Goal: Task Accomplishment & Management: Manage account settings

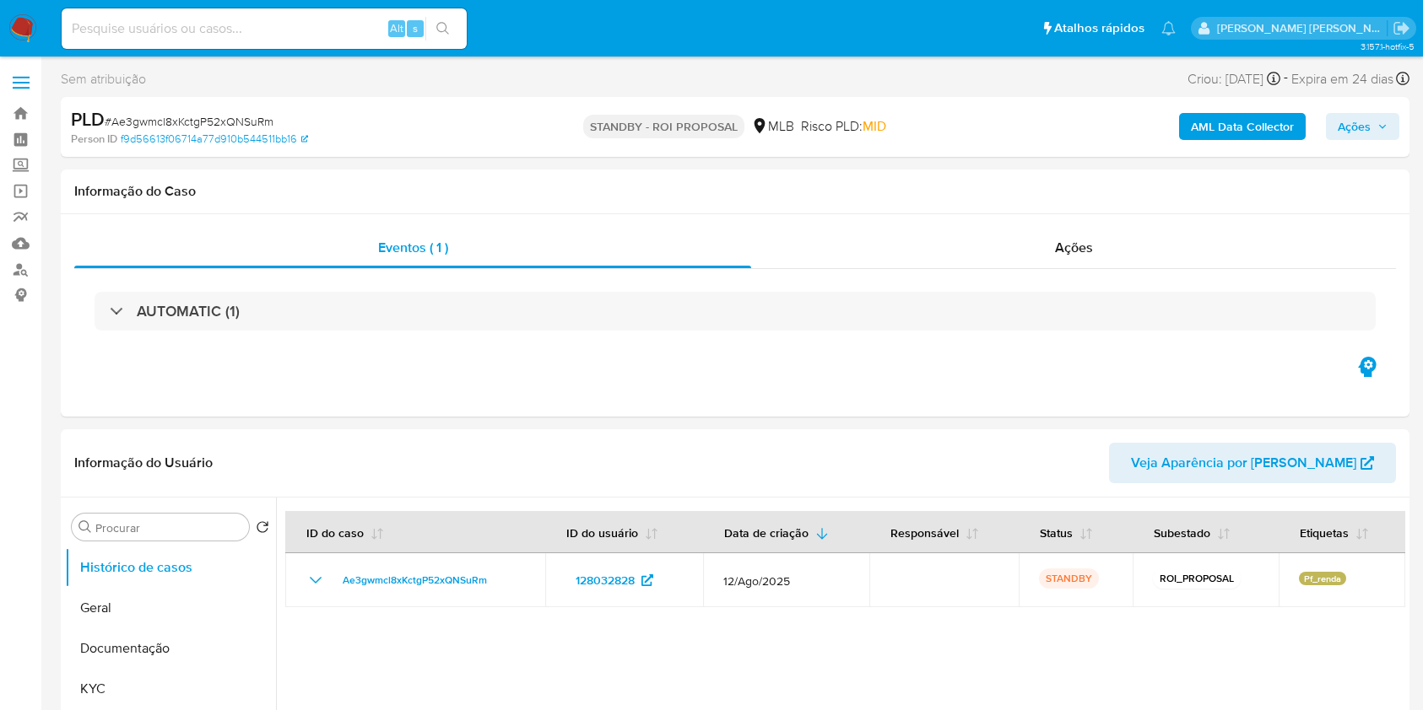
select select "10"
click at [257, 24] on input at bounding box center [264, 29] width 405 height 22
paste input "S31DAOfVSH7qmZnYtVzu1AlE"
type input "S31DAOfVSH7qmZnYtVzu1AlE"
click at [439, 24] on icon "search-icon" at bounding box center [443, 29] width 14 height 14
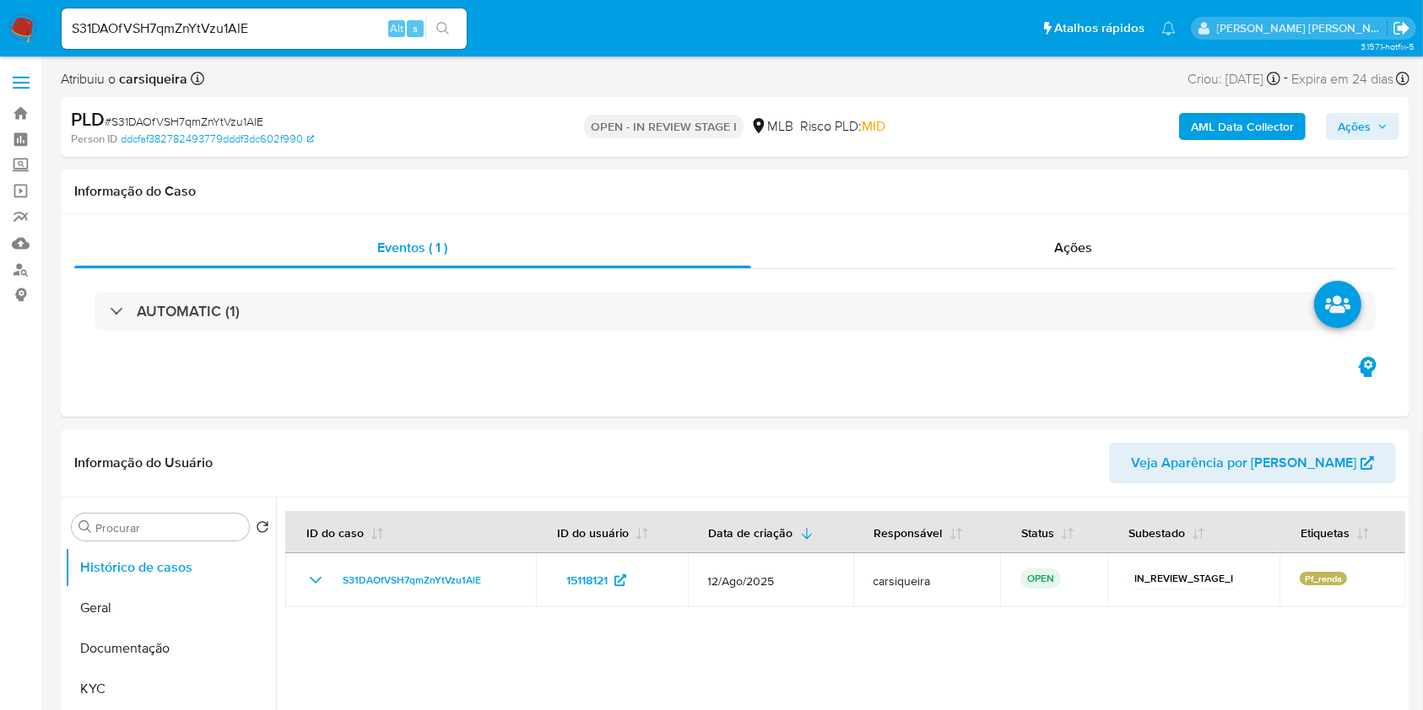
select select "10"
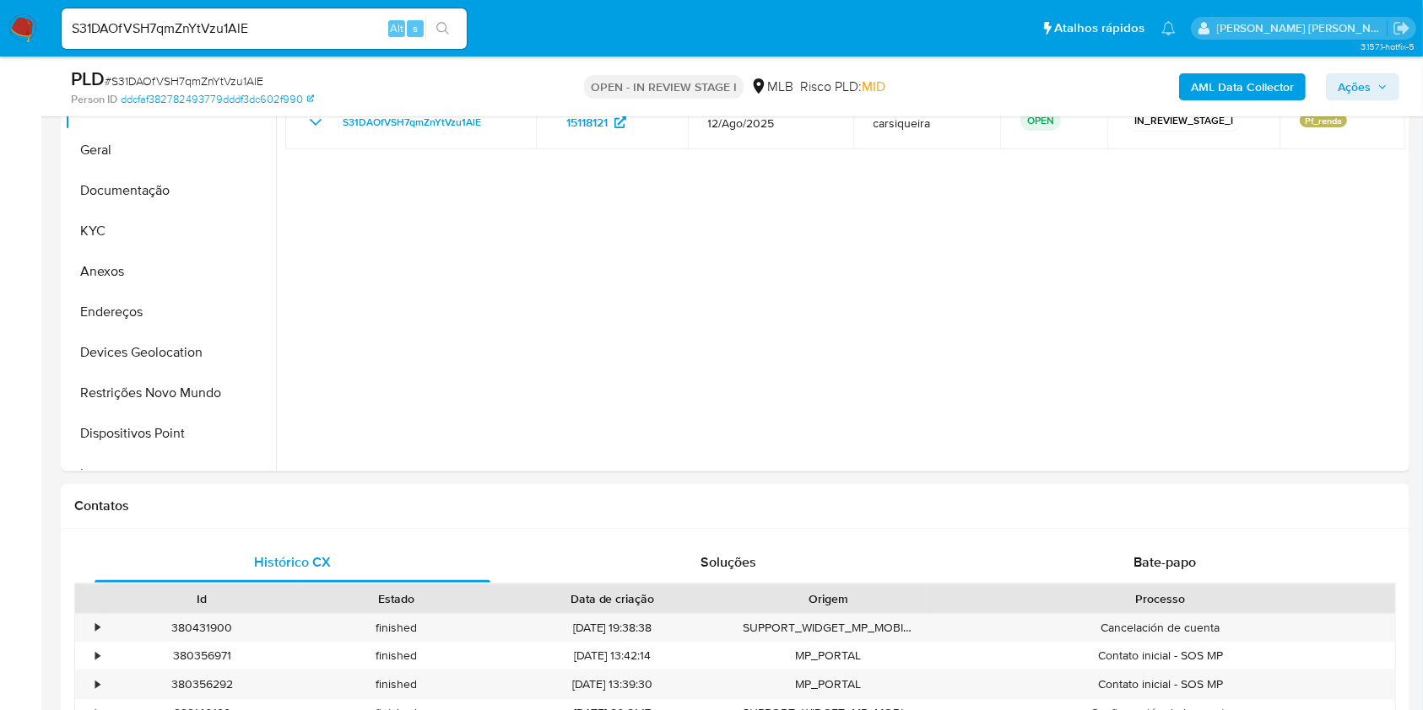
scroll to position [278, 0]
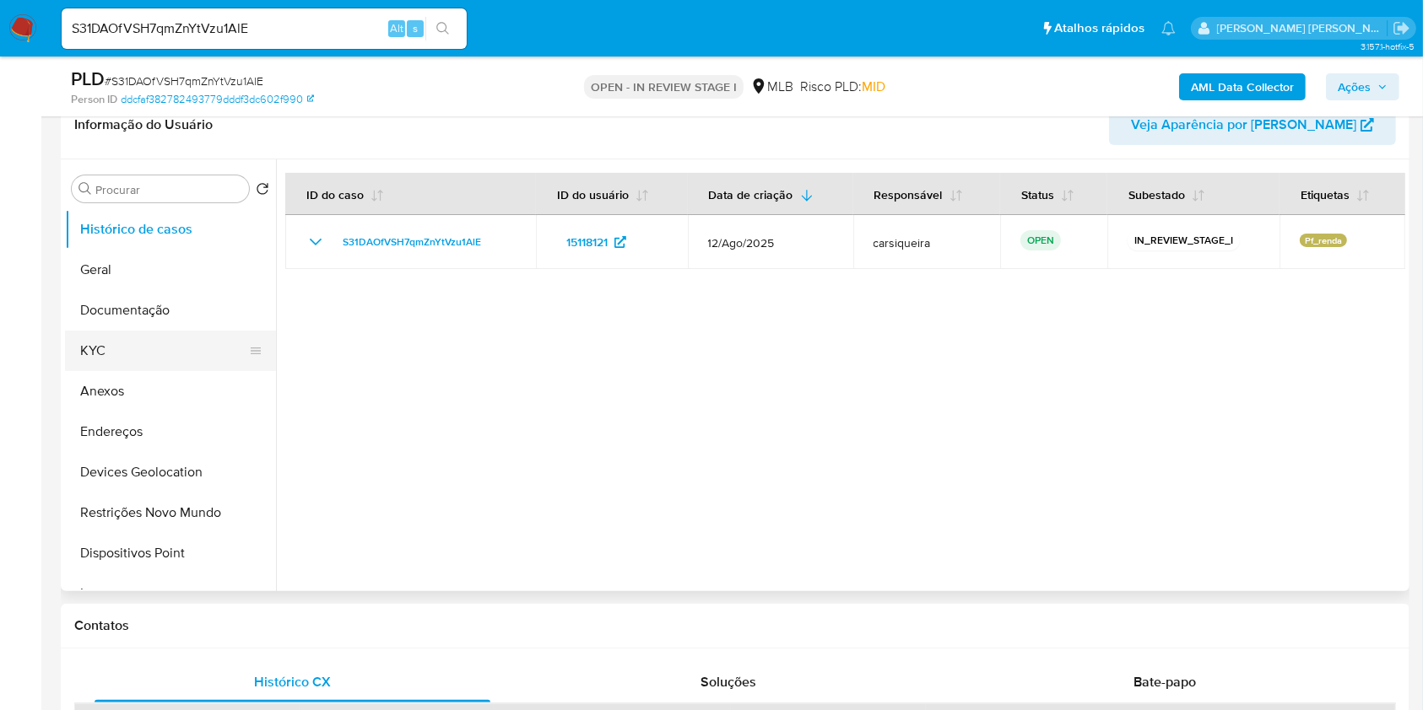
click at [121, 336] on button "KYC" at bounding box center [163, 351] width 197 height 41
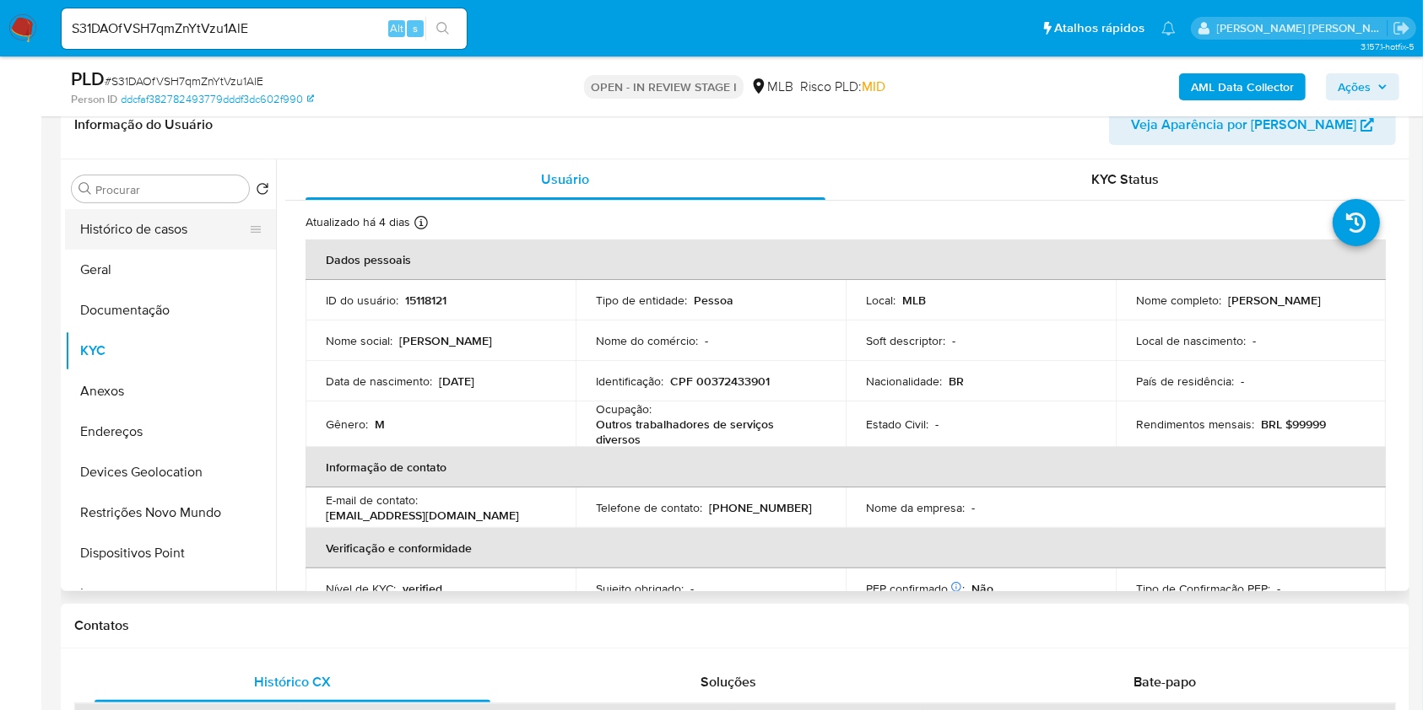
click at [148, 246] on button "Histórico de casos" at bounding box center [163, 229] width 197 height 41
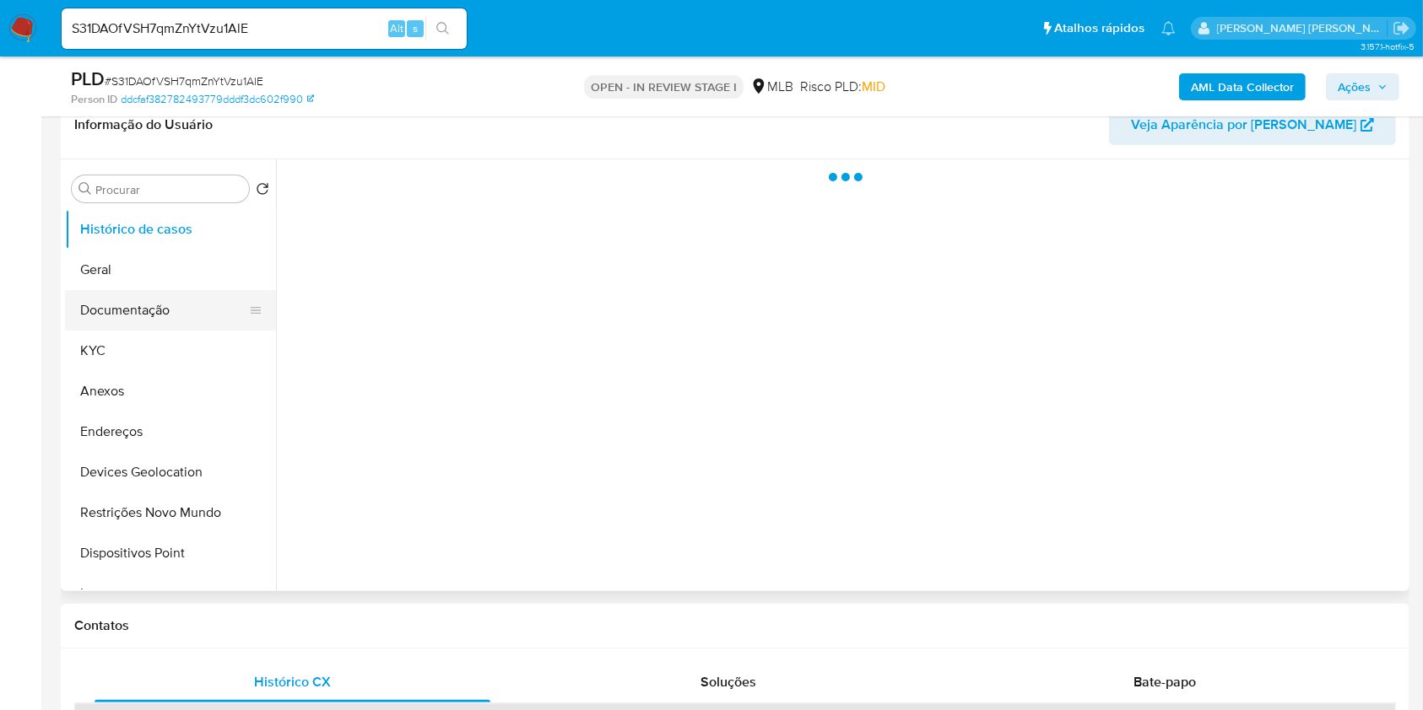
click at [175, 300] on button "Documentação" at bounding box center [163, 310] width 197 height 41
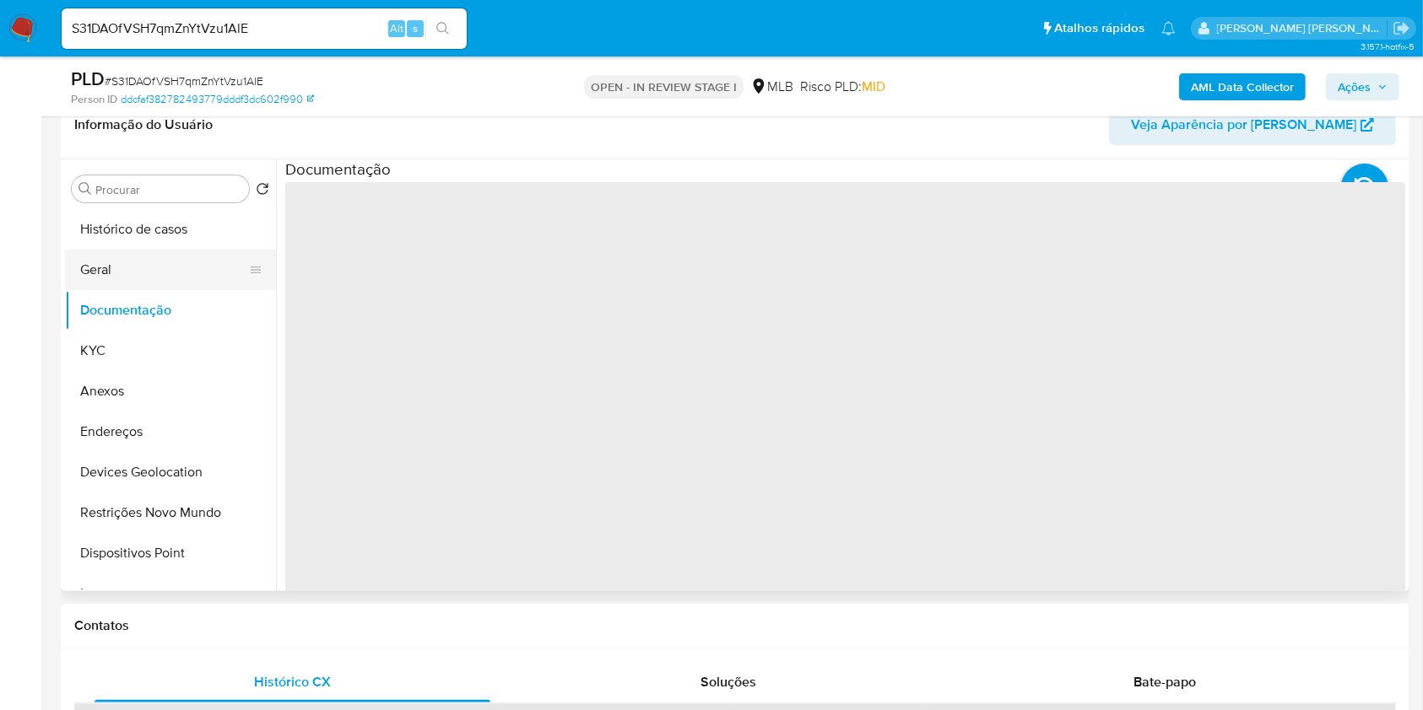
click at [152, 279] on button "Geral" at bounding box center [163, 270] width 197 height 41
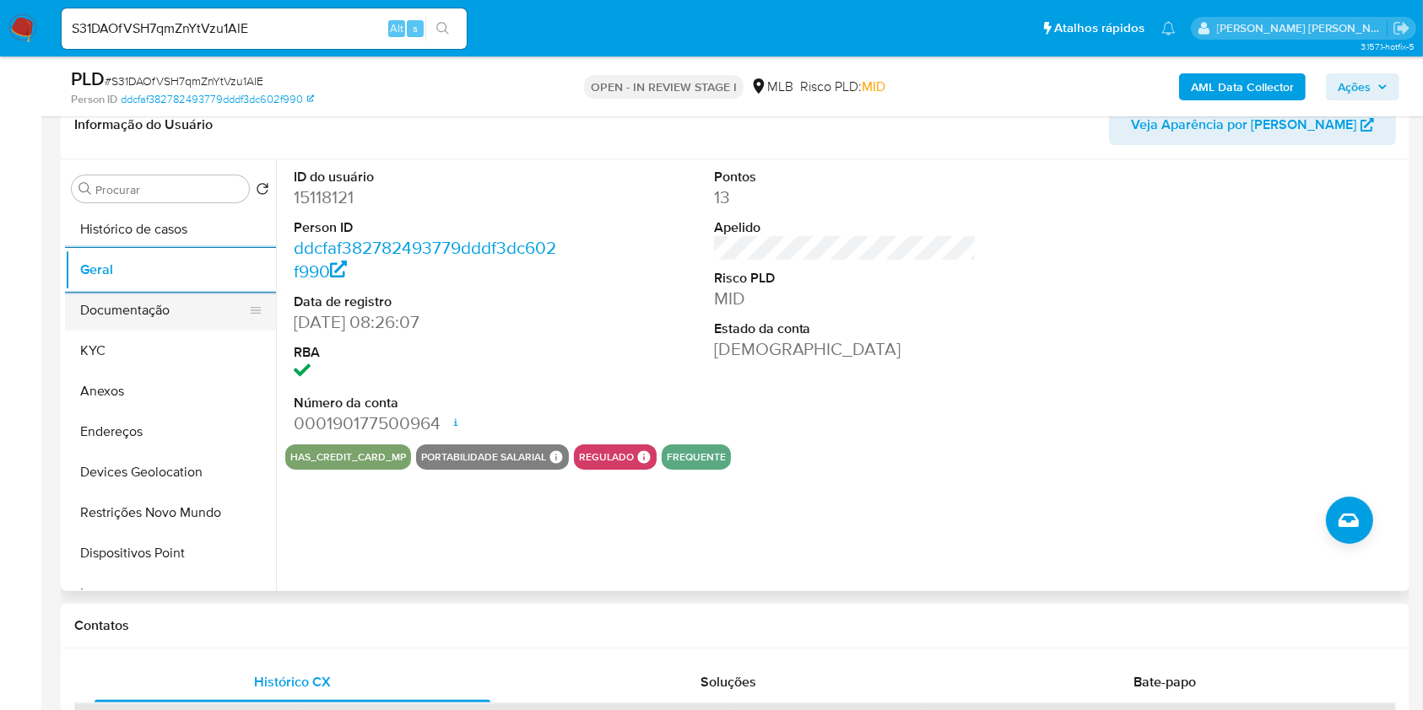
click at [147, 314] on button "Documentação" at bounding box center [163, 310] width 197 height 41
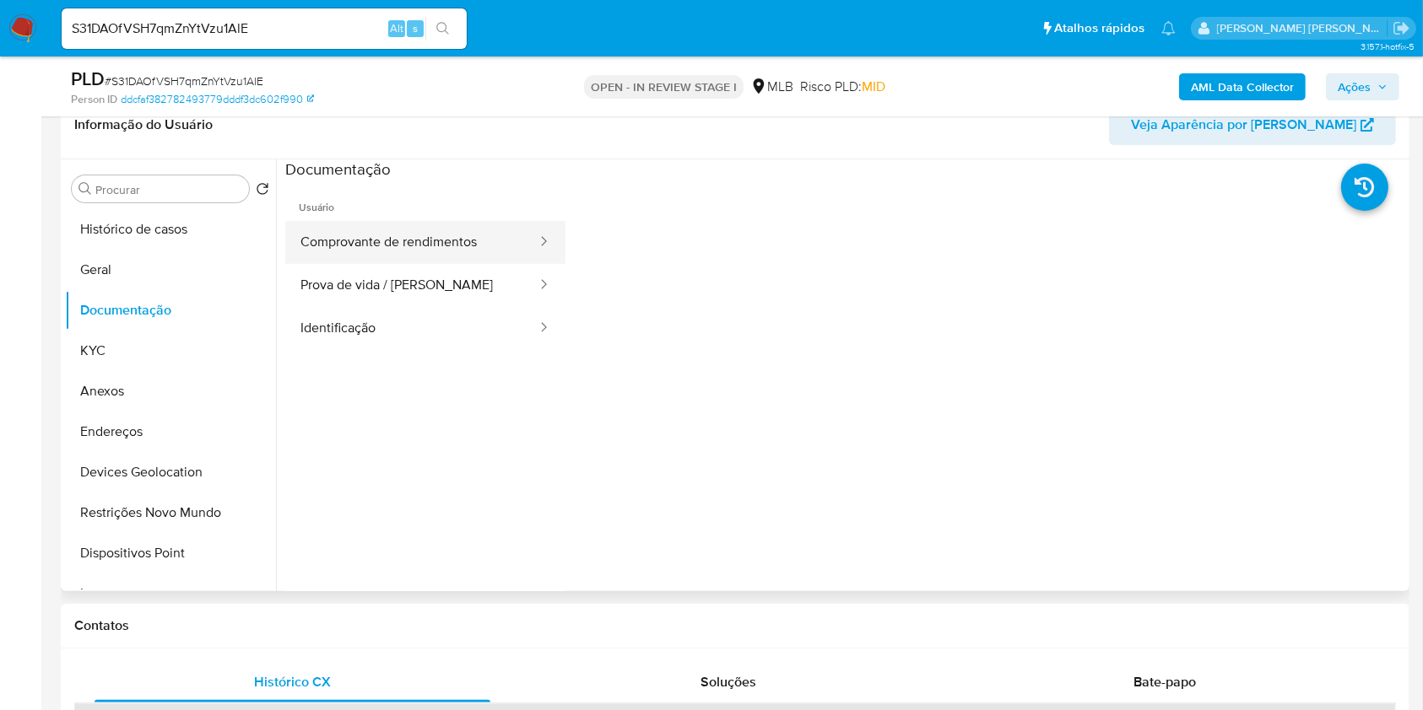
click at [368, 235] on button "Comprovante de rendimentos" at bounding box center [411, 242] width 253 height 43
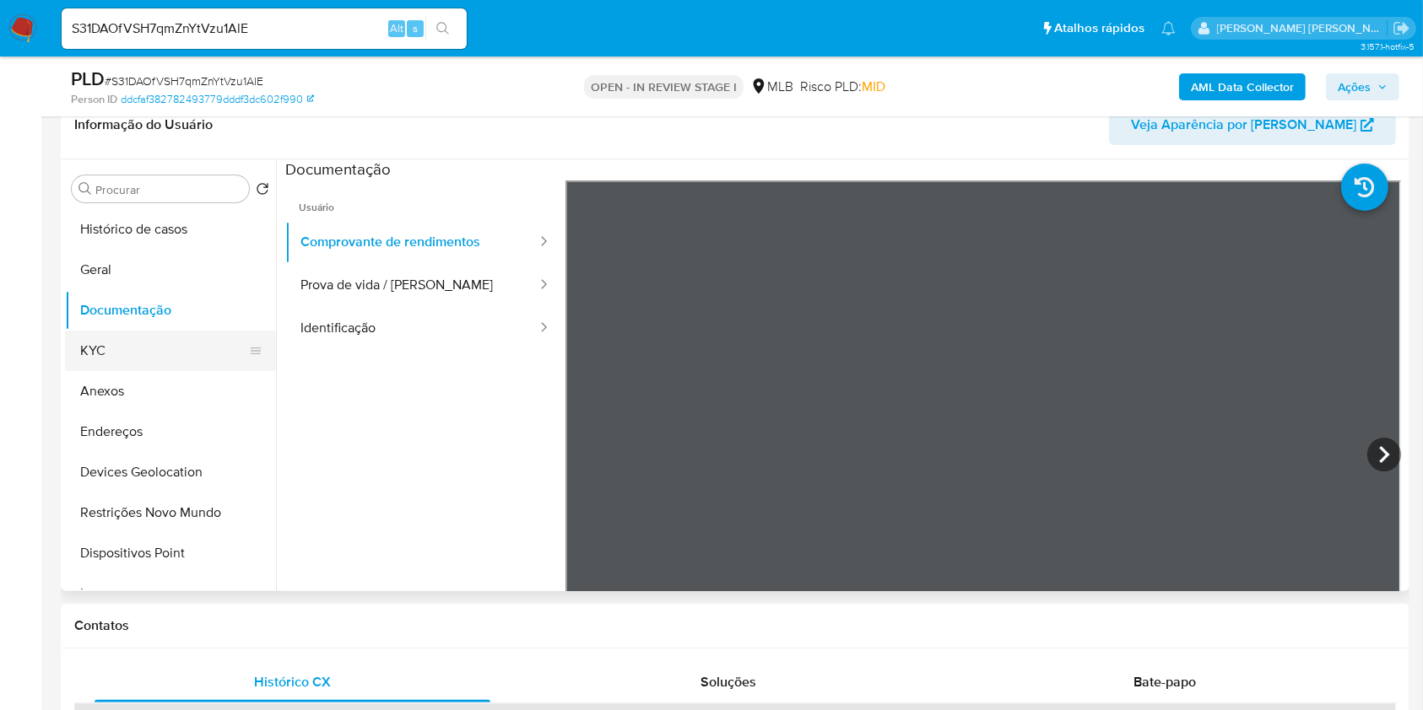
click at [123, 344] on button "KYC" at bounding box center [163, 351] width 197 height 41
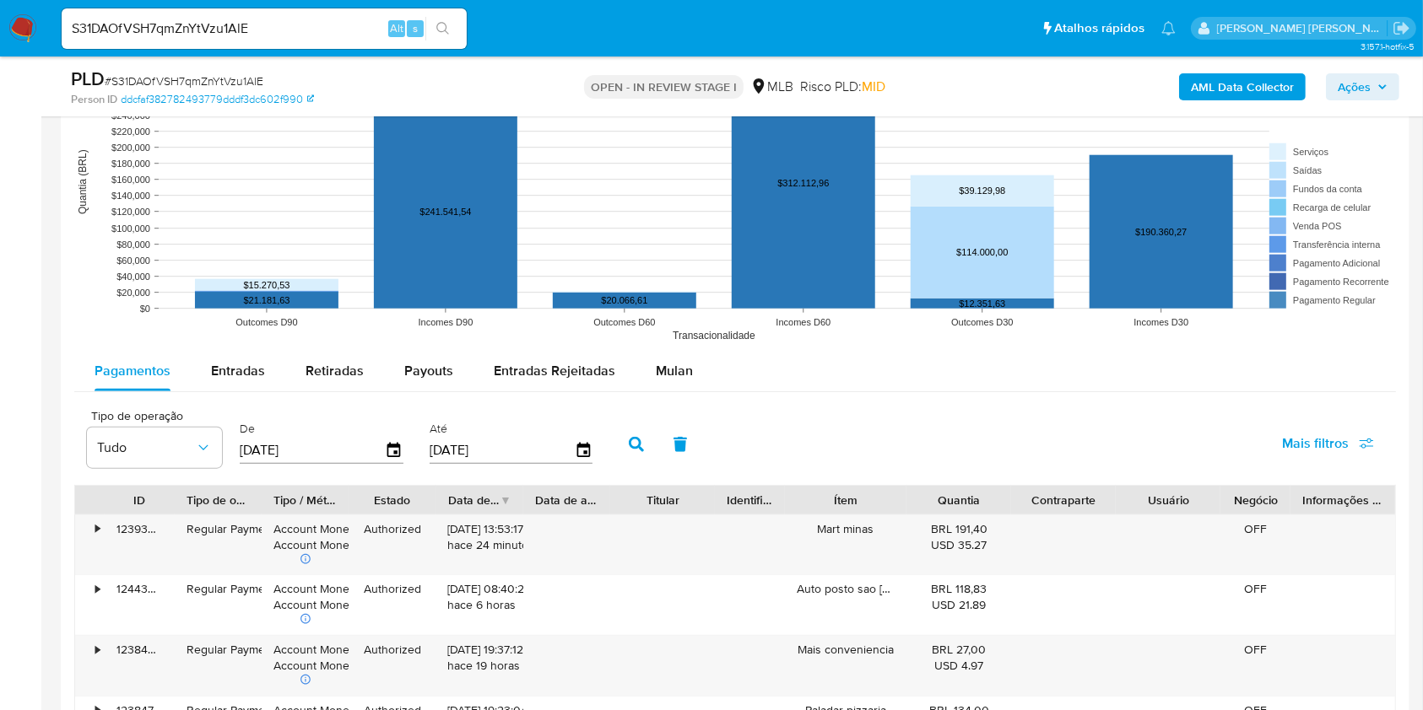
scroll to position [1635, 0]
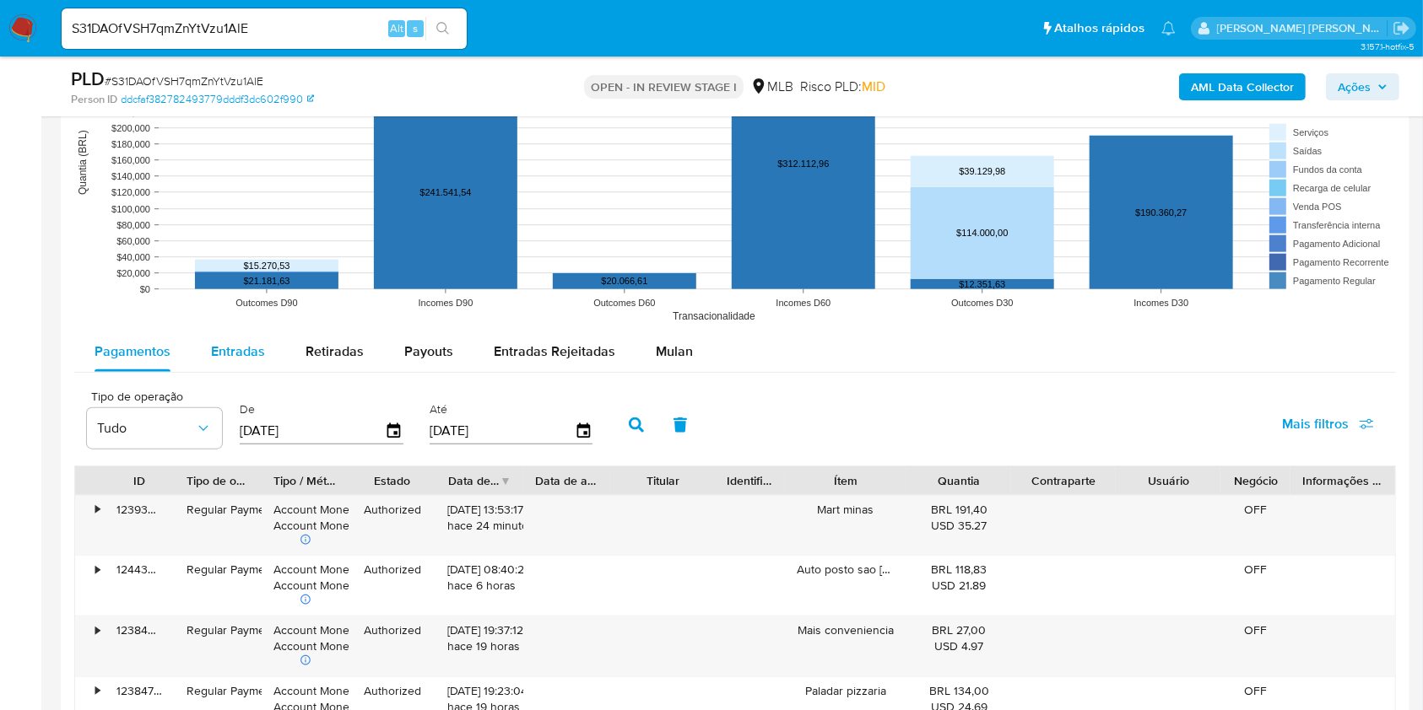
click at [250, 354] on span "Entradas" at bounding box center [238, 351] width 54 height 19
select select "10"
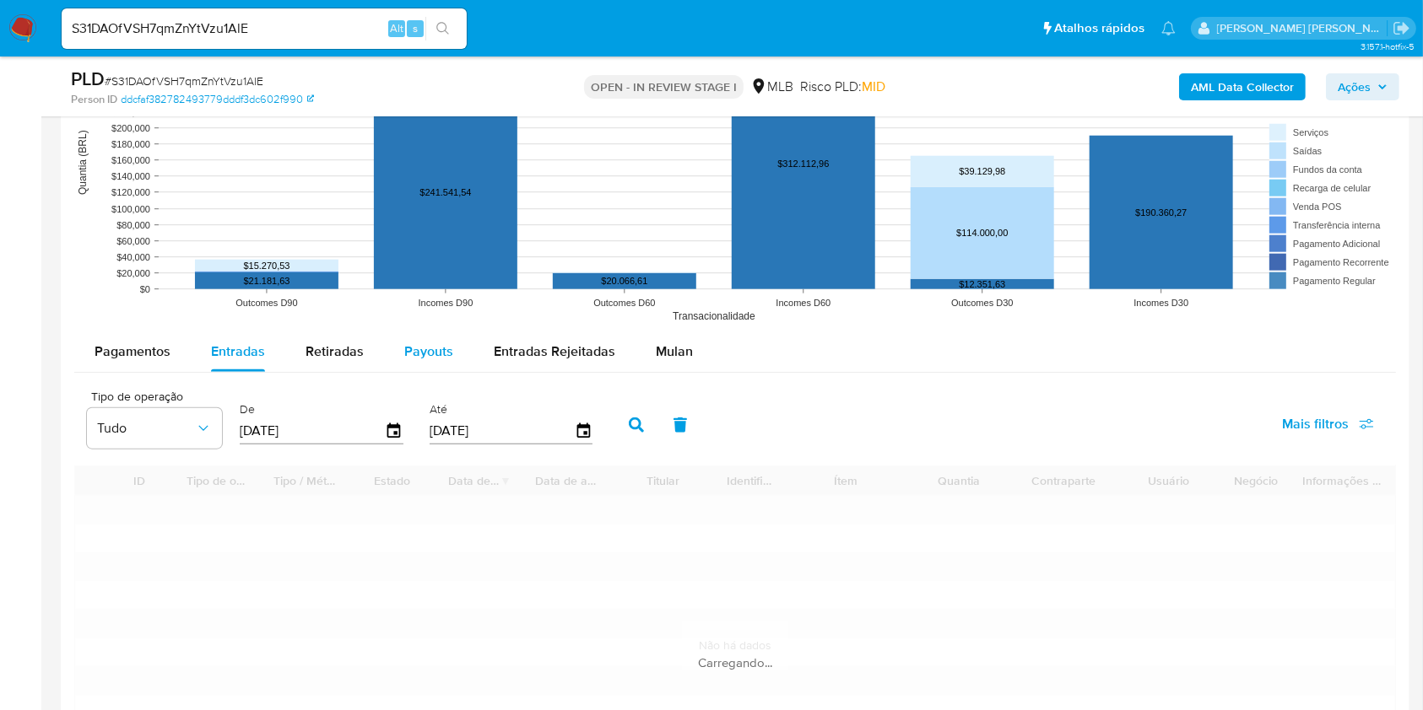
click at [384, 352] on button "Payouts" at bounding box center [428, 352] width 89 height 41
select select "10"
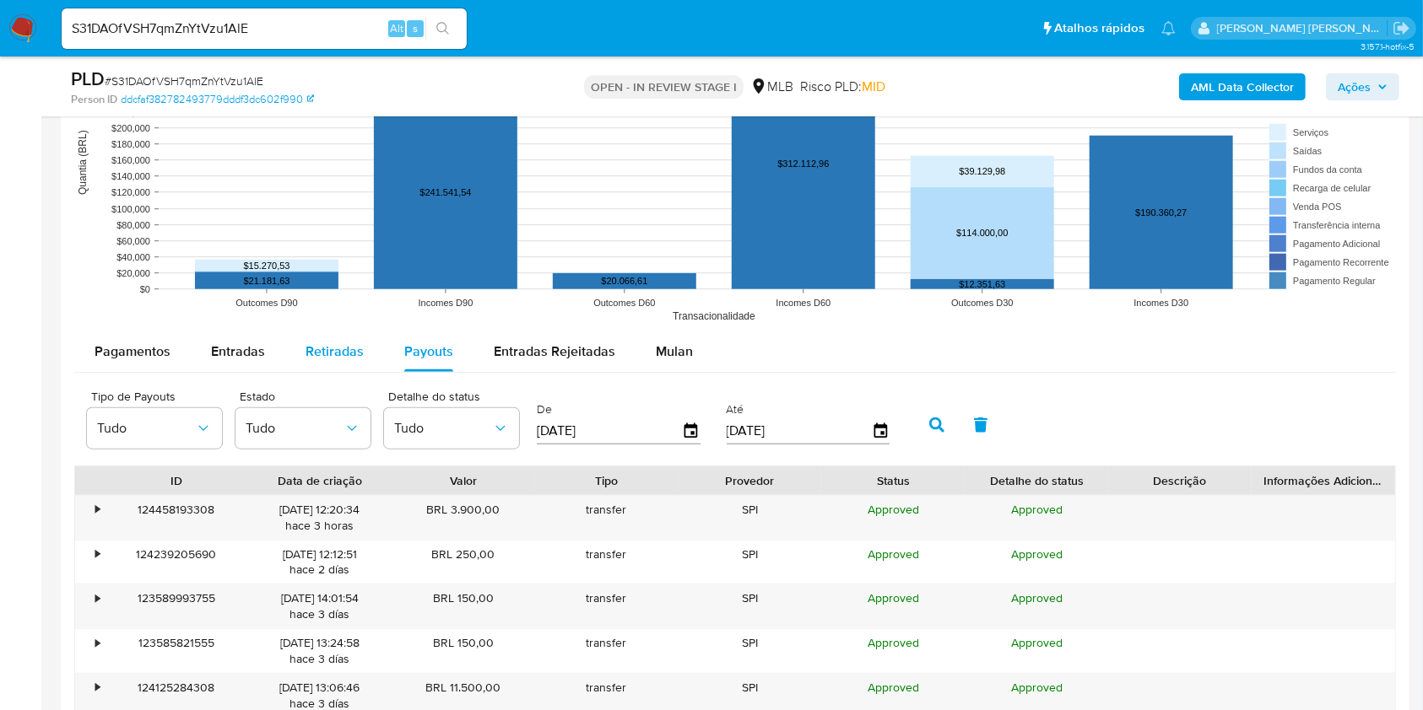
click at [336, 345] on span "Retiradas" at bounding box center [334, 351] width 58 height 19
select select "10"
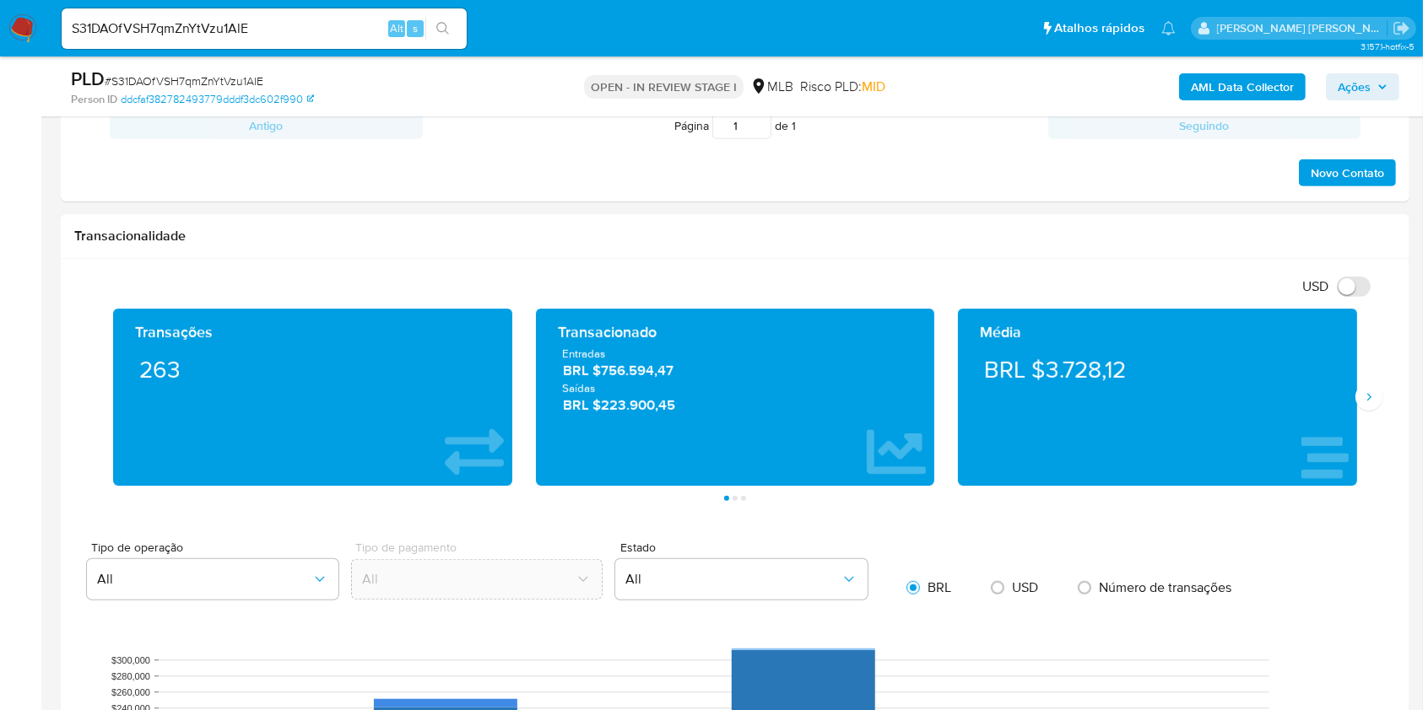
scroll to position [965, 0]
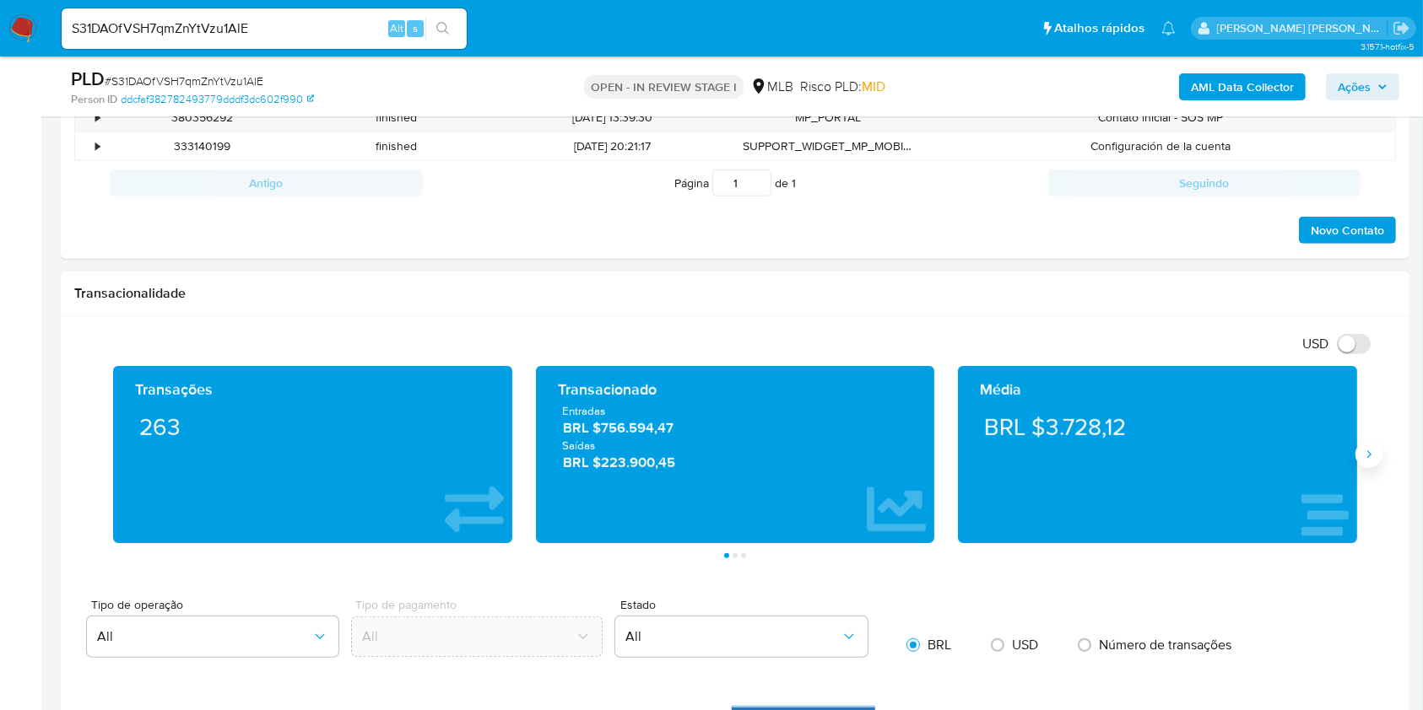
click at [1362, 454] on icon "Siguiente" at bounding box center [1369, 455] width 14 height 14
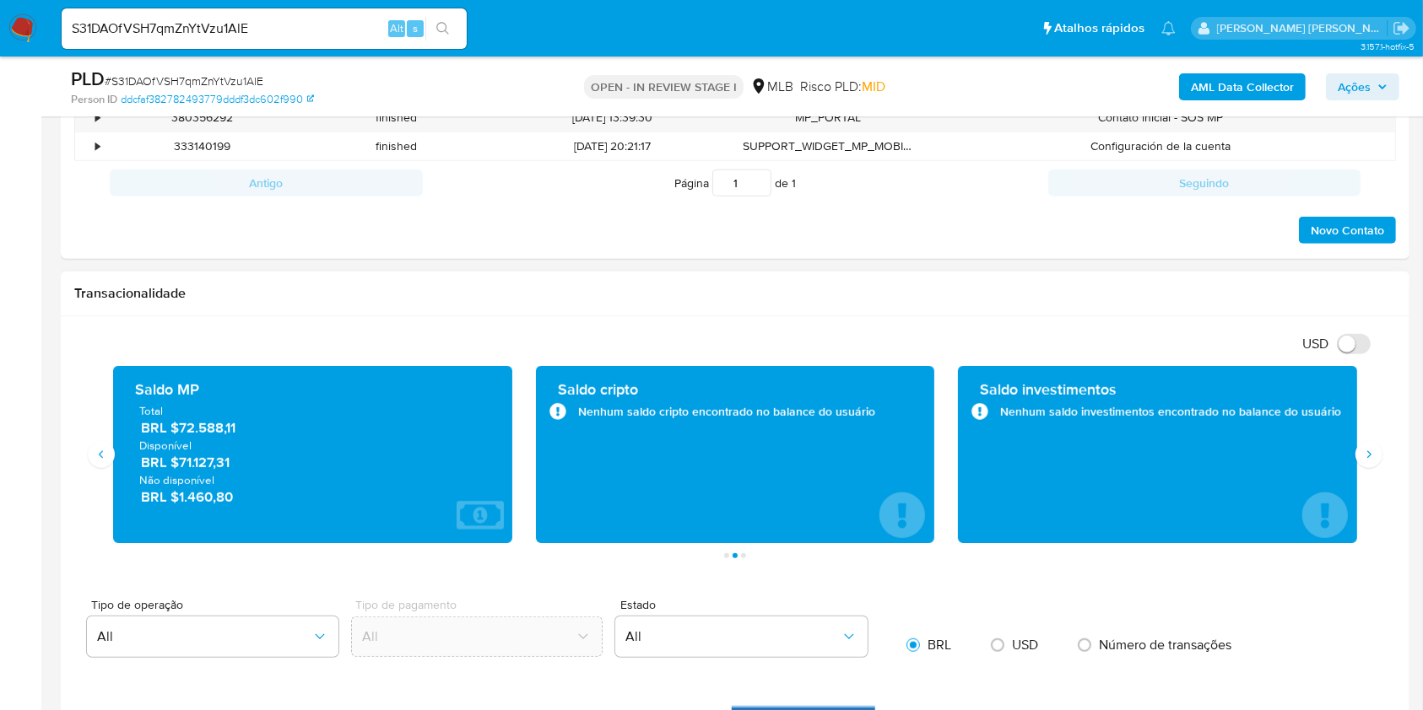
drag, startPoint x: 260, startPoint y: 464, endPoint x: 180, endPoint y: 463, distance: 80.2
click at [180, 463] on span "BRL $71.127,31" at bounding box center [313, 462] width 345 height 19
click at [1370, 449] on icon "Siguiente" at bounding box center [1369, 455] width 14 height 14
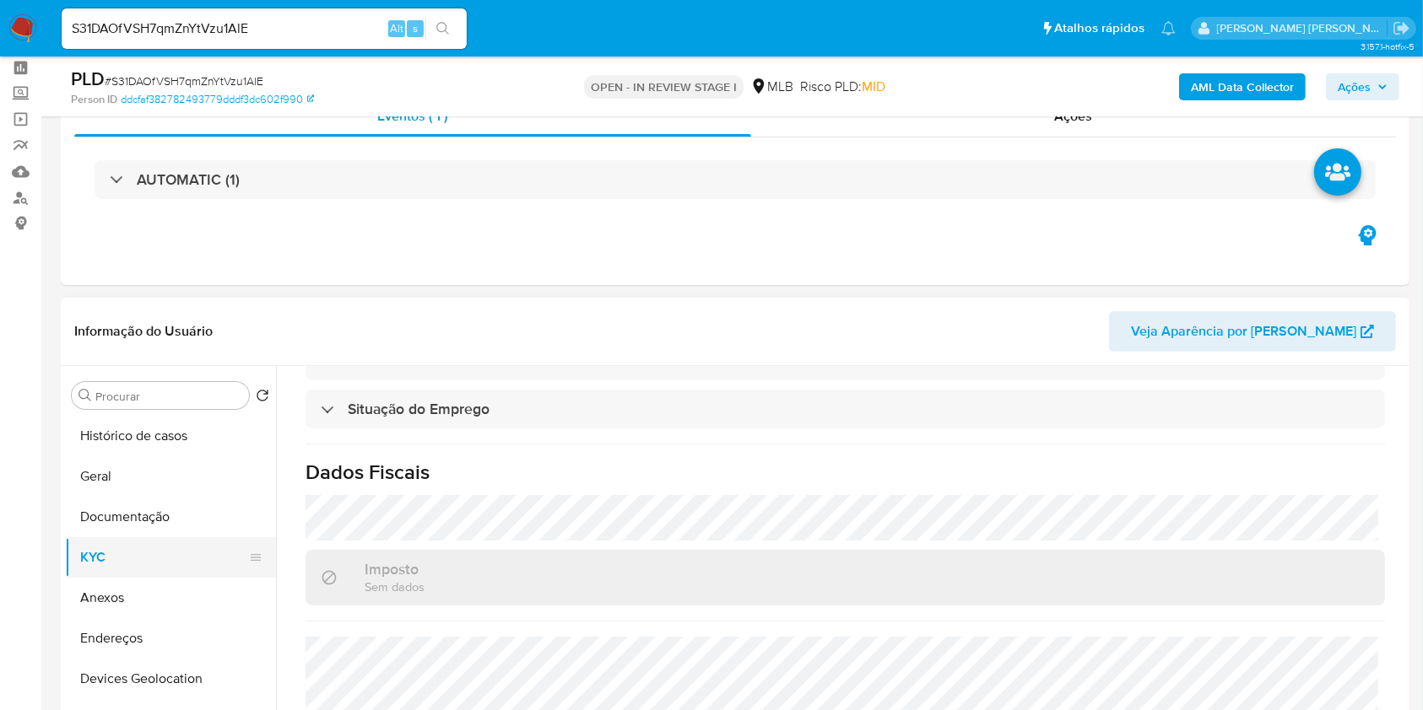
scroll to position [0, 0]
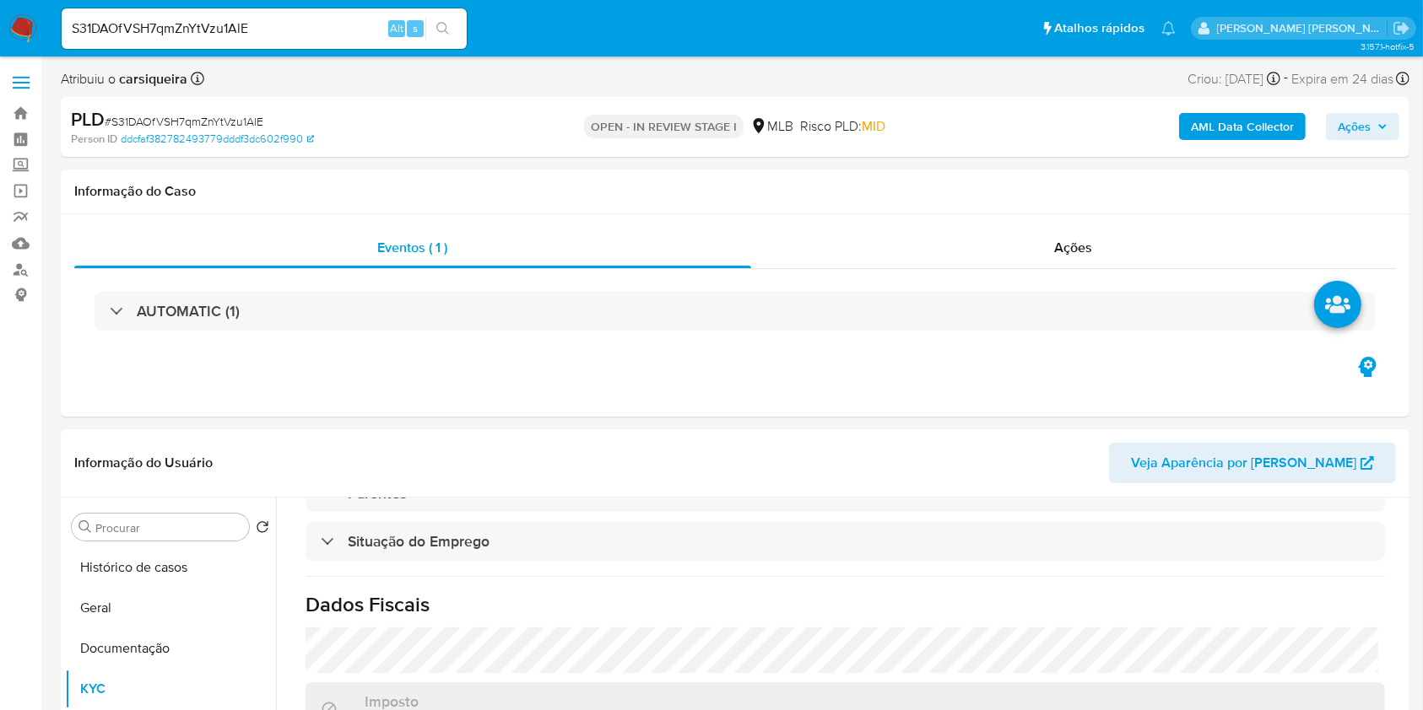
drag, startPoint x: 103, startPoint y: 626, endPoint x: 1439, endPoint y: 316, distance: 1371.3
click at [114, 617] on button "Geral" at bounding box center [170, 608] width 211 height 41
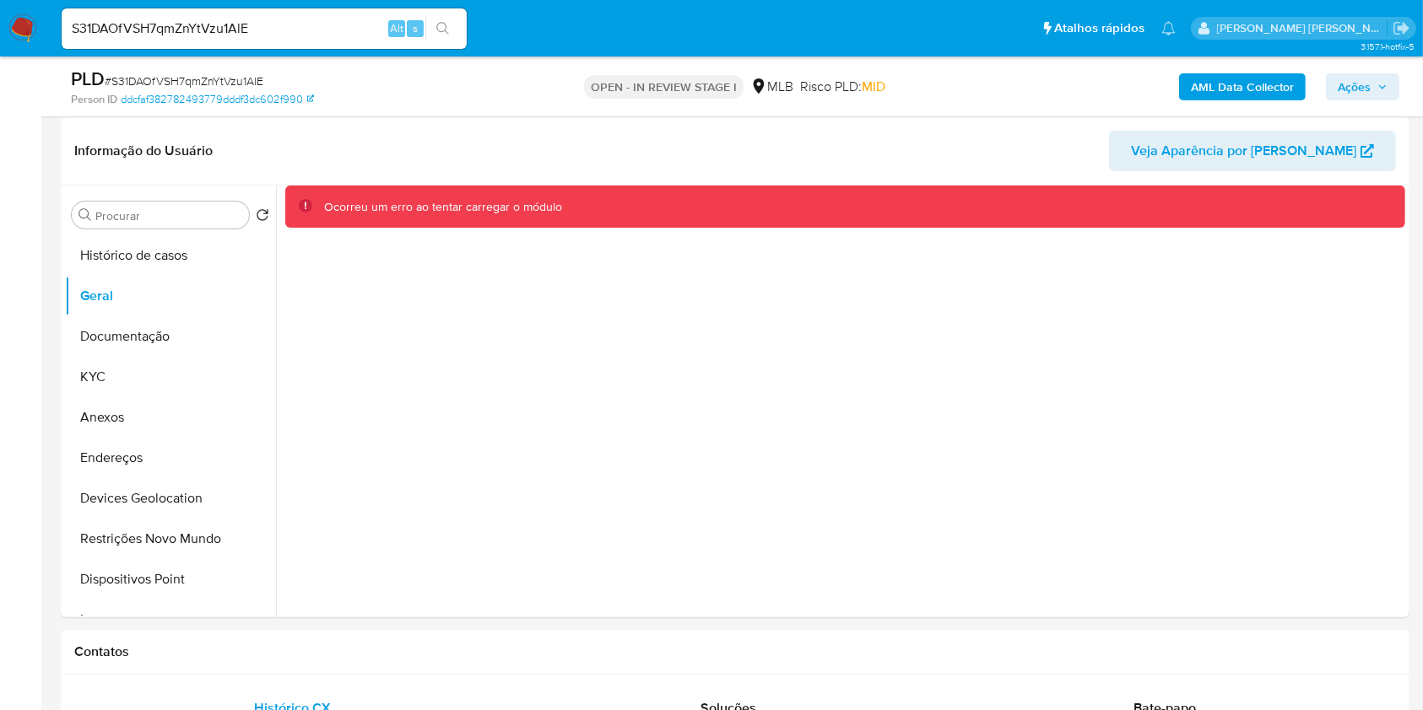
scroll to position [250, 0]
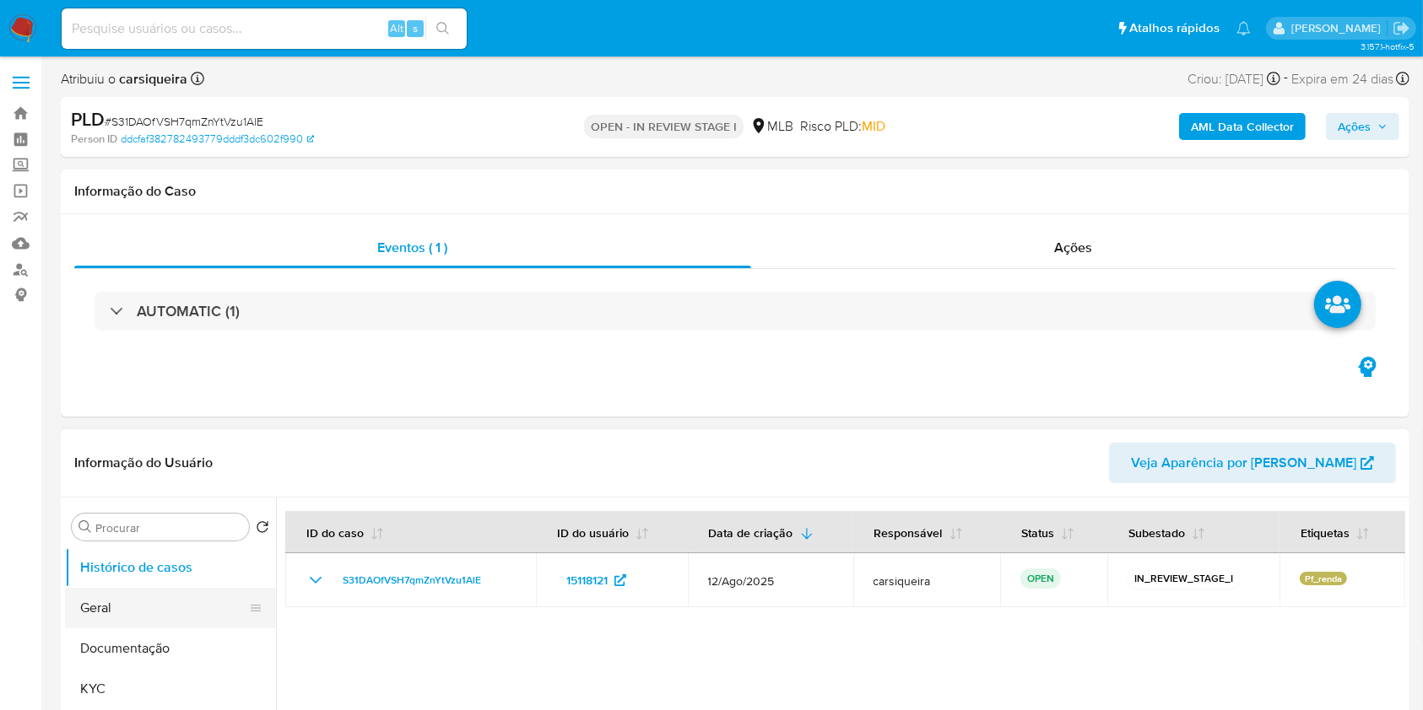
click at [118, 590] on button "Geral" at bounding box center [163, 608] width 197 height 41
select select "10"
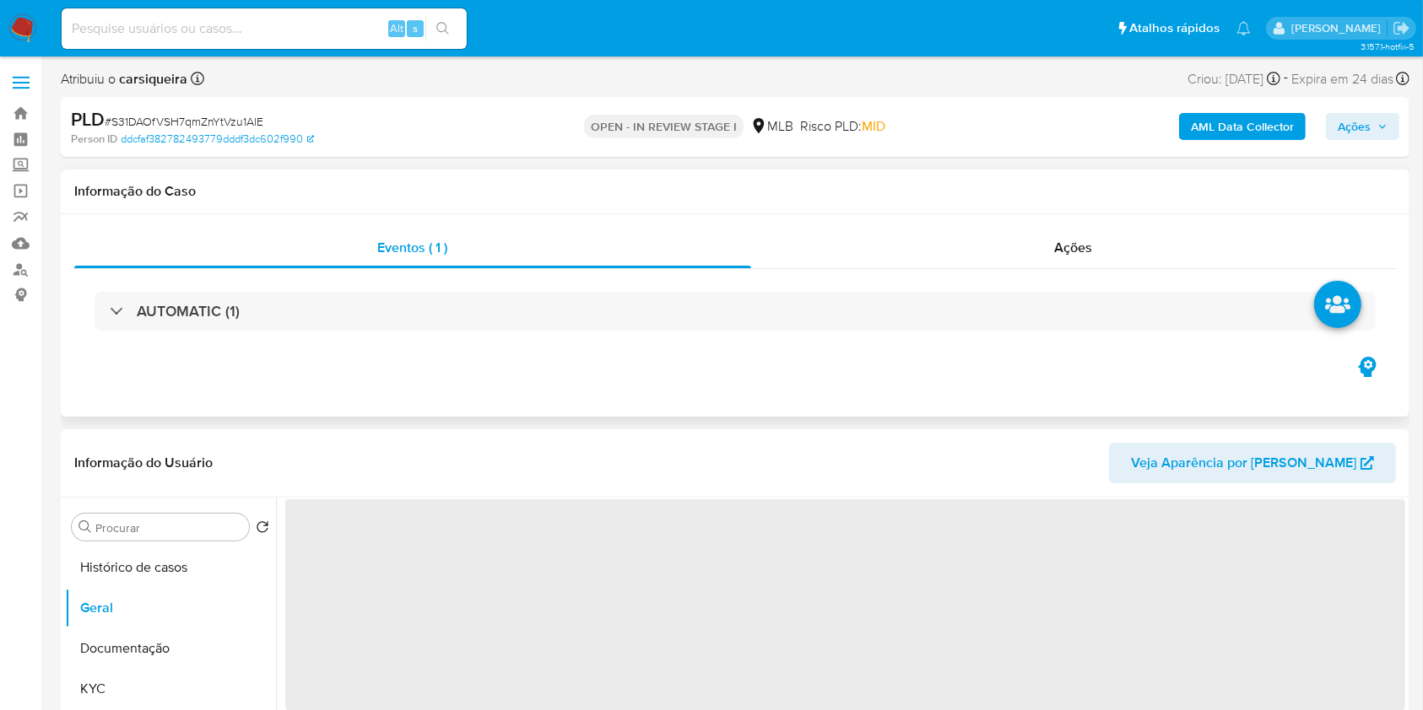
click at [872, 368] on div "Eventos ( 1 ) Ações AUTOMATIC (1)" at bounding box center [735, 315] width 1348 height 203
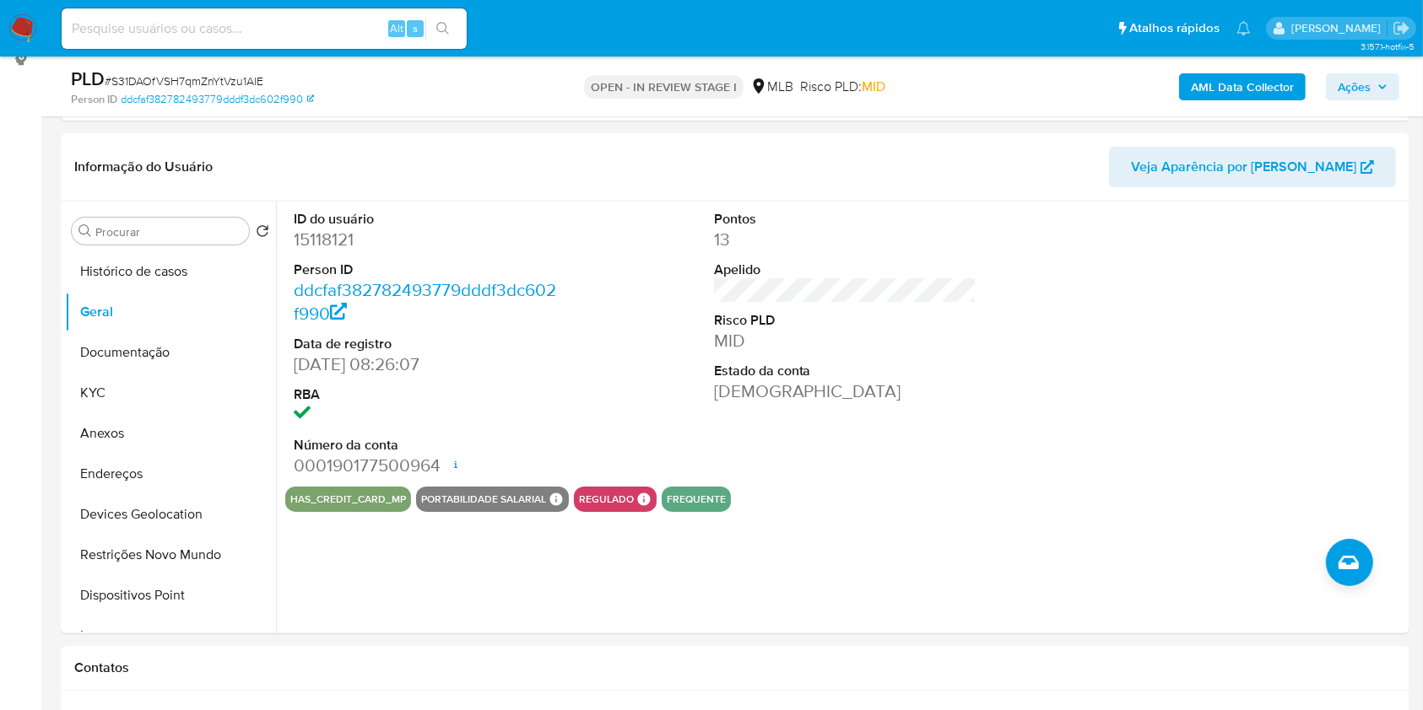
scroll to position [240, 0]
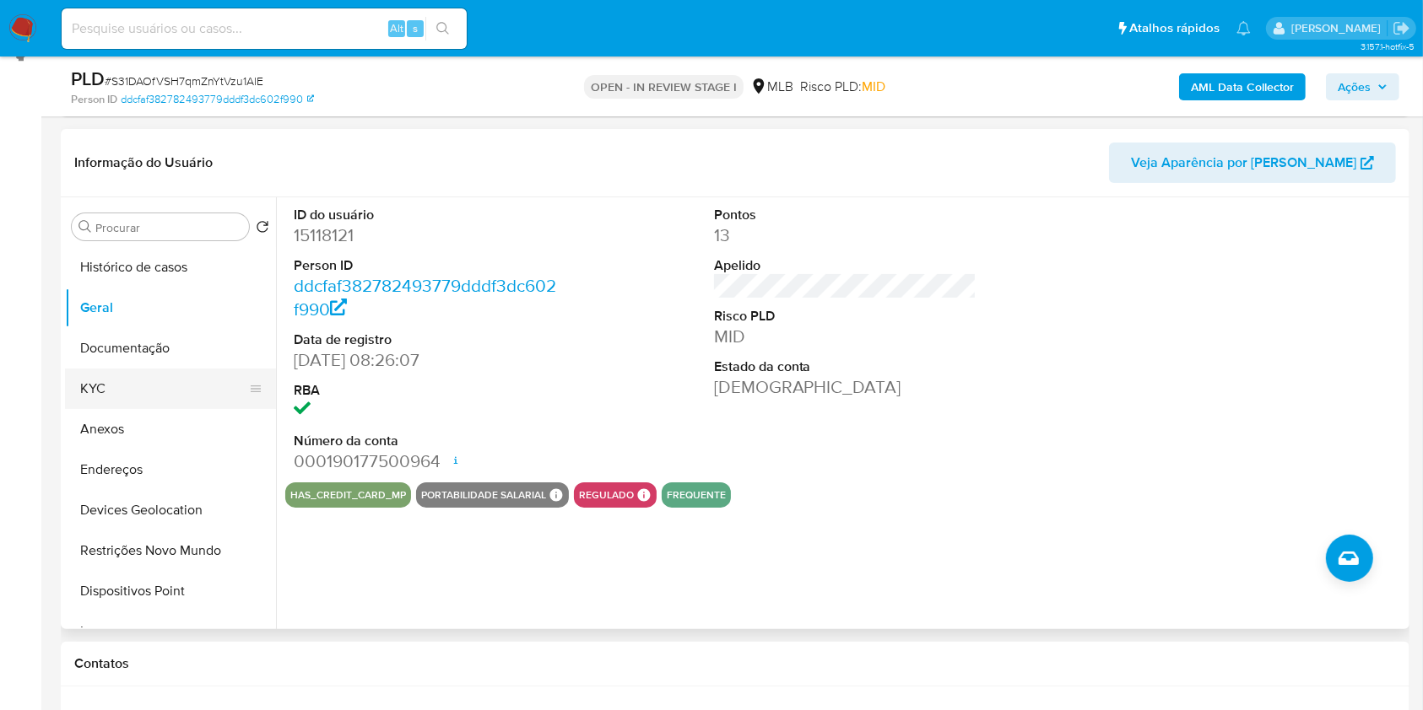
click at [191, 381] on button "KYC" at bounding box center [163, 389] width 197 height 41
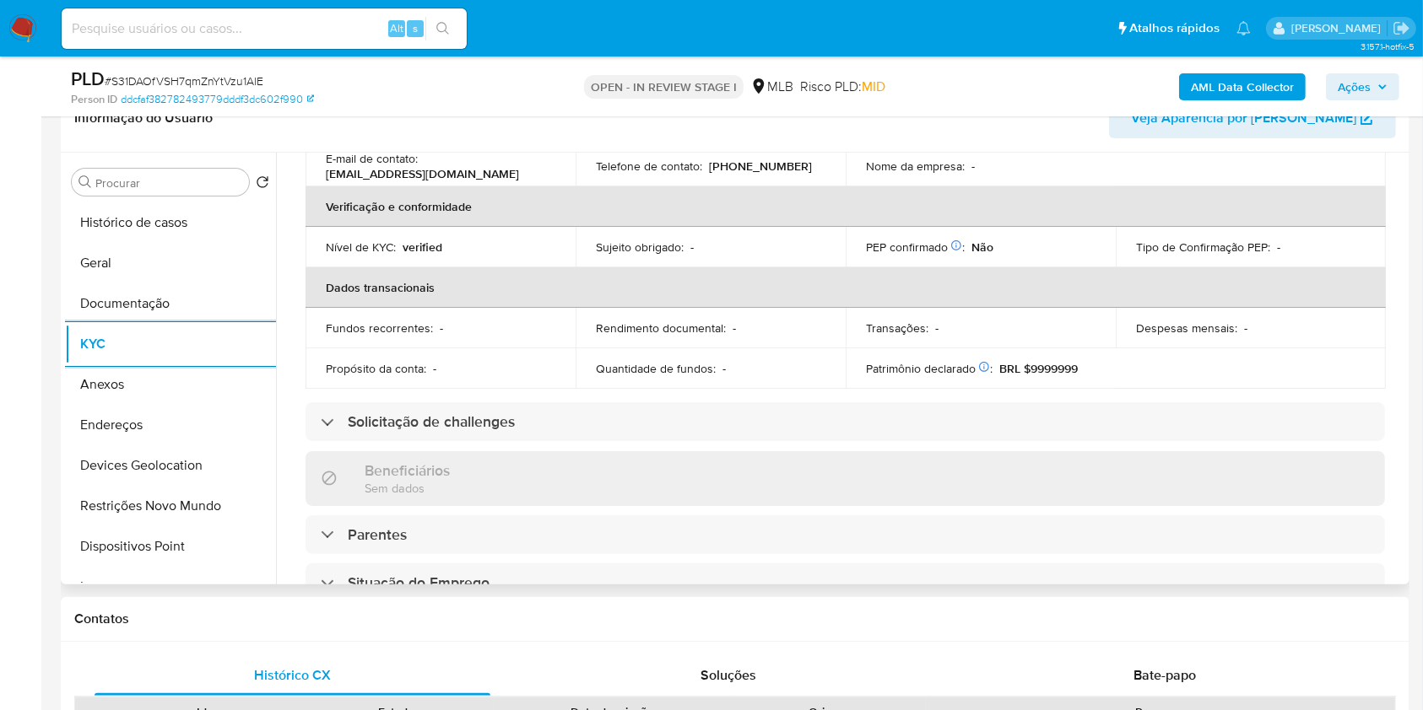
scroll to position [722, 0]
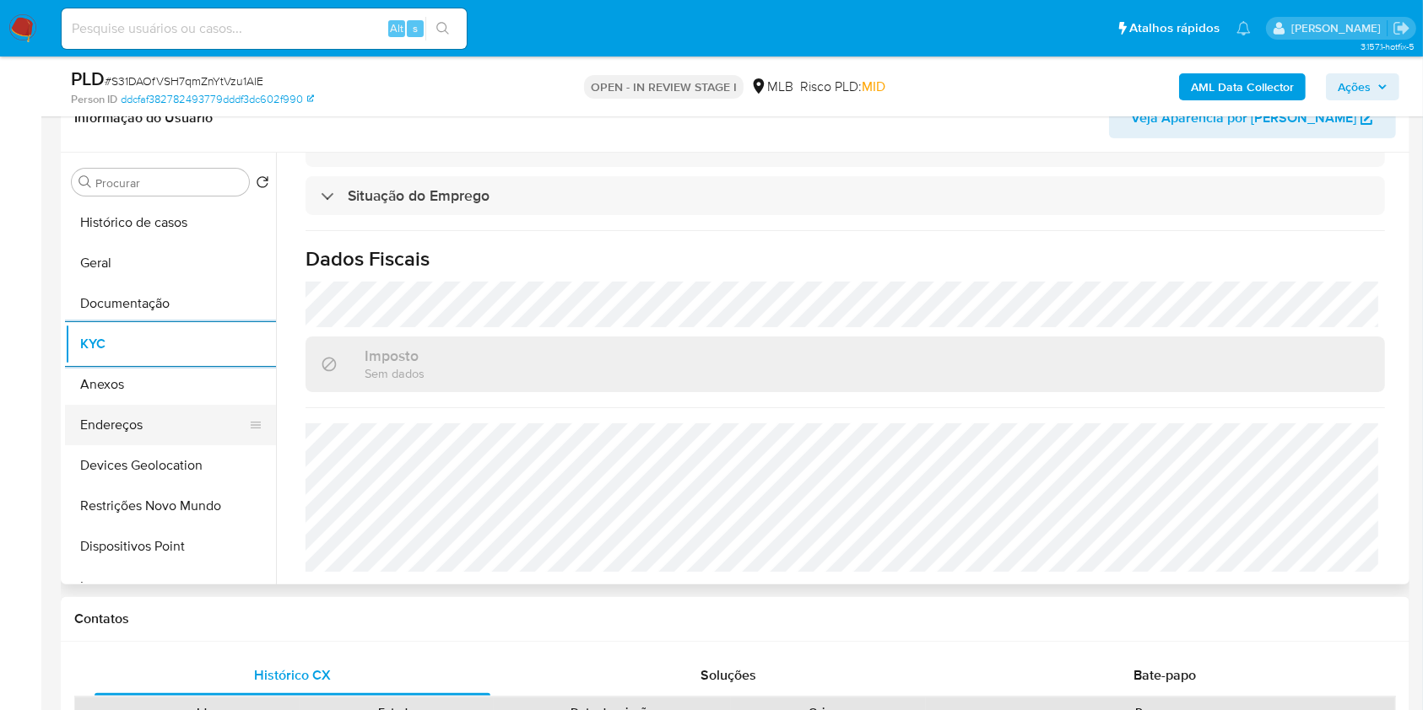
click at [155, 432] on button "Endereços" at bounding box center [163, 425] width 197 height 41
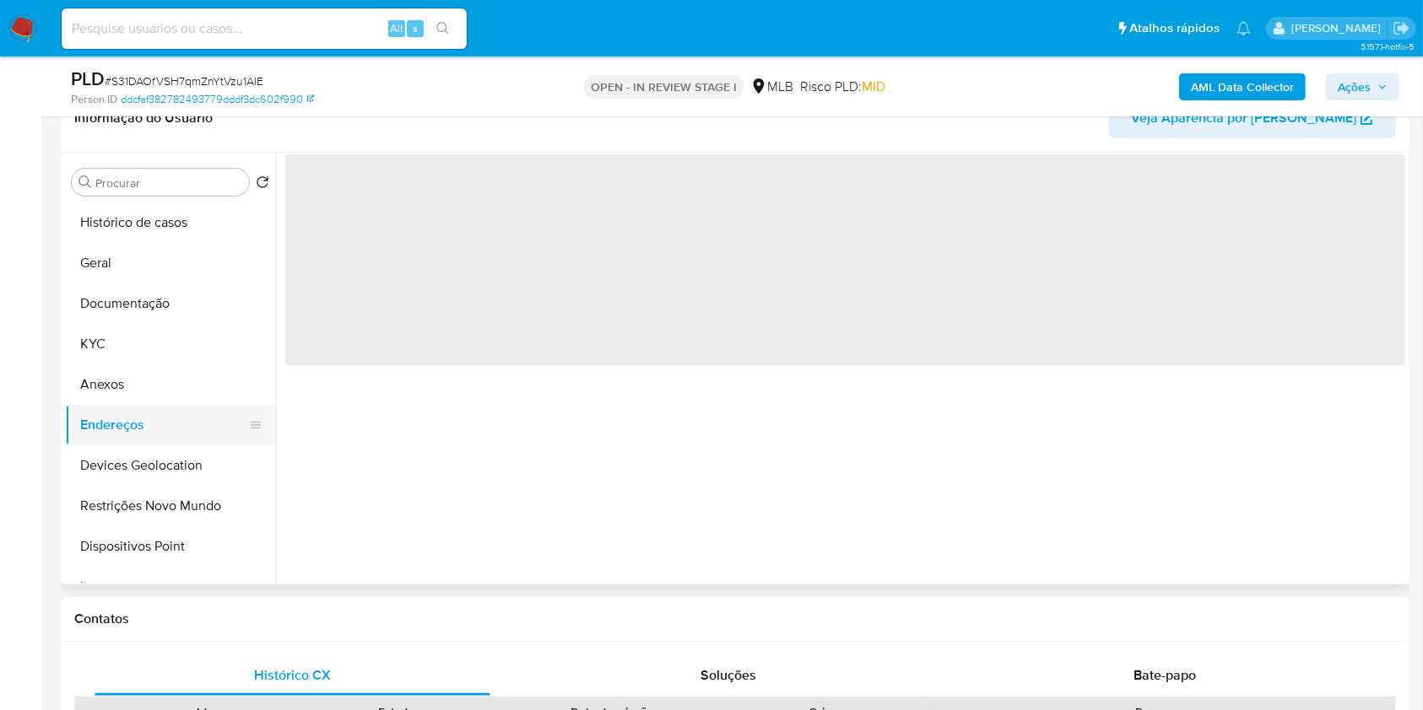
scroll to position [0, 0]
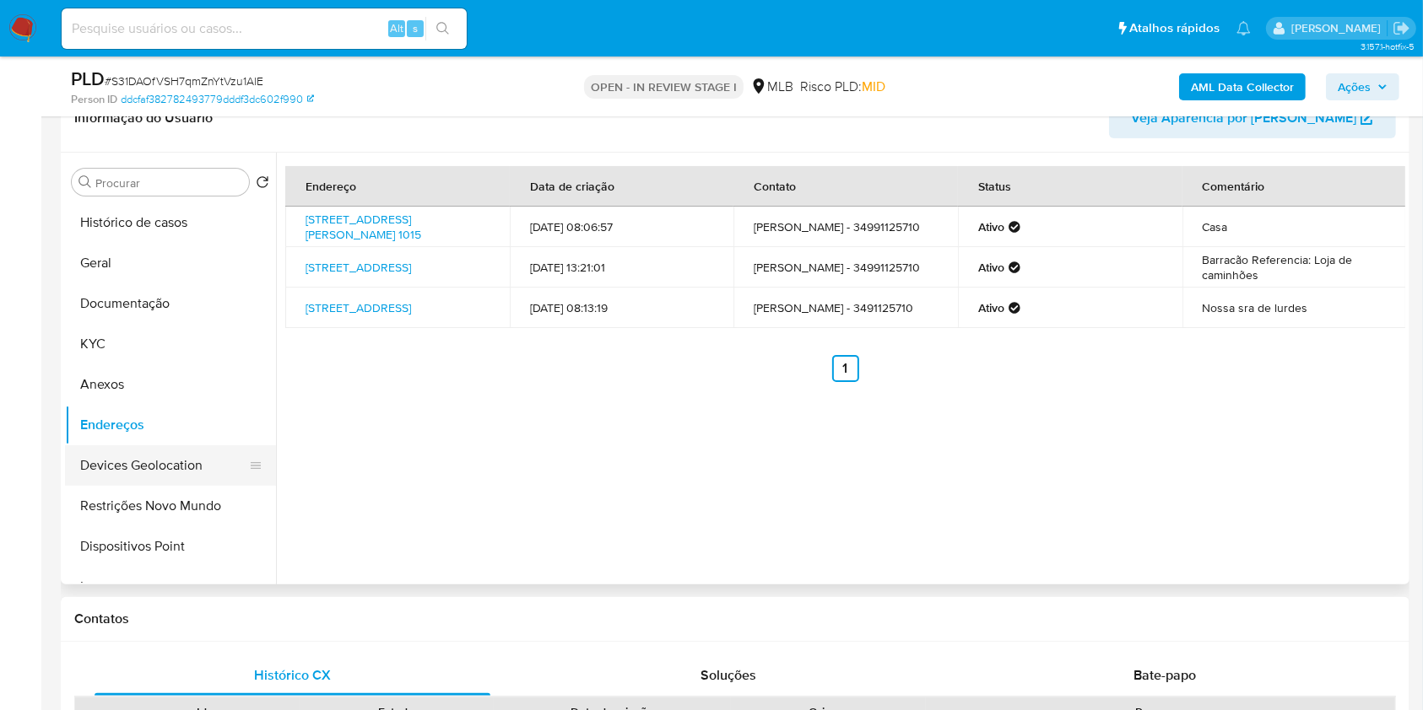
click at [196, 472] on button "Devices Geolocation" at bounding box center [163, 466] width 197 height 41
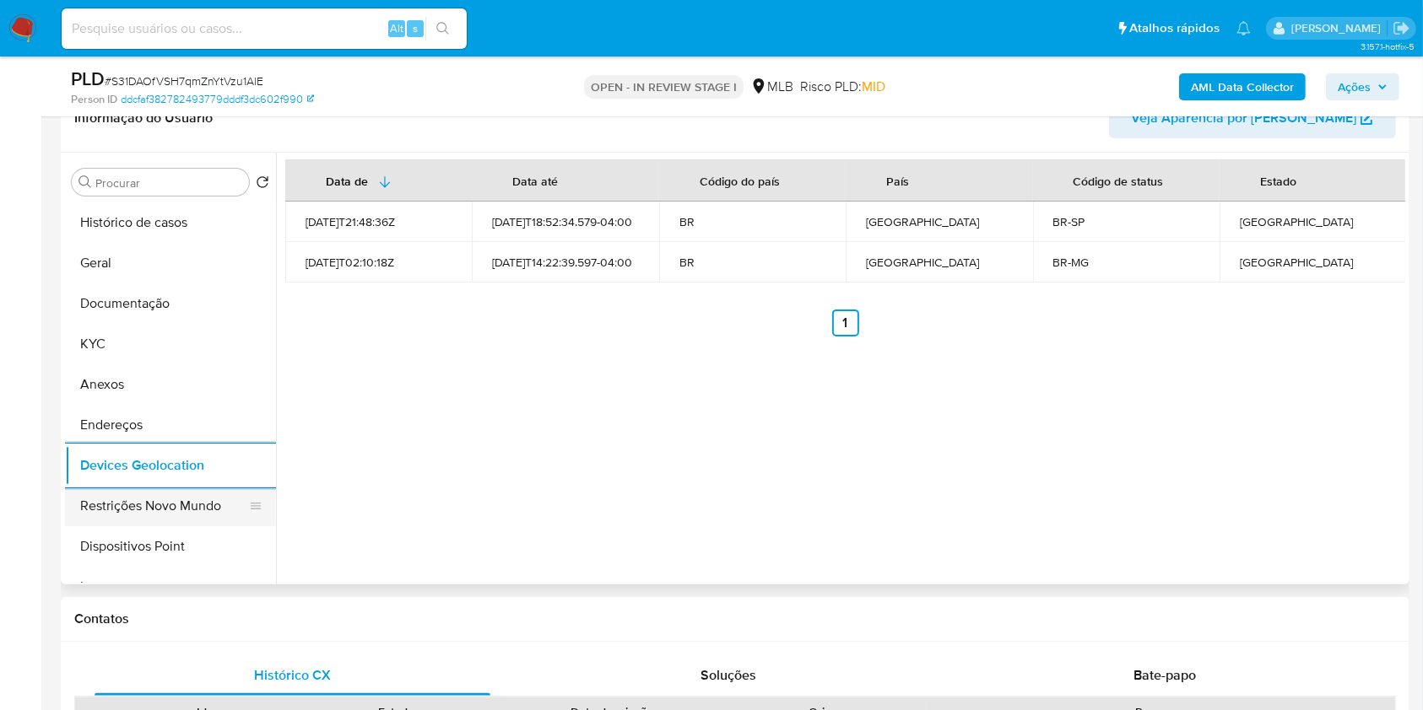
click at [203, 500] on button "Restrições Novo Mundo" at bounding box center [163, 506] width 197 height 41
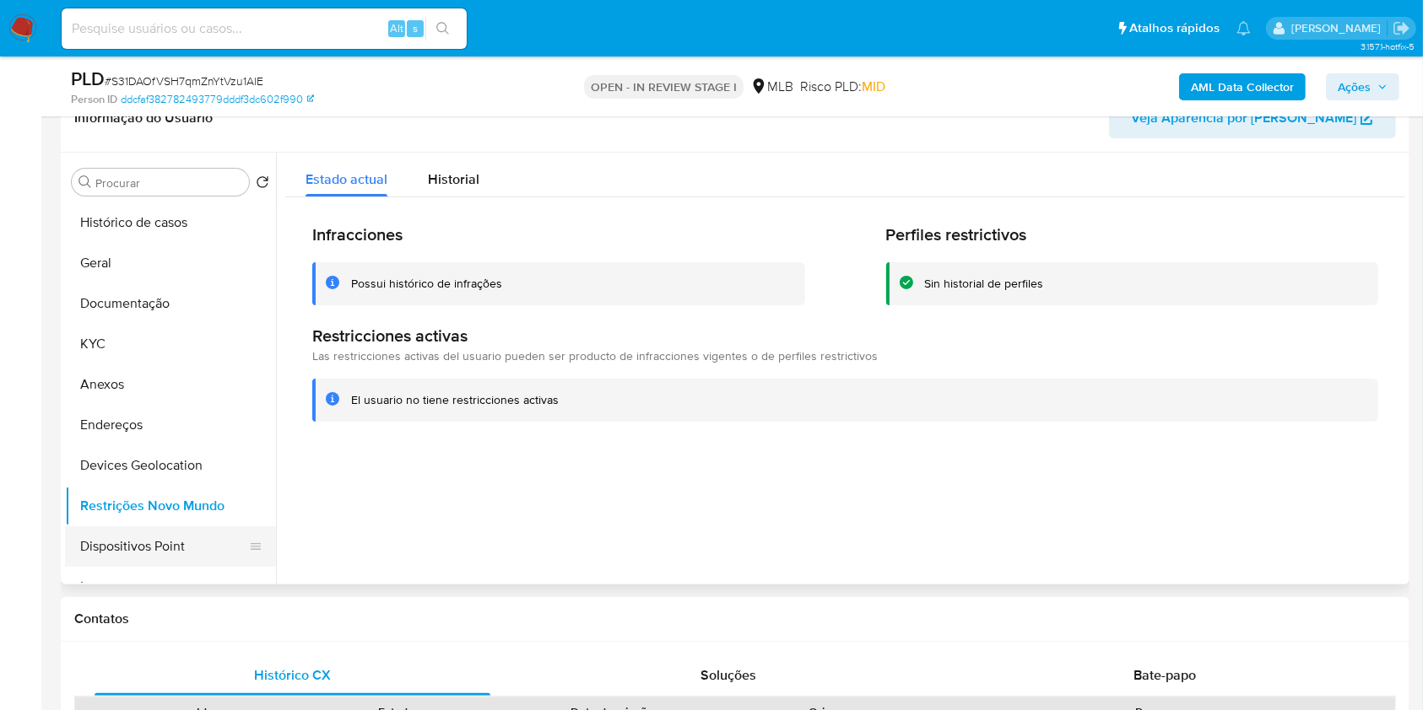
click at [189, 560] on button "Dispositivos Point" at bounding box center [163, 547] width 197 height 41
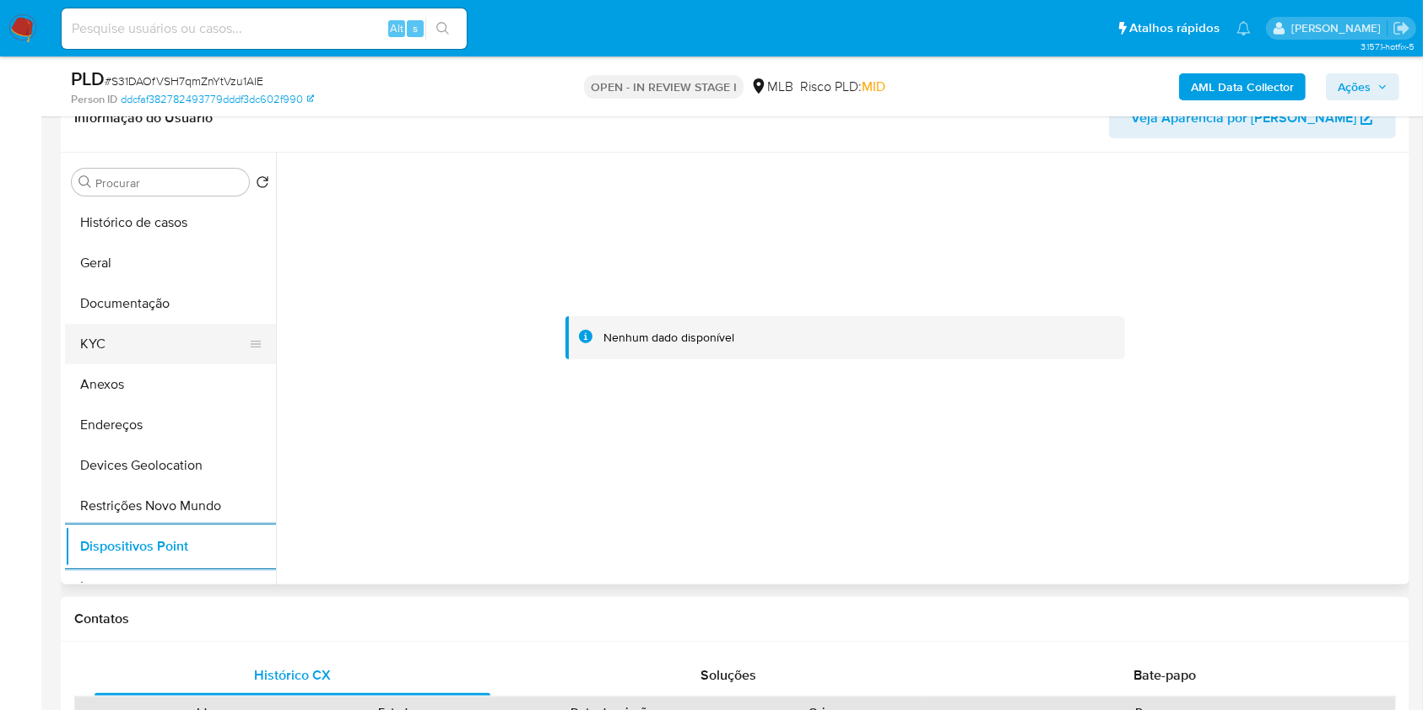
click at [135, 329] on button "KYC" at bounding box center [163, 344] width 197 height 41
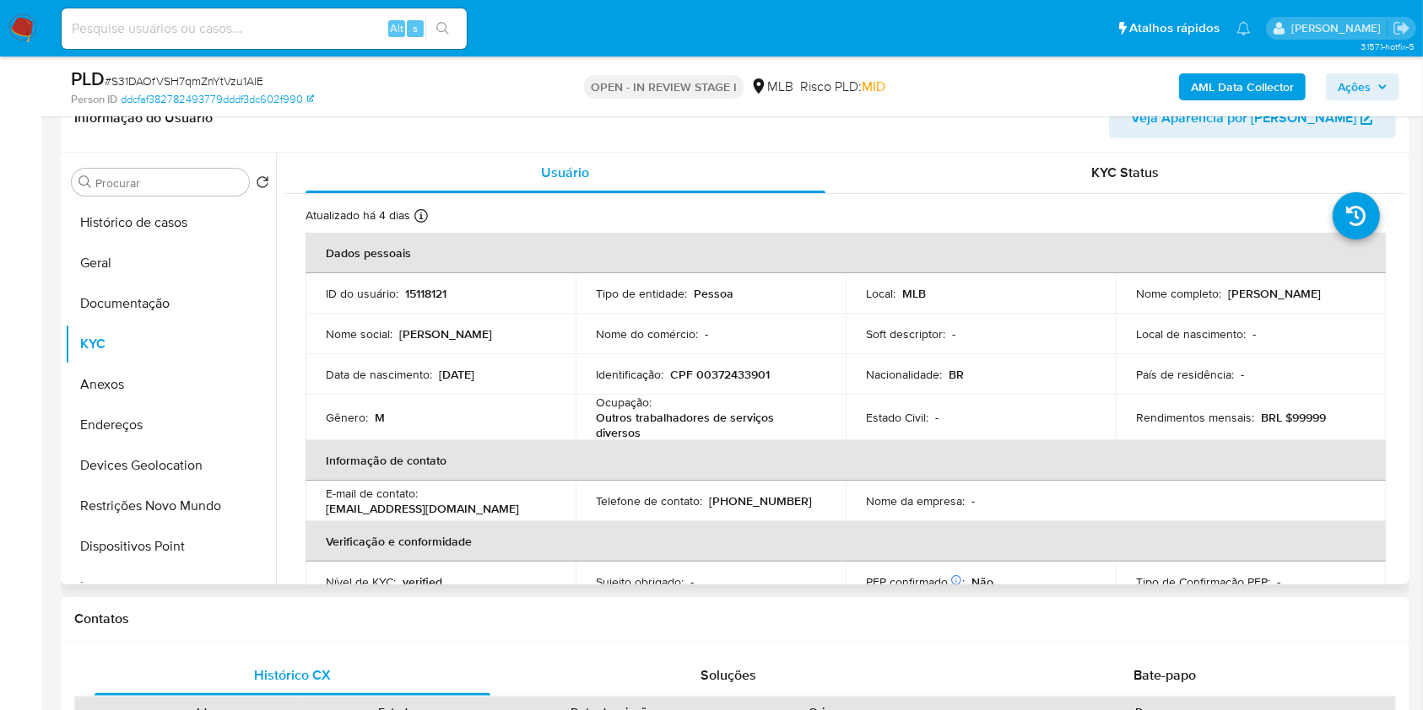
drag, startPoint x: 1368, startPoint y: 294, endPoint x: 1221, endPoint y: 300, distance: 146.9
click at [1221, 300] on td "Nome completo : Reinaldo Ferreira Alves" at bounding box center [1250, 293] width 270 height 41
copy div "Reinaldo Ferreira Alves"
click at [732, 367] on p "CPF 00372433901" at bounding box center [720, 374] width 100 height 15
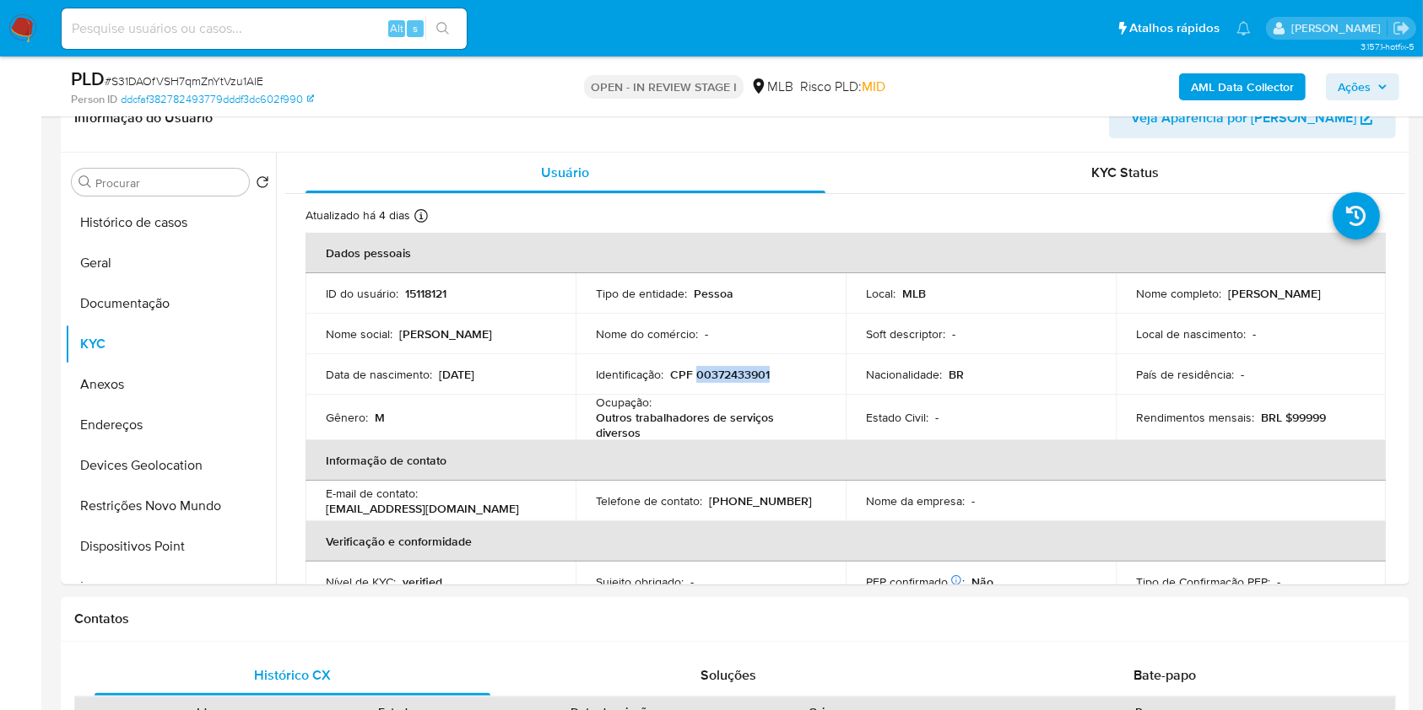
copy p "00372433901"
click at [1225, 78] on b "AML Data Collector" at bounding box center [1242, 86] width 103 height 27
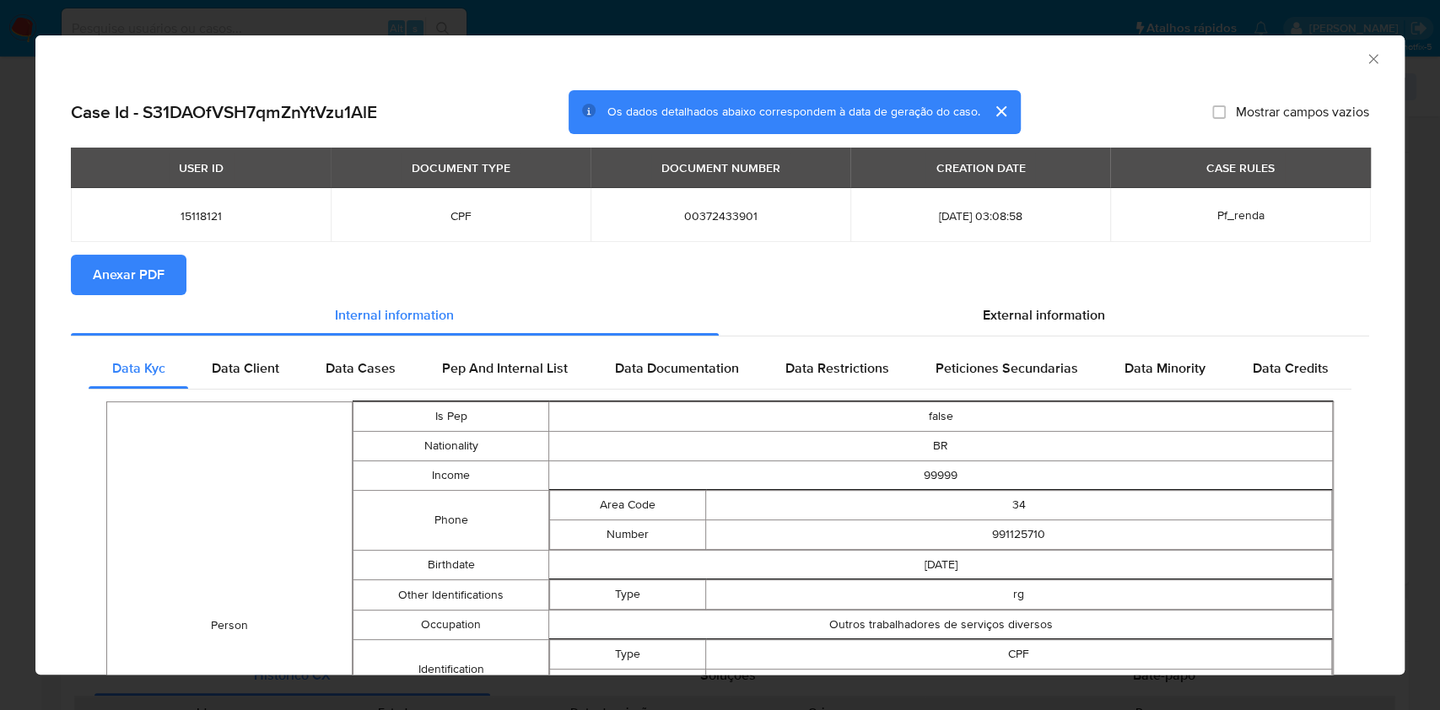
click at [136, 288] on span "Anexar PDF" at bounding box center [129, 275] width 72 height 37
click at [0, 430] on div "AML Data Collector Case Id - S31DAOfVSH7qmZnYtVzu1AlE Os dados detalhados abaix…" at bounding box center [720, 355] width 1440 height 710
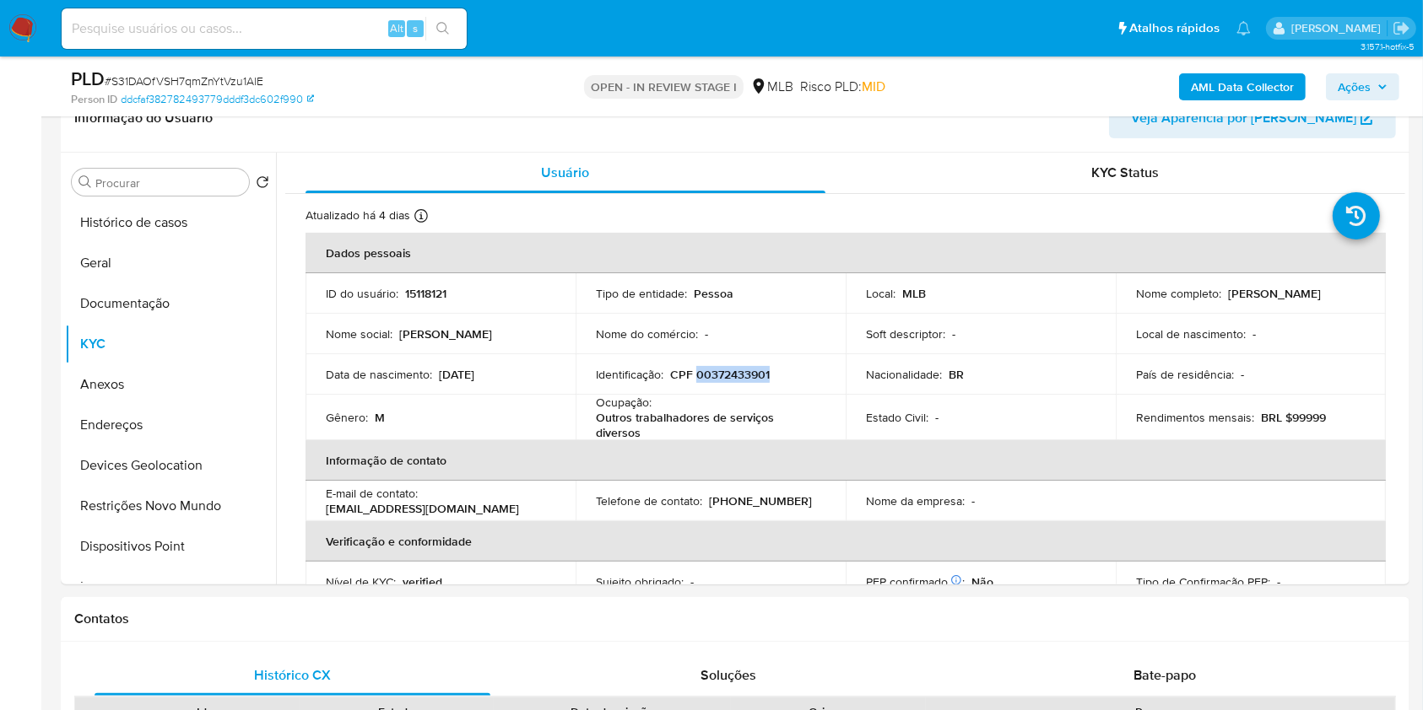
copy p "00372433901"
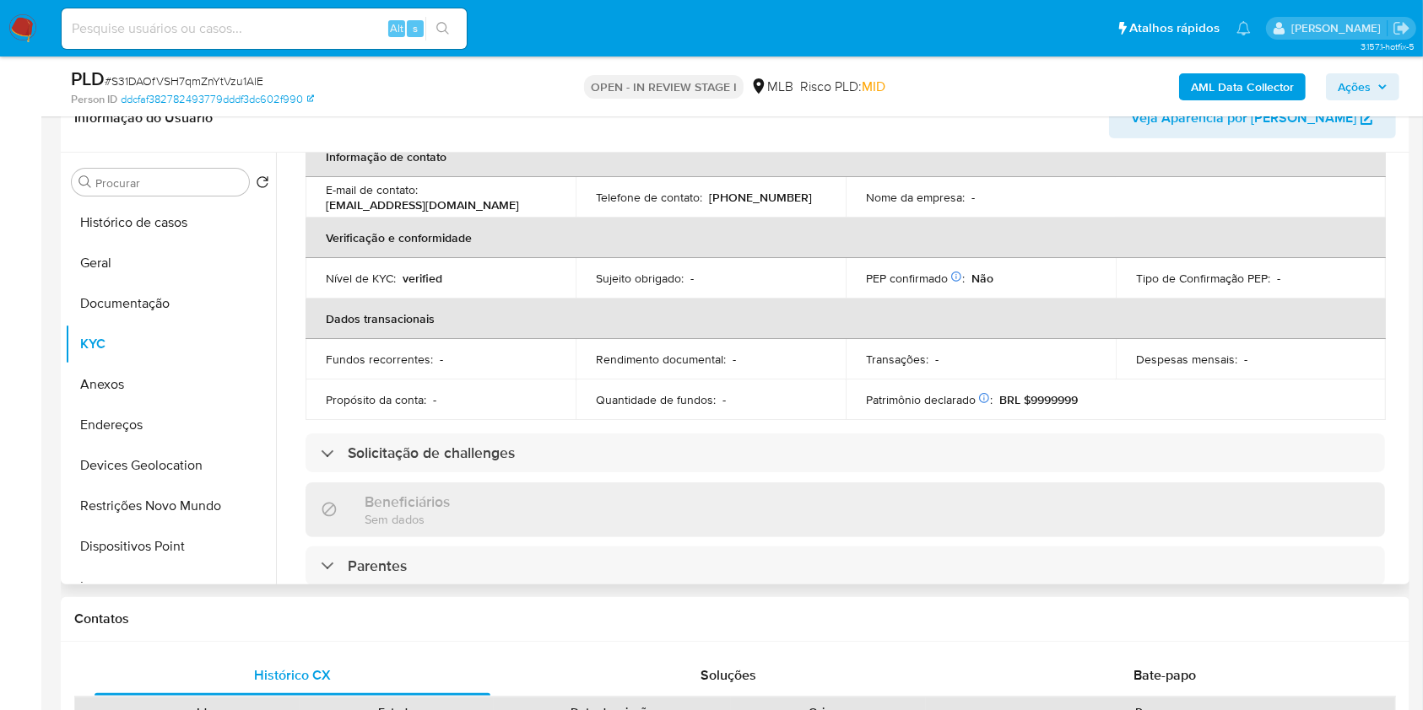
scroll to position [722, 0]
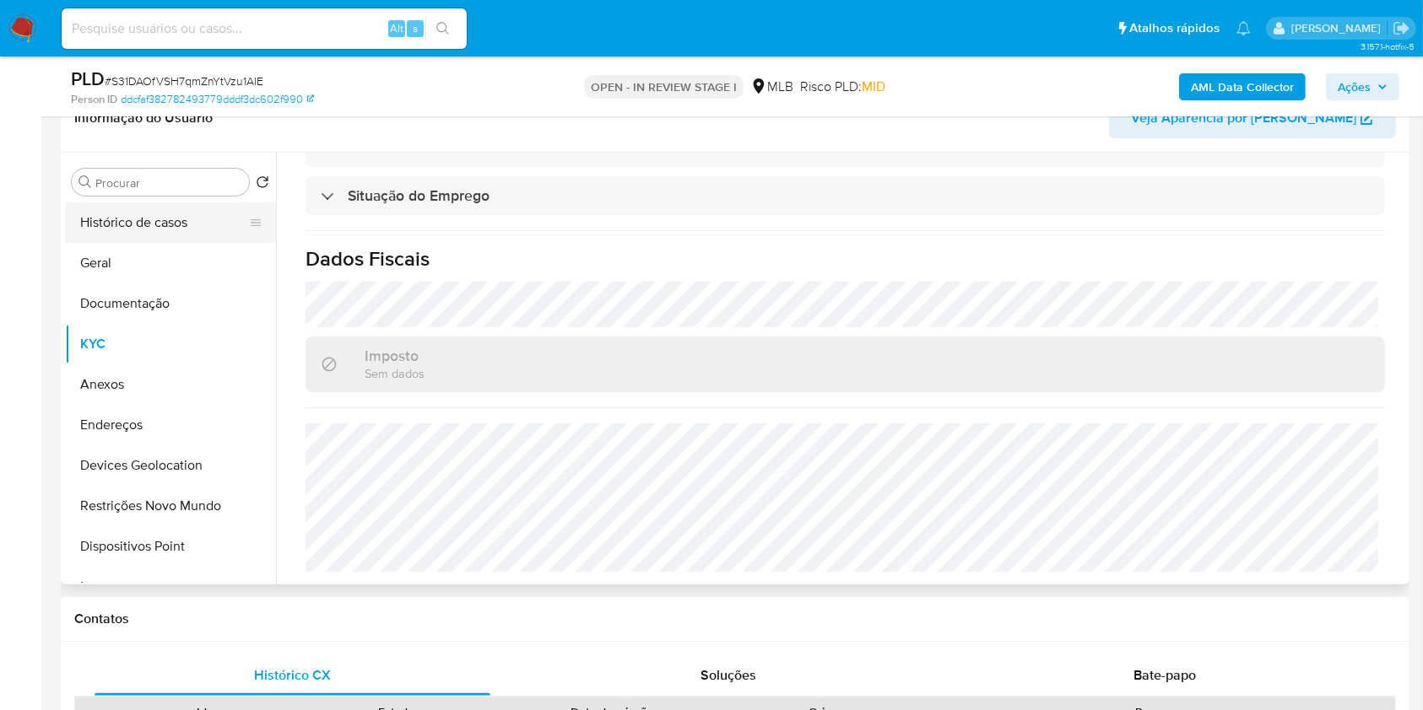
click at [128, 226] on button "Histórico de casos" at bounding box center [163, 223] width 197 height 41
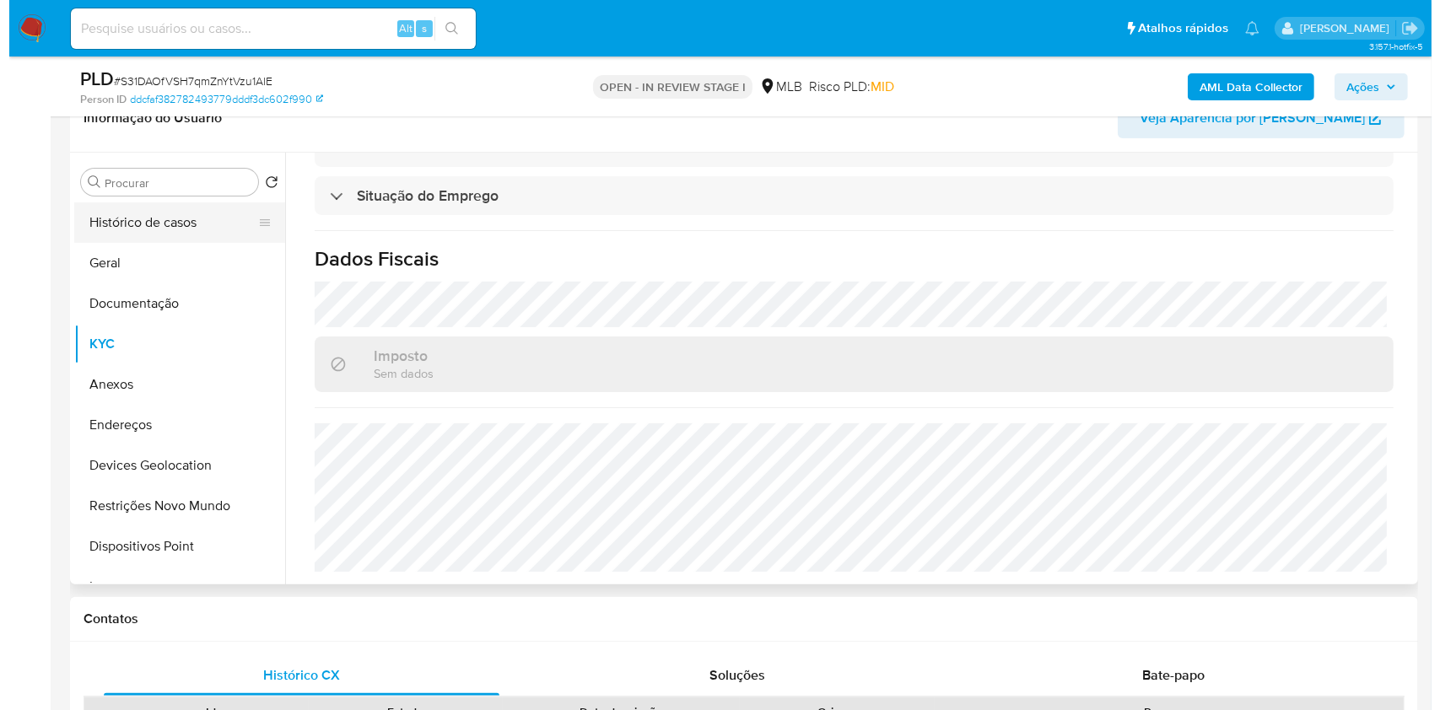
scroll to position [0, 0]
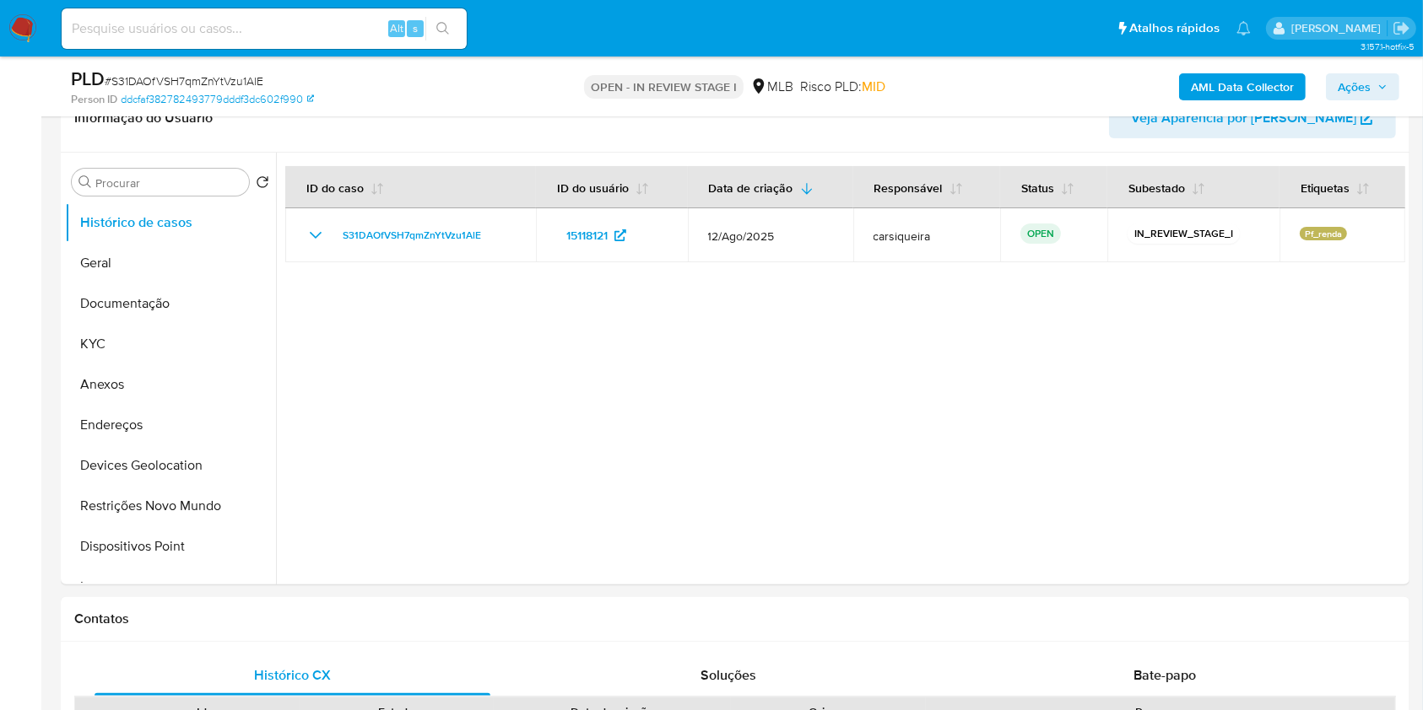
click at [1343, 84] on span "Ações" at bounding box center [1353, 86] width 33 height 27
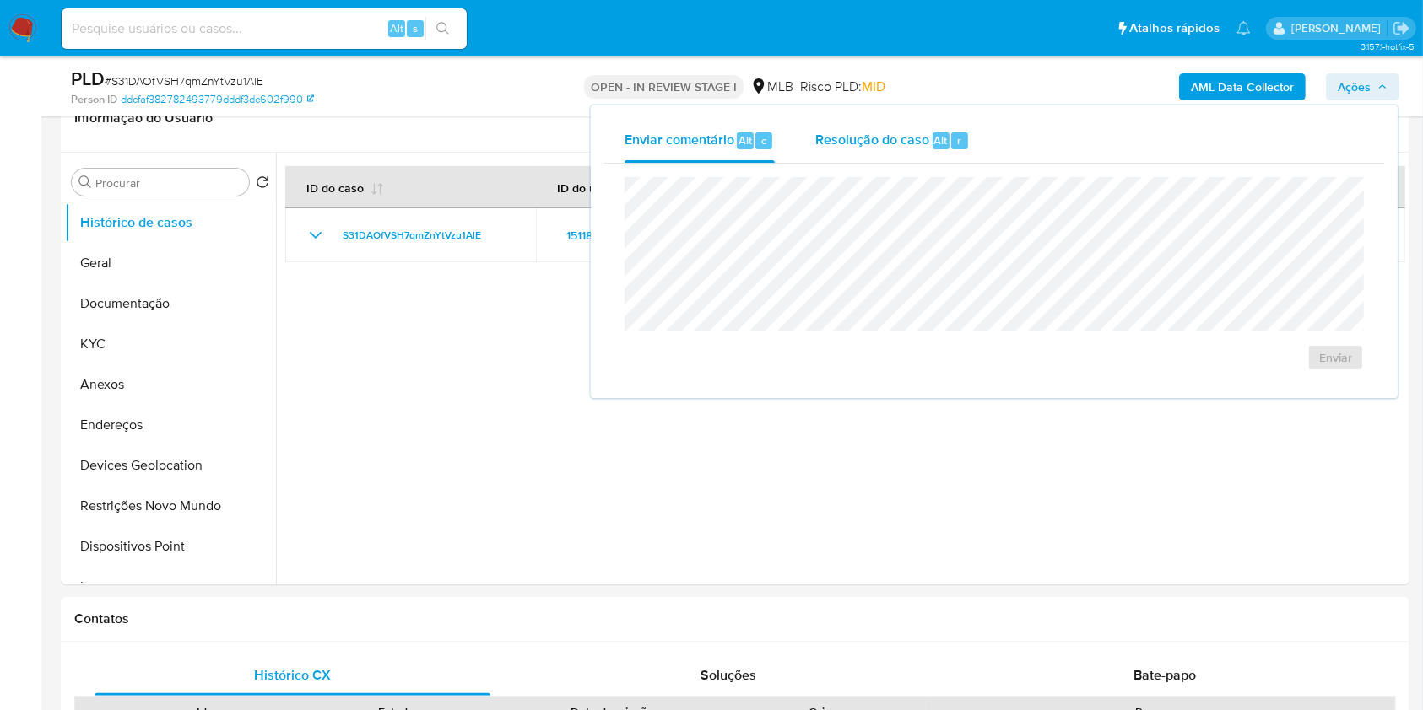
click at [905, 145] on span "Resolução do caso" at bounding box center [872, 139] width 114 height 19
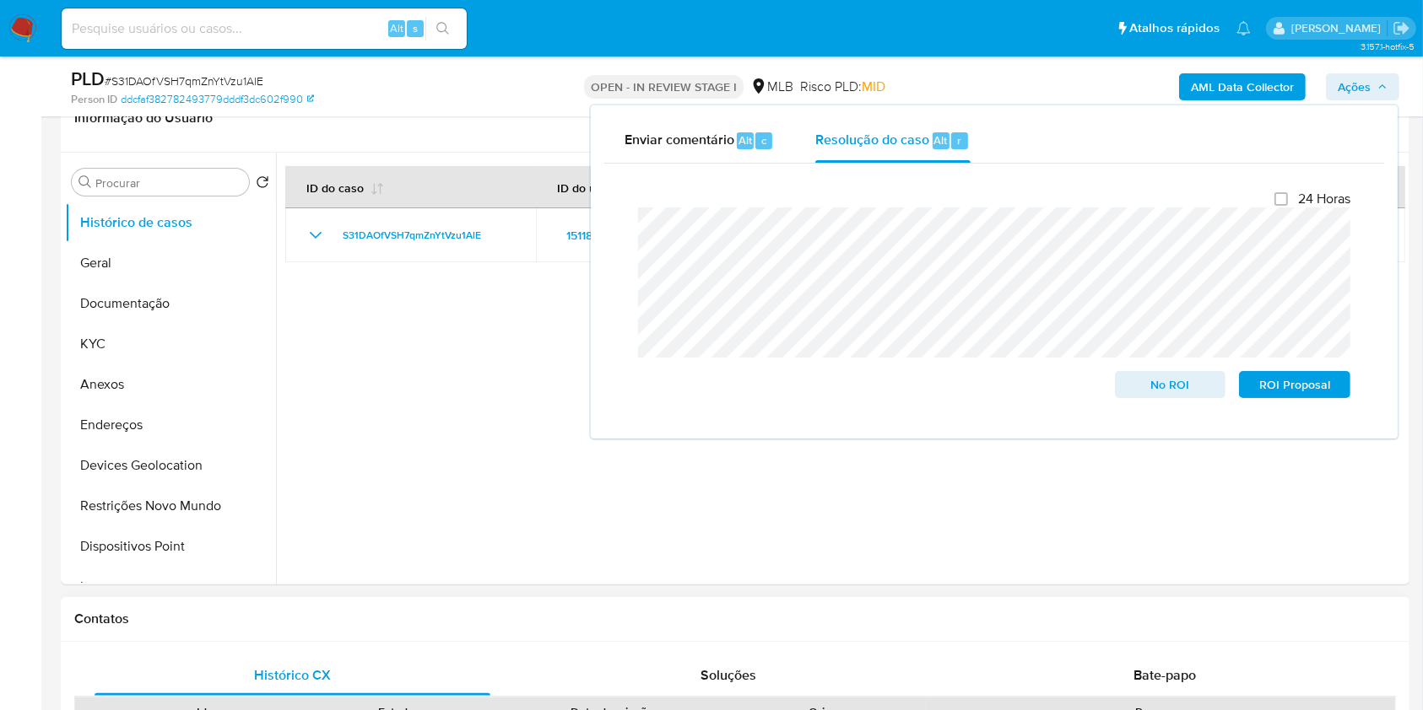
drag, startPoint x: 120, startPoint y: 384, endPoint x: 533, endPoint y: 617, distance: 474.5
click at [116, 382] on button "Anexos" at bounding box center [170, 385] width 211 height 41
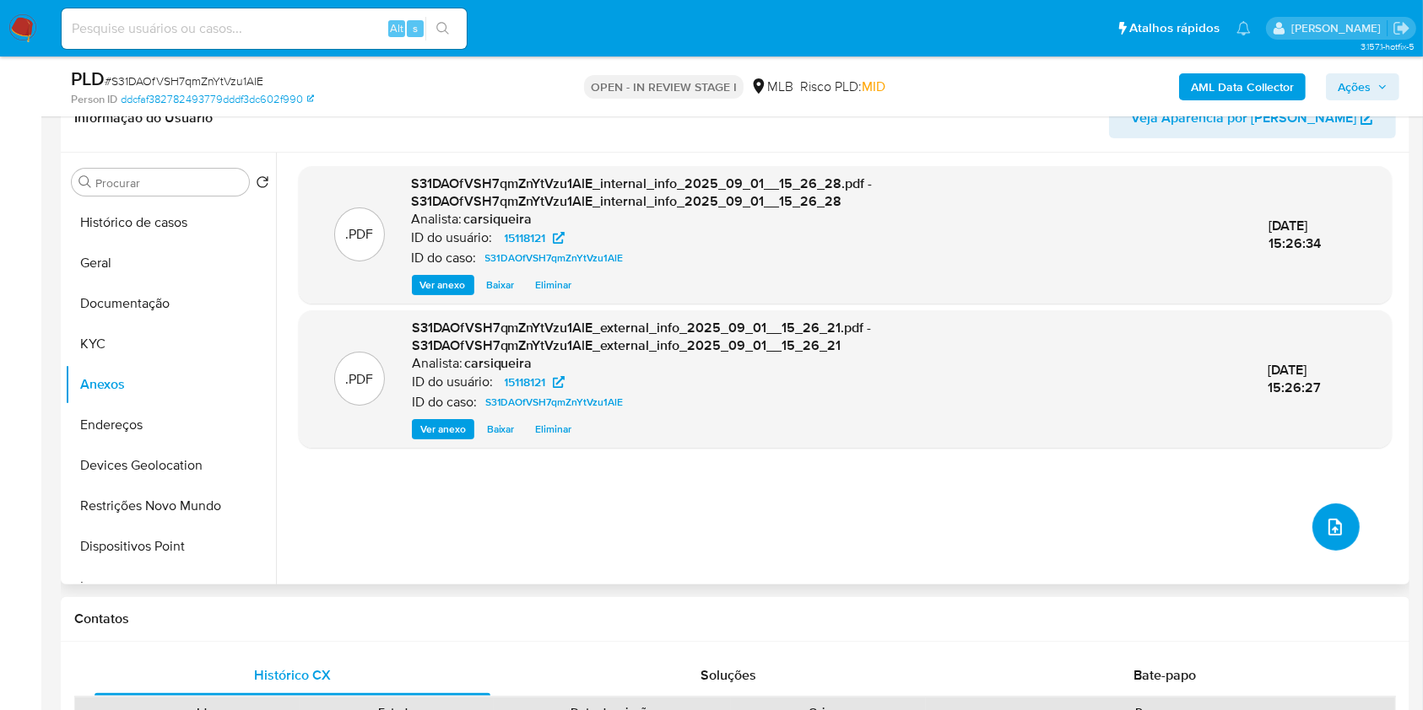
click at [1335, 533] on span "upload-file" at bounding box center [1335, 527] width 20 height 20
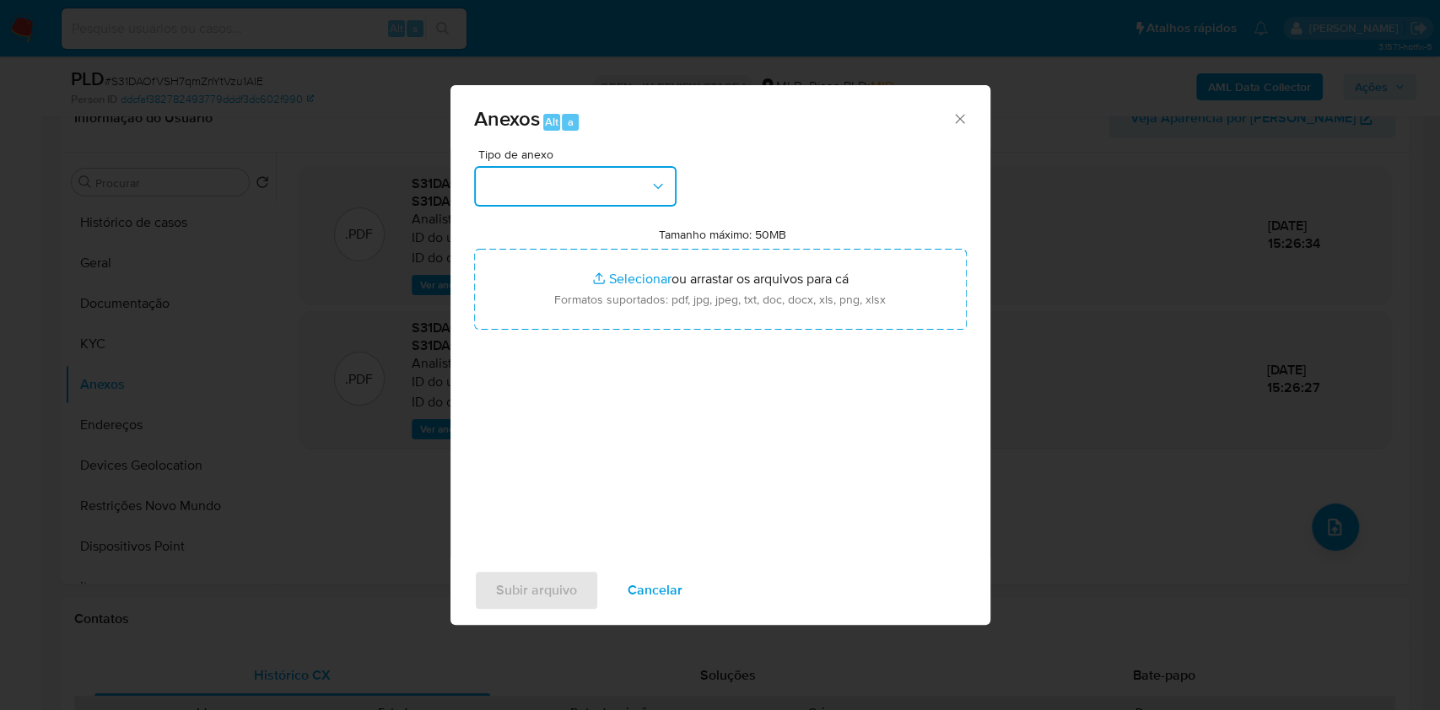
click at [640, 171] on button "button" at bounding box center [575, 186] width 203 height 41
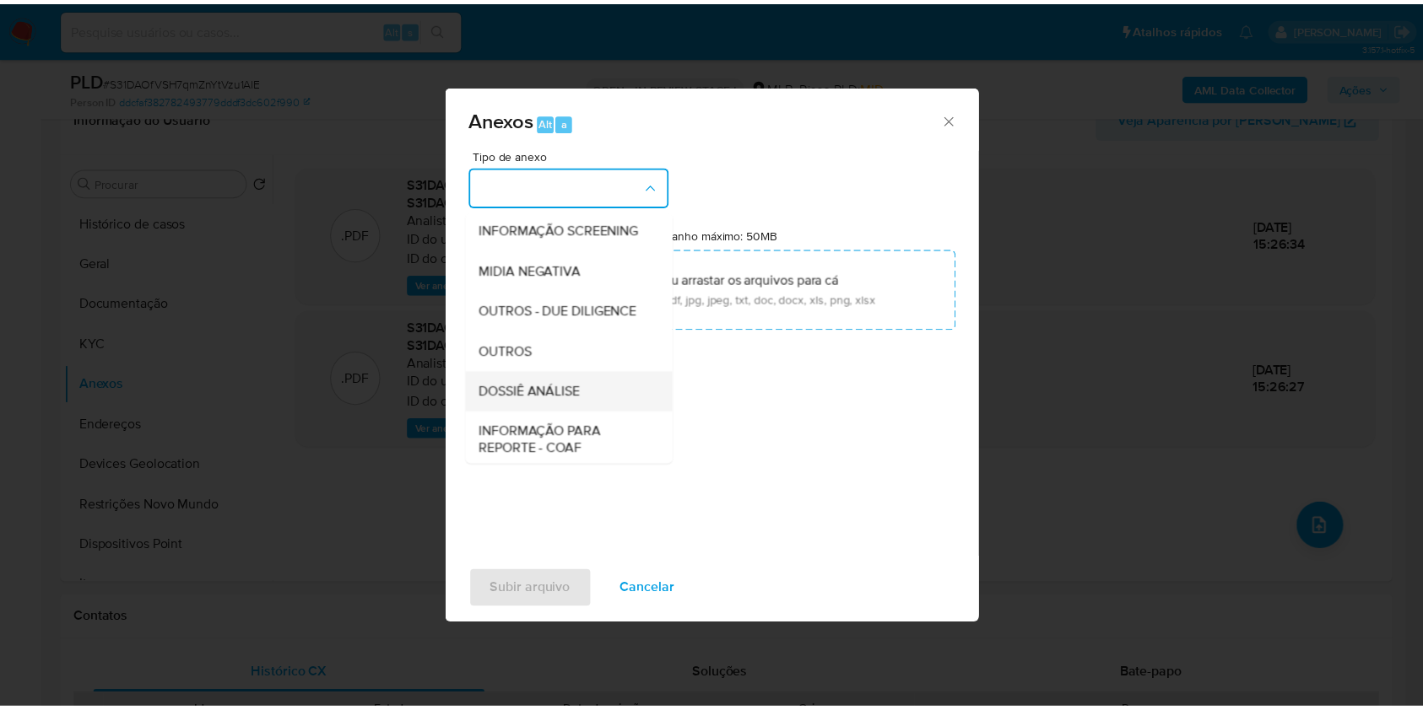
scroll to position [259, 0]
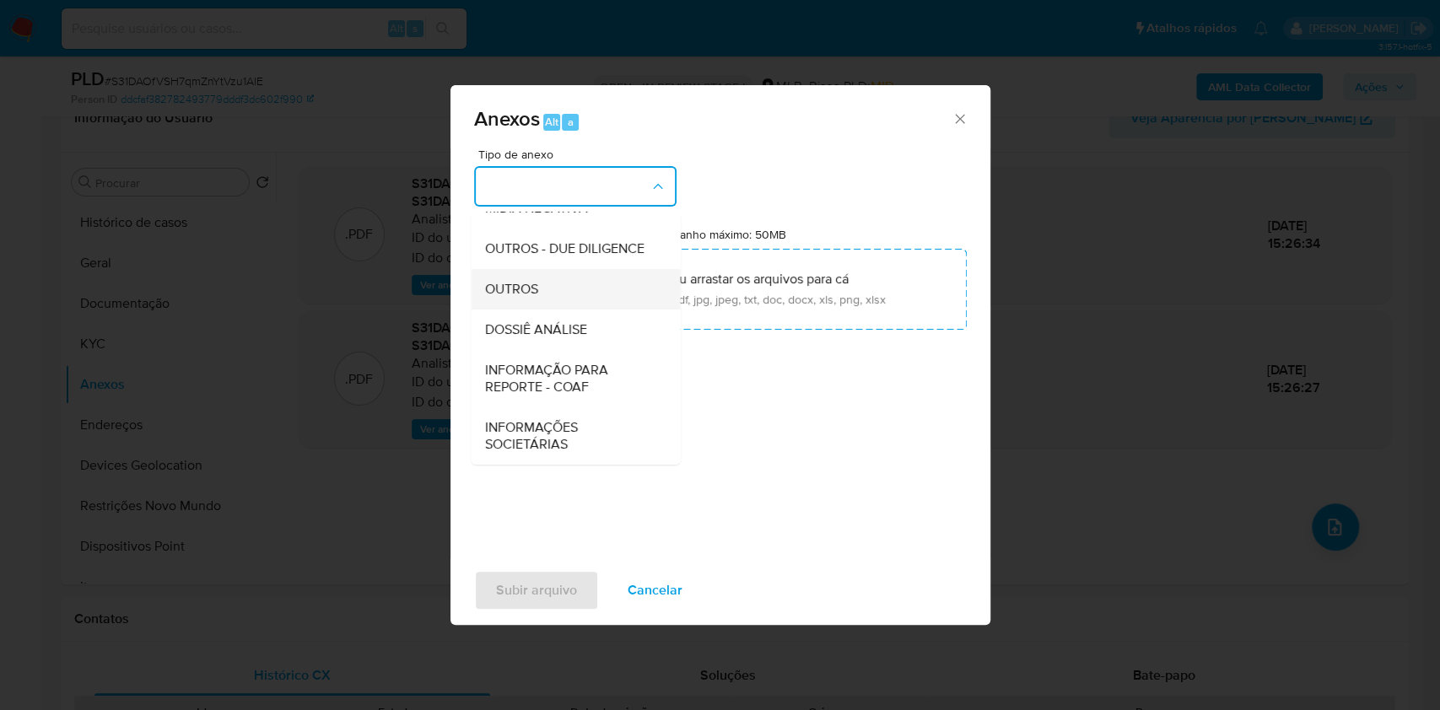
click at [554, 280] on div "OUTROS" at bounding box center [570, 289] width 172 height 41
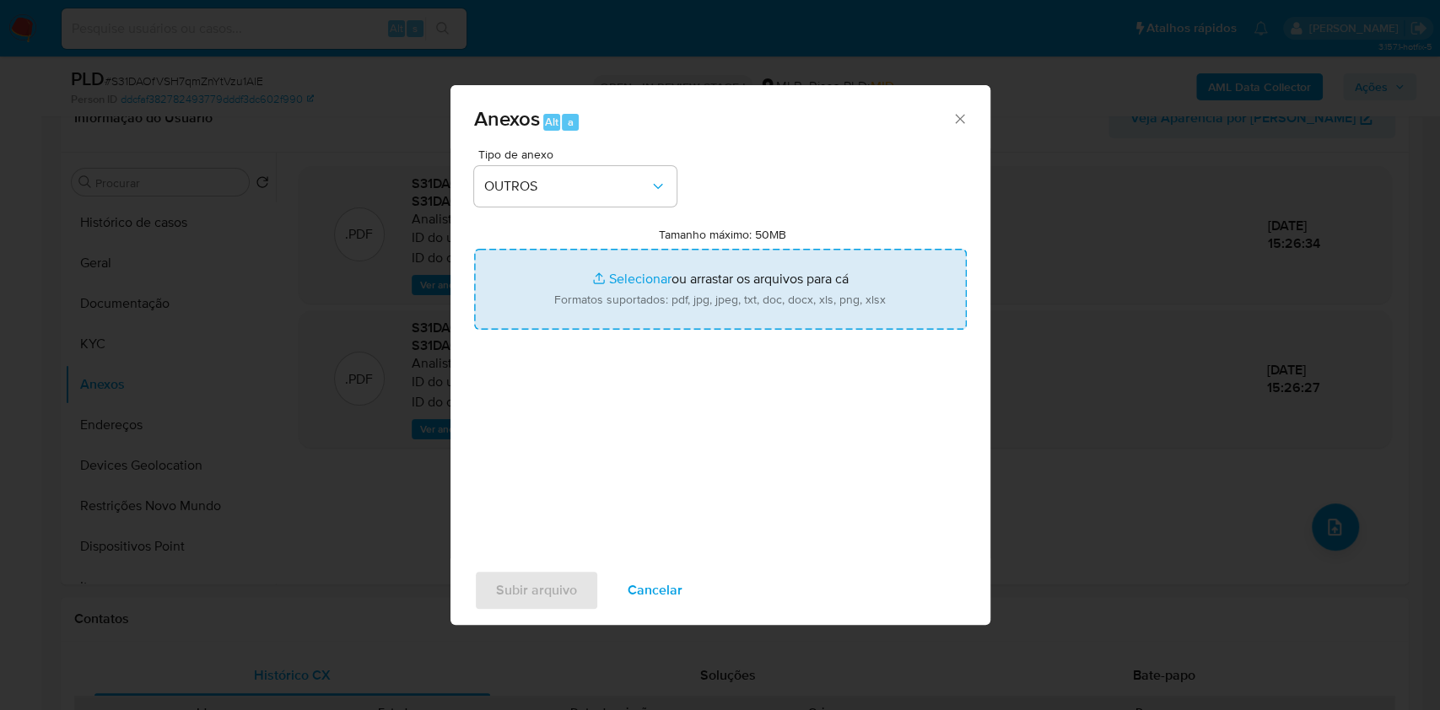
click at [618, 283] on input "Tamanho máximo: 50MB Selecionar arquivos" at bounding box center [720, 289] width 493 height 81
type input "C:\fakepath\Mulan 15118121_2025_09_01_07_05_44.xlsx"
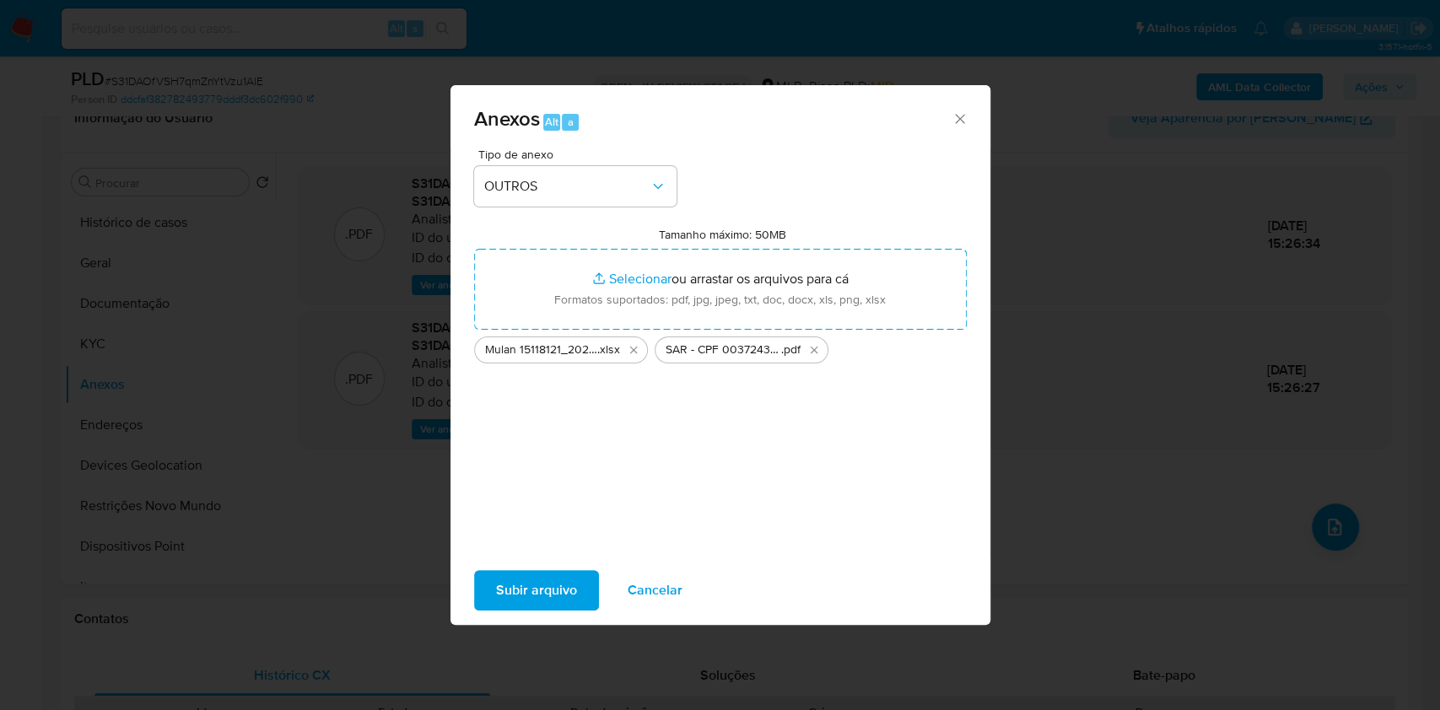
click at [545, 600] on span "Subir arquivo" at bounding box center [536, 590] width 81 height 37
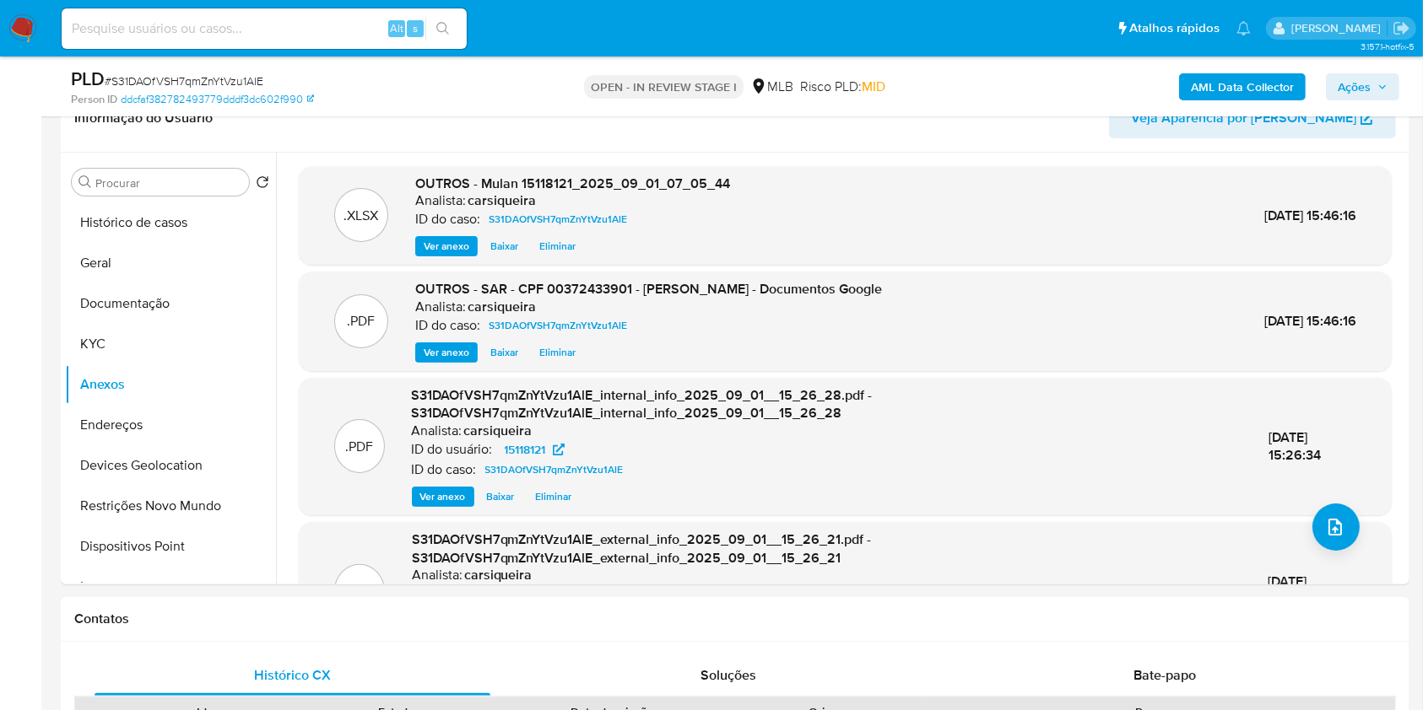
click at [1368, 81] on span "Ações" at bounding box center [1353, 86] width 33 height 27
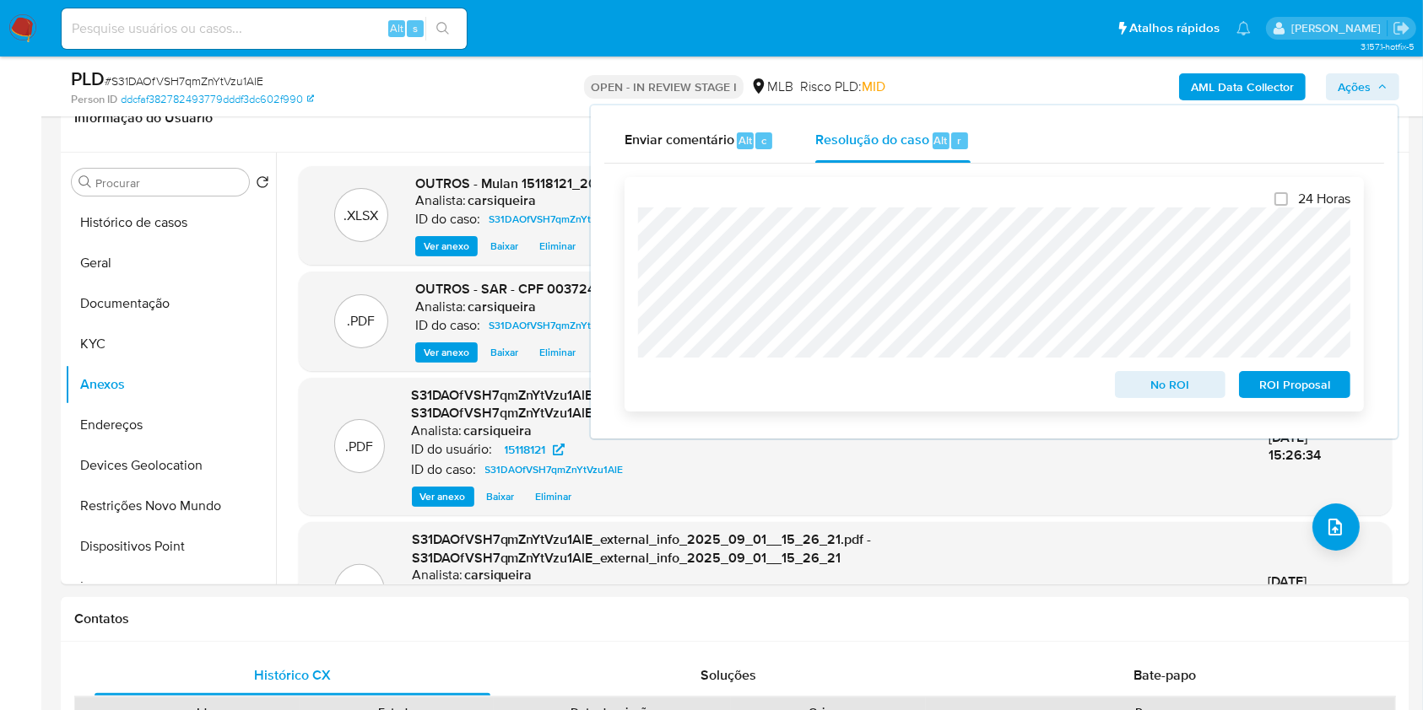
click at [1307, 386] on span "ROI Proposal" at bounding box center [1294, 385] width 88 height 24
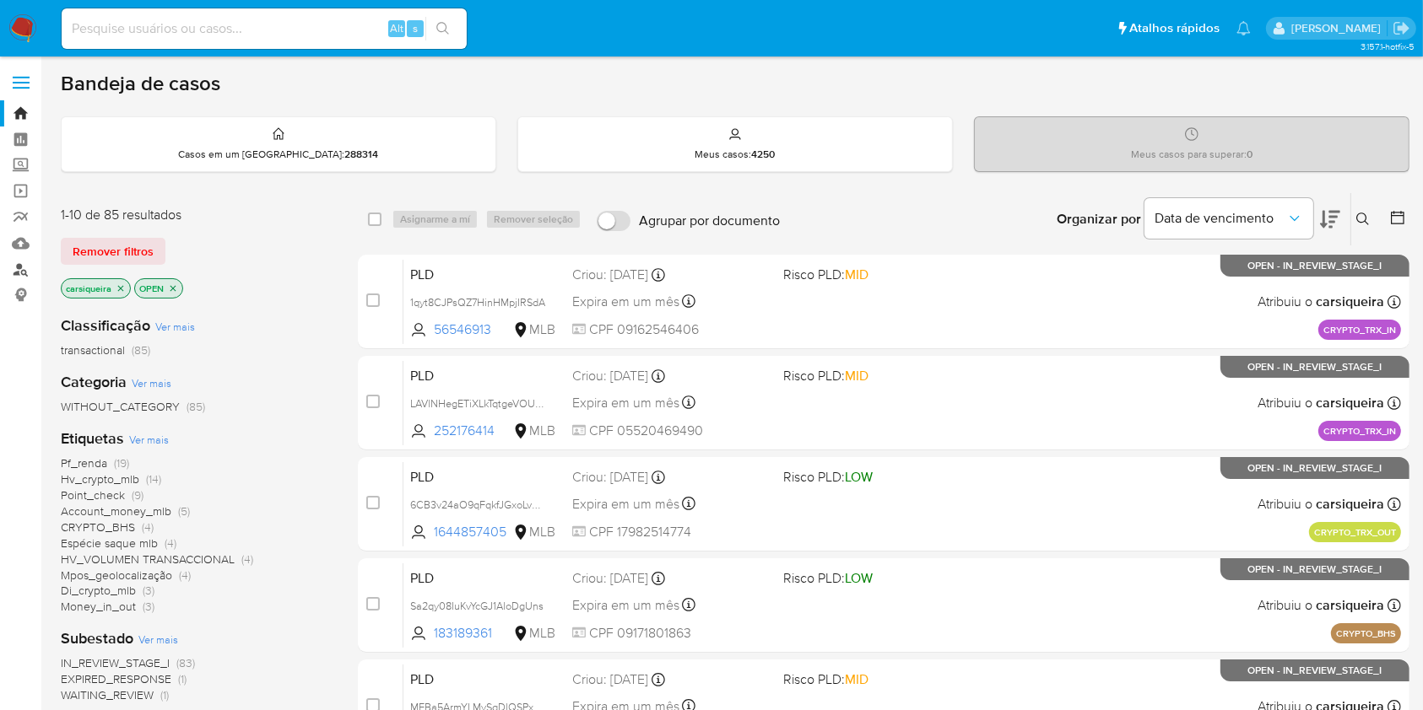
click at [12, 265] on link "Localizador de pessoas" at bounding box center [100, 270] width 201 height 26
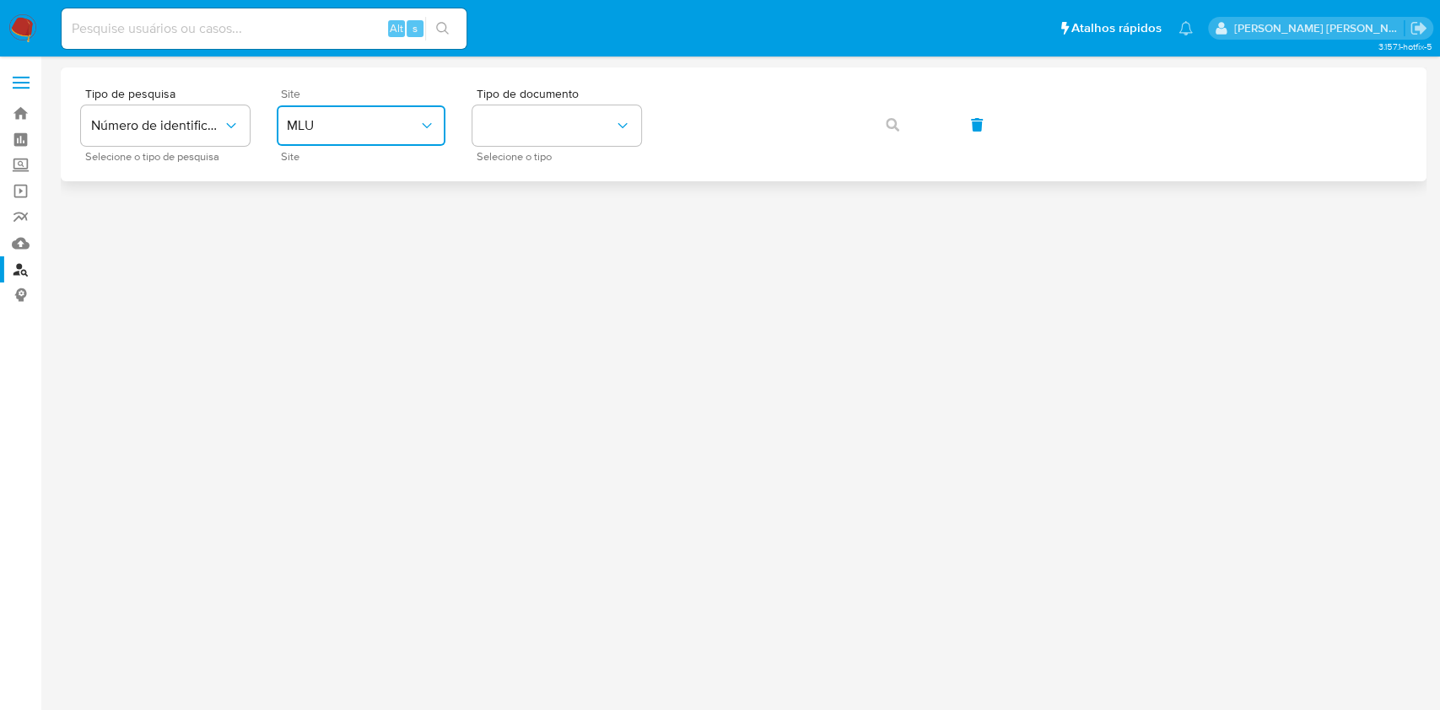
click at [381, 117] on span "MLU" at bounding box center [353, 125] width 132 height 17
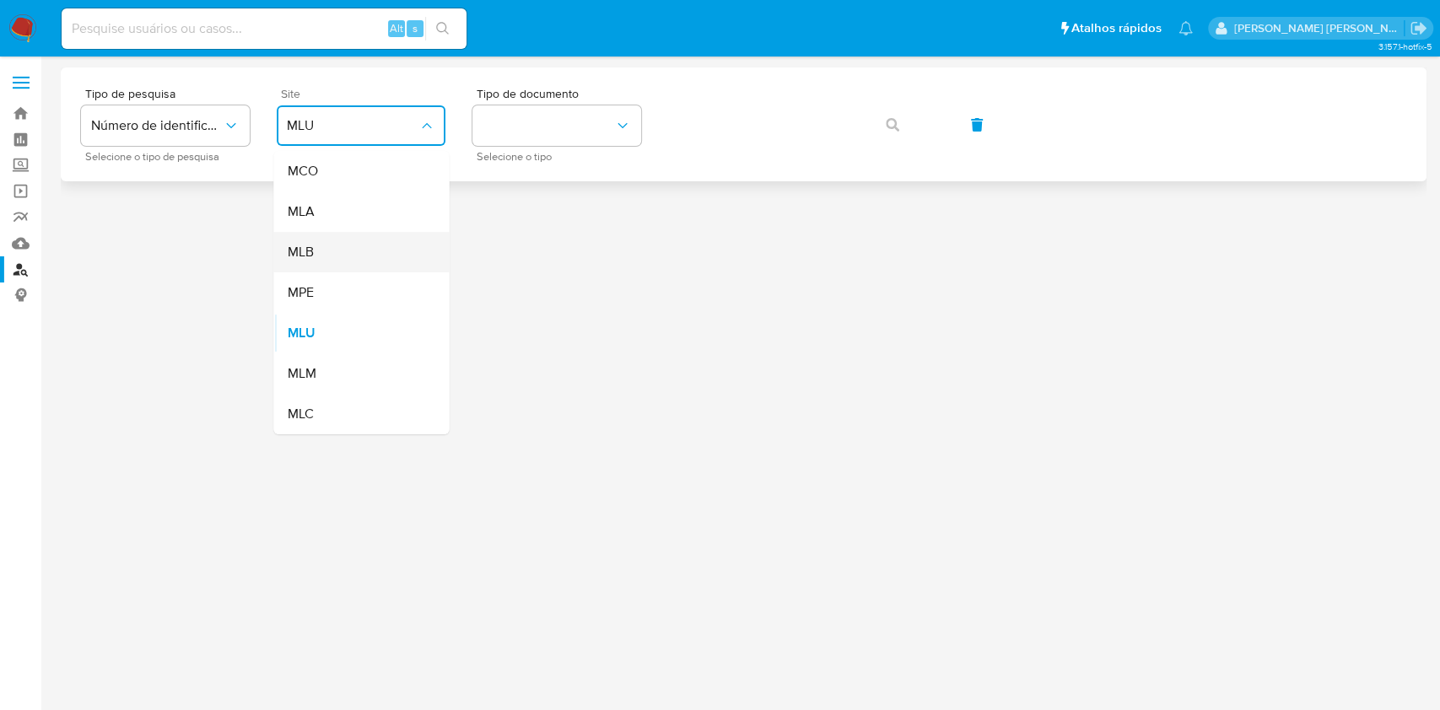
click at [340, 251] on div "MLB" at bounding box center [356, 252] width 138 height 41
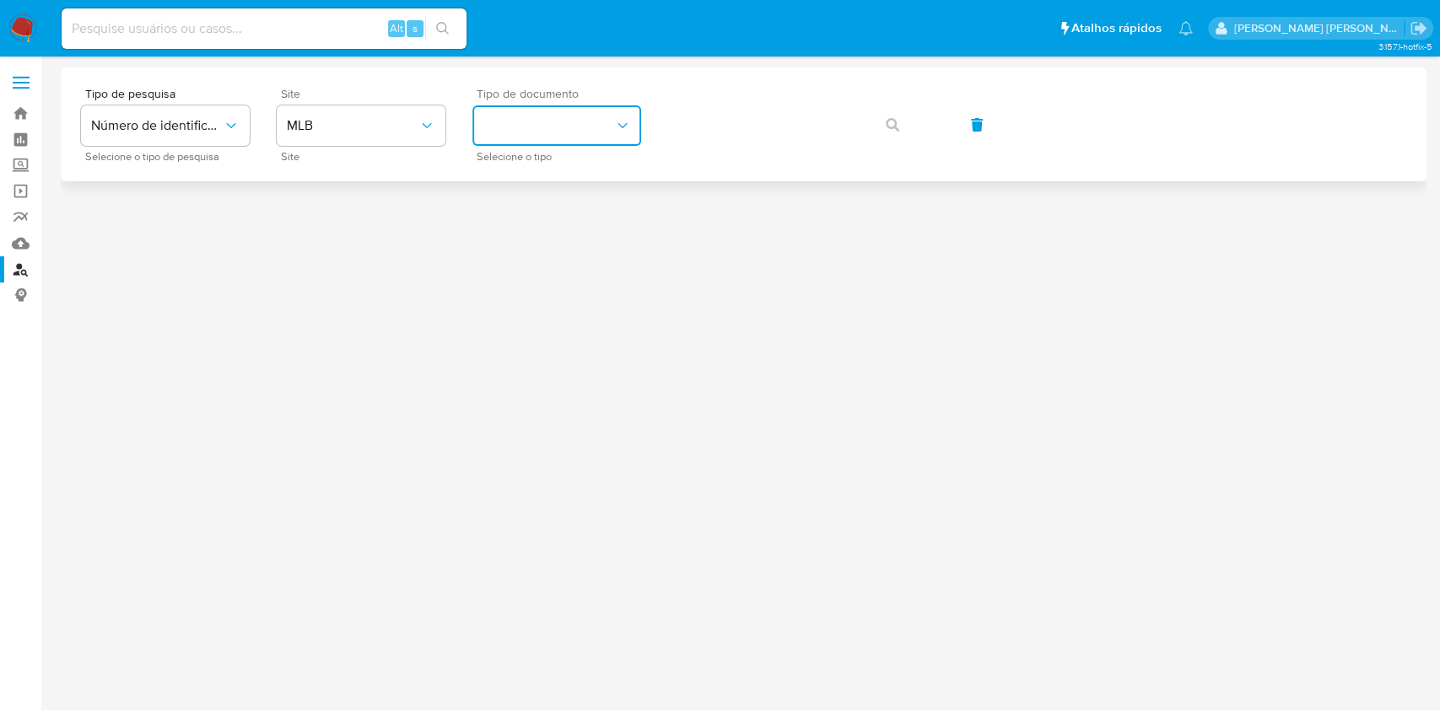
click at [502, 128] on button "identificationType" at bounding box center [557, 125] width 169 height 41
drag, startPoint x: 531, startPoint y: 182, endPoint x: 587, endPoint y: 166, distance: 58.8
click at [529, 182] on div "CNPJ CNPJ" at bounding box center [552, 179] width 138 height 57
click at [884, 121] on button "button" at bounding box center [892, 125] width 57 height 41
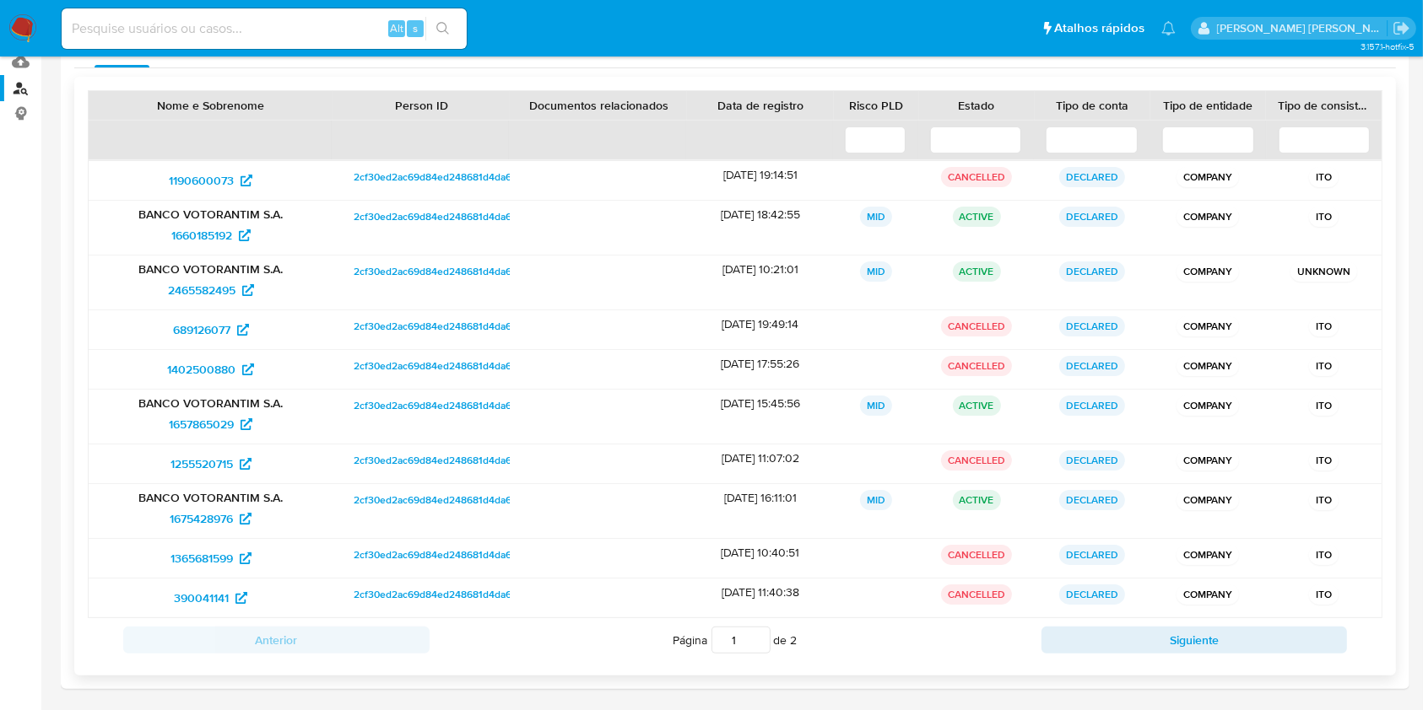
scroll to position [184, 0]
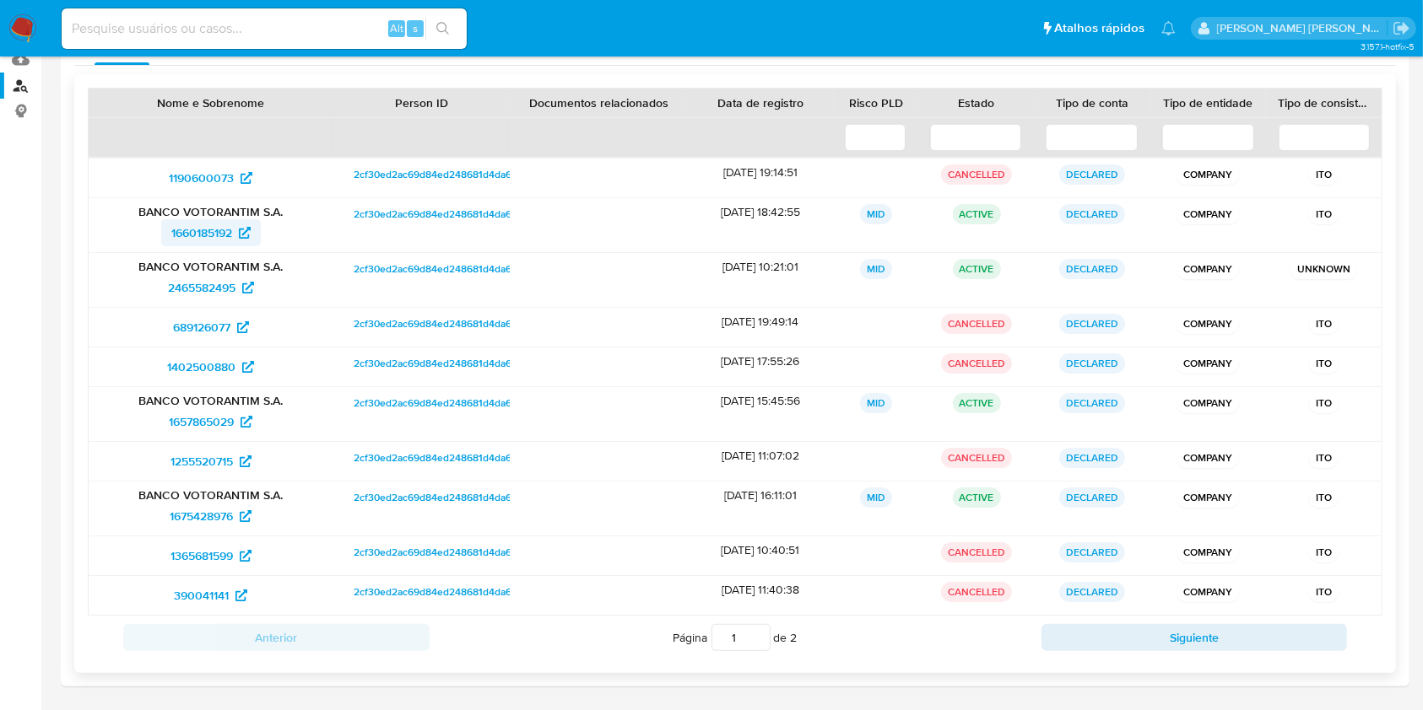
click at [225, 230] on span "1660185192" at bounding box center [201, 232] width 61 height 27
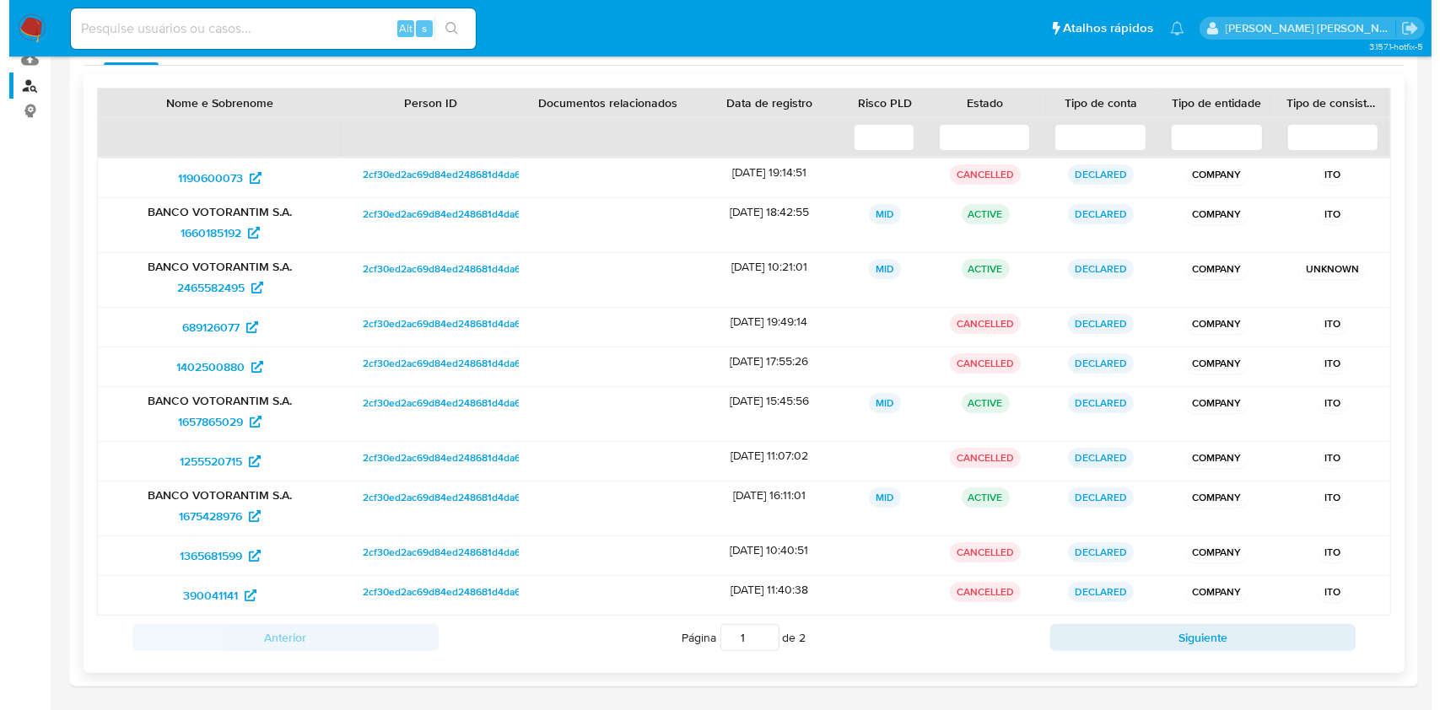
scroll to position [0, 0]
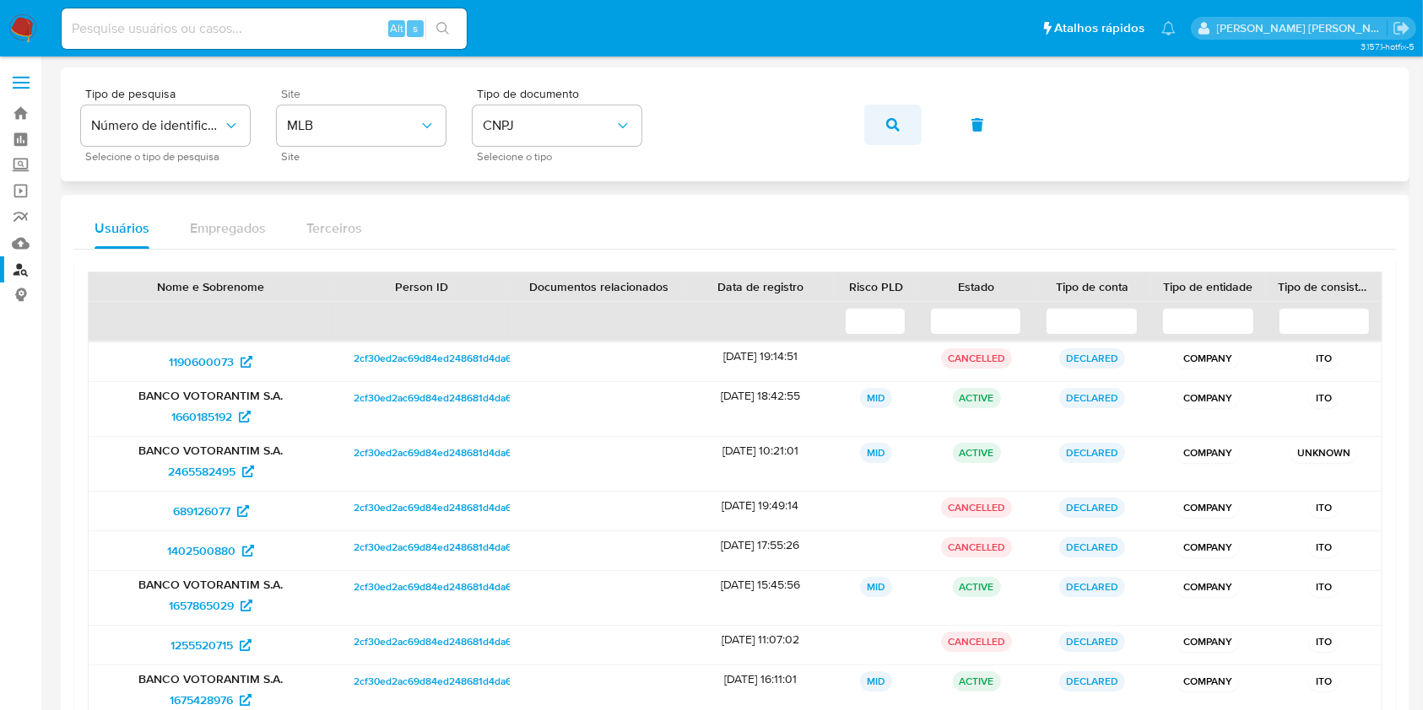
click at [891, 120] on icon "button" at bounding box center [893, 125] width 14 height 14
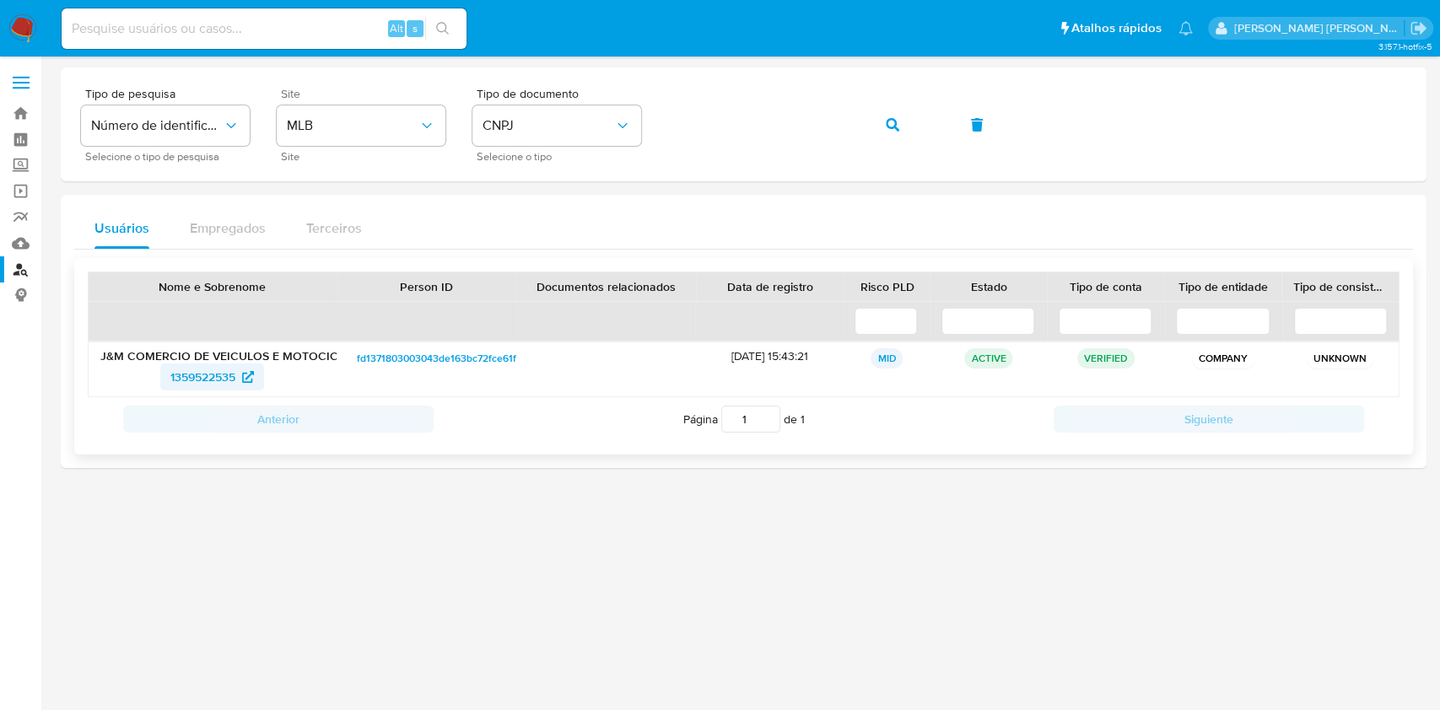
click at [223, 380] on span "1359522535" at bounding box center [202, 377] width 65 height 27
click at [589, 132] on span "CNPJ" at bounding box center [549, 125] width 132 height 17
drag, startPoint x: 527, startPoint y: 234, endPoint x: 669, endPoint y: 156, distance: 161.6
click at [529, 227] on div "CPF CPF" at bounding box center [552, 236] width 138 height 57
click at [883, 116] on button "button" at bounding box center [892, 125] width 57 height 41
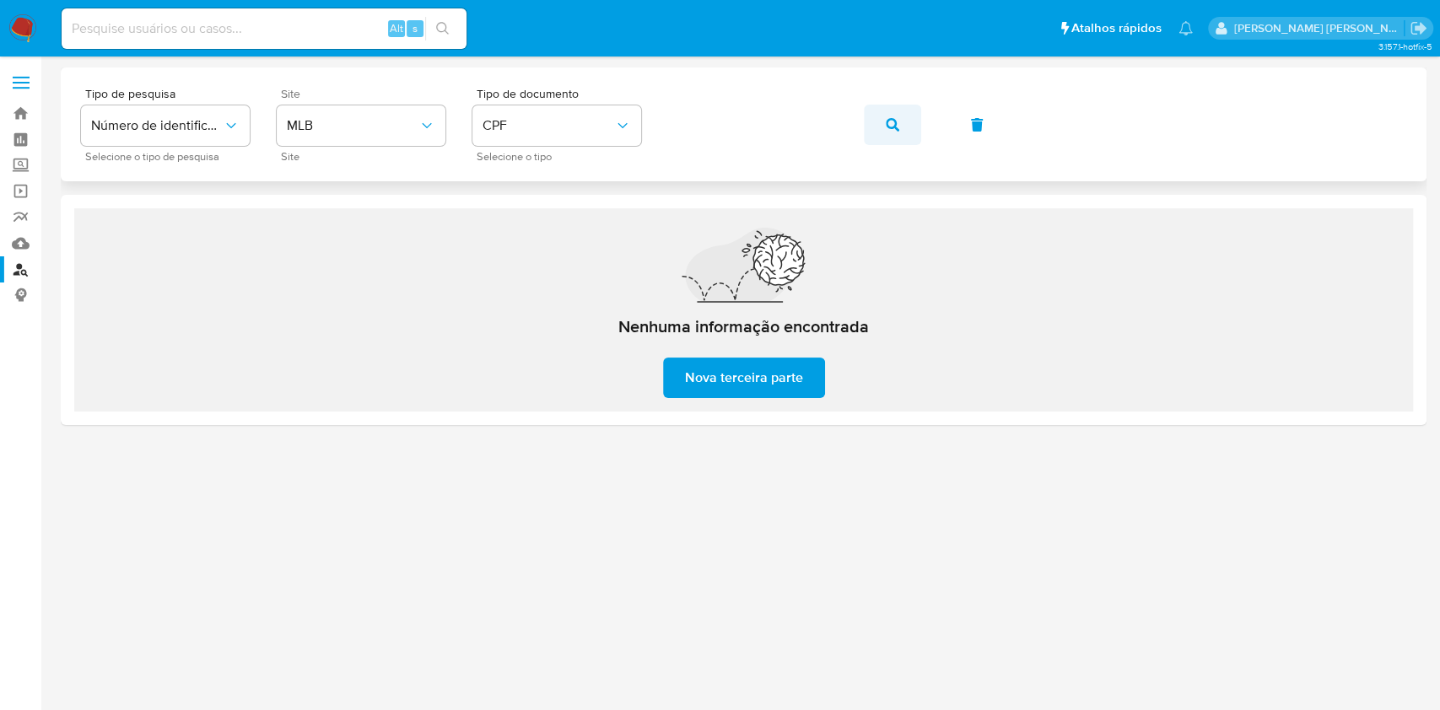
click at [889, 111] on span "button" at bounding box center [893, 124] width 14 height 37
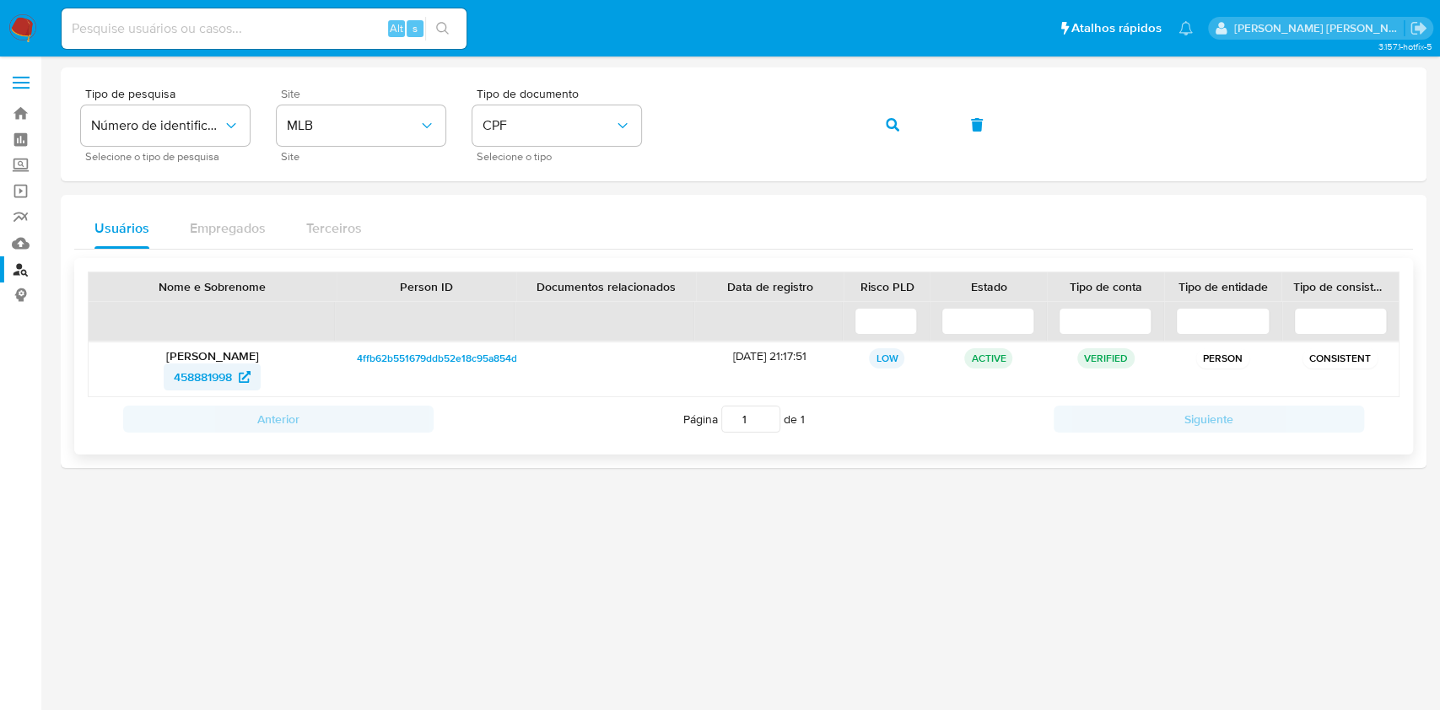
click at [207, 375] on span "458881998" at bounding box center [203, 377] width 58 height 27
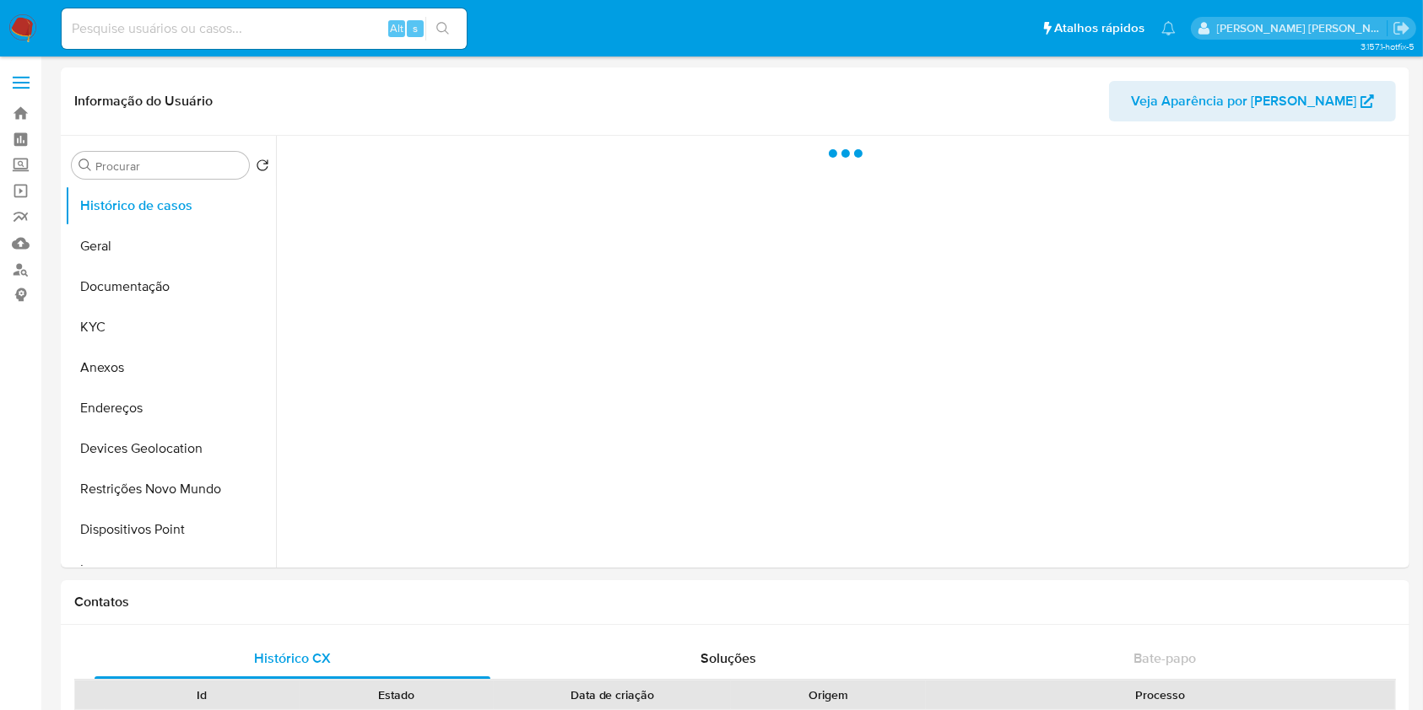
select select "10"
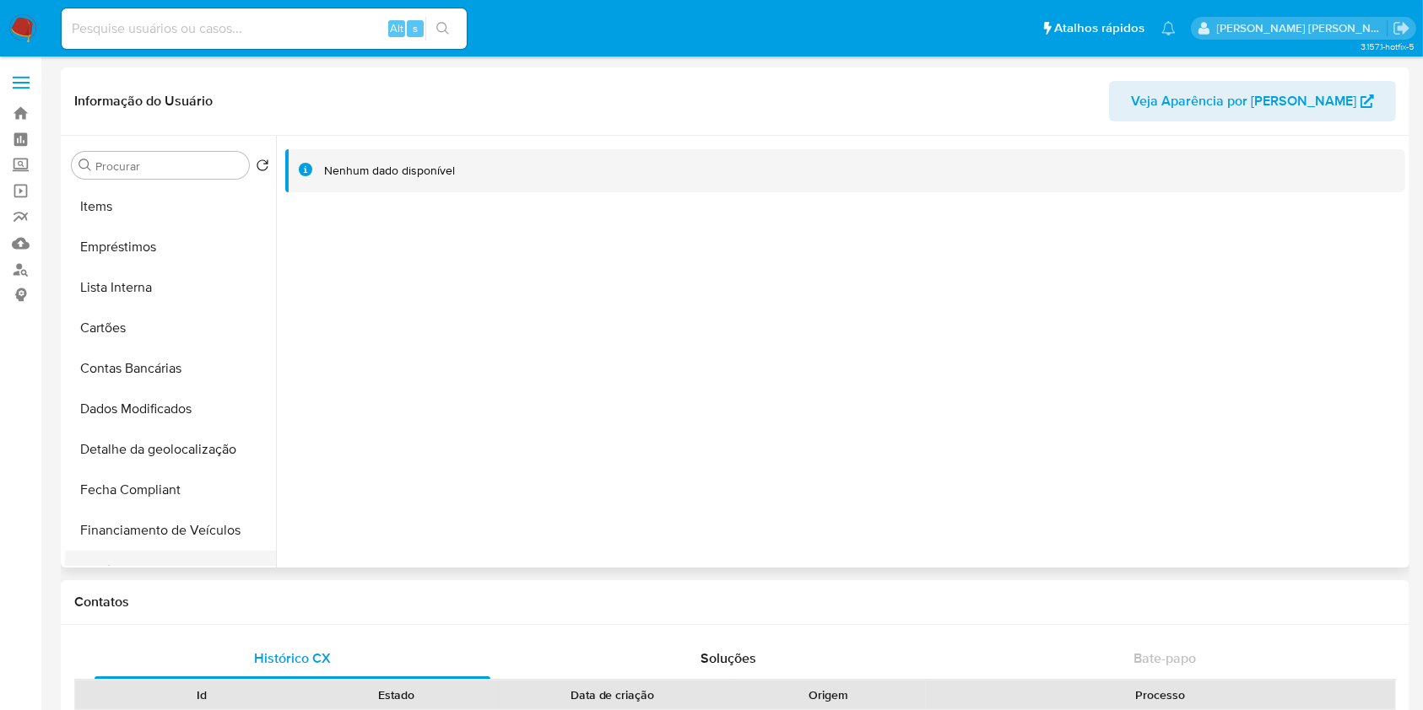
scroll to position [224, 0]
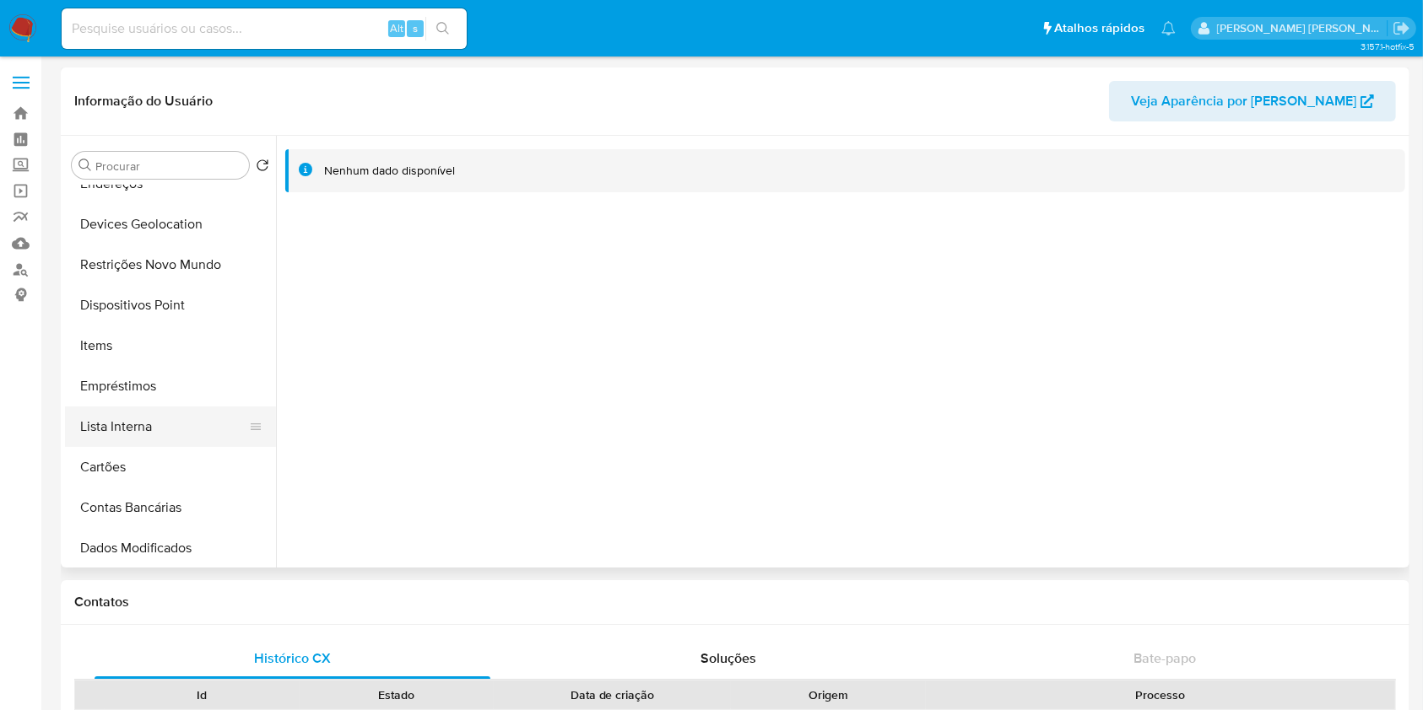
click at [165, 415] on button "Lista Interna" at bounding box center [163, 427] width 197 height 41
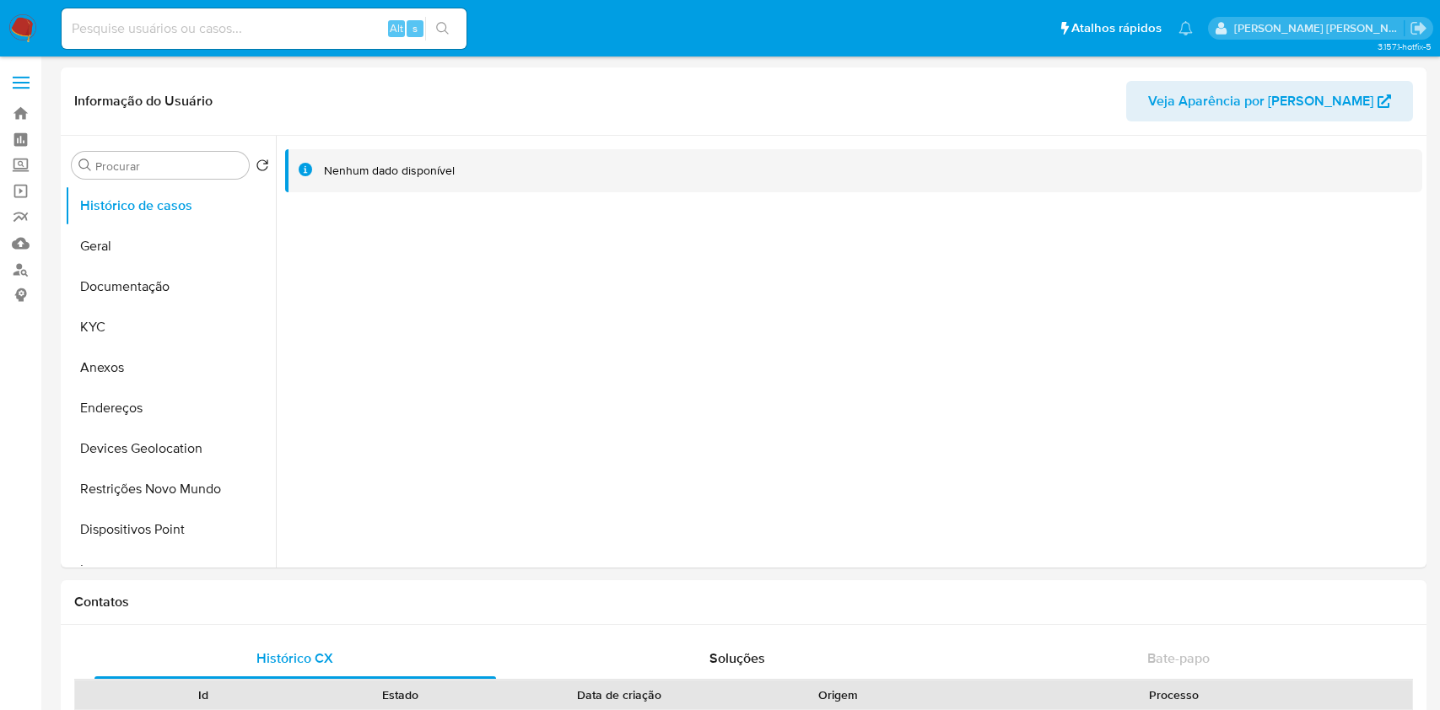
select select "10"
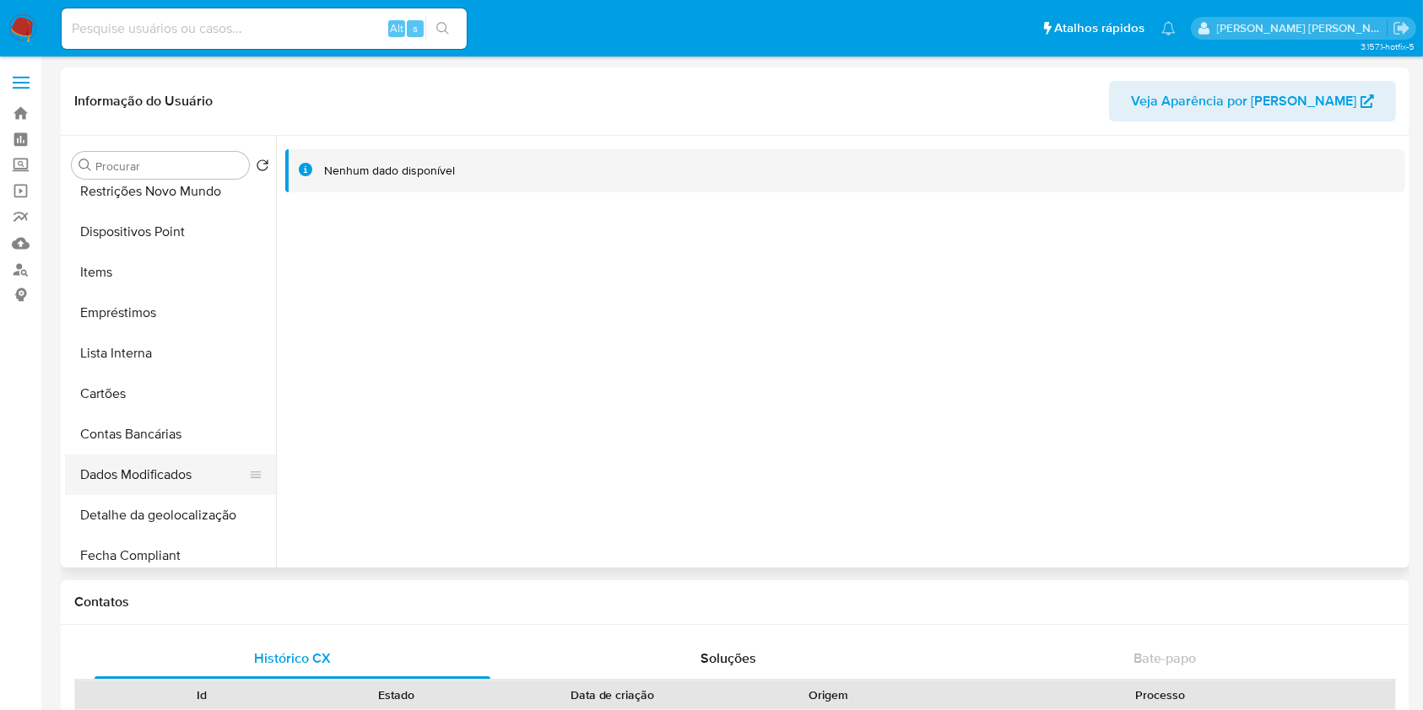
scroll to position [450, 0]
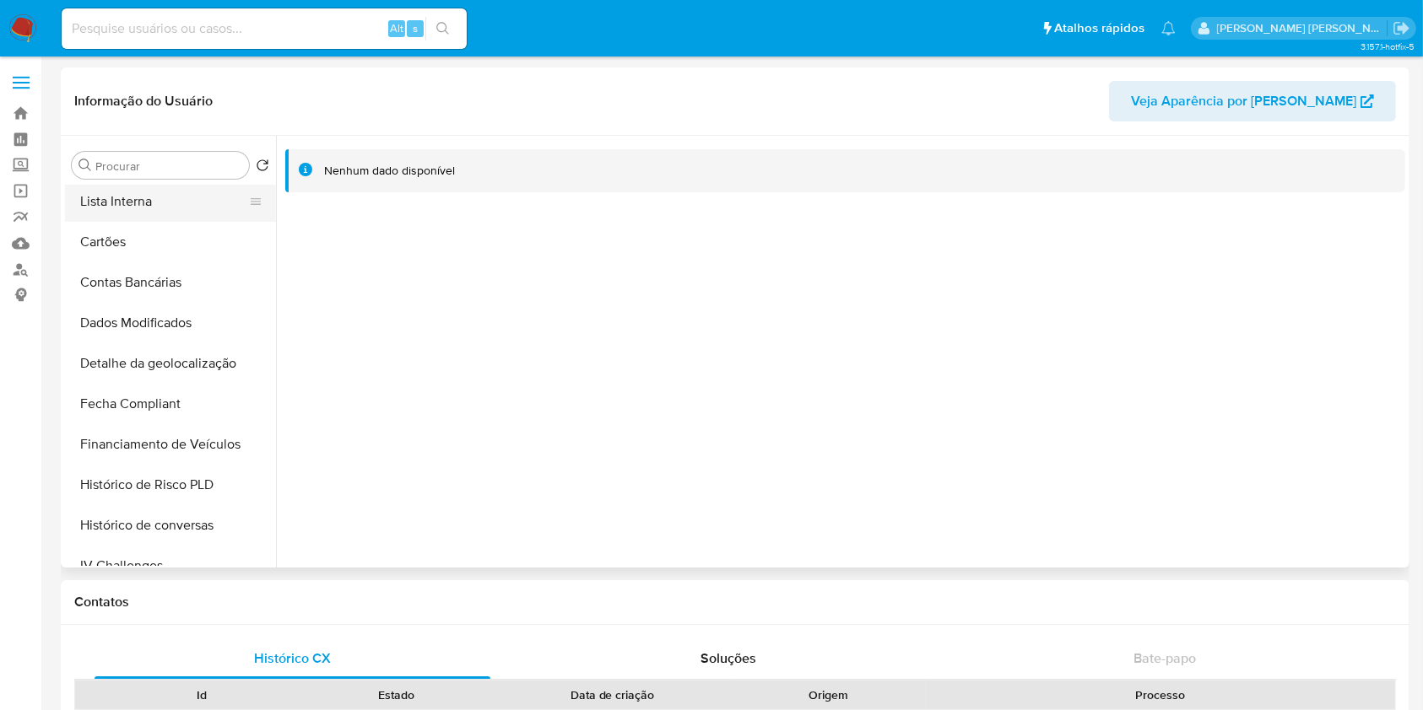
click at [124, 209] on button "Lista Interna" at bounding box center [163, 201] width 197 height 41
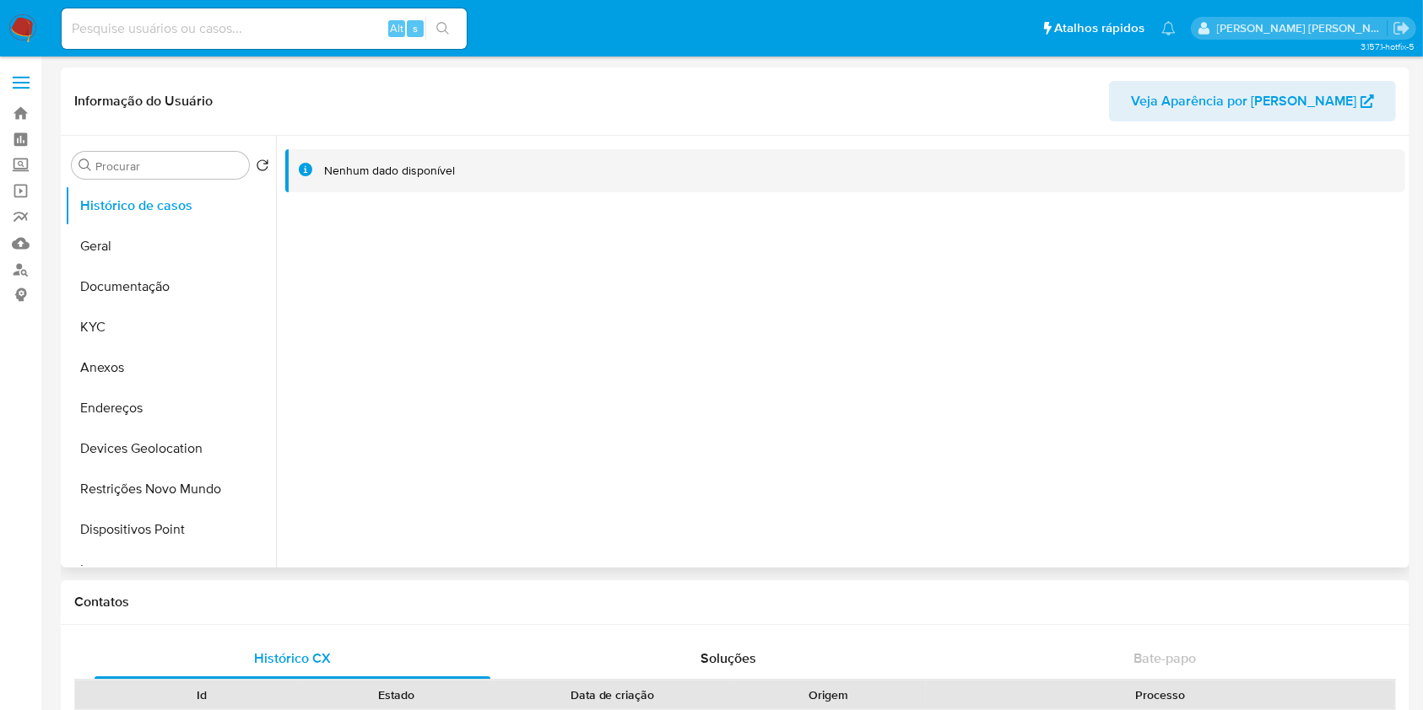
select select "10"
click at [106, 321] on button "KYC" at bounding box center [163, 327] width 197 height 41
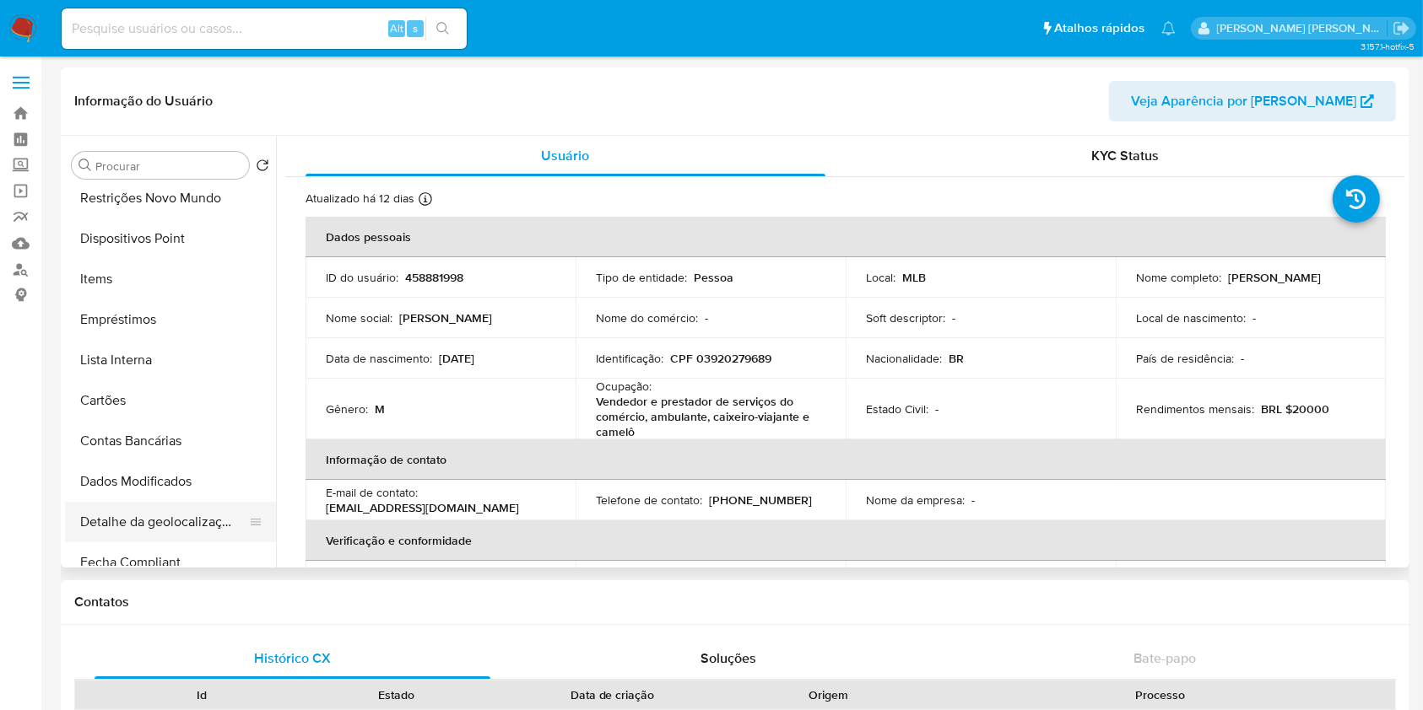
scroll to position [450, 0]
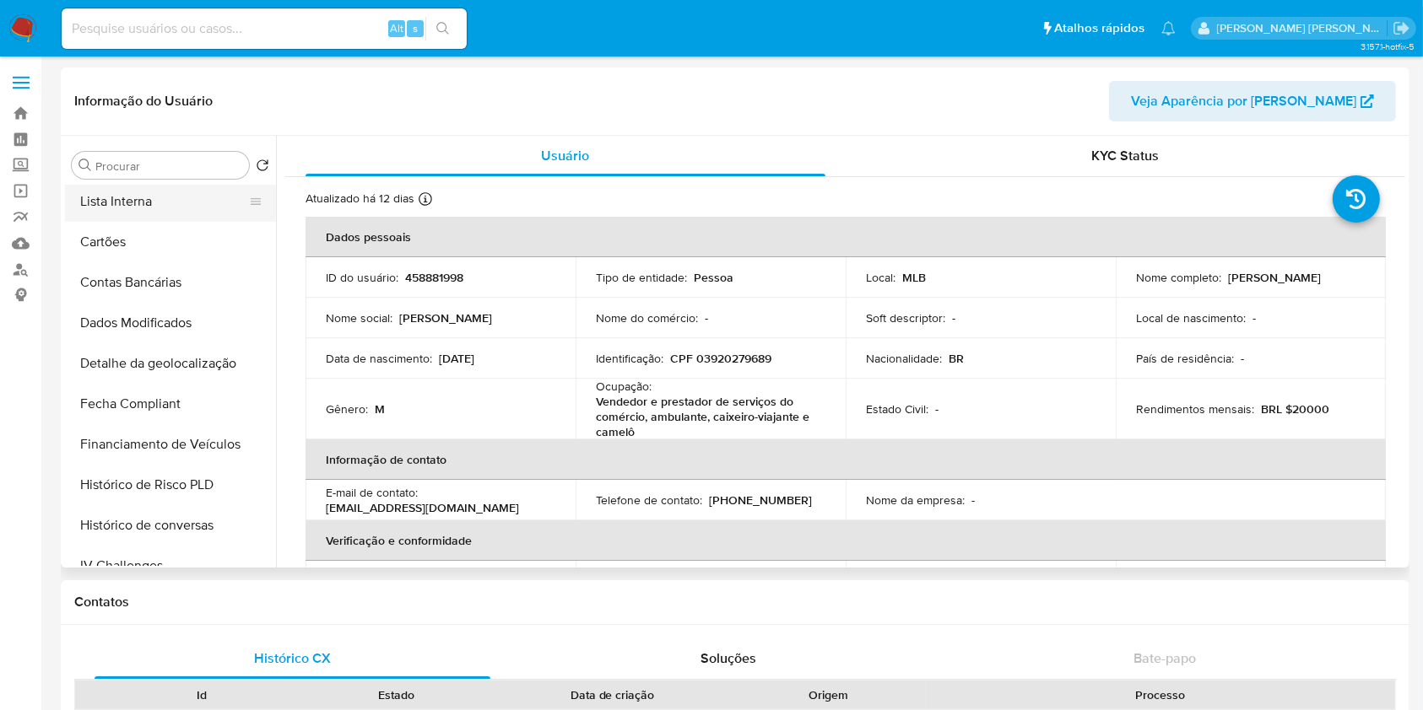
click at [164, 196] on button "Lista Interna" at bounding box center [163, 201] width 197 height 41
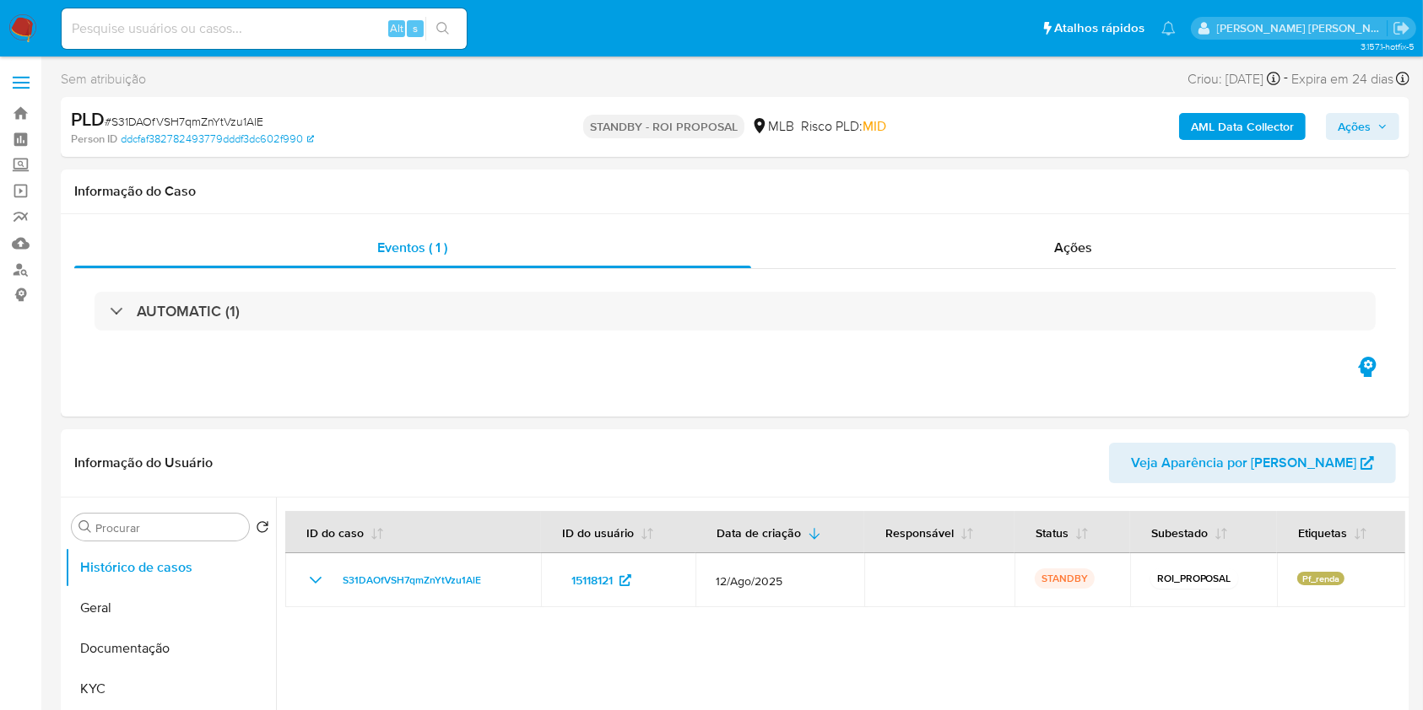
select select "10"
click at [24, 19] on img at bounding box center [22, 28] width 29 height 29
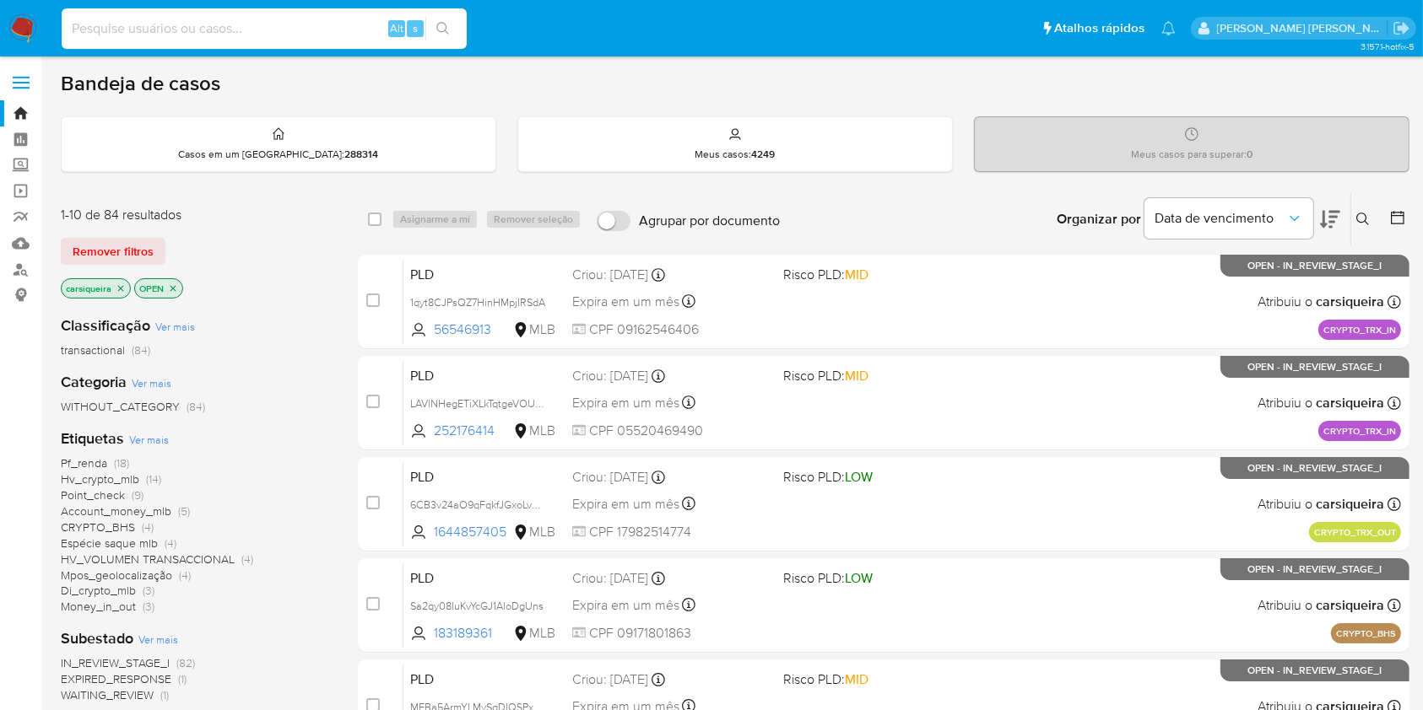
click at [222, 21] on input at bounding box center [264, 29] width 405 height 22
paste input "mG66vWgGcDkF8j10WrwinBOY"
type input "mG66vWgGcDkF8j10WrwinBOY"
click at [439, 8] on div "mG66vWgGcDkF8j10WrwinBOY Alt s" at bounding box center [264, 28] width 405 height 41
click at [446, 23] on icon "search-icon" at bounding box center [443, 29] width 14 height 14
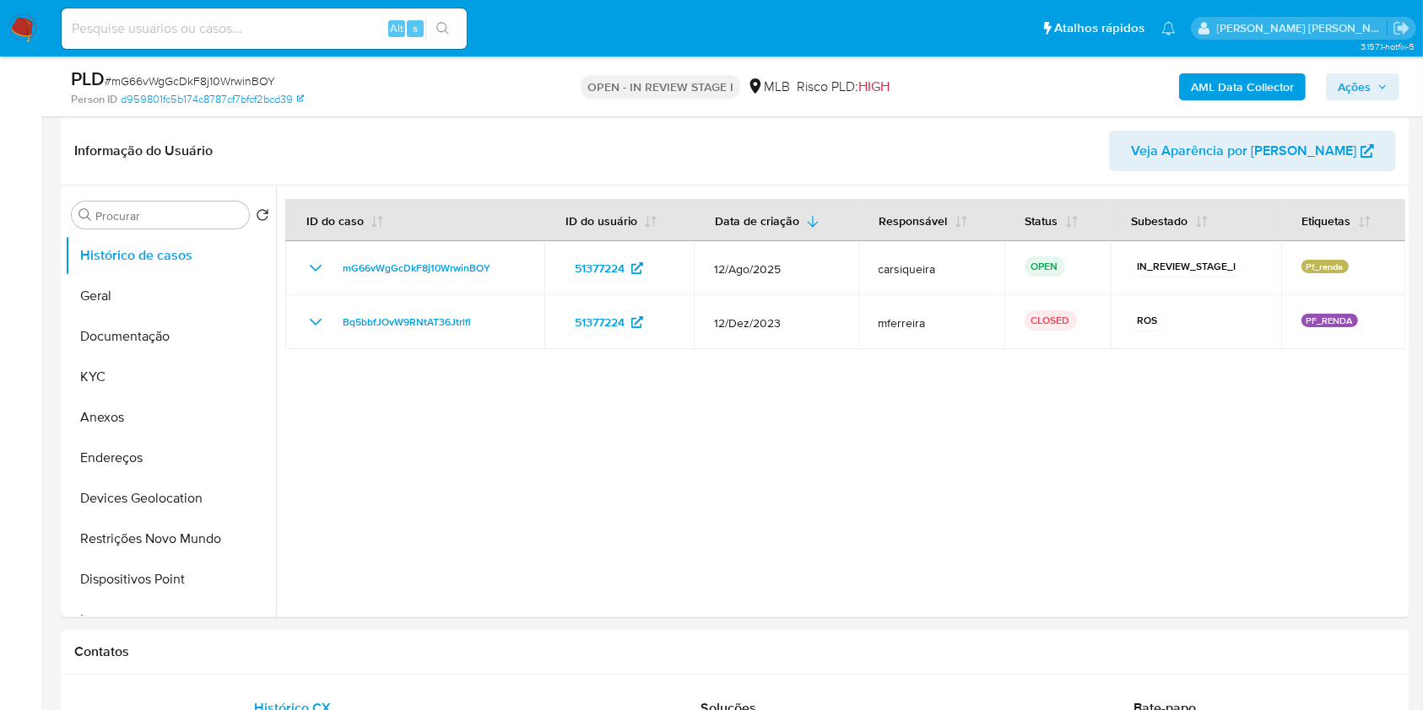
scroll to position [367, 0]
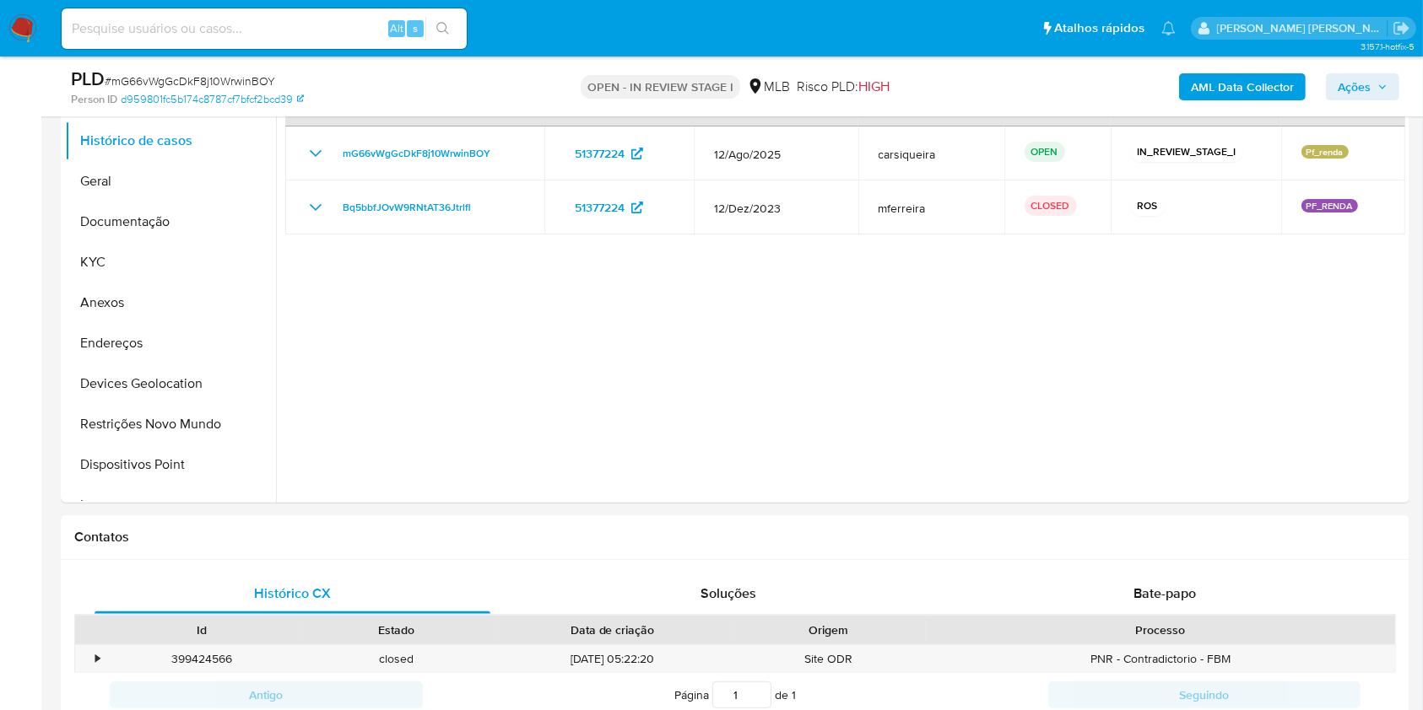
select select "10"
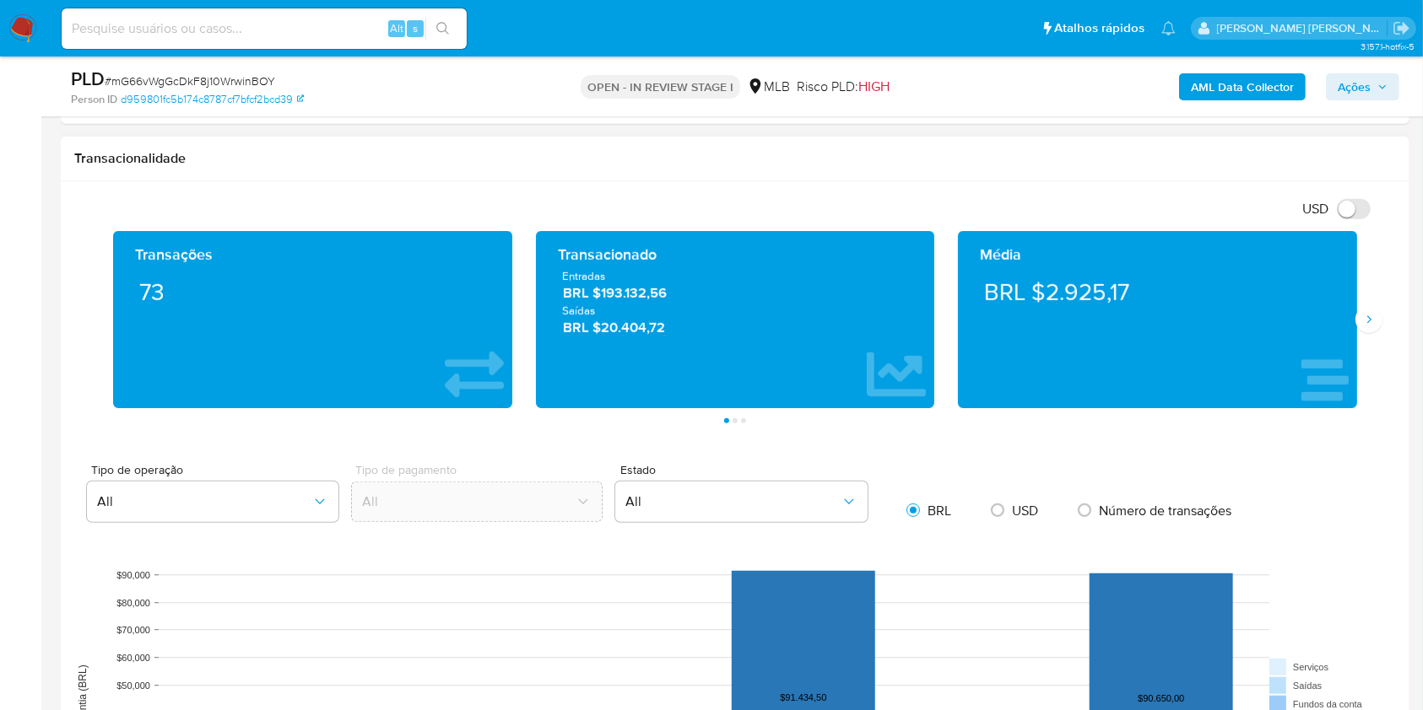
scroll to position [1011, 0]
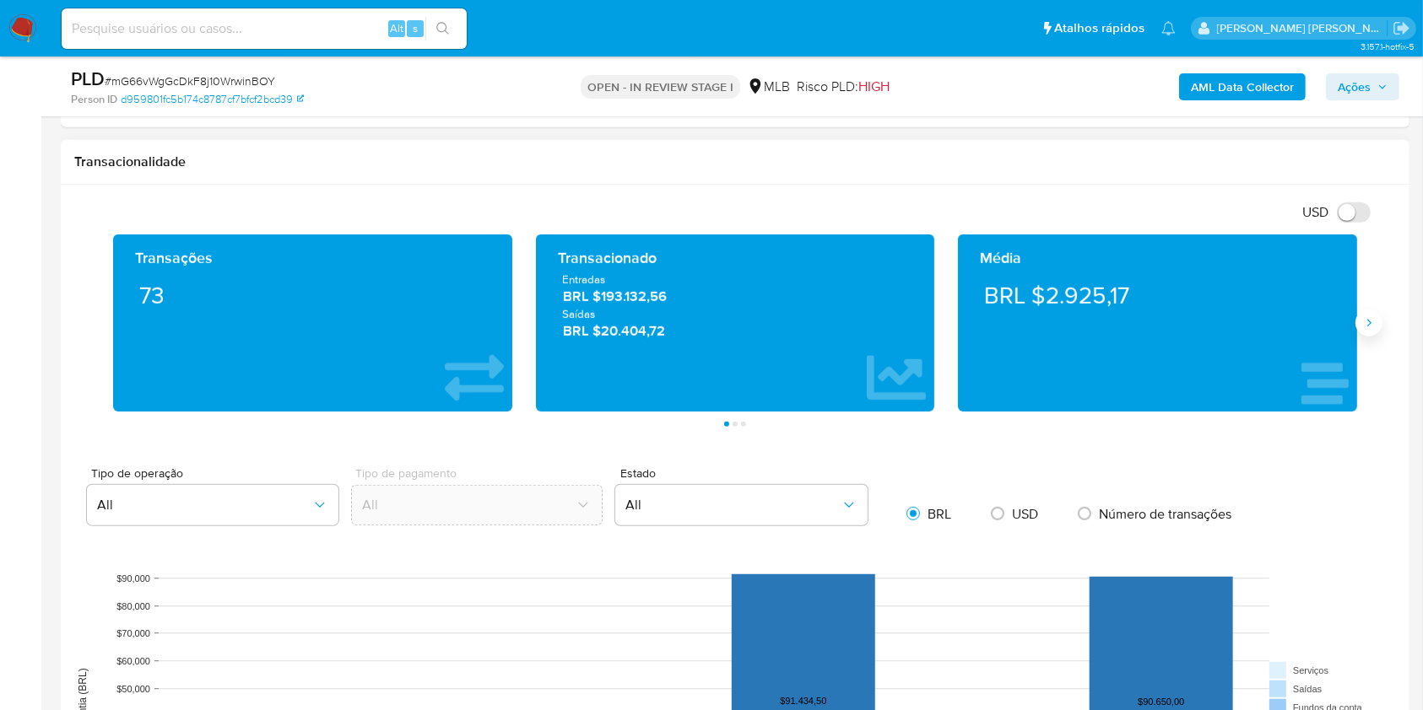
click at [1362, 314] on button "Siguiente" at bounding box center [1368, 323] width 27 height 27
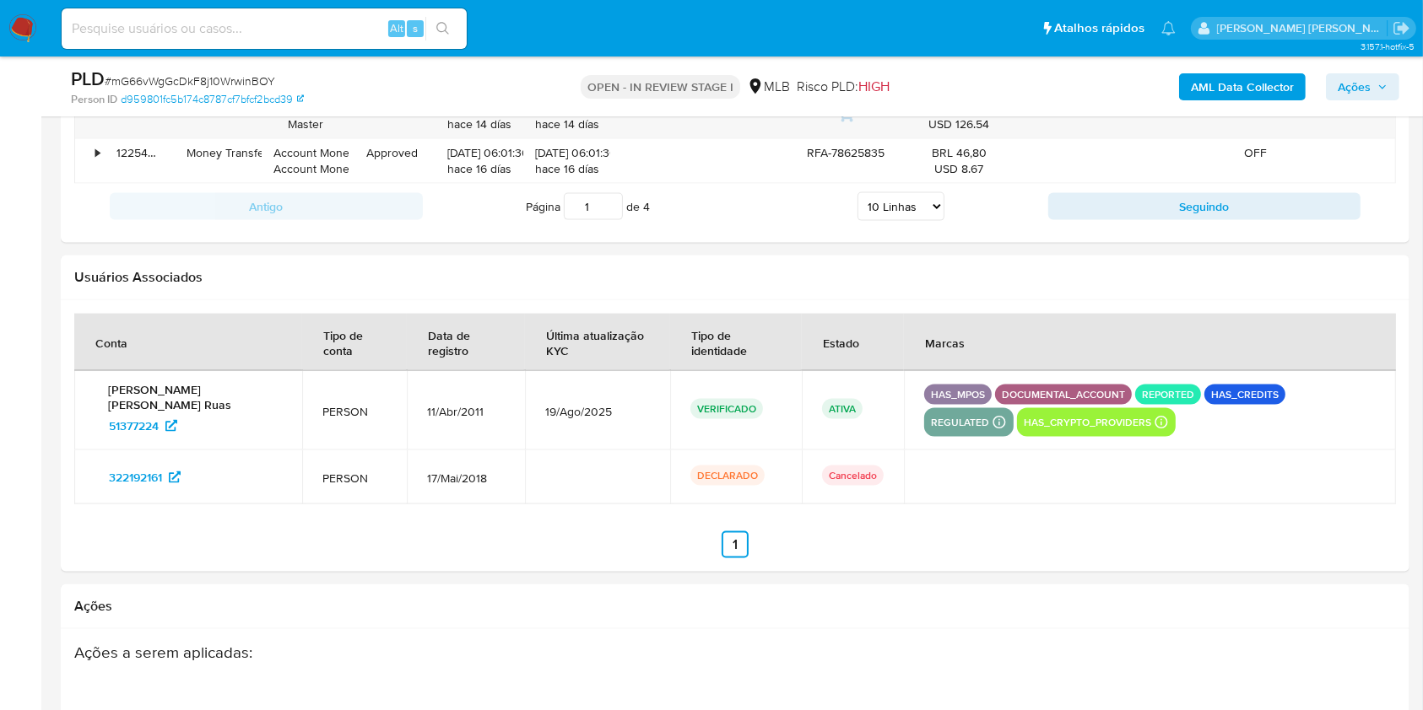
scroll to position [2288, 0]
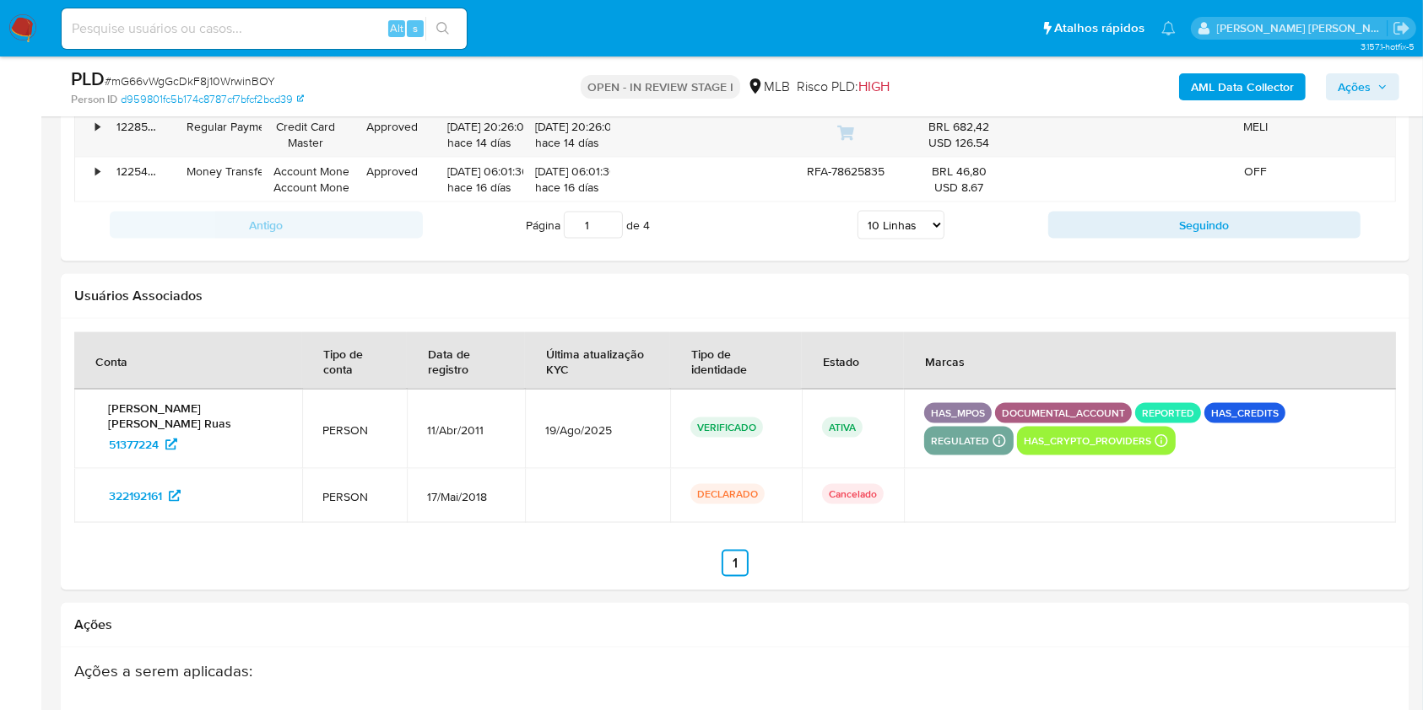
click at [218, 24] on input at bounding box center [264, 29] width 405 height 22
paste input "PhWIndr3zB8RYSuJuM3lhDBB"
type input "PhWIndr3zB8RYSuJuM3lhDBB"
click at [432, 24] on button "search-icon" at bounding box center [442, 29] width 35 height 24
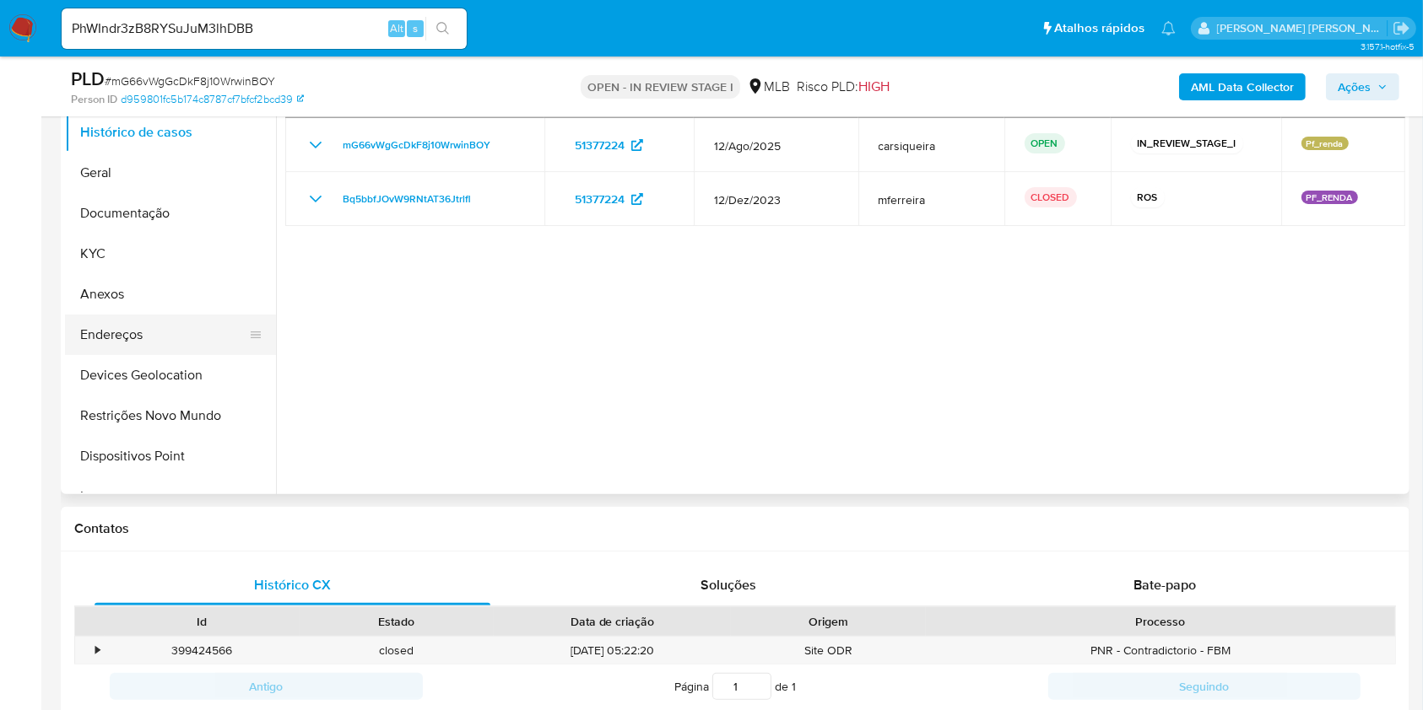
scroll to position [150, 0]
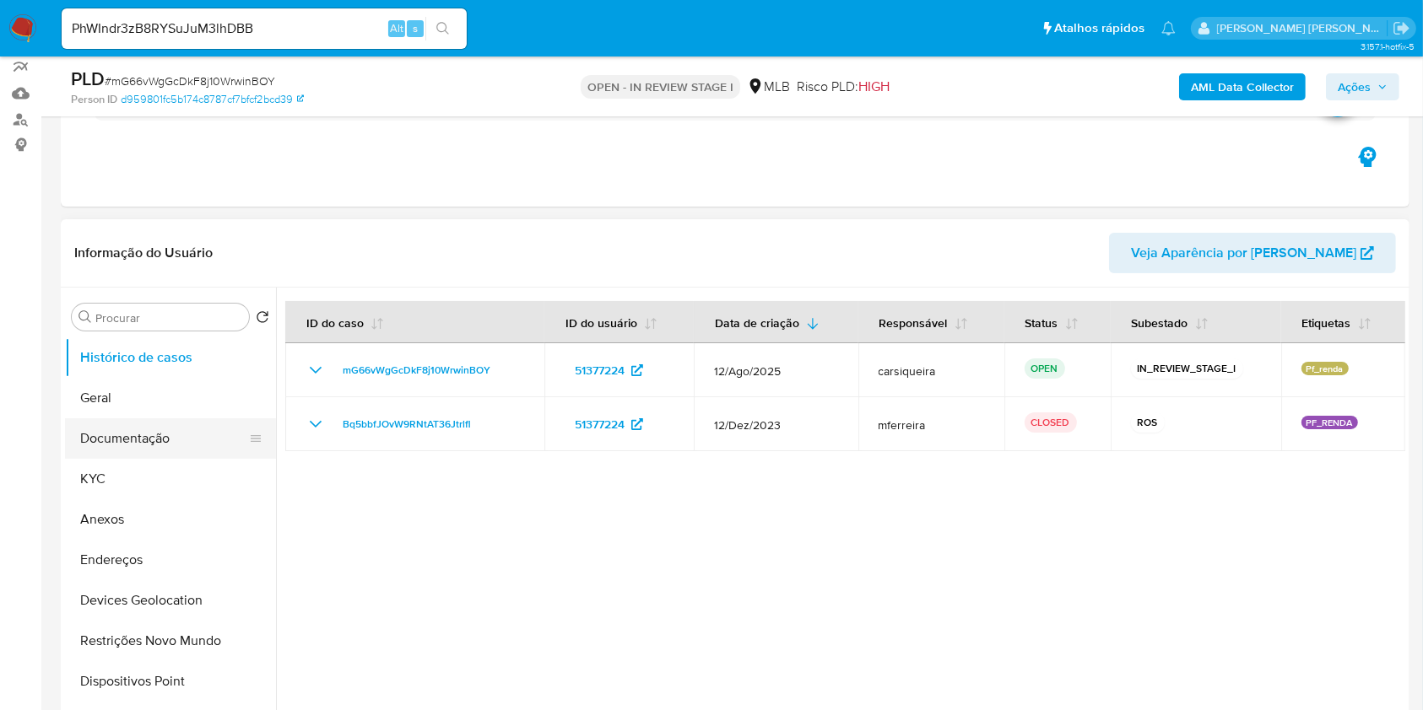
click at [147, 477] on button "KYC" at bounding box center [170, 479] width 211 height 41
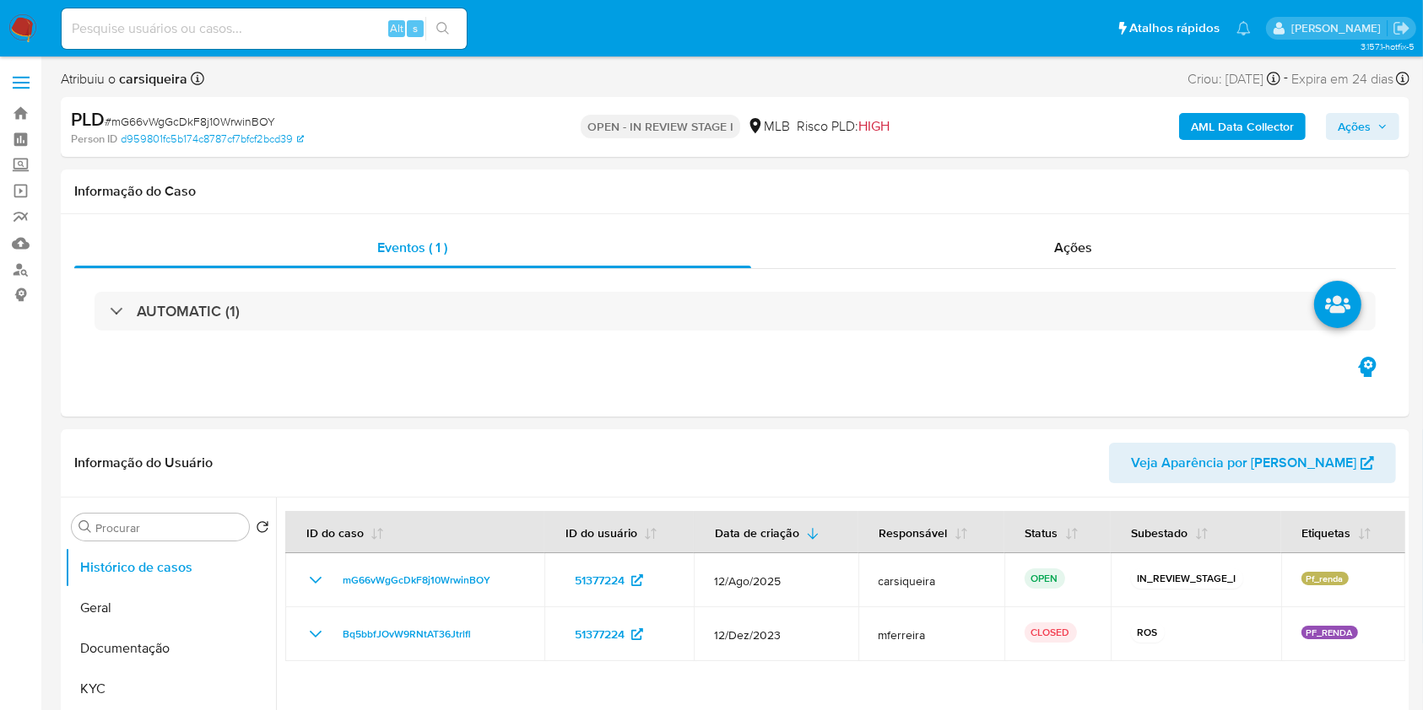
select select "10"
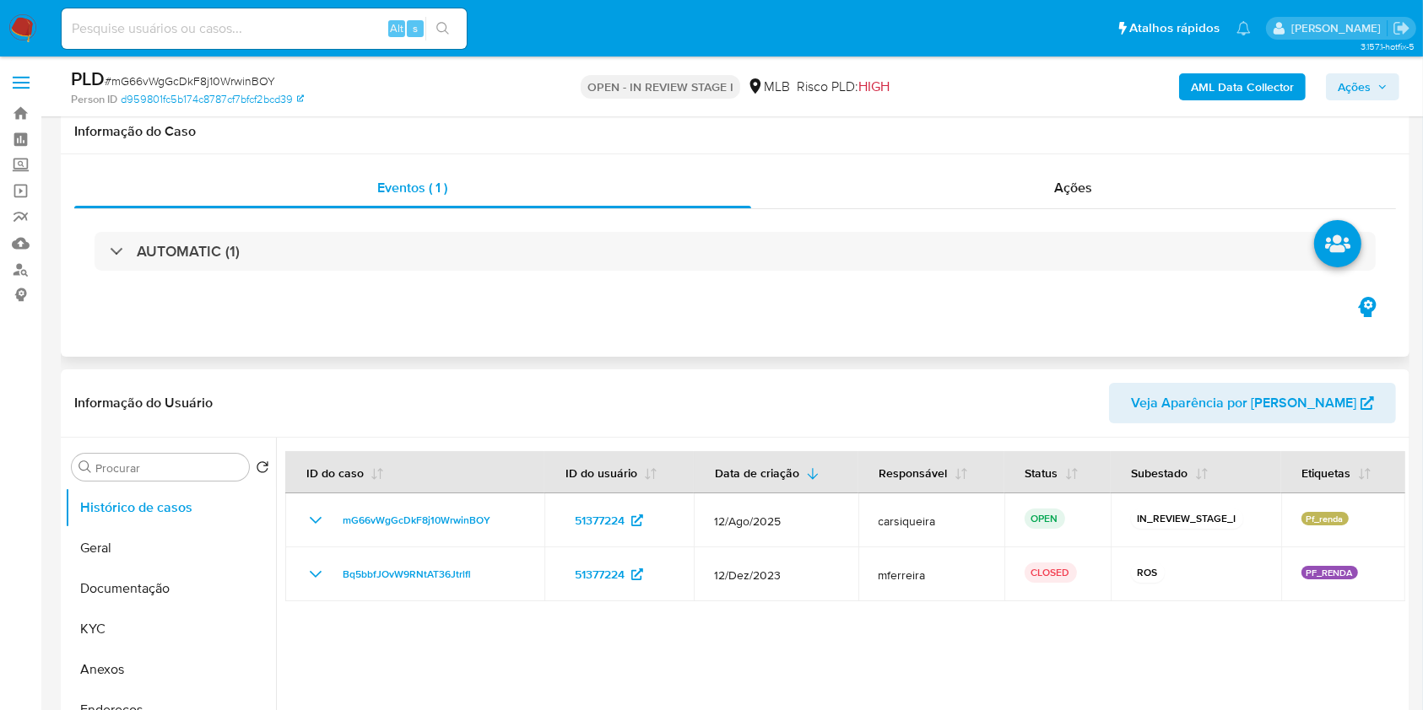
scroll to position [224, 0]
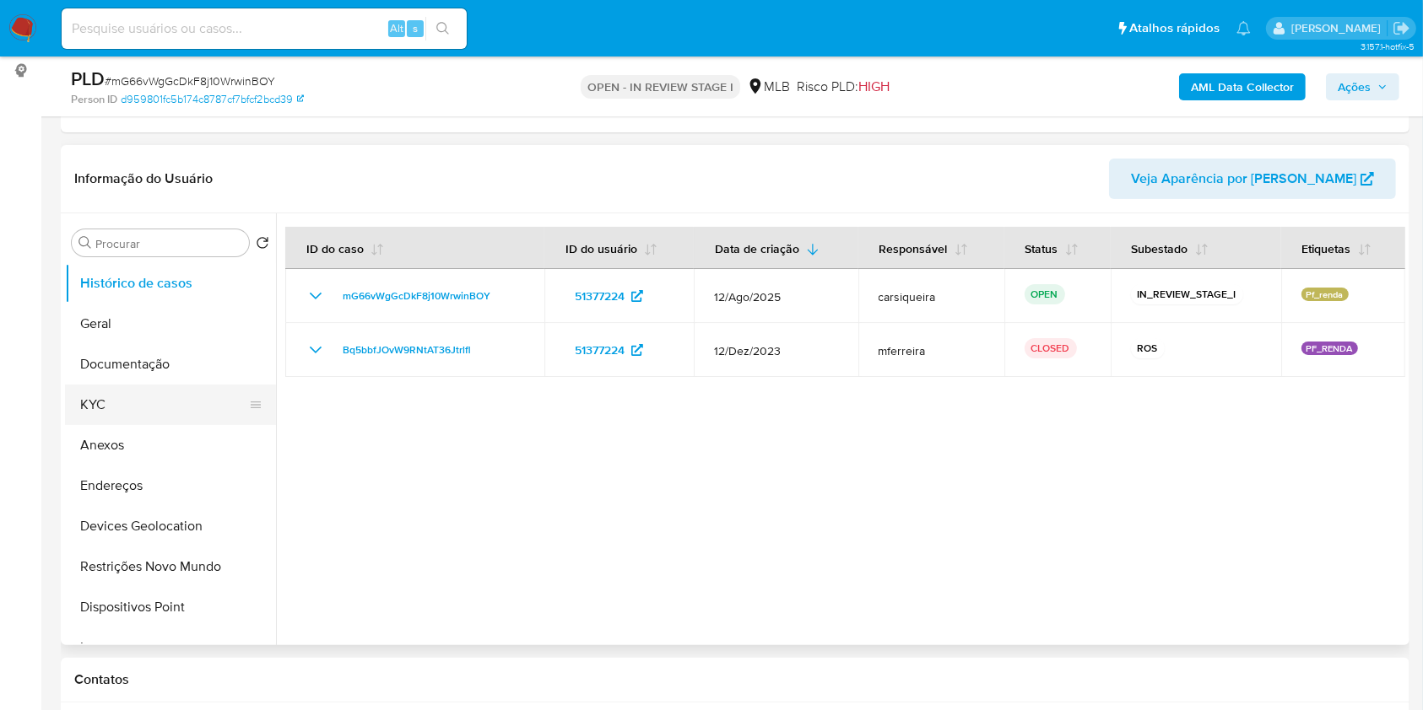
click at [115, 402] on button "KYC" at bounding box center [163, 405] width 197 height 41
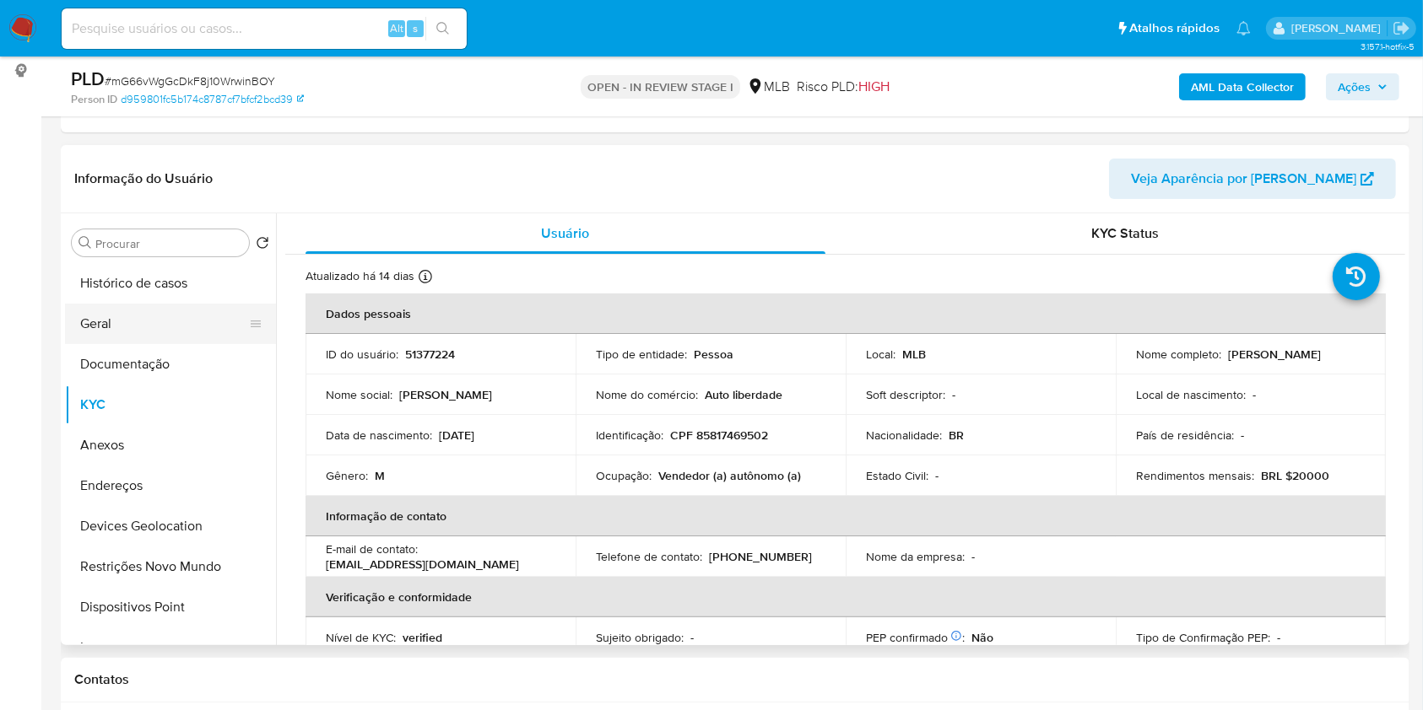
click at [170, 314] on button "Geral" at bounding box center [163, 324] width 197 height 41
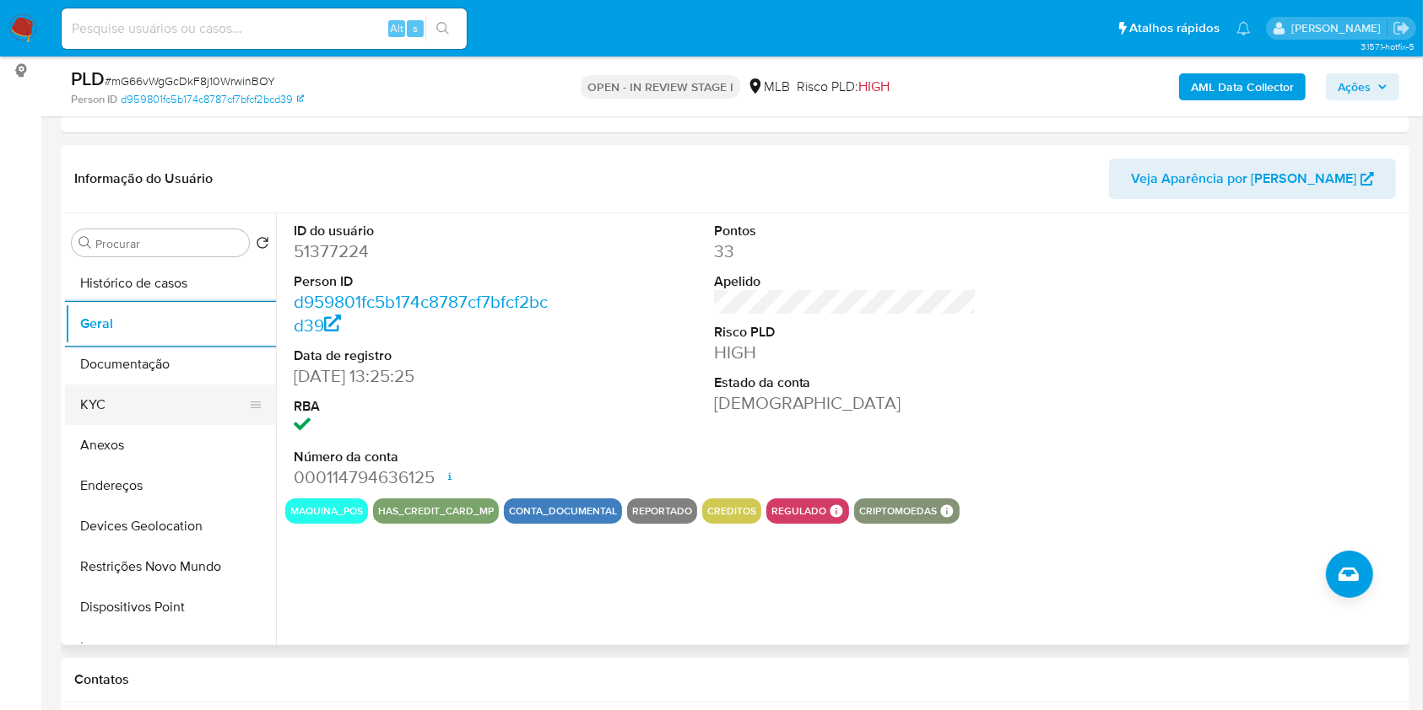
click at [174, 389] on button "KYC" at bounding box center [163, 405] width 197 height 41
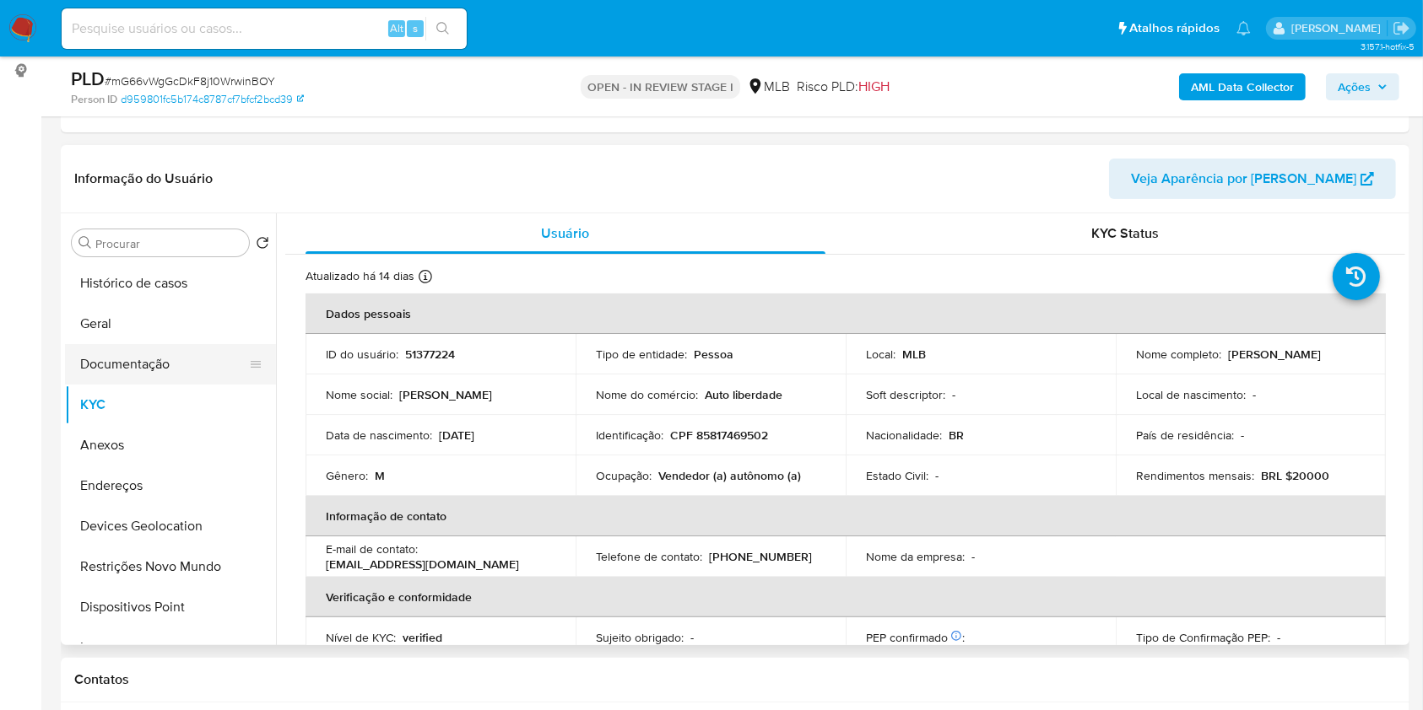
click at [176, 369] on button "Documentação" at bounding box center [163, 364] width 197 height 41
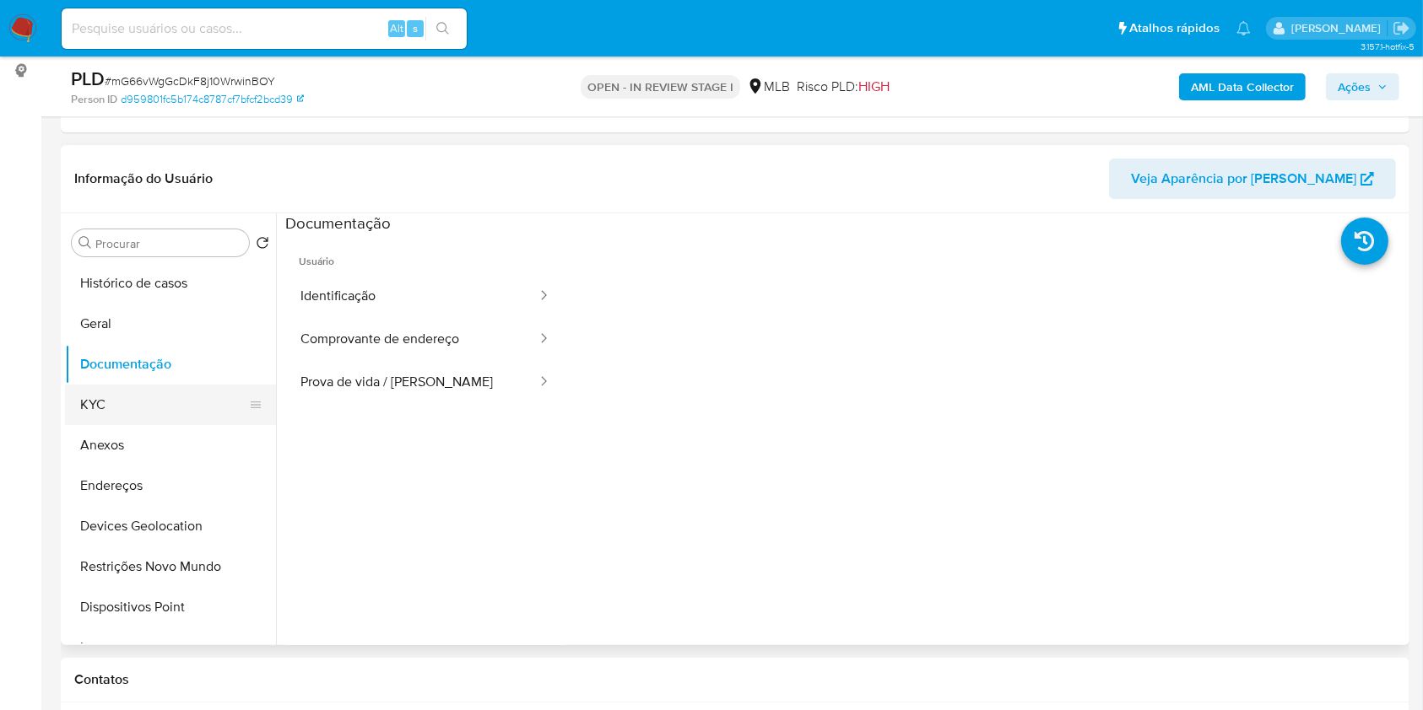
click at [165, 403] on button "KYC" at bounding box center [163, 405] width 197 height 41
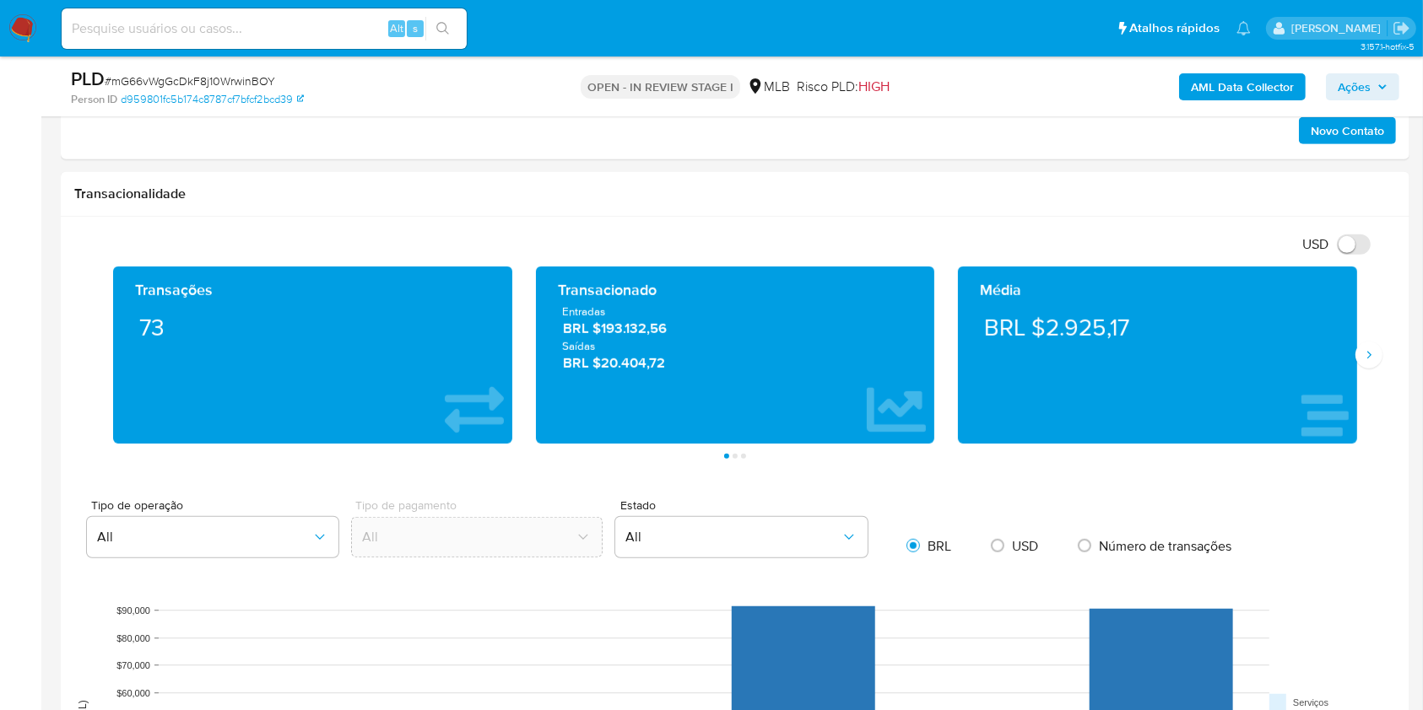
scroll to position [1057, 0]
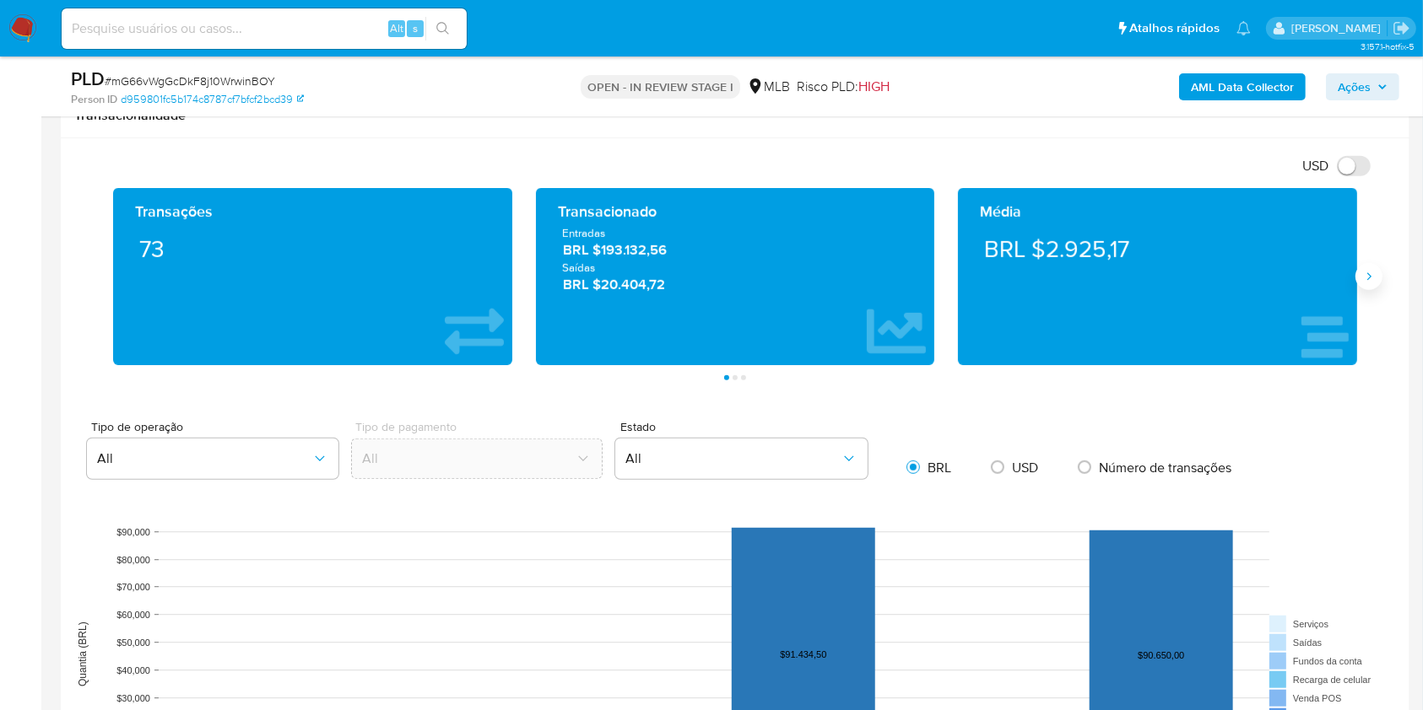
click at [1369, 276] on icon "Siguiente" at bounding box center [1369, 277] width 14 height 14
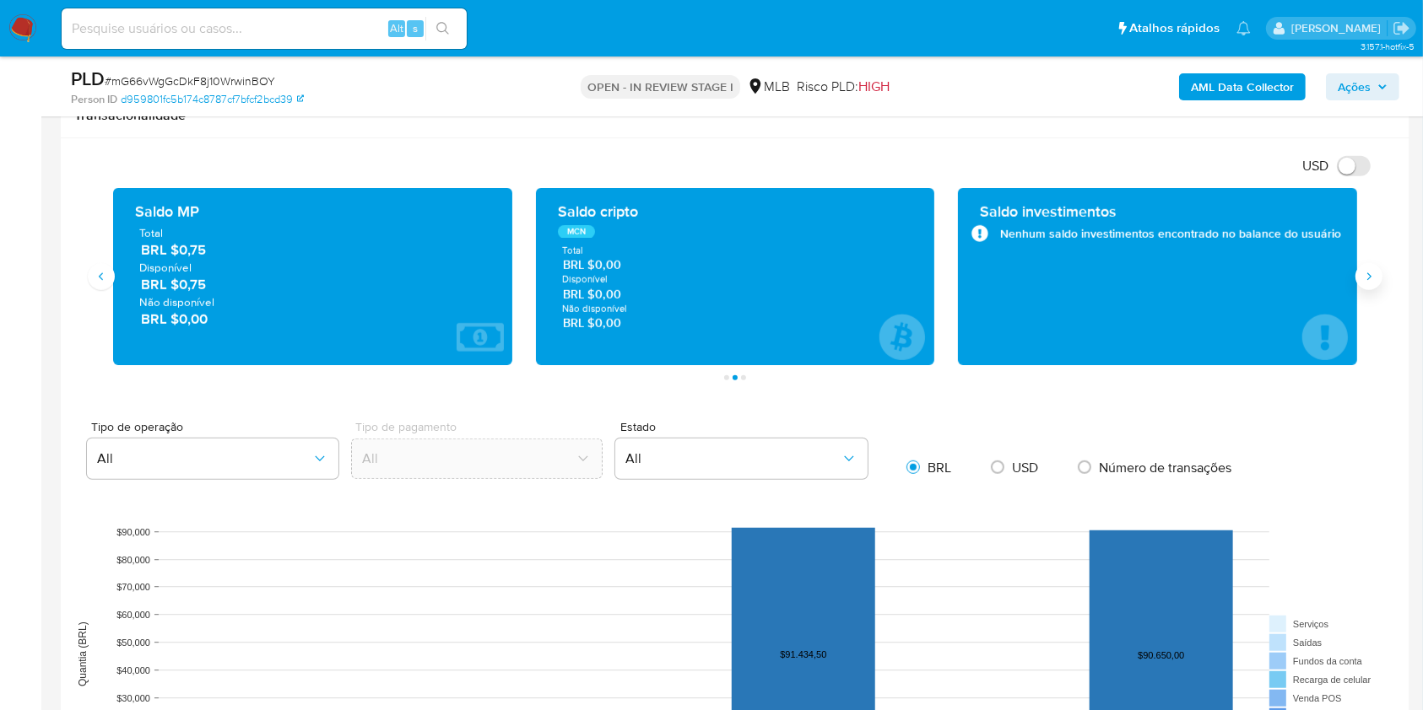
click at [1369, 276] on icon "Siguiente" at bounding box center [1369, 277] width 14 height 14
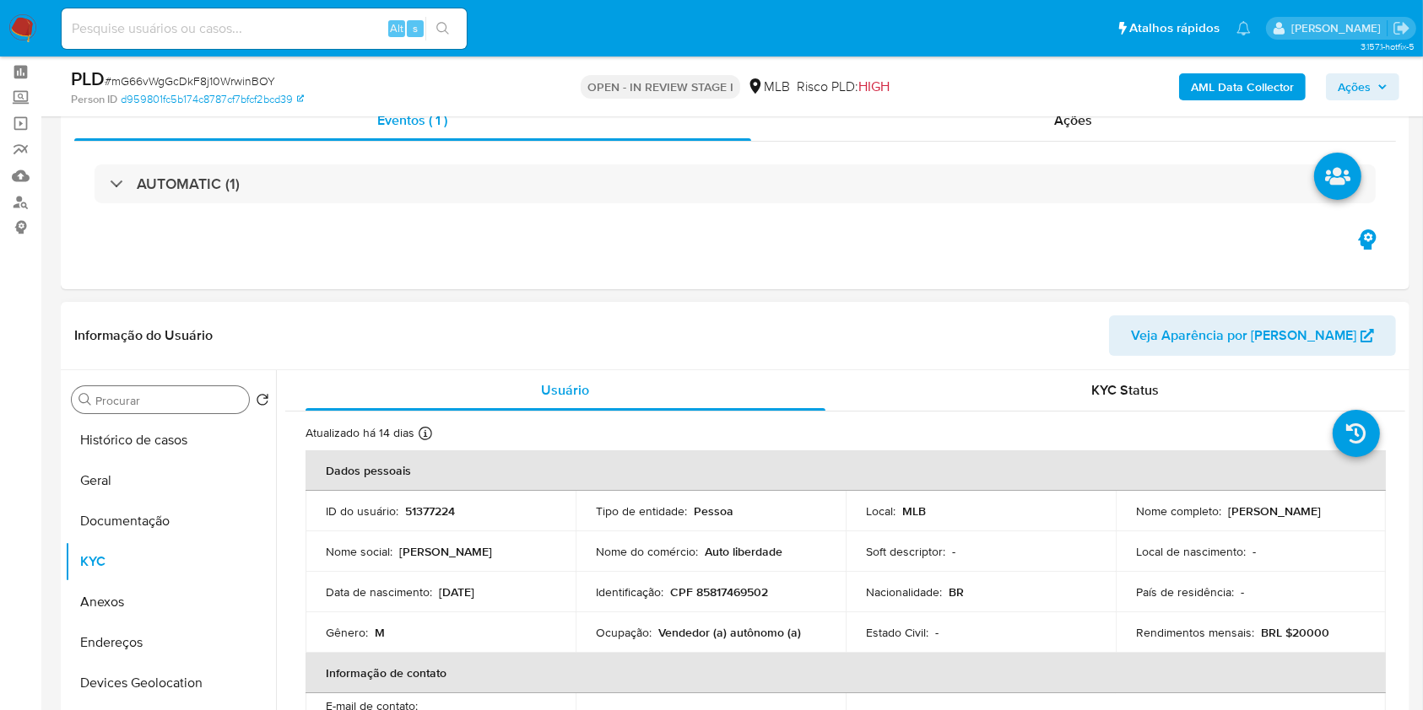
scroll to position [270, 0]
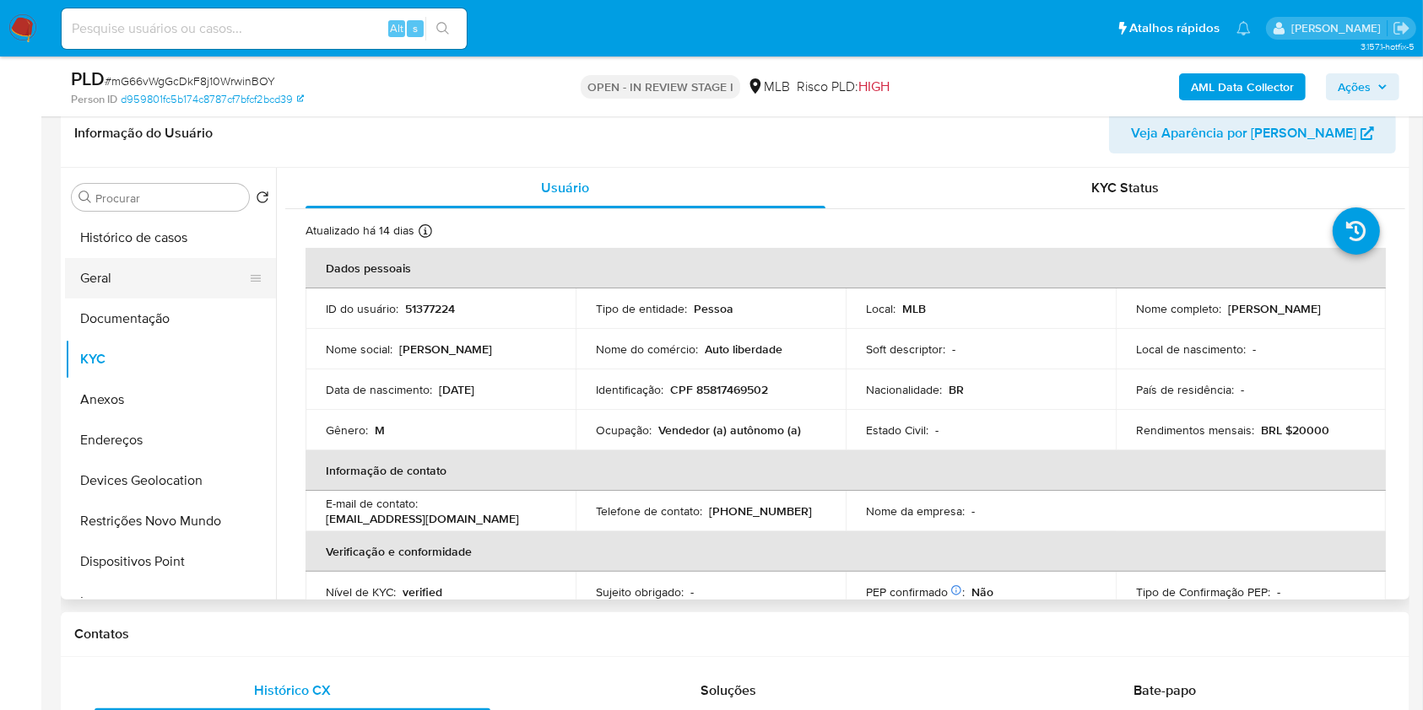
click at [138, 292] on button "Geral" at bounding box center [163, 278] width 197 height 41
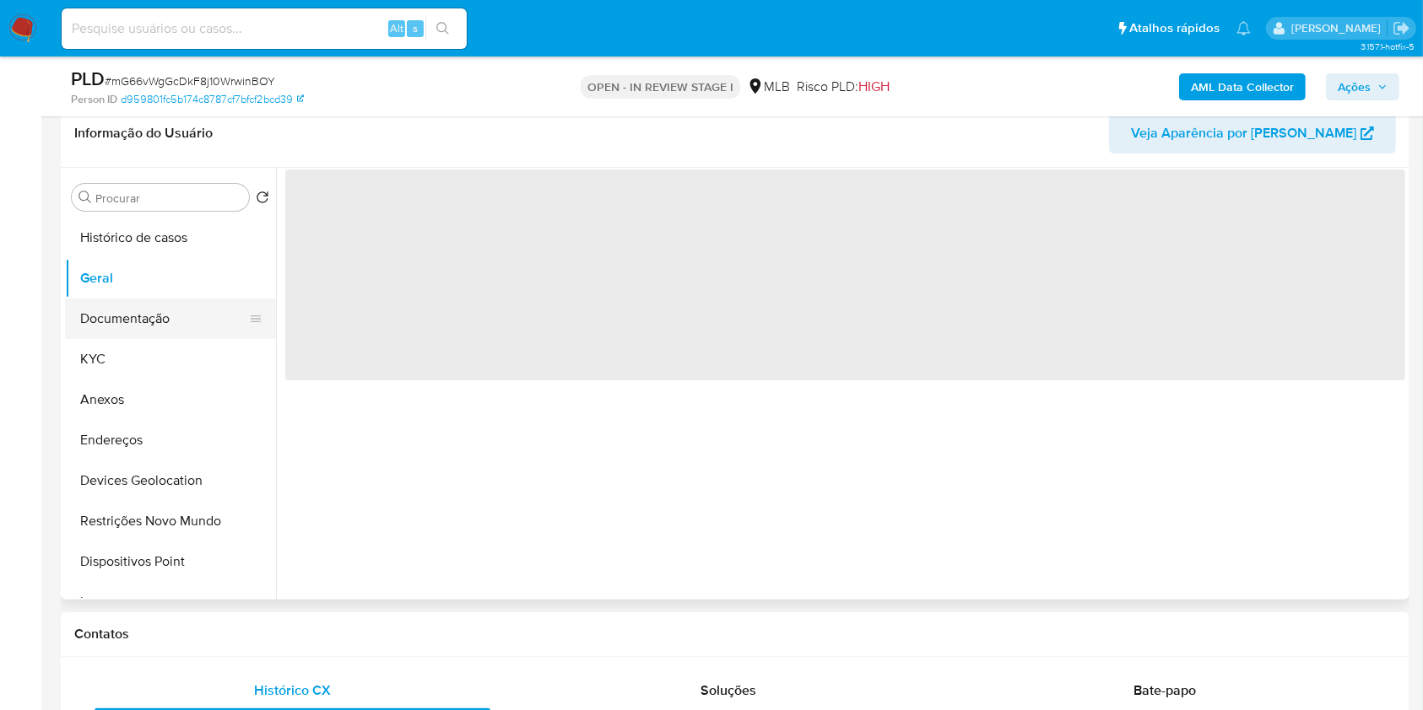
click at [157, 326] on button "Documentação" at bounding box center [163, 319] width 197 height 41
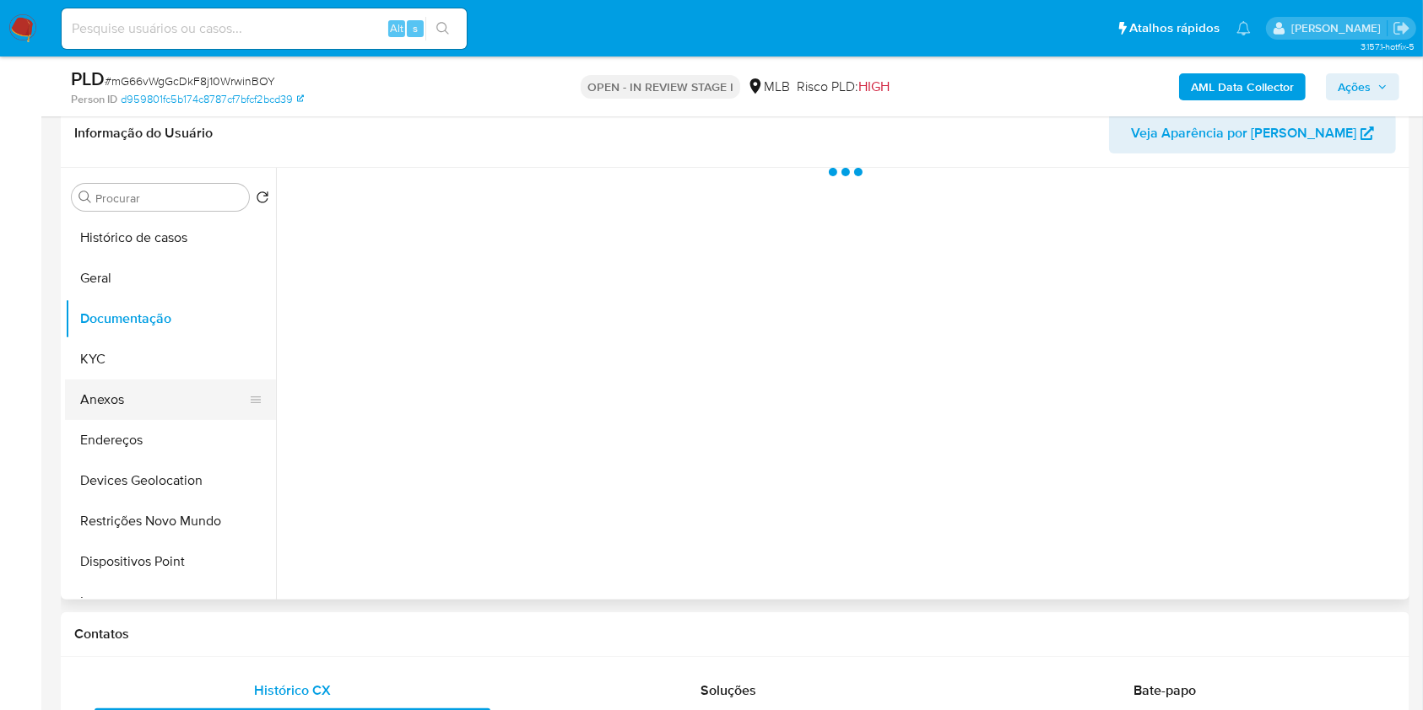
click at [159, 380] on button "Anexos" at bounding box center [163, 400] width 197 height 41
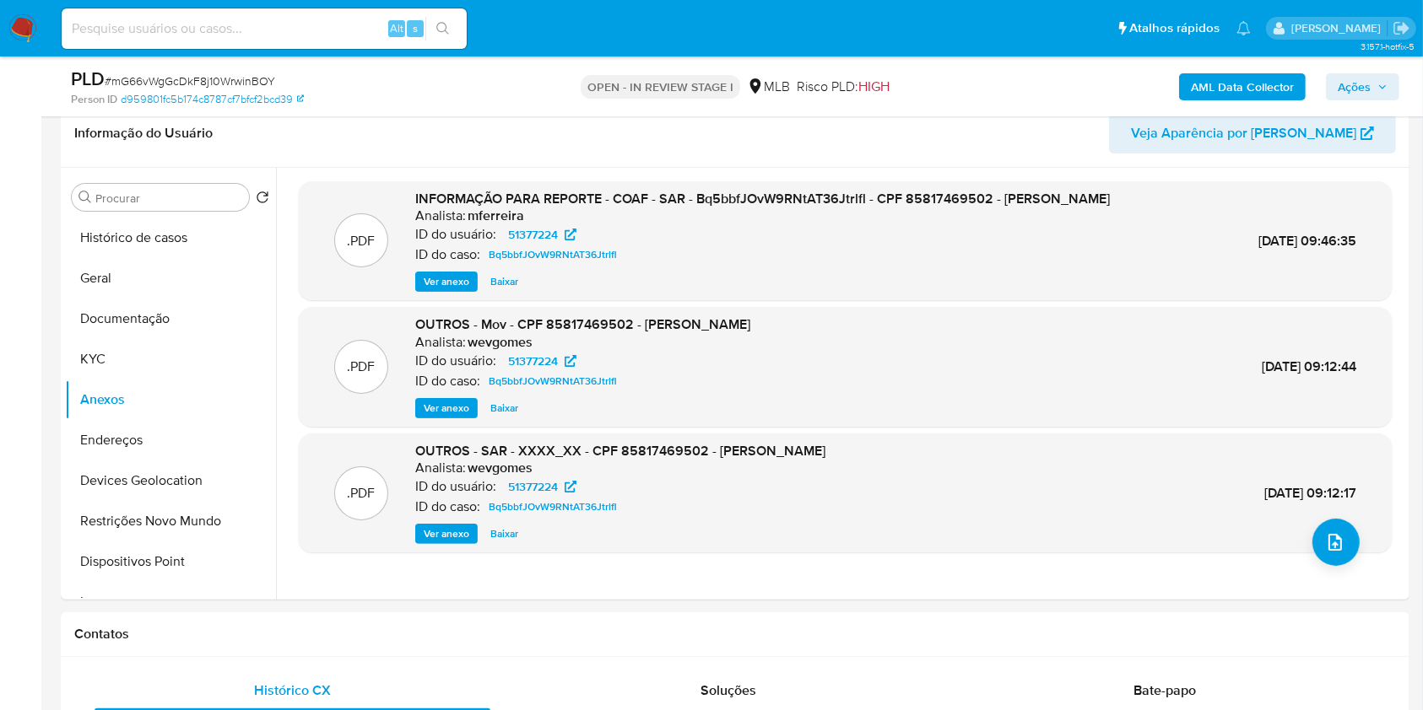
click at [1226, 81] on b "AML Data Collector" at bounding box center [1242, 86] width 103 height 27
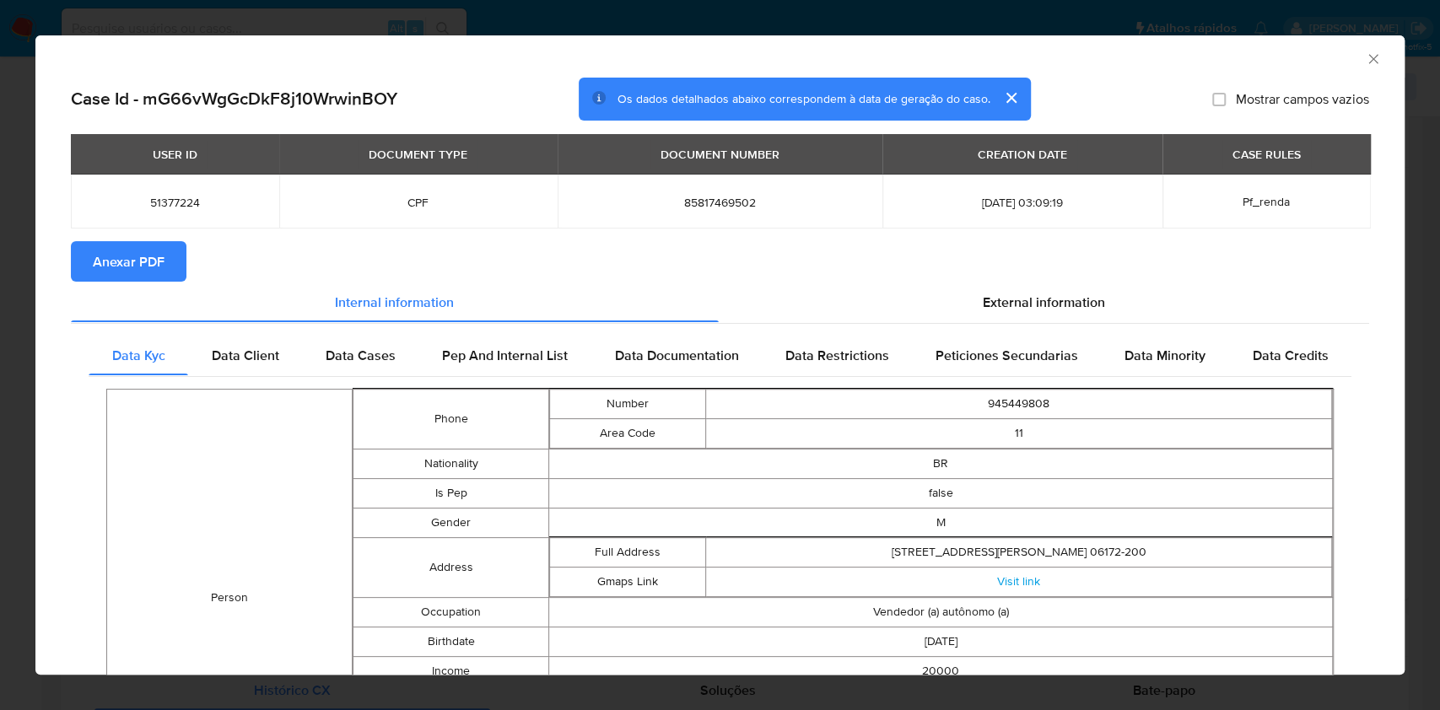
click at [0, 243] on div "AML Data Collector Case Id - mG66vWgGcDkF8j10WrwinBOY Os dados detalhados abaix…" at bounding box center [720, 355] width 1440 height 710
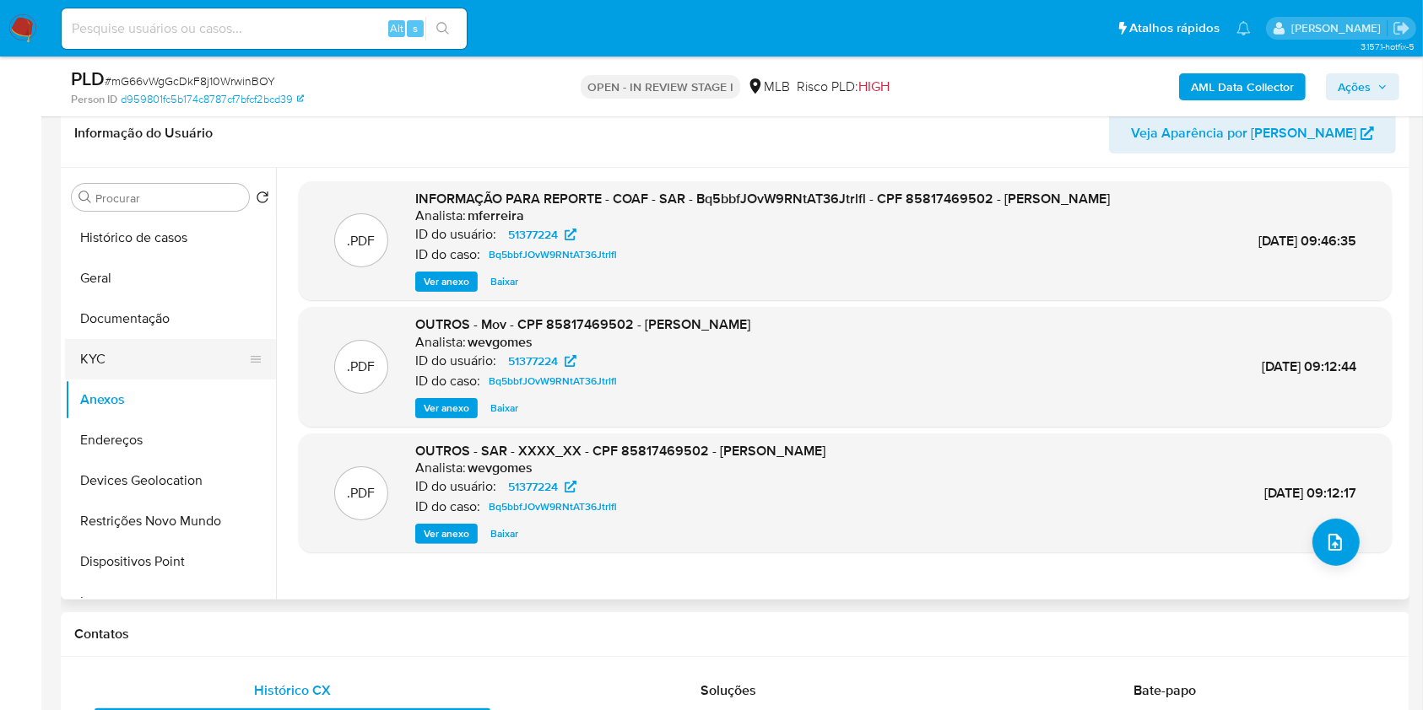
click at [125, 346] on button "KYC" at bounding box center [163, 359] width 197 height 41
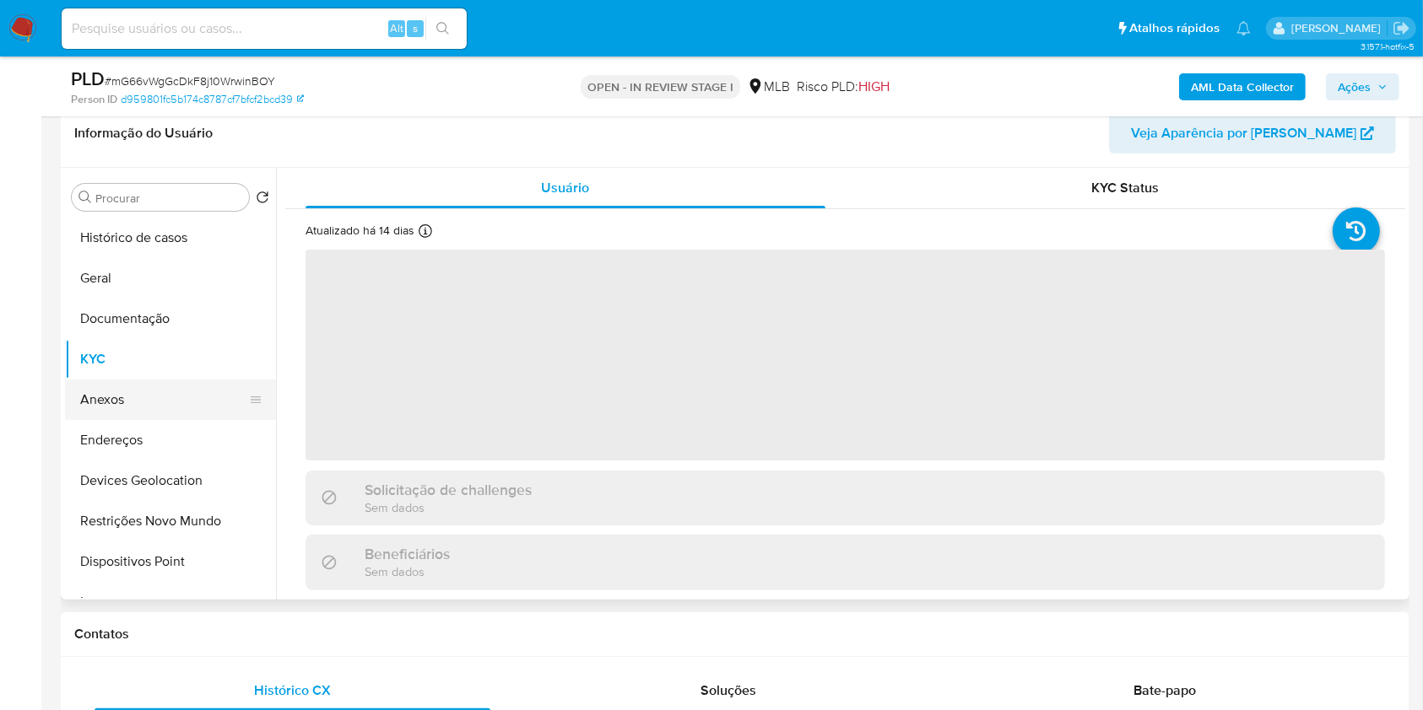
click at [138, 390] on button "Anexos" at bounding box center [163, 400] width 197 height 41
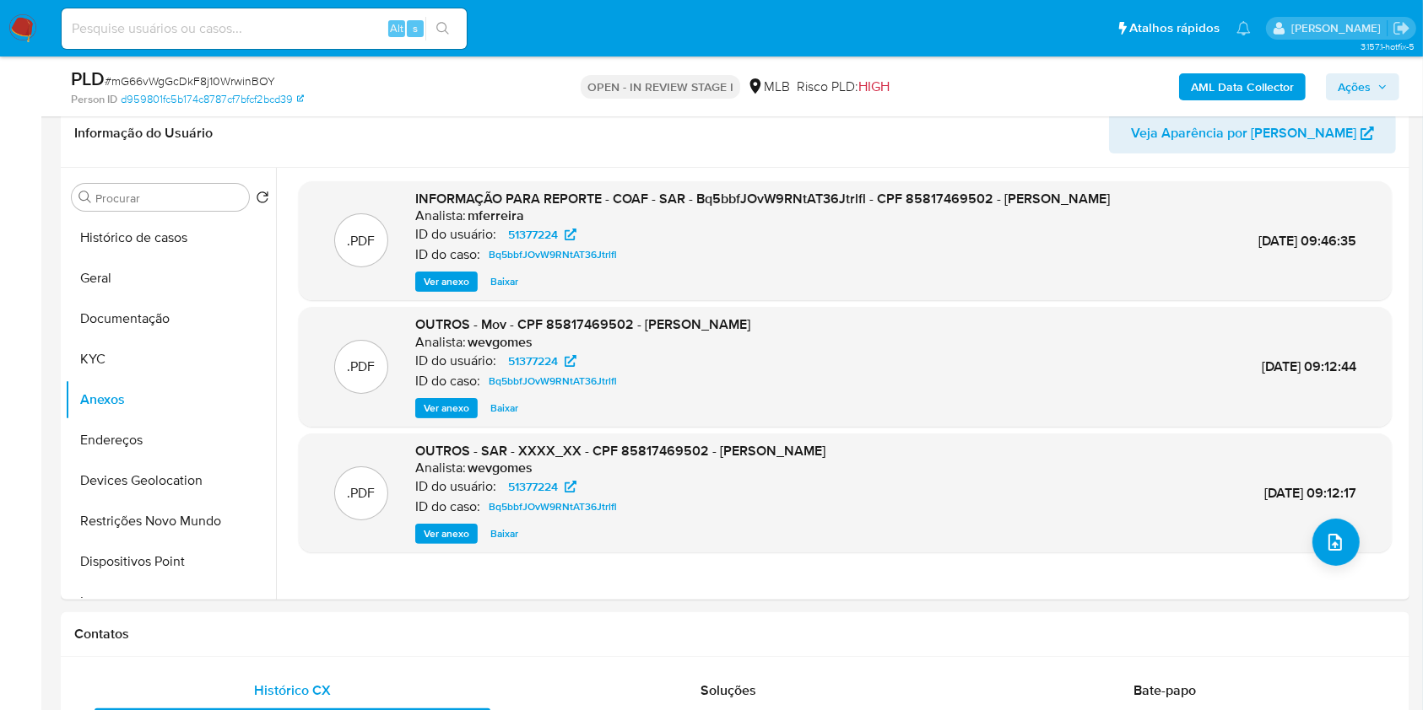
click at [1233, 80] on b "AML Data Collector" at bounding box center [1242, 86] width 103 height 27
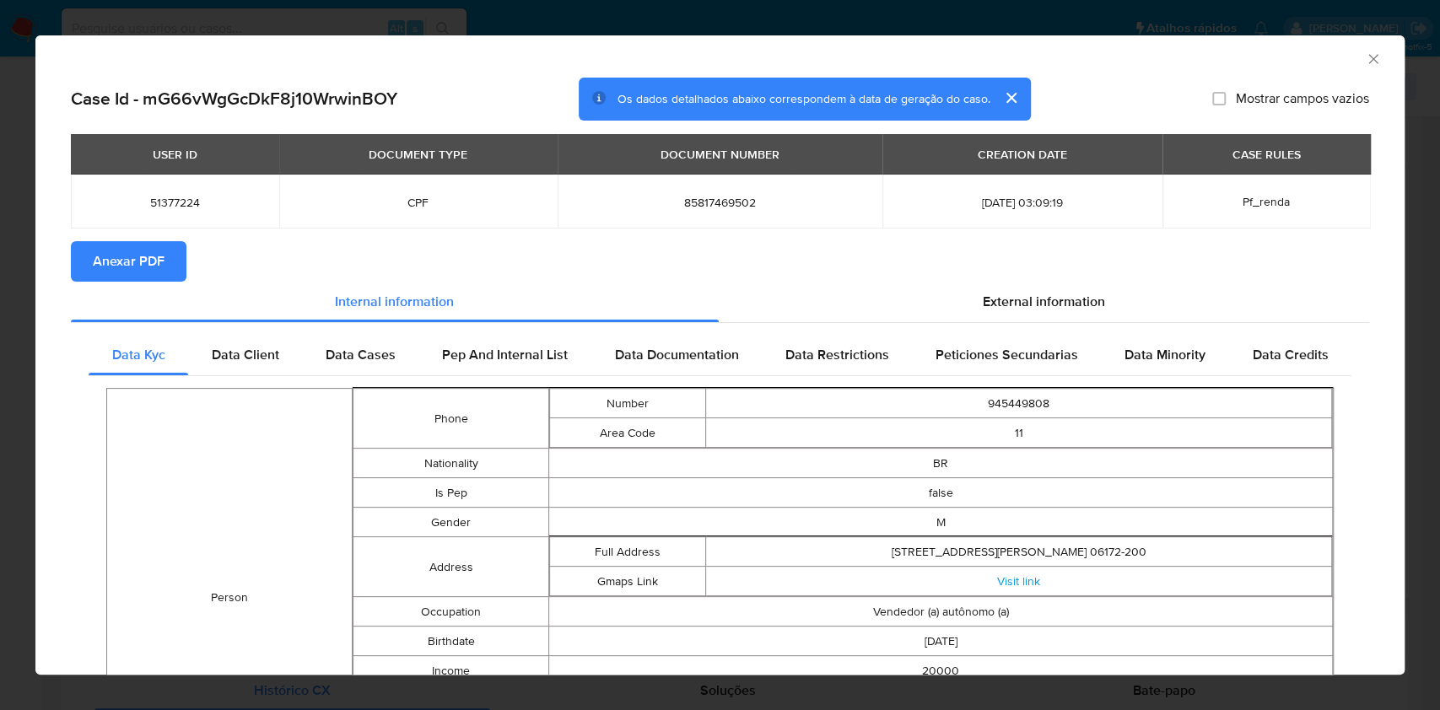
click at [134, 261] on span "Anexar PDF" at bounding box center [129, 261] width 72 height 37
click at [0, 213] on div "AML Data Collector Case Id - mG66vWgGcDkF8j10WrwinBOY Os dados detalhados abaix…" at bounding box center [720, 355] width 1440 height 710
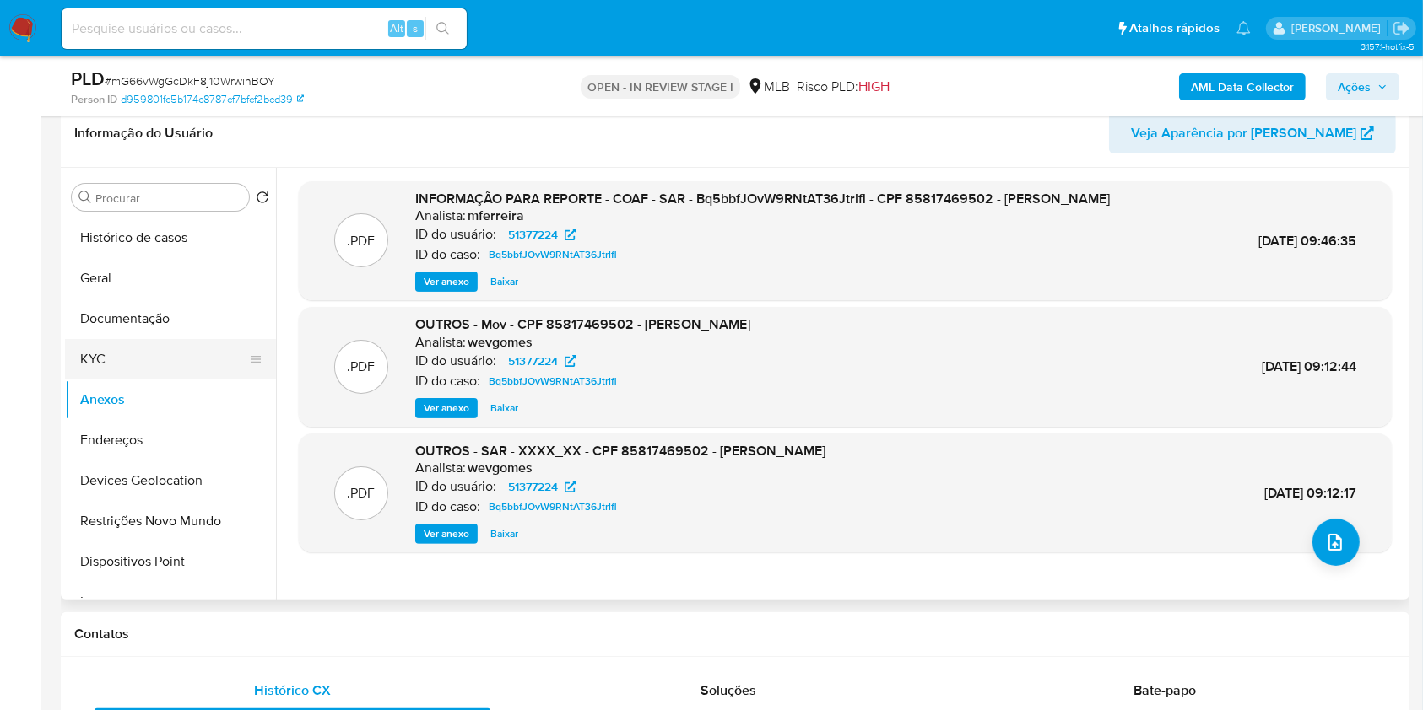
click at [132, 340] on button "KYC" at bounding box center [163, 359] width 197 height 41
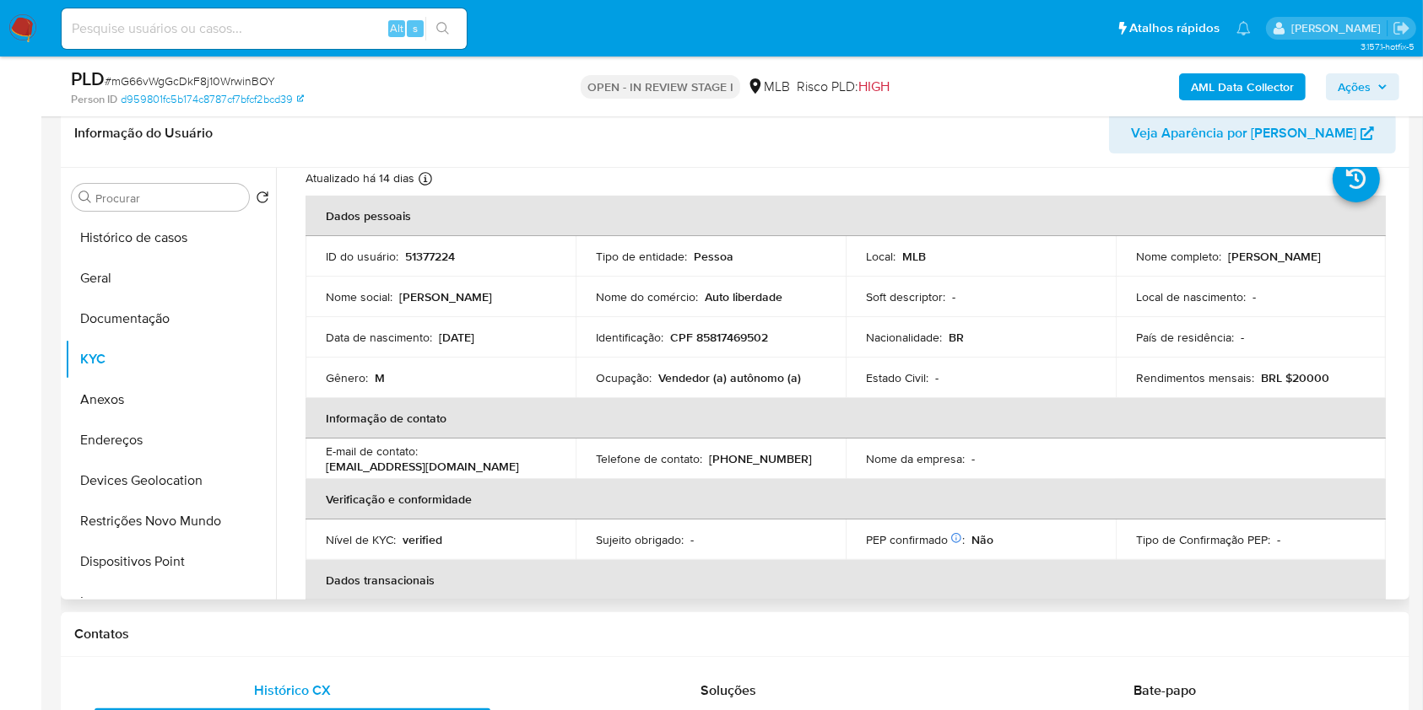
scroll to position [42, 0]
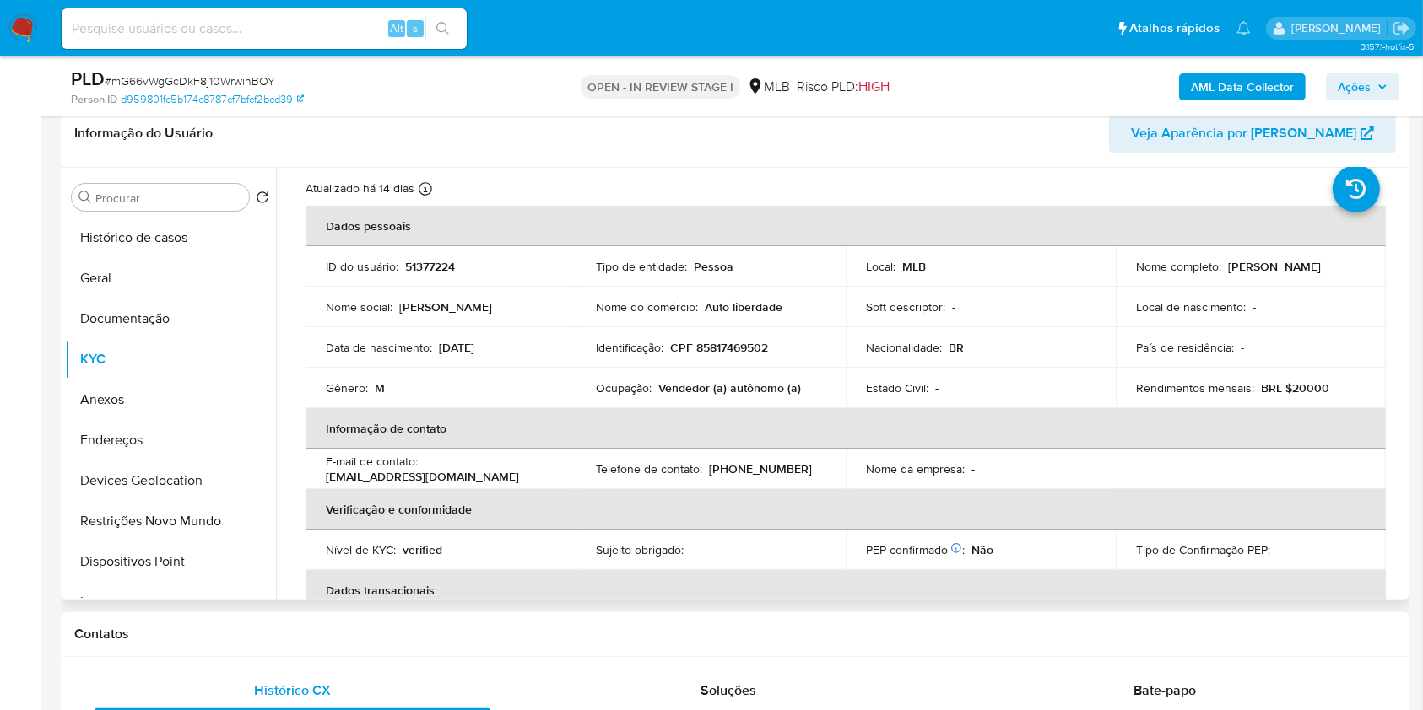
click at [747, 341] on p "CPF 85817469502" at bounding box center [719, 347] width 98 height 15
copy p "85817469502"
click at [716, 348] on p "CPF 85817469502" at bounding box center [719, 347] width 98 height 15
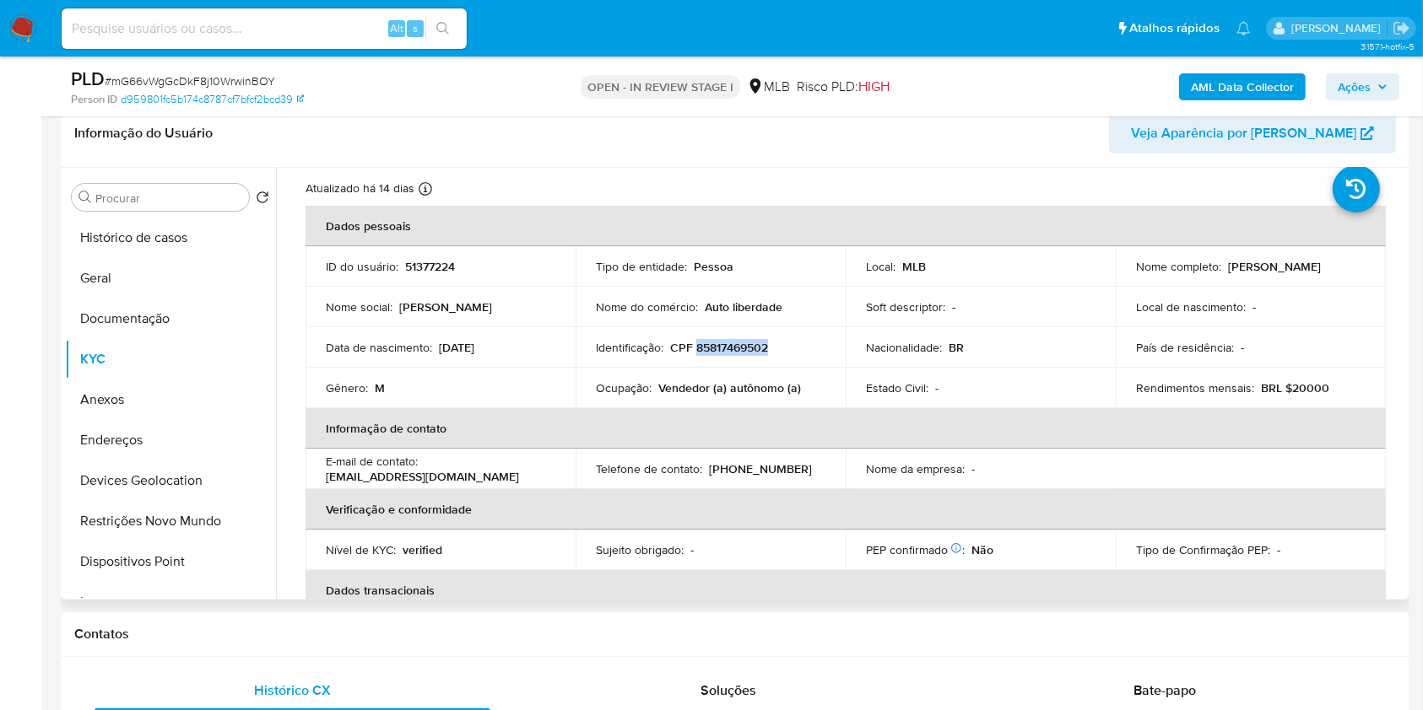
drag, startPoint x: 1289, startPoint y: 273, endPoint x: 1121, endPoint y: 273, distance: 167.9
click at [1121, 273] on td "Nome completo : Luiz Eduardo Cordeiro Ruas" at bounding box center [1250, 266] width 270 height 41
copy p "Luiz Eduardo Cordeiro Ruas"
drag, startPoint x: 737, startPoint y: 358, endPoint x: 725, endPoint y: 348, distance: 15.6
click at [736, 358] on td "Identificação : CPF 85817469502" at bounding box center [710, 347] width 270 height 41
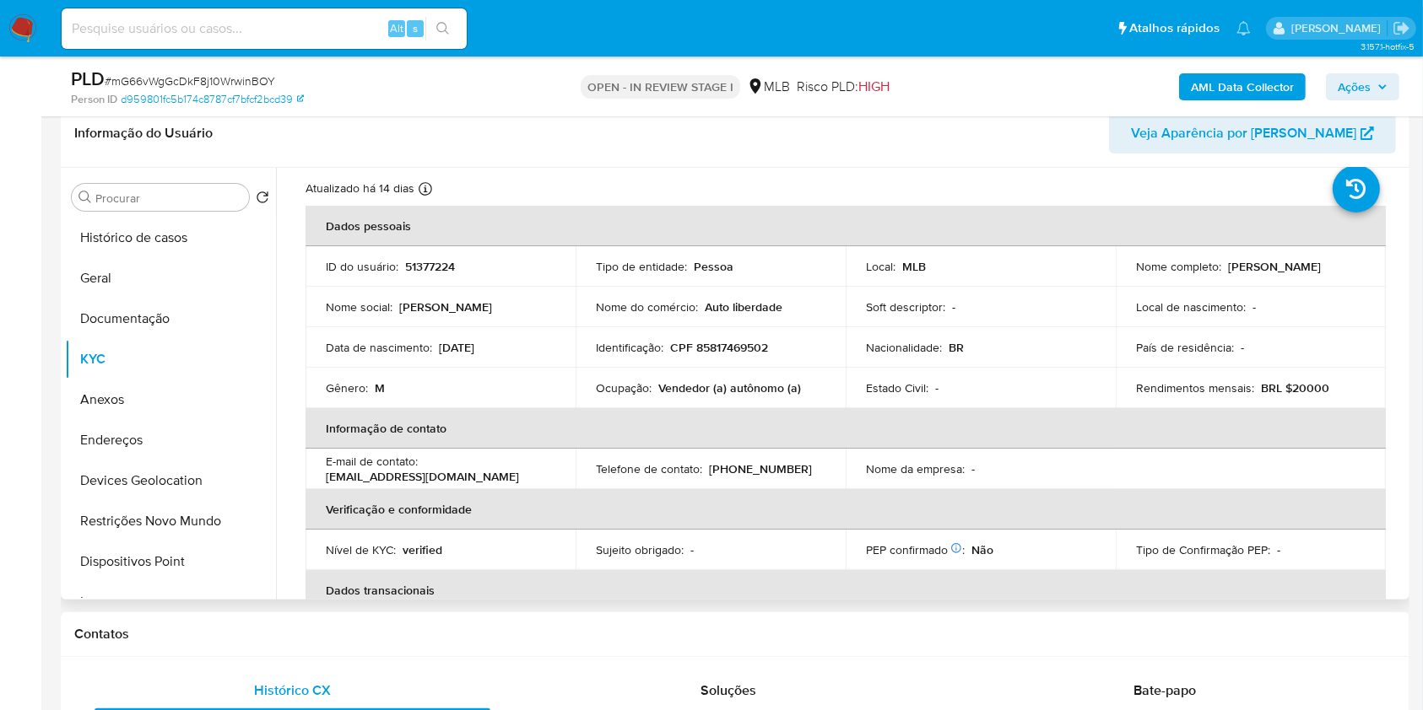
click at [725, 348] on p "CPF 85817469502" at bounding box center [719, 347] width 98 height 15
copy p "85817469502"
click at [264, 19] on input at bounding box center [264, 29] width 405 height 22
paste input "PhWIndr3zB8RYSuJuM3lhDBB"
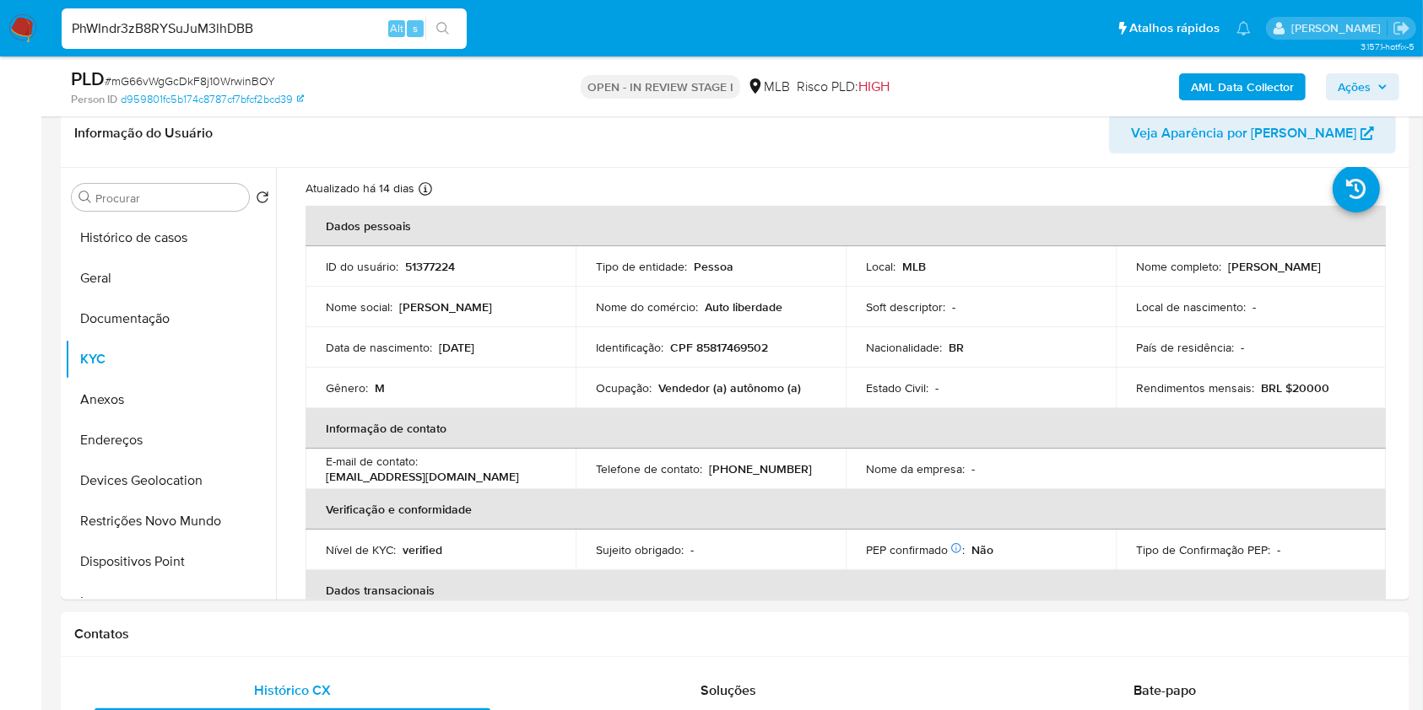
type input "PhWIndr3zB8RYSuJuM3lhDBB"
click at [443, 30] on icon "search-icon" at bounding box center [442, 28] width 13 height 13
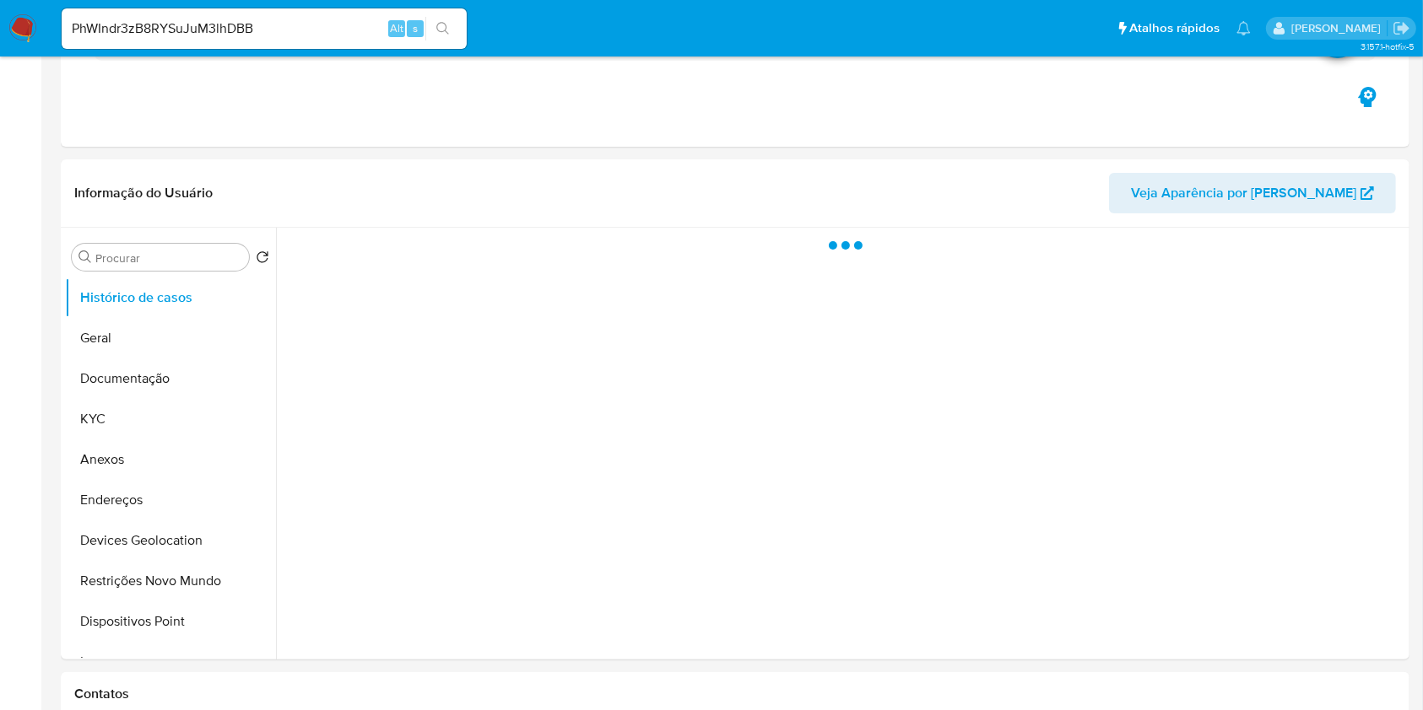
select select "10"
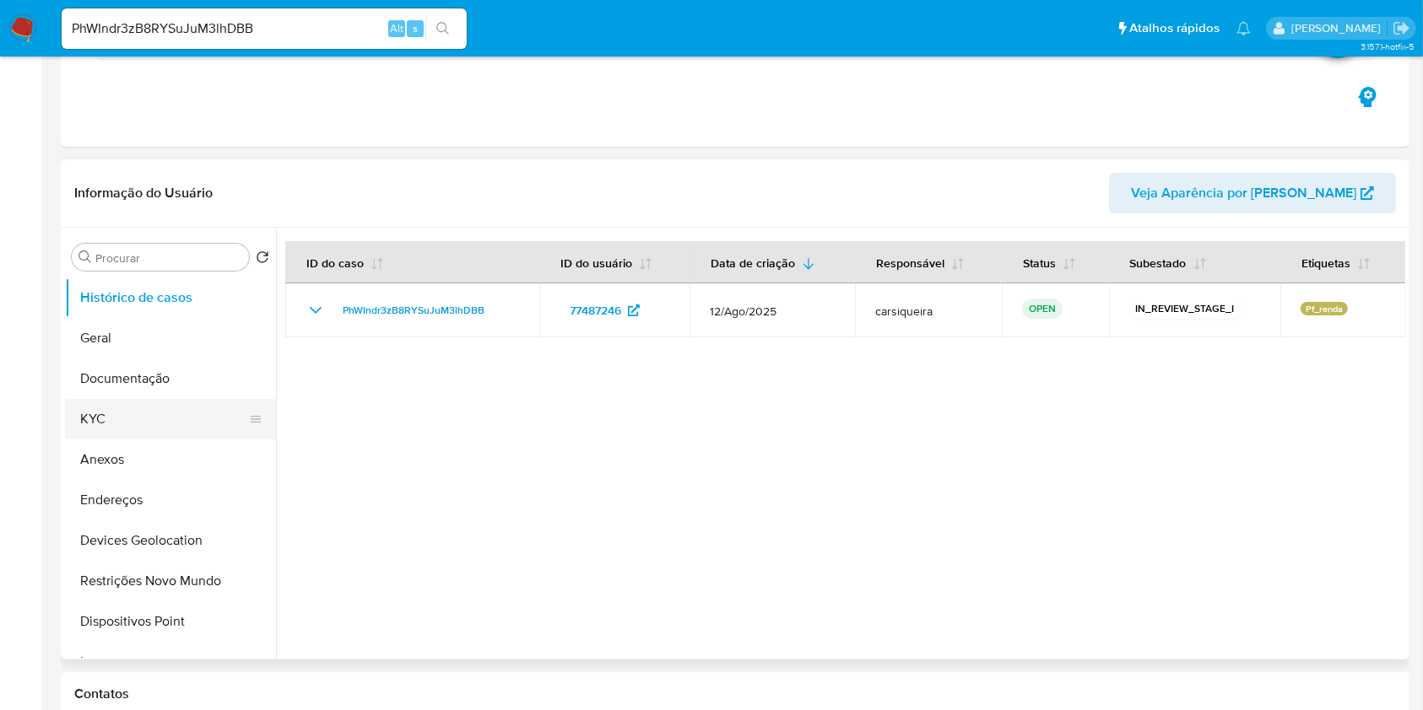
click at [130, 412] on button "KYC" at bounding box center [163, 419] width 197 height 41
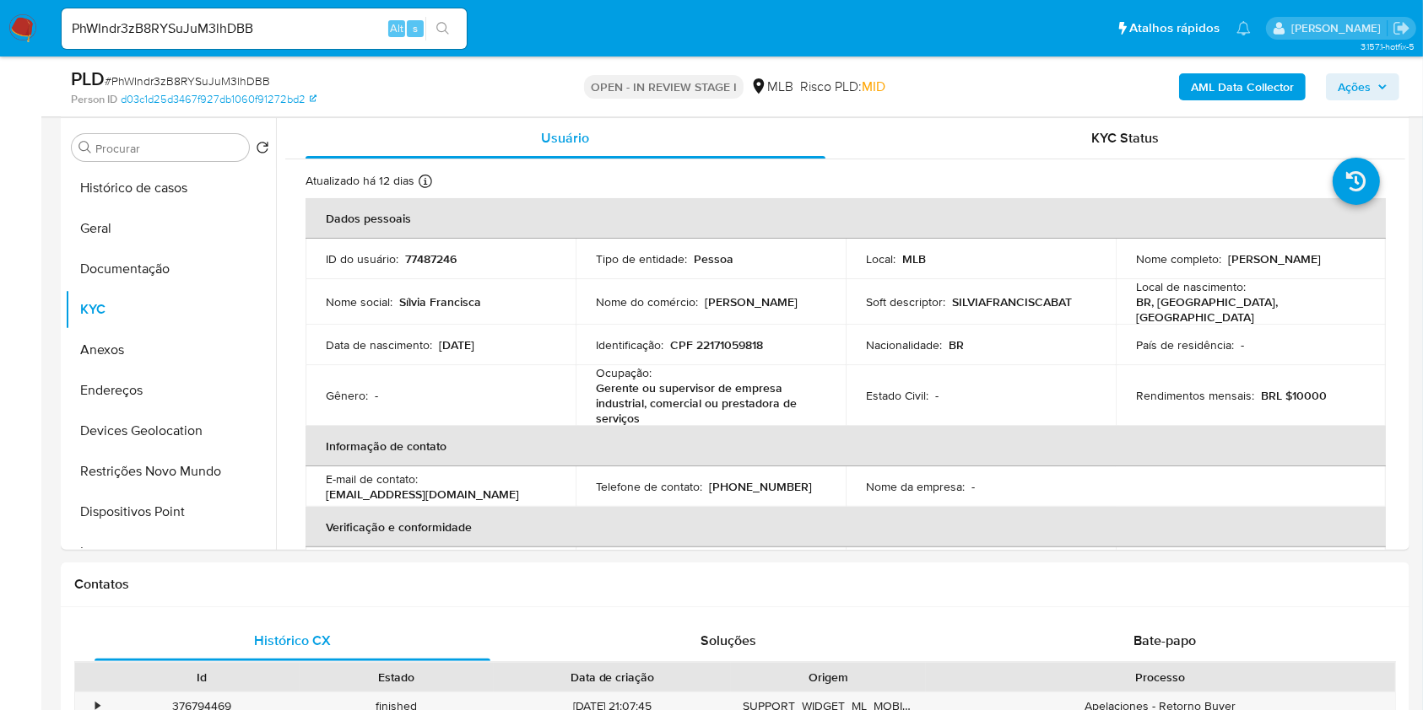
scroll to position [297, 0]
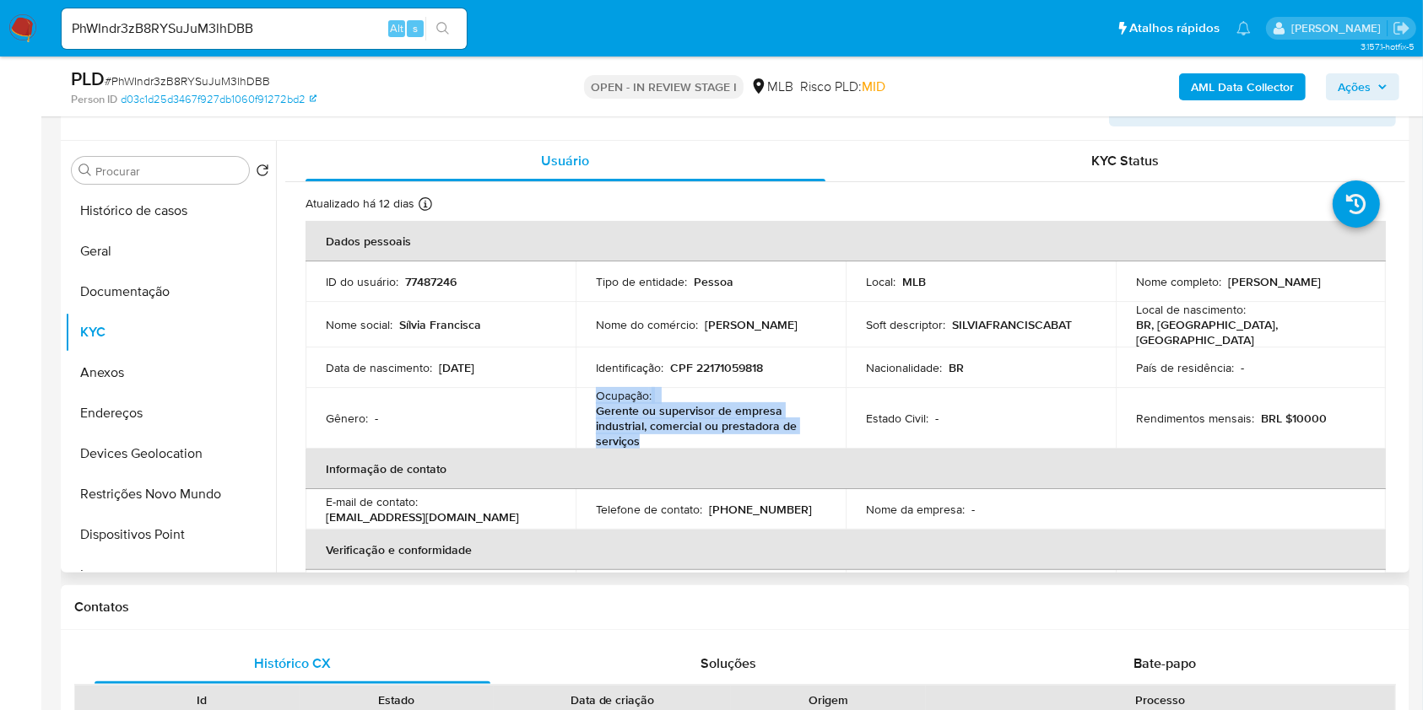
drag, startPoint x: 655, startPoint y: 440, endPoint x: 586, endPoint y: 390, distance: 85.7
click at [586, 390] on td "Ocupação : Gerente ou supervisor de empresa industrial, comercial ou prestadora…" at bounding box center [710, 418] width 270 height 61
copy div "Ocupação : Gerente ou supervisor de empresa industrial, comercial ou prestadora…"
click at [146, 240] on button "Geral" at bounding box center [163, 251] width 197 height 41
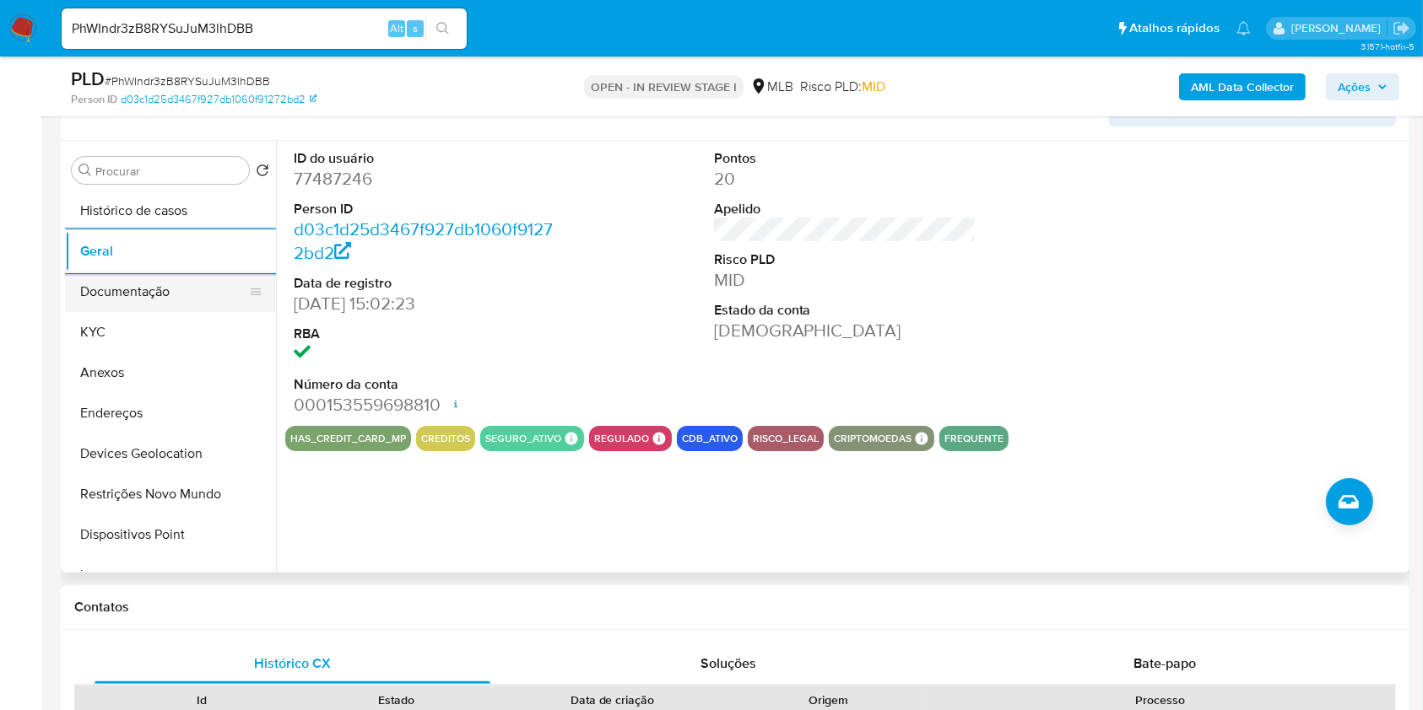
click at [95, 334] on button "KYC" at bounding box center [170, 332] width 211 height 41
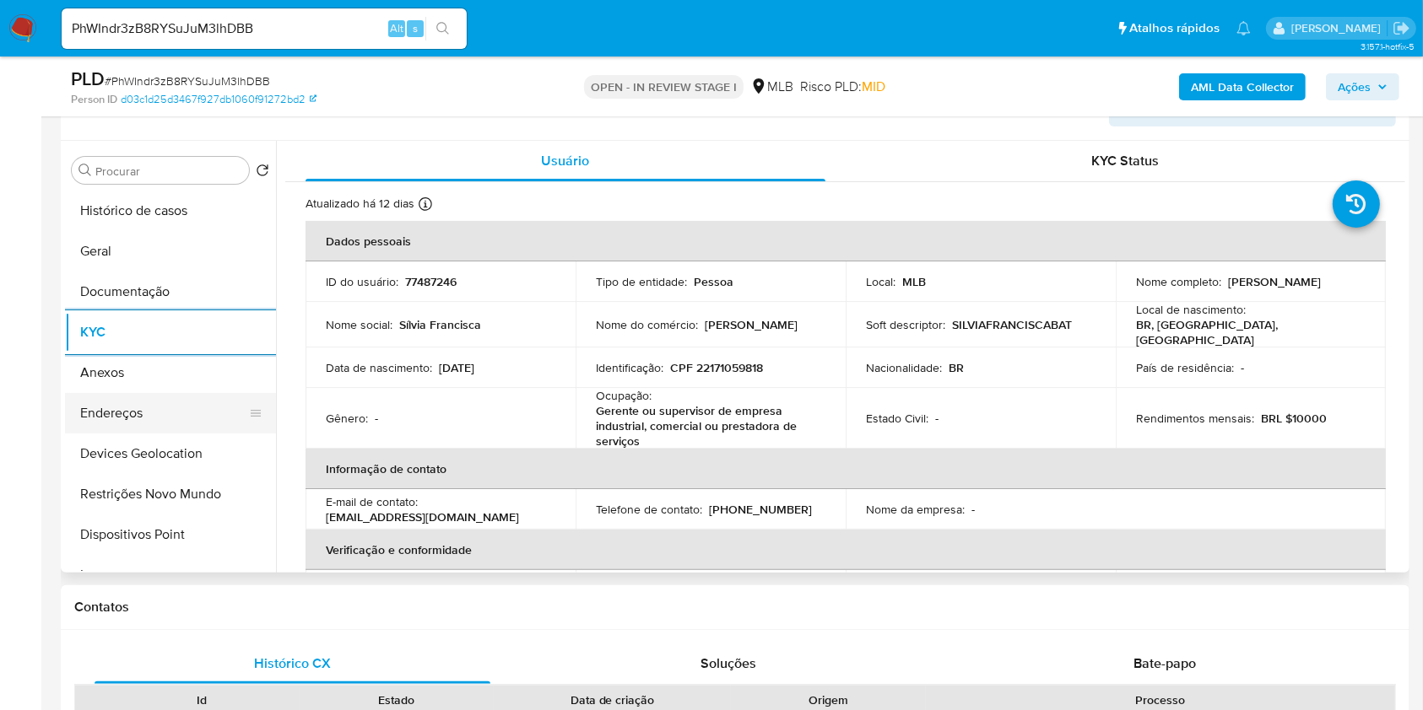
click at [118, 406] on button "Endereços" at bounding box center [163, 413] width 197 height 41
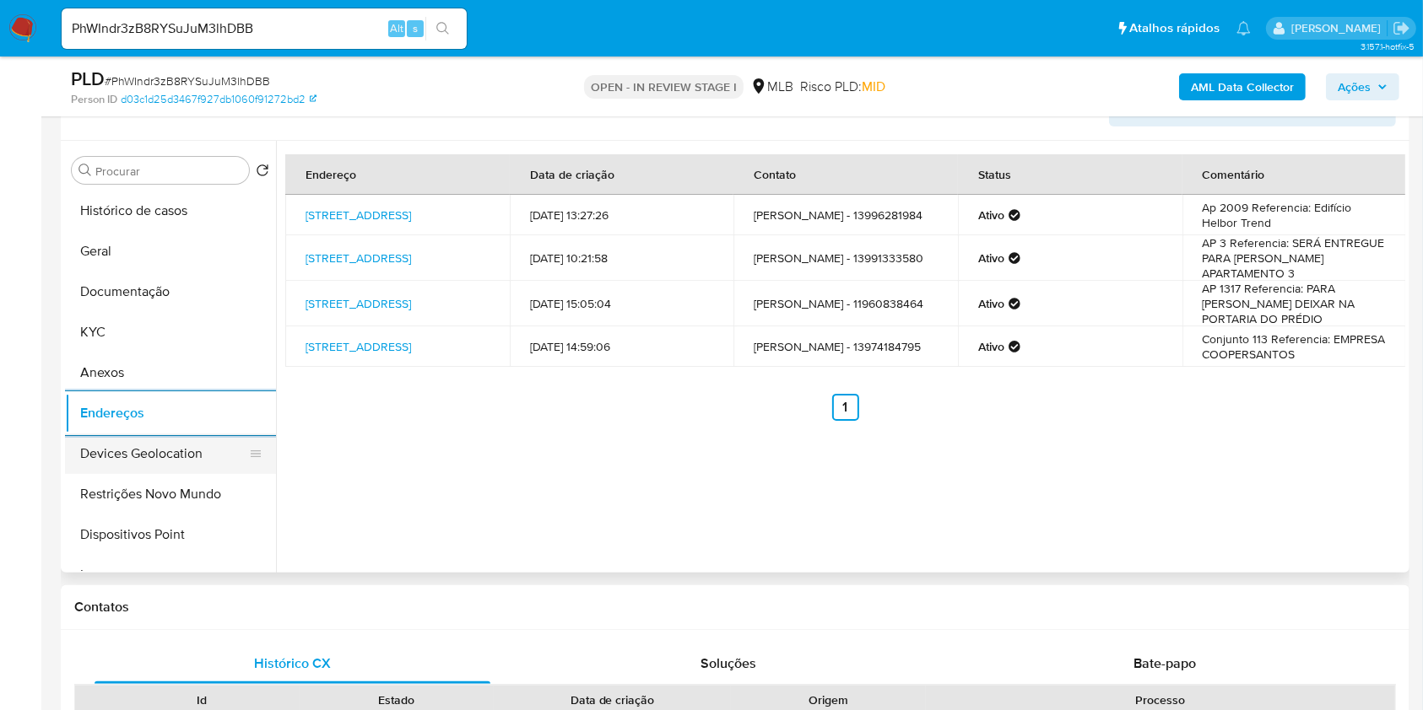
click at [168, 455] on button "Devices Geolocation" at bounding box center [163, 454] width 197 height 41
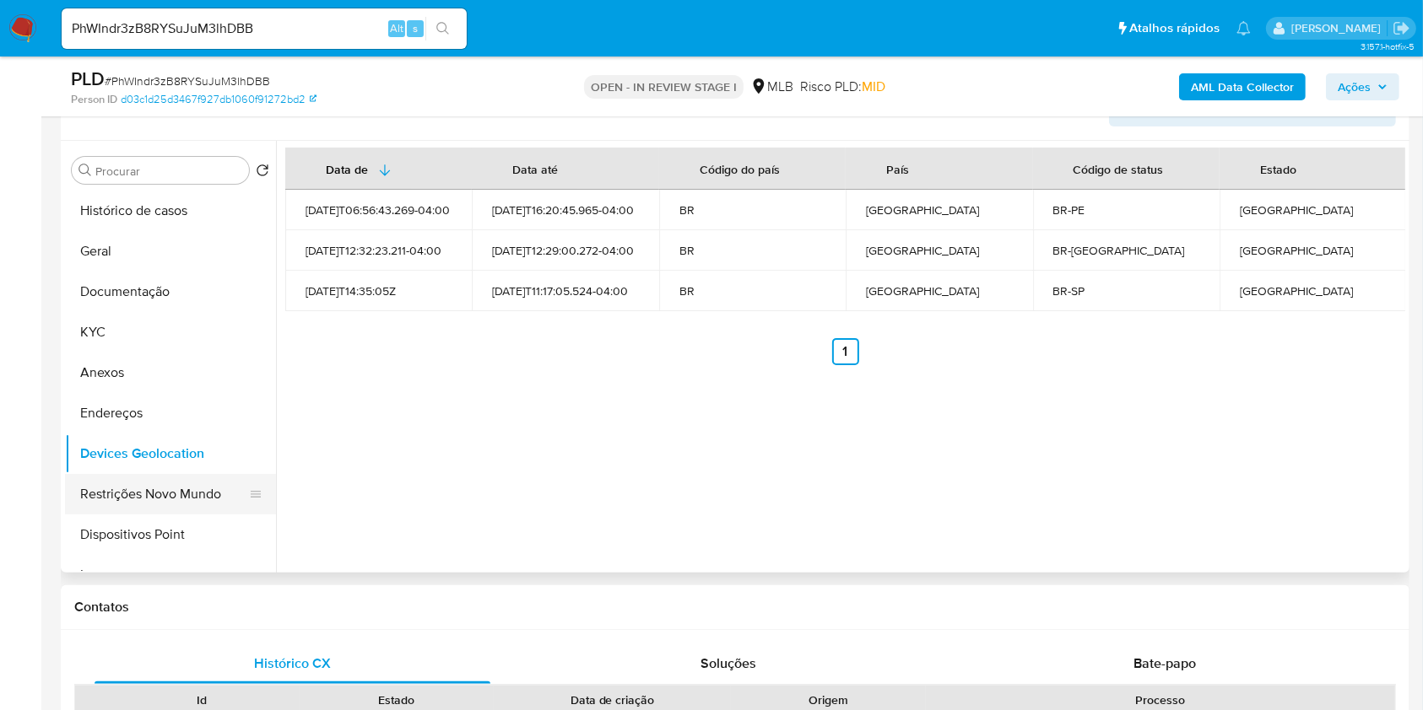
click at [146, 491] on button "Restrições Novo Mundo" at bounding box center [163, 494] width 197 height 41
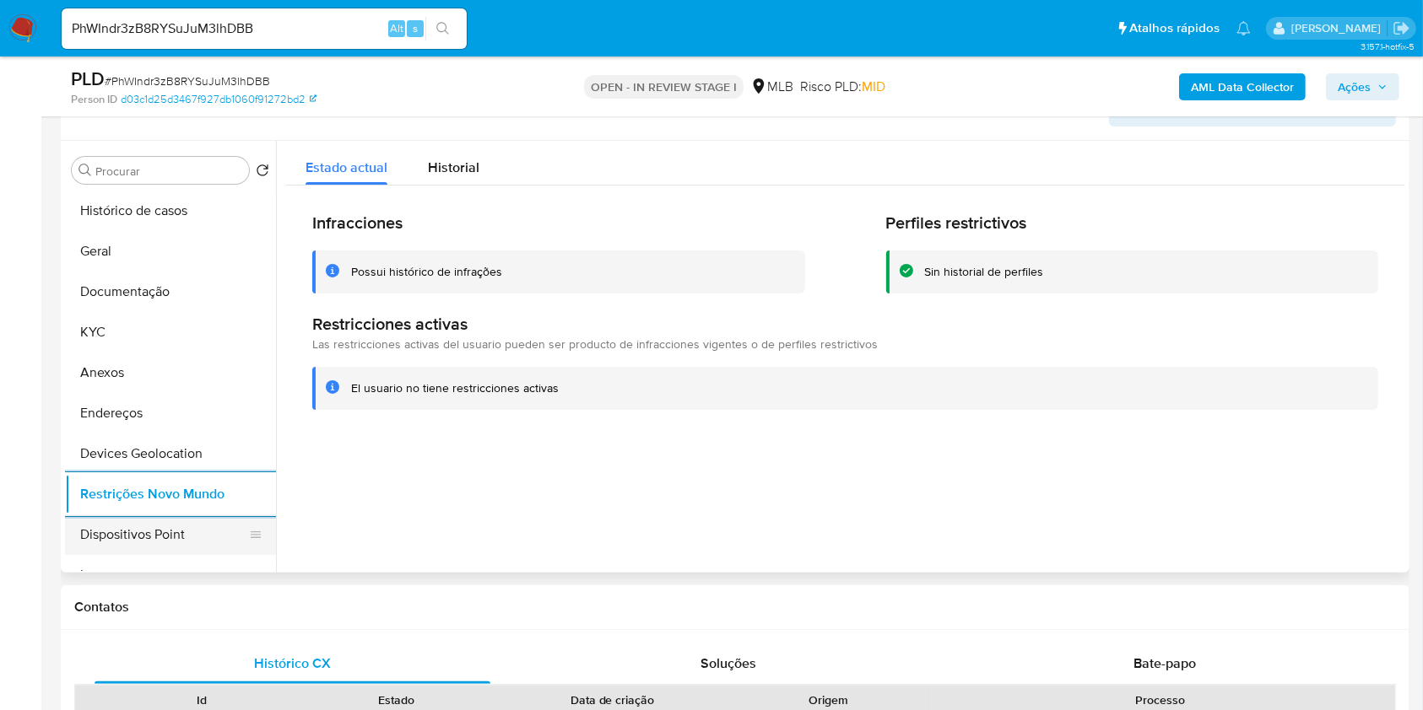
click at [157, 537] on button "Dispositivos Point" at bounding box center [163, 535] width 197 height 41
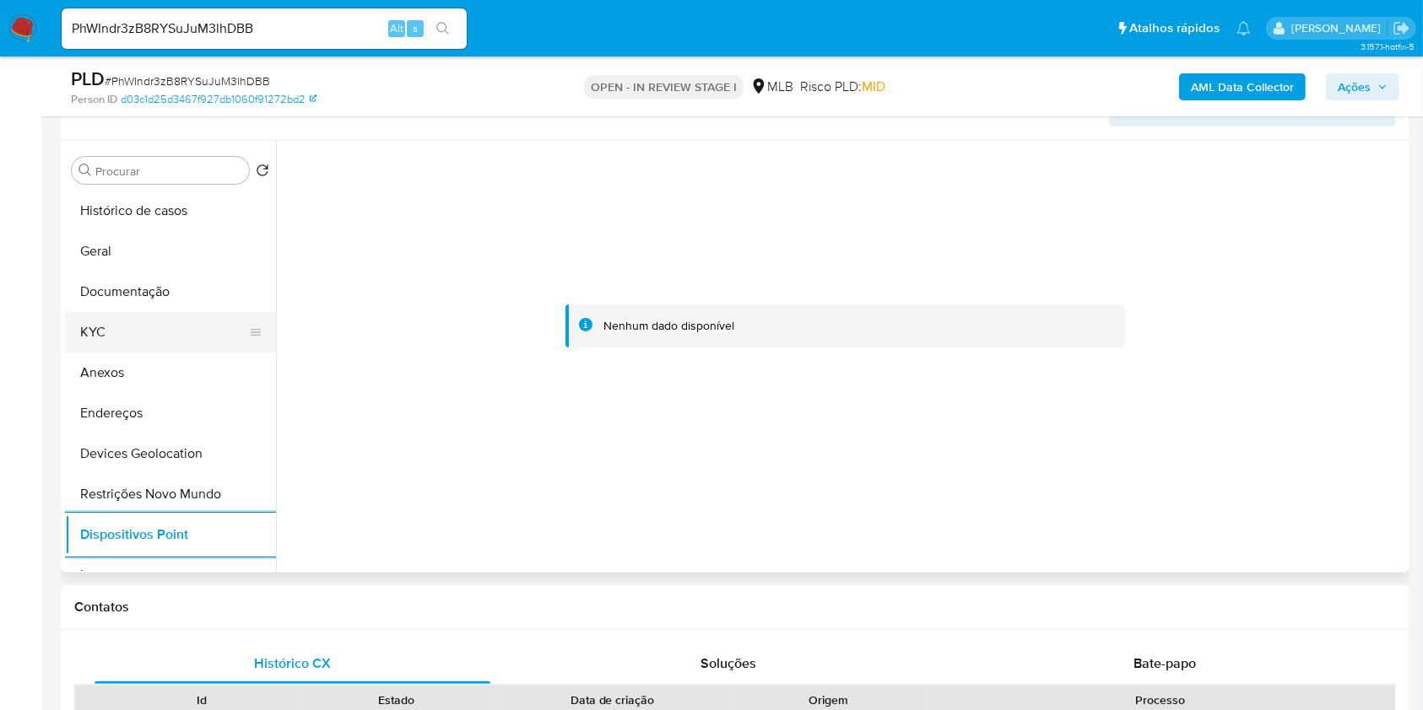
click at [116, 338] on button "KYC" at bounding box center [163, 332] width 197 height 41
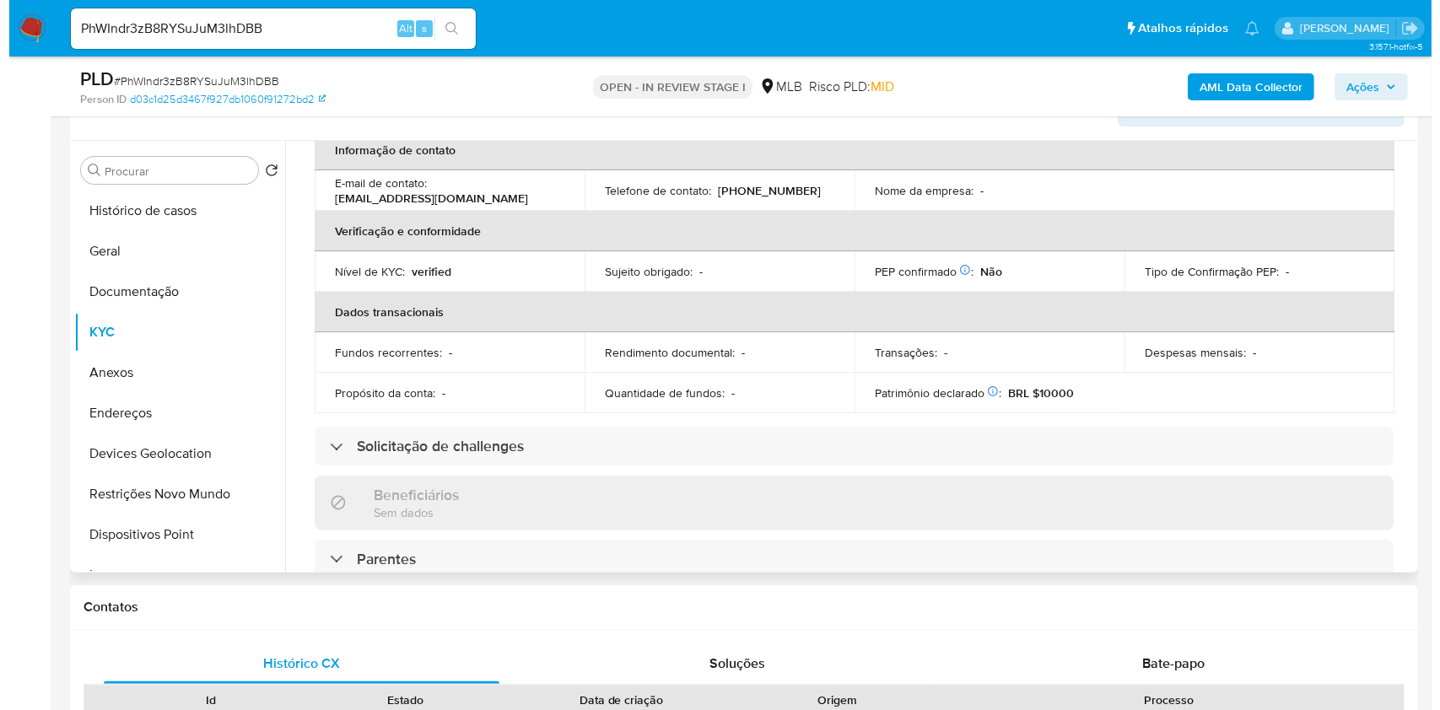
scroll to position [0, 0]
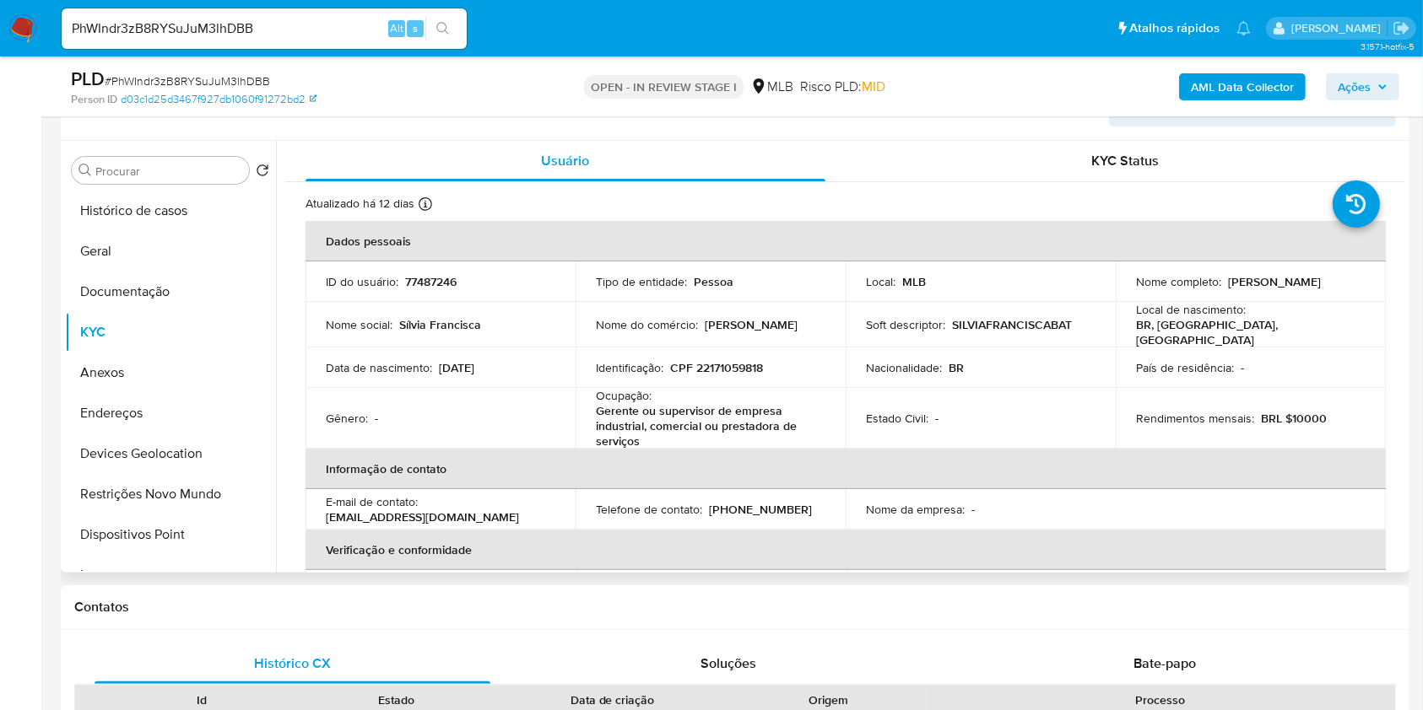
click at [730, 363] on p "CPF 22171059818" at bounding box center [716, 367] width 93 height 15
copy p "22171059818"
drag, startPoint x: 1233, startPoint y: 294, endPoint x: 1120, endPoint y: 292, distance: 113.1
click at [1120, 292] on td "Nome completo : Silvia Francisca Batista da Silva" at bounding box center [1250, 282] width 270 height 41
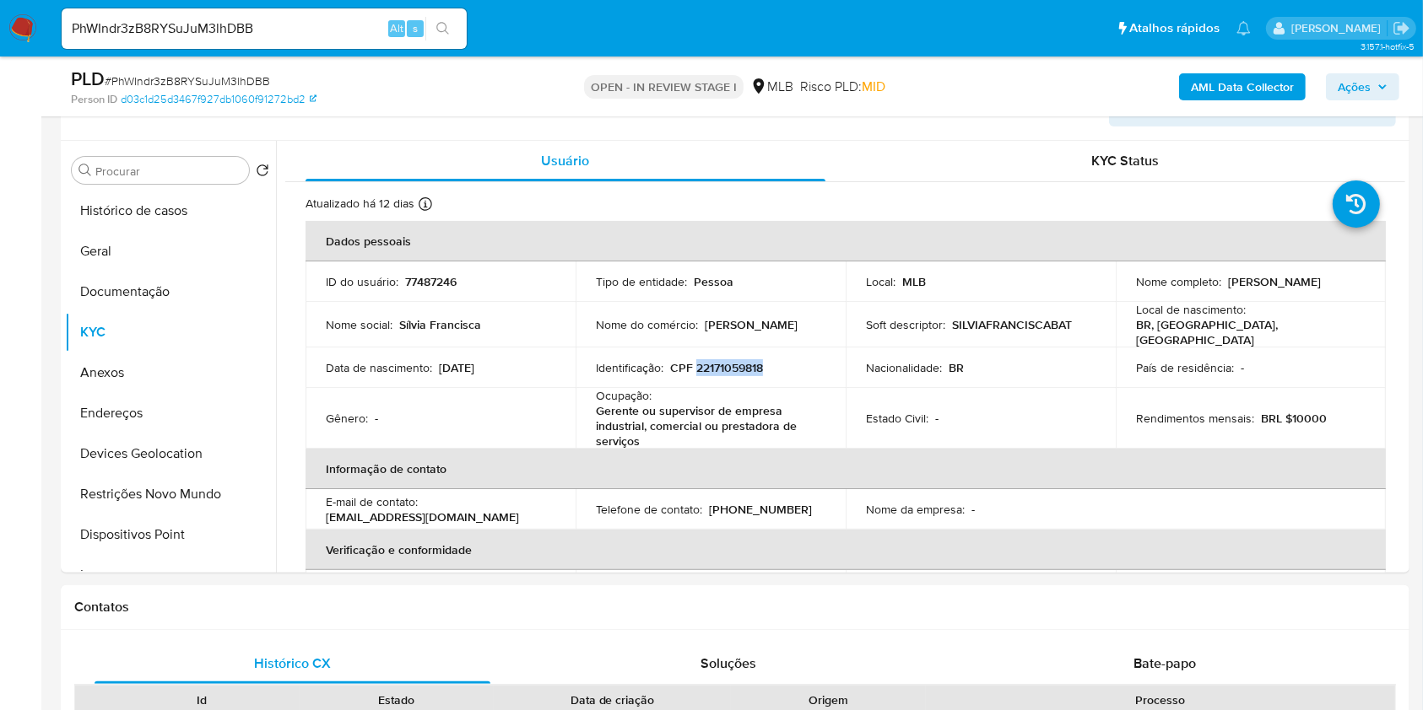
copy p "Silvia Francisca Batista da Silva"
click at [1234, 76] on b "AML Data Collector" at bounding box center [1242, 86] width 103 height 27
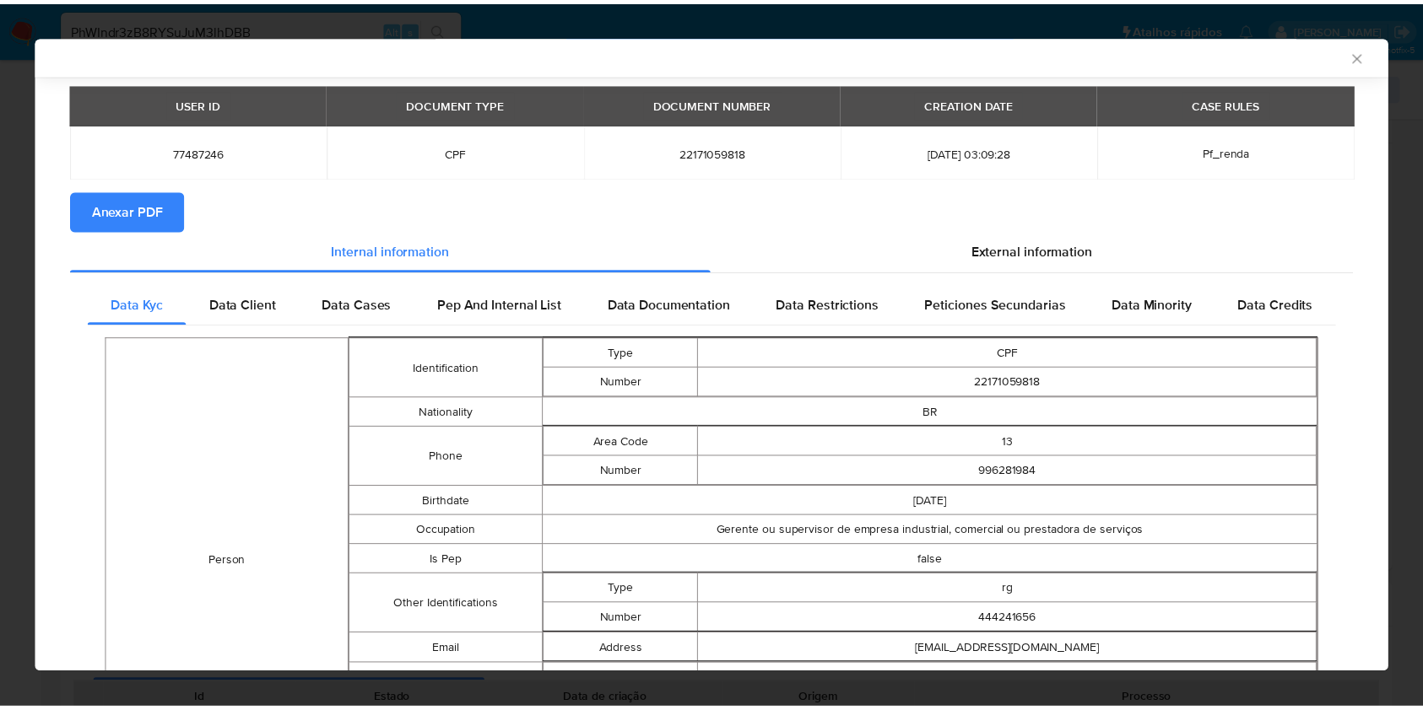
scroll to position [108, 0]
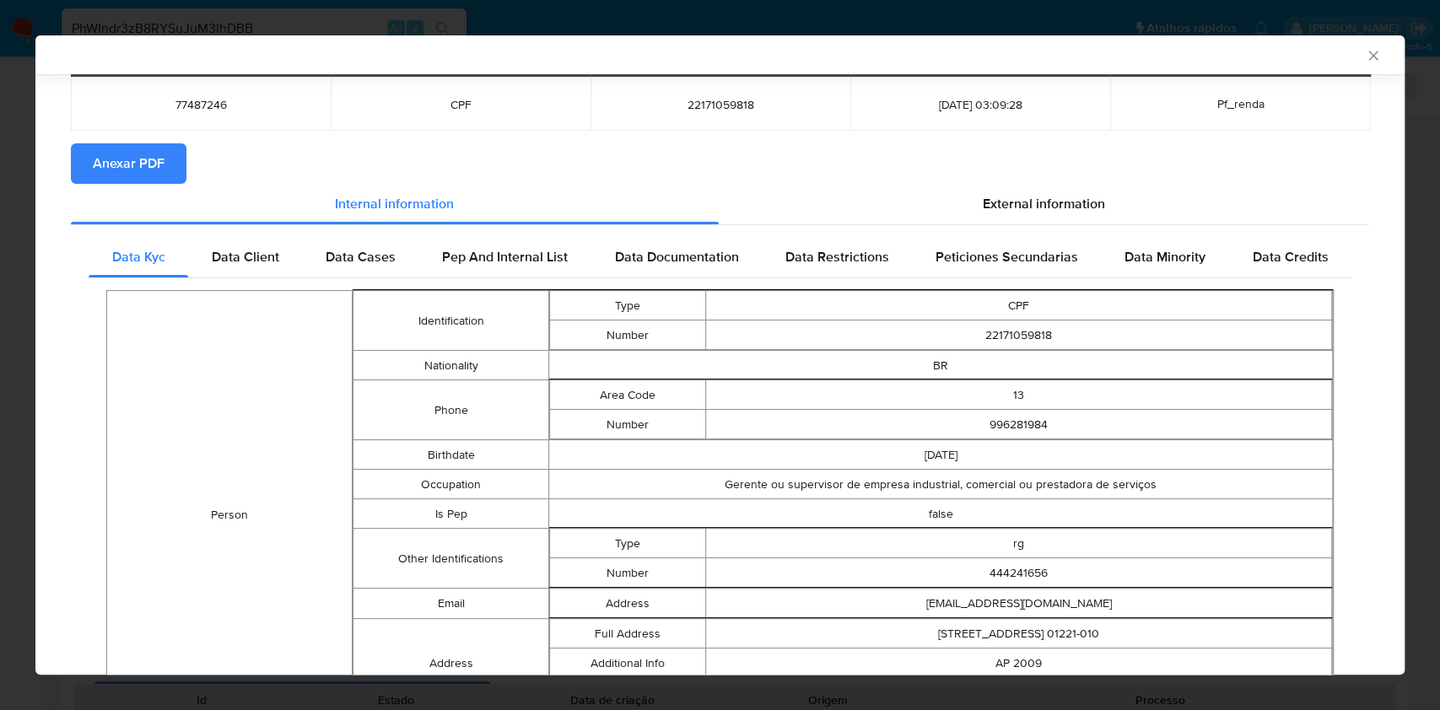
click at [0, 240] on div "AML Data Collector Case Id - PhWIndr3zB8RYSuJuM3lhDBB Os dados detalhados abaix…" at bounding box center [720, 355] width 1440 height 710
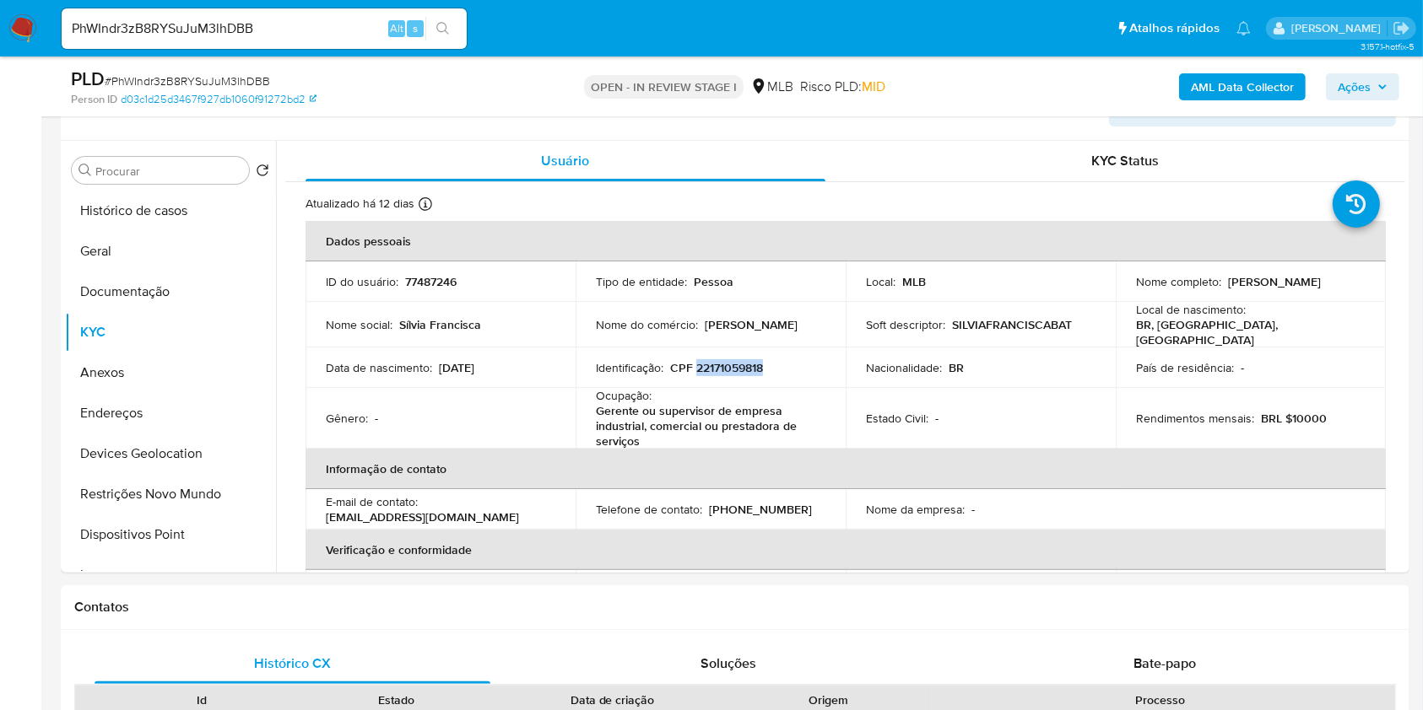
copy p "Silvia Francisca Batista da Silva"
drag, startPoint x: 1364, startPoint y: 96, endPoint x: 1350, endPoint y: 93, distance: 13.9
click at [1364, 94] on span "Ações" at bounding box center [1353, 86] width 33 height 27
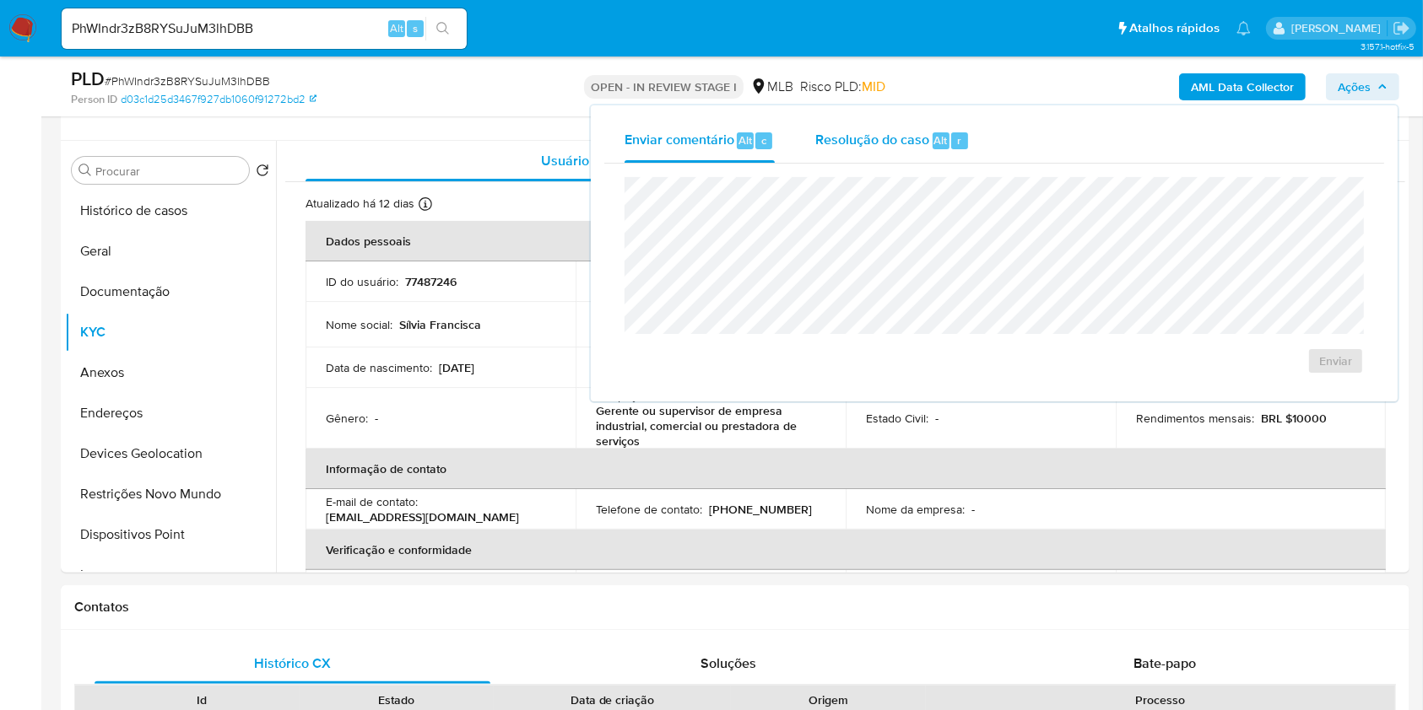
click at [922, 136] on span "Resolução do caso" at bounding box center [872, 139] width 114 height 19
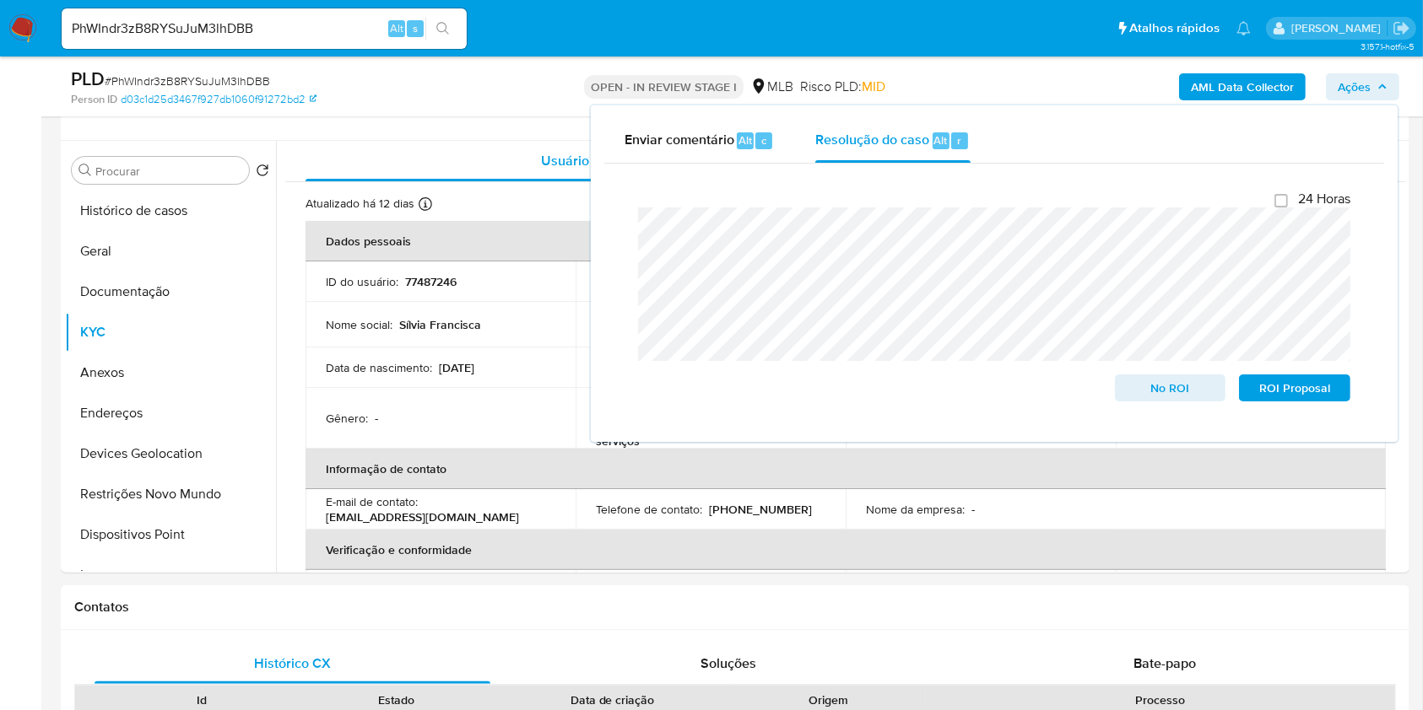
drag, startPoint x: 165, startPoint y: 365, endPoint x: 1439, endPoint y: 237, distance: 1280.6
click at [164, 365] on button "Anexos" at bounding box center [170, 373] width 211 height 41
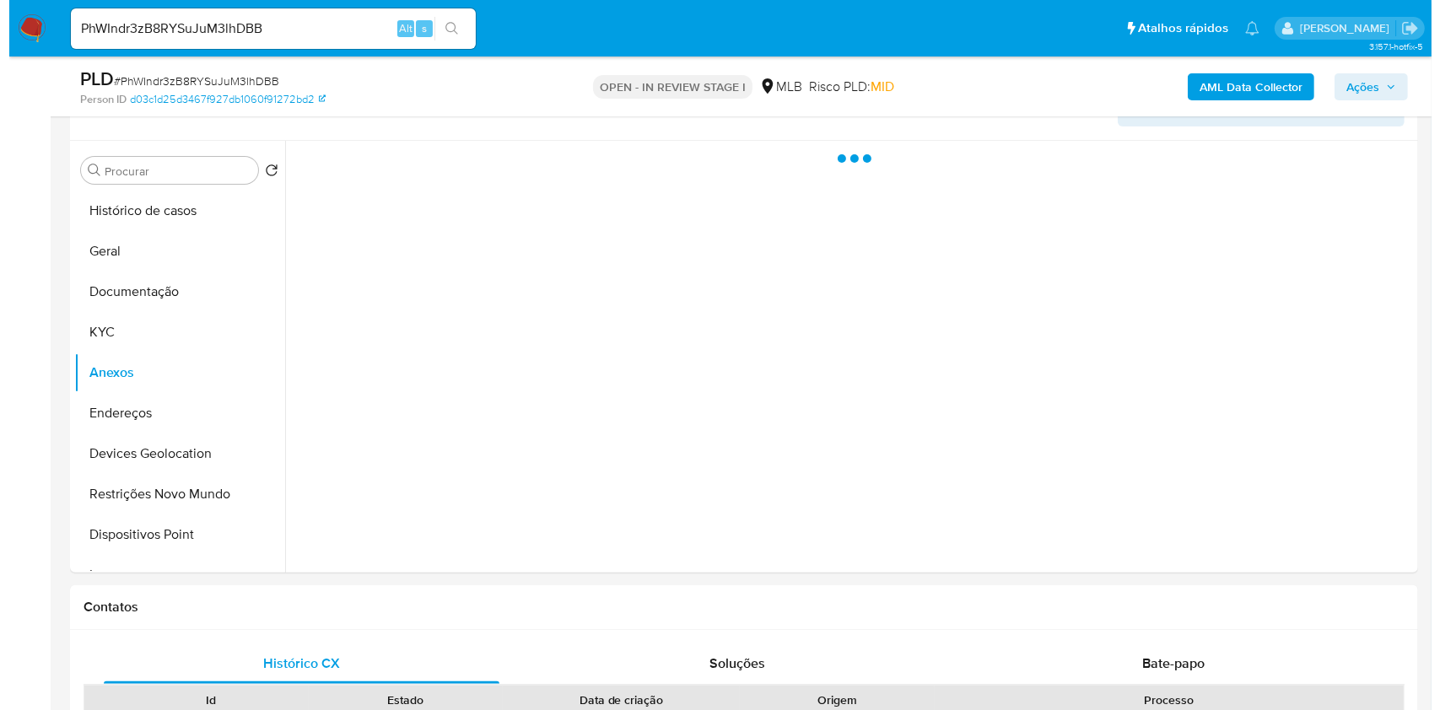
scroll to position [184, 0]
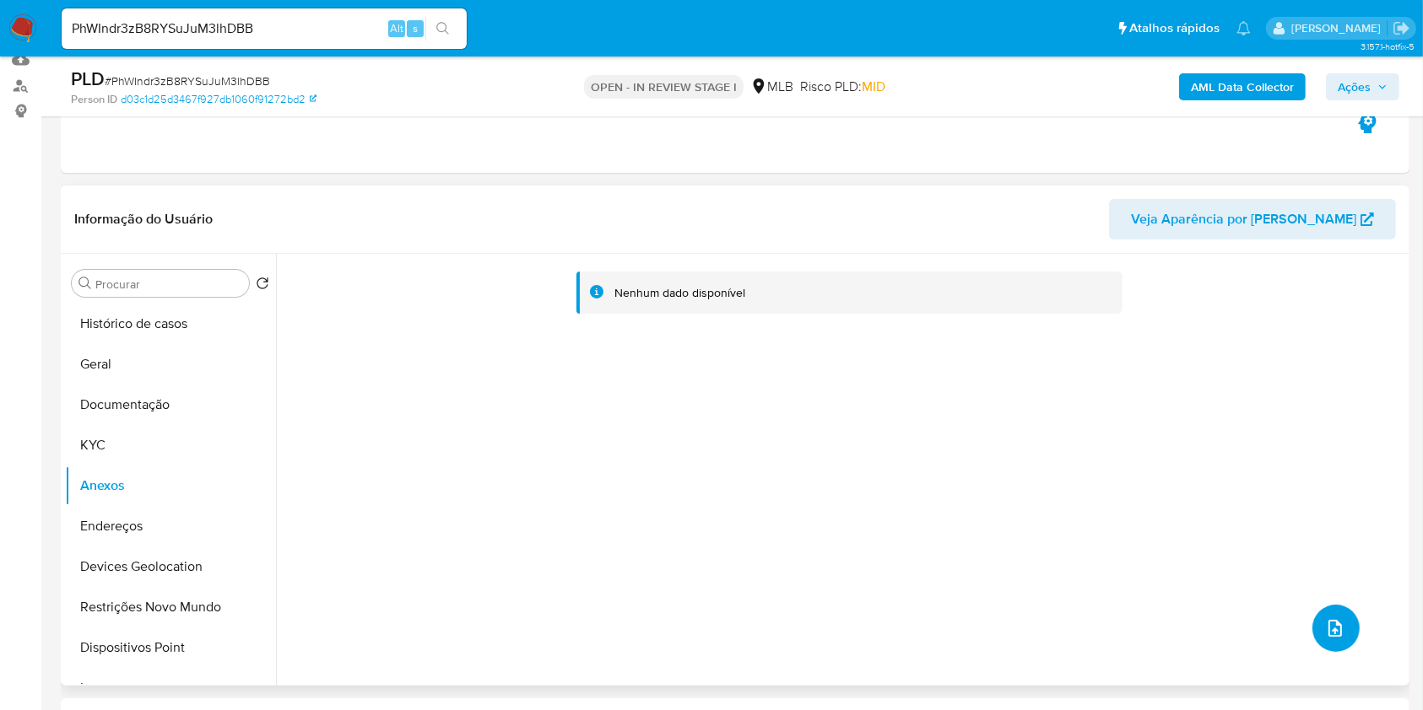
click at [1325, 618] on span "upload-file" at bounding box center [1335, 628] width 20 height 20
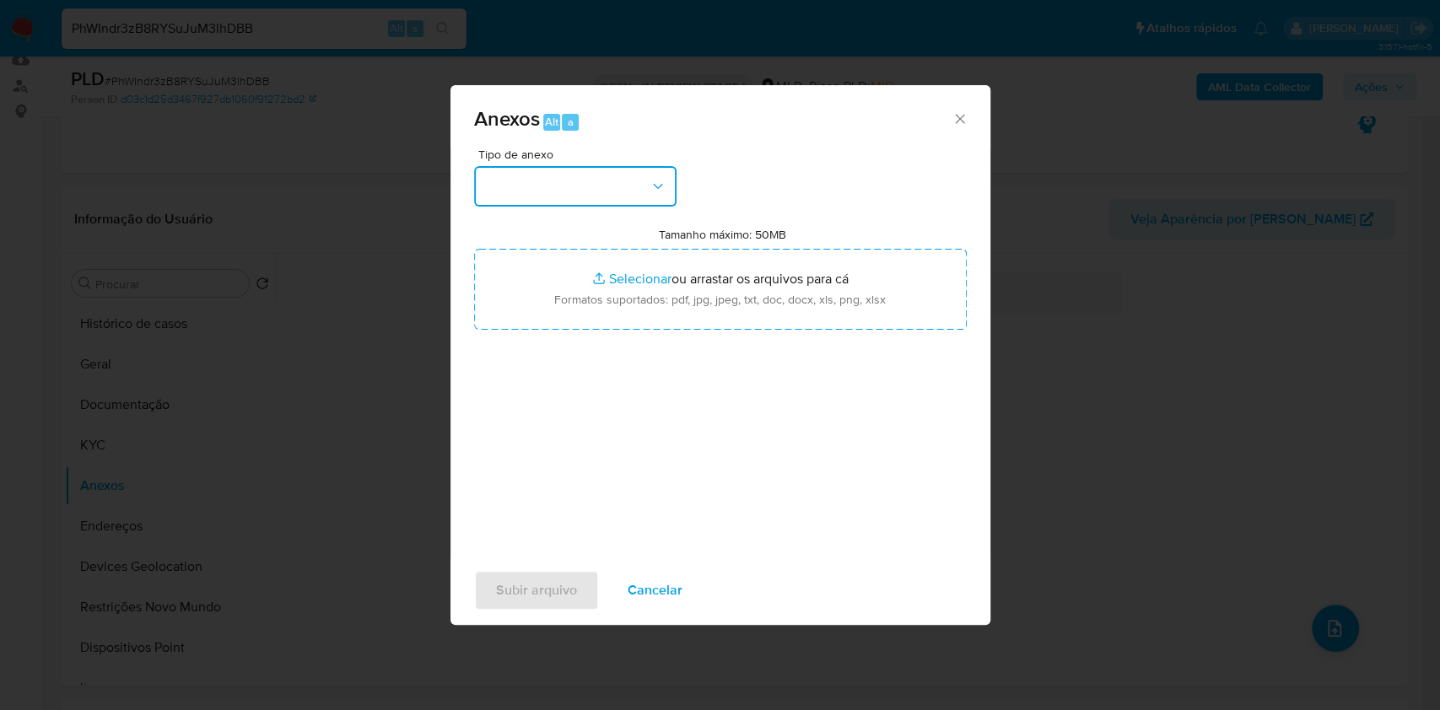
click at [594, 177] on button "button" at bounding box center [575, 186] width 203 height 41
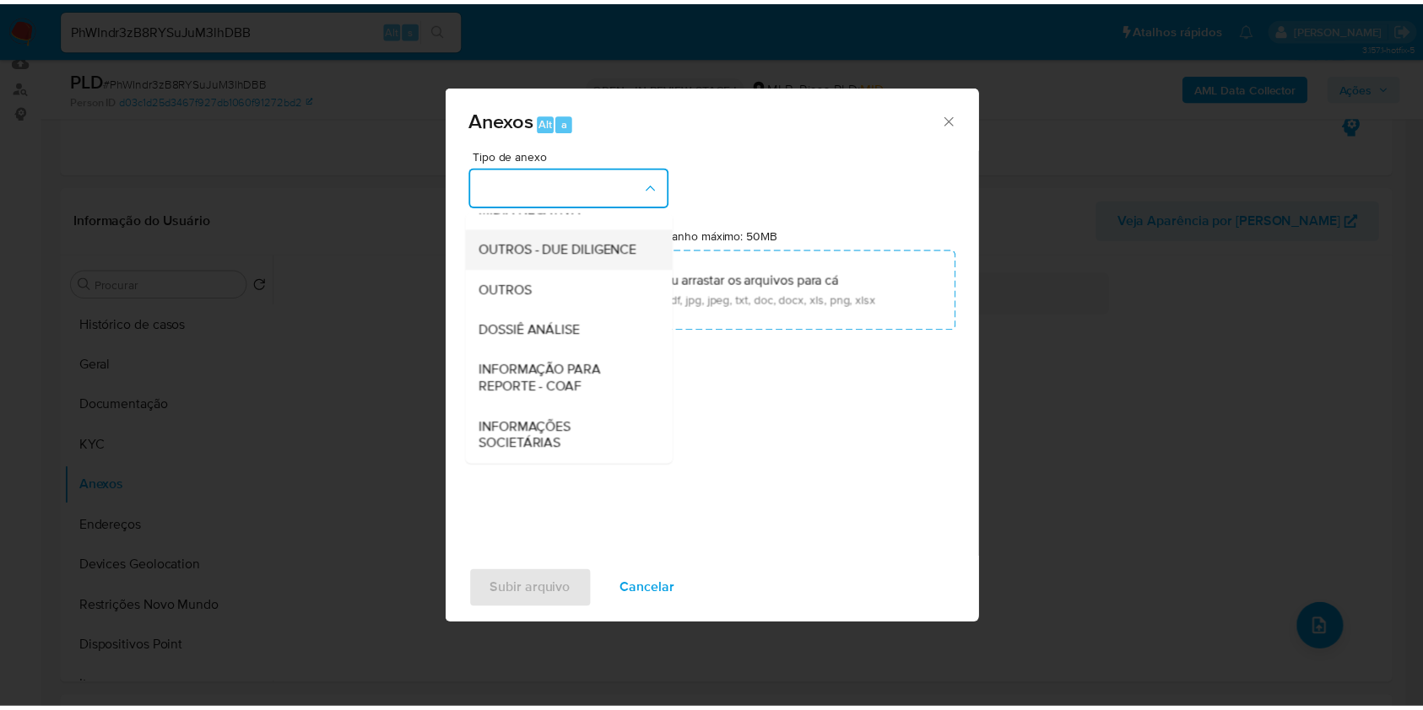
scroll to position [259, 0]
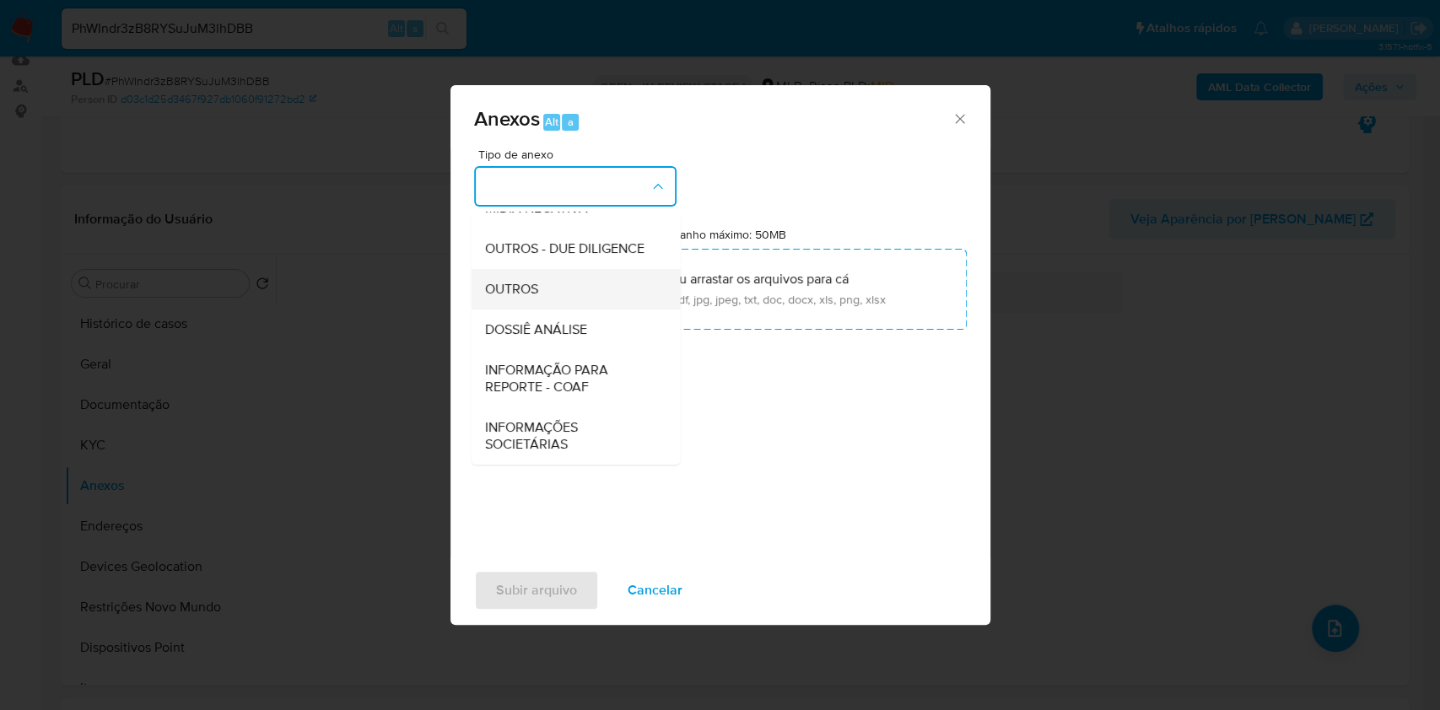
click at [550, 288] on div "OUTROS" at bounding box center [570, 289] width 172 height 41
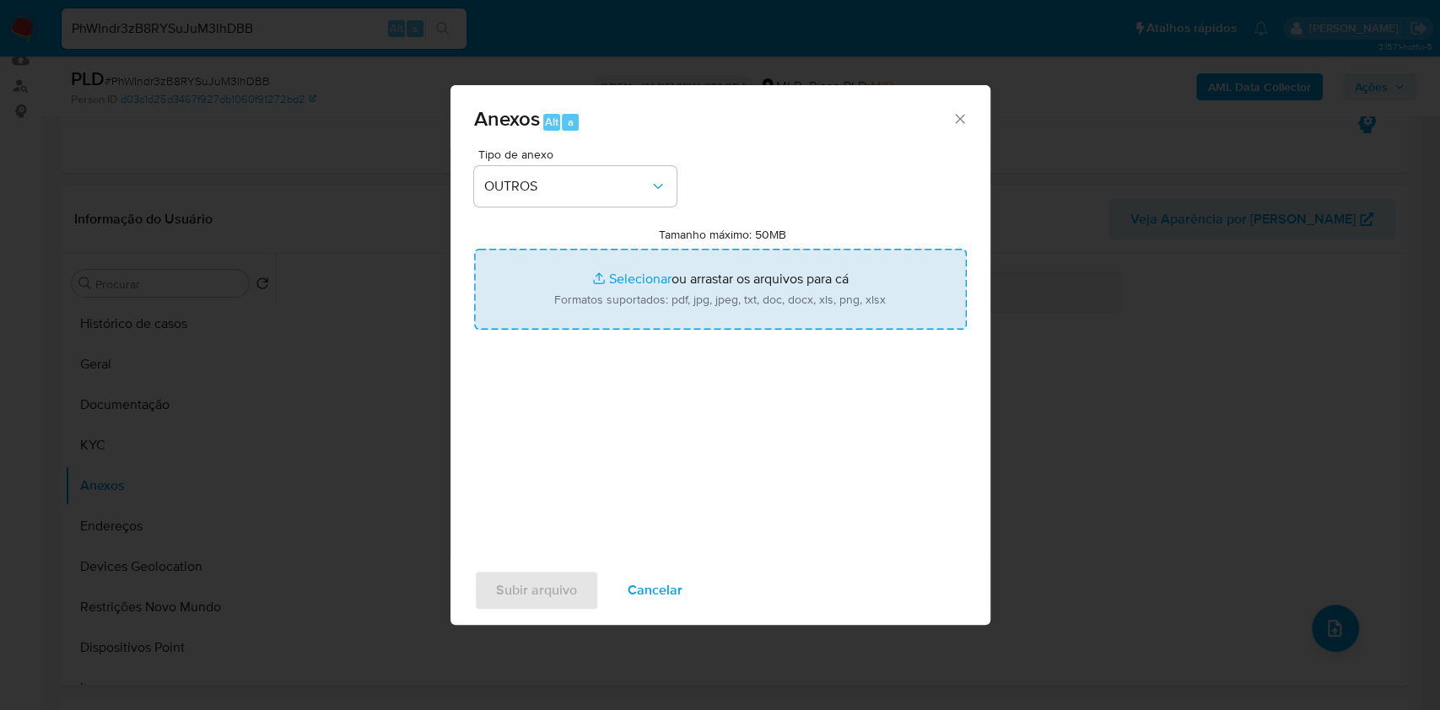
click at [613, 273] on input "Tamanho máximo: 50MB Selecionar arquivos" at bounding box center [720, 289] width 493 height 81
type input "C:\fakepath\Mulan 77487246_2025_09_01_07_03_04.xlsx"
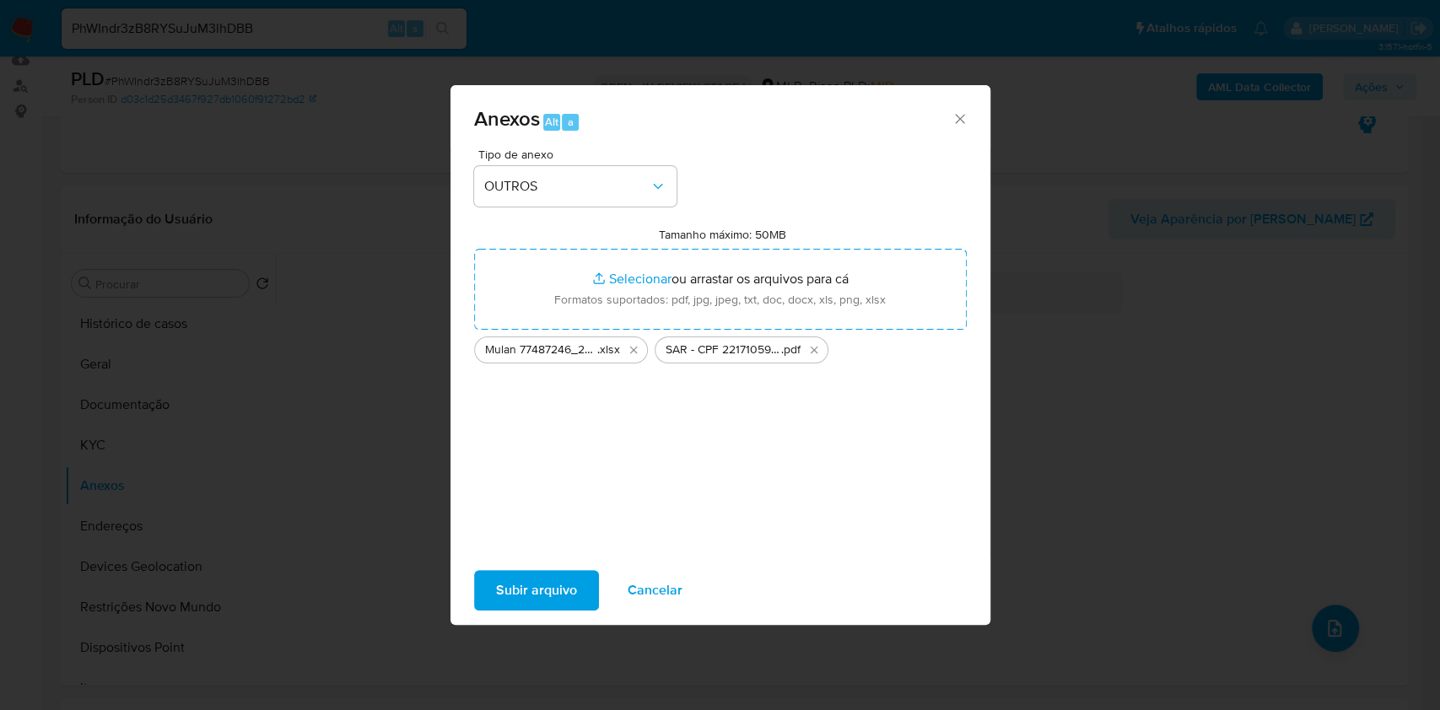
click at [496, 599] on span "Subir arquivo" at bounding box center [536, 590] width 81 height 37
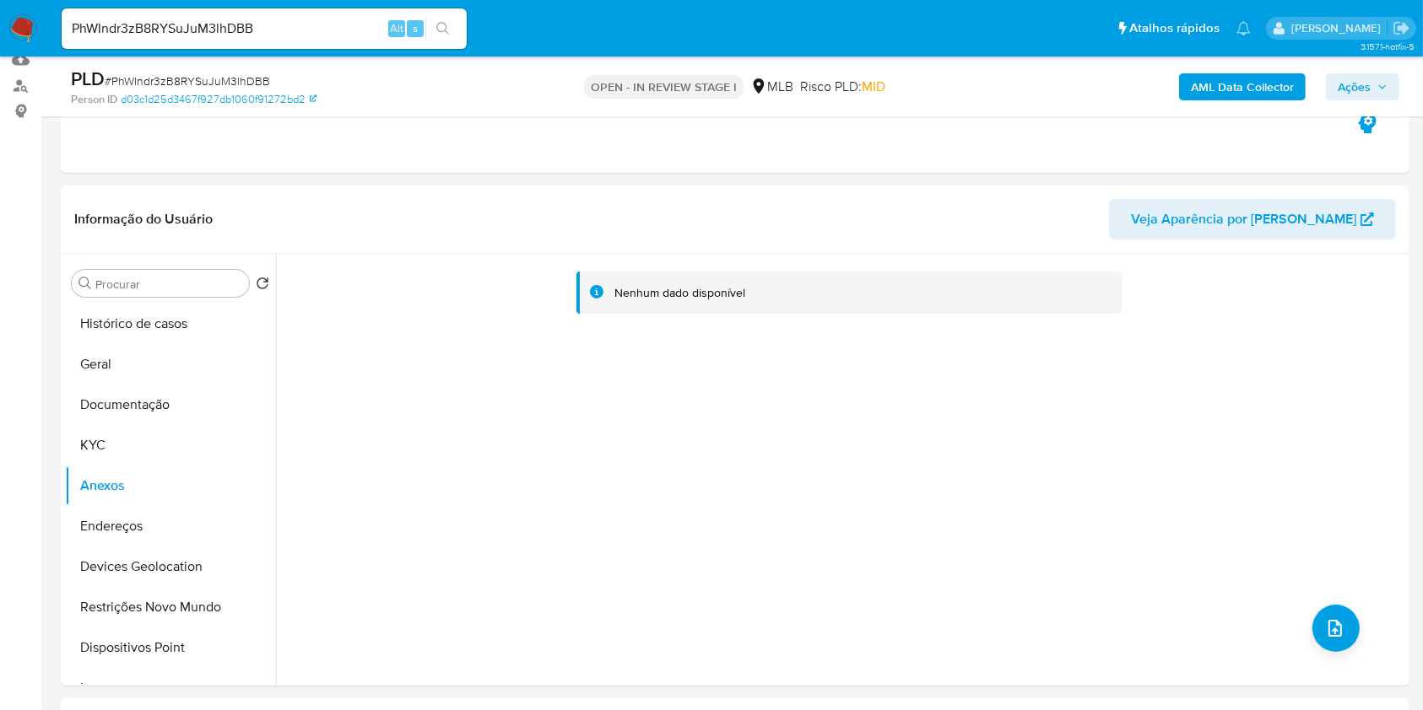
click at [1252, 82] on b "AML Data Collector" at bounding box center [1242, 86] width 103 height 27
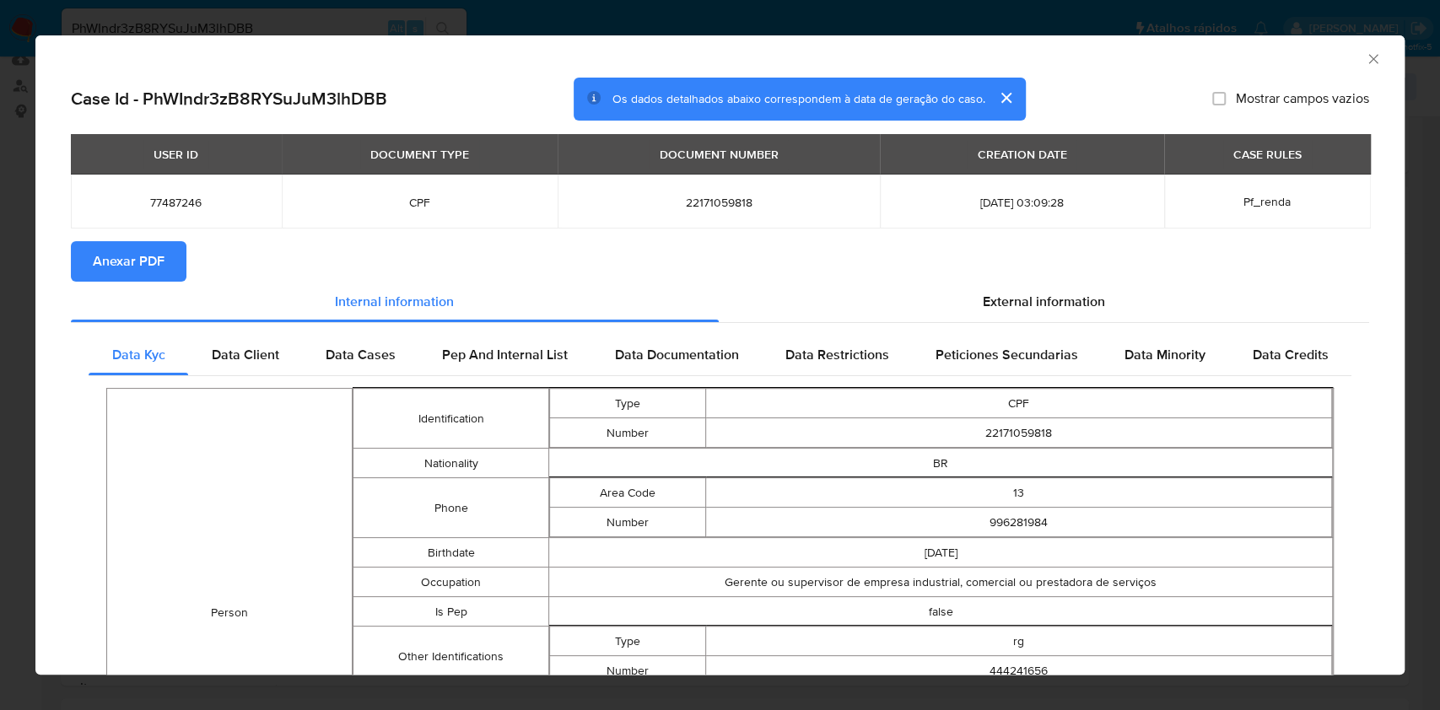
click at [153, 265] on span "Anexar PDF" at bounding box center [129, 261] width 72 height 37
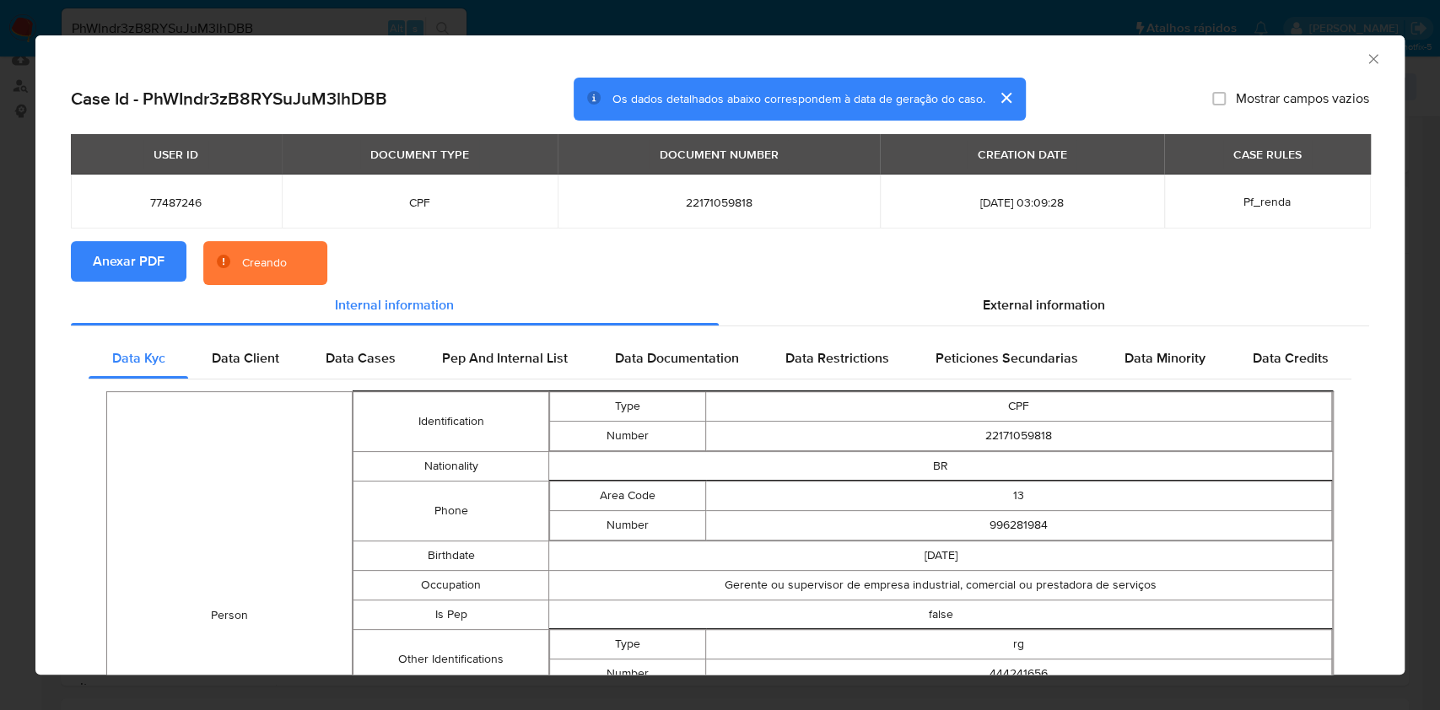
click at [0, 223] on div "AML Data Collector Case Id - PhWIndr3zB8RYSuJuM3lhDBB Os dados detalhados abaix…" at bounding box center [720, 355] width 1440 height 710
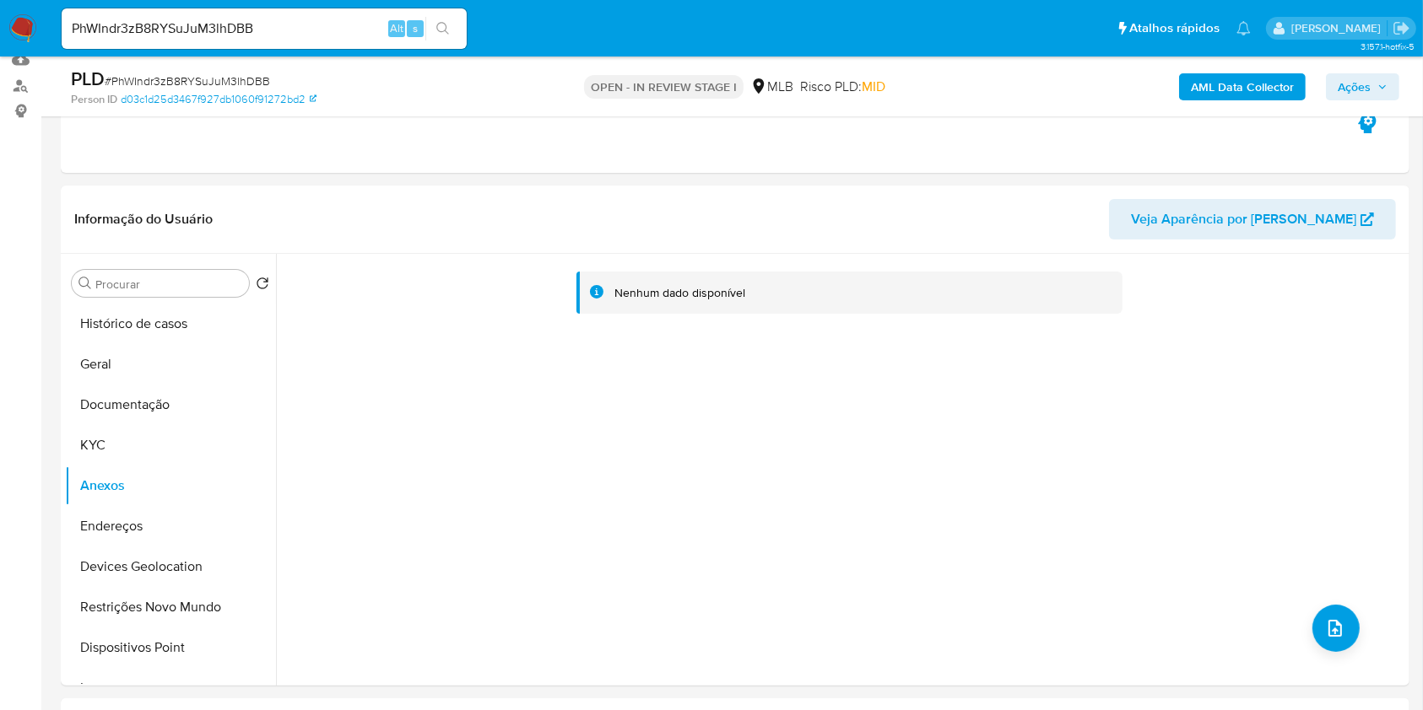
click at [1384, 85] on icon "button" at bounding box center [1382, 87] width 10 height 10
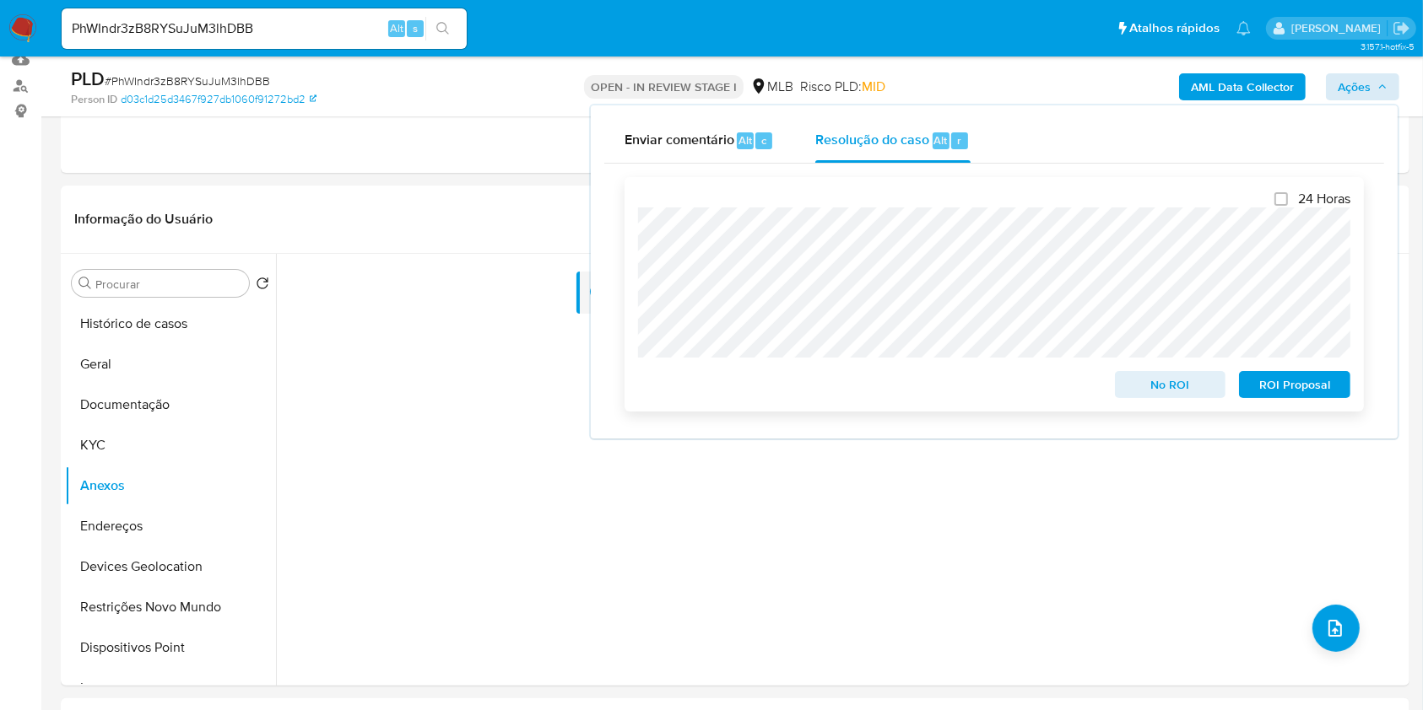
drag, startPoint x: 1292, startPoint y: 389, endPoint x: 1024, endPoint y: 380, distance: 268.5
click at [1292, 390] on span "ROI Proposal" at bounding box center [1294, 385] width 88 height 24
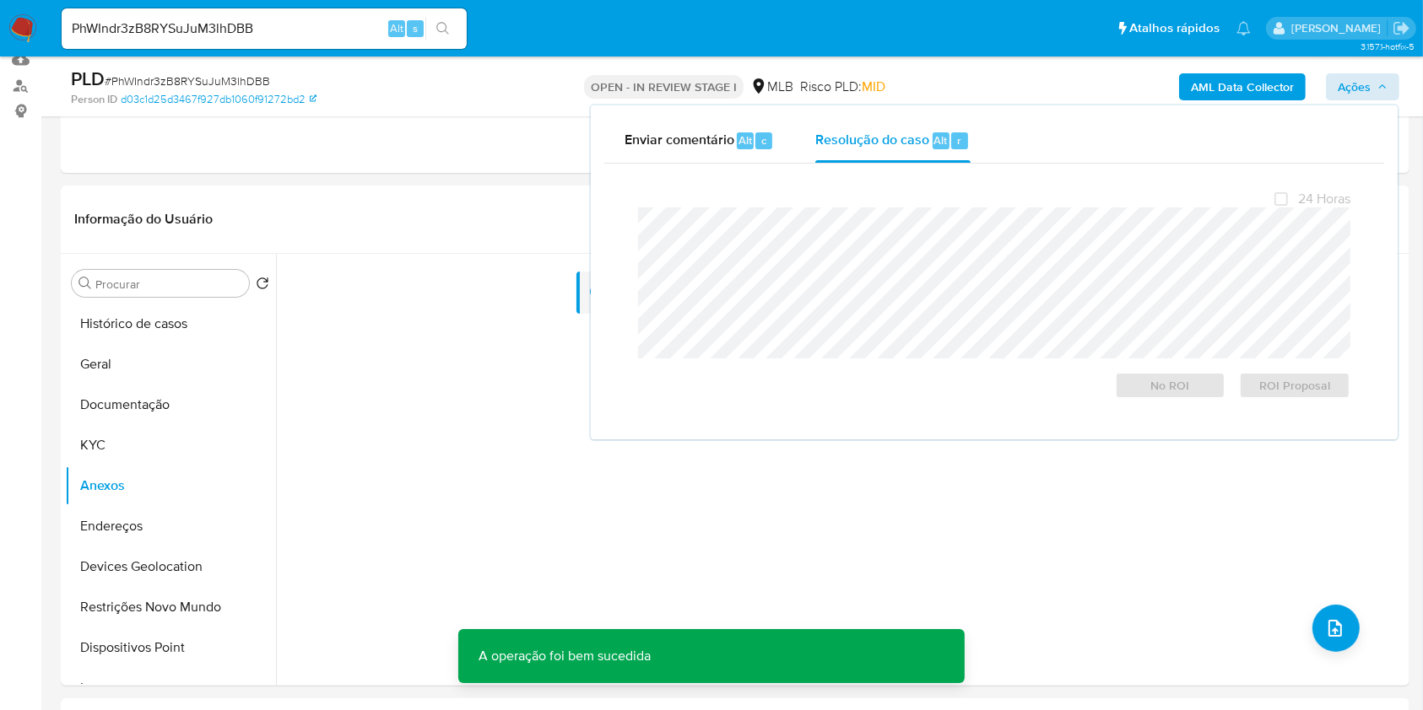
click at [159, 75] on span "# PhWIndr3zB8RYSuJuM3lhDBB" at bounding box center [187, 81] width 165 height 17
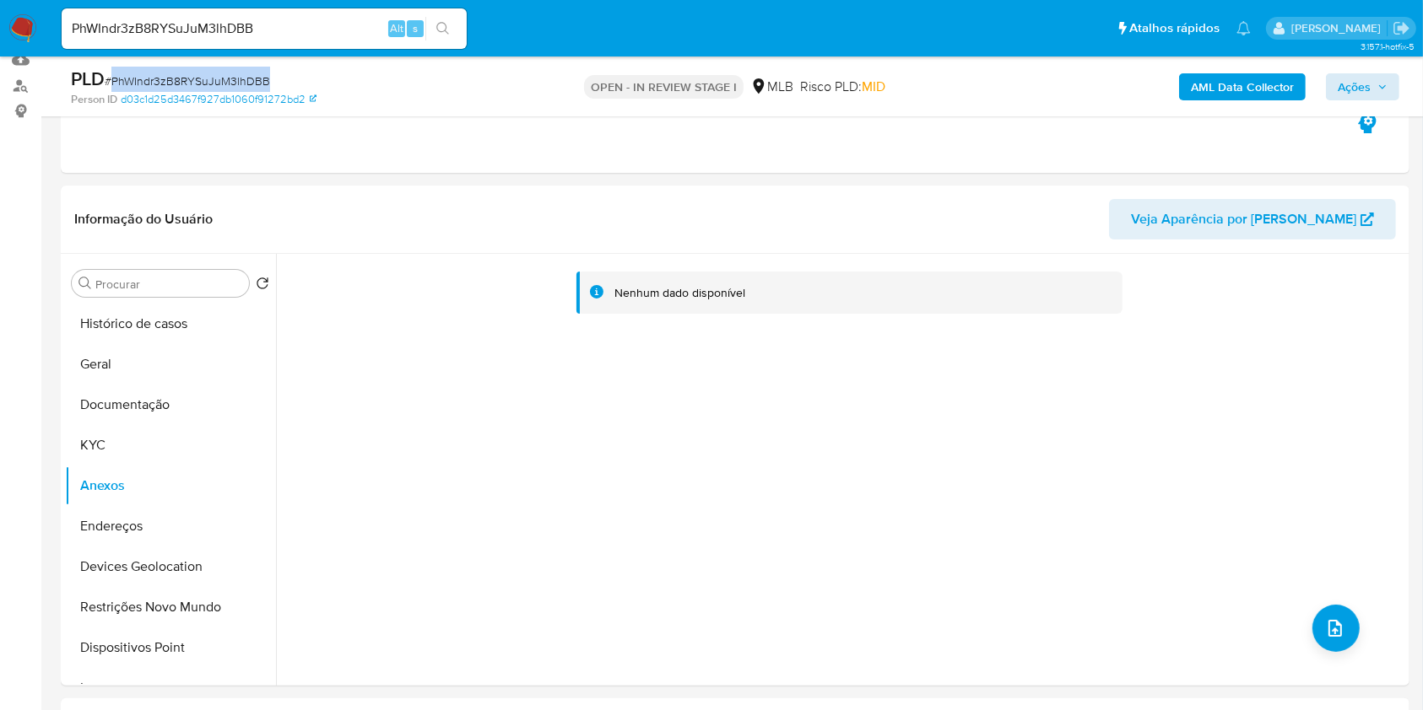
click at [159, 75] on span "# PhWIndr3zB8RYSuJuM3lhDBB" at bounding box center [187, 81] width 165 height 17
copy span "PhWIndr3zB8RYSuJuM3lhDBB"
click at [159, 434] on button "KYC" at bounding box center [163, 445] width 197 height 41
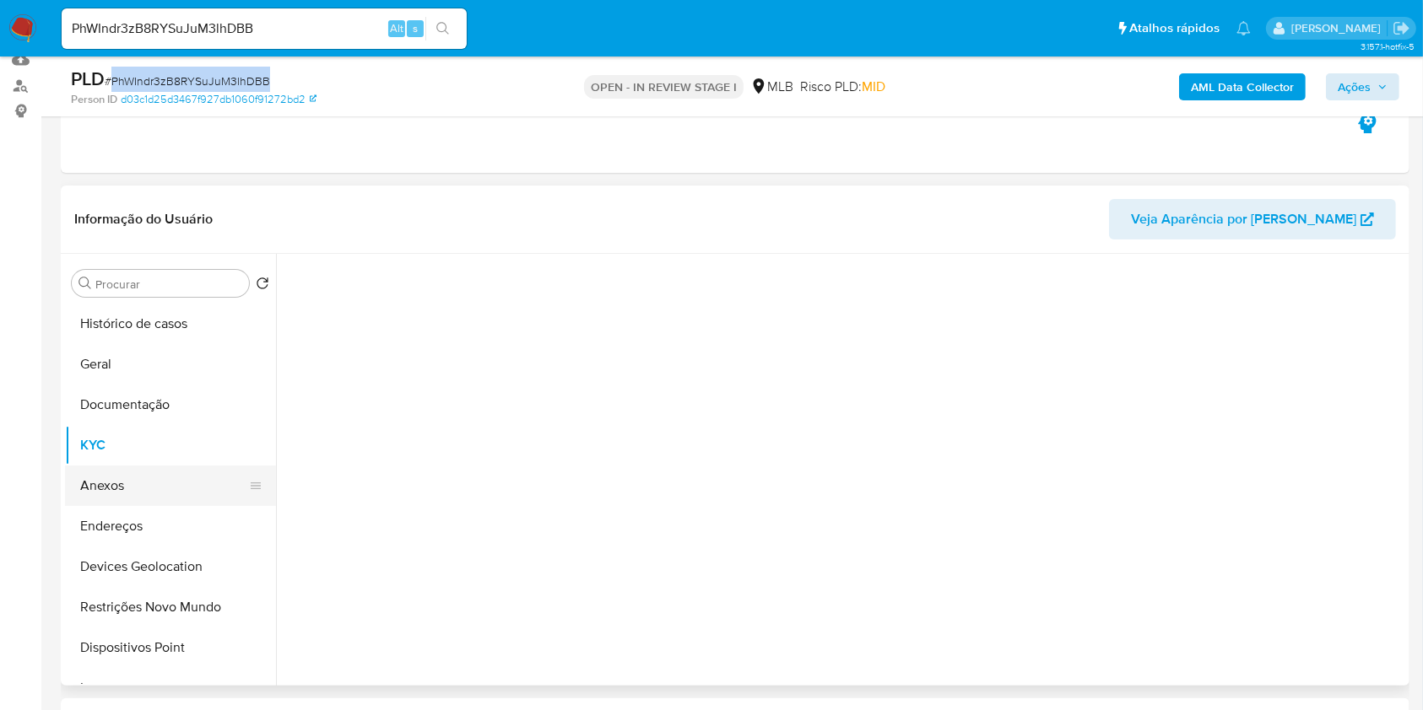
click at [155, 467] on button "Anexos" at bounding box center [163, 486] width 197 height 41
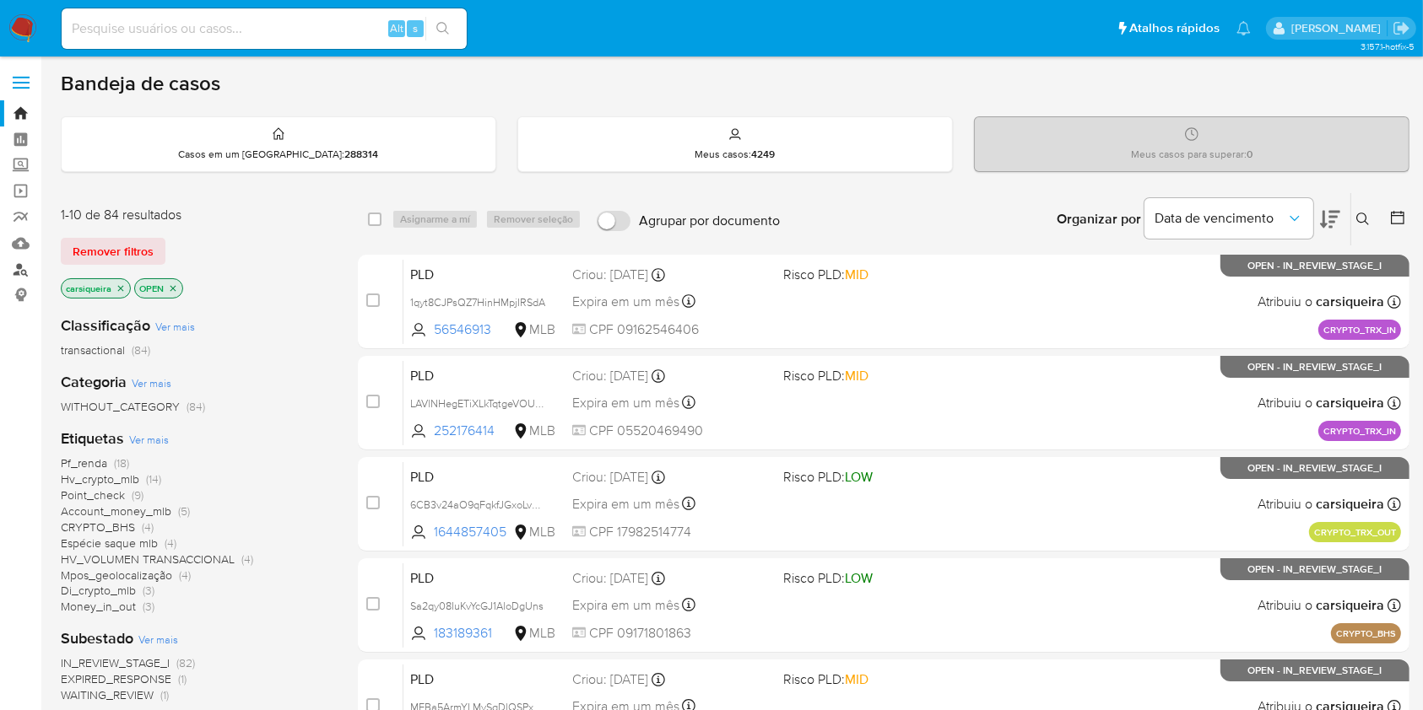
click at [25, 262] on link "Localizador de pessoas" at bounding box center [100, 270] width 201 height 26
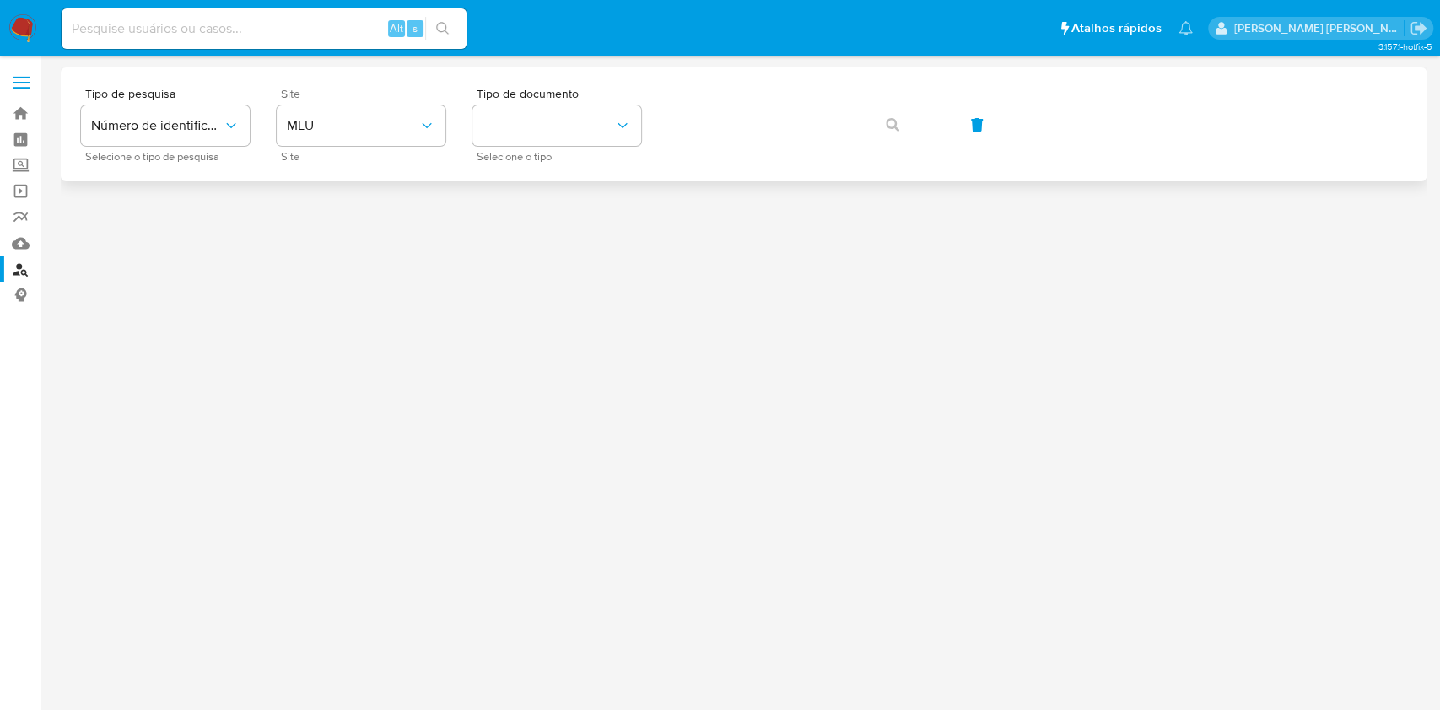
click at [386, 105] on div "Site MLU Site" at bounding box center [361, 124] width 169 height 73
click at [397, 129] on span "MLU" at bounding box center [353, 125] width 132 height 17
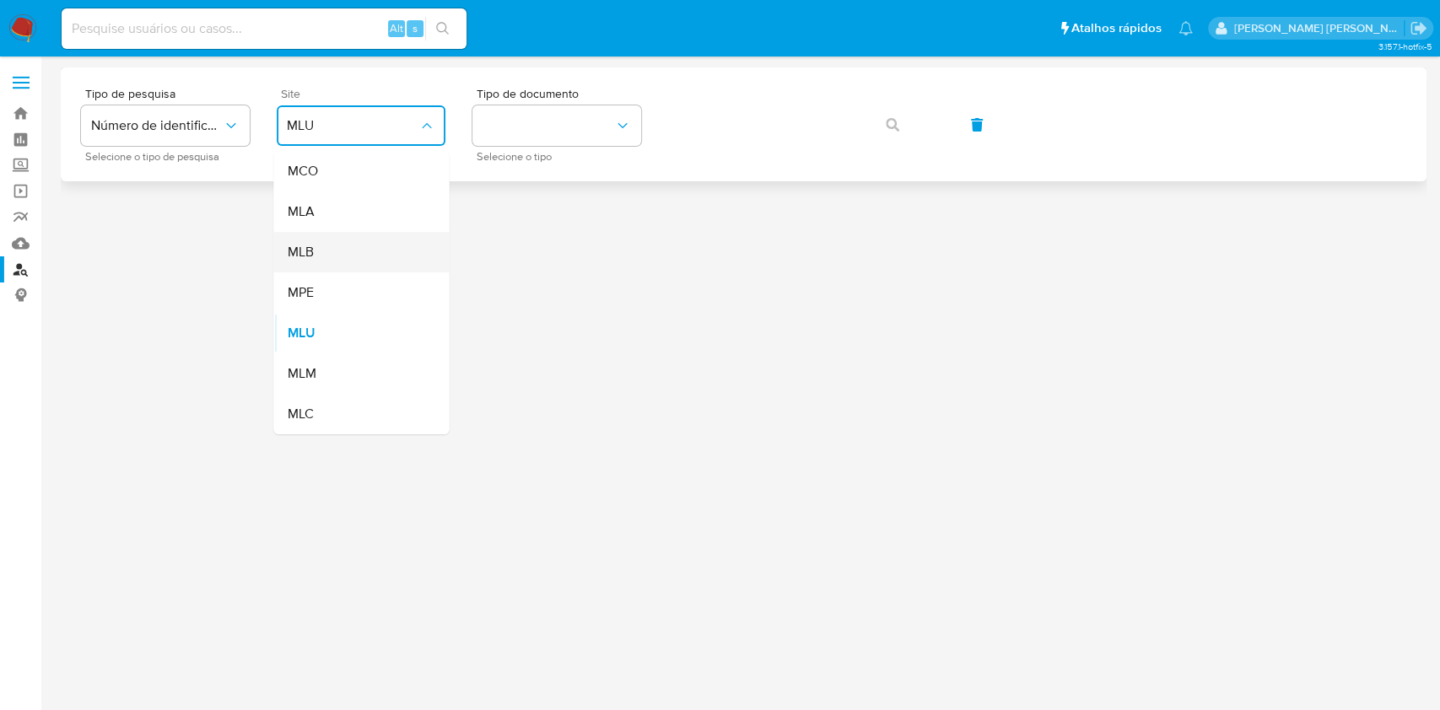
click at [370, 240] on div "MLB" at bounding box center [356, 252] width 138 height 41
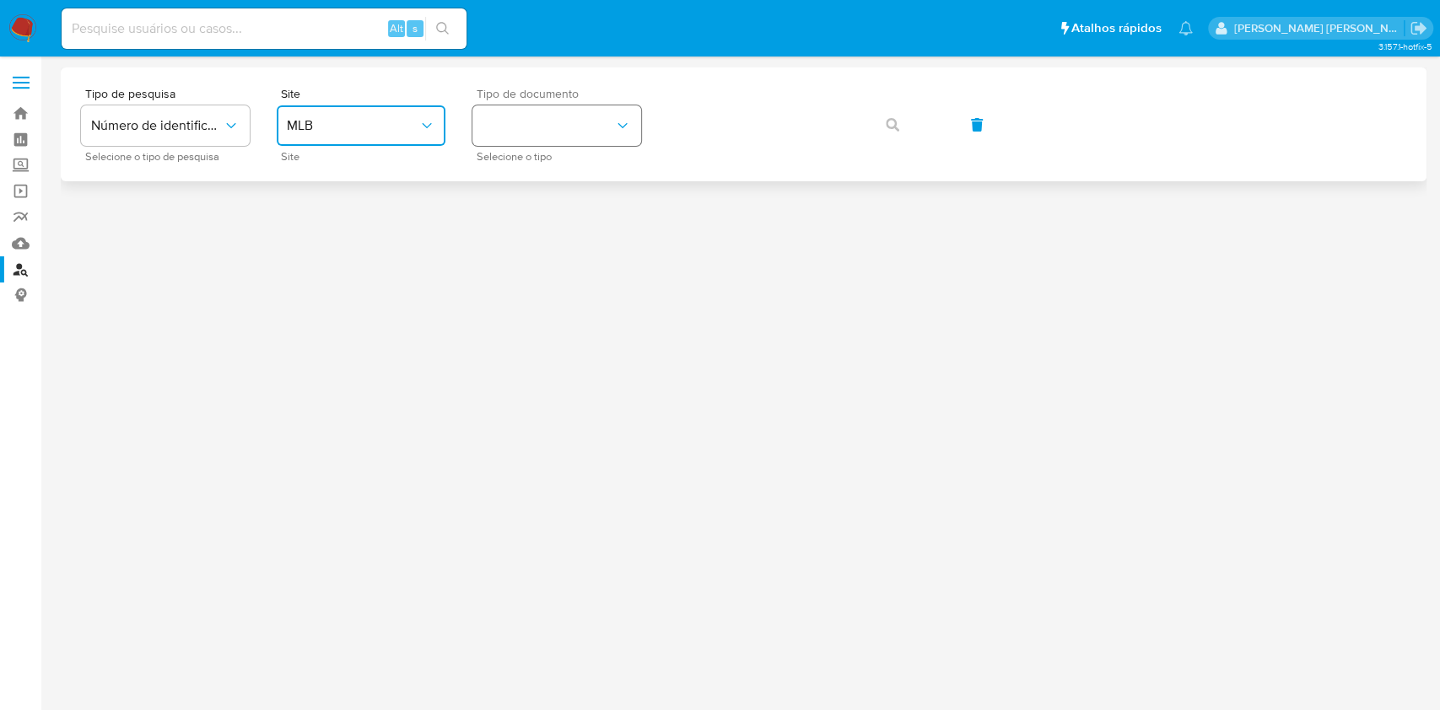
click at [553, 125] on button "identificationType" at bounding box center [557, 125] width 169 height 41
click at [598, 223] on div "CPF CPF" at bounding box center [552, 236] width 138 height 57
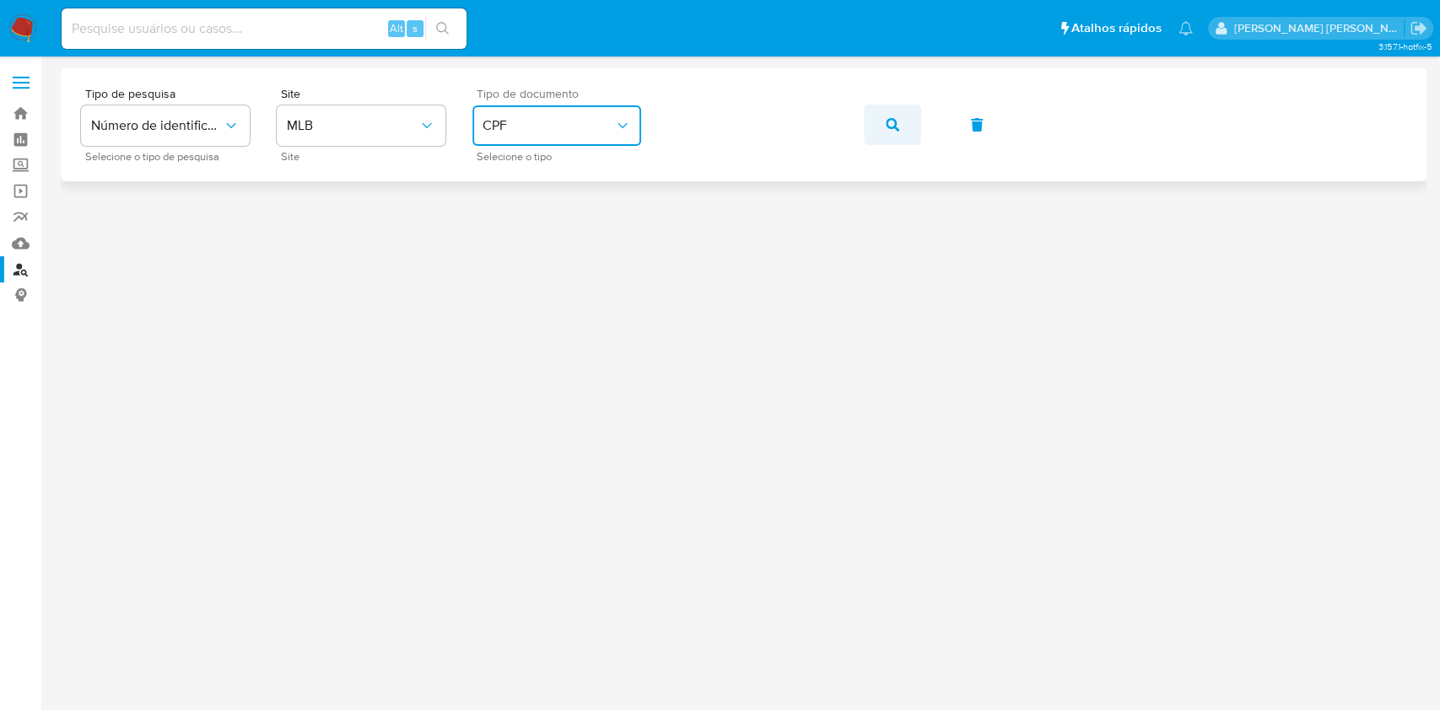
click at [884, 121] on button "button" at bounding box center [892, 125] width 57 height 41
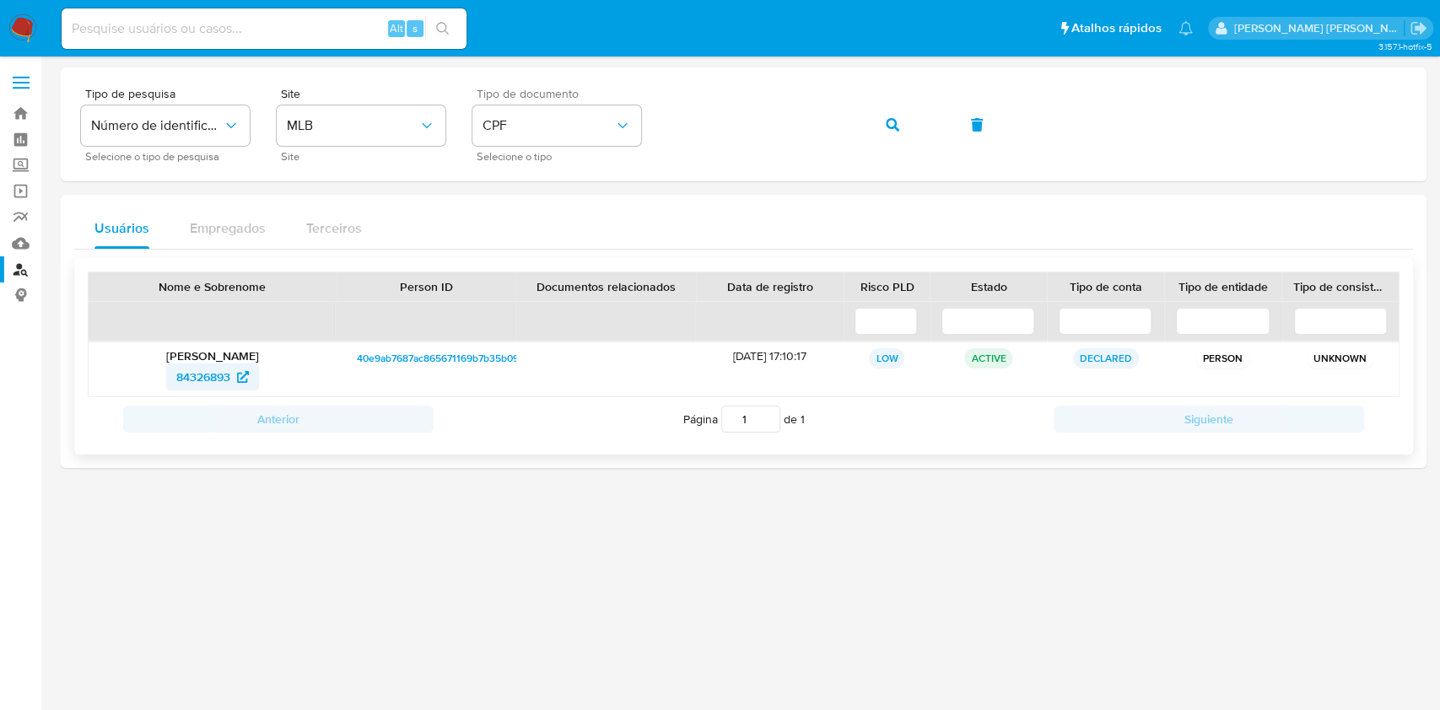
click at [195, 381] on span "84326893" at bounding box center [203, 377] width 54 height 27
click at [510, 138] on button "CPF" at bounding box center [557, 125] width 169 height 41
click at [554, 178] on div "CNPJ CNPJ" at bounding box center [552, 179] width 138 height 57
click at [879, 111] on button "button" at bounding box center [892, 125] width 57 height 41
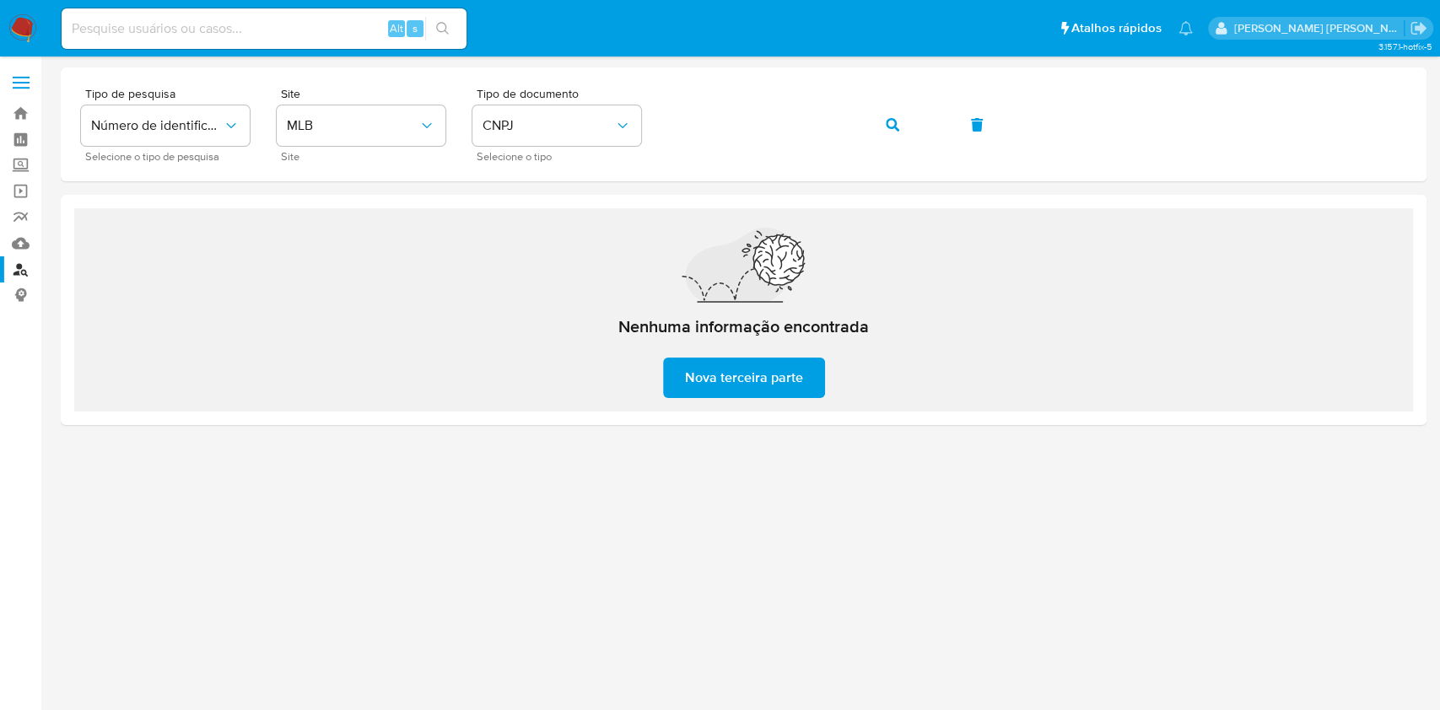
click at [888, 116] on span "button" at bounding box center [893, 124] width 14 height 37
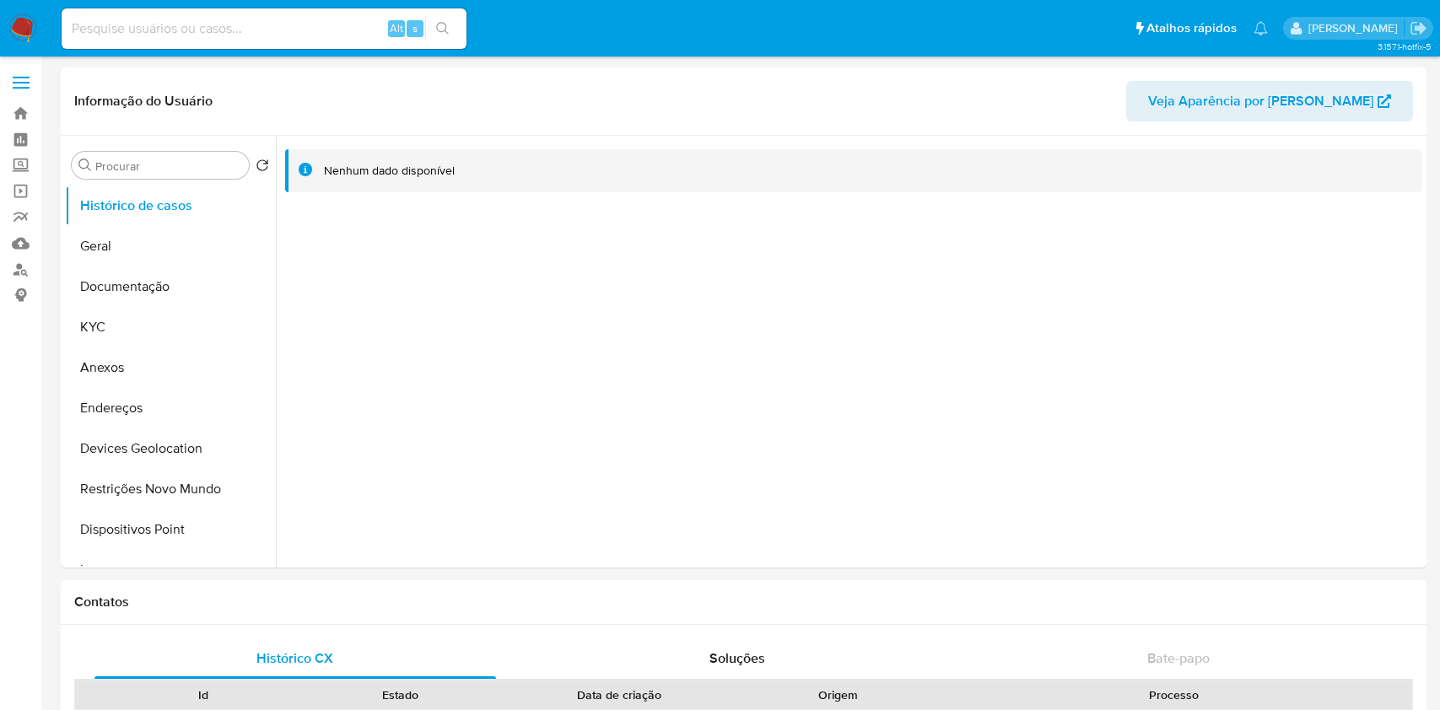
select select "10"
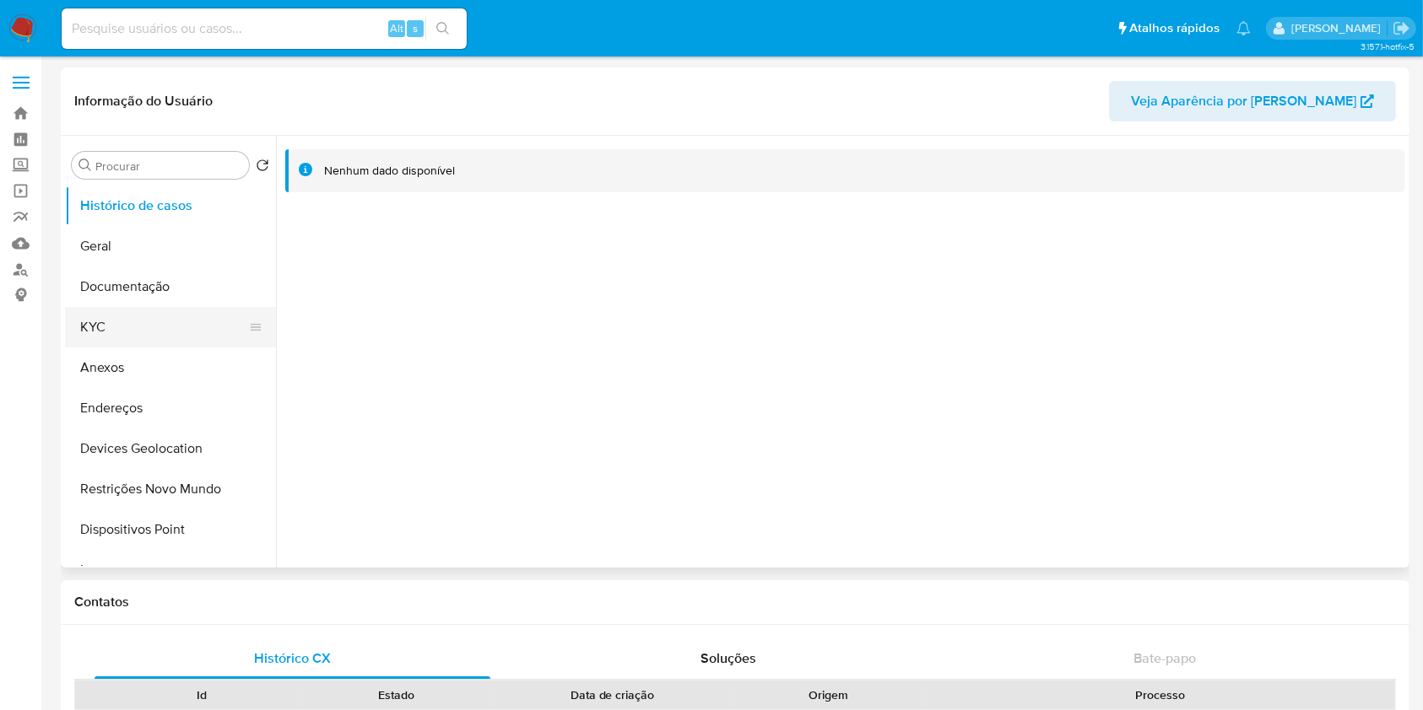
click at [128, 332] on button "KYC" at bounding box center [163, 327] width 197 height 41
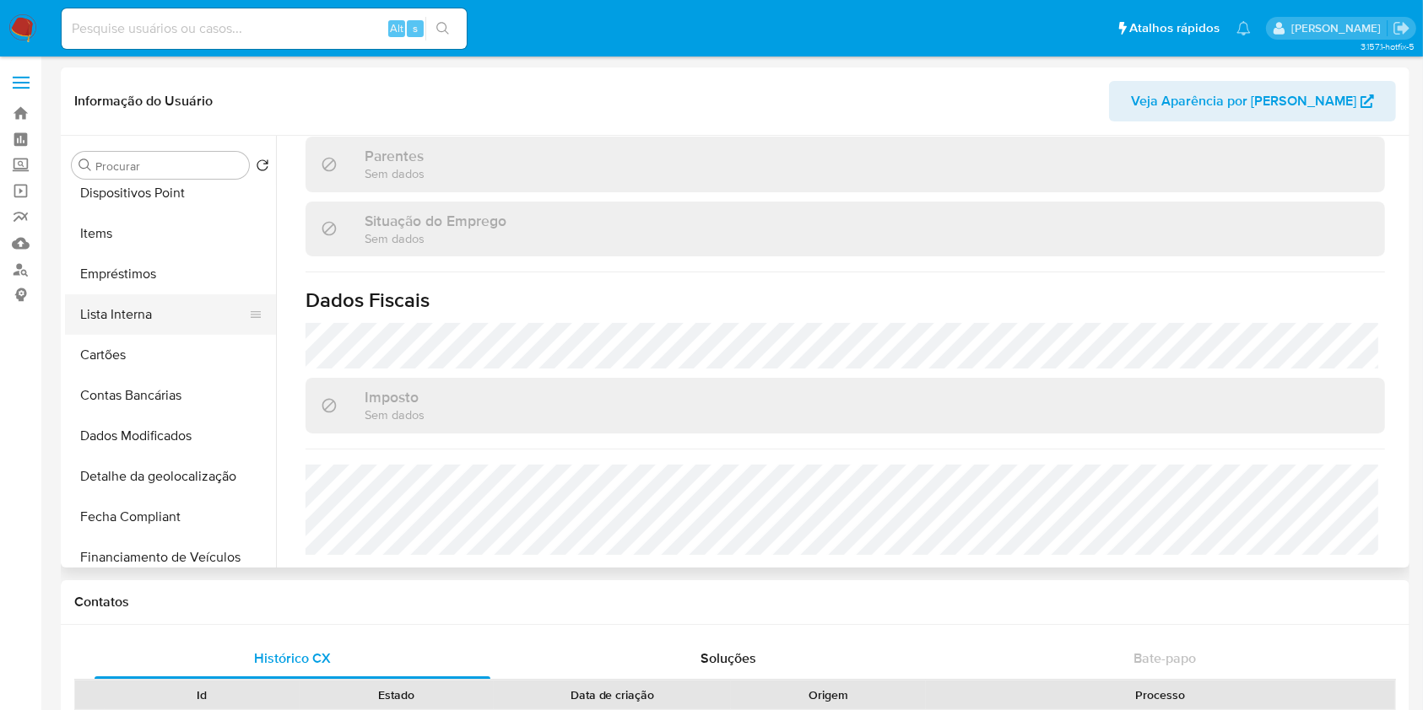
scroll to position [338, 0]
click at [177, 326] on button "Lista Interna" at bounding box center [163, 314] width 197 height 41
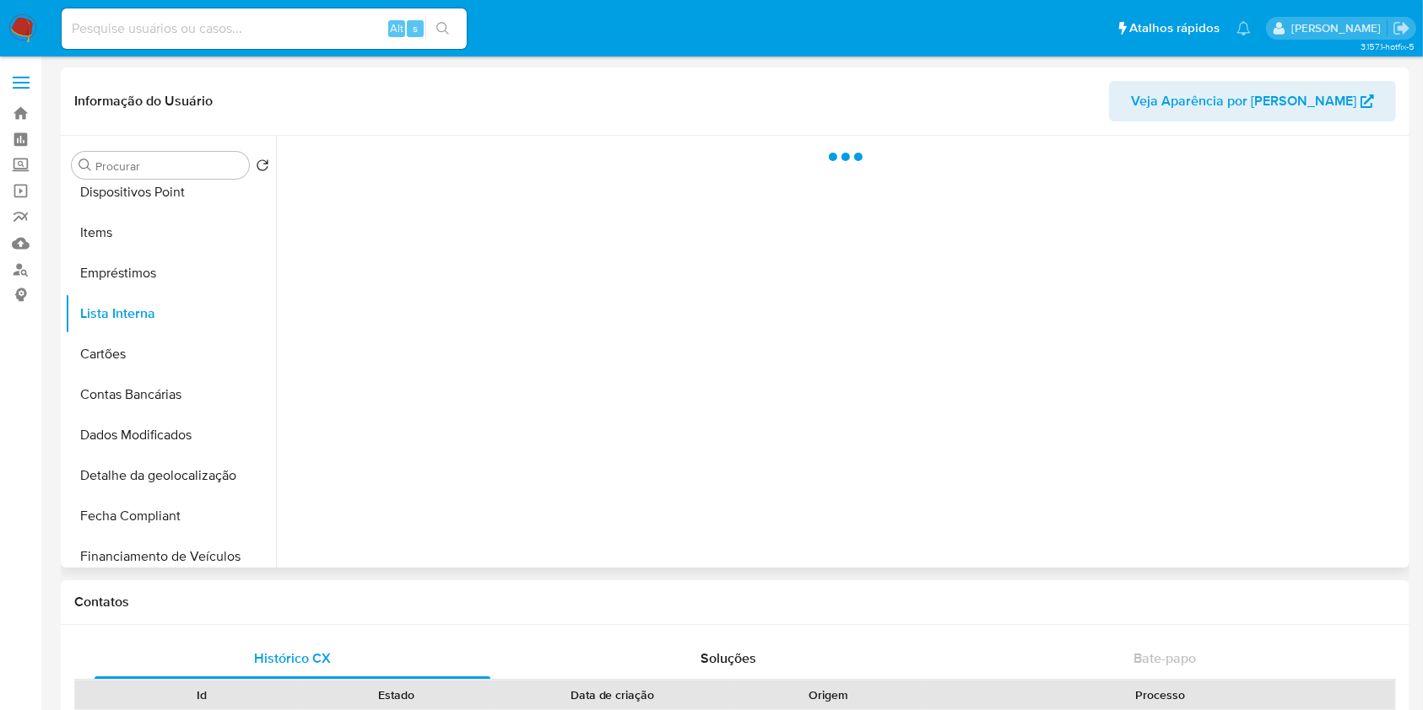
scroll to position [0, 0]
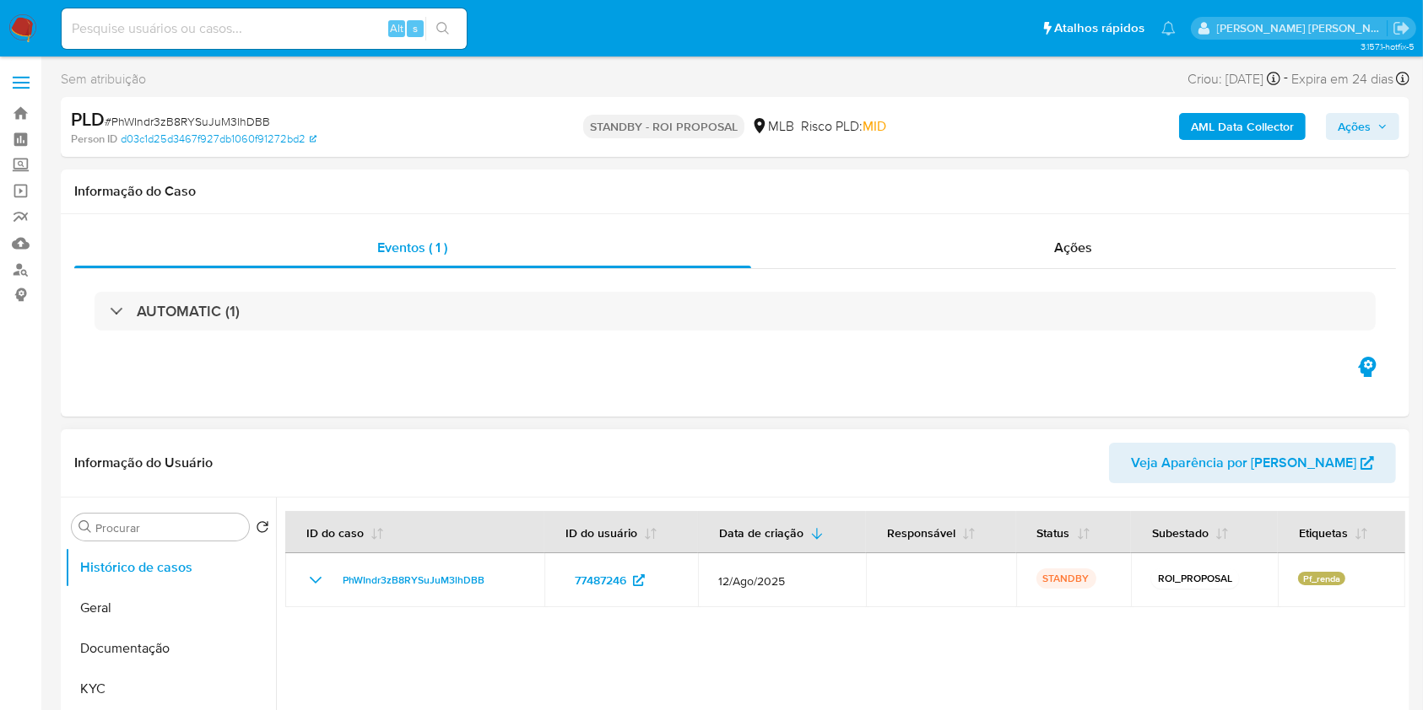
select select "10"
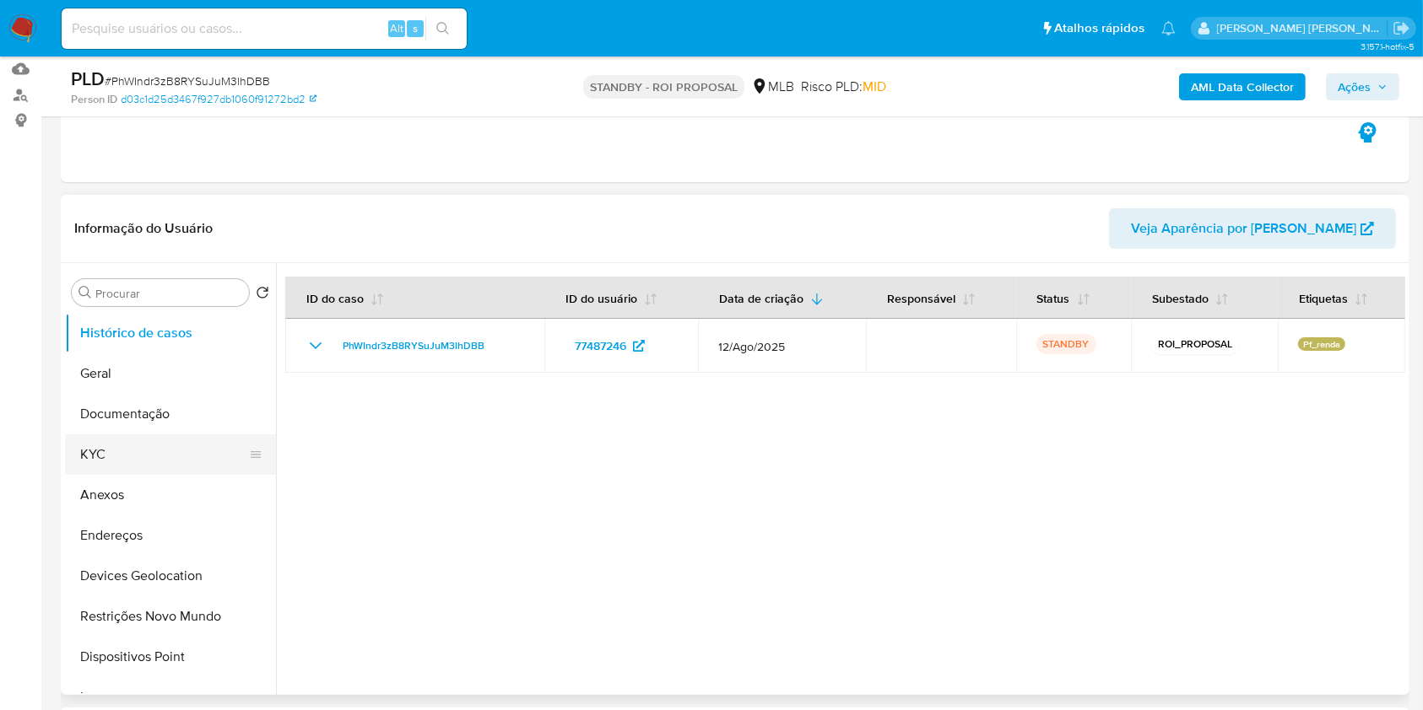
scroll to position [112, 0]
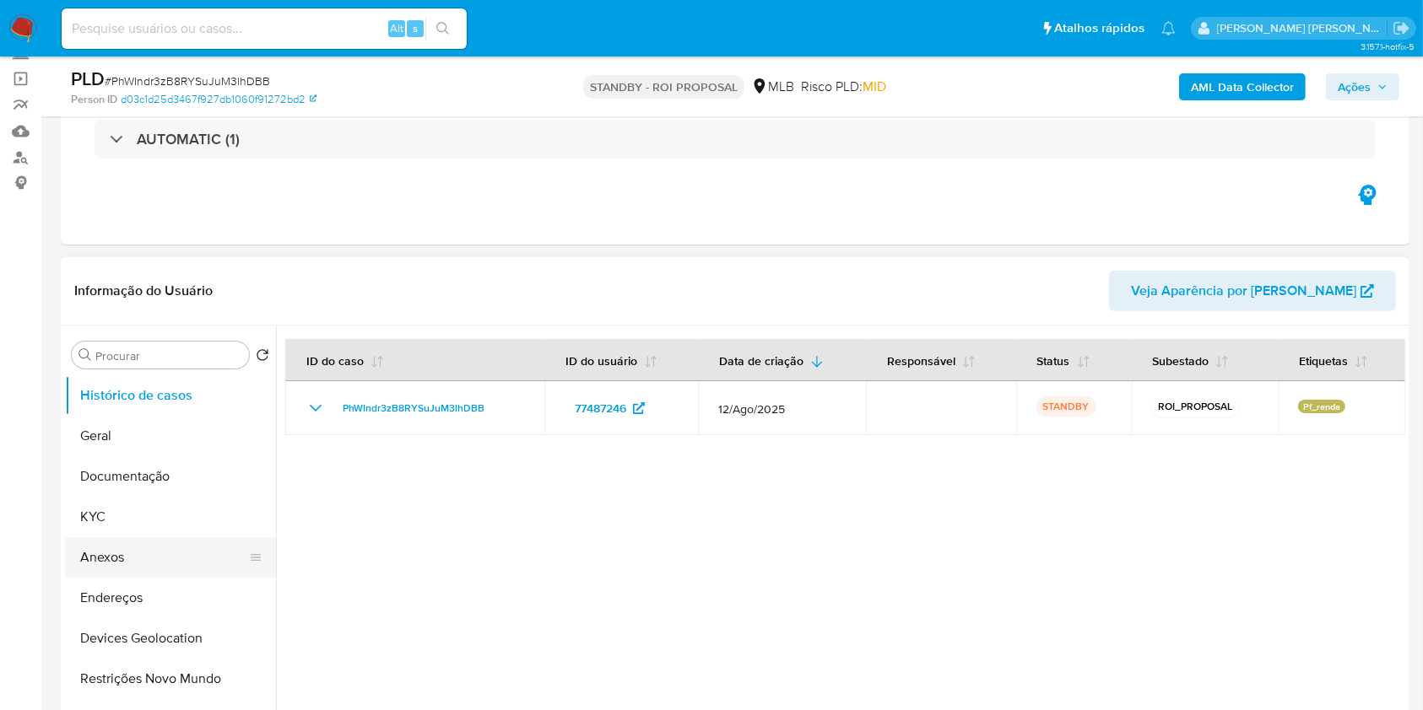
click at [127, 566] on button "Anexos" at bounding box center [163, 557] width 197 height 41
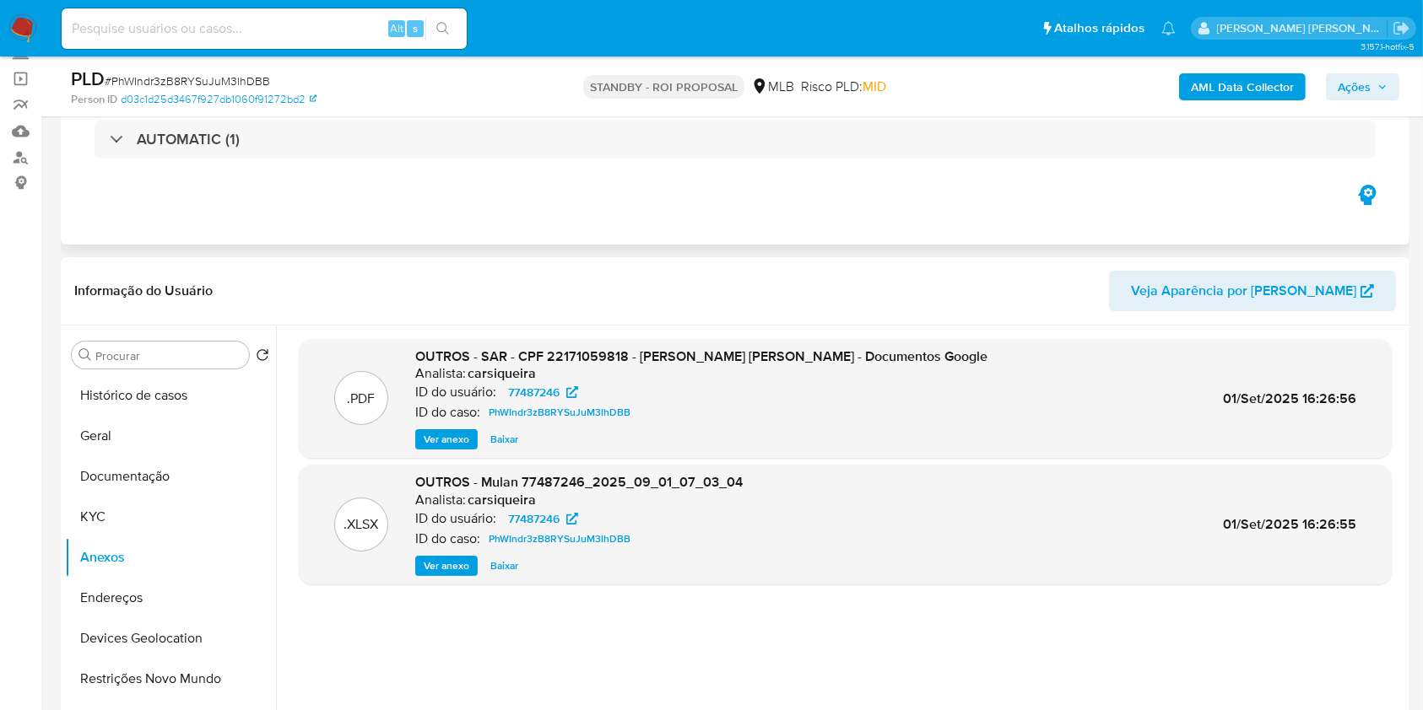
scroll to position [224, 0]
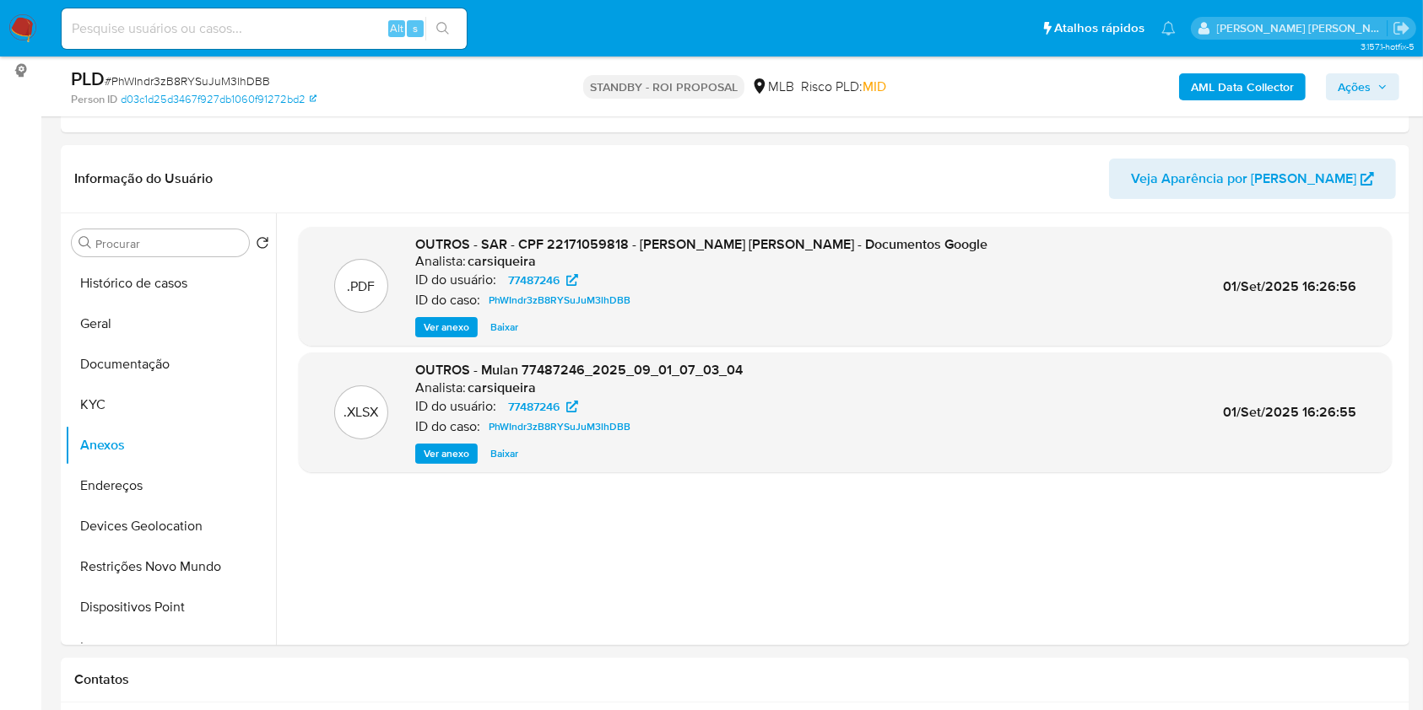
click at [1248, 86] on b "AML Data Collector" at bounding box center [1242, 86] width 103 height 27
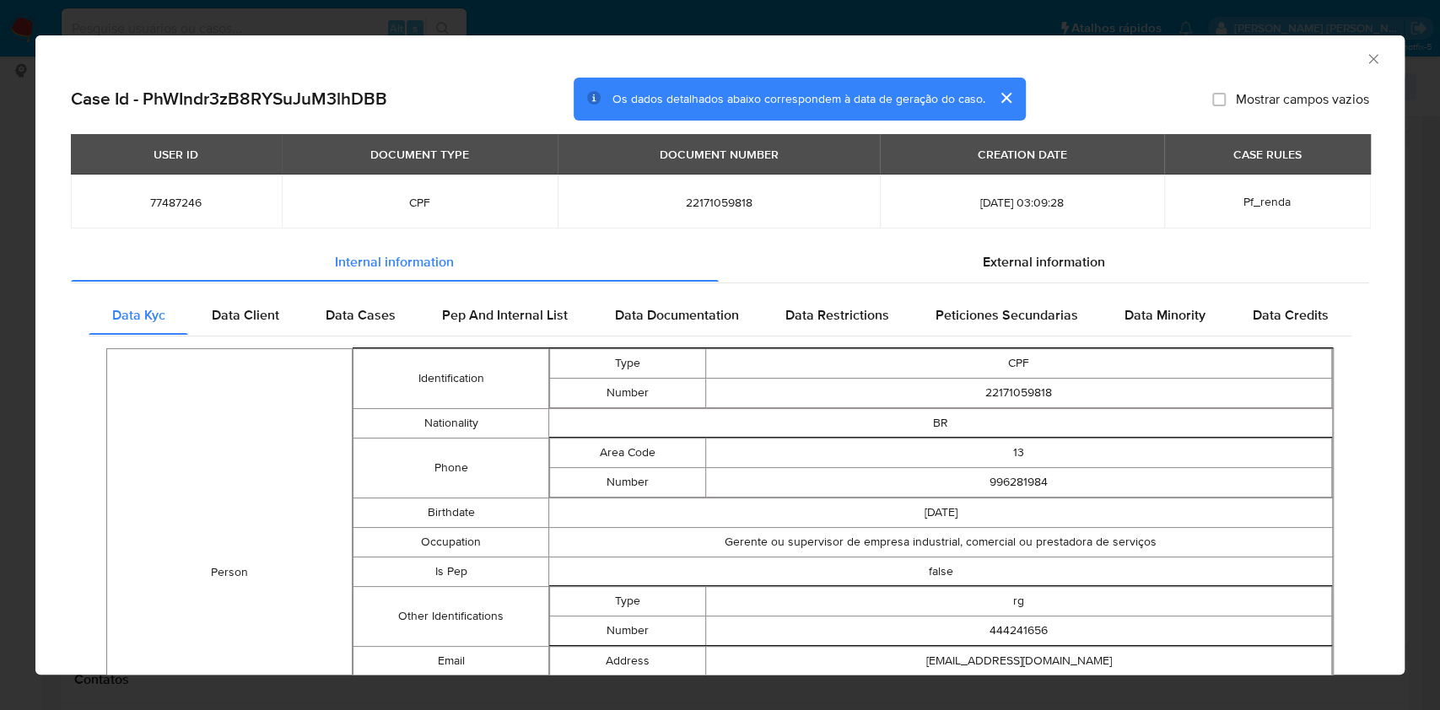
click at [0, 186] on div "AML Data Collector Case Id - PhWIndr3zB8RYSuJuM3lhDBB Os dados detalhados abaix…" at bounding box center [720, 355] width 1440 height 710
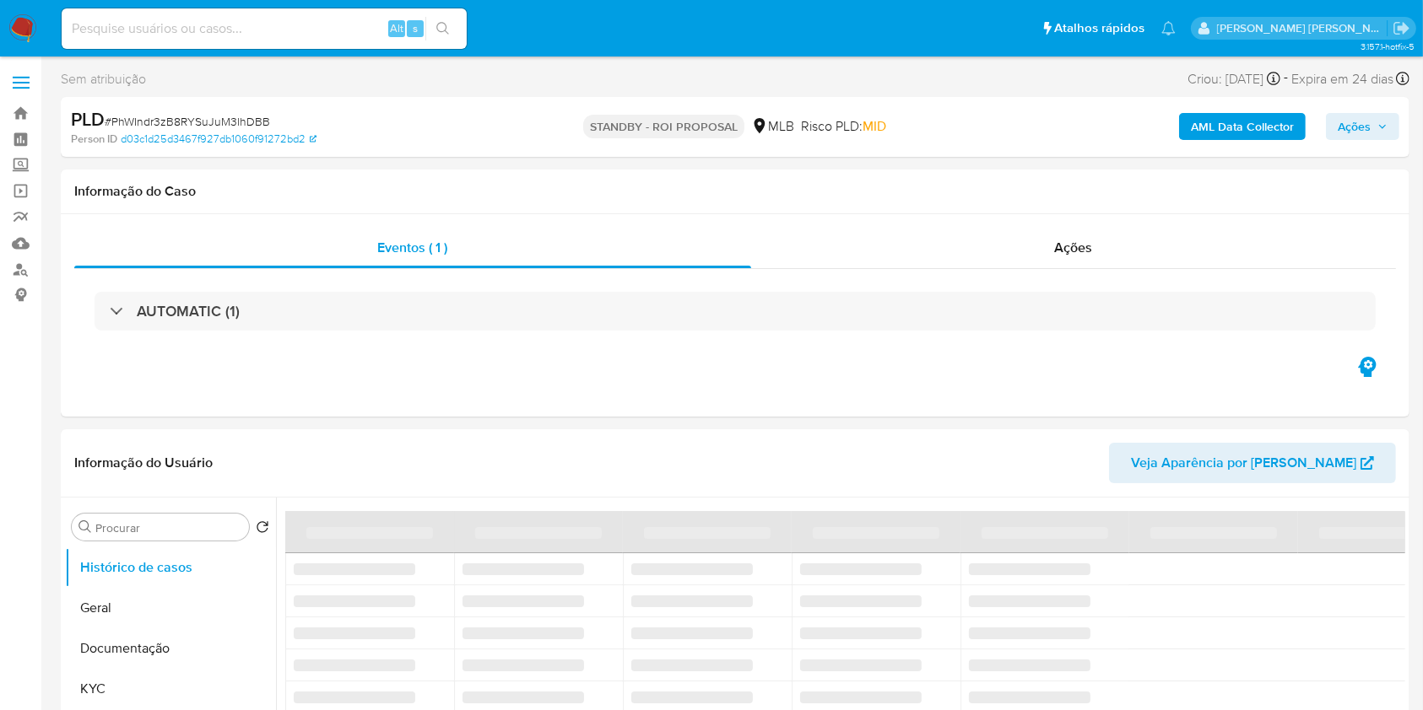
select select "10"
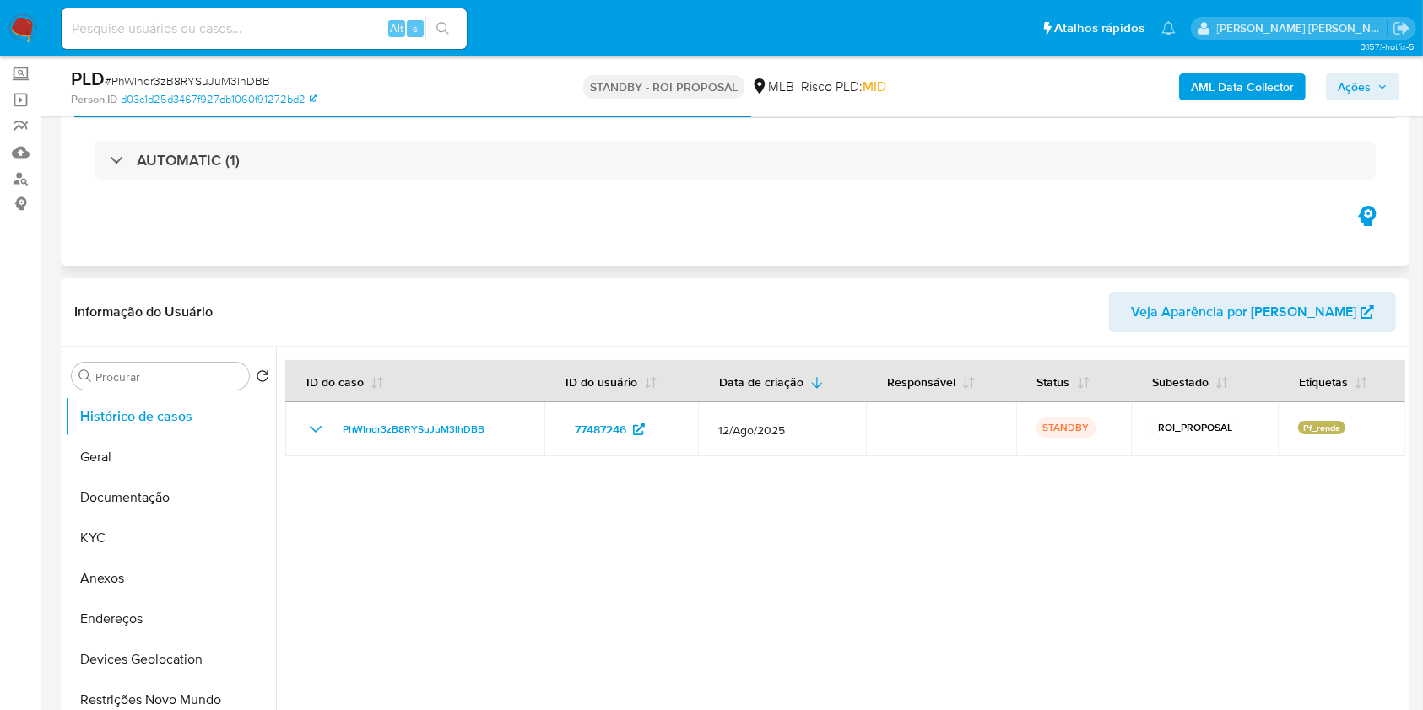
scroll to position [224, 0]
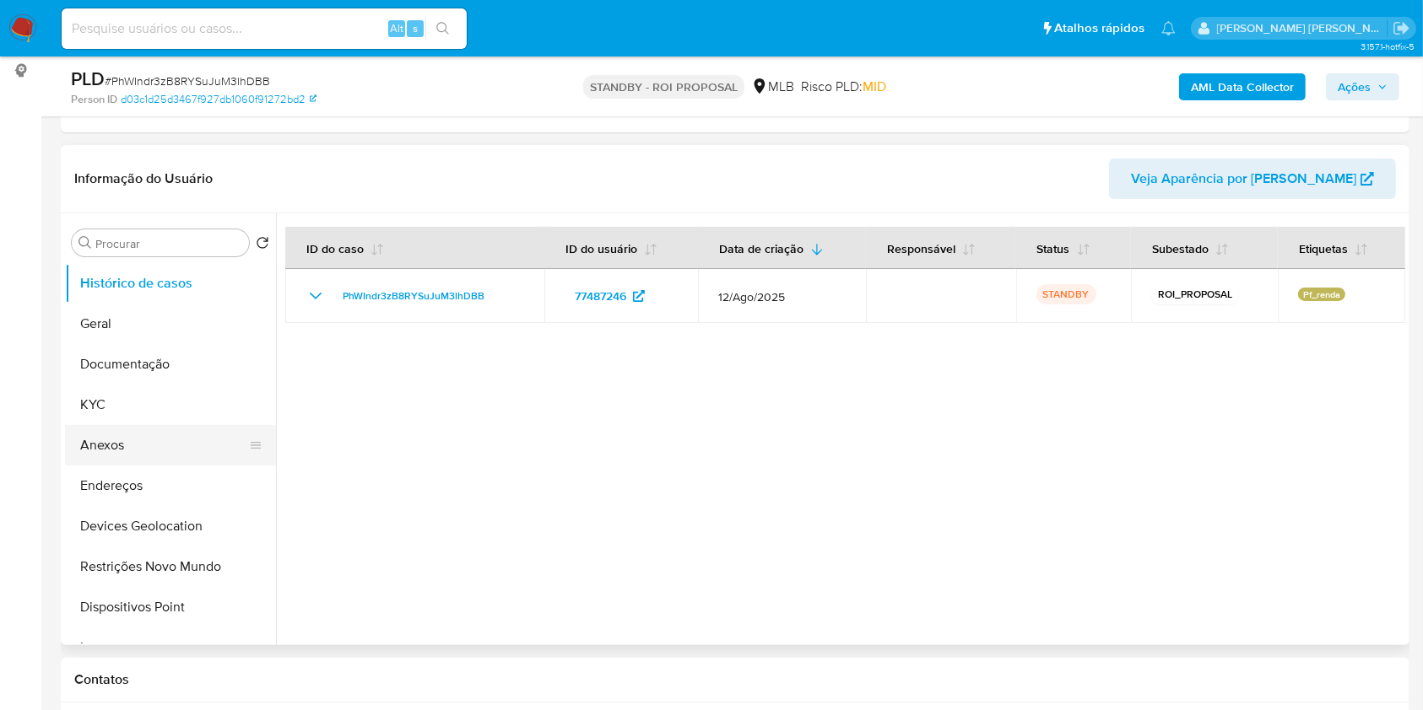
click at [175, 433] on button "Anexos" at bounding box center [163, 445] width 197 height 41
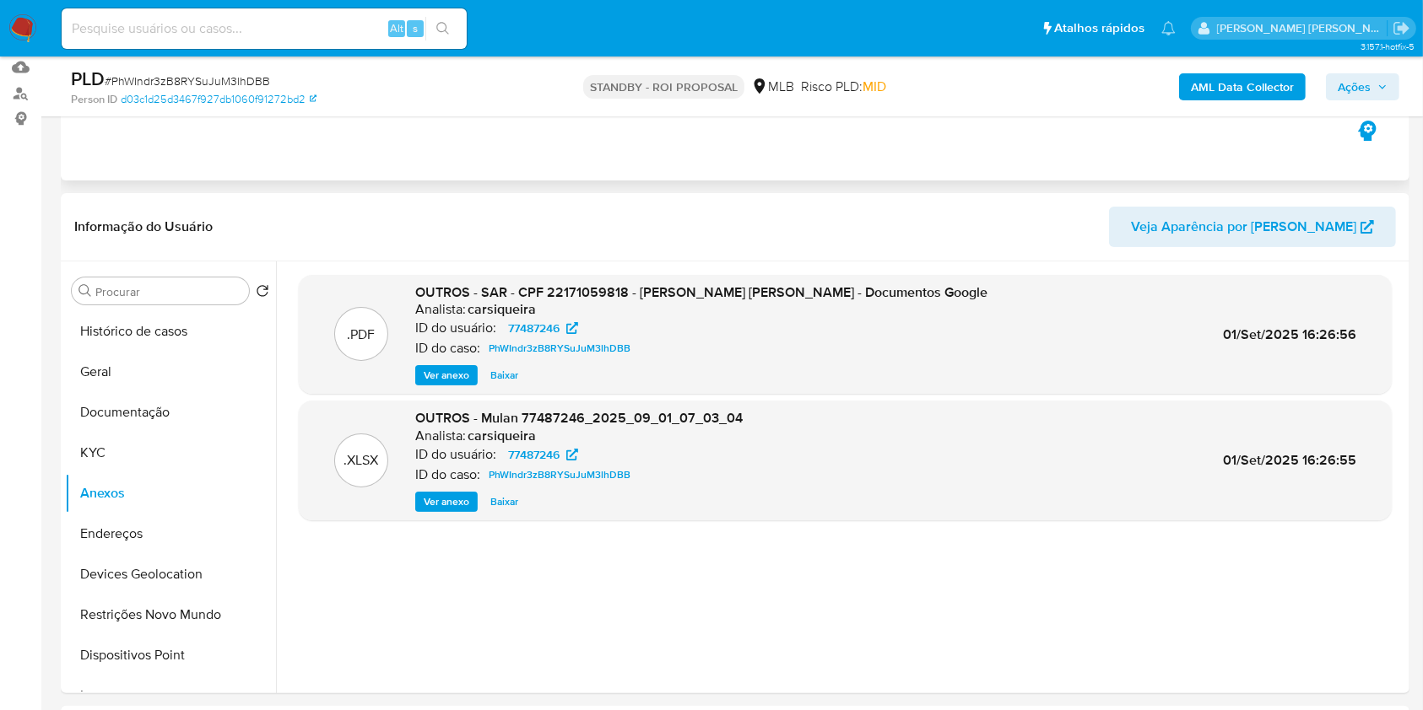
scroll to position [127, 0]
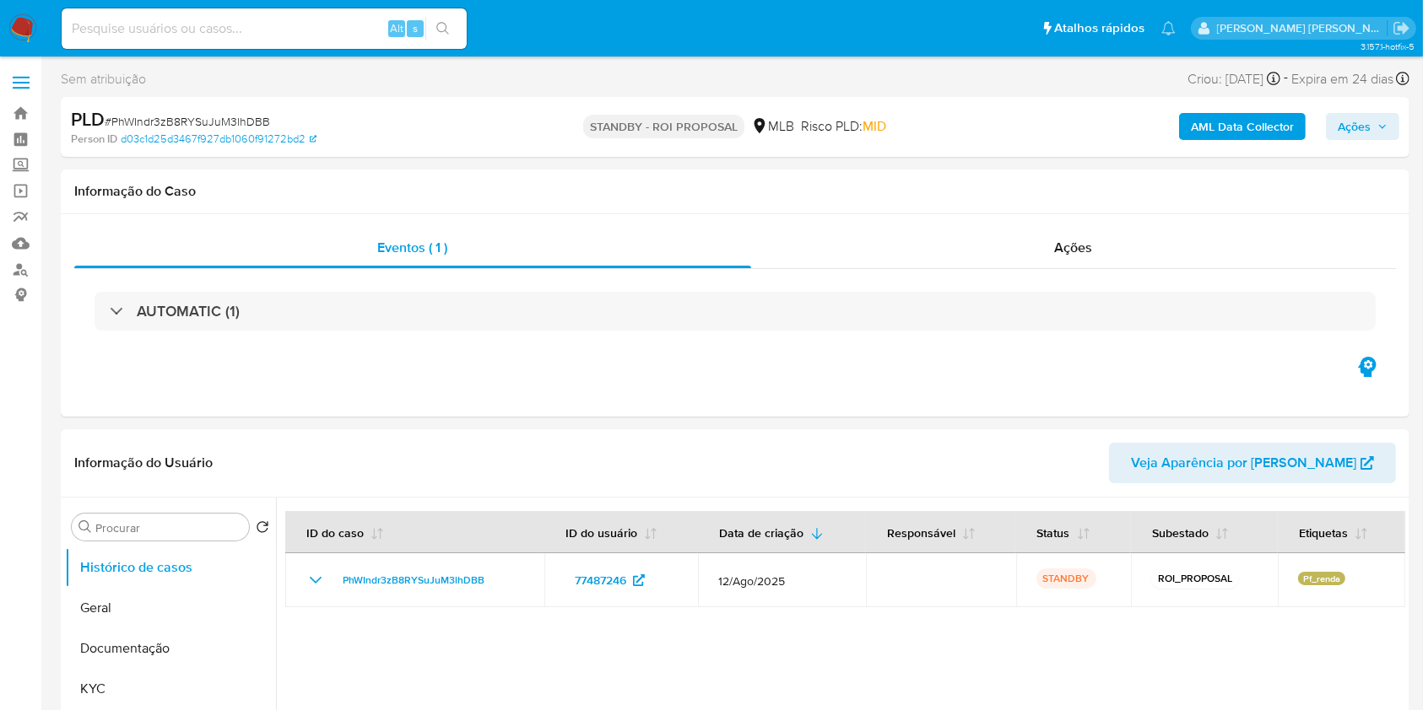
select select "10"
click at [19, 32] on img at bounding box center [22, 28] width 29 height 29
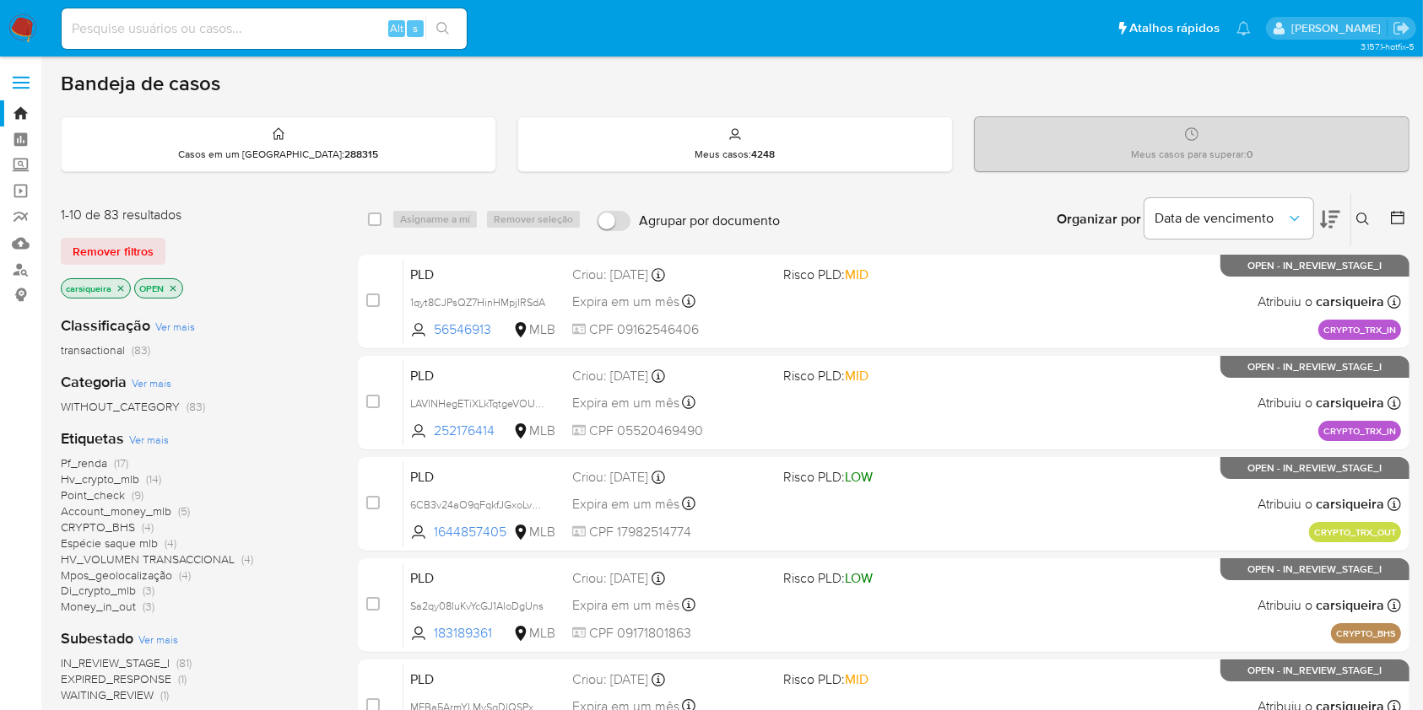
click at [19, 27] on img at bounding box center [22, 28] width 29 height 29
click at [281, 23] on input at bounding box center [264, 29] width 405 height 22
paste input "mG66vWgGcDkF8j10WrwinBOY"
type input "mG66vWgGcDkF8j10WrwinBOY"
click at [459, 24] on button "search-icon" at bounding box center [442, 29] width 35 height 24
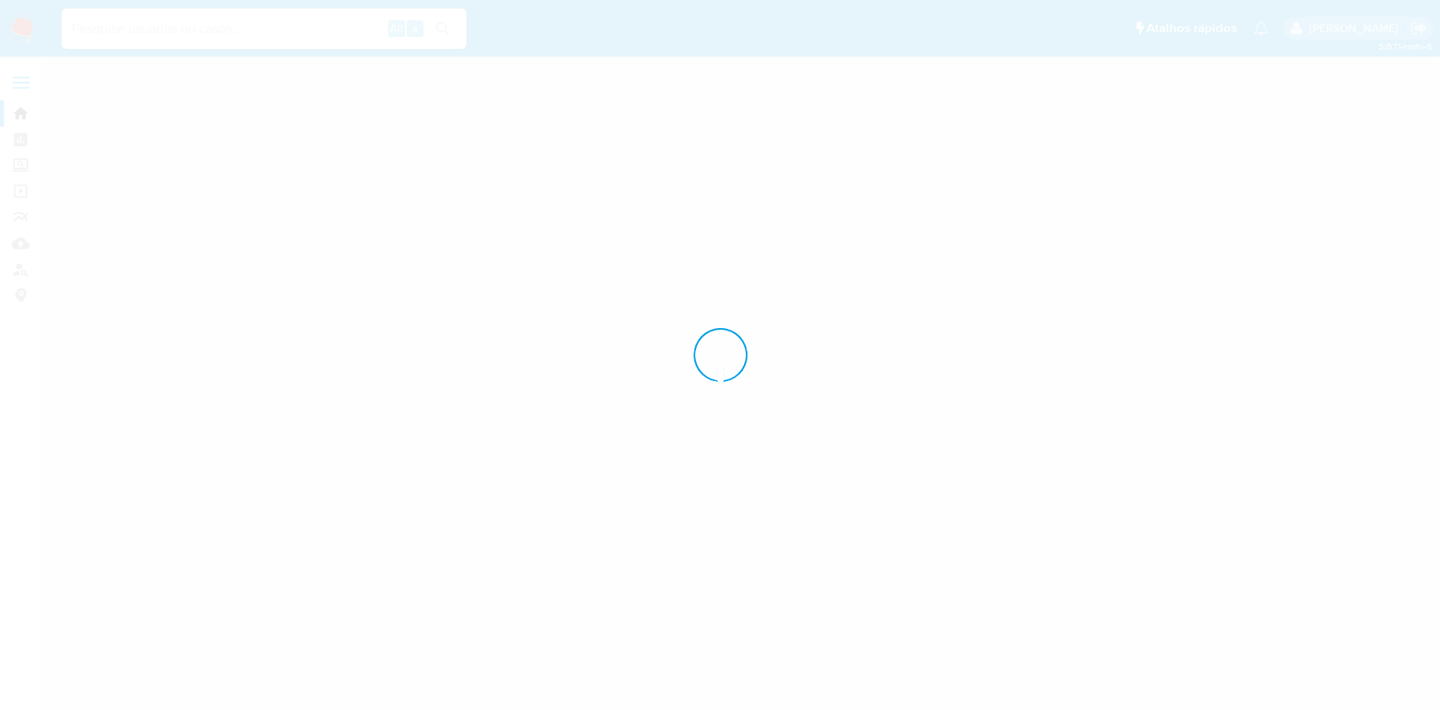
click at [912, 705] on div at bounding box center [720, 355] width 1440 height 710
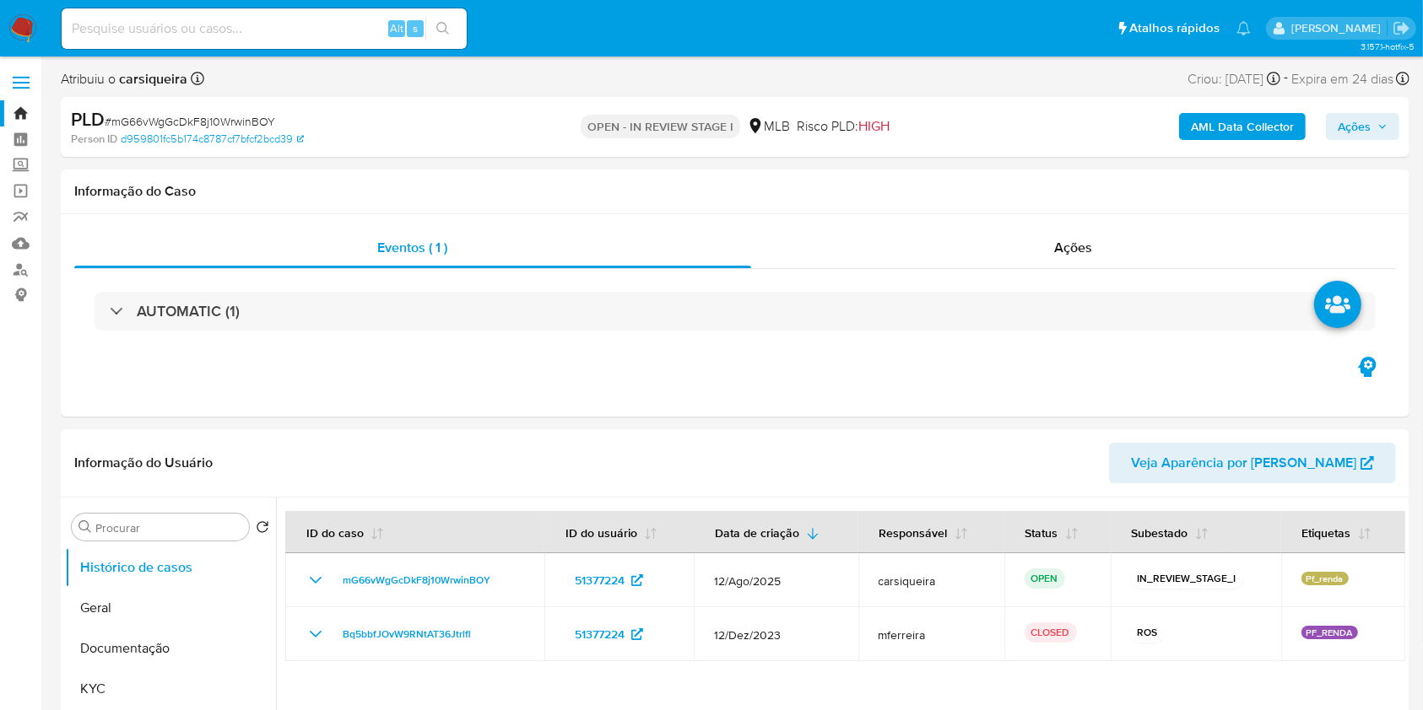
select select "10"
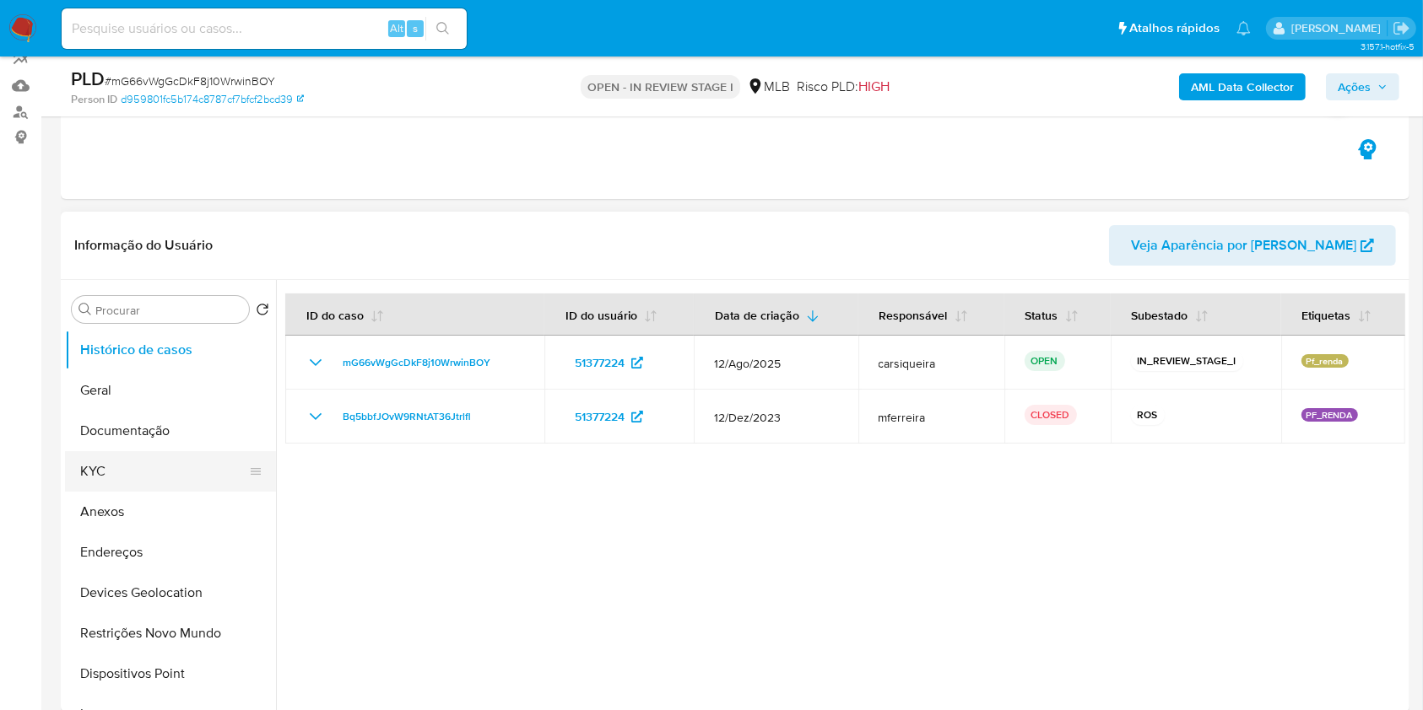
scroll to position [224, 0]
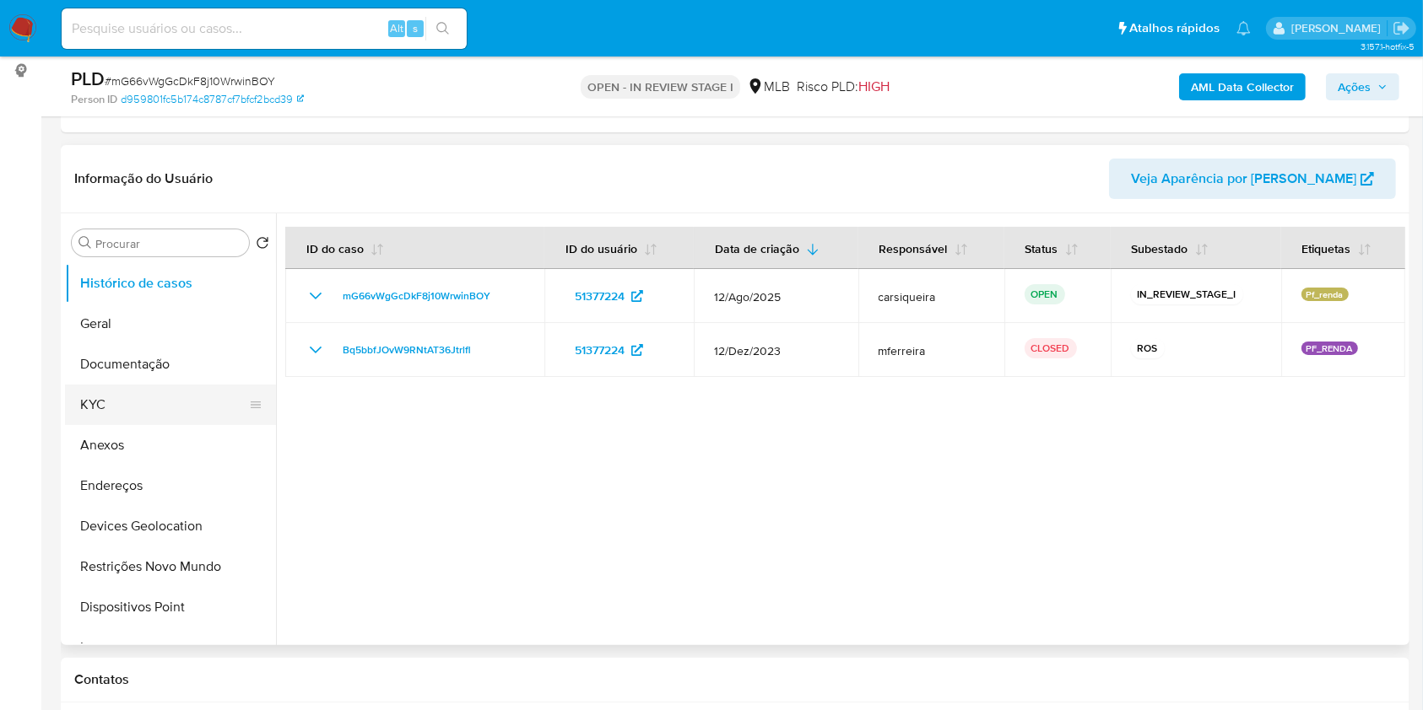
click at [104, 407] on button "KYC" at bounding box center [163, 405] width 197 height 41
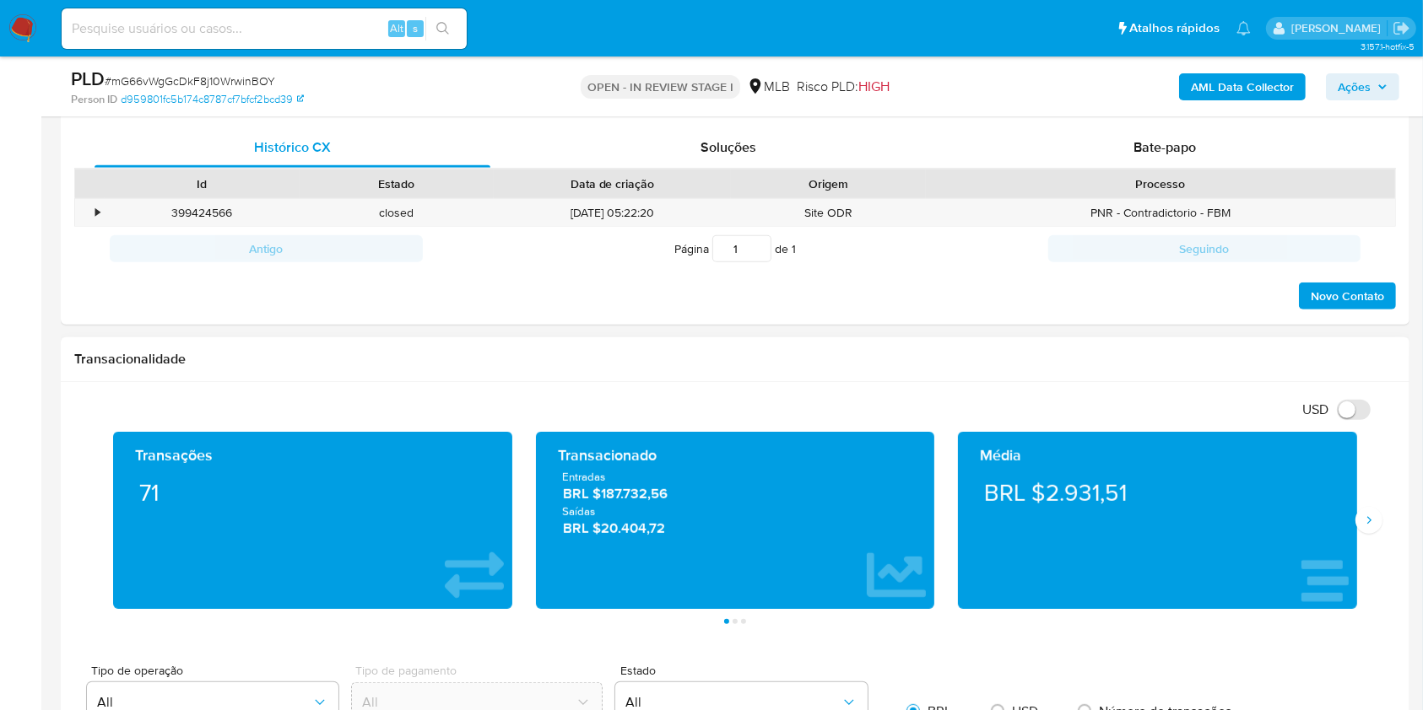
scroll to position [817, 0]
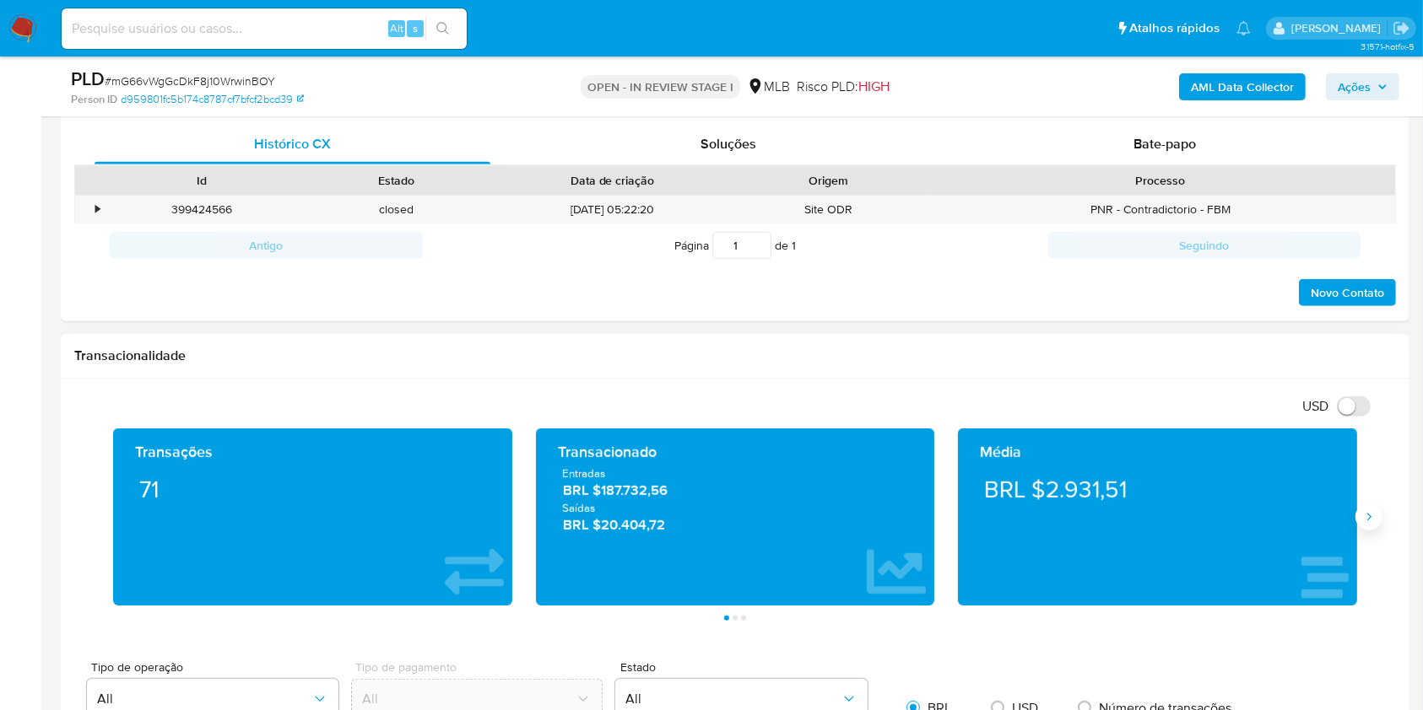
click at [1361, 516] on button "Siguiente" at bounding box center [1368, 517] width 27 height 27
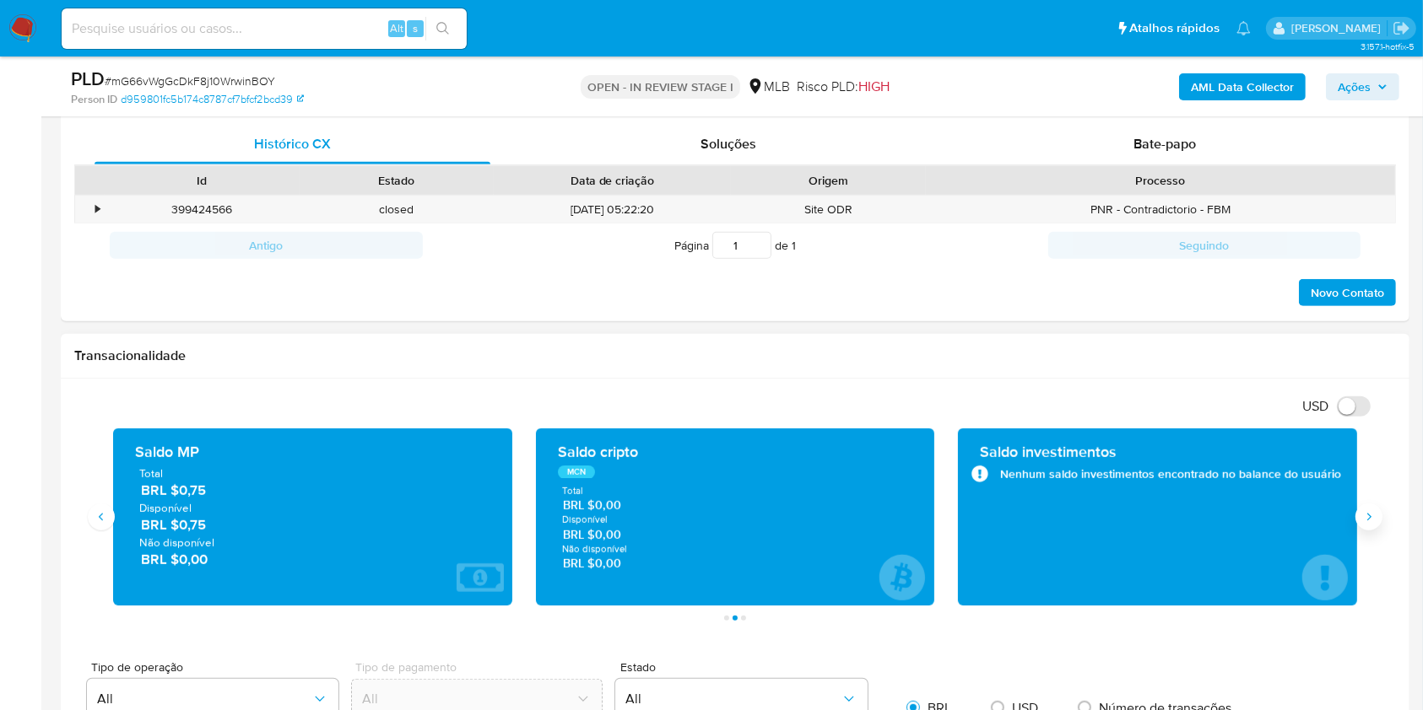
click at [1355, 519] on button "Siguiente" at bounding box center [1368, 517] width 27 height 27
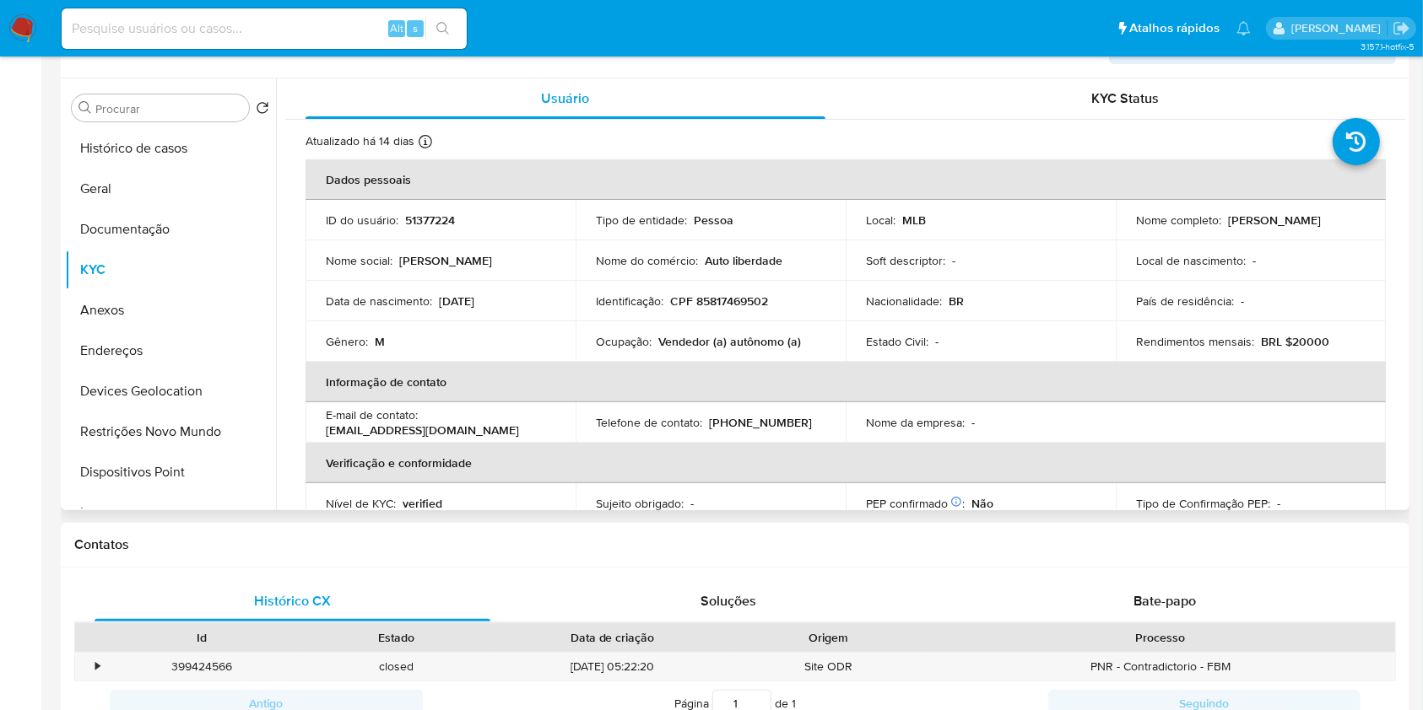
scroll to position [0, 0]
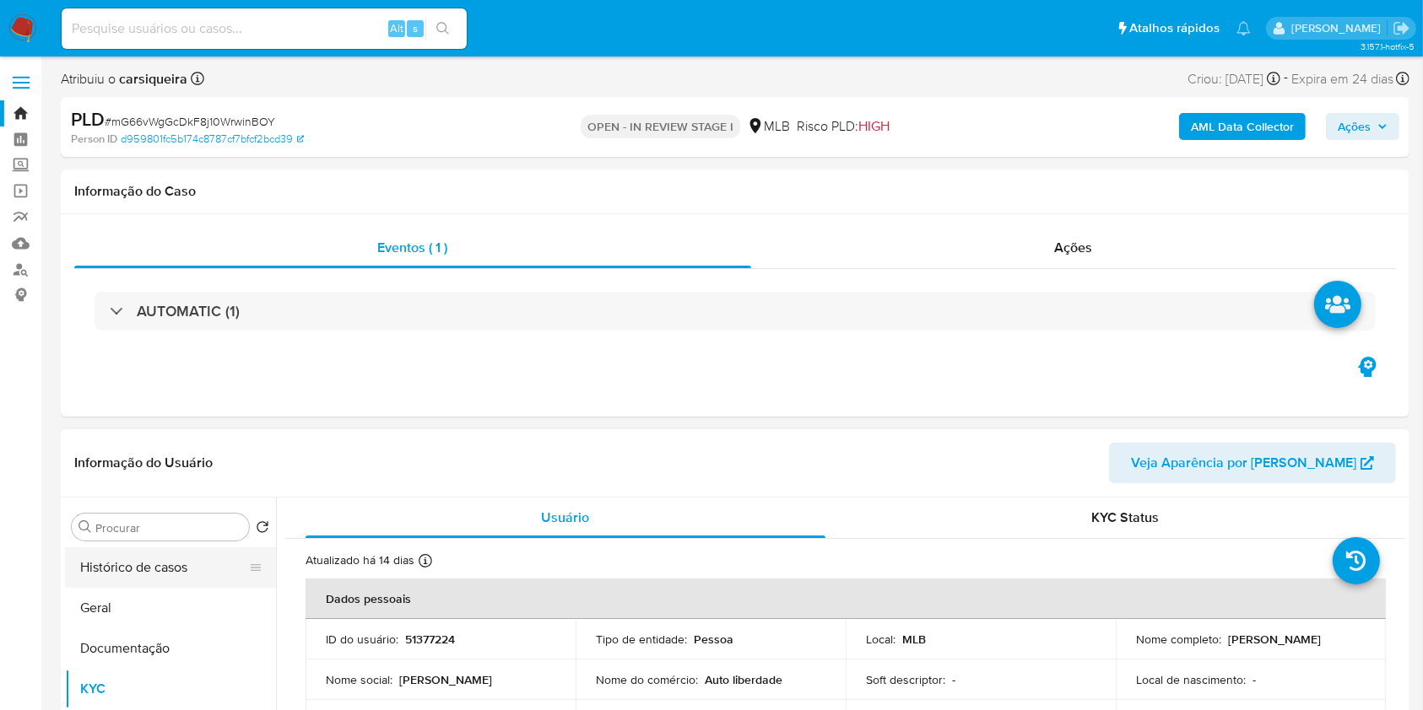
click at [155, 567] on button "Histórico de casos" at bounding box center [163, 568] width 197 height 41
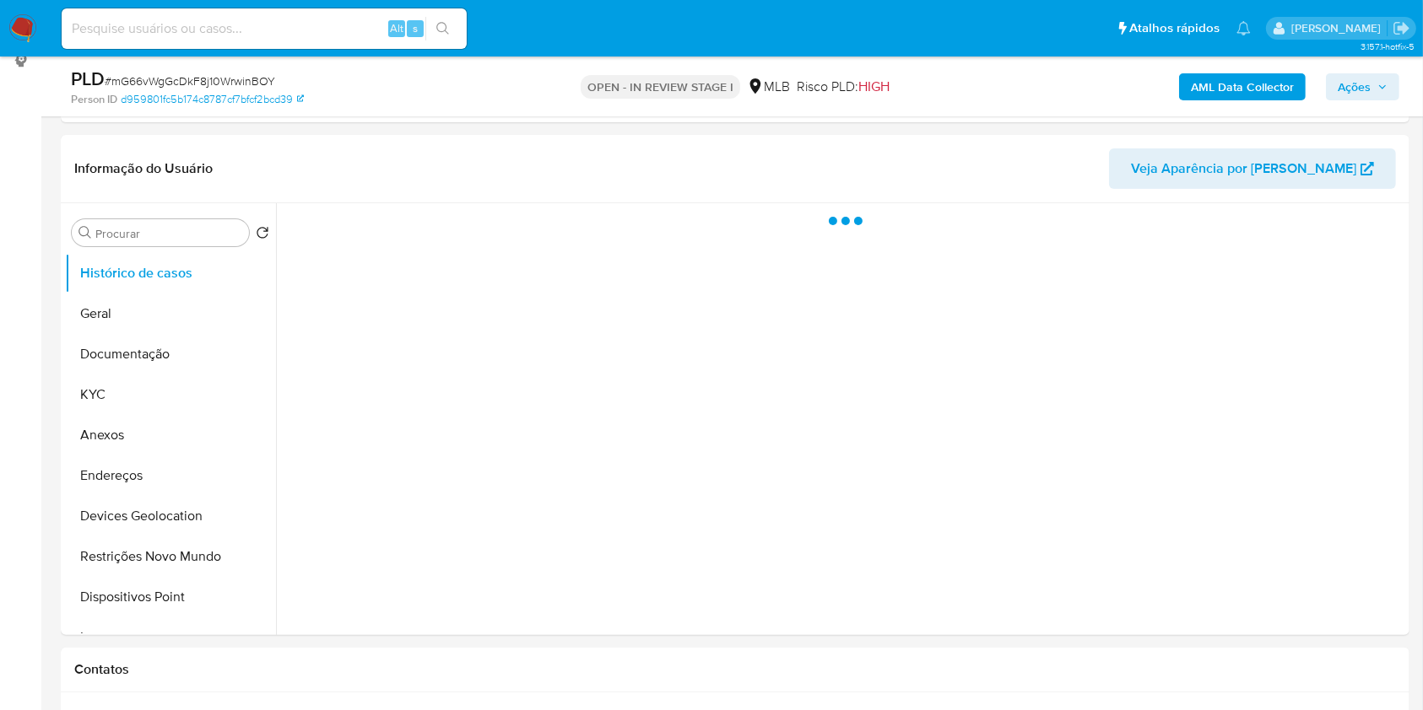
scroll to position [261, 0]
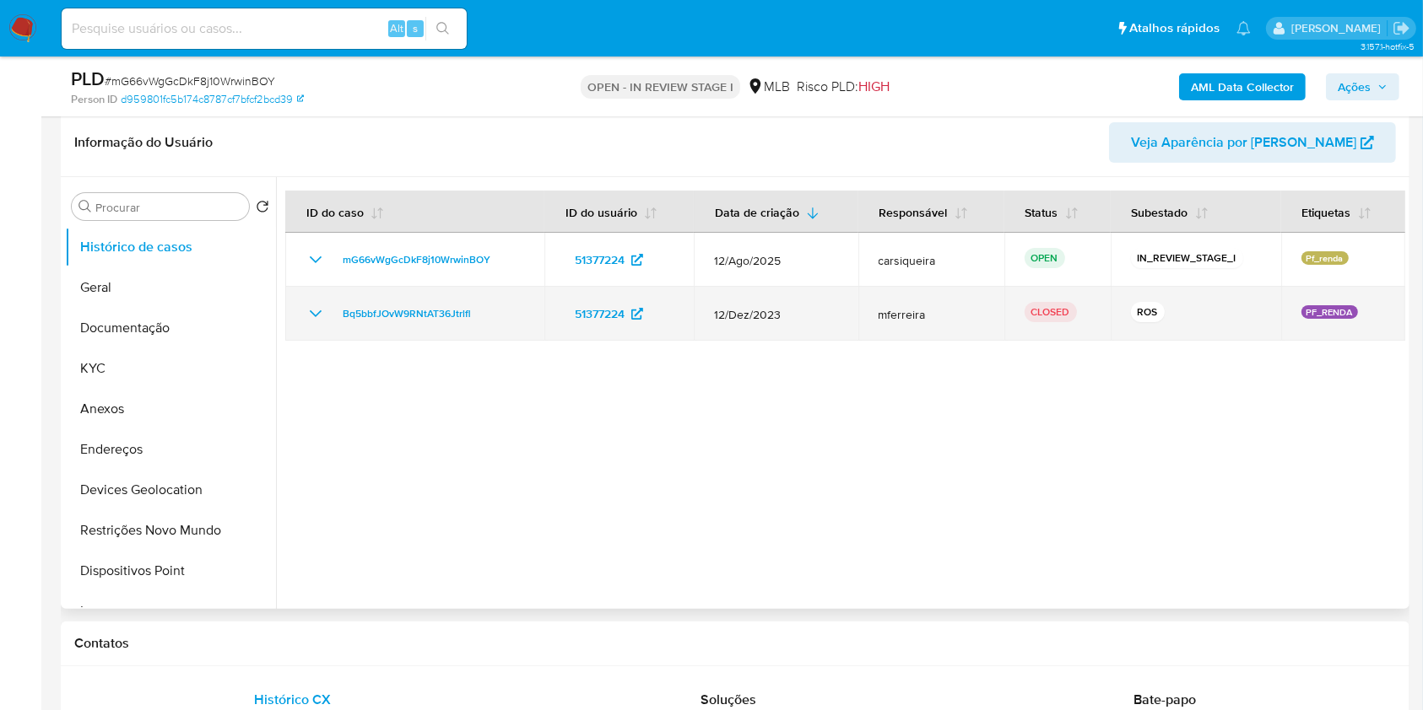
click at [318, 311] on icon "Mostrar/Ocultar" at bounding box center [316, 314] width 12 height 7
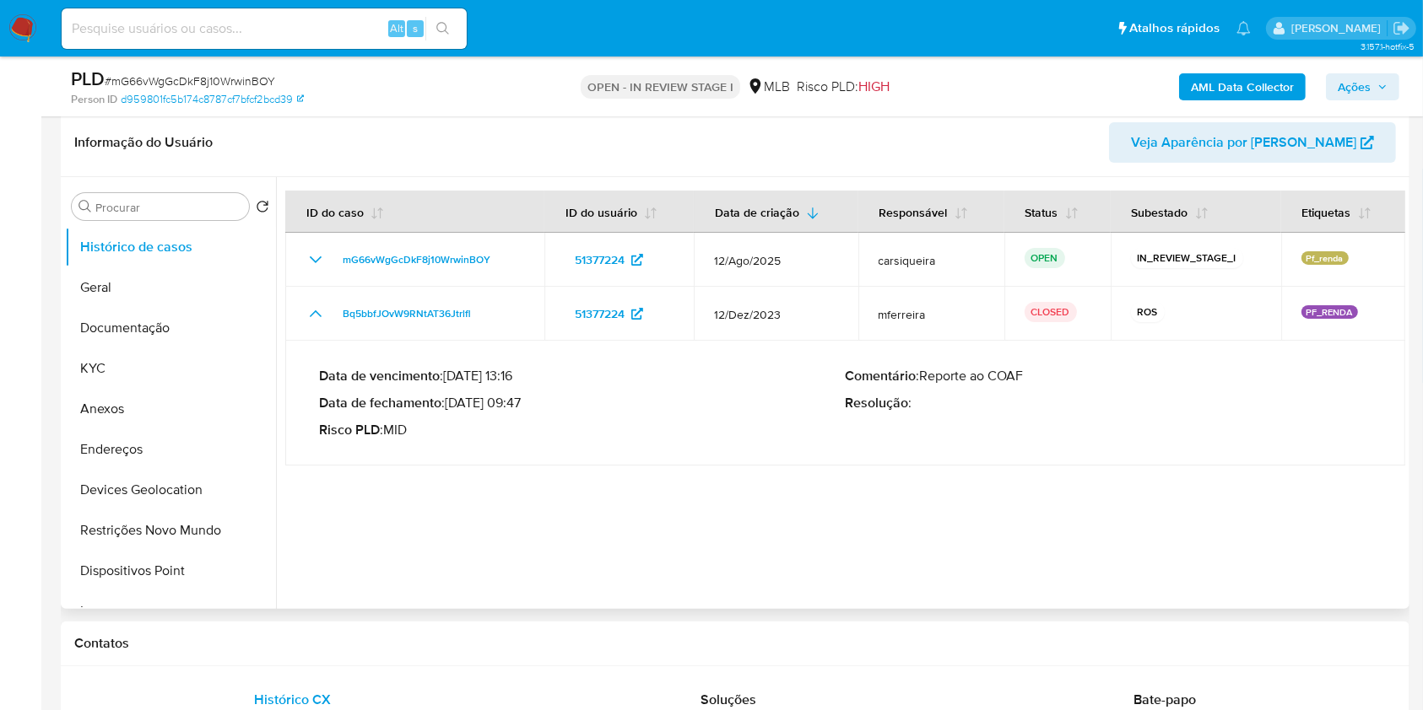
drag, startPoint x: 449, startPoint y: 402, endPoint x: 527, endPoint y: 415, distance: 79.6
click at [527, 415] on div "Data de vencimento : 26/01/2024 13:16 Data de fechamento : 24/01/2024 09:47 Ris…" at bounding box center [582, 403] width 527 height 71
drag, startPoint x: 517, startPoint y: 402, endPoint x: 452, endPoint y: 398, distance: 65.1
click at [452, 398] on p "Data de fechamento : 24/01/2024 09:47" at bounding box center [582, 403] width 527 height 17
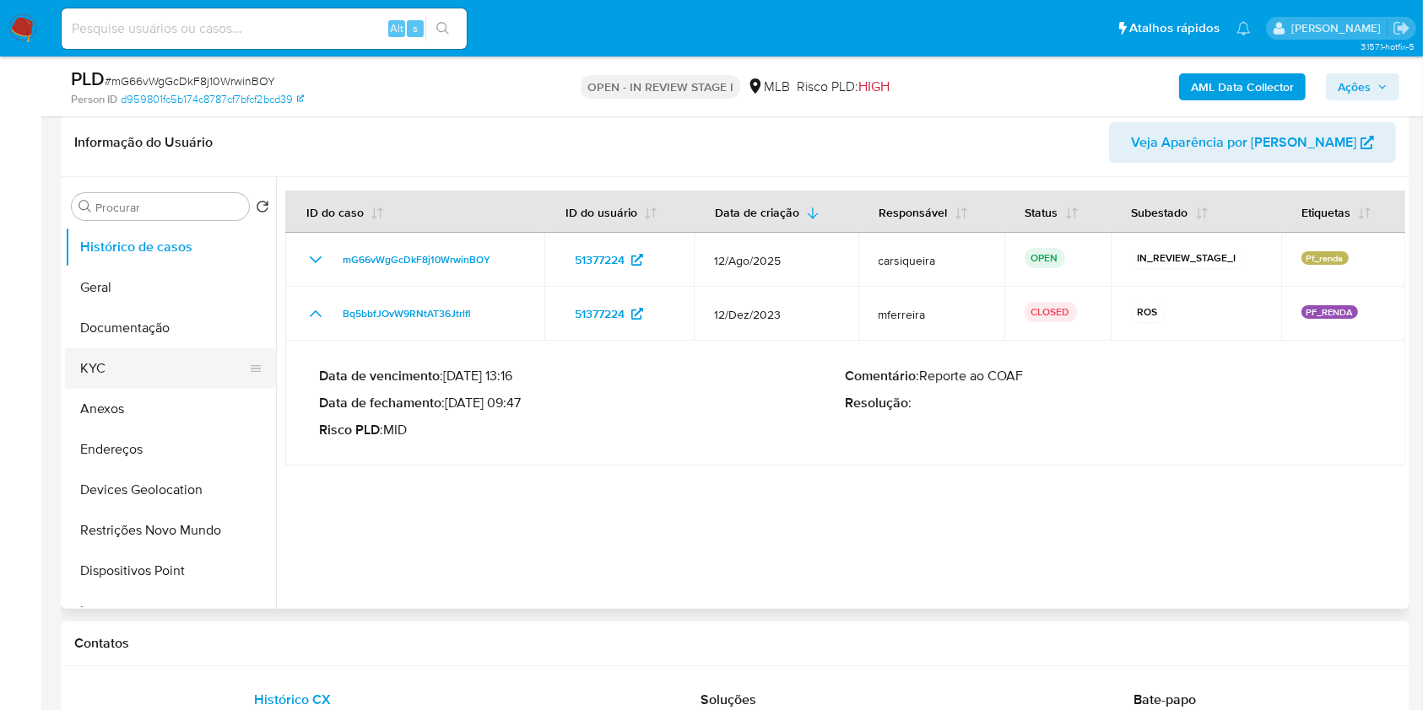
click at [133, 374] on button "KYC" at bounding box center [163, 368] width 197 height 41
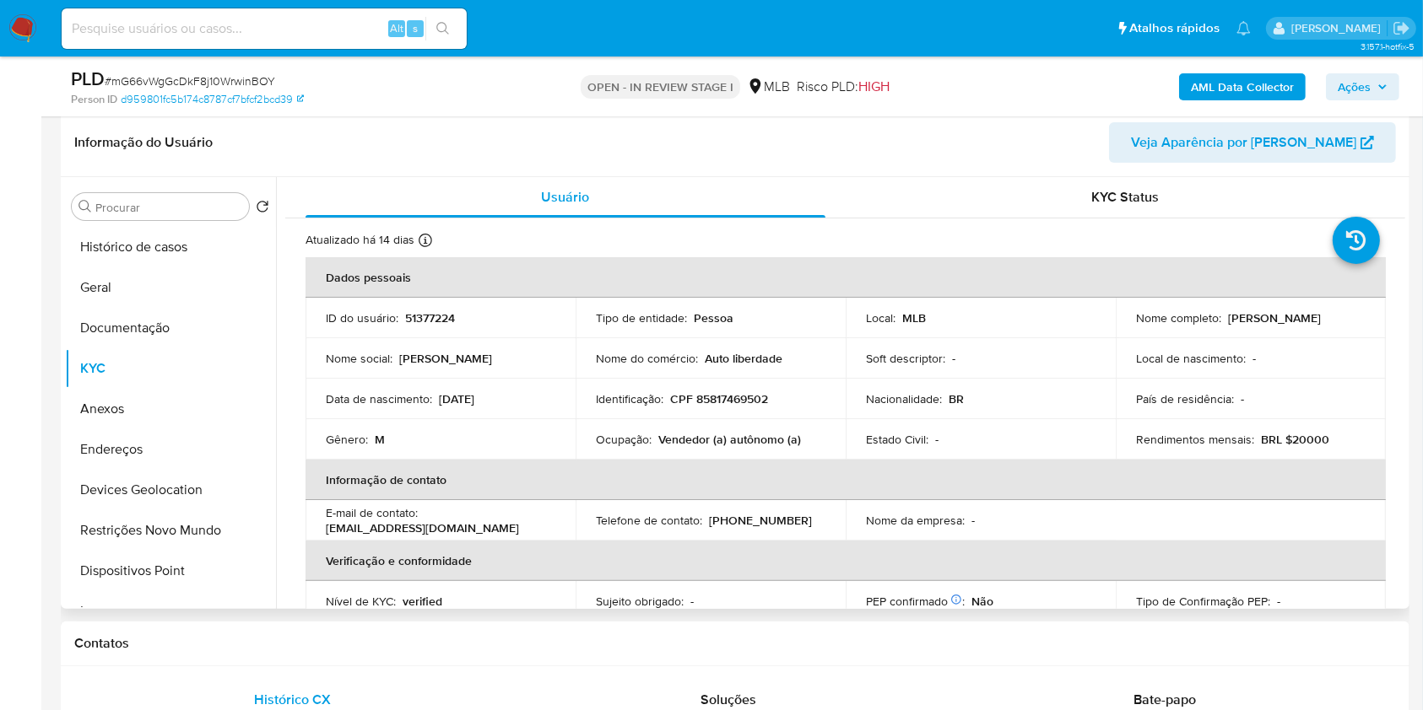
scroll to position [717, 0]
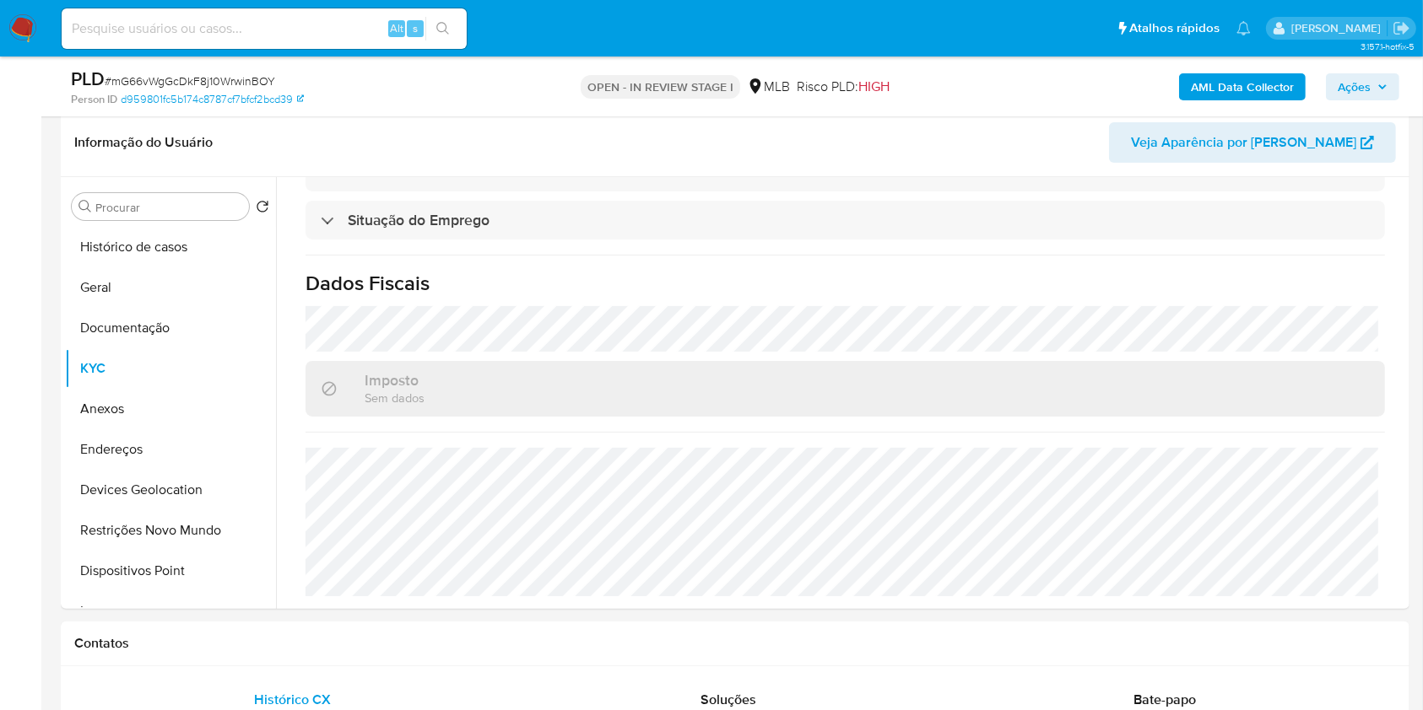
drag, startPoint x: 165, startPoint y: 343, endPoint x: 105, endPoint y: 4, distance: 343.6
click at [160, 324] on button "Documentação" at bounding box center [170, 328] width 211 height 41
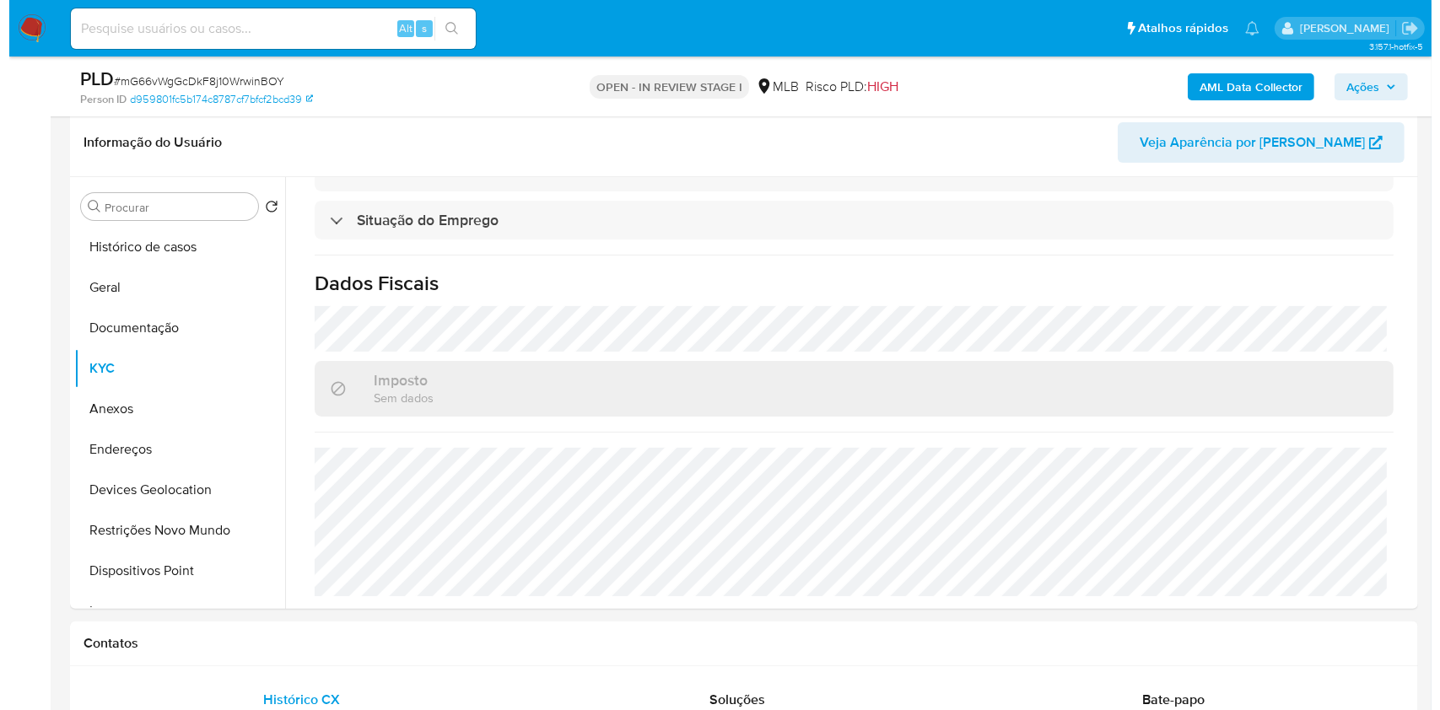
scroll to position [0, 0]
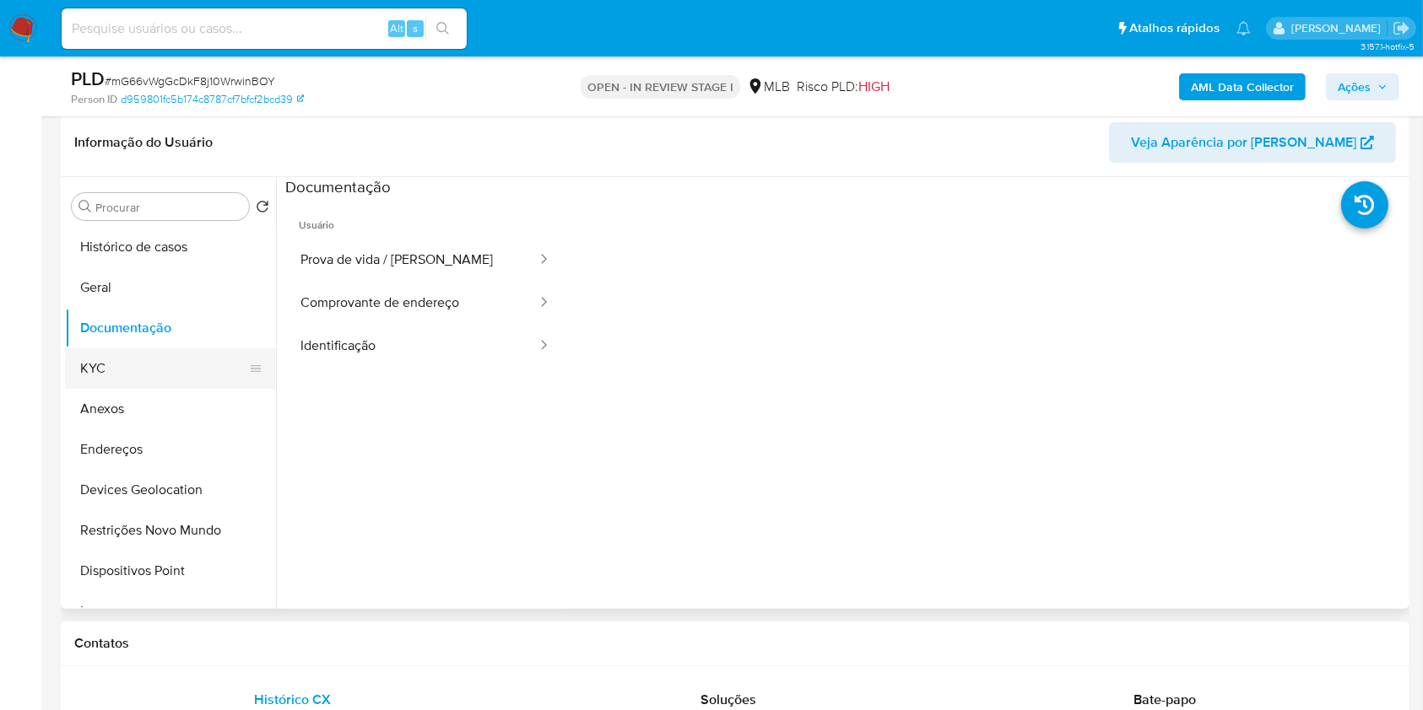
click at [117, 371] on button "KYC" at bounding box center [163, 368] width 197 height 41
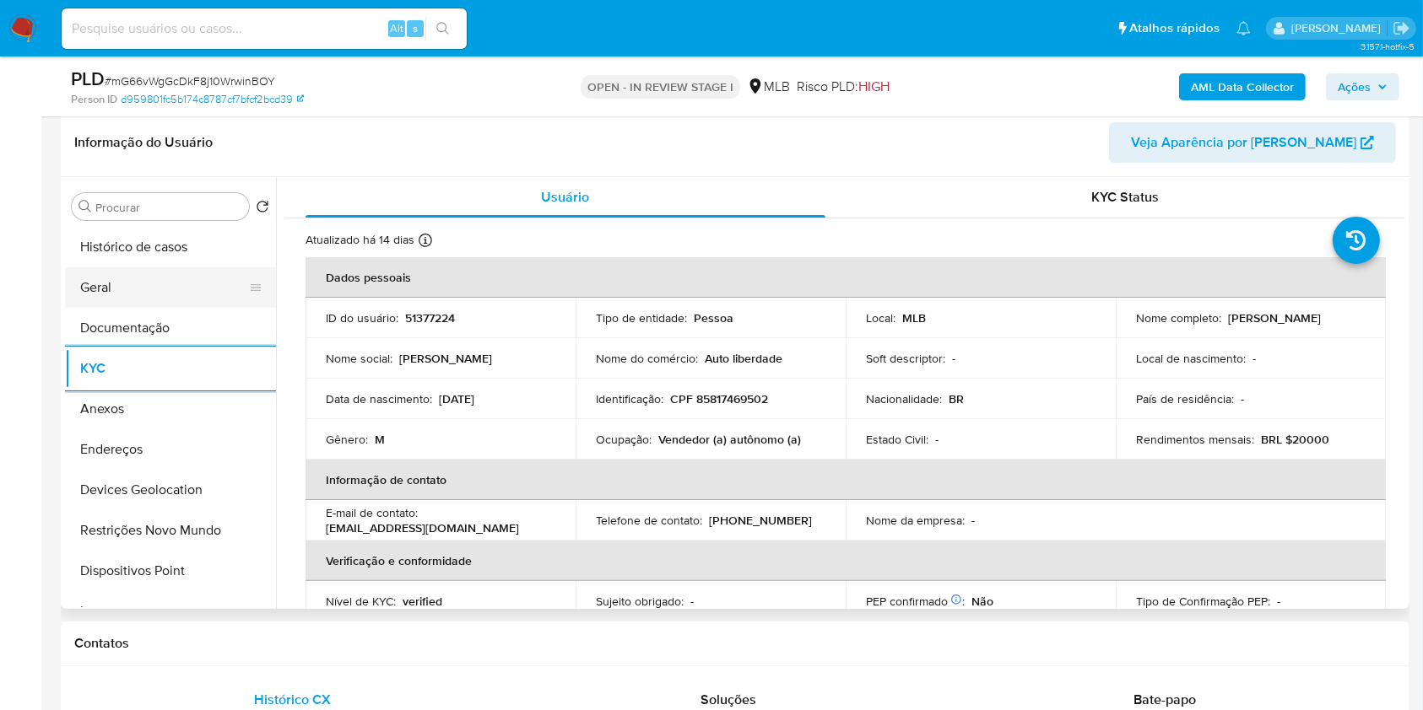
click at [170, 281] on button "Geral" at bounding box center [163, 287] width 197 height 41
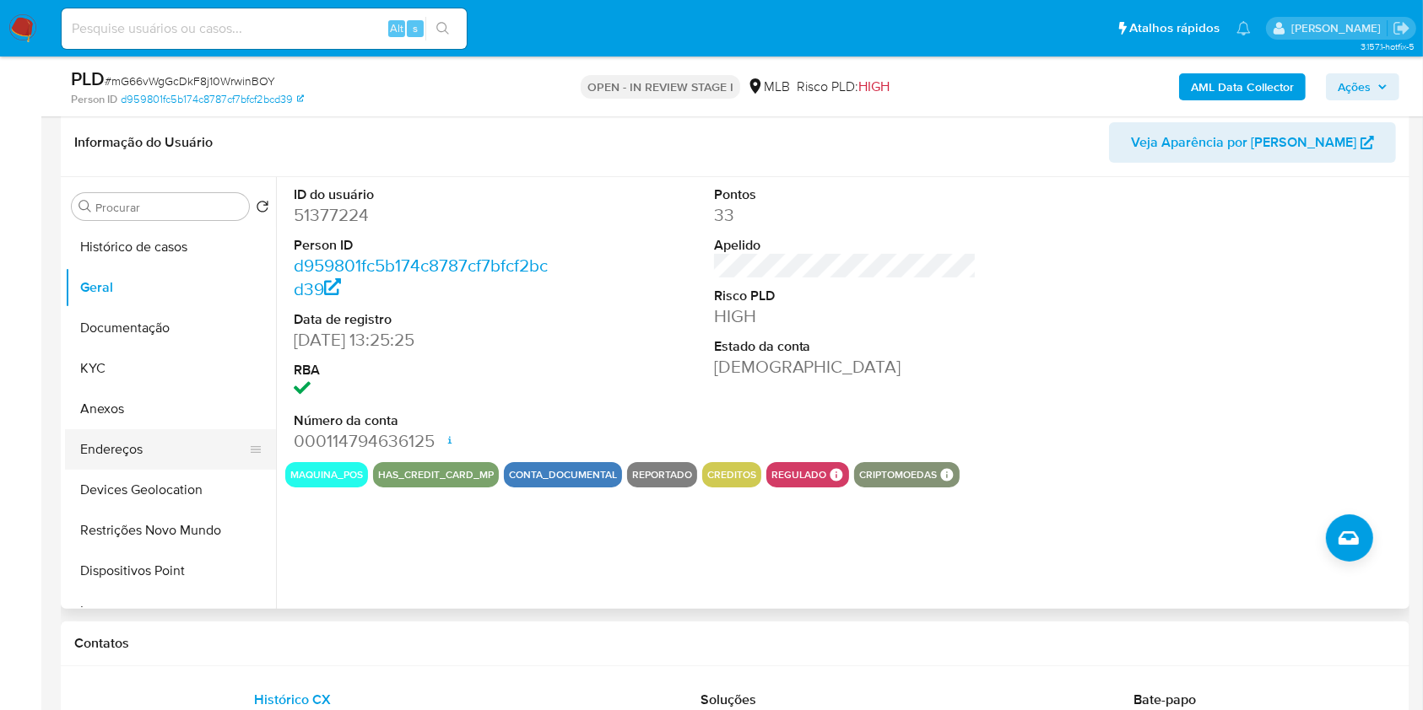
click at [125, 446] on button "Endereços" at bounding box center [163, 449] width 197 height 41
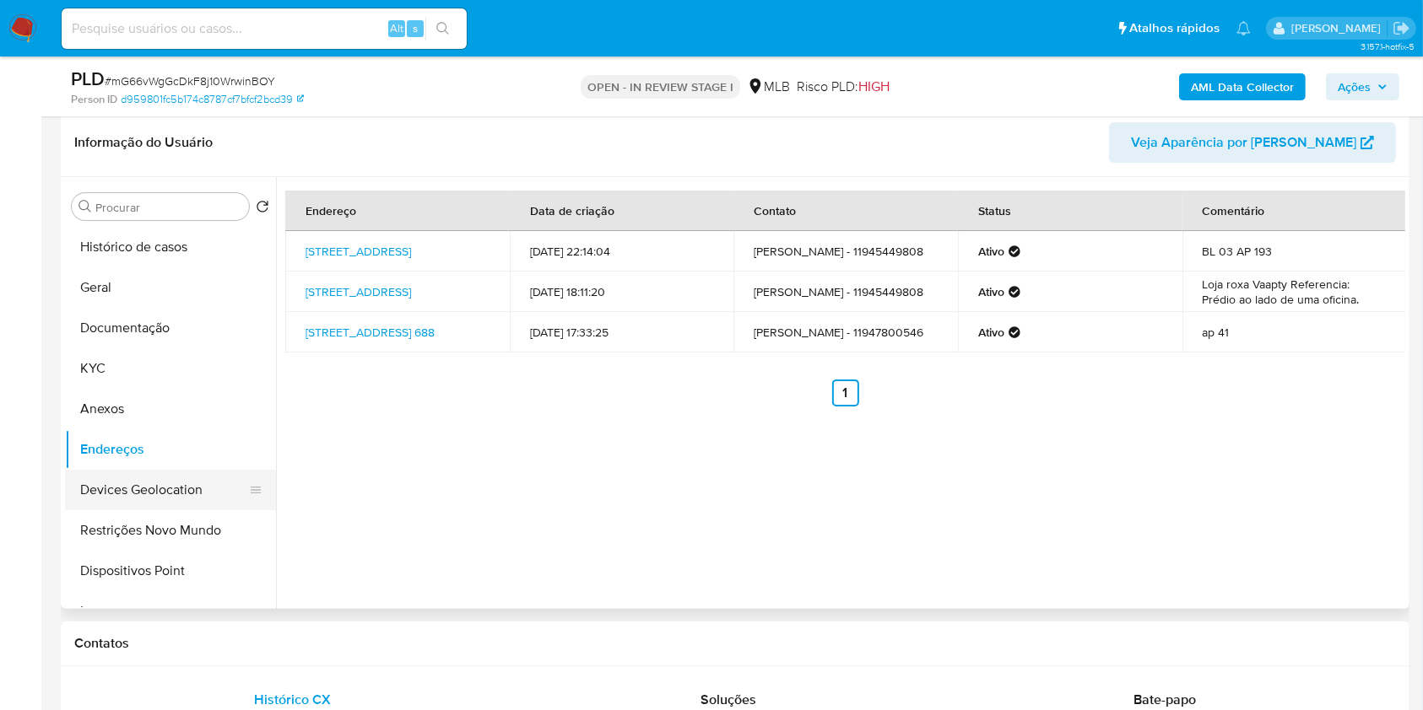
click at [207, 494] on button "Devices Geolocation" at bounding box center [163, 490] width 197 height 41
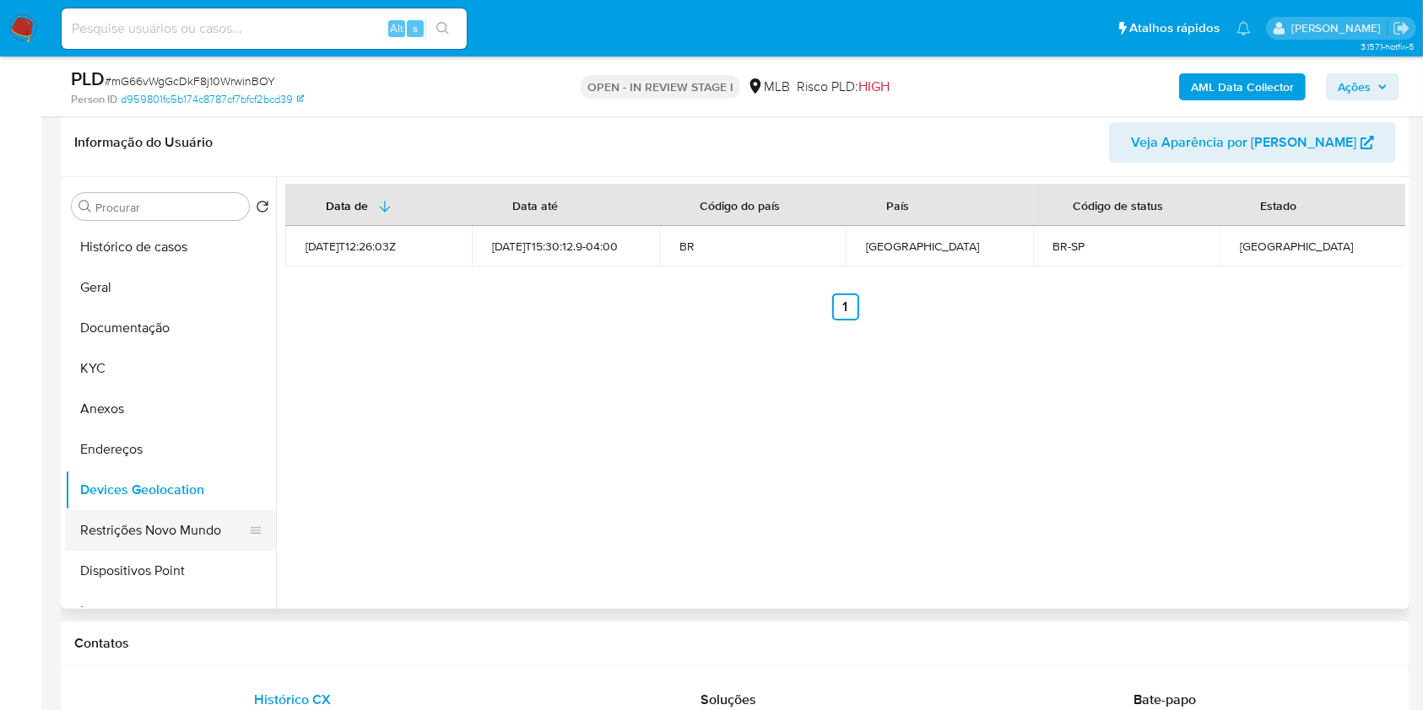
click at [209, 534] on button "Restrições Novo Mundo" at bounding box center [163, 530] width 197 height 41
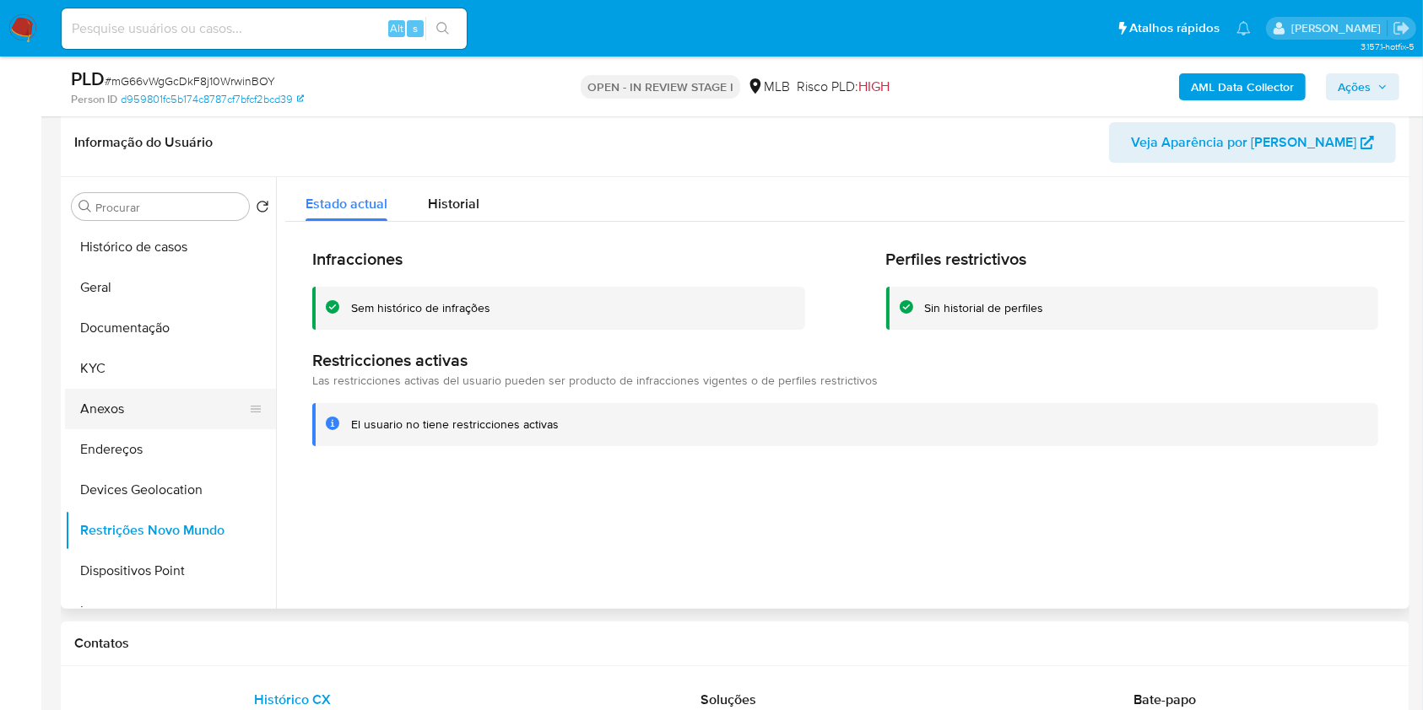
click at [128, 406] on button "Anexos" at bounding box center [163, 409] width 197 height 41
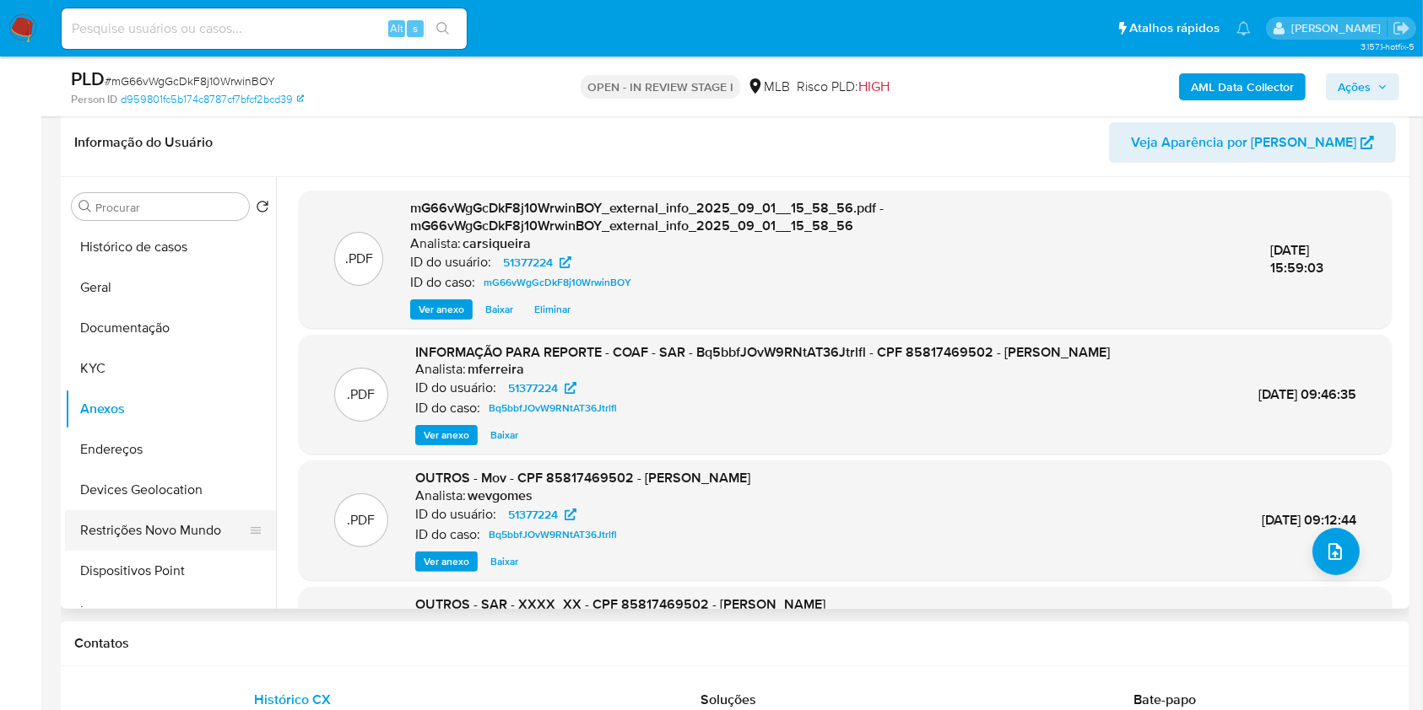
click at [159, 534] on button "Restrições Novo Mundo" at bounding box center [163, 530] width 197 height 41
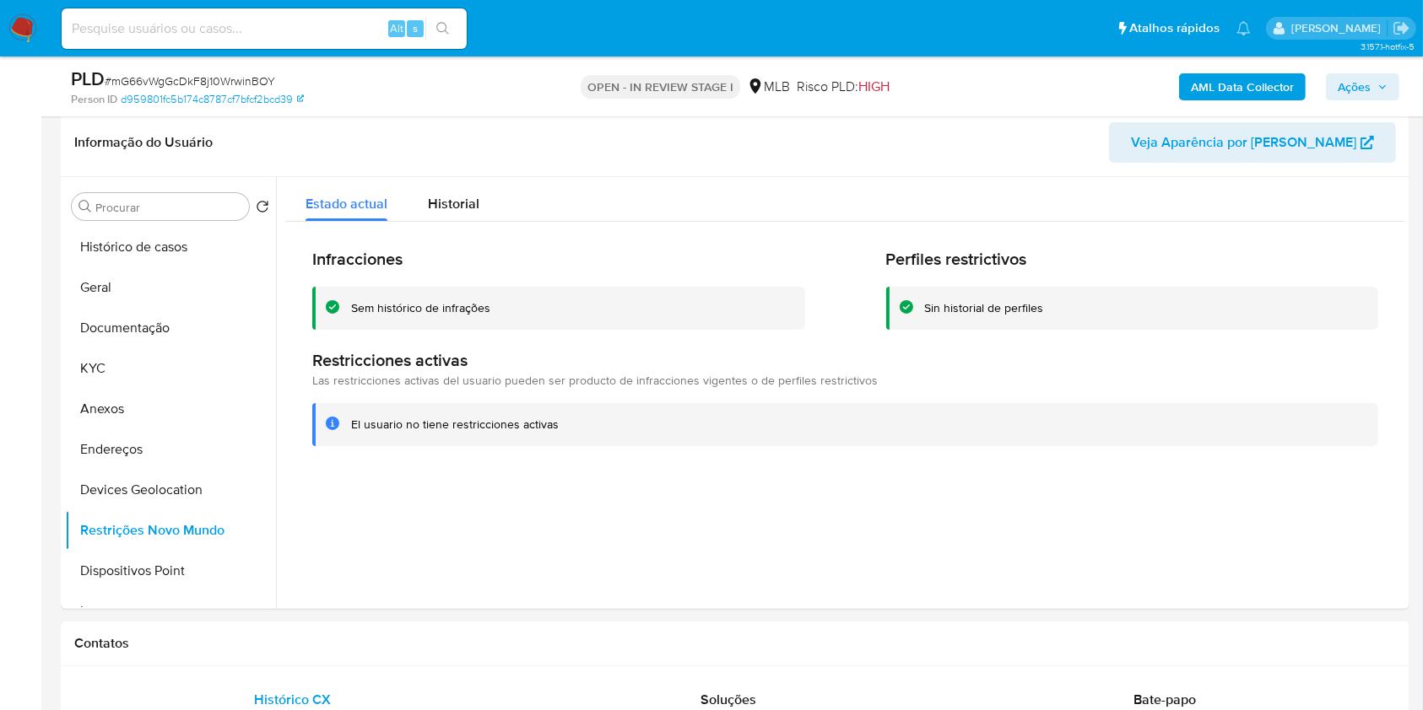
drag, startPoint x: 186, startPoint y: 570, endPoint x: 0, endPoint y: 15, distance: 585.4
click at [182, 565] on button "Dispositivos Point" at bounding box center [170, 571] width 211 height 41
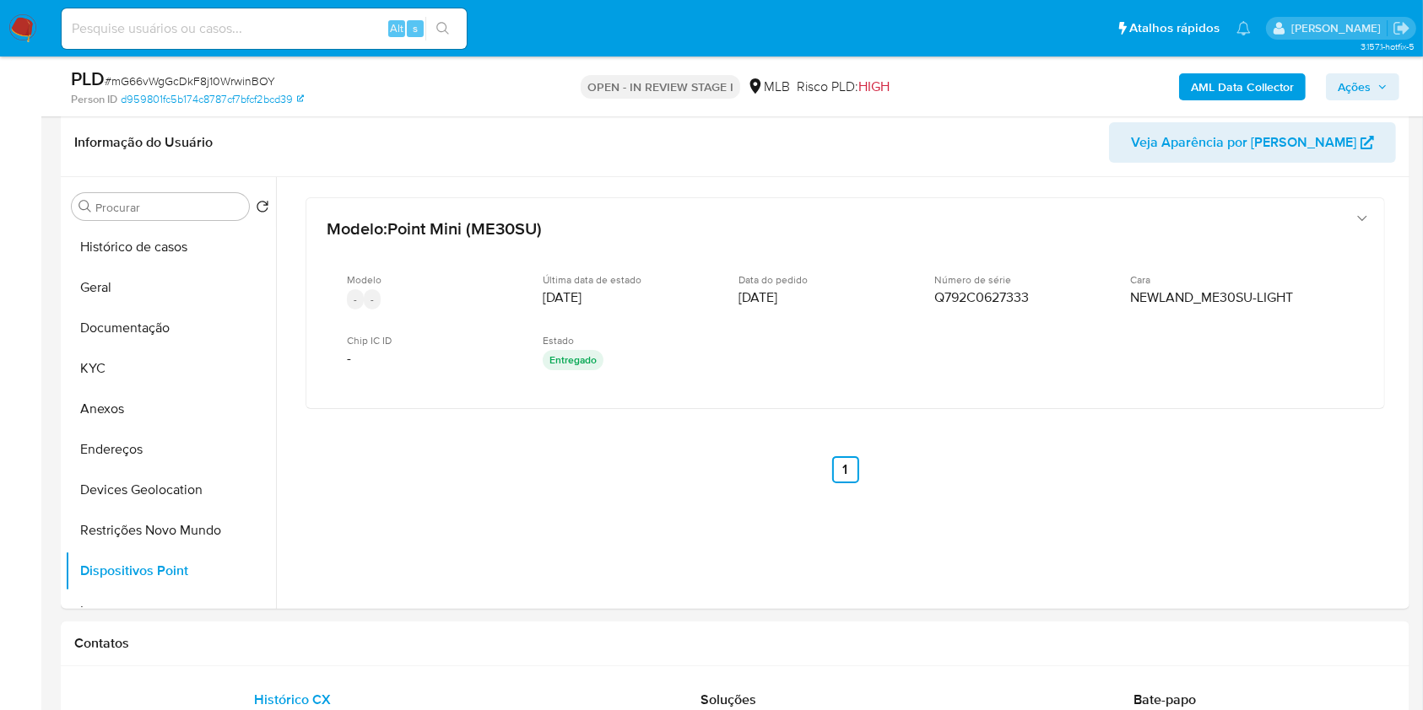
click at [1271, 81] on b "AML Data Collector" at bounding box center [1242, 86] width 103 height 27
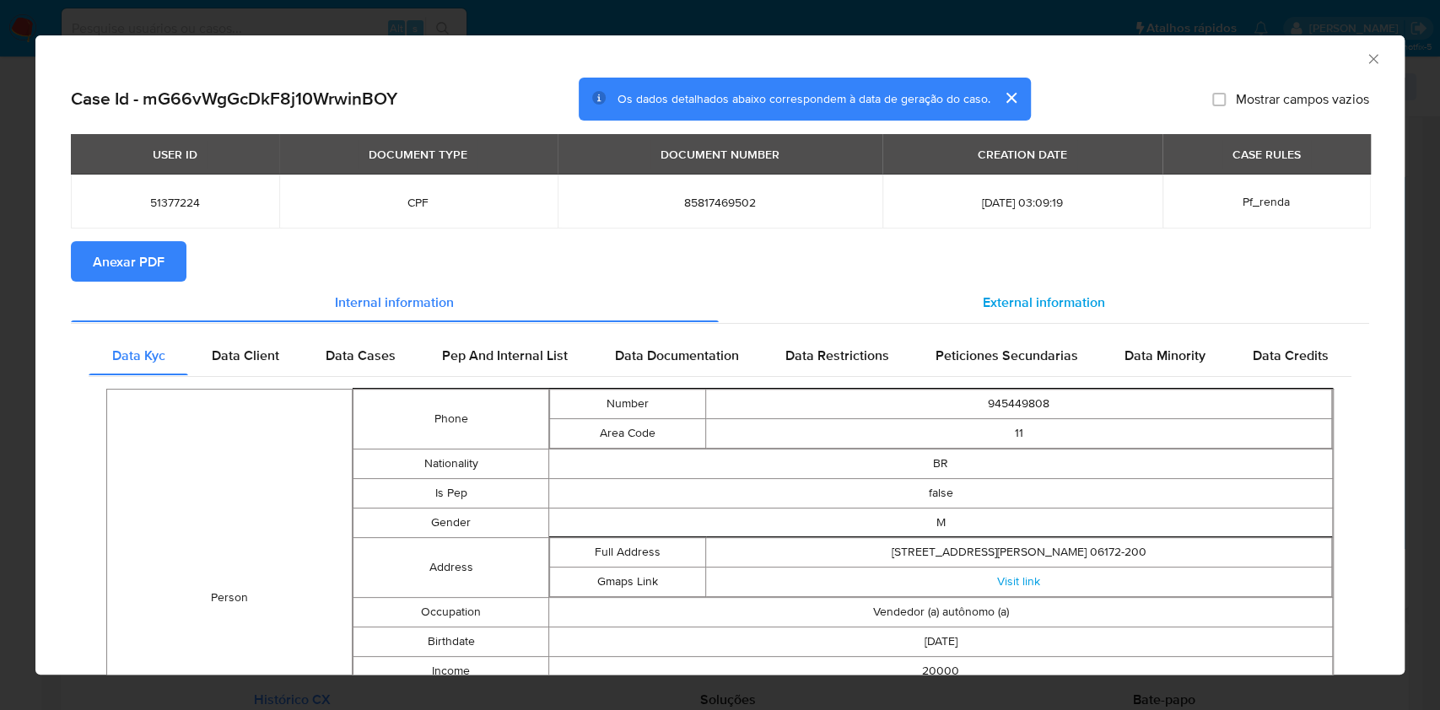
click at [999, 294] on span "External information" at bounding box center [1044, 301] width 122 height 19
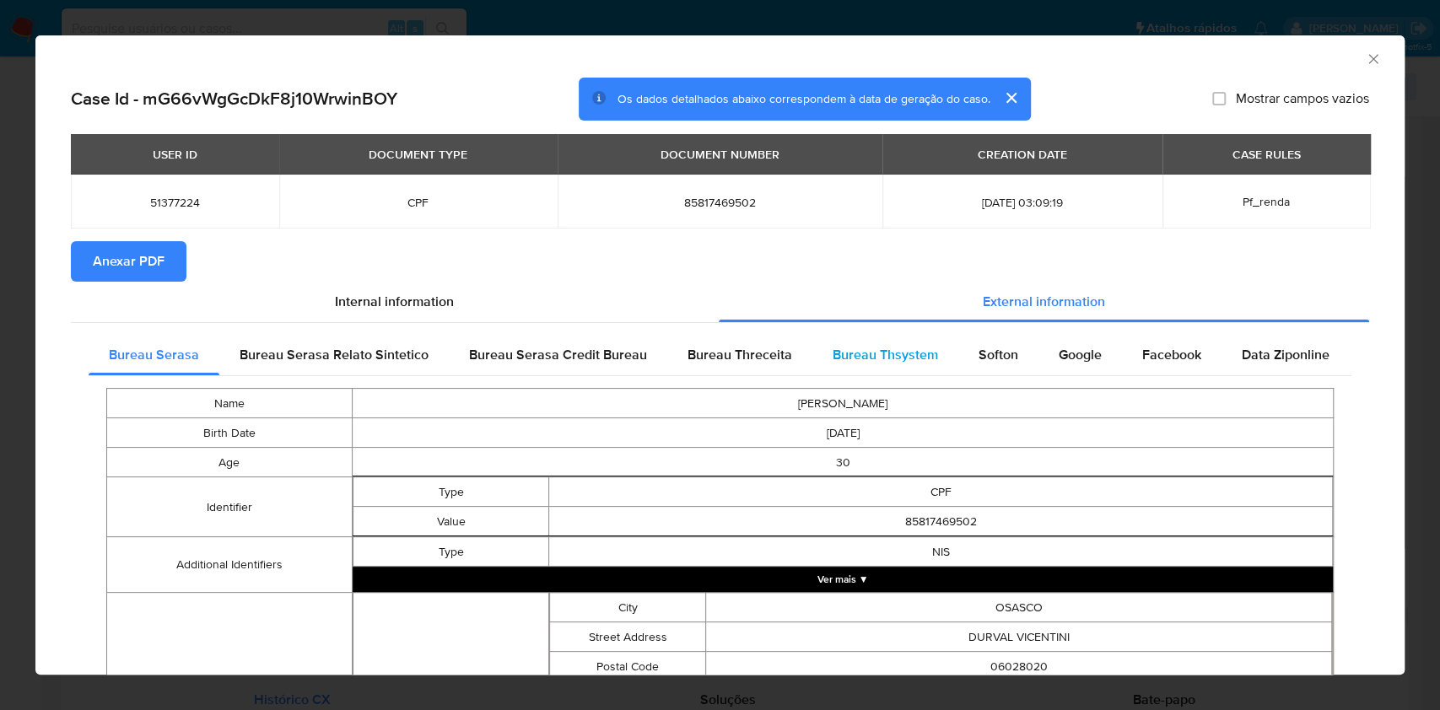
click at [901, 341] on div "Bureau Thsystem" at bounding box center [886, 355] width 146 height 41
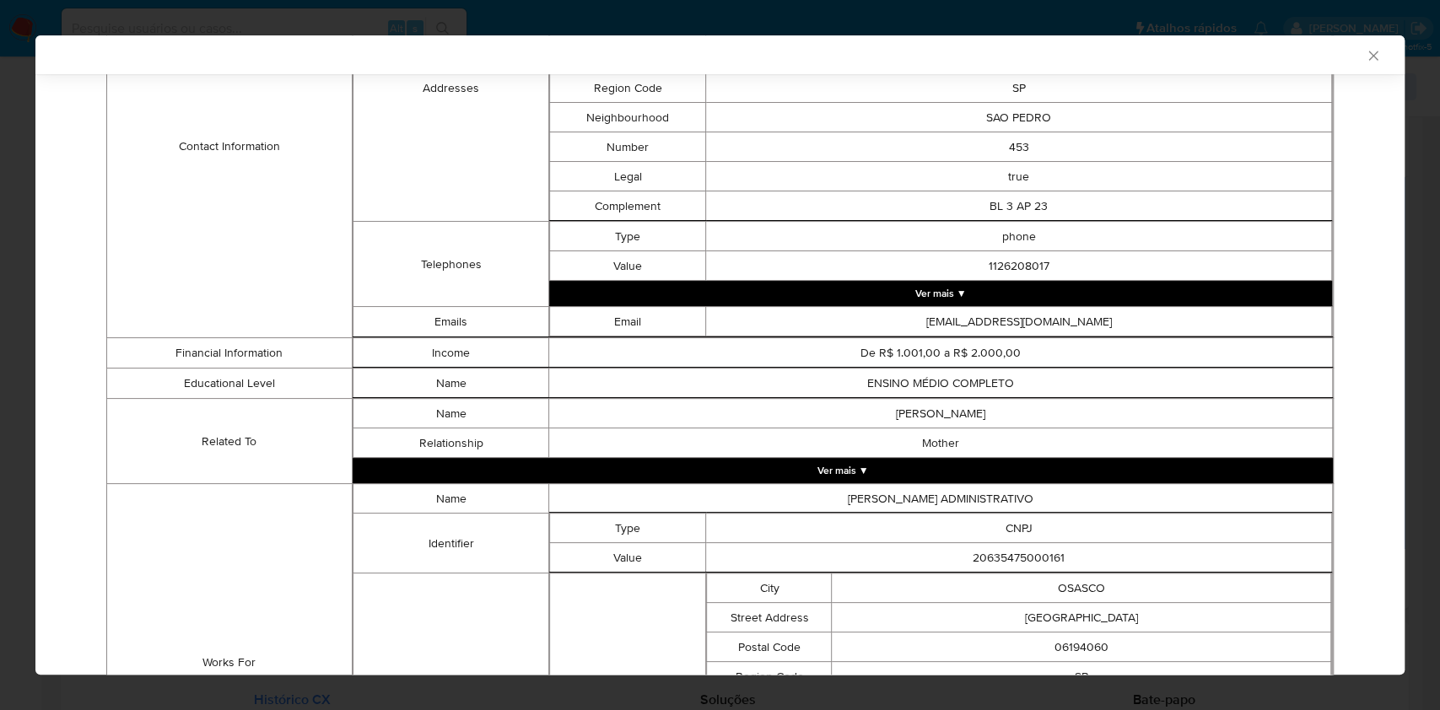
scroll to position [1005, 0]
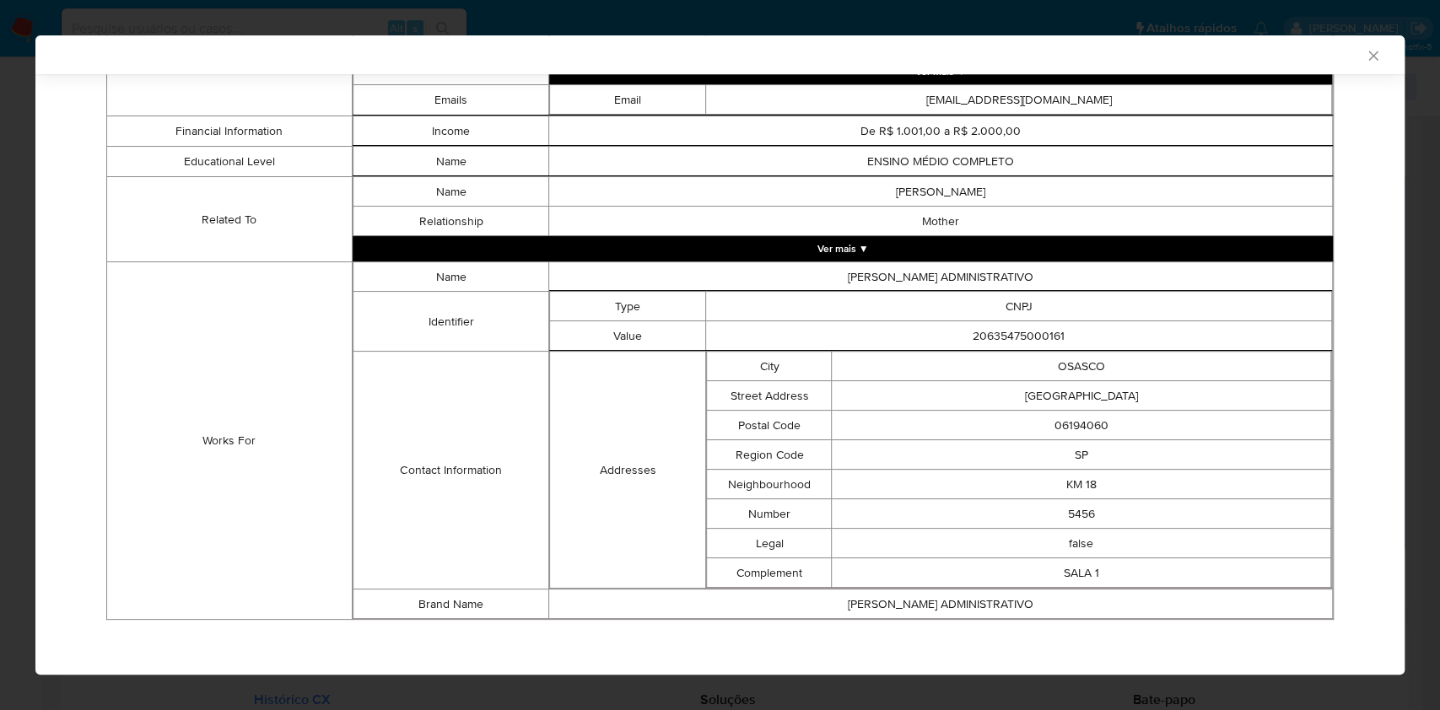
click at [0, 240] on div "AML Data Collector Case Id - mG66vWgGcDkF8j10WrwinBOY Os dados detalhados abaix…" at bounding box center [720, 355] width 1440 height 710
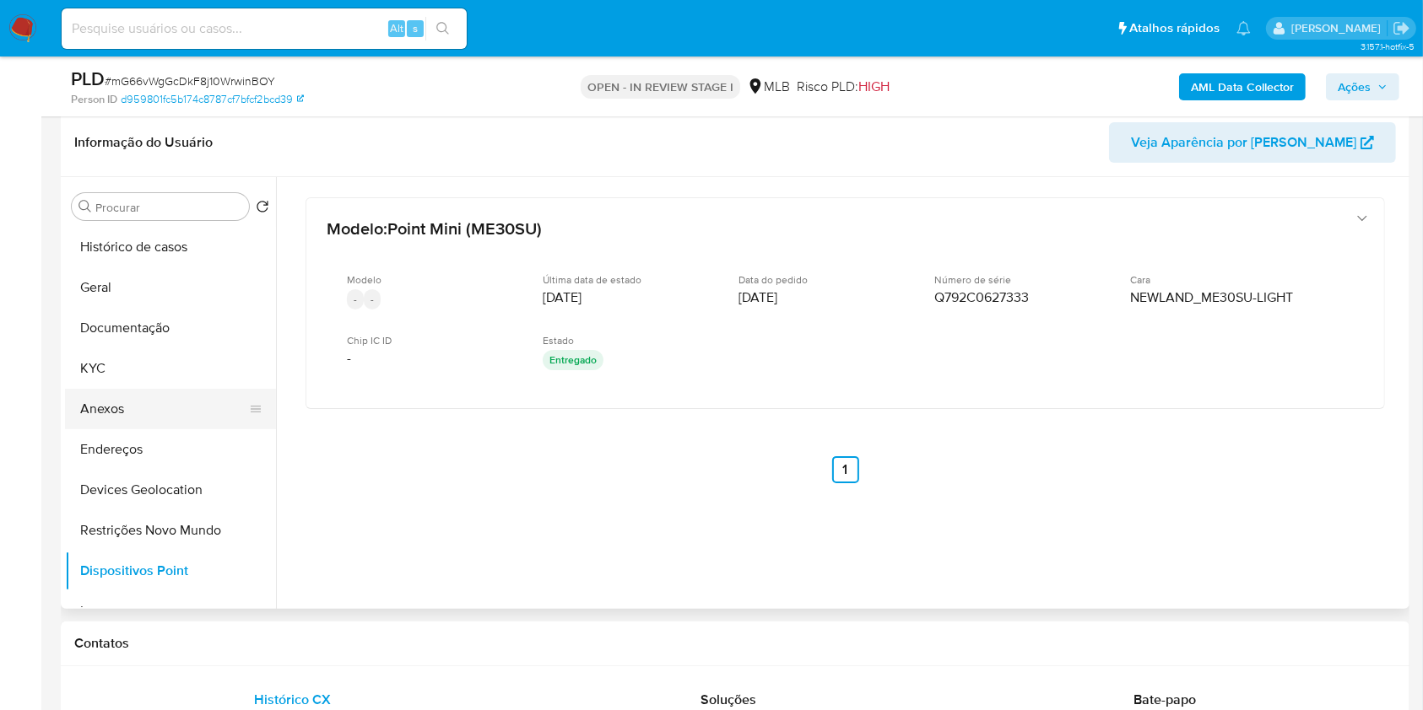
click at [146, 408] on button "Anexos" at bounding box center [163, 409] width 197 height 41
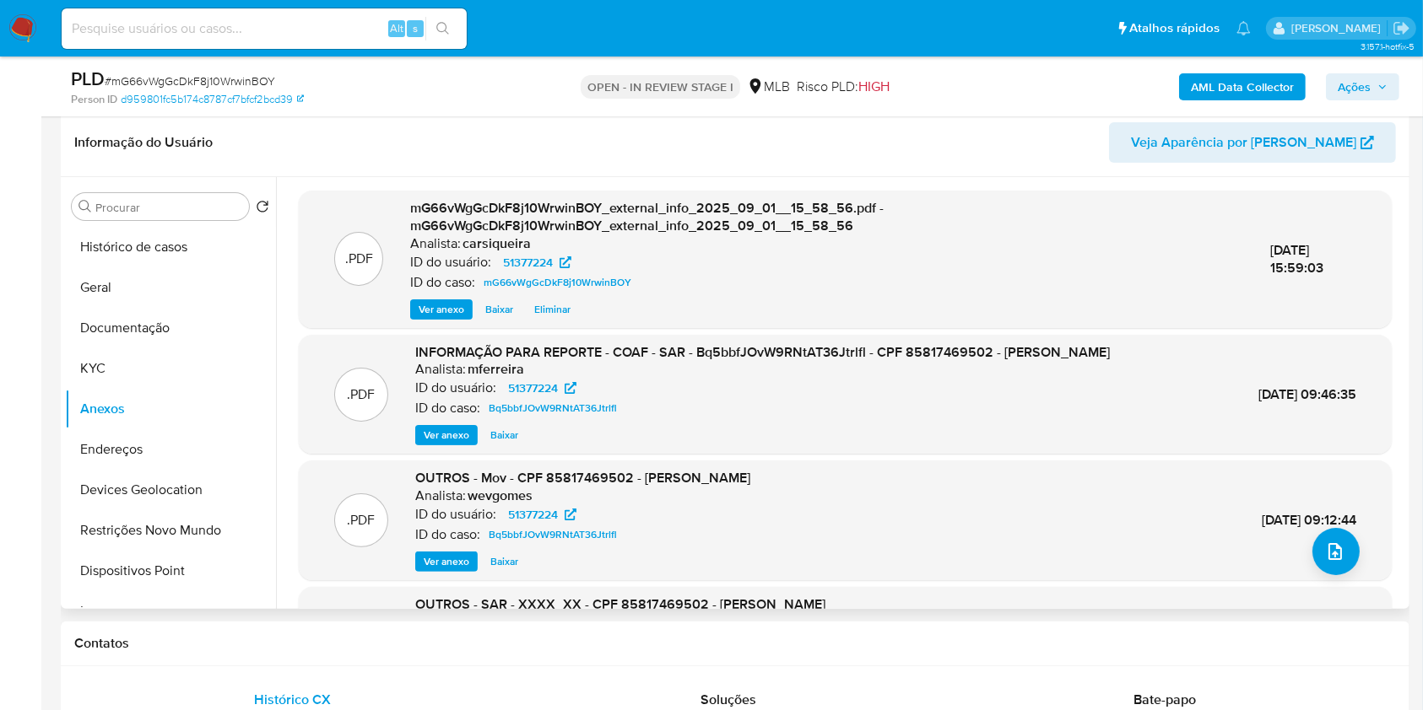
click at [453, 444] on span "Ver anexo" at bounding box center [447, 435] width 46 height 17
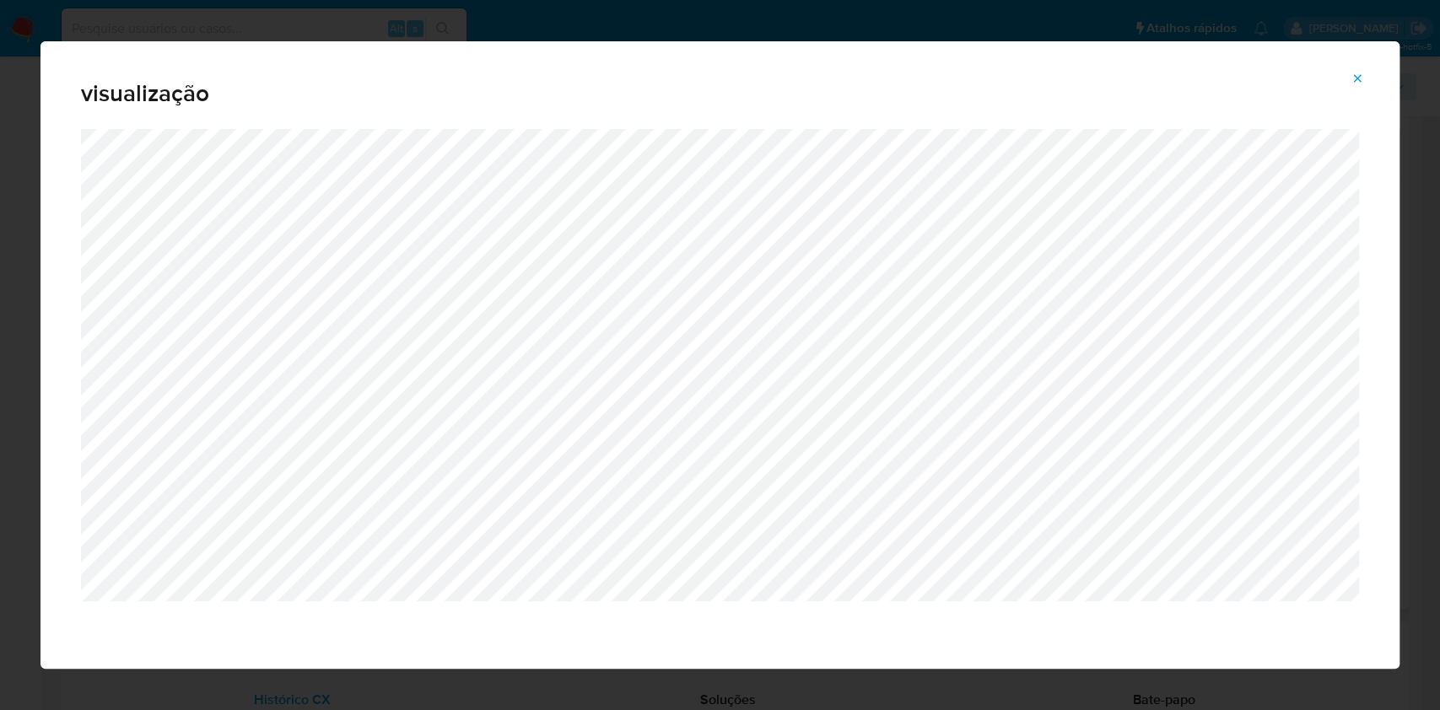
click at [1348, 74] on button "Attachment preview" at bounding box center [1357, 78] width 37 height 27
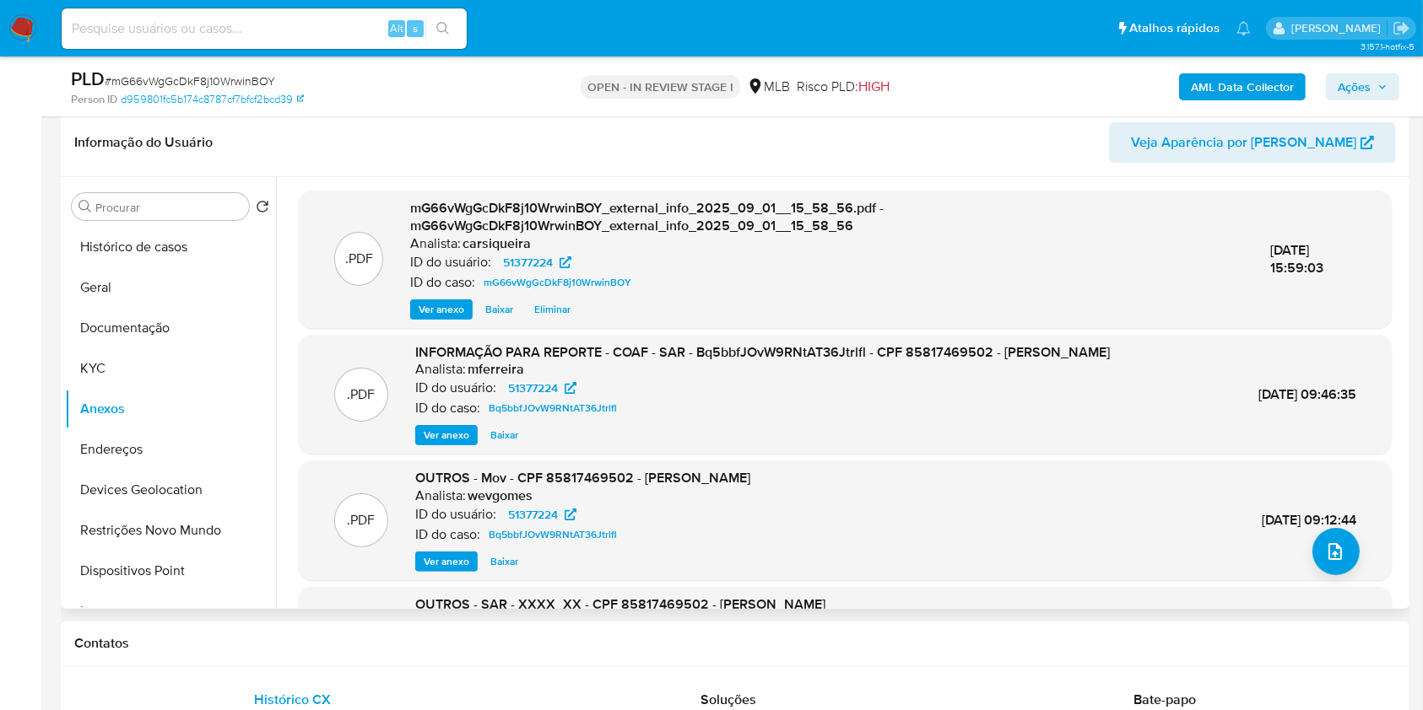
click at [1369, 84] on span "Ações" at bounding box center [1353, 86] width 33 height 27
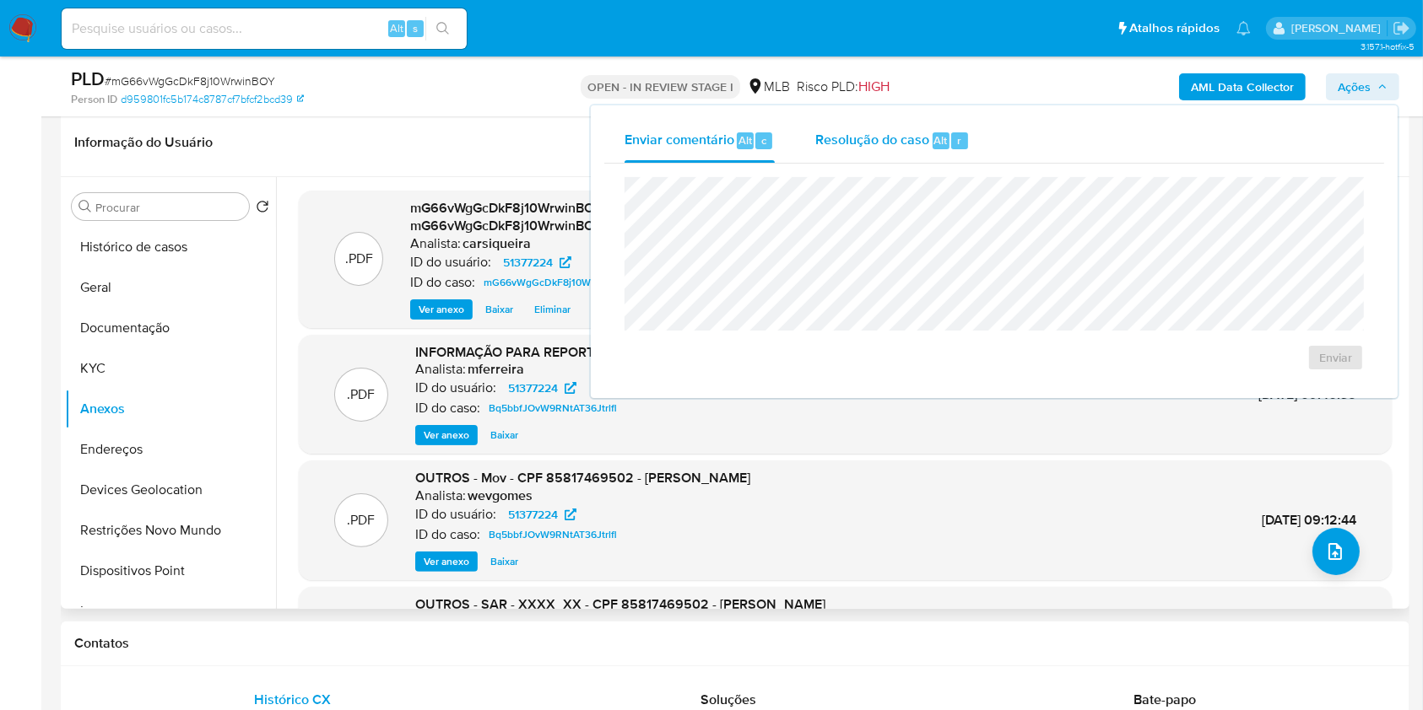
click at [892, 134] on span "Resolução do caso" at bounding box center [872, 139] width 114 height 19
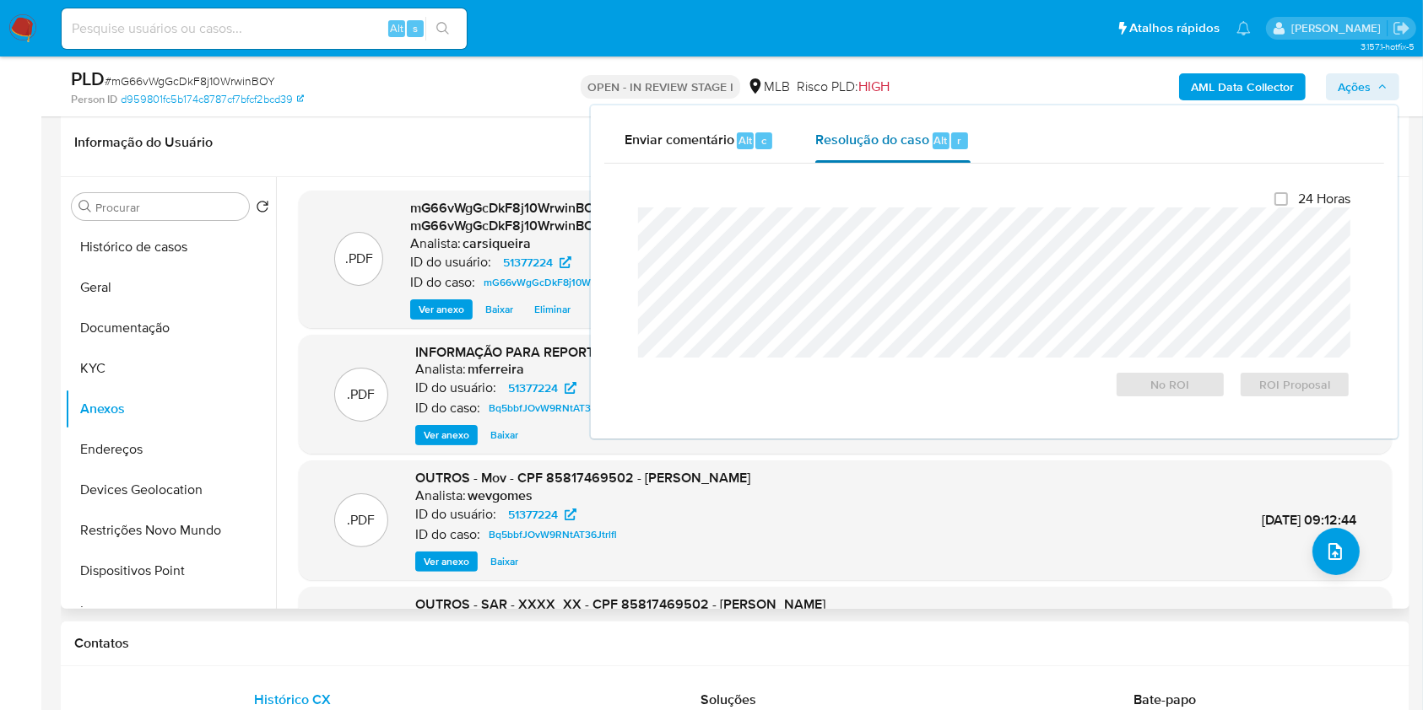
click at [864, 143] on span "Resolução do caso" at bounding box center [872, 139] width 114 height 19
click at [167, 408] on button "Anexos" at bounding box center [163, 409] width 197 height 41
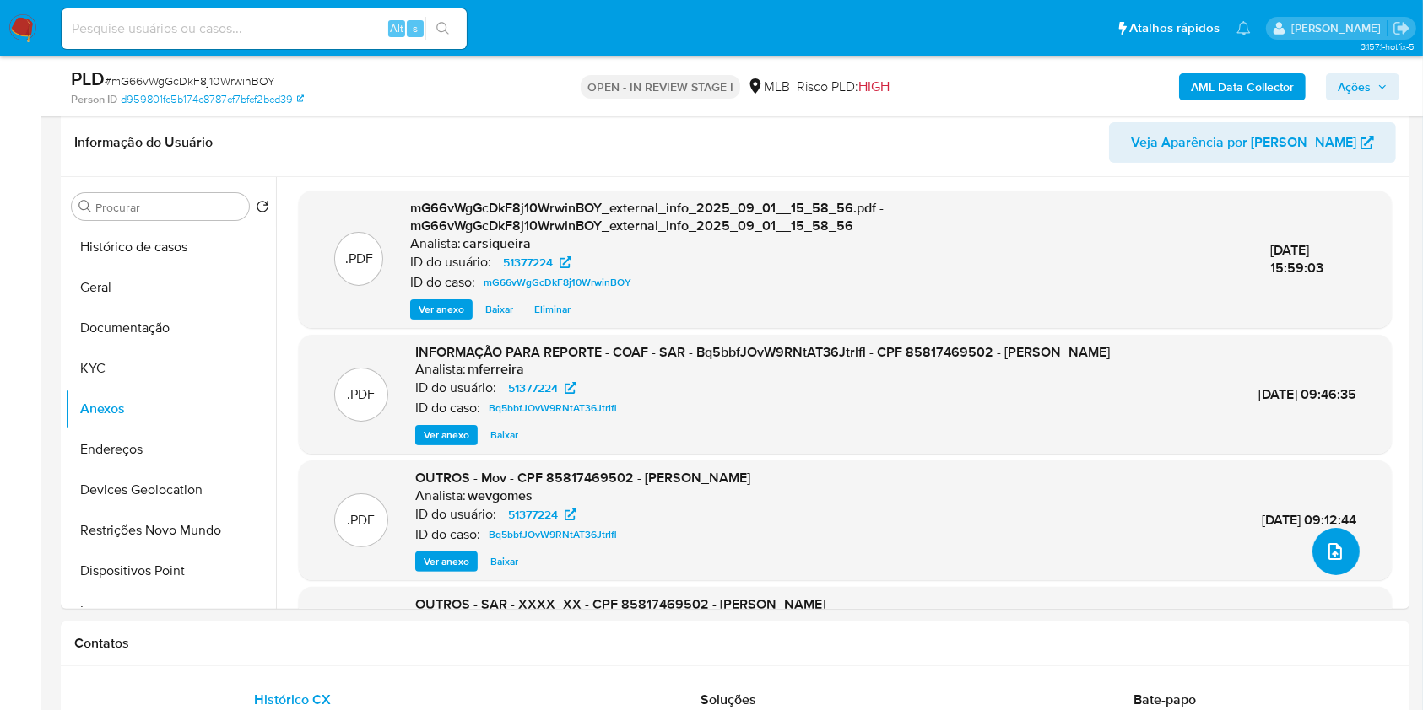
click at [1325, 560] on icon "upload-file" at bounding box center [1335, 552] width 20 height 20
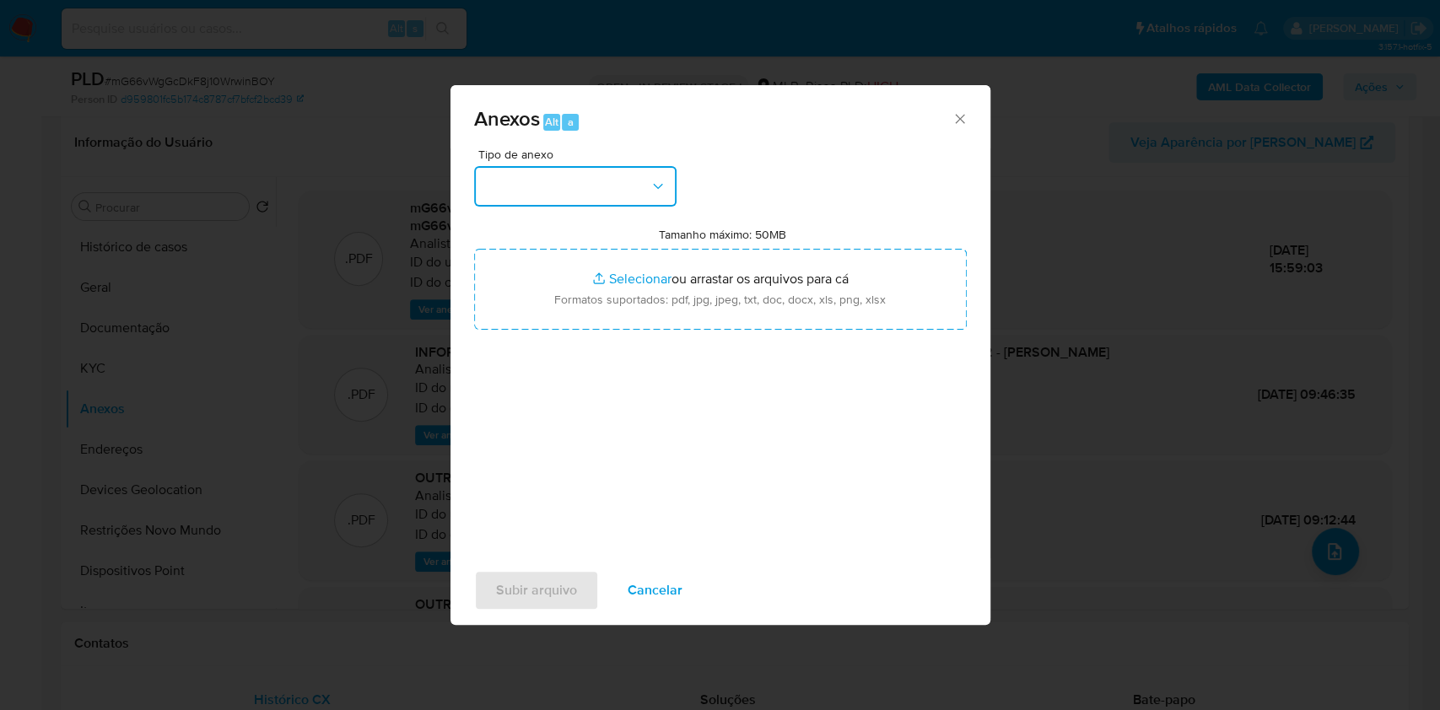
click at [567, 195] on button "button" at bounding box center [575, 186] width 203 height 41
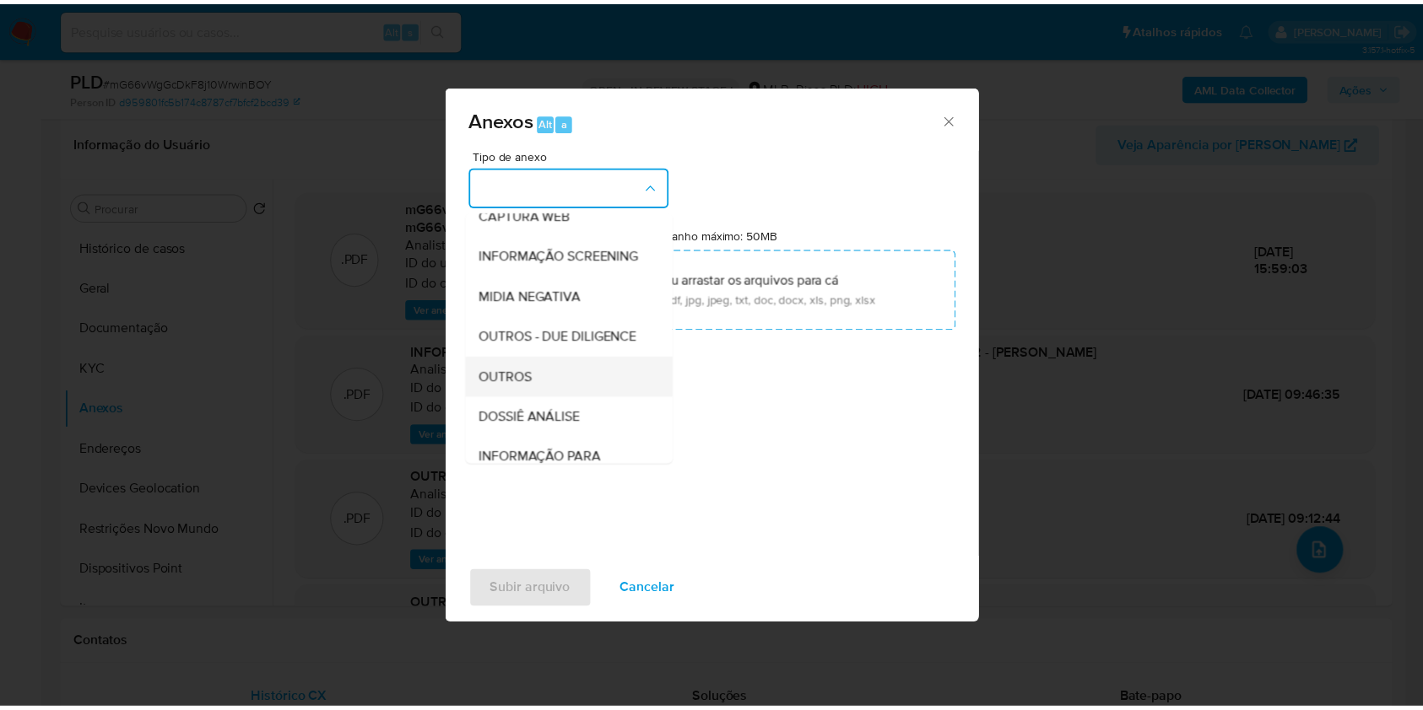
scroll to position [259, 0]
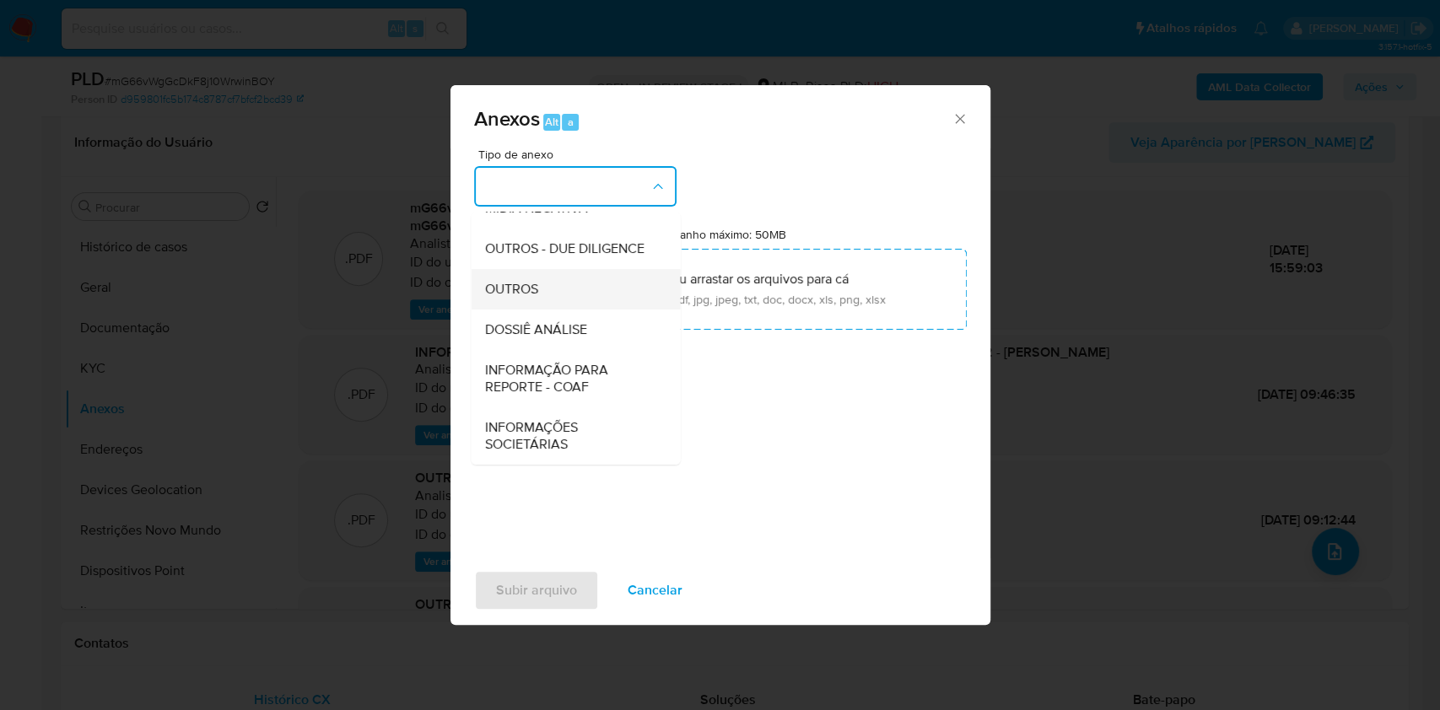
click at [567, 290] on div "OUTROS" at bounding box center [570, 289] width 172 height 41
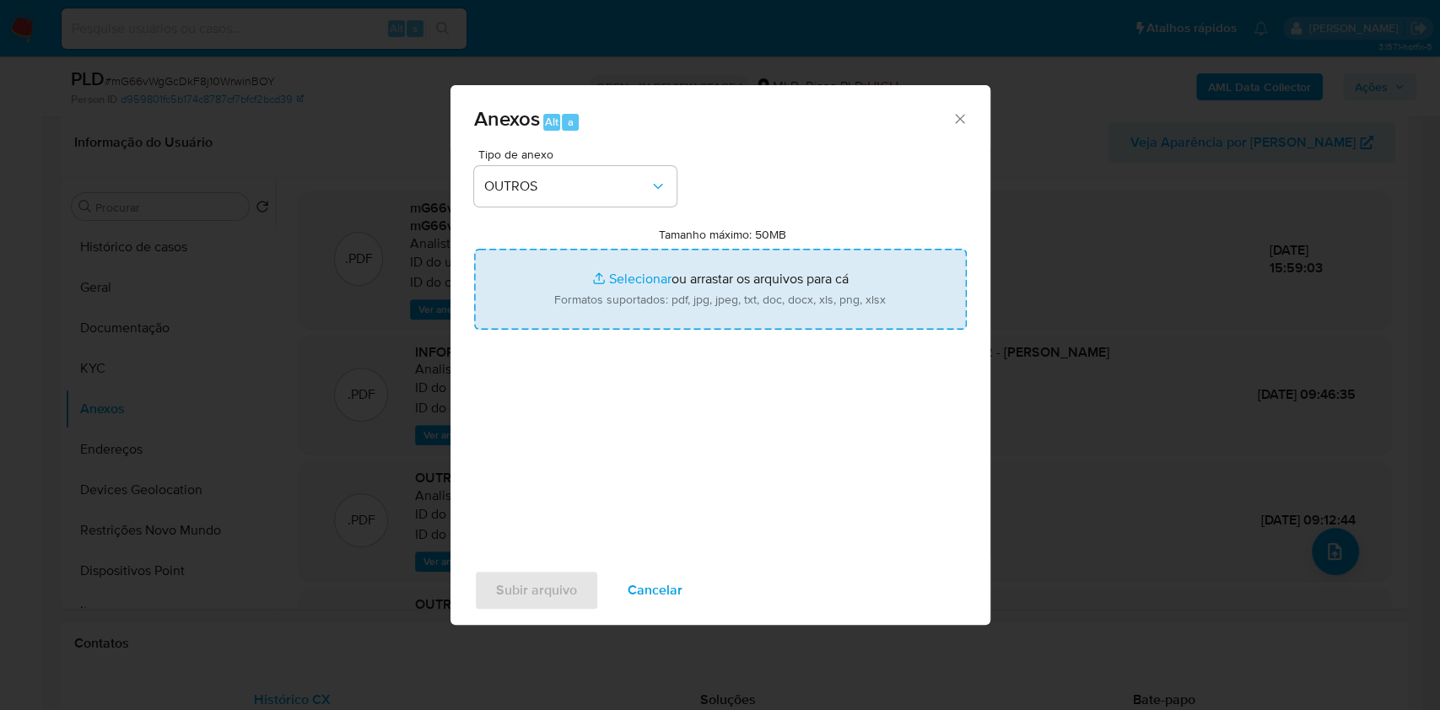
click at [608, 277] on input "Tamanho máximo: 50MB Selecionar arquivos" at bounding box center [720, 289] width 493 height 81
type input "C:\fakepath\2º SAR - CPF 85817469502 - LUIZ EDUARDO CORDEIRO RUAS - Documentos …"
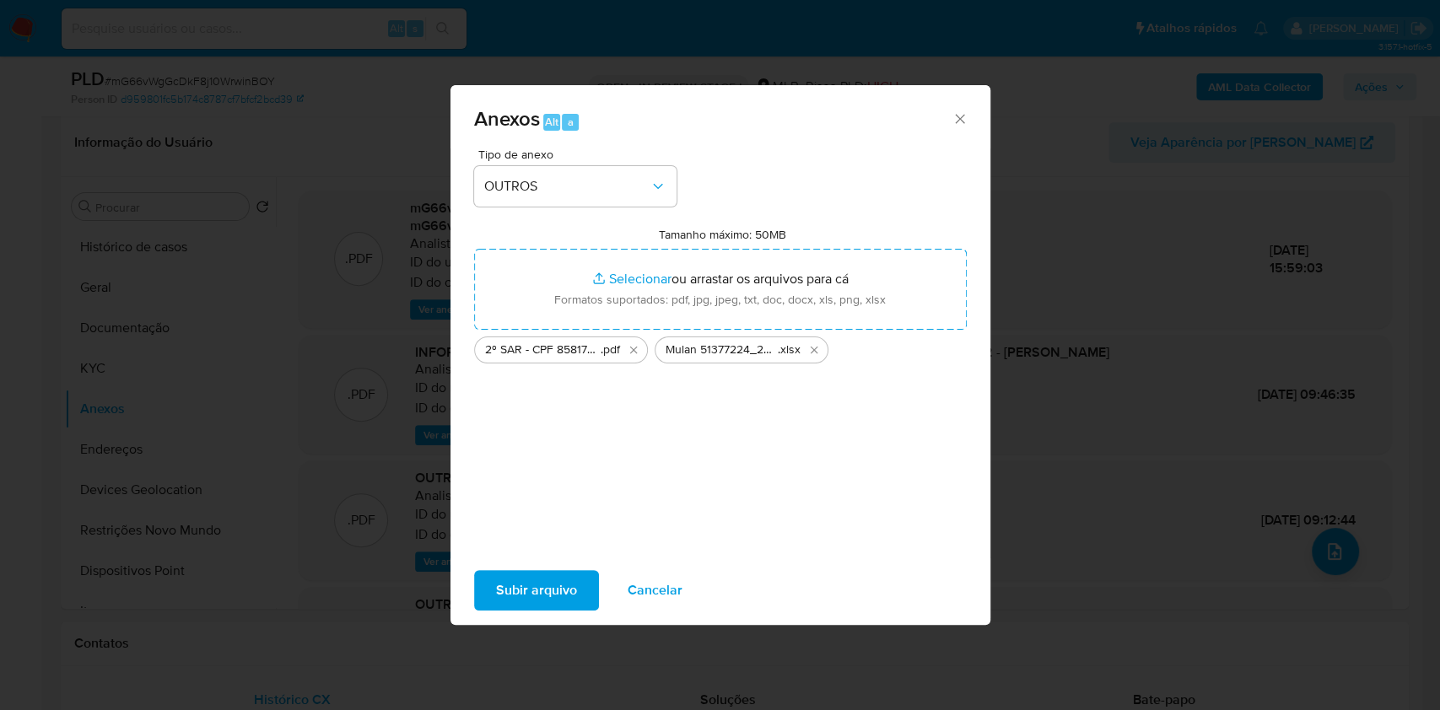
click at [511, 590] on span "Subir arquivo" at bounding box center [536, 590] width 81 height 37
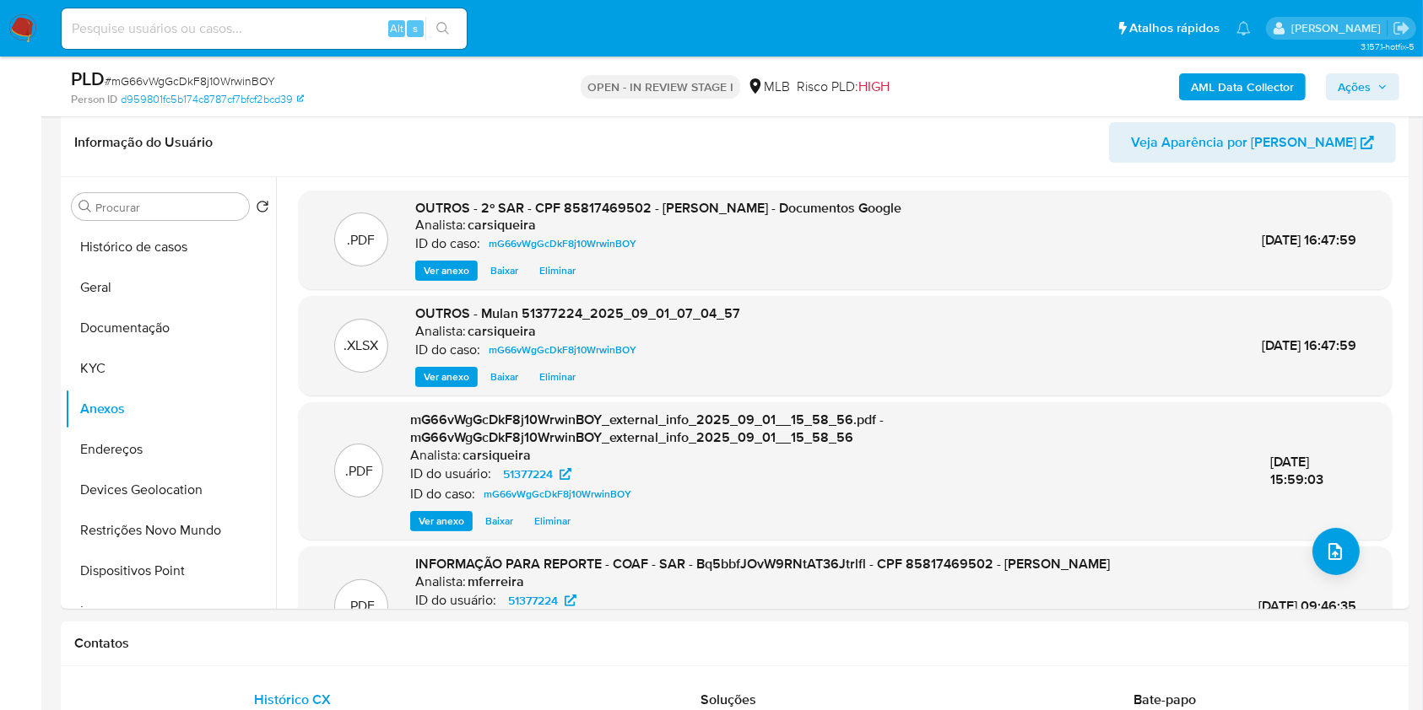
click at [1362, 76] on span "Ações" at bounding box center [1353, 86] width 33 height 27
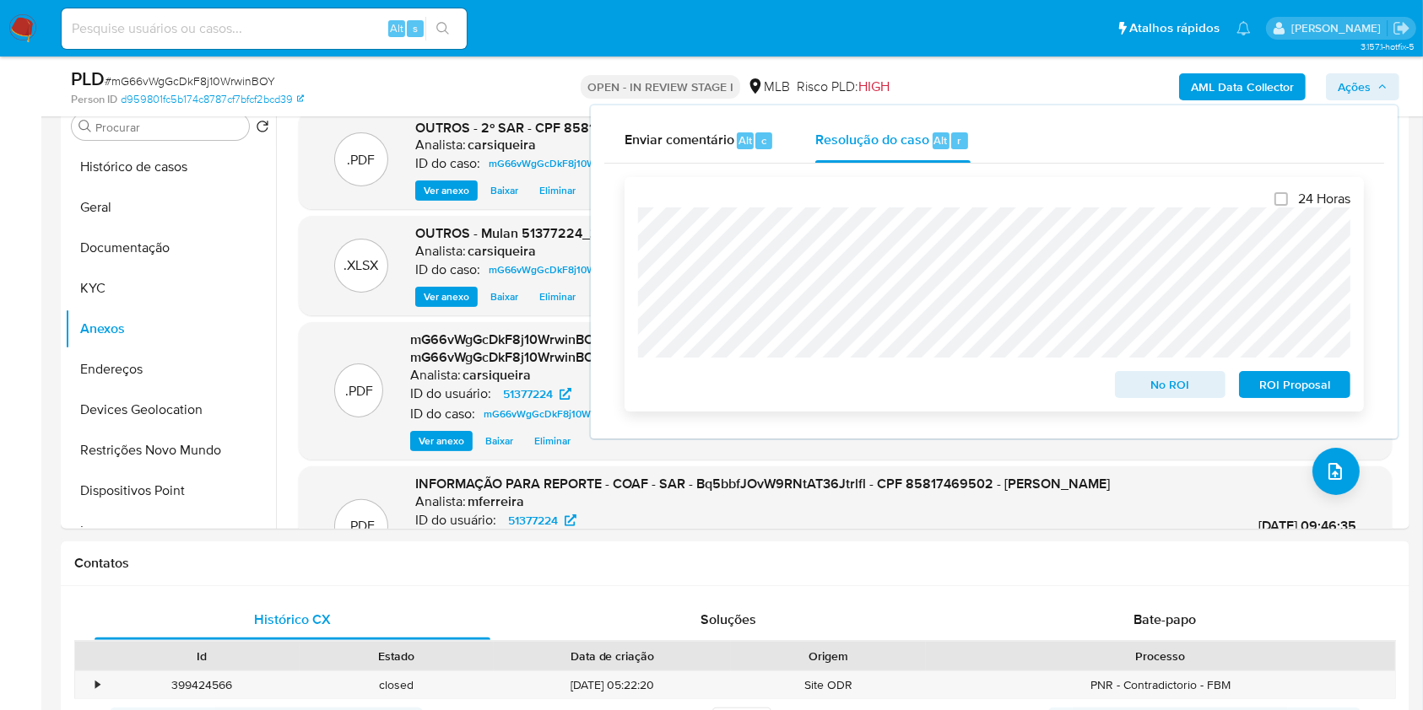
scroll to position [373, 0]
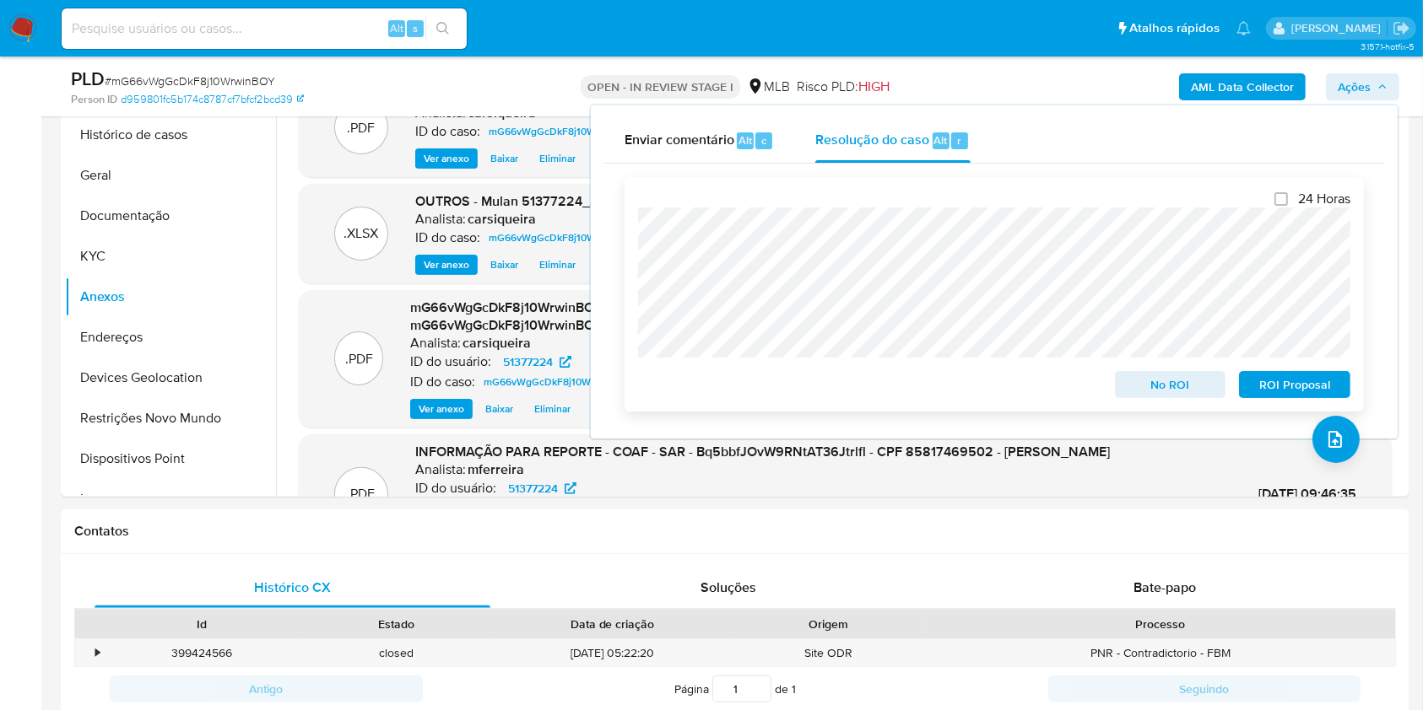
click at [1303, 388] on span "ROI Proposal" at bounding box center [1294, 385] width 88 height 24
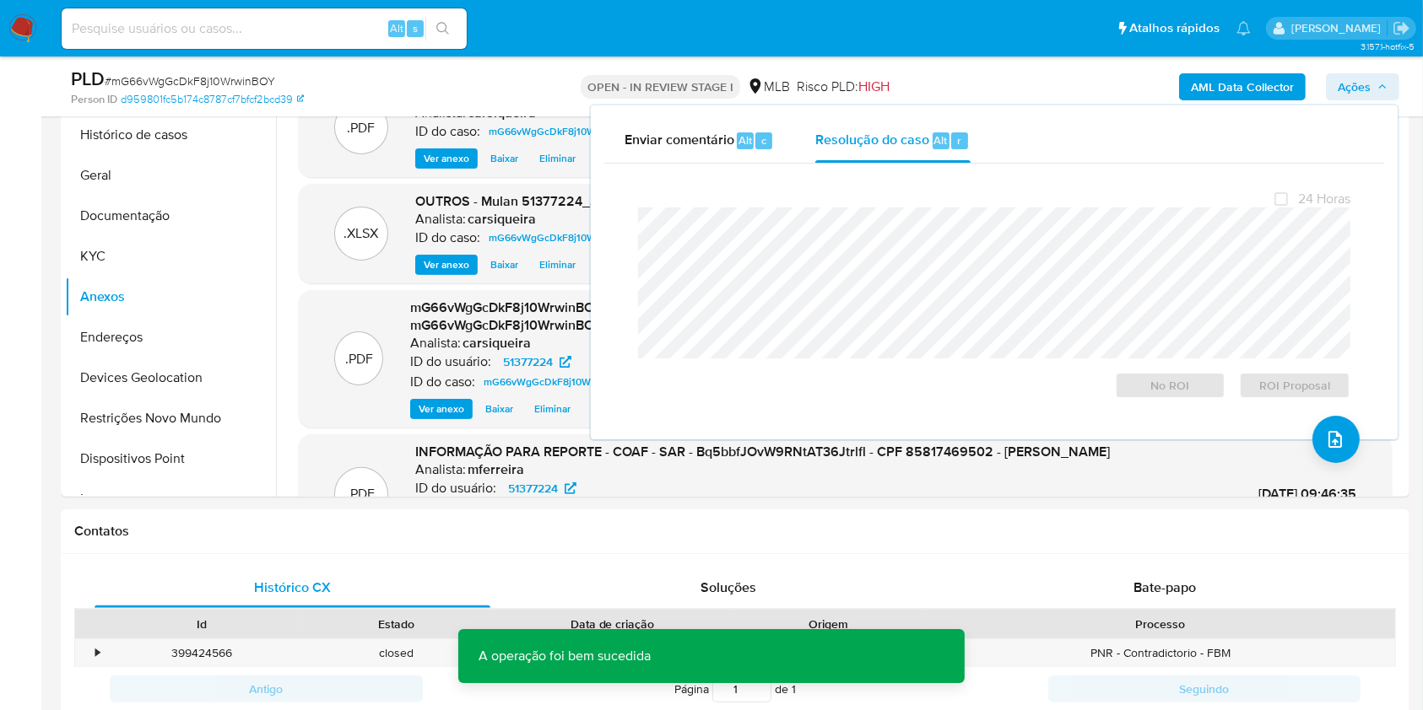
click at [223, 84] on span "# mG66vWgGcDkF8j10WrwinBOY" at bounding box center [190, 81] width 170 height 17
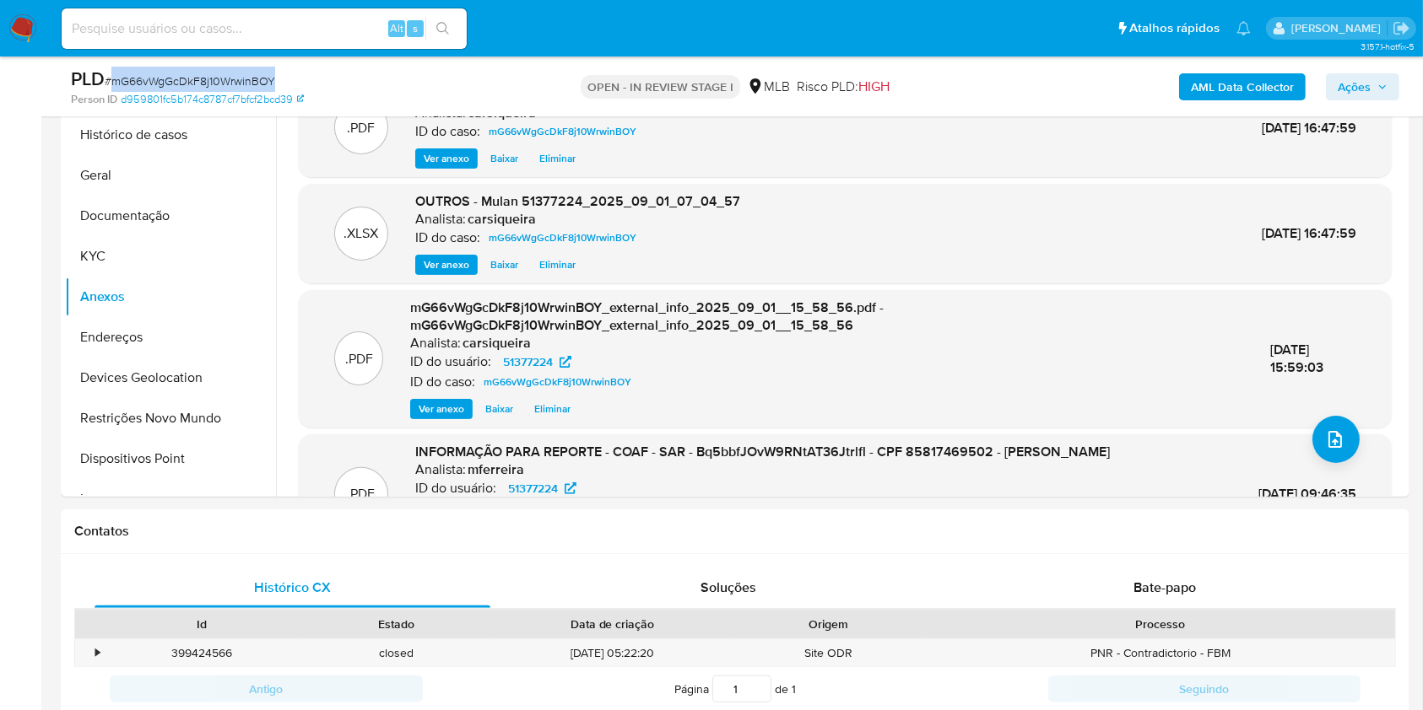
click at [223, 84] on span "# mG66vWgGcDkF8j10WrwinBOY" at bounding box center [190, 81] width 170 height 17
copy span "mG66vWgGcDkF8j10WrwinBOY"
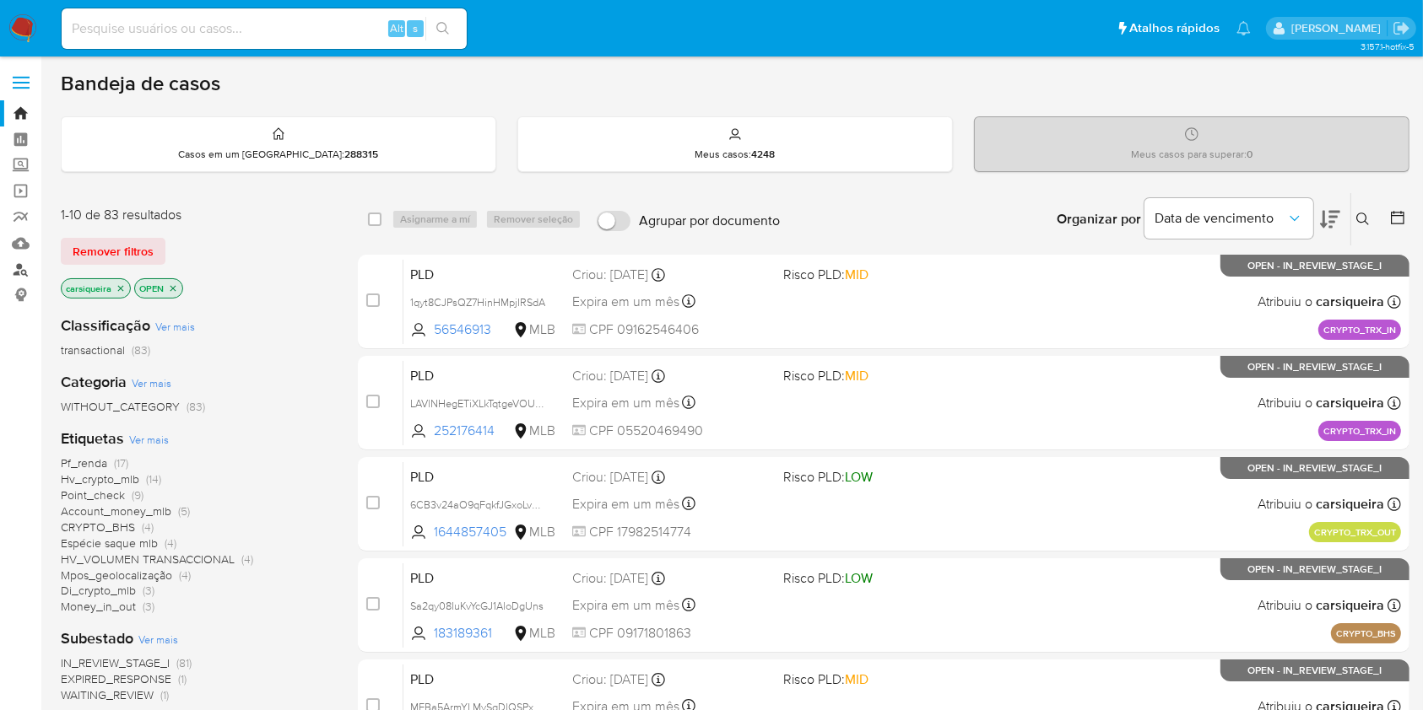
click at [19, 272] on link "Localizador de pessoas" at bounding box center [100, 270] width 201 height 26
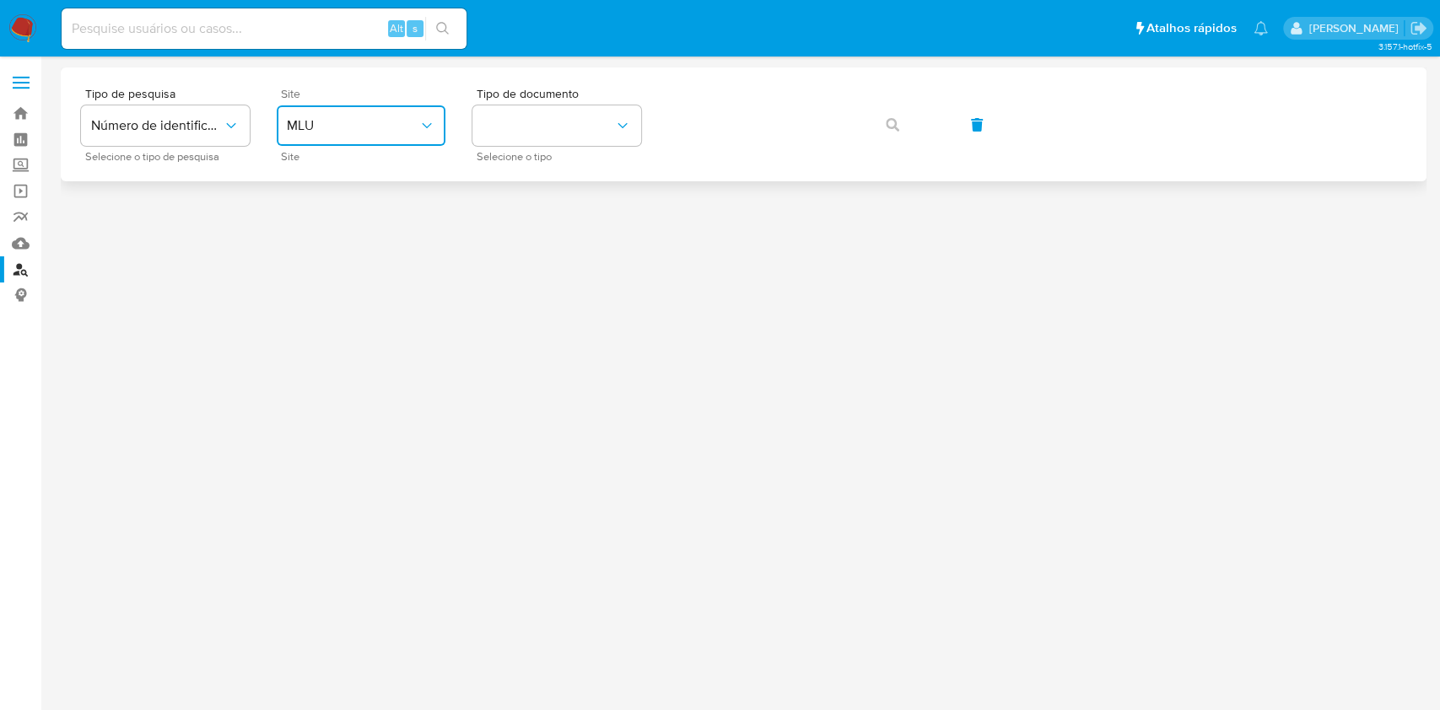
click at [344, 111] on button "MLU" at bounding box center [361, 125] width 169 height 41
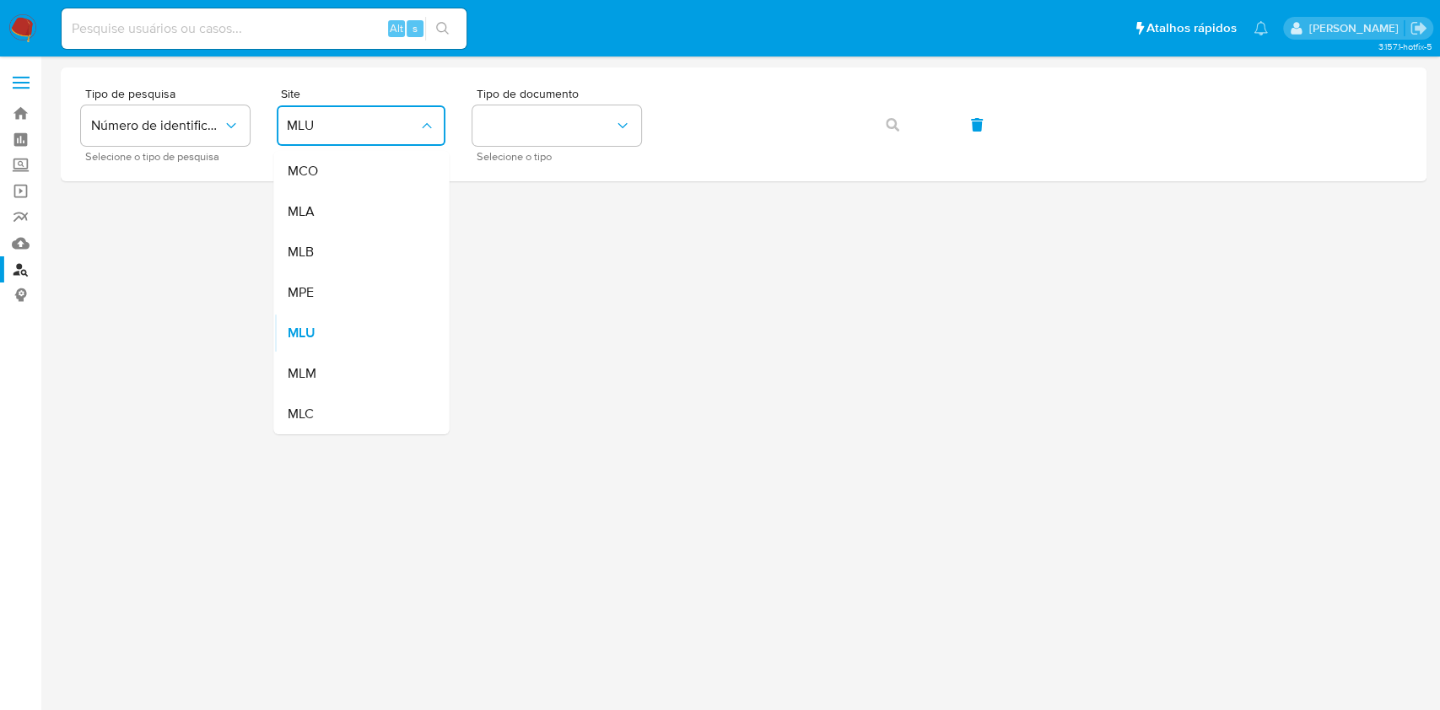
click at [378, 251] on div "MLB" at bounding box center [356, 252] width 138 height 41
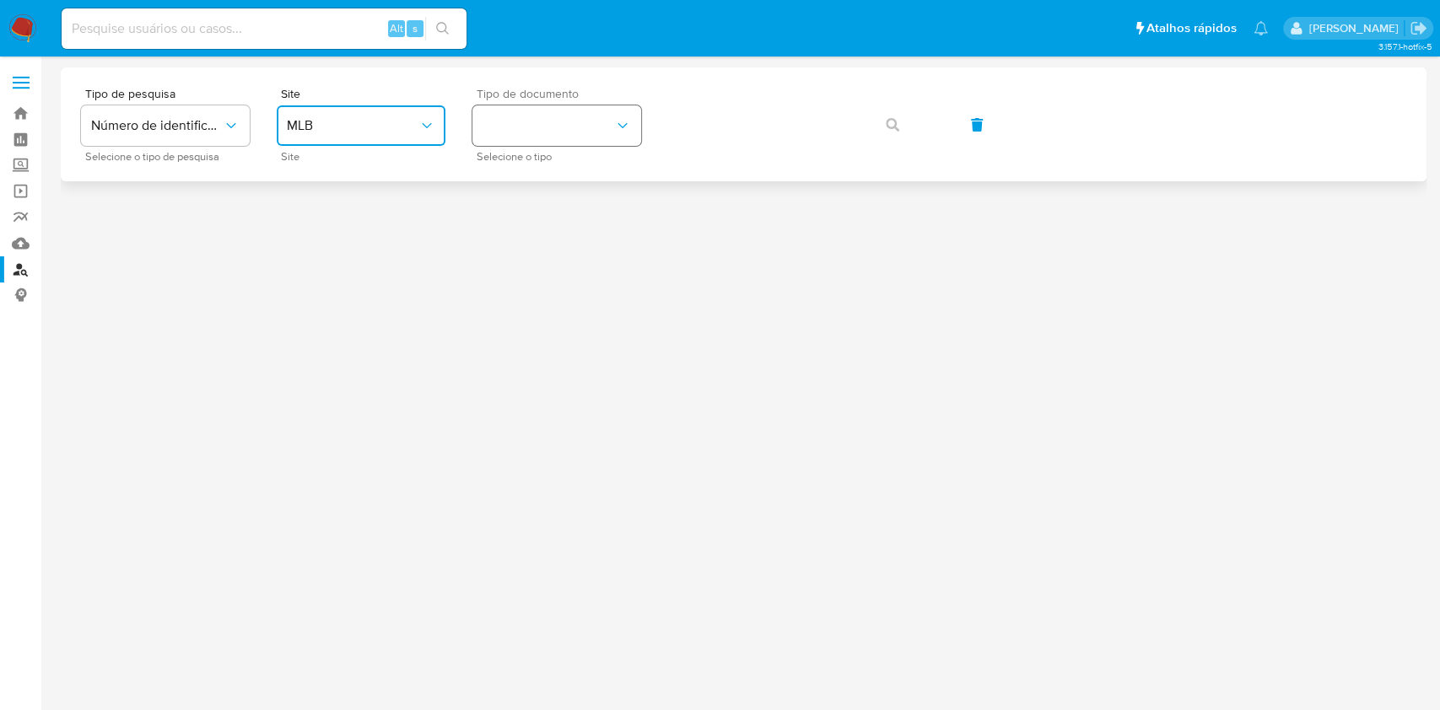
click at [601, 116] on button "identificationType" at bounding box center [557, 125] width 169 height 41
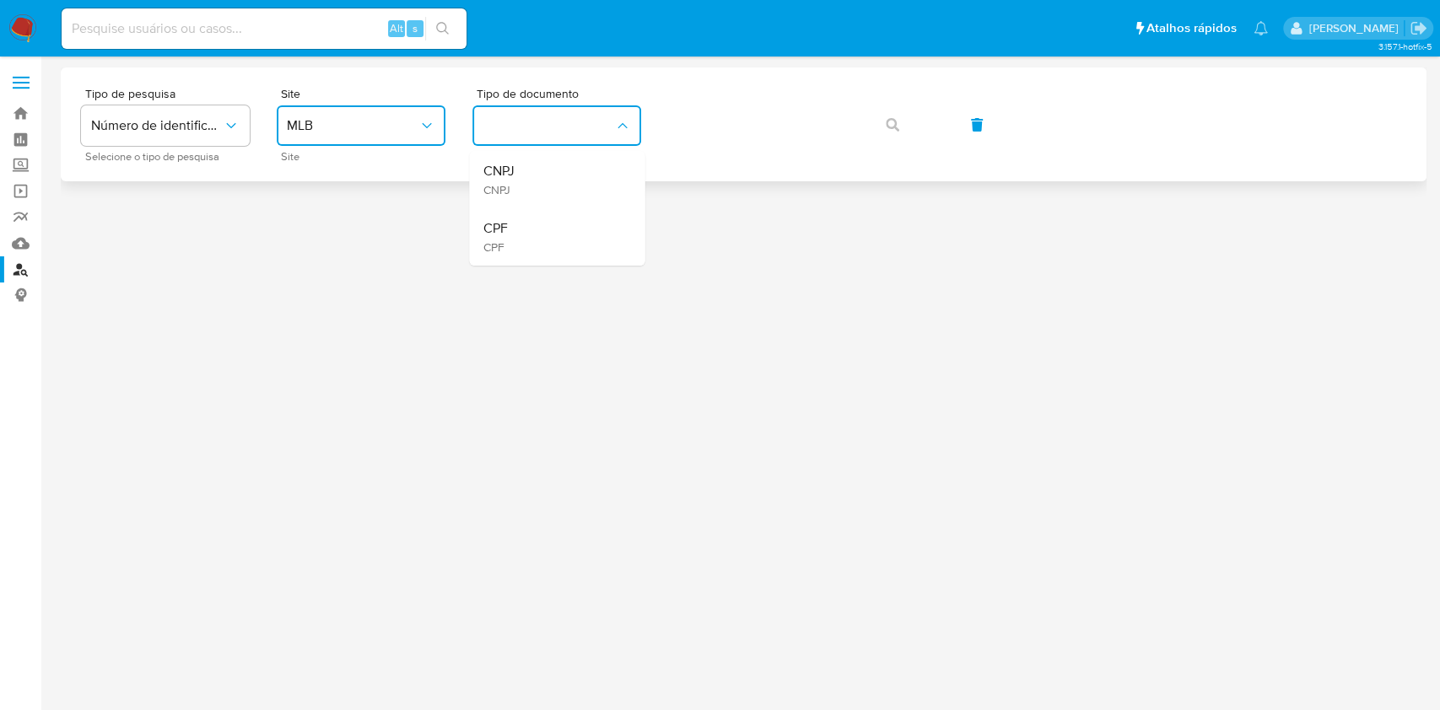
drag, startPoint x: 572, startPoint y: 233, endPoint x: 660, endPoint y: 172, distance: 106.7
click at [574, 229] on div "CPF CPF" at bounding box center [552, 236] width 138 height 57
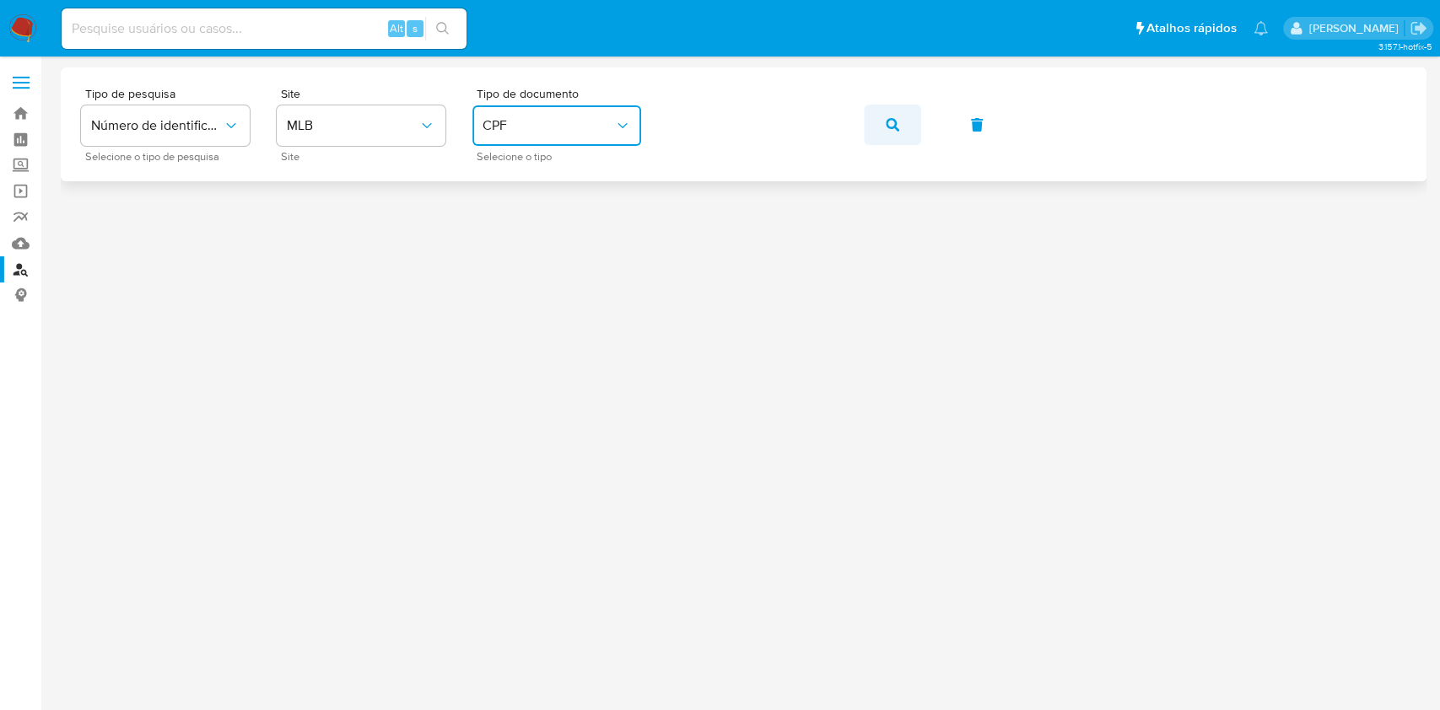
click at [884, 133] on button "button" at bounding box center [892, 125] width 57 height 41
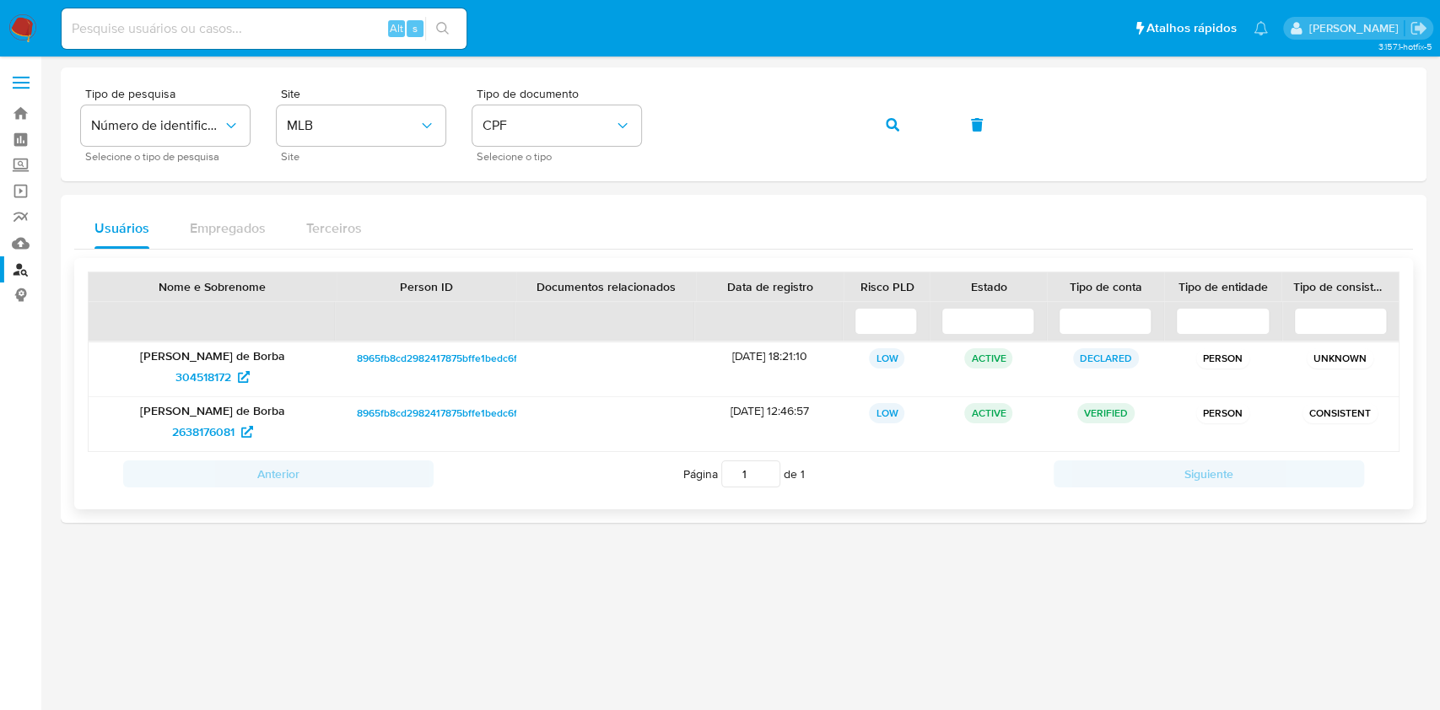
click at [204, 361] on p "[PERSON_NAME] de Borba" at bounding box center [212, 355] width 224 height 15
click at [208, 384] on span "304518172" at bounding box center [204, 377] width 56 height 27
click at [184, 429] on span "2638176081" at bounding box center [203, 432] width 62 height 27
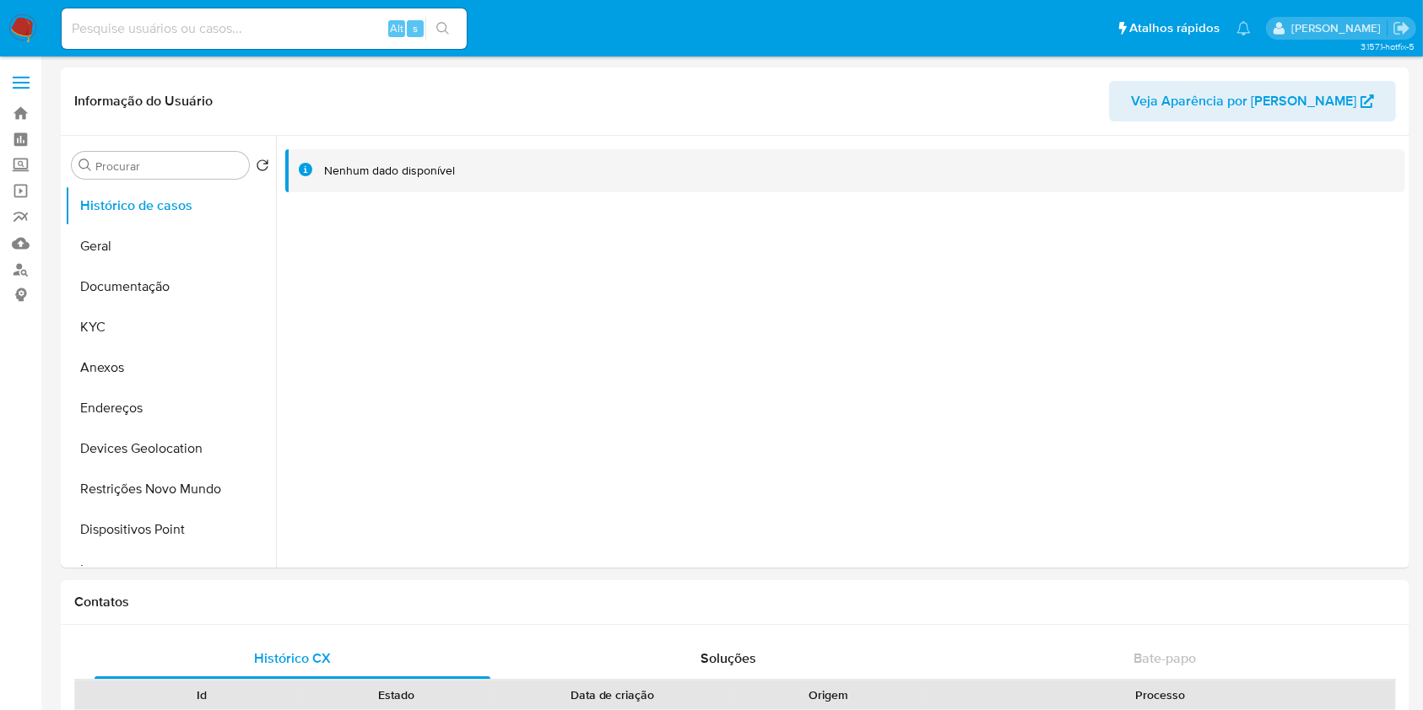
select select "10"
click at [136, 302] on button "Documentação" at bounding box center [163, 287] width 197 height 41
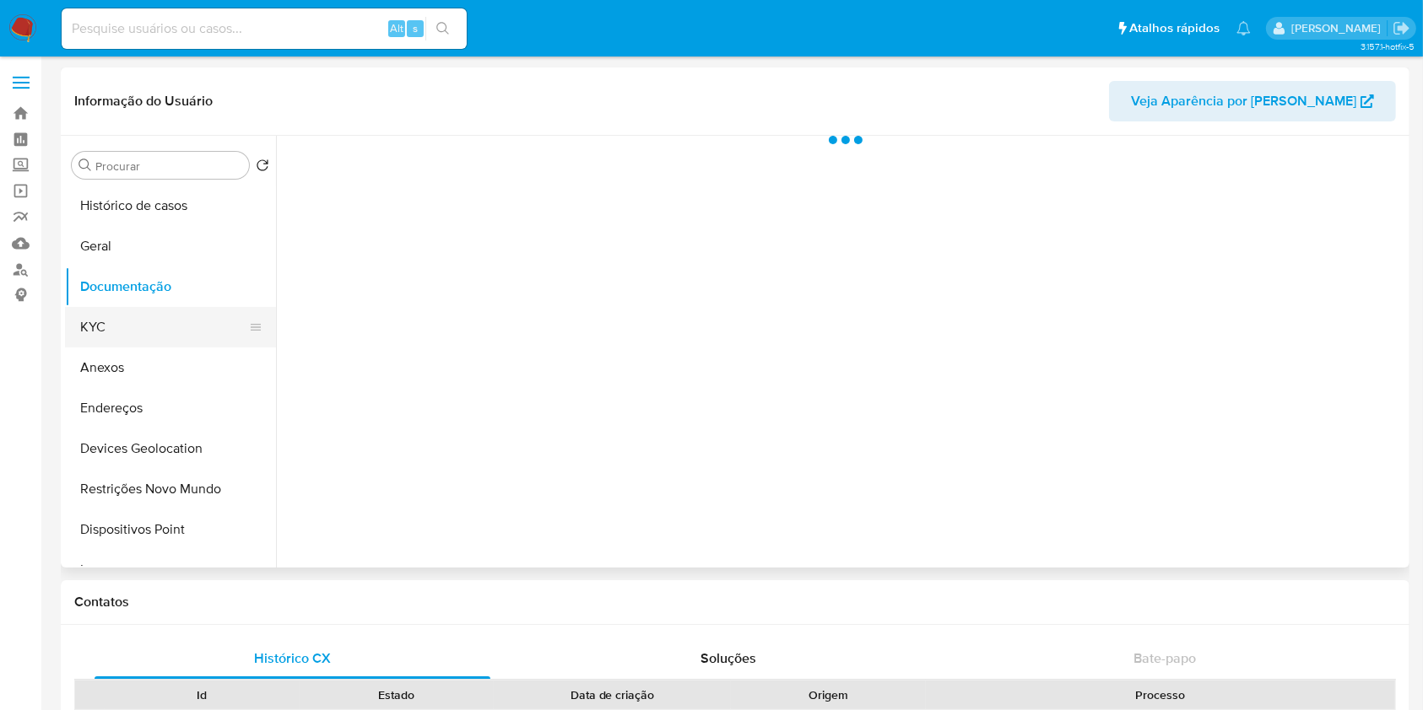
click at [137, 313] on button "KYC" at bounding box center [163, 327] width 197 height 41
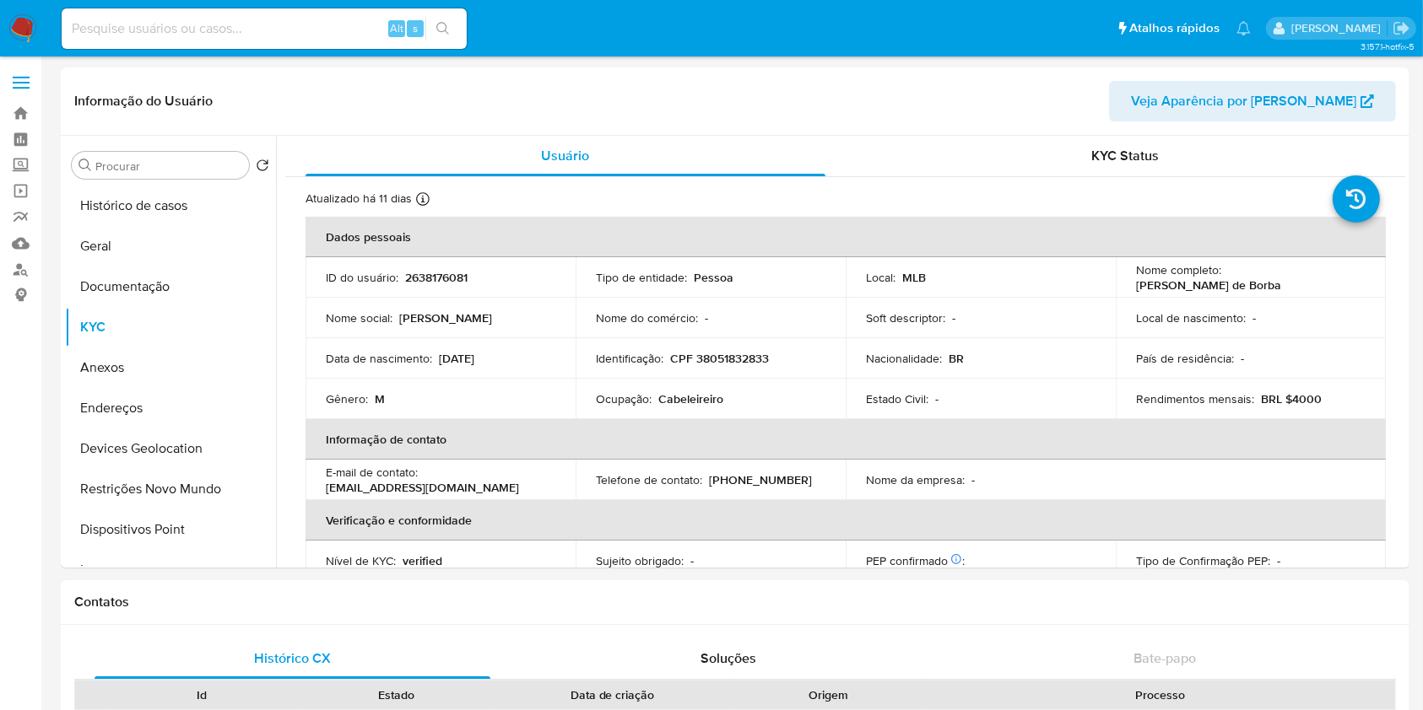
scroll to position [734, 0]
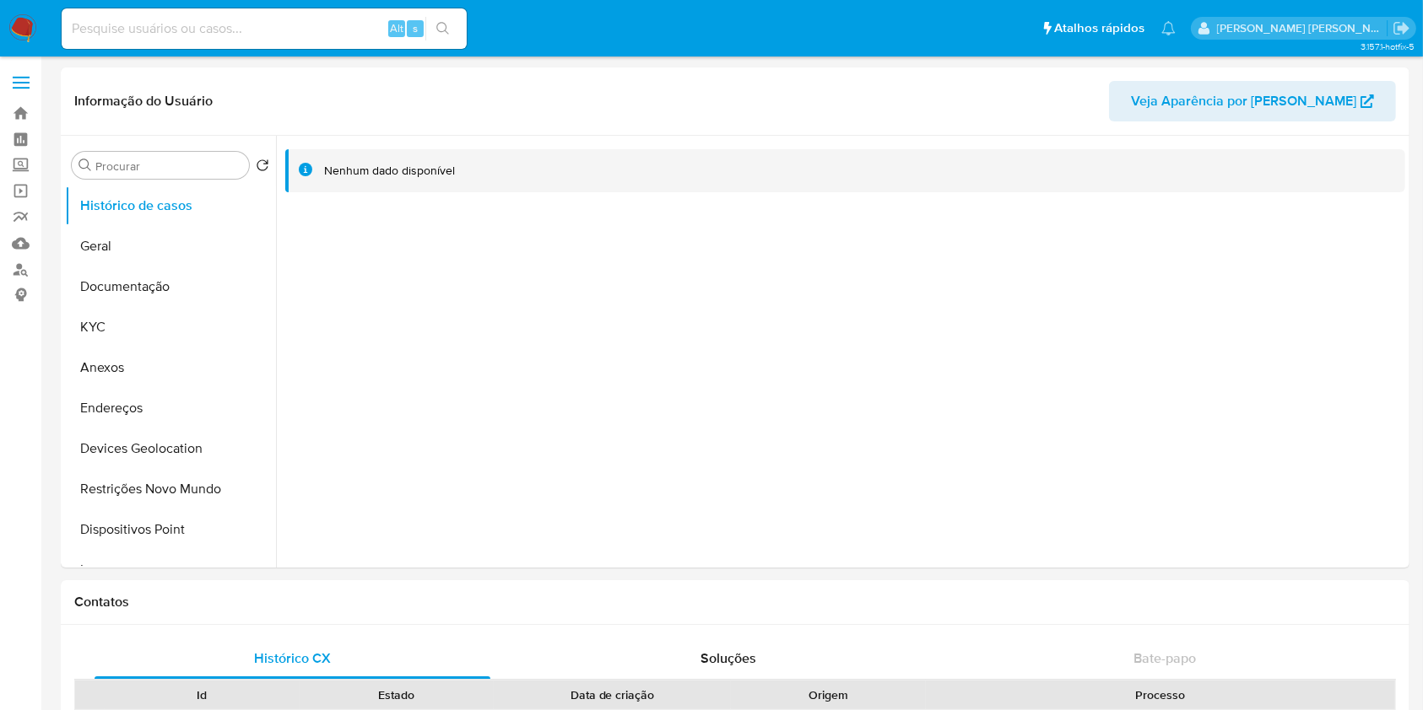
select select "10"
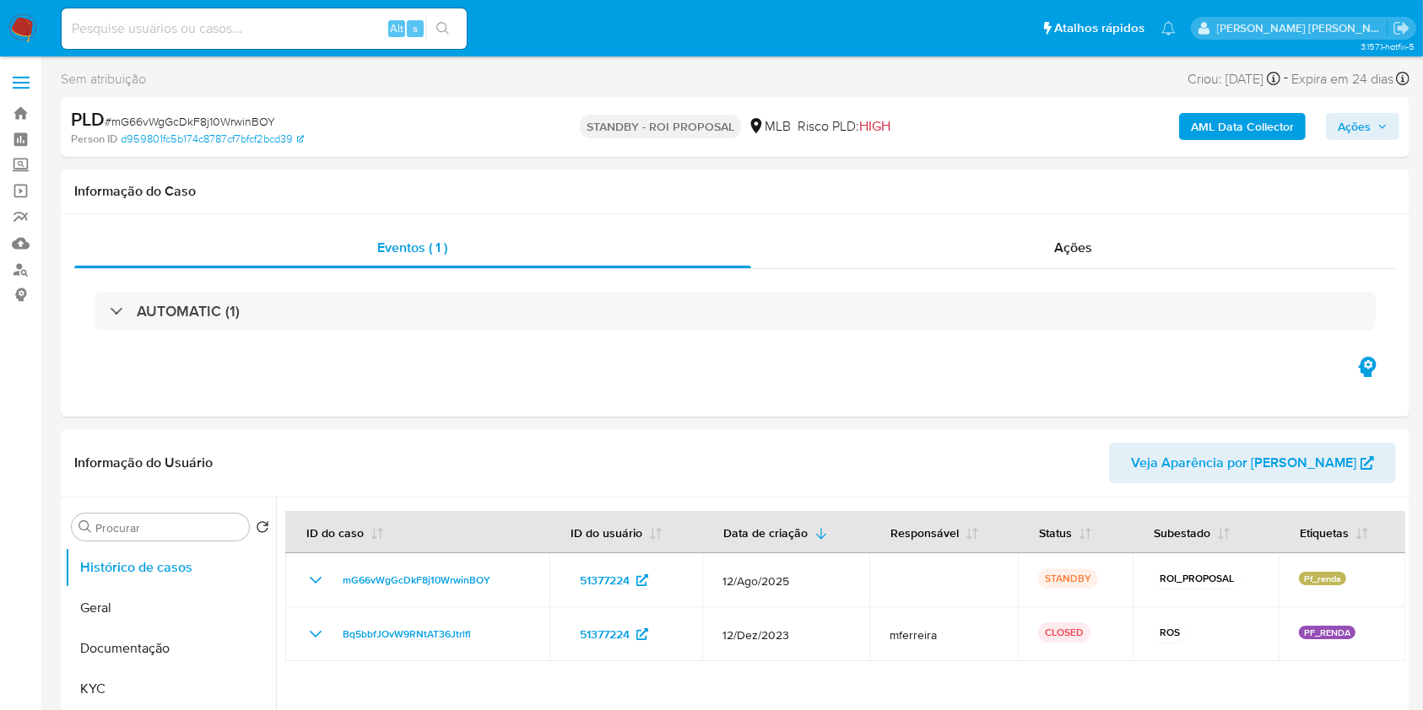
select select "10"
click at [14, 31] on img at bounding box center [22, 28] width 29 height 29
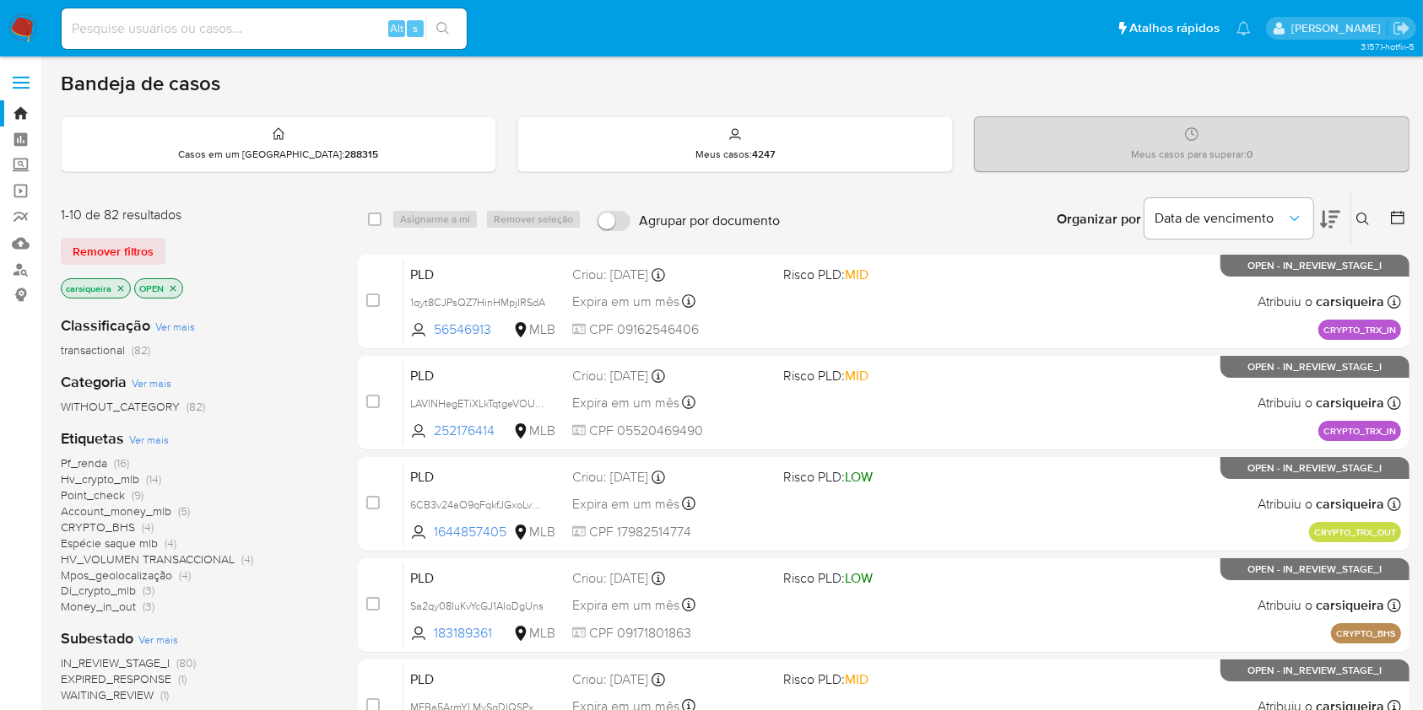
scroll to position [112, 0]
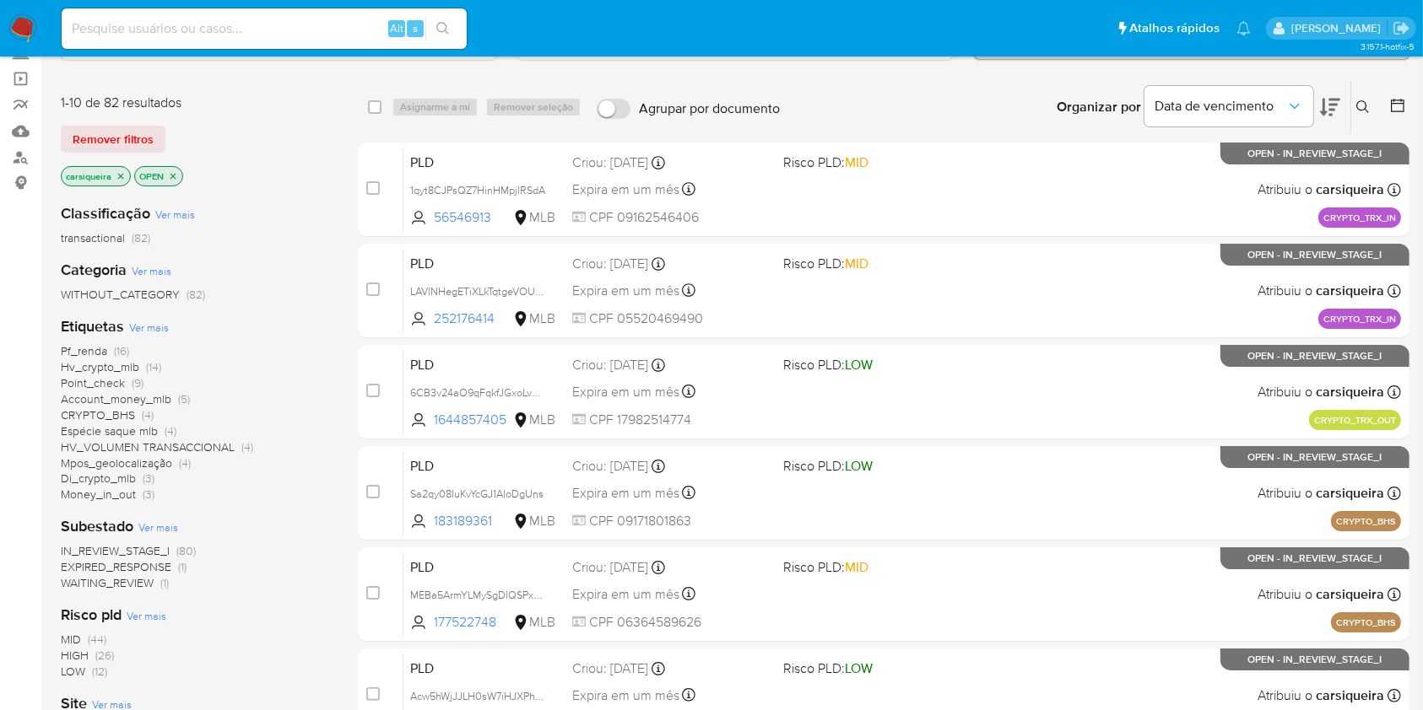
click at [169, 576] on span "(1)" at bounding box center [164, 583] width 8 height 17
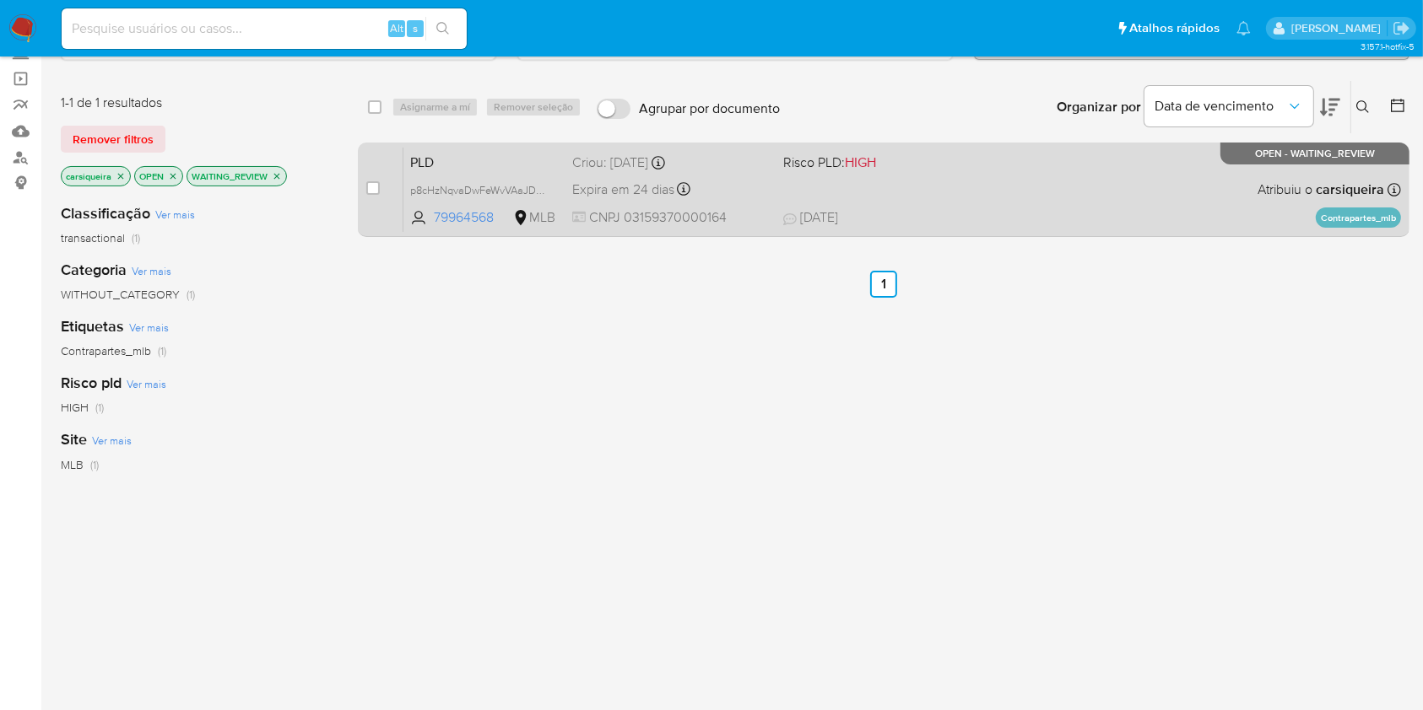
click at [995, 192] on div "PLD p8cHzNqvaDwFeWvVAaJDePJr 79964568 MLB Risco PLD: HIGH Criou: 12/08/2025 Cri…" at bounding box center [901, 189] width 997 height 85
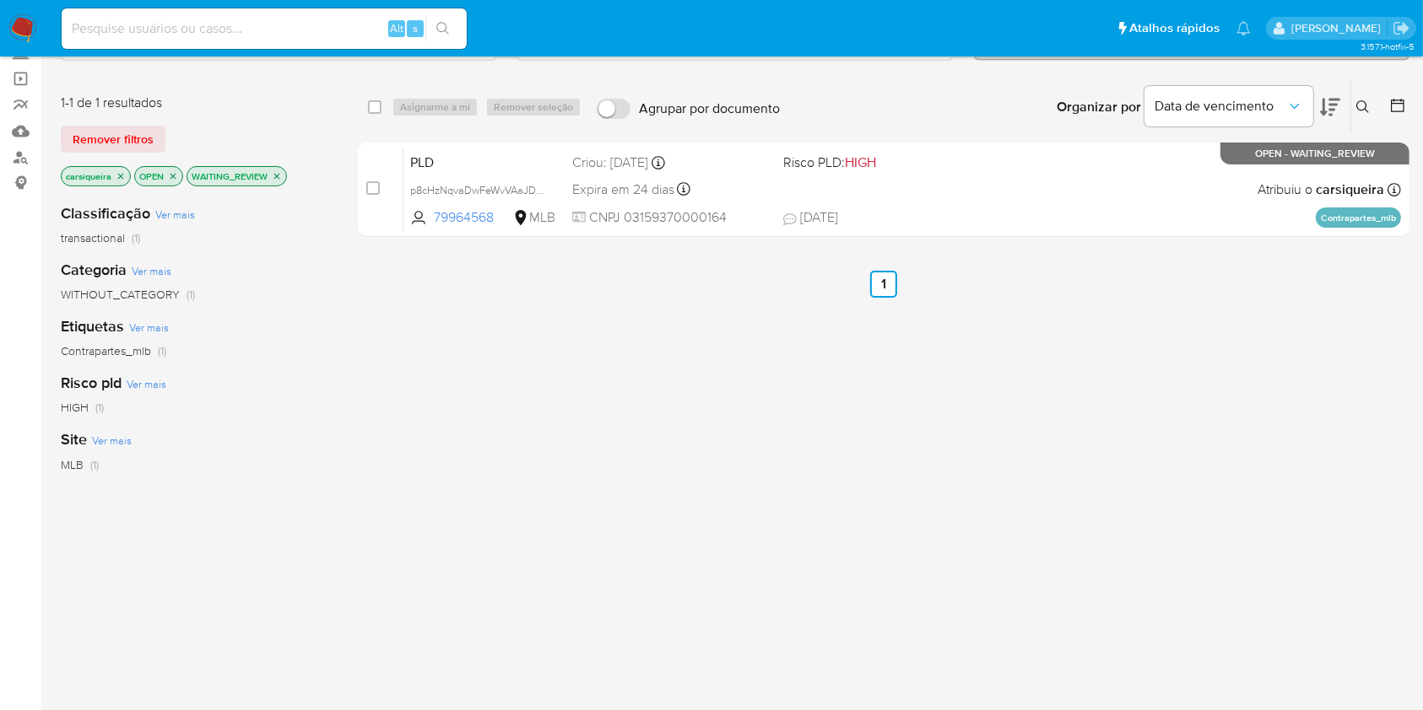
click at [1280, 384] on div "select-all-cases-checkbox Asignarme a mí Remover seleção Agrupar por documento …" at bounding box center [883, 462] width 1051 height 764
click at [277, 172] on icon "close-filter" at bounding box center [277, 176] width 10 height 10
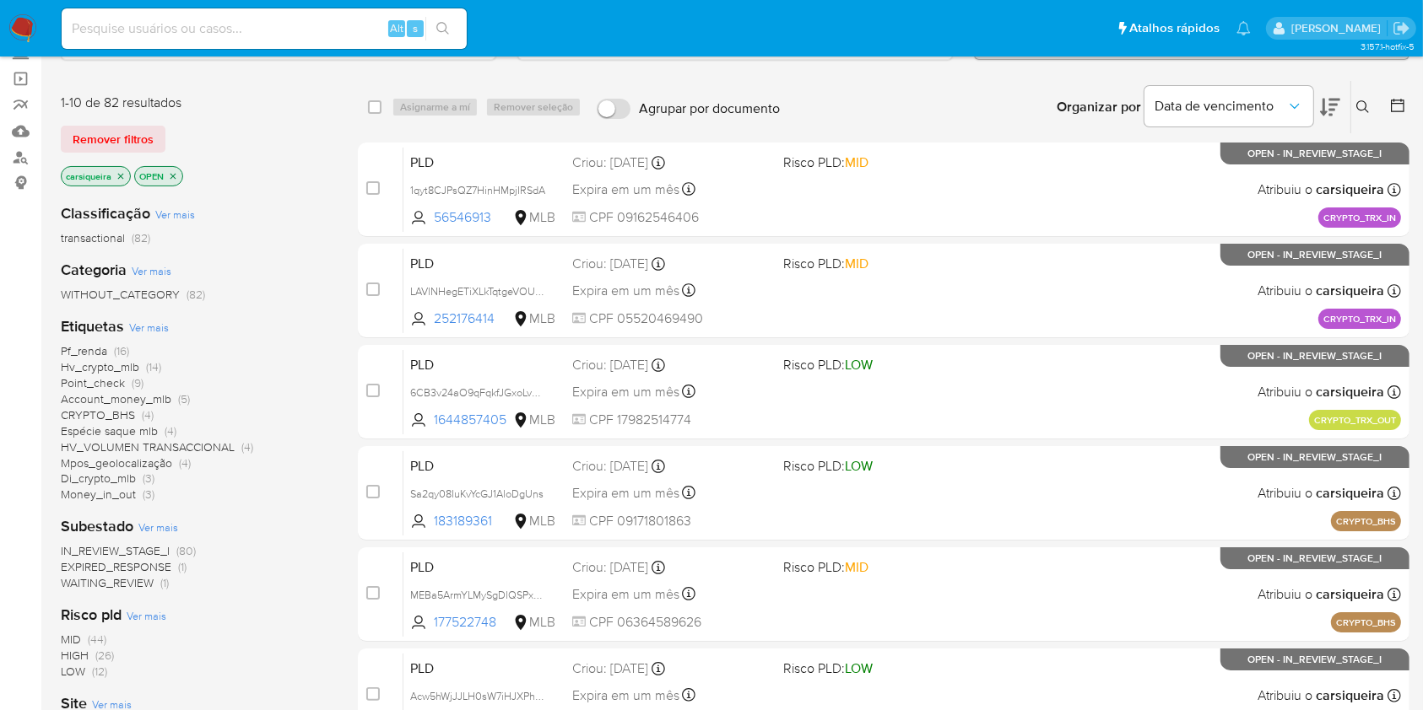
click at [218, 19] on input at bounding box center [264, 29] width 405 height 22
paste input "QrAuBnlxcfbjqDkqRSQK2mUb"
type input "QrAuBnlxcfbjqDkqRSQK2mUb"
click at [443, 19] on button "search-icon" at bounding box center [442, 29] width 35 height 24
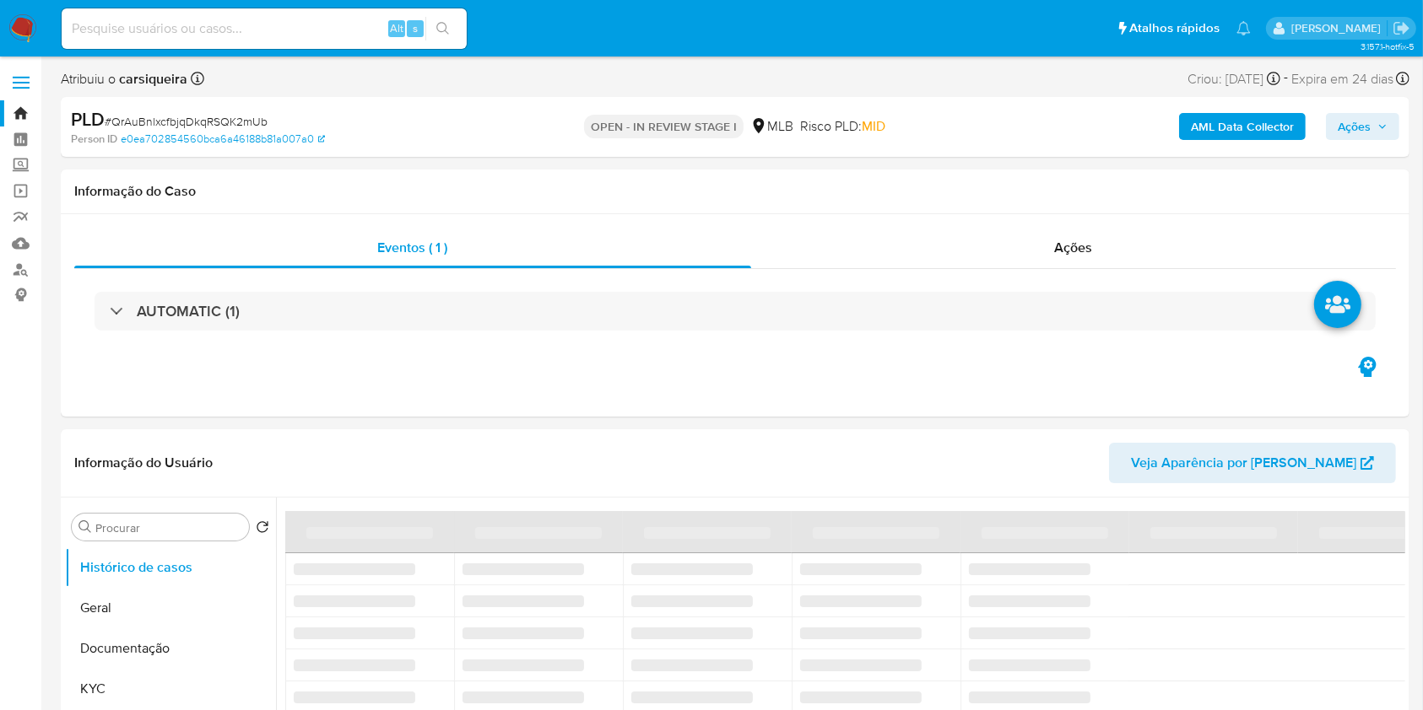
select select "10"
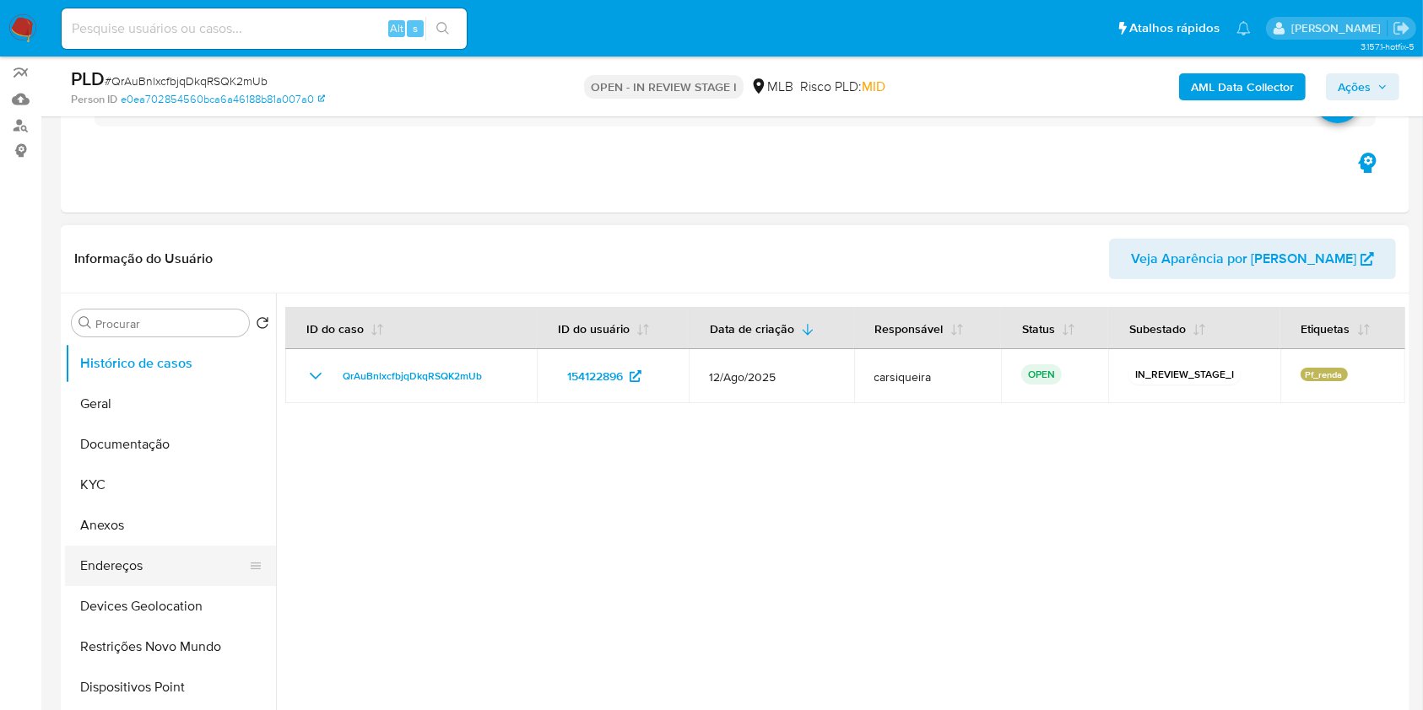
scroll to position [338, 0]
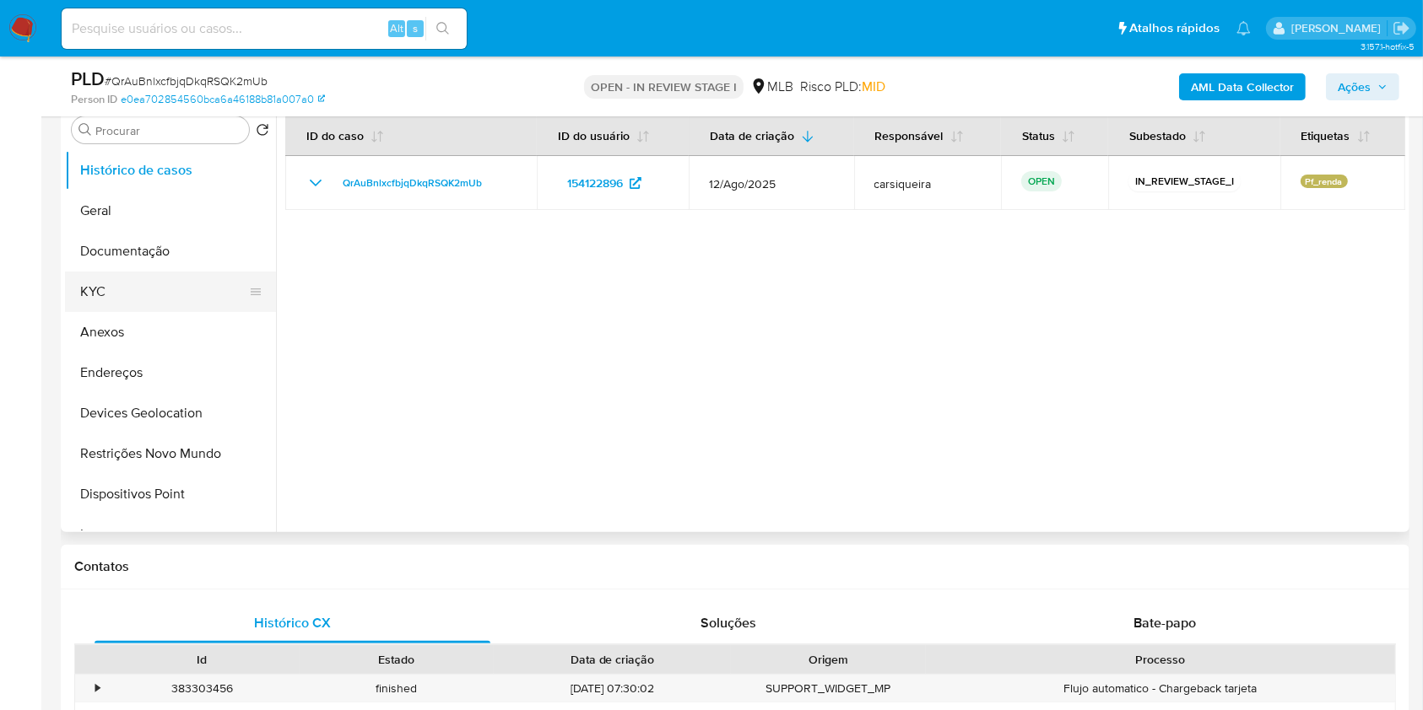
click at [135, 273] on button "KYC" at bounding box center [163, 292] width 197 height 41
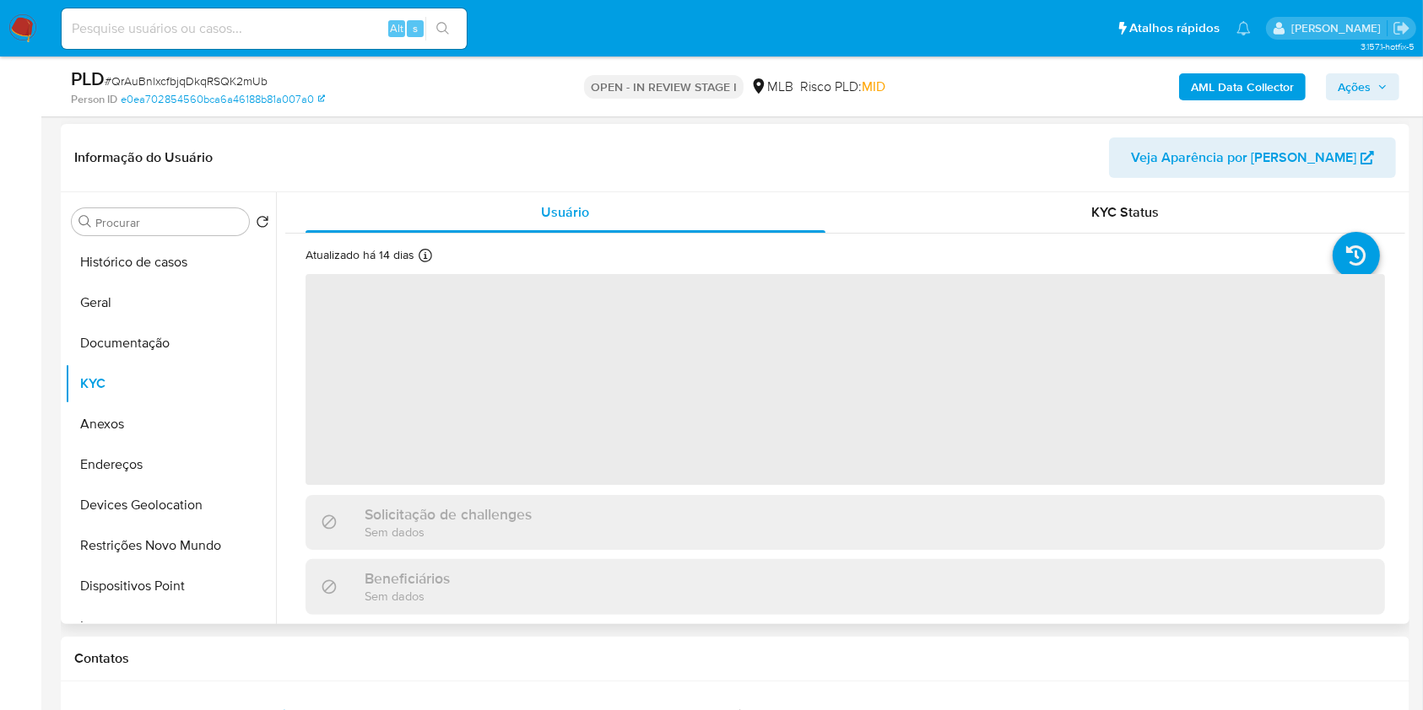
scroll to position [224, 0]
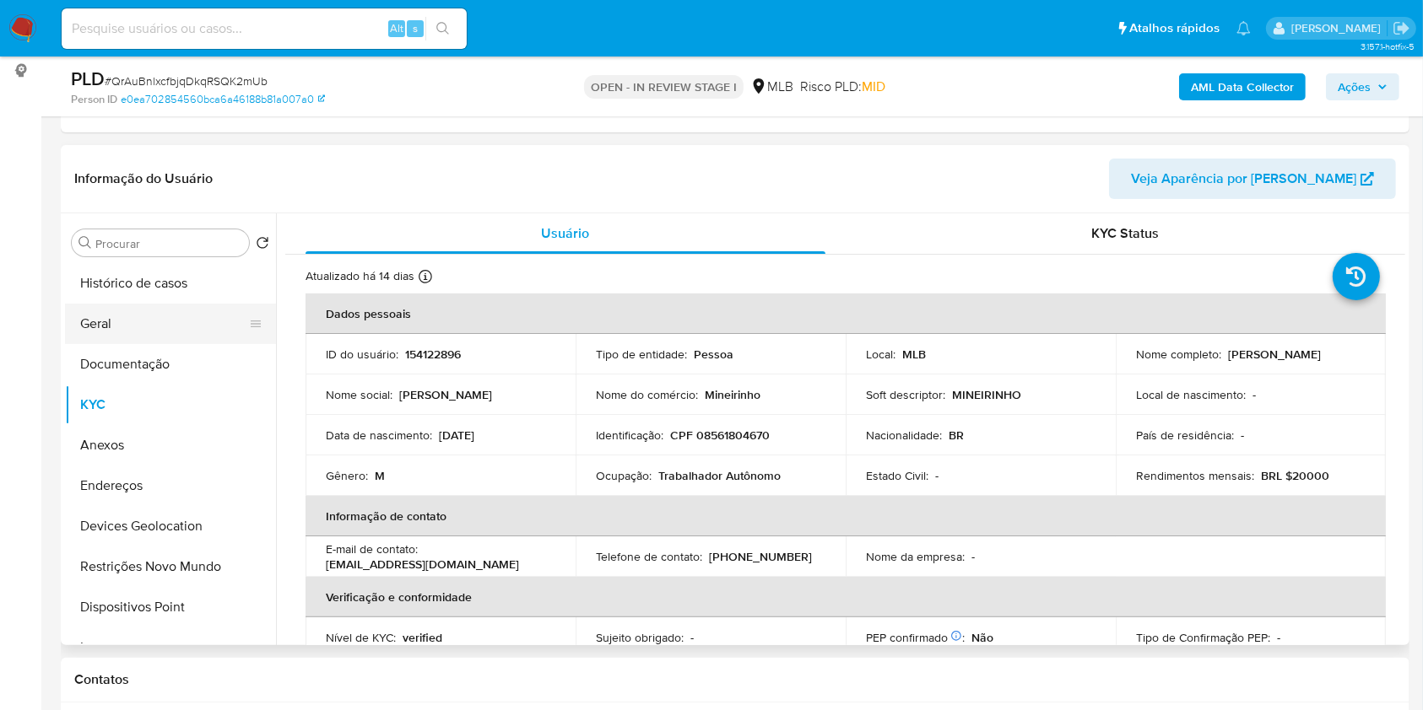
click at [122, 319] on button "Geral" at bounding box center [163, 324] width 197 height 41
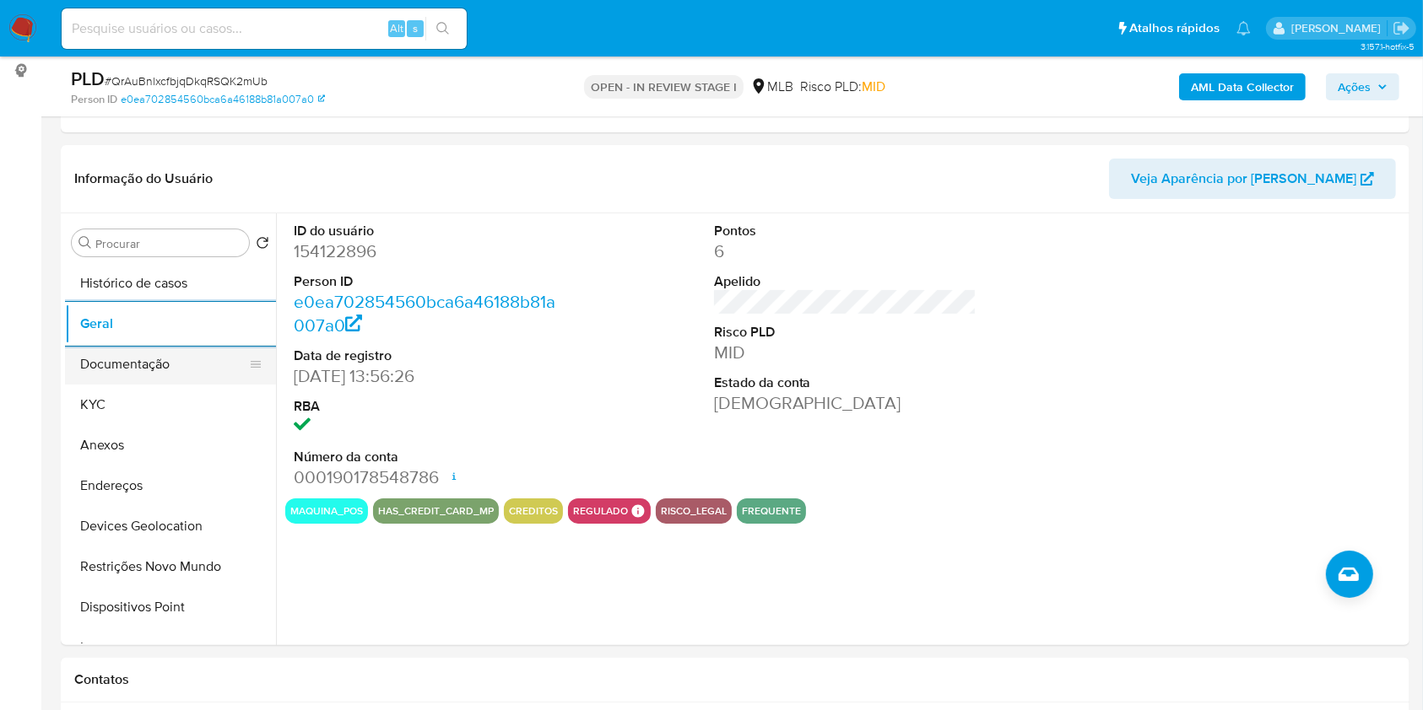
click at [159, 359] on button "Documentação" at bounding box center [163, 364] width 197 height 41
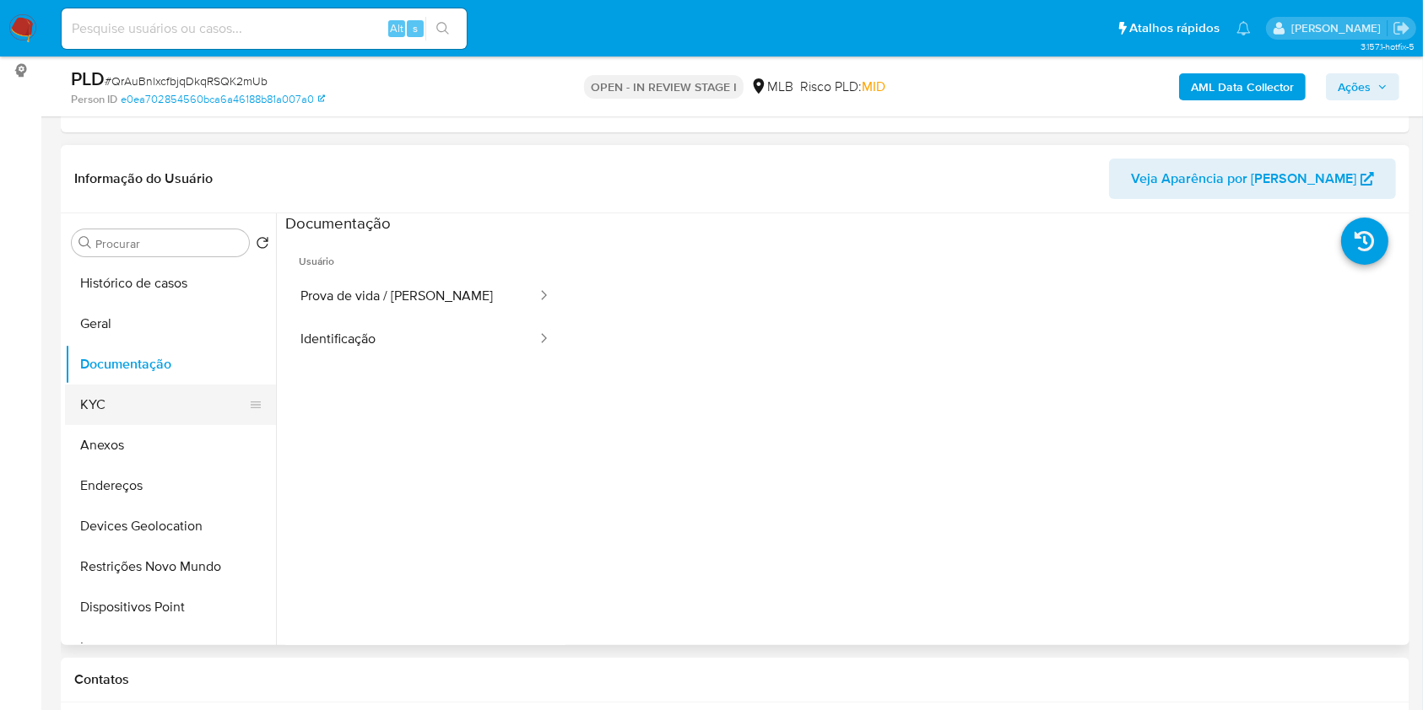
click at [146, 402] on button "KYC" at bounding box center [163, 405] width 197 height 41
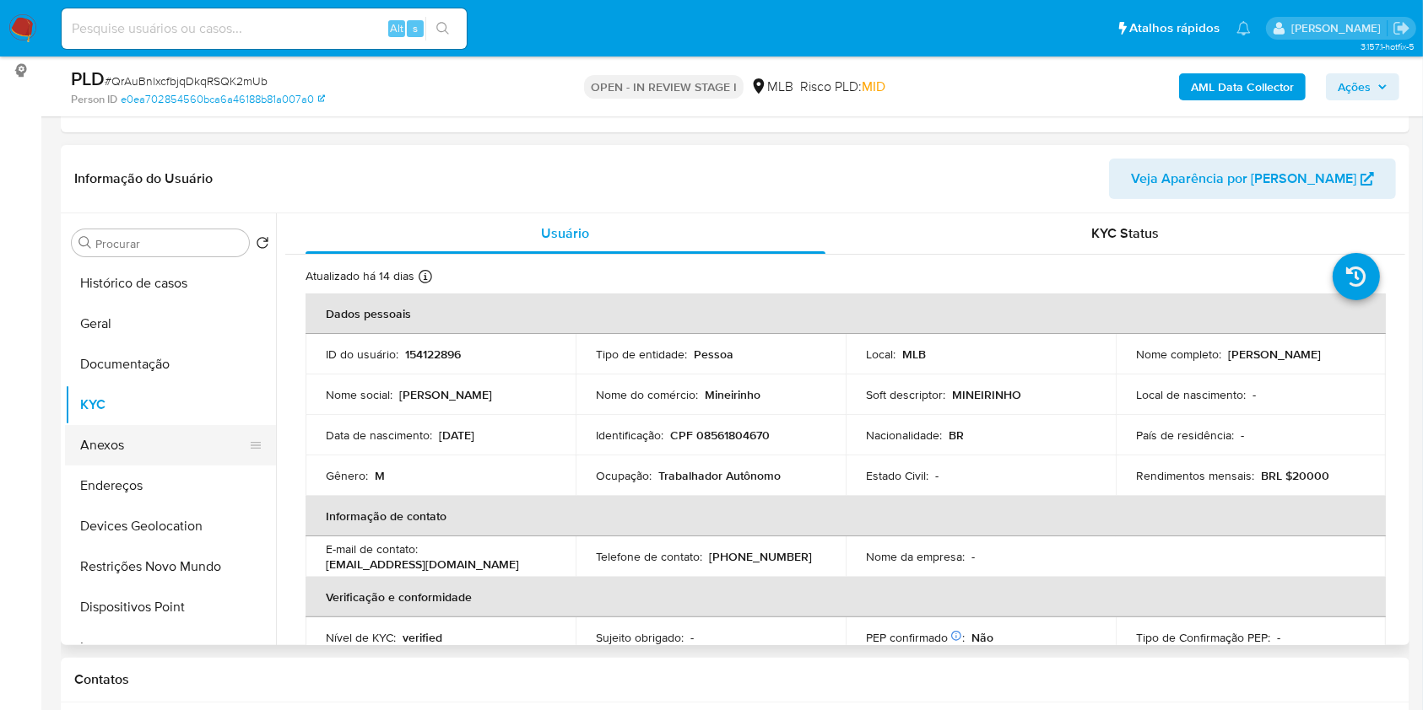
click at [191, 443] on button "Anexos" at bounding box center [163, 445] width 197 height 41
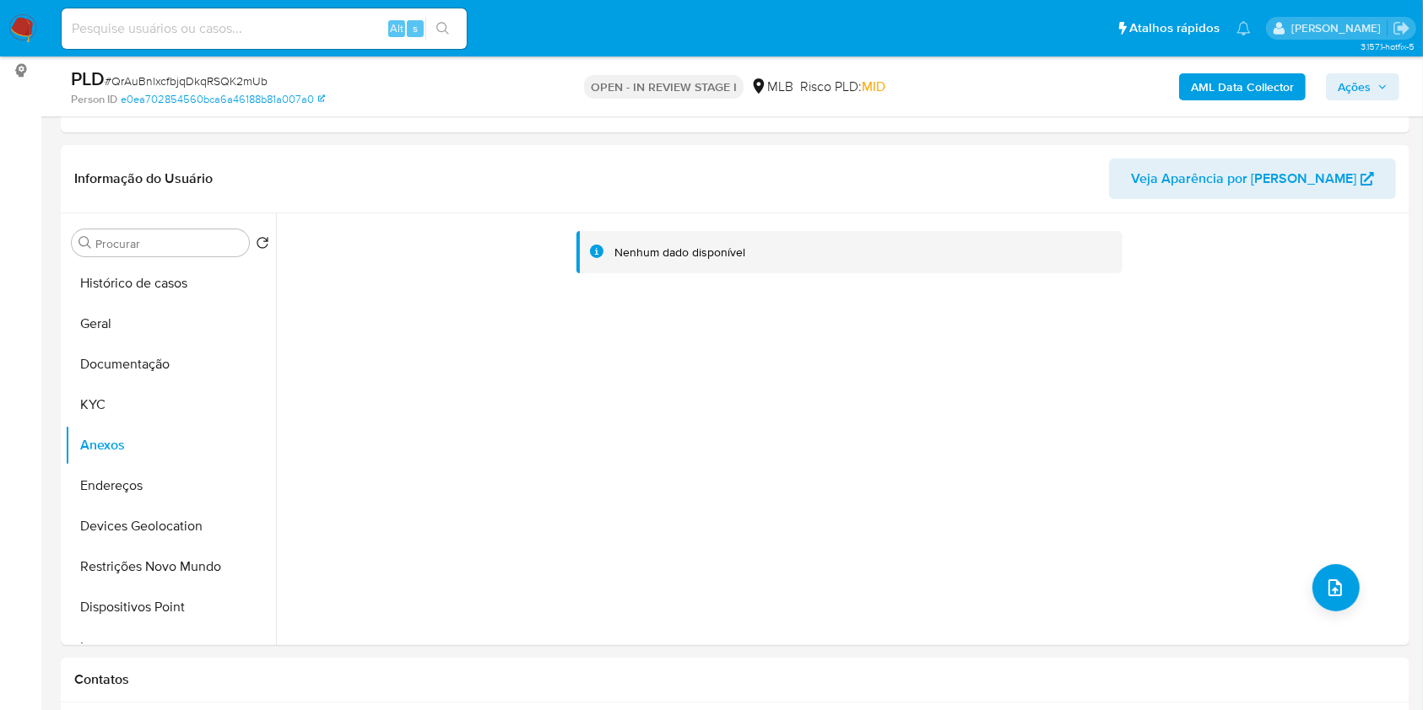
click at [1222, 82] on b "AML Data Collector" at bounding box center [1242, 86] width 103 height 27
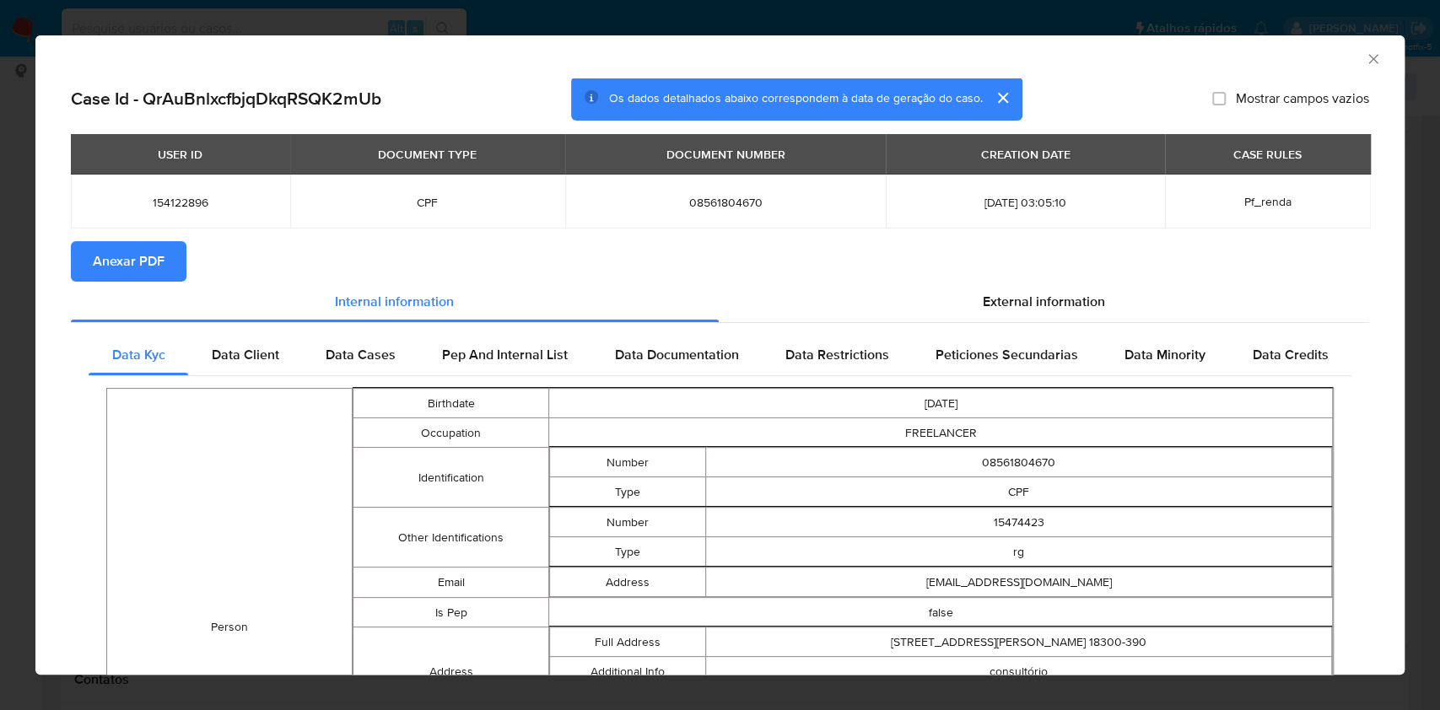
click at [176, 253] on button "Anexar PDF" at bounding box center [129, 261] width 116 height 41
click at [689, 196] on span "08561804670" at bounding box center [726, 202] width 281 height 15
copy span "08561804670"
click at [685, 192] on td "08561804670" at bounding box center [725, 202] width 321 height 54
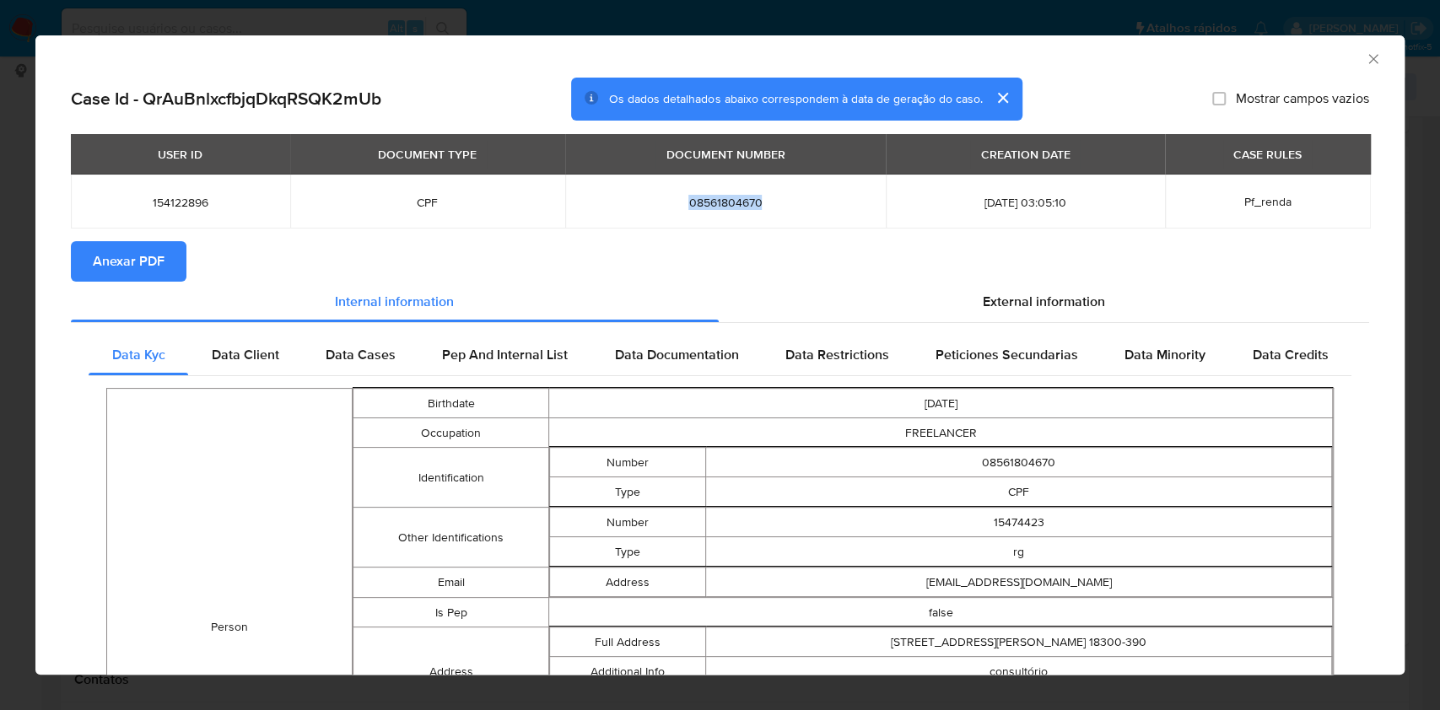
click at [685, 192] on td "08561804670" at bounding box center [725, 202] width 321 height 54
click at [0, 334] on div "AML Data Collector Case Id - QrAuBnlxcfbjqDkqRSQK2mUb Os dados detalhados abaix…" at bounding box center [720, 355] width 1440 height 710
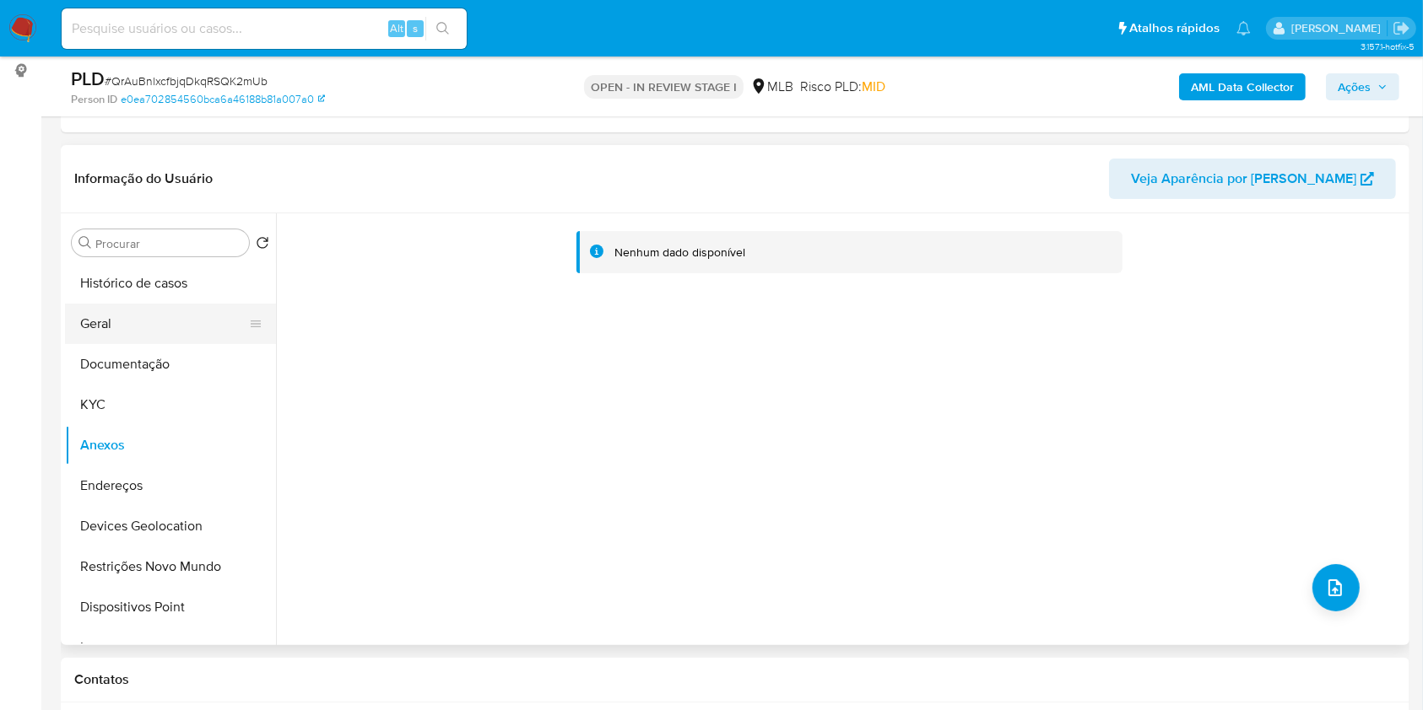
click at [173, 314] on button "Geral" at bounding box center [163, 324] width 197 height 41
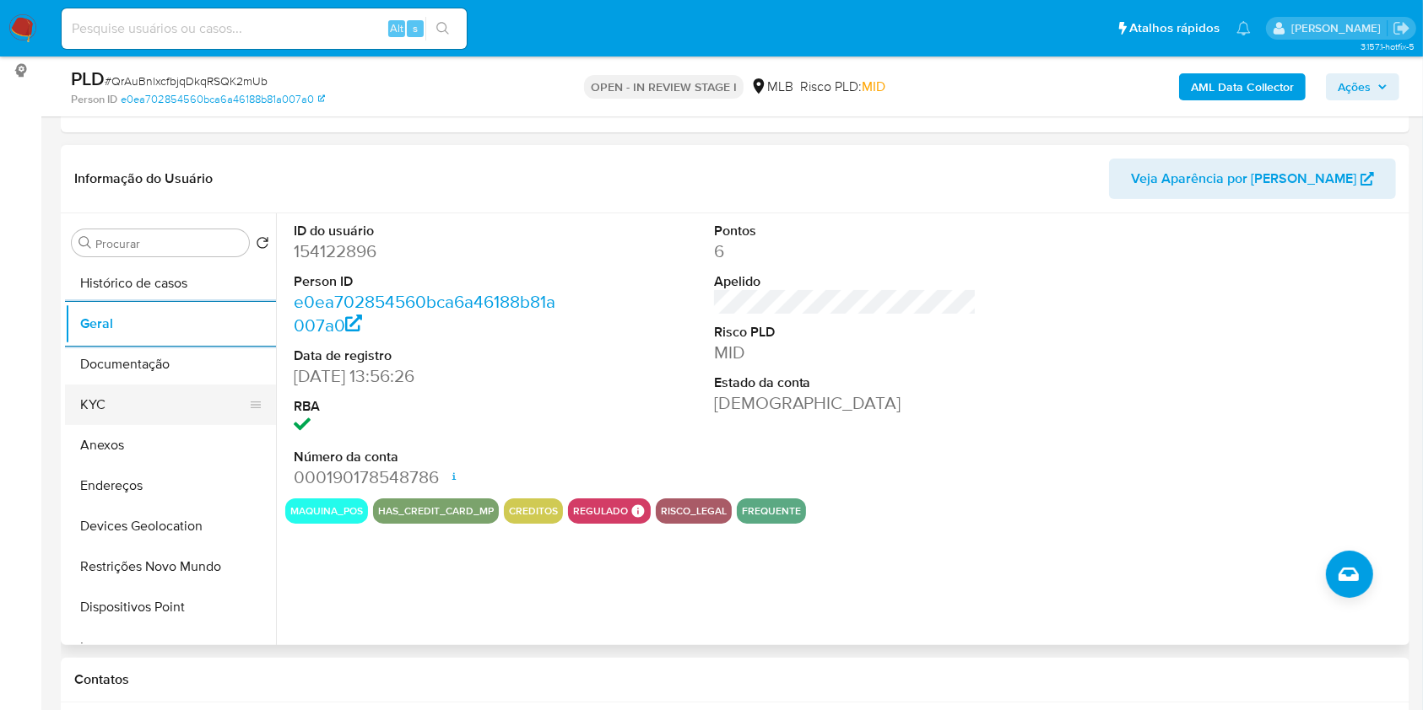
click at [156, 395] on button "KYC" at bounding box center [163, 405] width 197 height 41
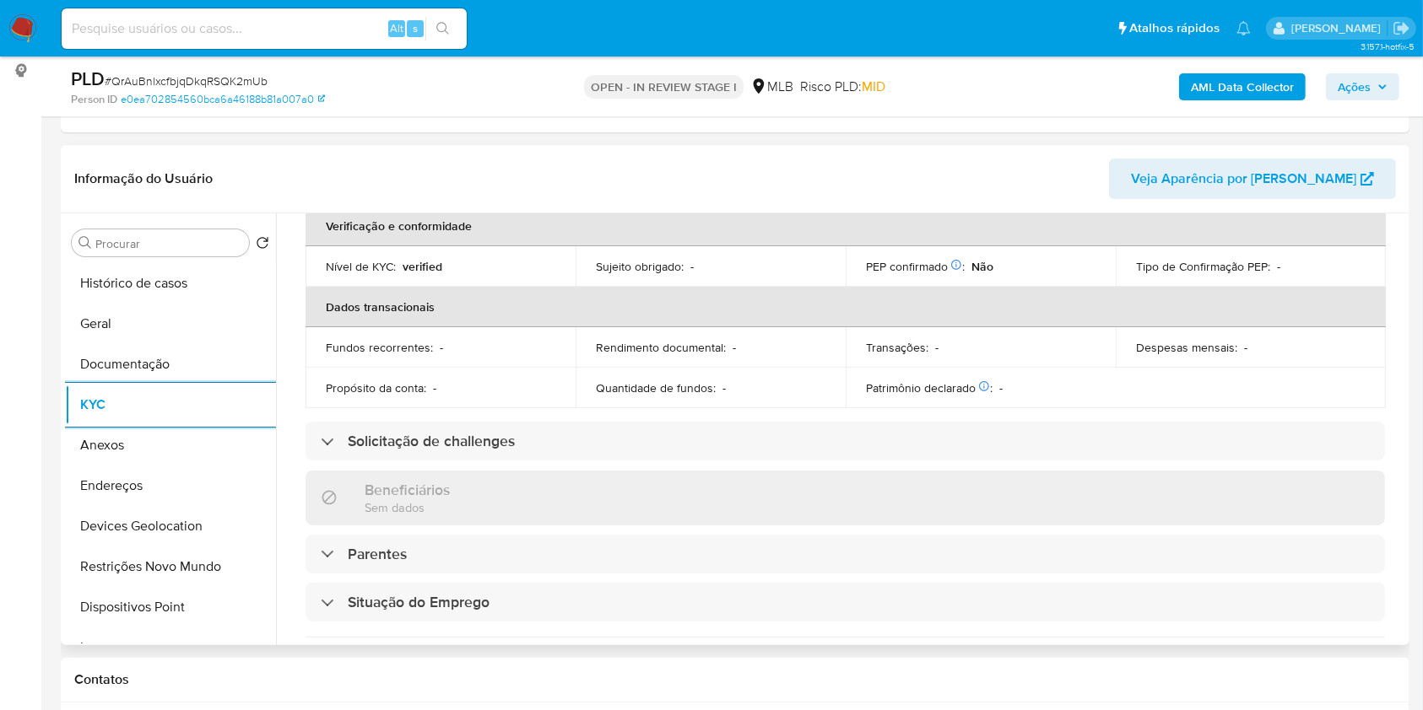
scroll to position [717, 0]
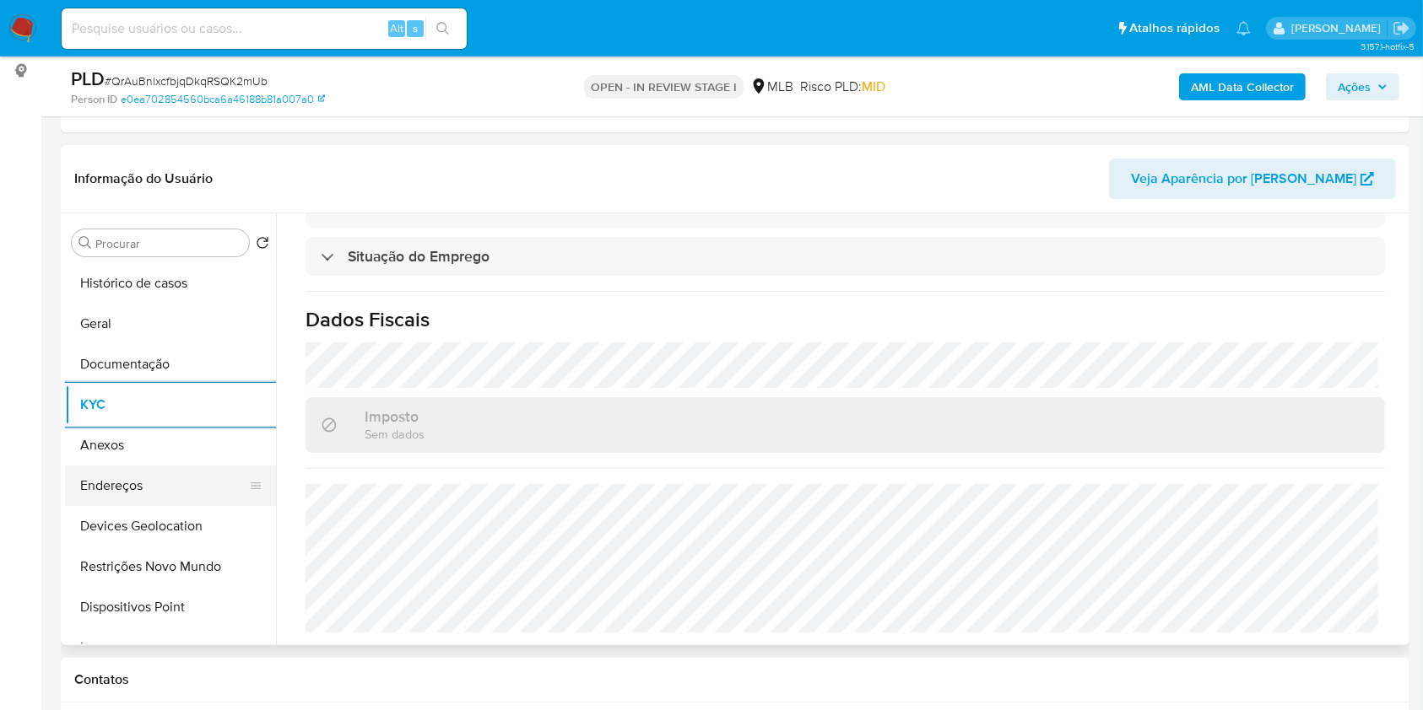
click at [149, 479] on button "Endereços" at bounding box center [163, 486] width 197 height 41
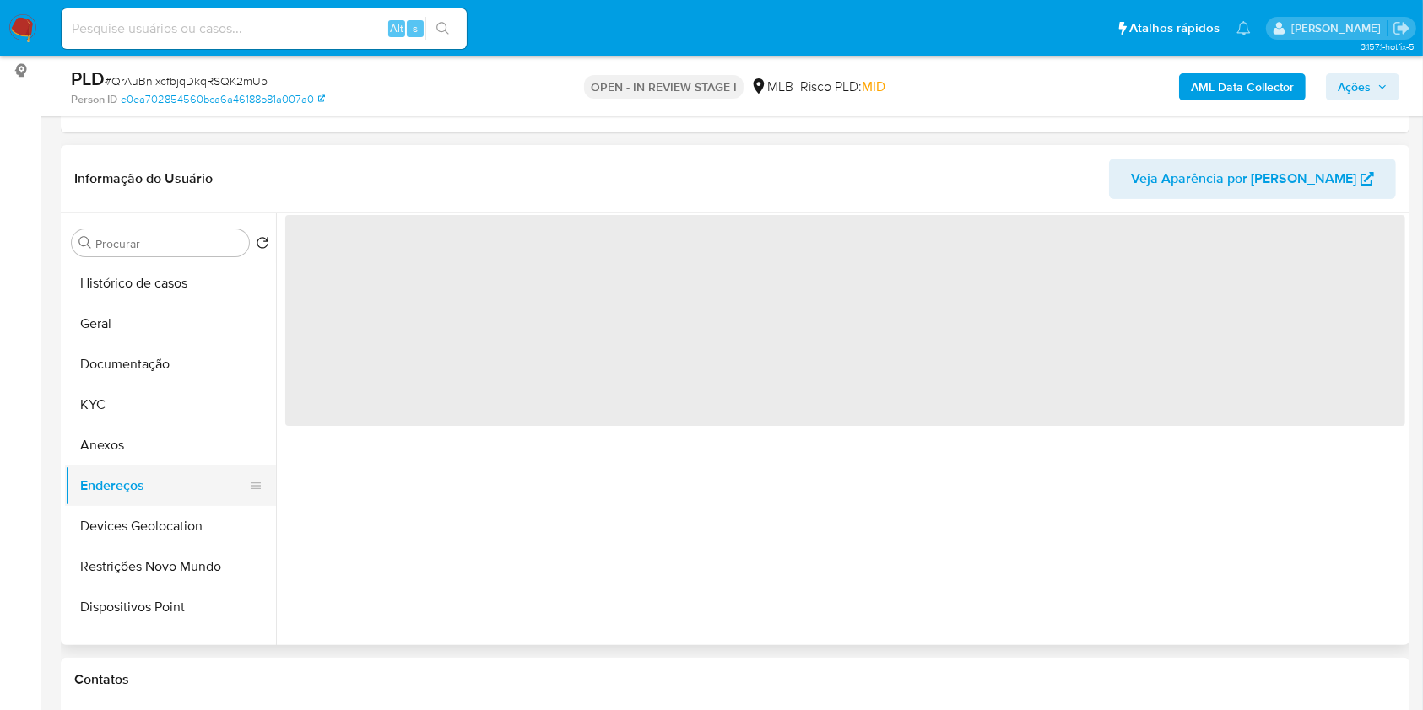
scroll to position [0, 0]
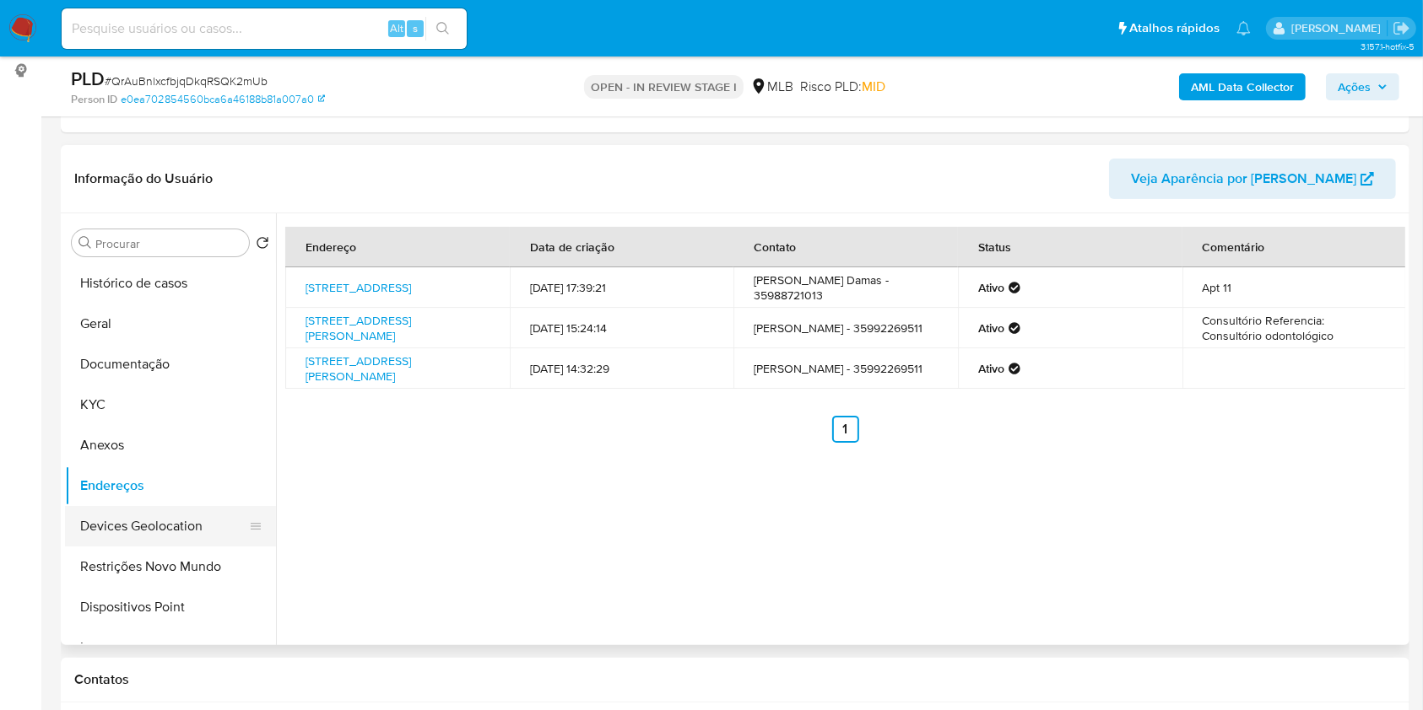
click at [171, 519] on button "Devices Geolocation" at bounding box center [163, 526] width 197 height 41
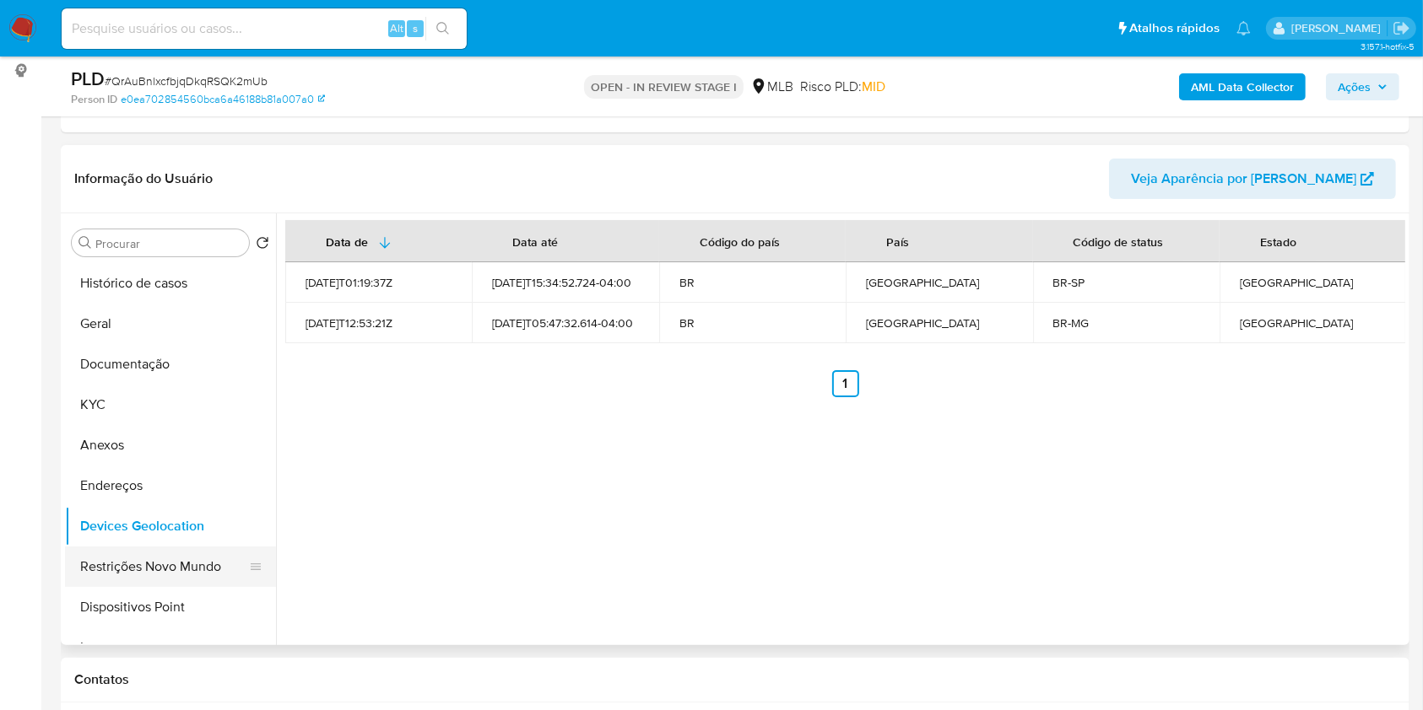
click at [169, 569] on button "Restrições Novo Mundo" at bounding box center [163, 567] width 197 height 41
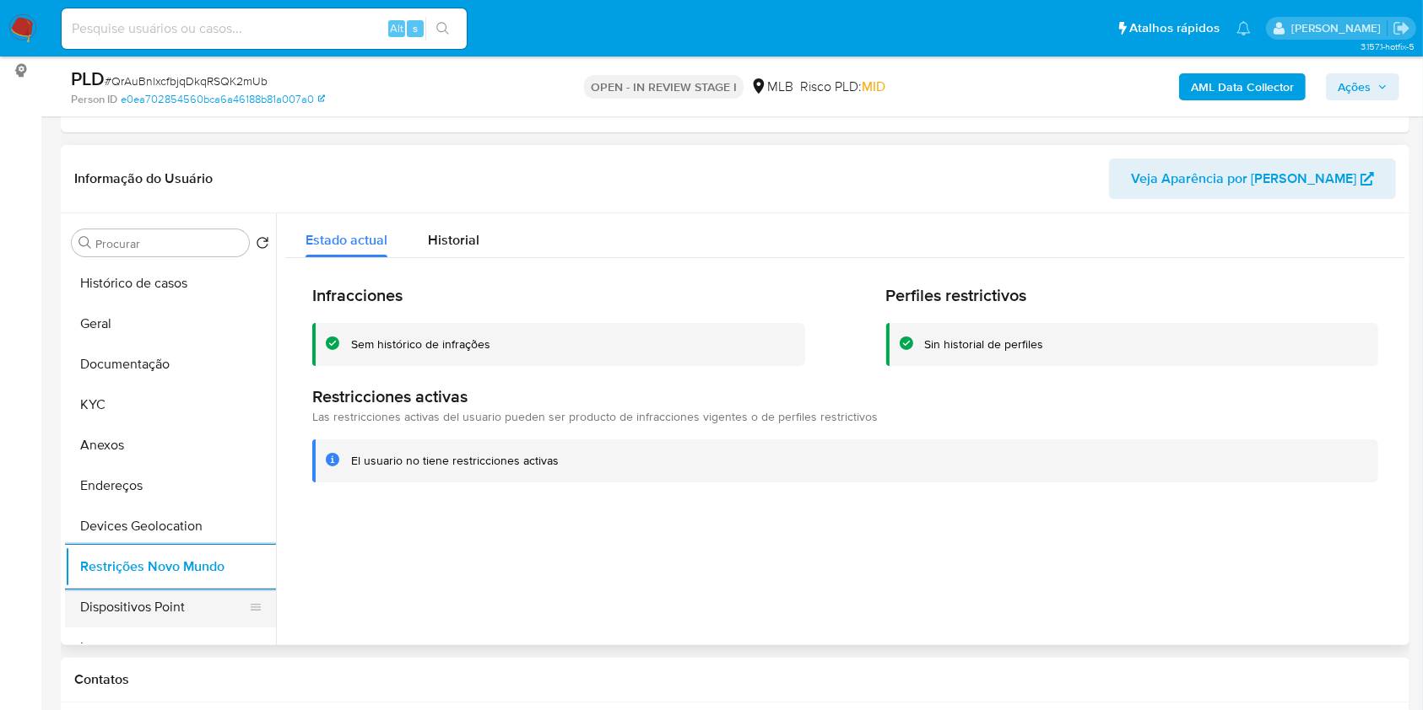
click at [184, 618] on button "Dispositivos Point" at bounding box center [163, 607] width 197 height 41
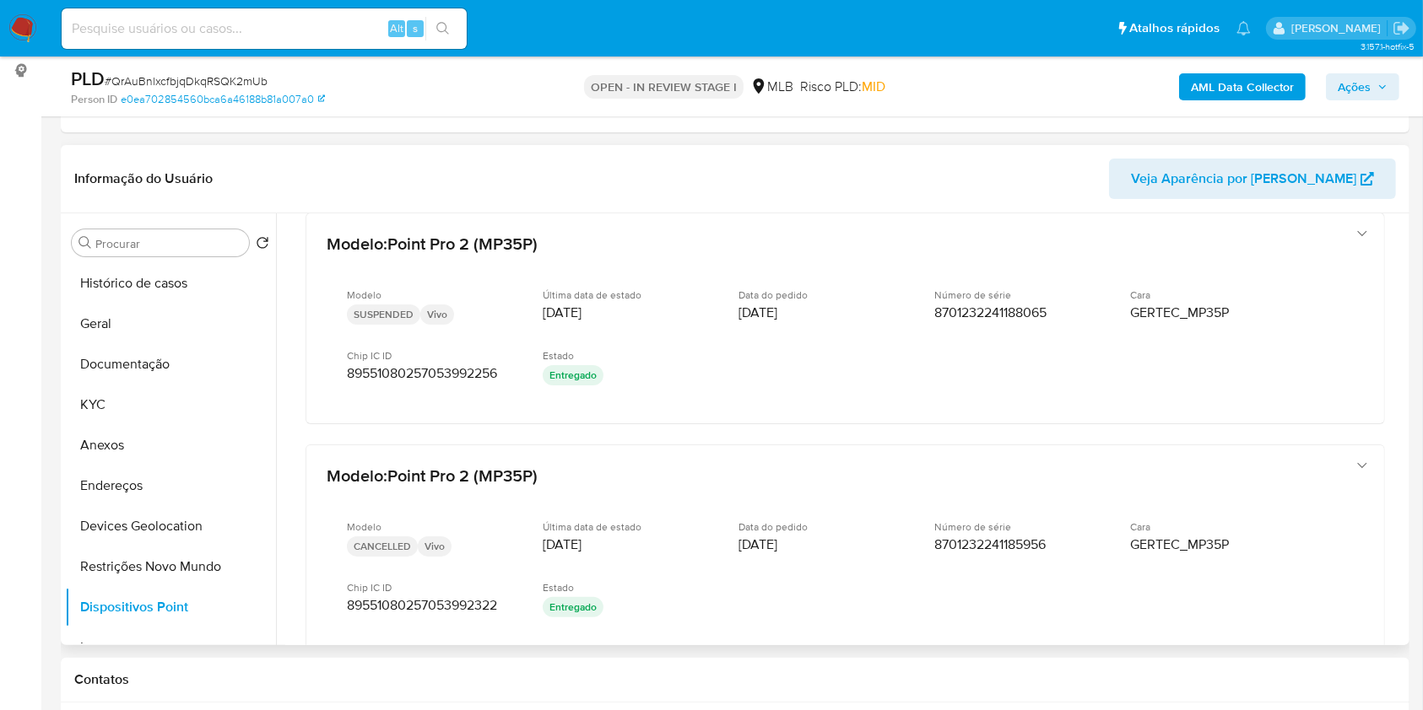
scroll to position [24, 0]
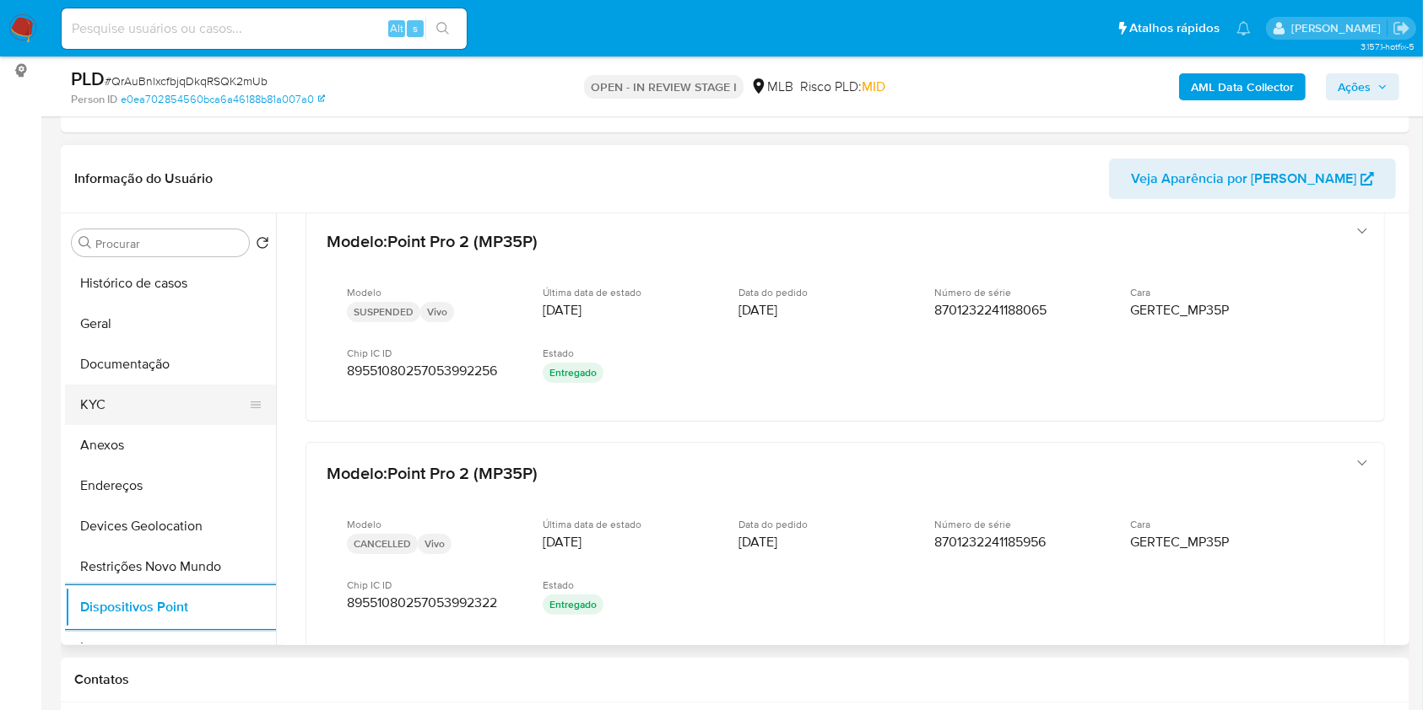
click at [129, 404] on button "KYC" at bounding box center [163, 405] width 197 height 41
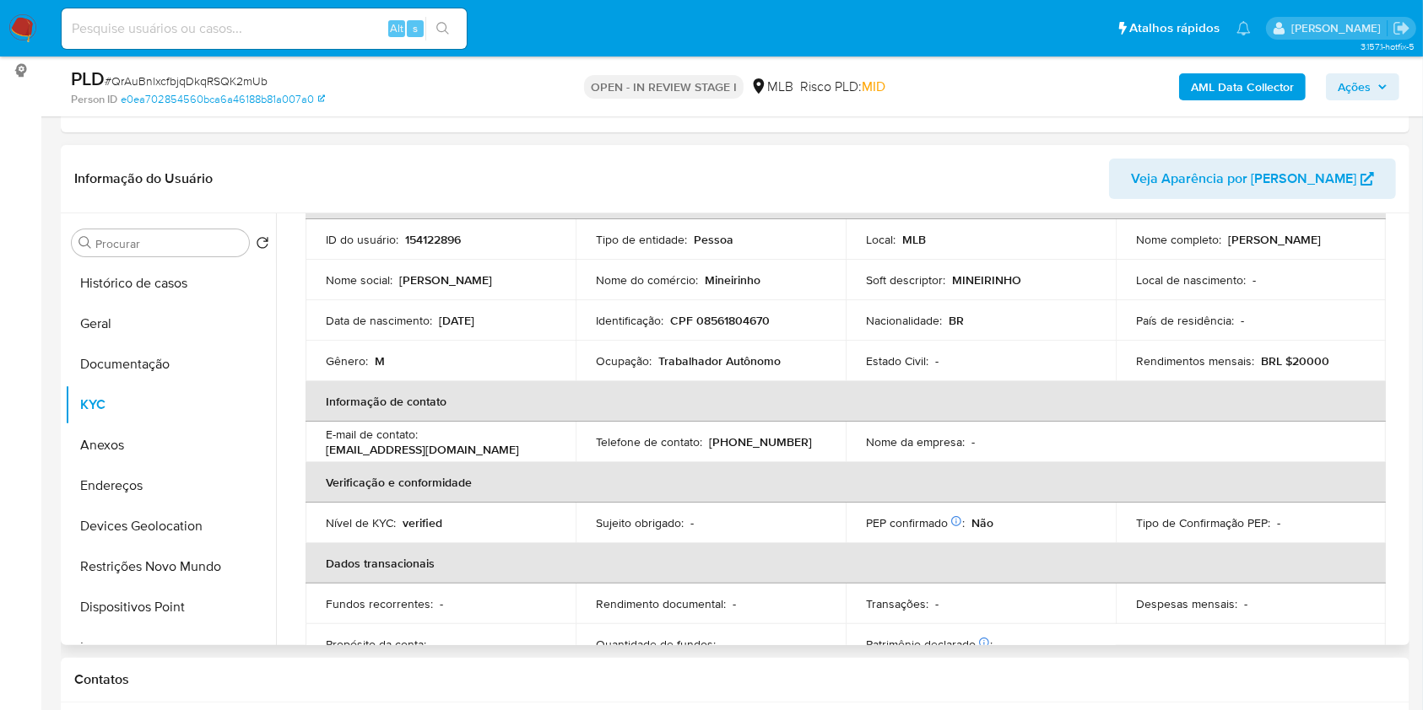
scroll to position [42, 0]
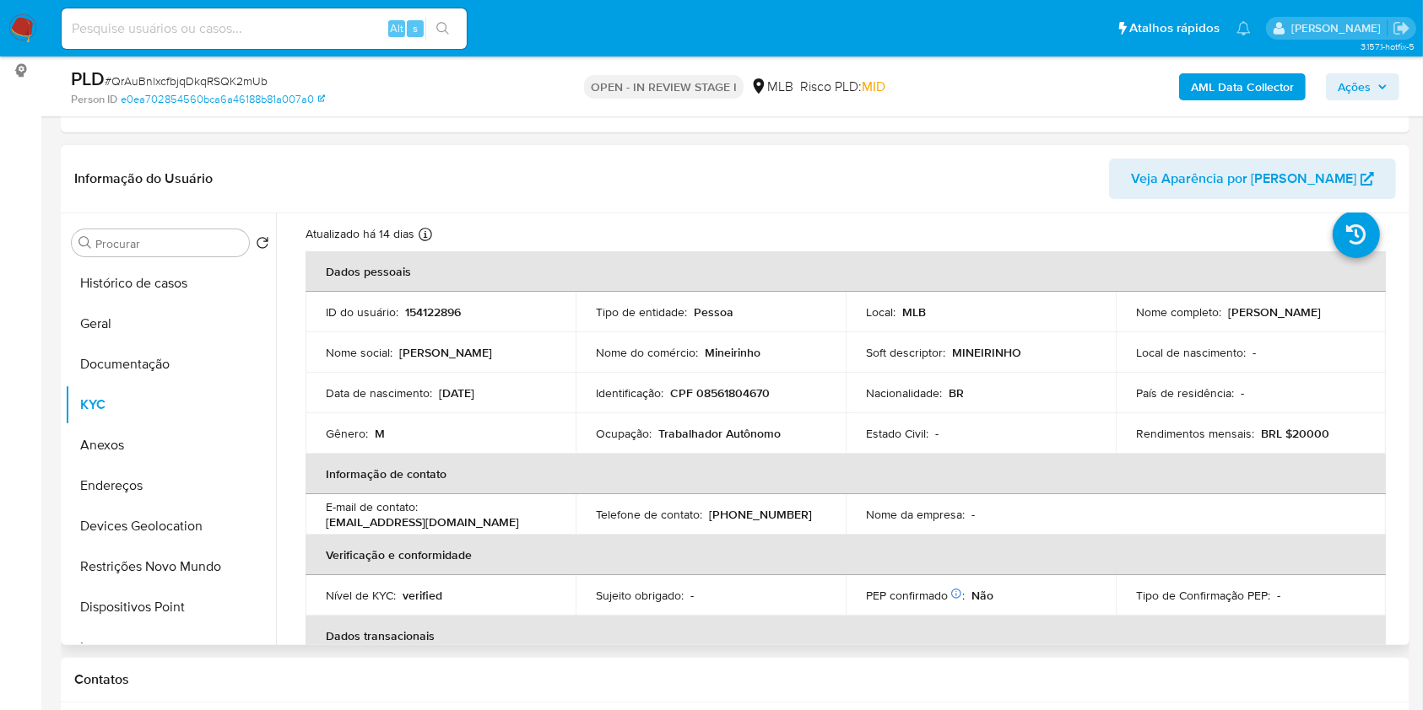
drag, startPoint x: 1229, startPoint y: 320, endPoint x: 1126, endPoint y: 316, distance: 103.0
click at [1126, 316] on td "Nome completo : Adriano Rodrigues Damas" at bounding box center [1250, 312] width 270 height 41
click at [732, 393] on p "CPF 08561804670" at bounding box center [720, 393] width 100 height 15
copy p "08561804670"
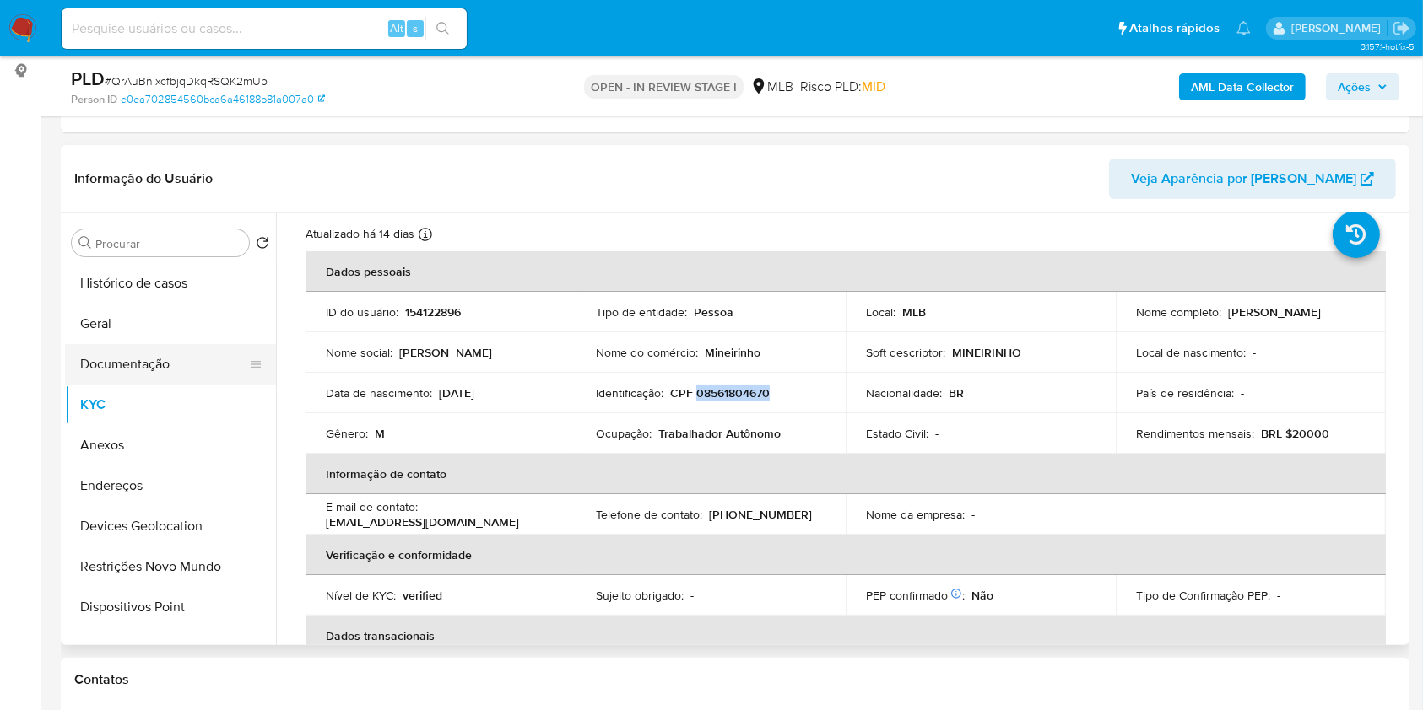
click at [180, 365] on button "Documentação" at bounding box center [163, 364] width 197 height 41
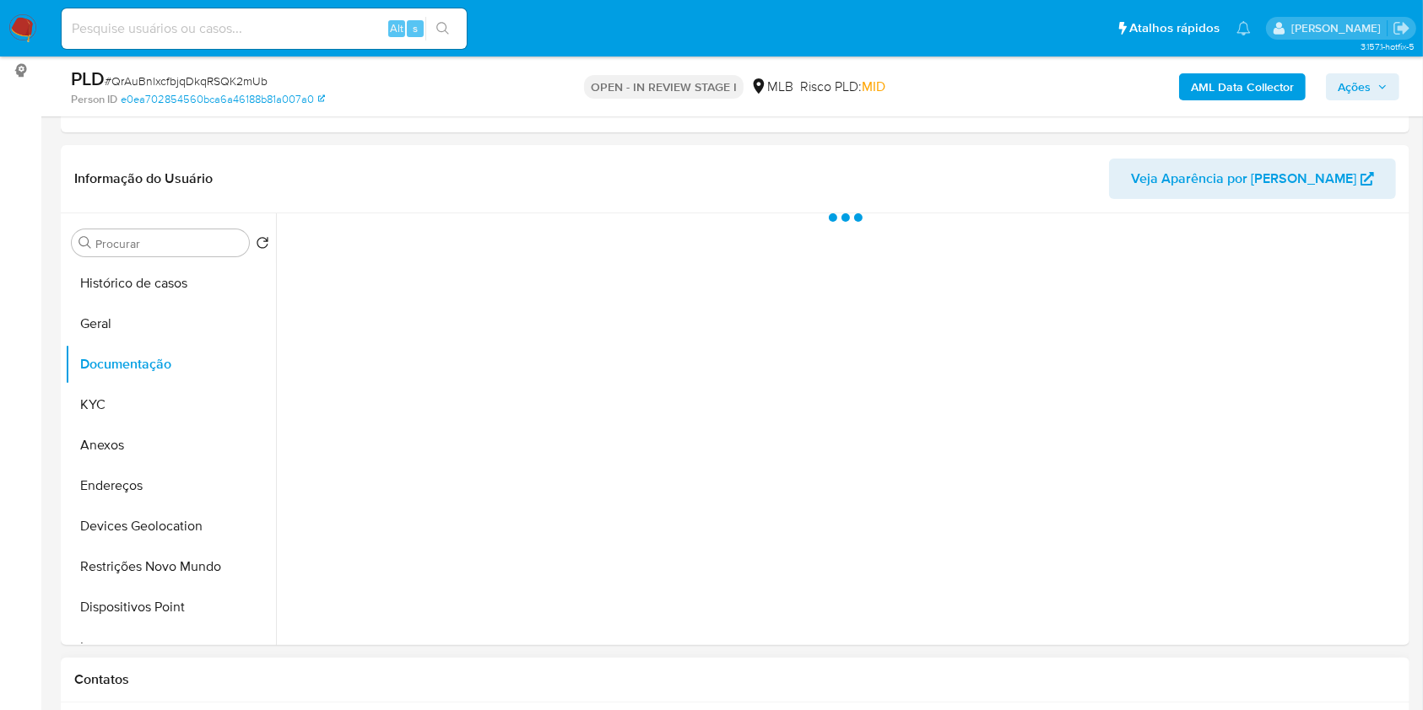
scroll to position [0, 0]
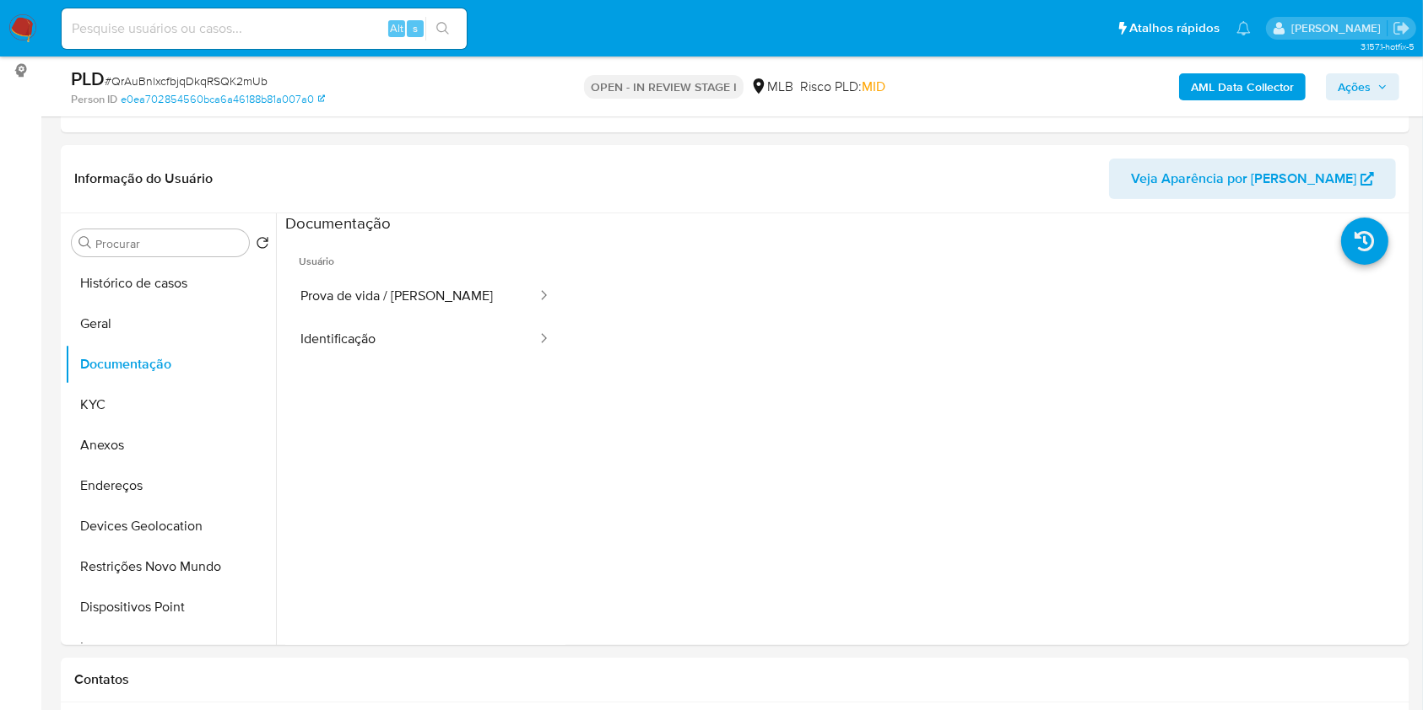
click at [1381, 82] on icon "button" at bounding box center [1382, 87] width 10 height 10
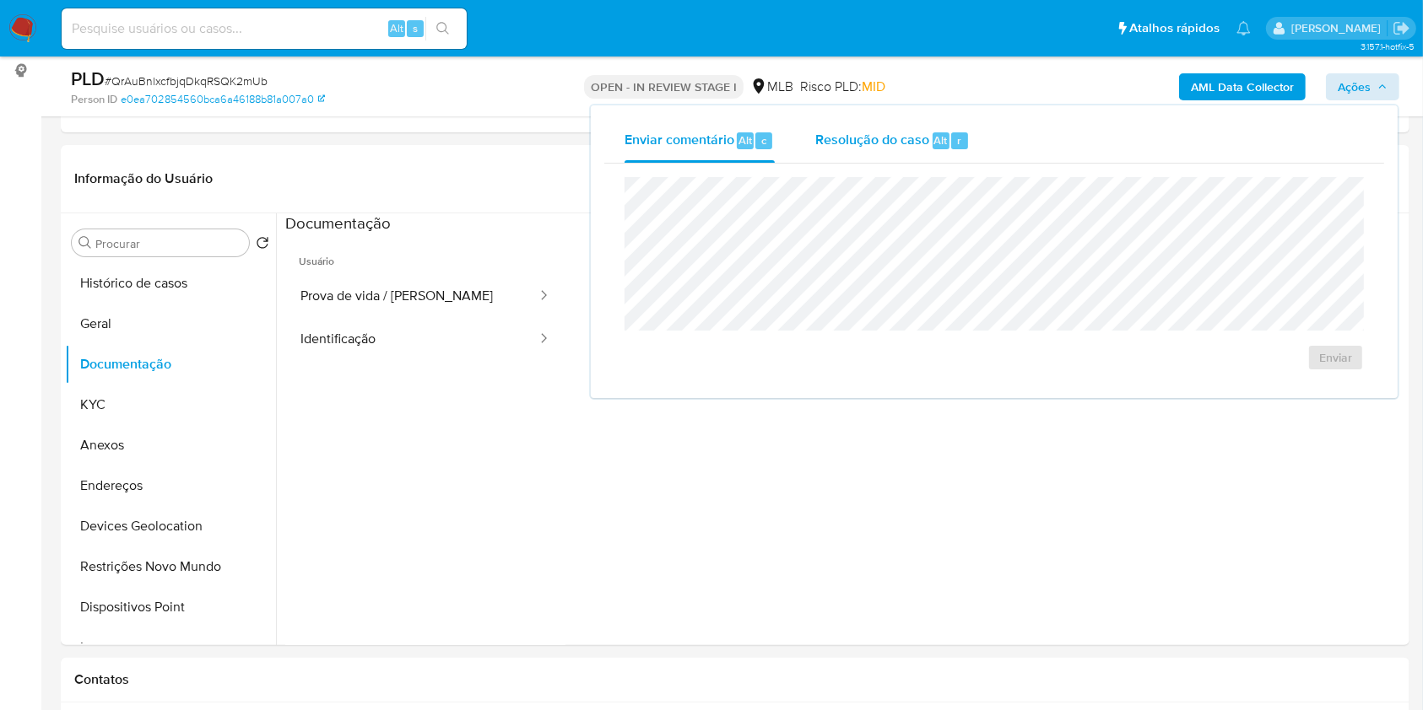
click at [917, 144] on span "Resolução do caso" at bounding box center [872, 139] width 114 height 19
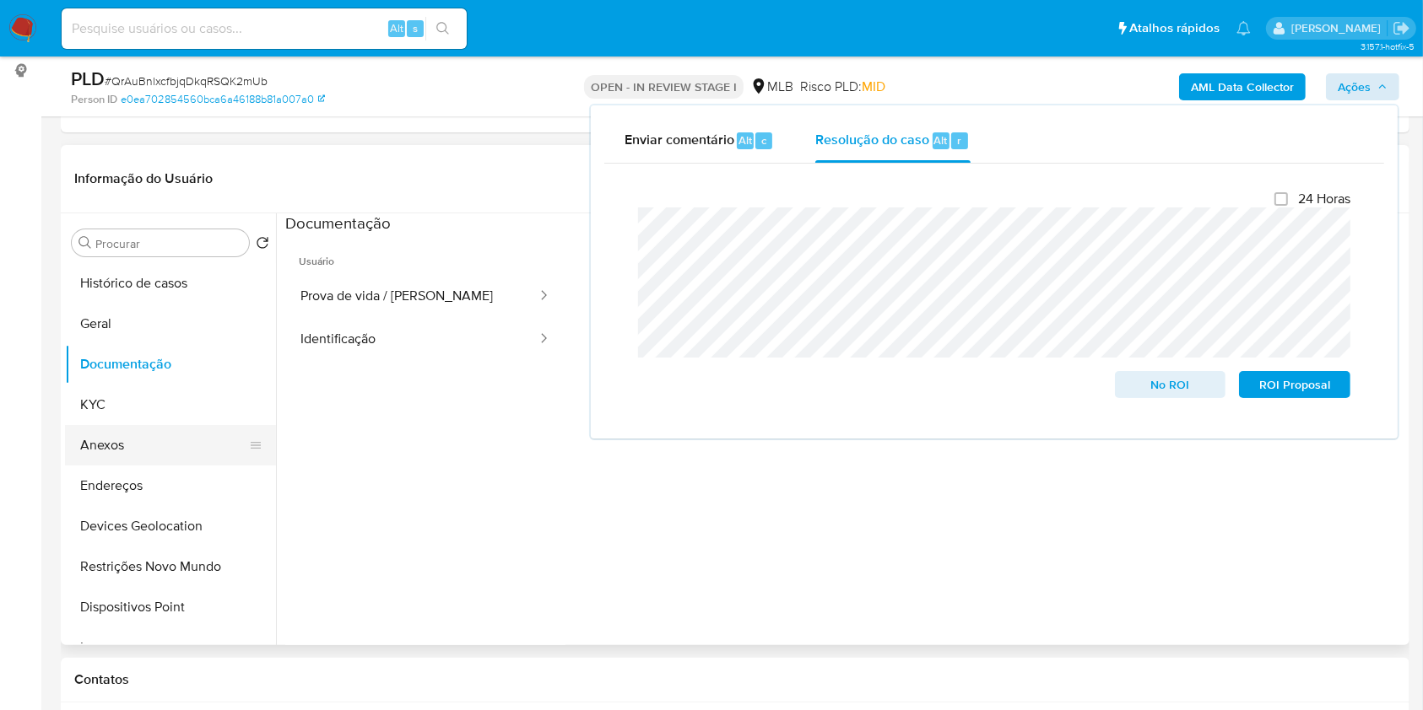
click at [152, 446] on button "Anexos" at bounding box center [163, 445] width 197 height 41
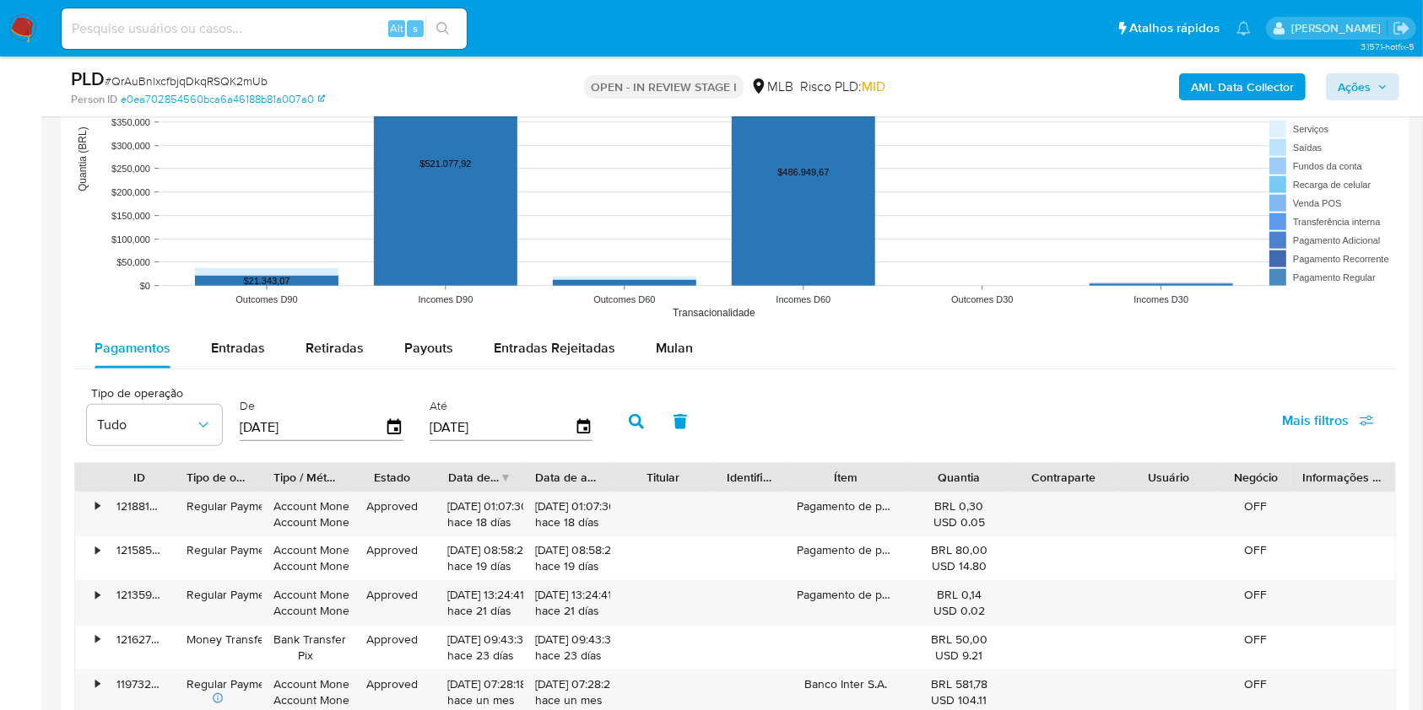
scroll to position [1747, 0]
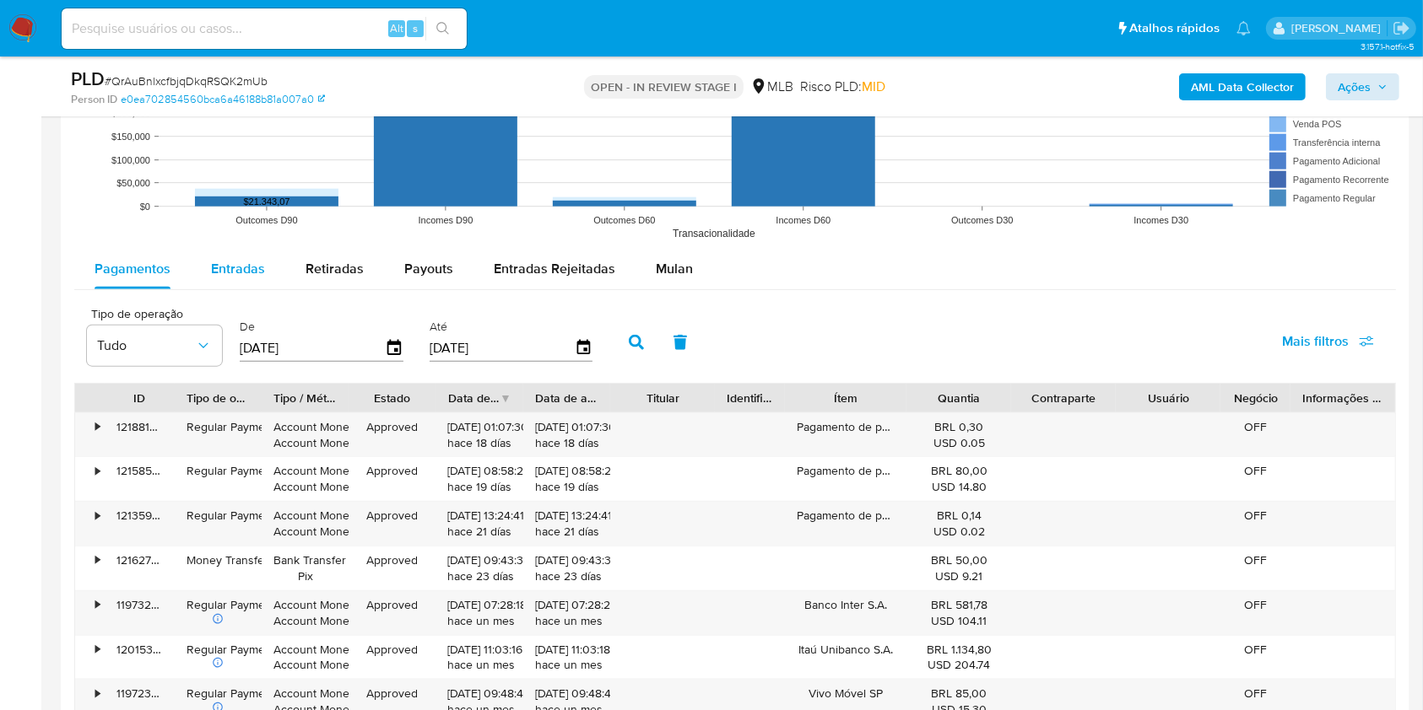
click at [235, 259] on span "Entradas" at bounding box center [238, 268] width 54 height 19
select select "10"
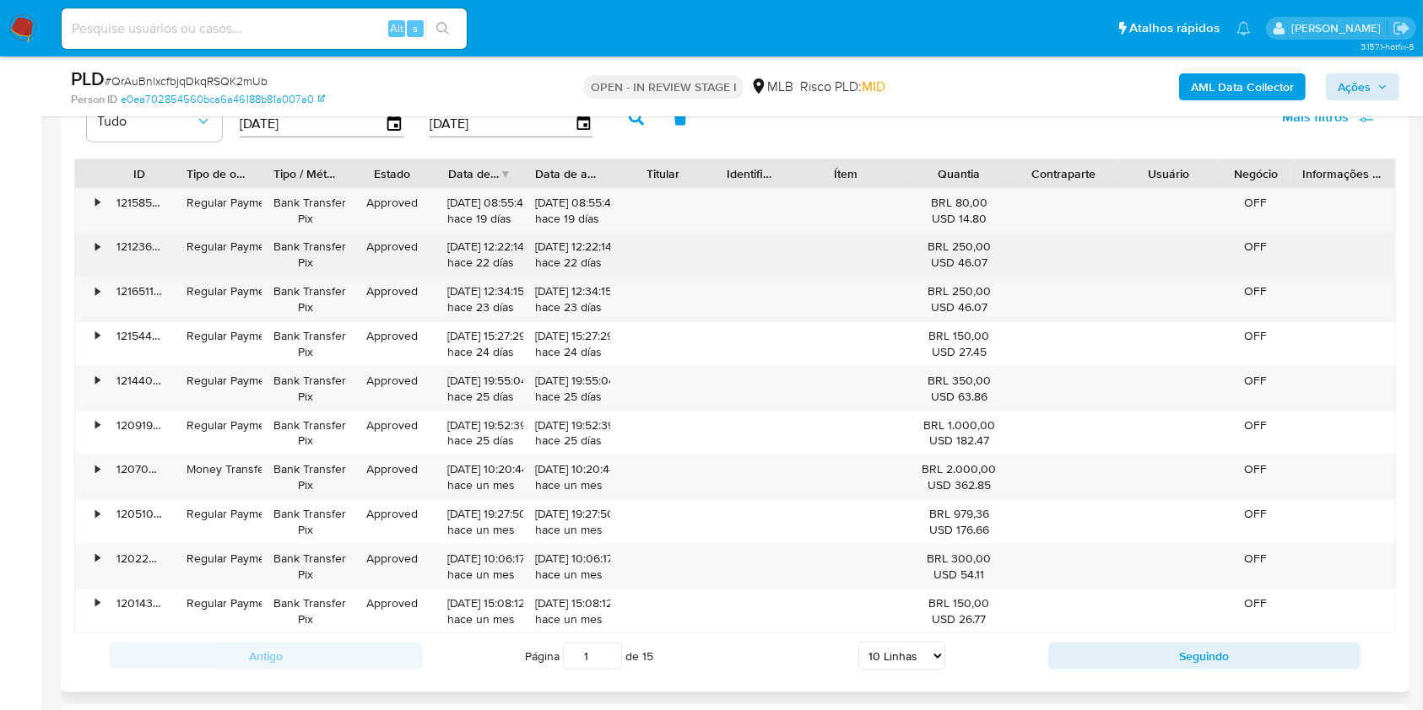
scroll to position [1859, 0]
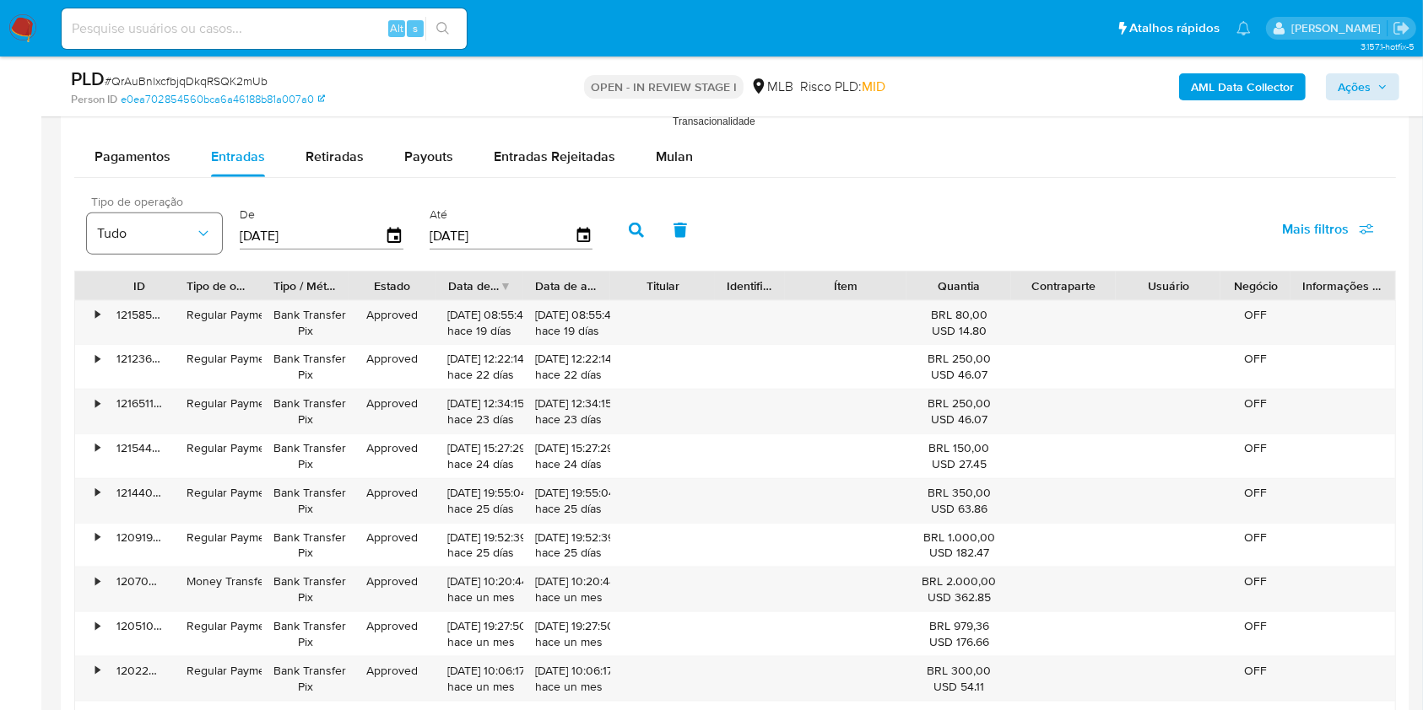
drag, startPoint x: 346, startPoint y: 230, endPoint x: 219, endPoint y: 228, distance: 127.4
click at [219, 228] on div "Tipo de operação Tudo De 04/06/2025 Até 01/09/2025" at bounding box center [343, 229] width 531 height 68
type input "0_/__/____"
type input "01/06/2025"
drag, startPoint x: 499, startPoint y: 233, endPoint x: 417, endPoint y: 226, distance: 82.1
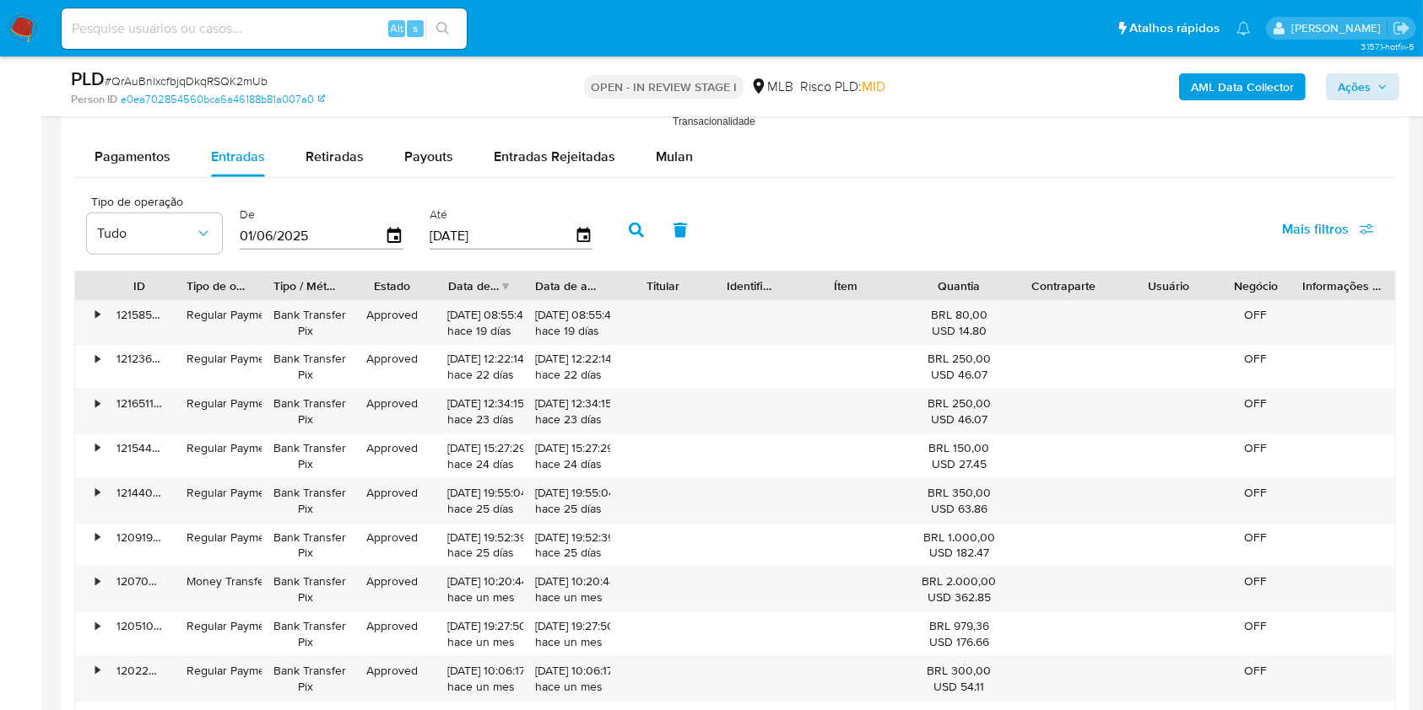
click at [417, 226] on div "Tipo de operação Tudo De 01/06/2025 Até 01/09/2025" at bounding box center [343, 229] width 531 height 68
type input "3_/__/____"
type input "30/06/2025"
click at [644, 222] on button "button" at bounding box center [636, 230] width 44 height 41
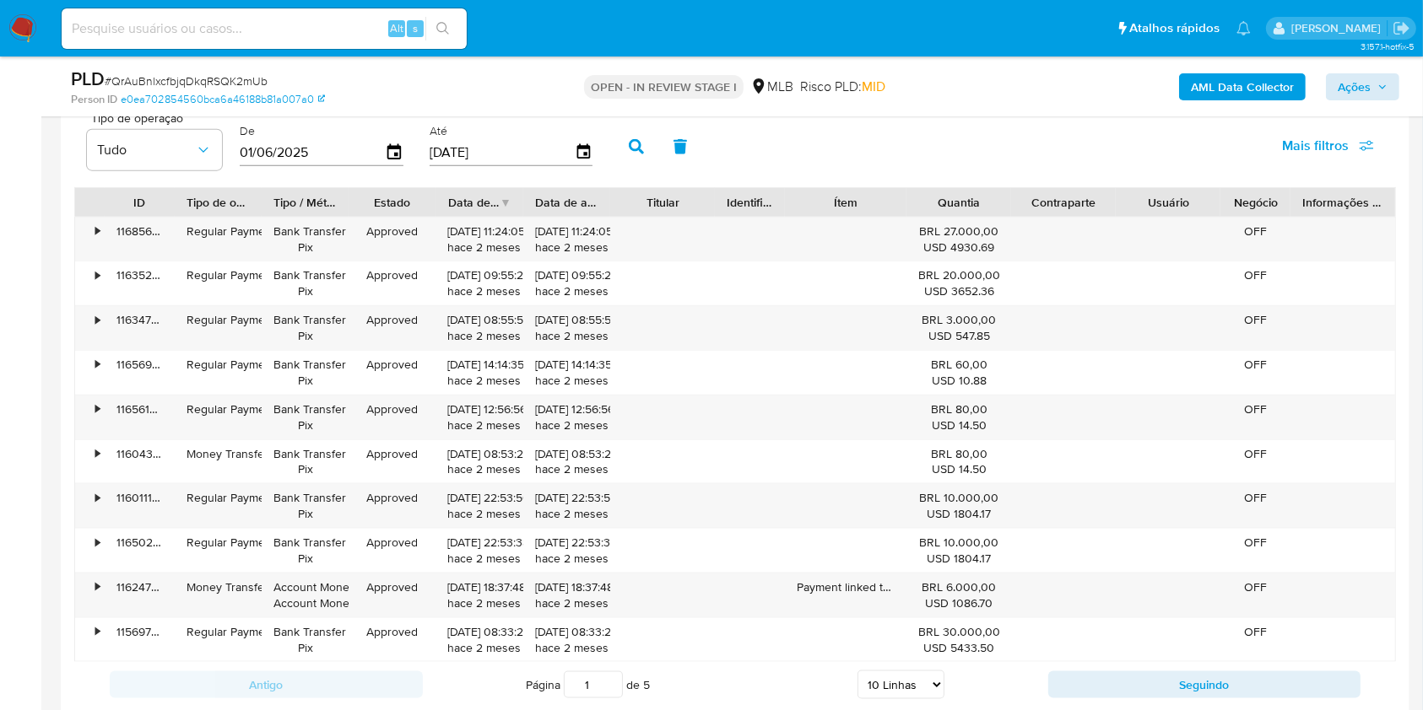
scroll to position [1971, 0]
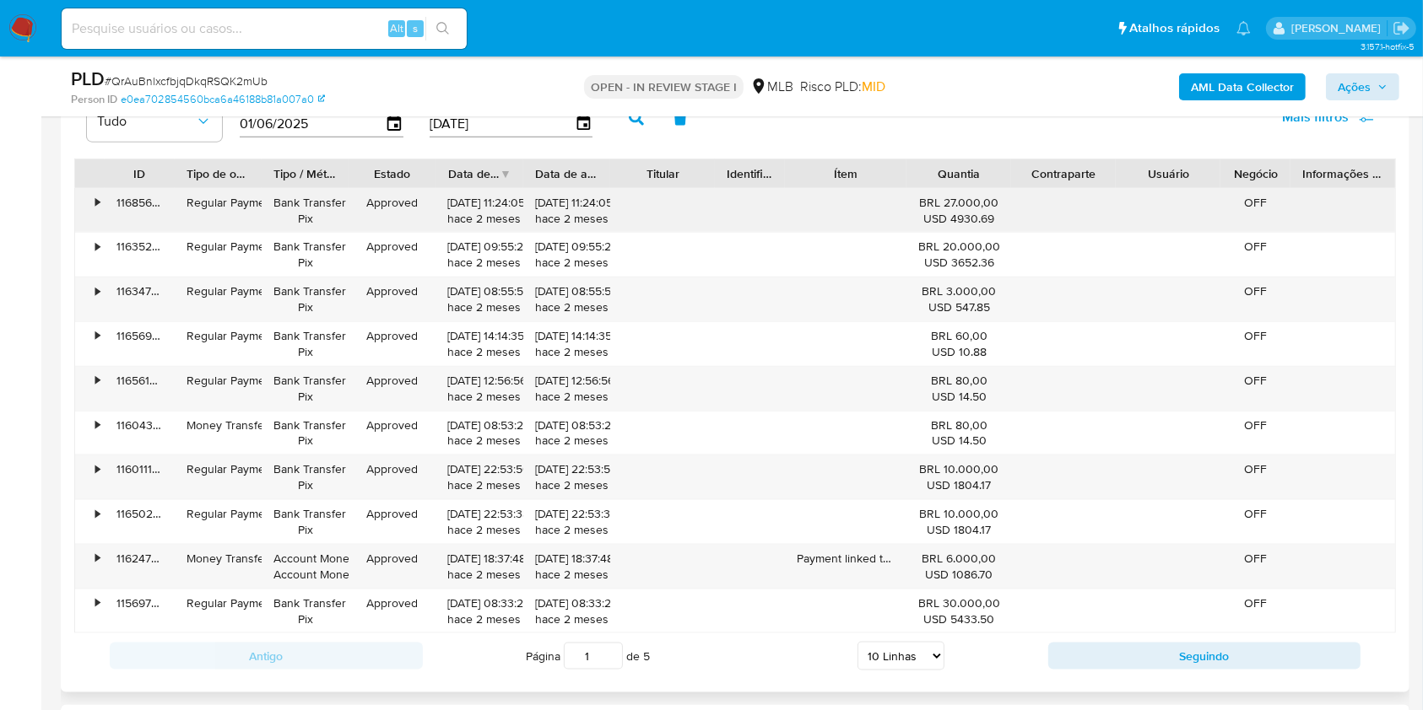
click at [87, 196] on div "•" at bounding box center [90, 211] width 30 height 44
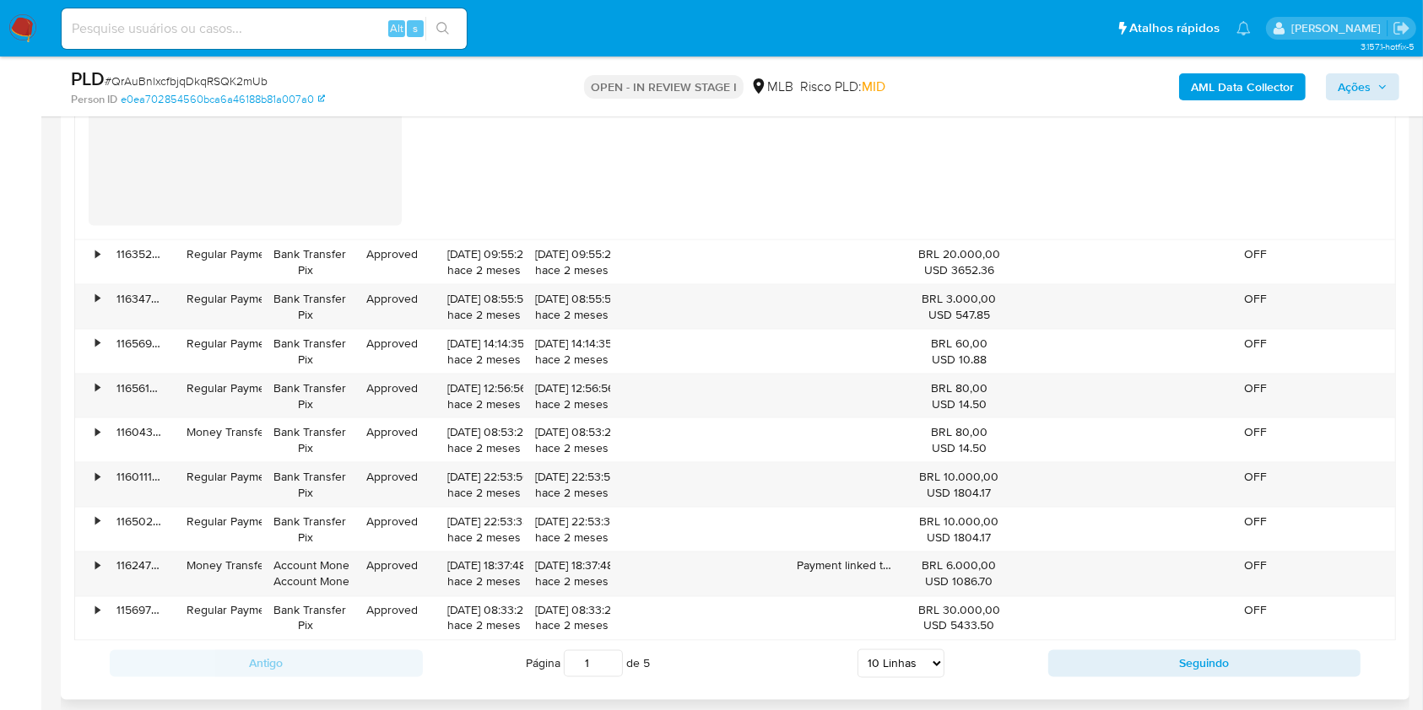
scroll to position [2534, 0]
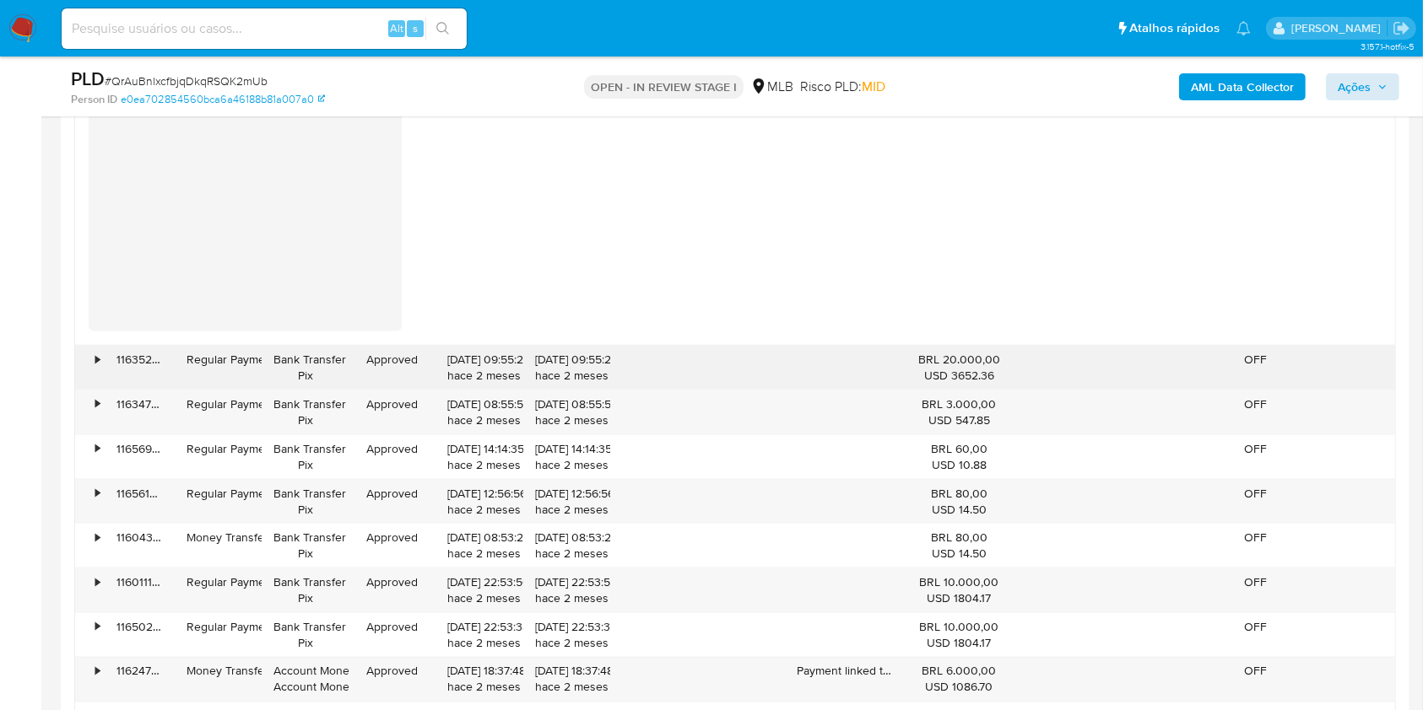
click at [95, 354] on div "•" at bounding box center [97, 360] width 4 height 16
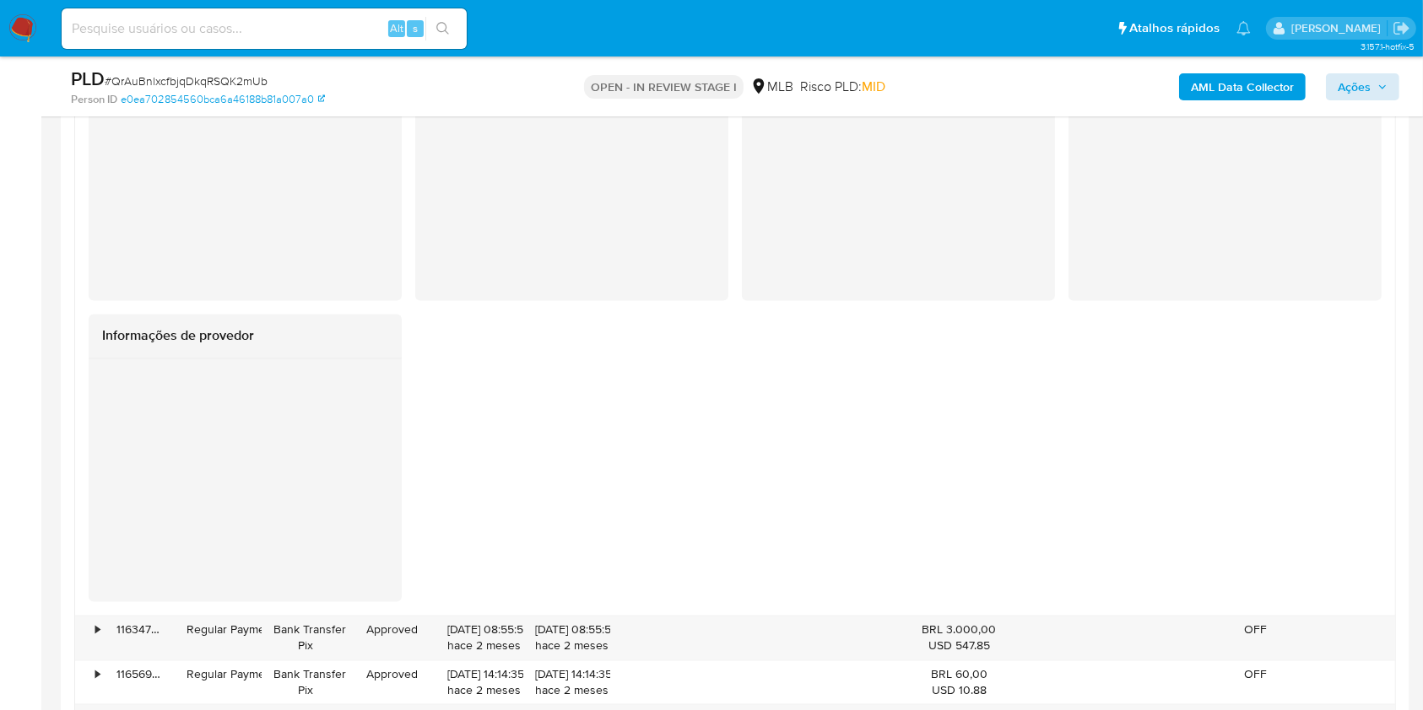
scroll to position [3209, 0]
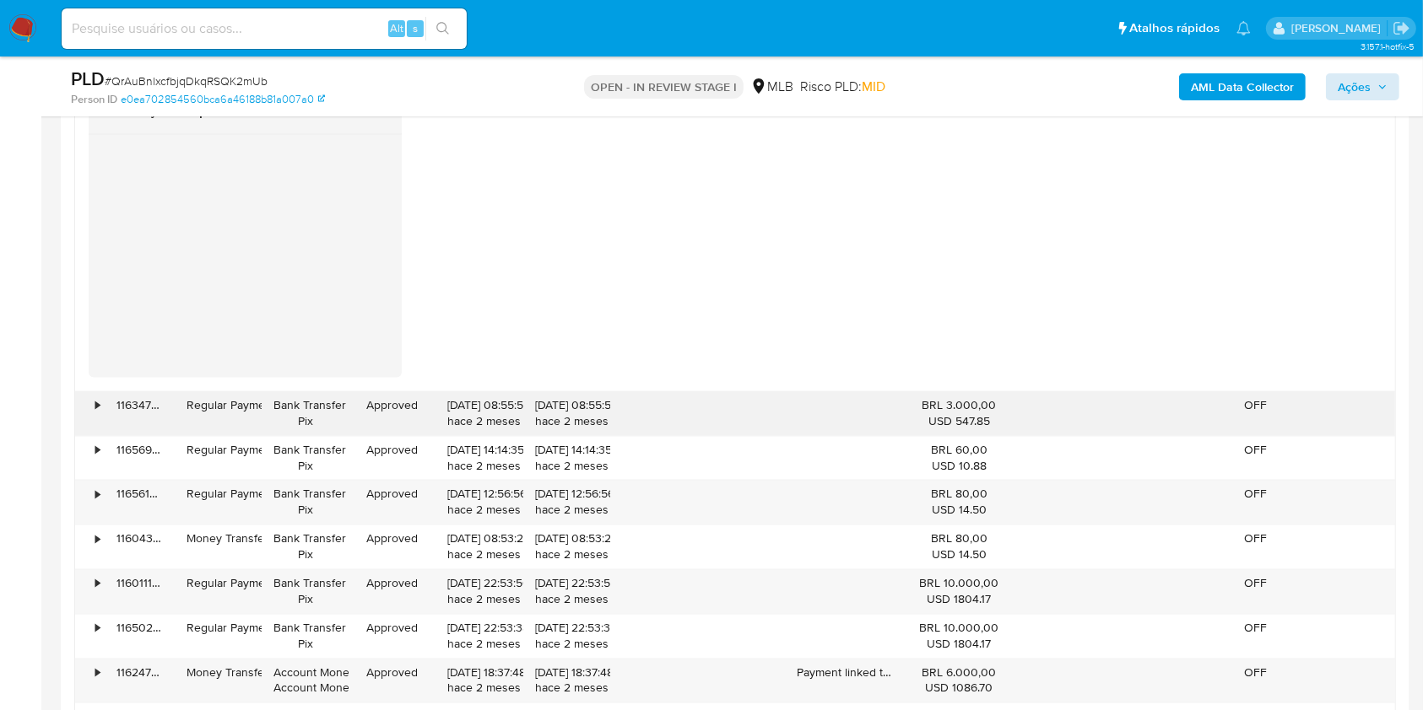
click at [97, 402] on div "•" at bounding box center [97, 405] width 4 height 16
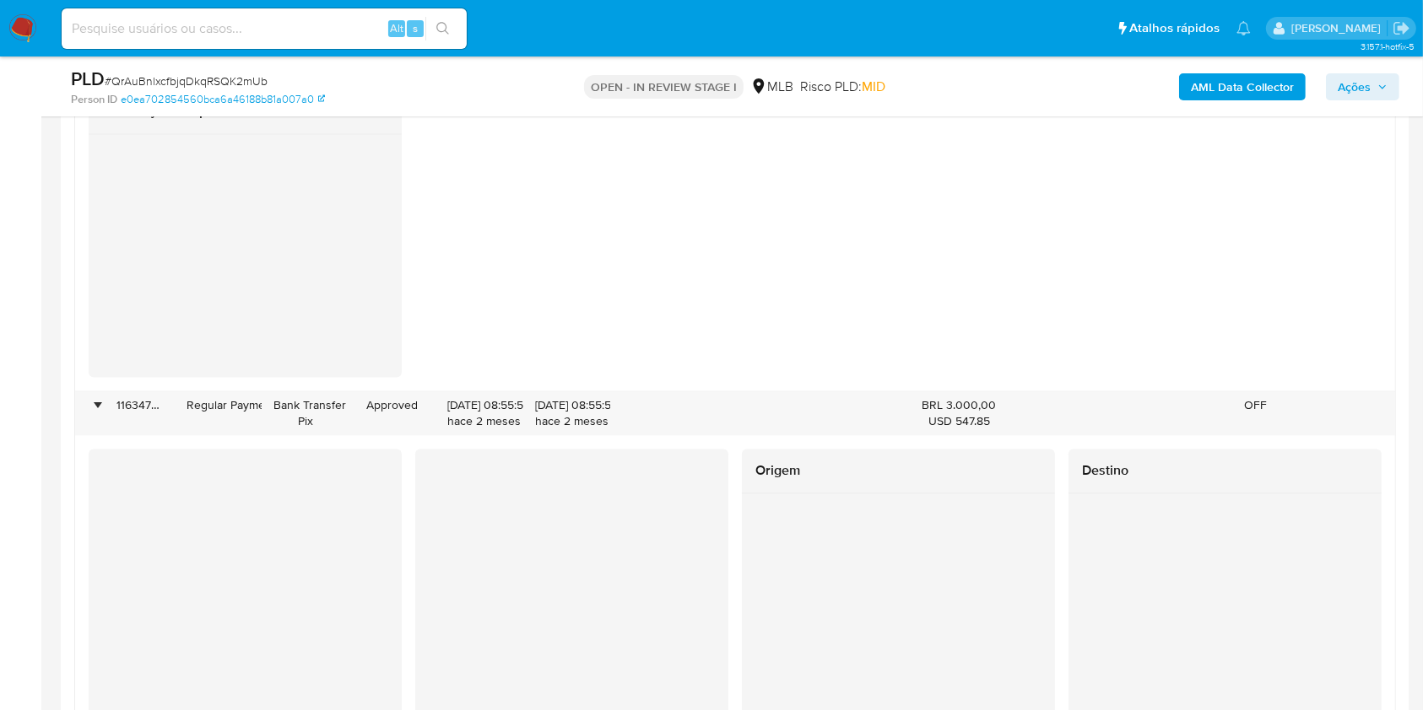
click at [1364, 95] on span "Ações" at bounding box center [1353, 86] width 33 height 27
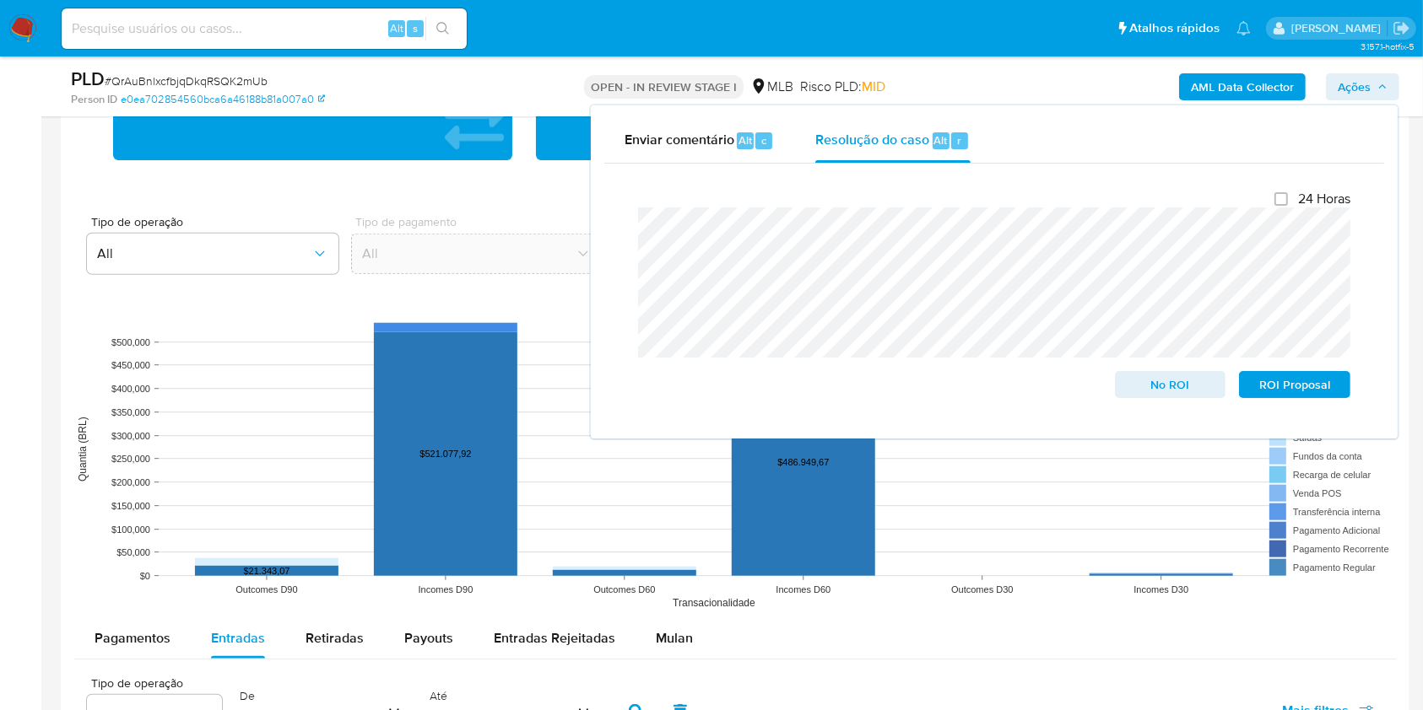
scroll to position [1688, 0]
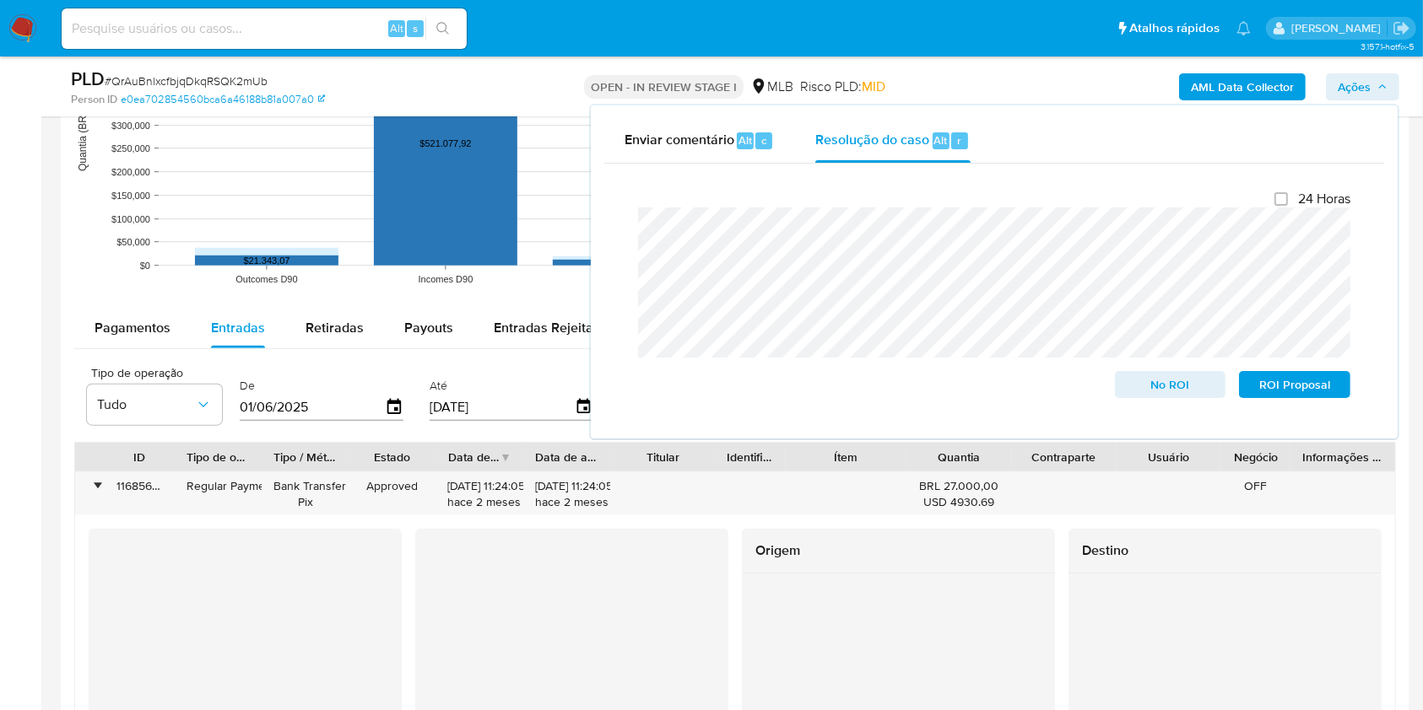
click at [1351, 80] on span "Ações" at bounding box center [1353, 86] width 33 height 27
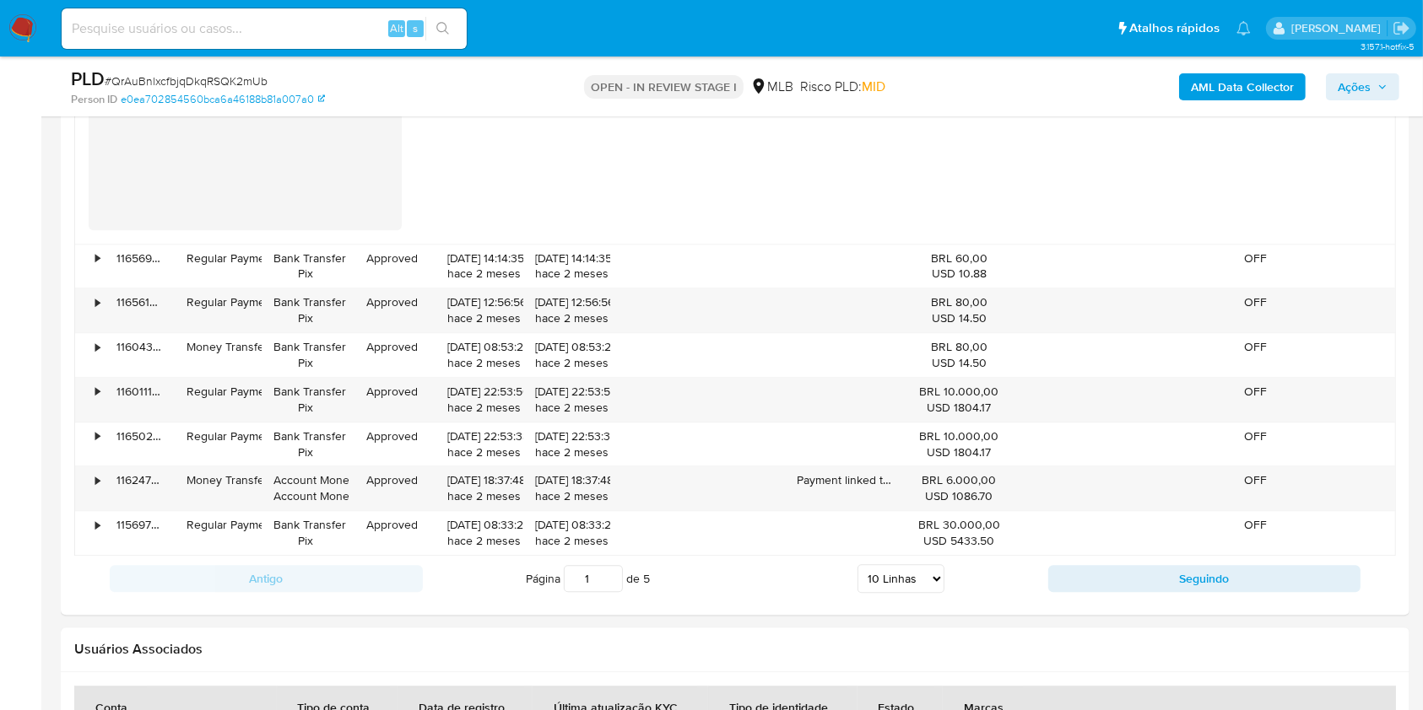
scroll to position [4106, 0]
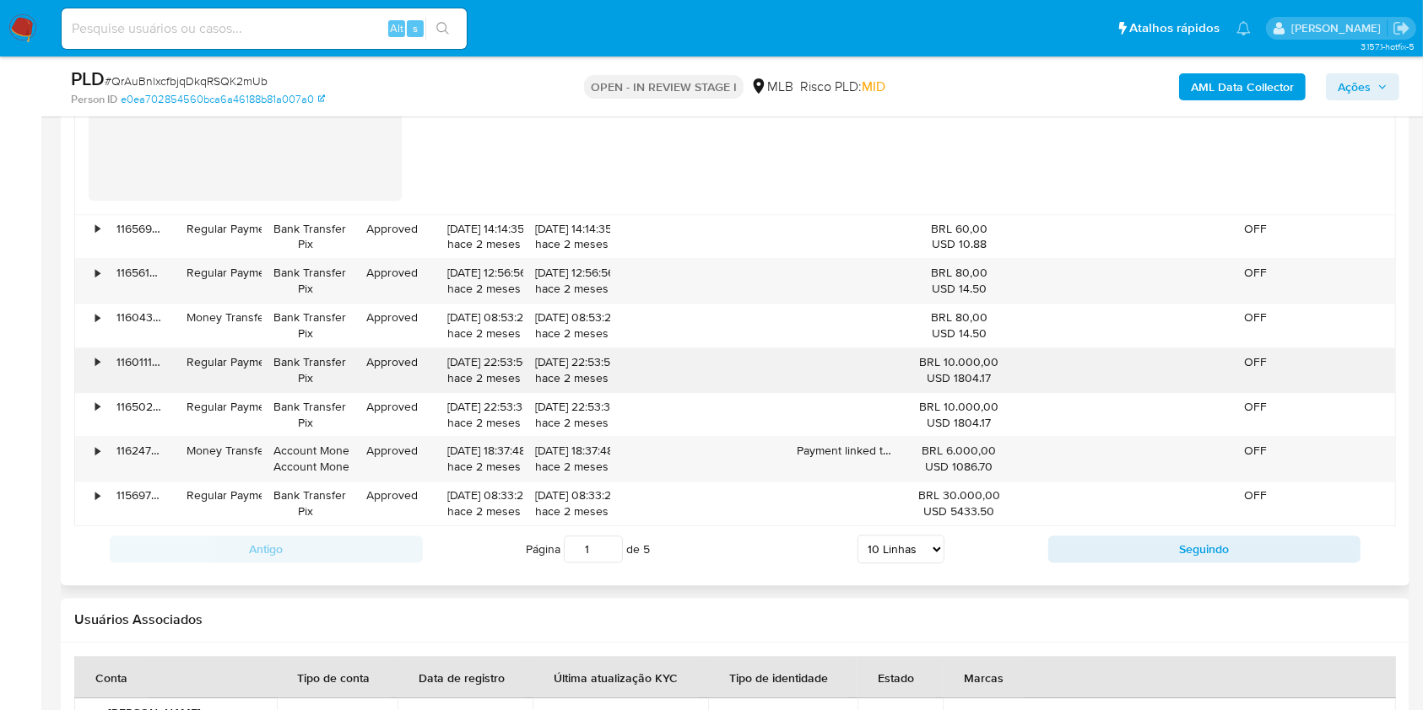
click at [91, 359] on div "•" at bounding box center [90, 370] width 30 height 44
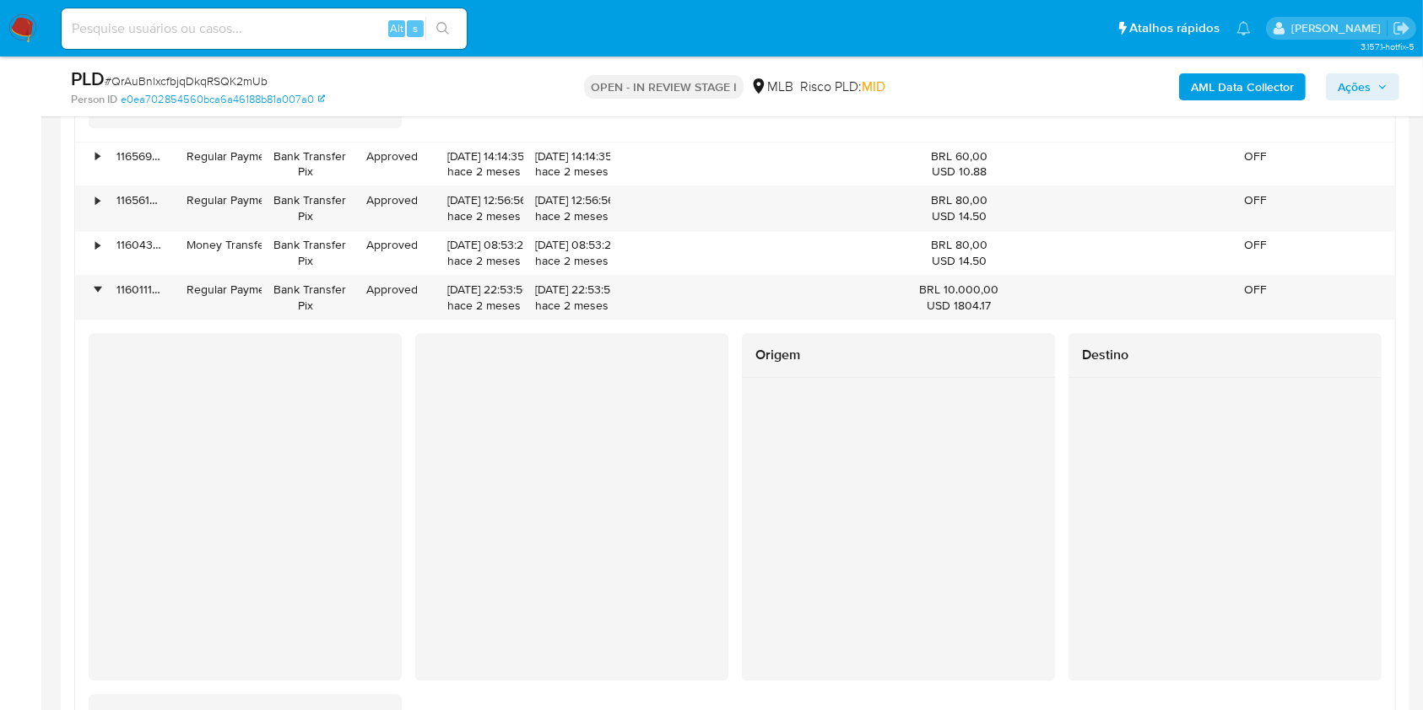
scroll to position [4331, 0]
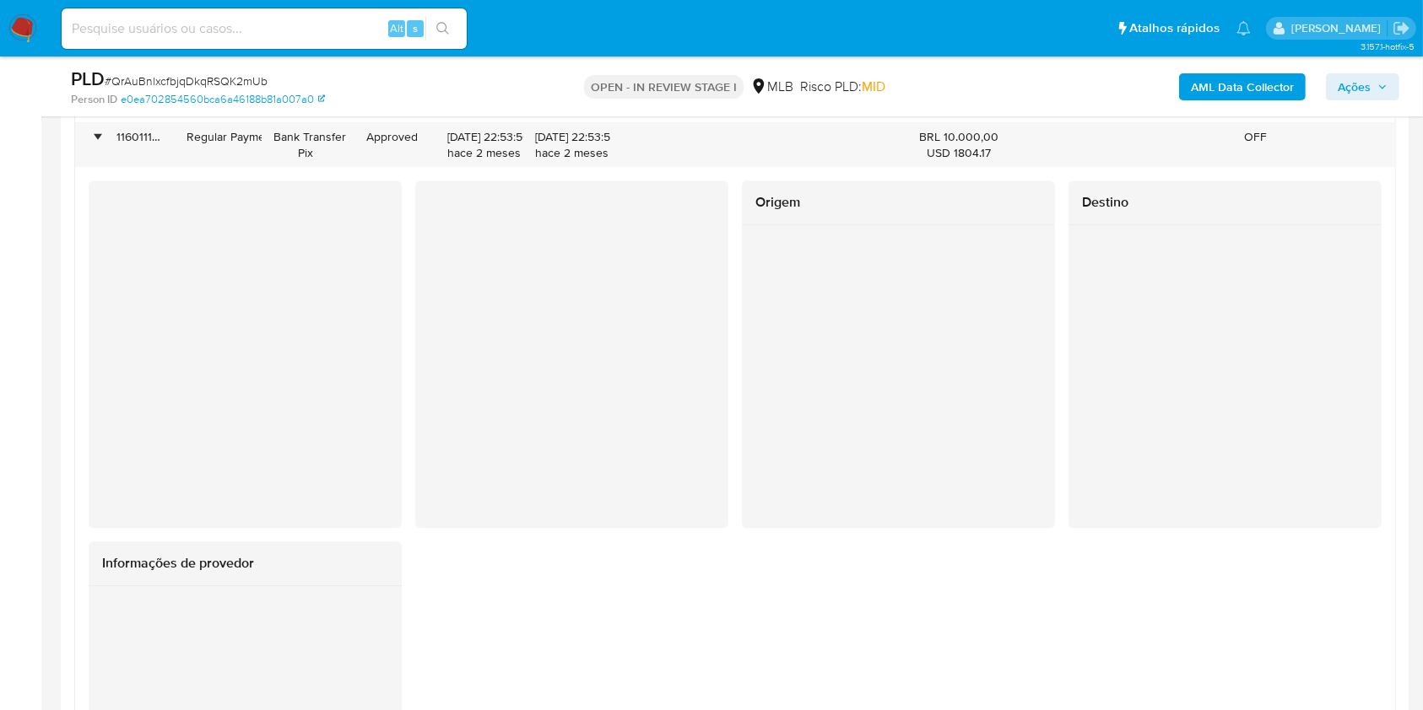
click at [1342, 73] on span "Ações" at bounding box center [1353, 86] width 33 height 27
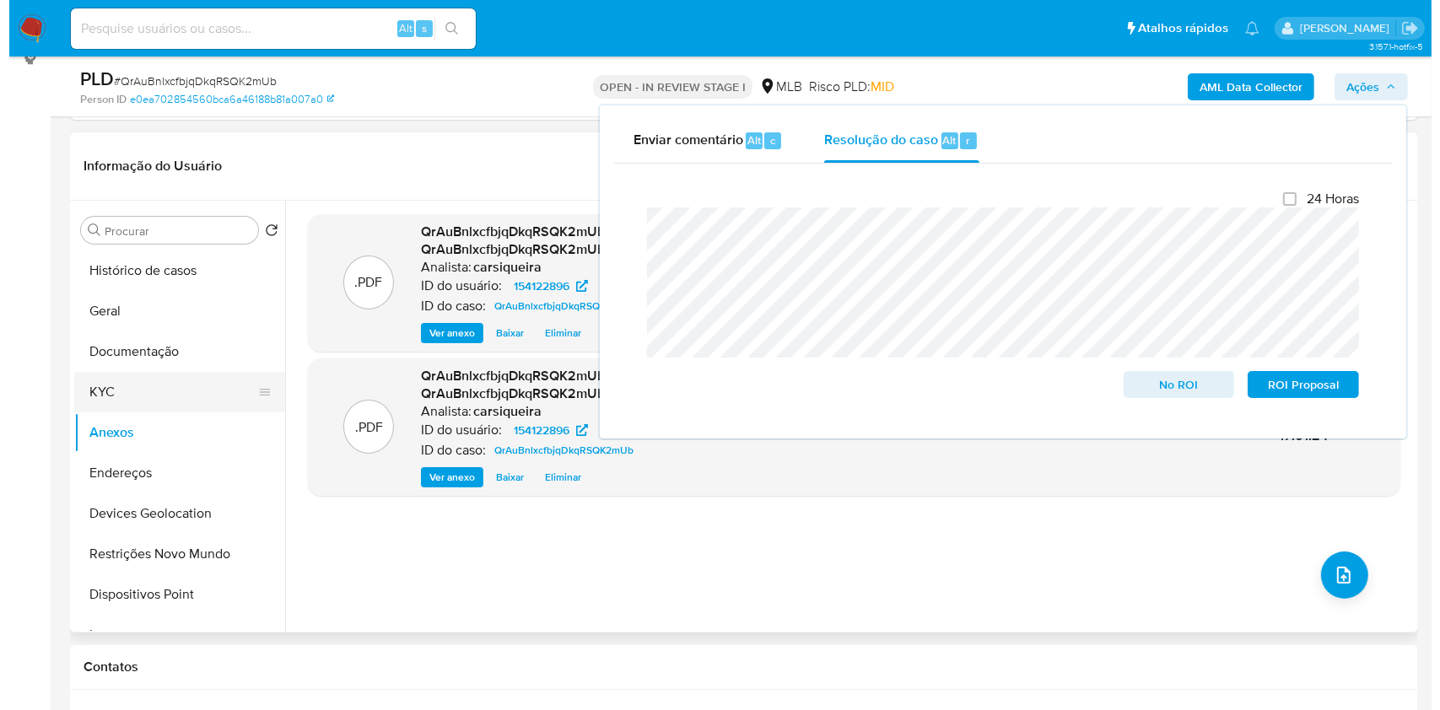
scroll to position [169, 0]
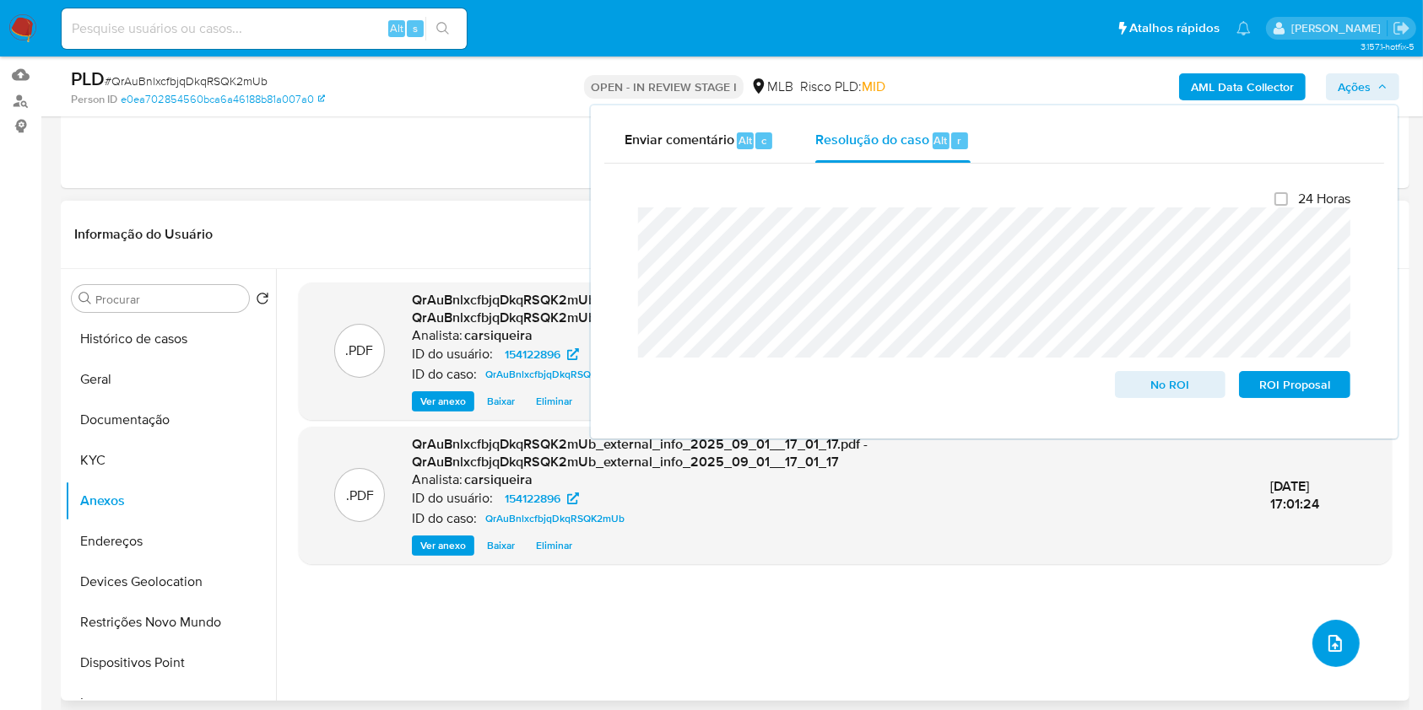
click at [1333, 645] on icon "upload-file" at bounding box center [1335, 644] width 20 height 20
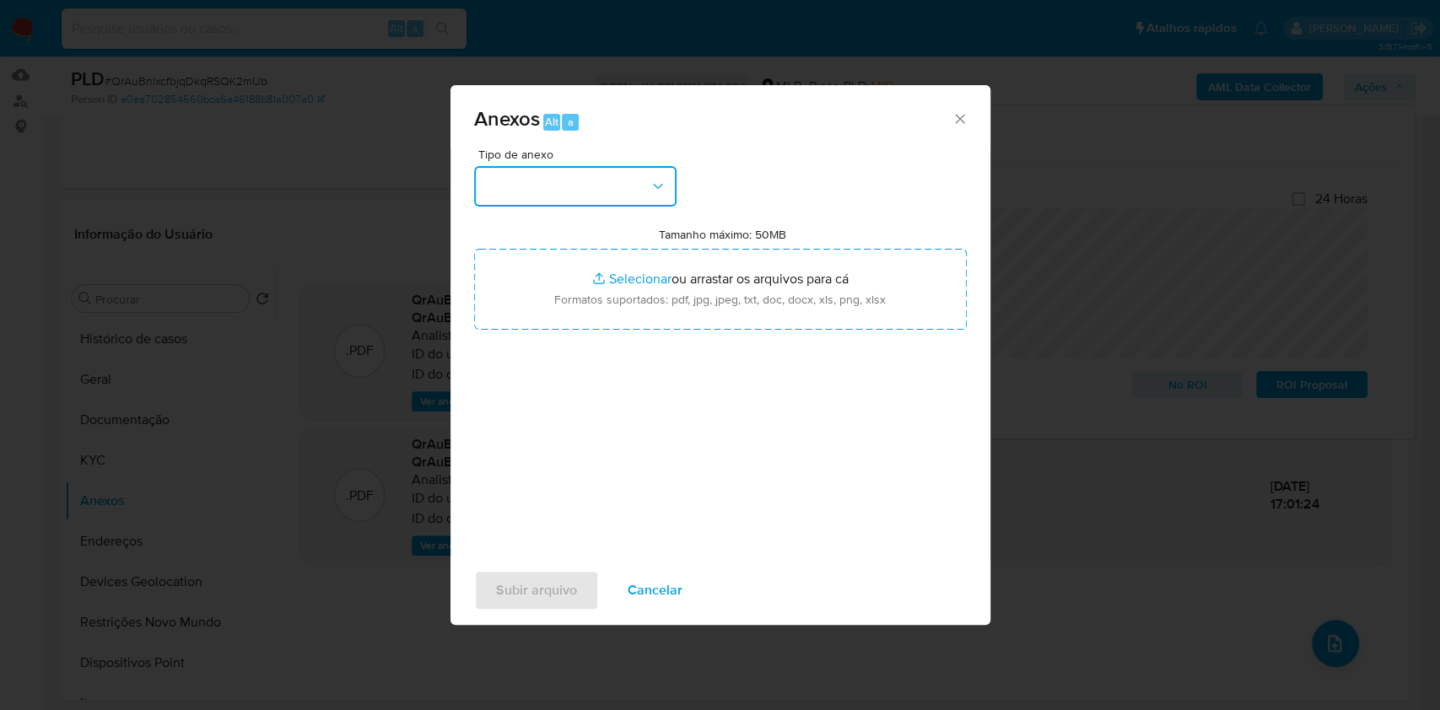
click at [554, 193] on button "button" at bounding box center [575, 186] width 203 height 41
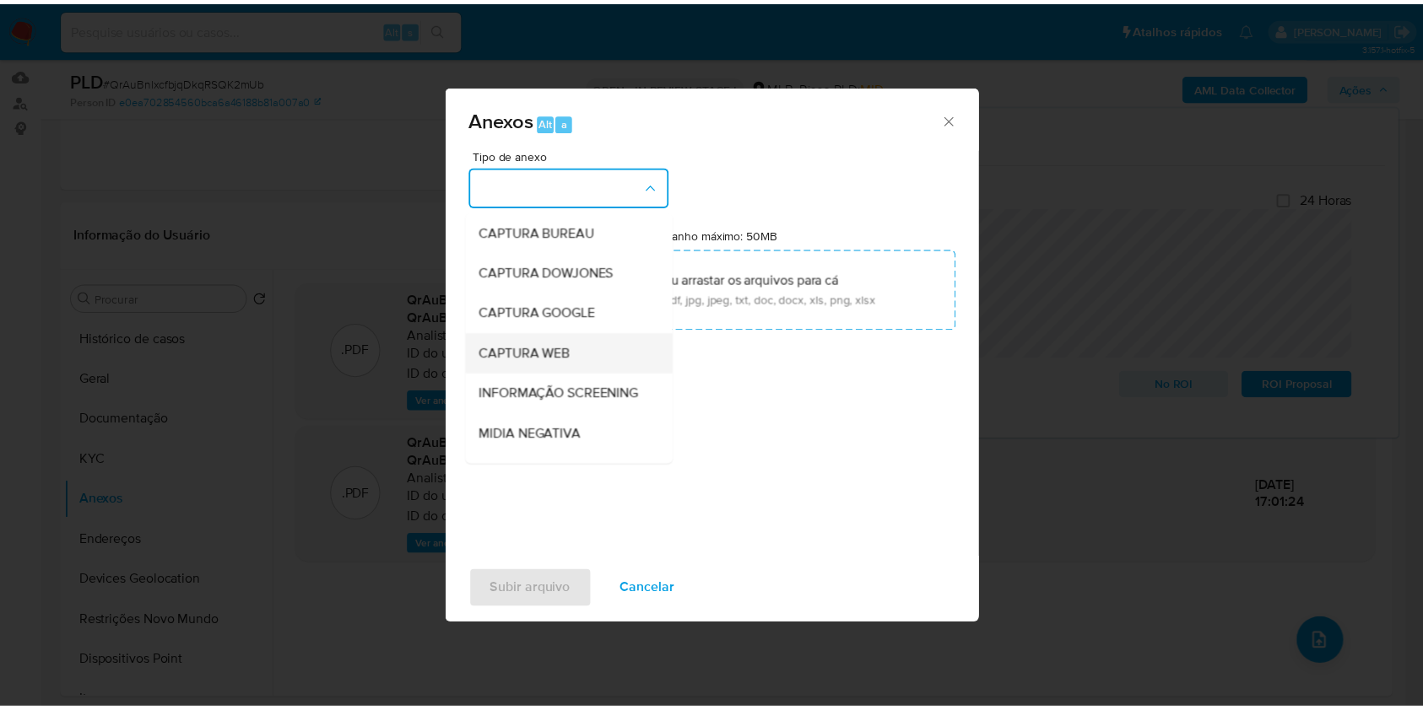
scroll to position [259, 0]
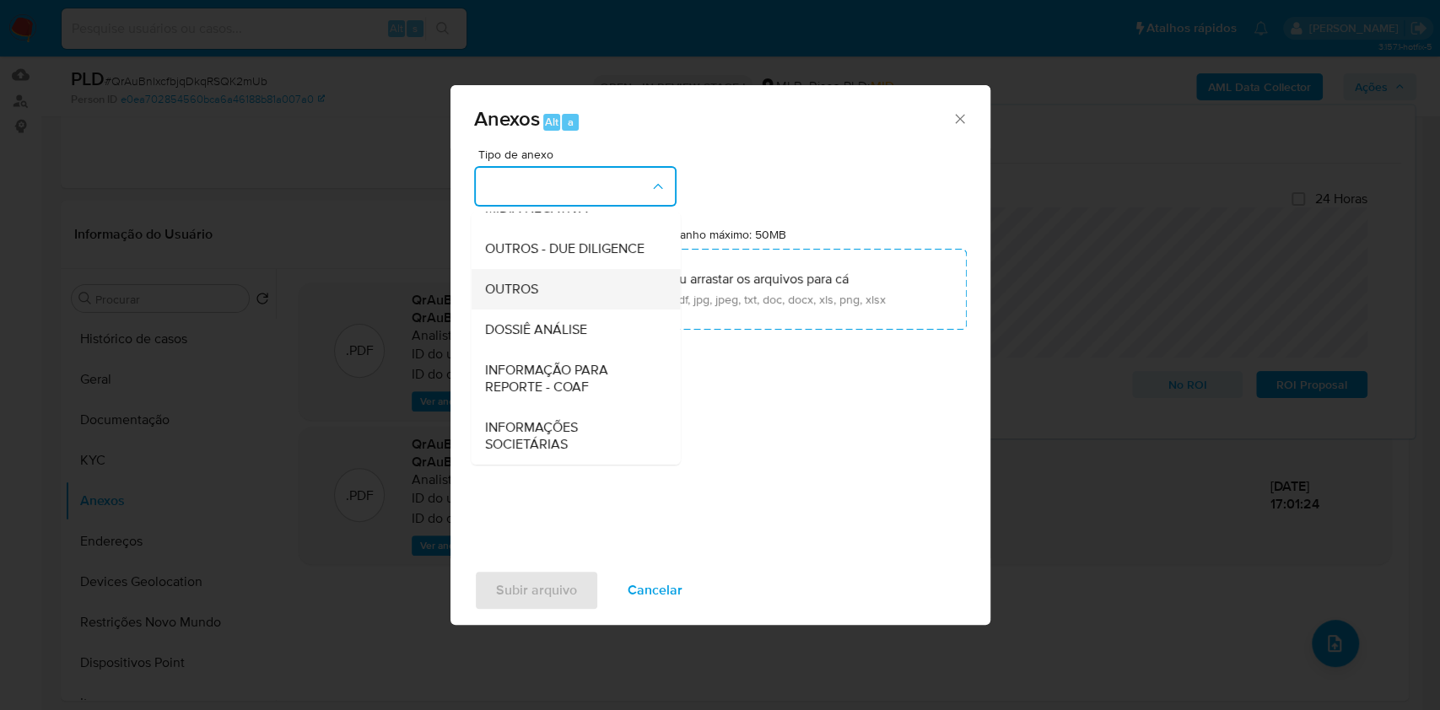
click at [560, 274] on div "OUTROS" at bounding box center [570, 289] width 172 height 41
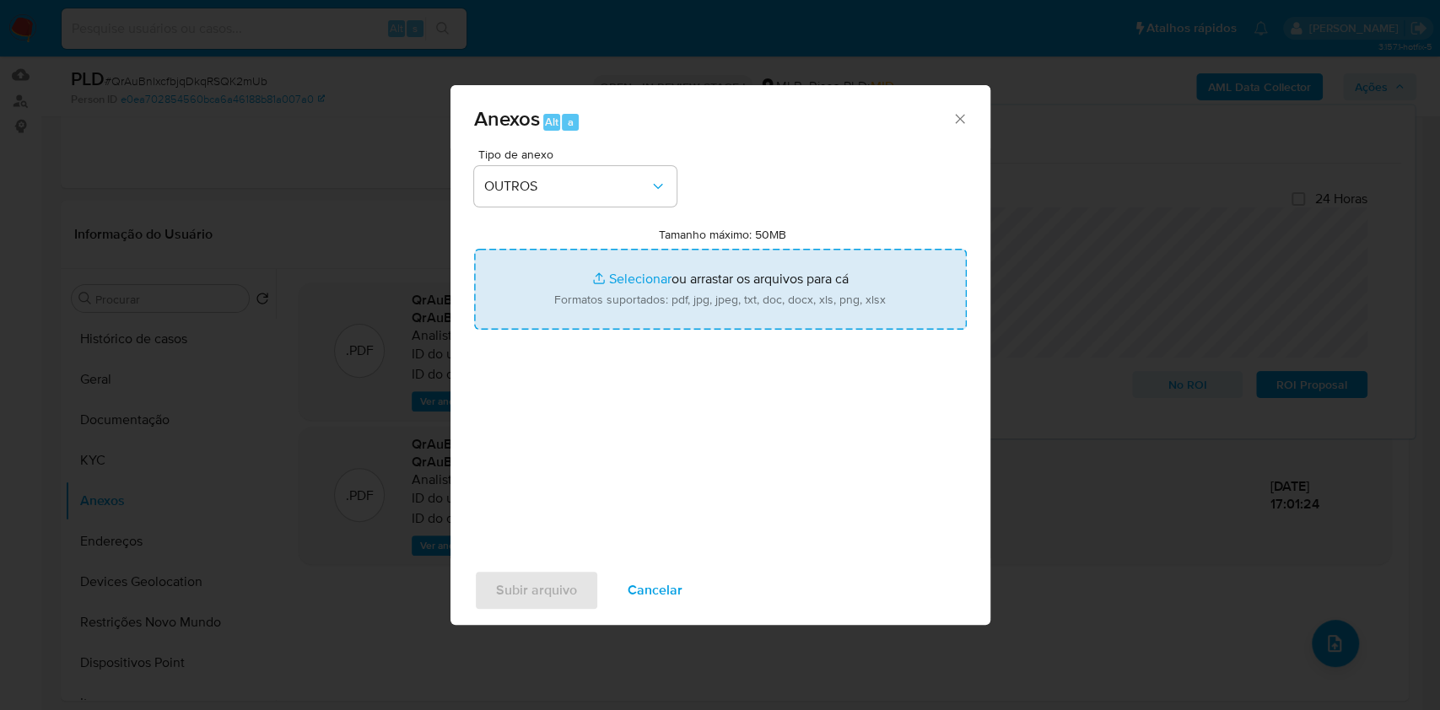
click at [631, 277] on input "Tamanho máximo: 50MB Selecionar arquivos" at bounding box center [720, 289] width 493 height 81
type input "C:\fakepath\Mulan 154122896_2025_09_01_07_01_51.xlsx"
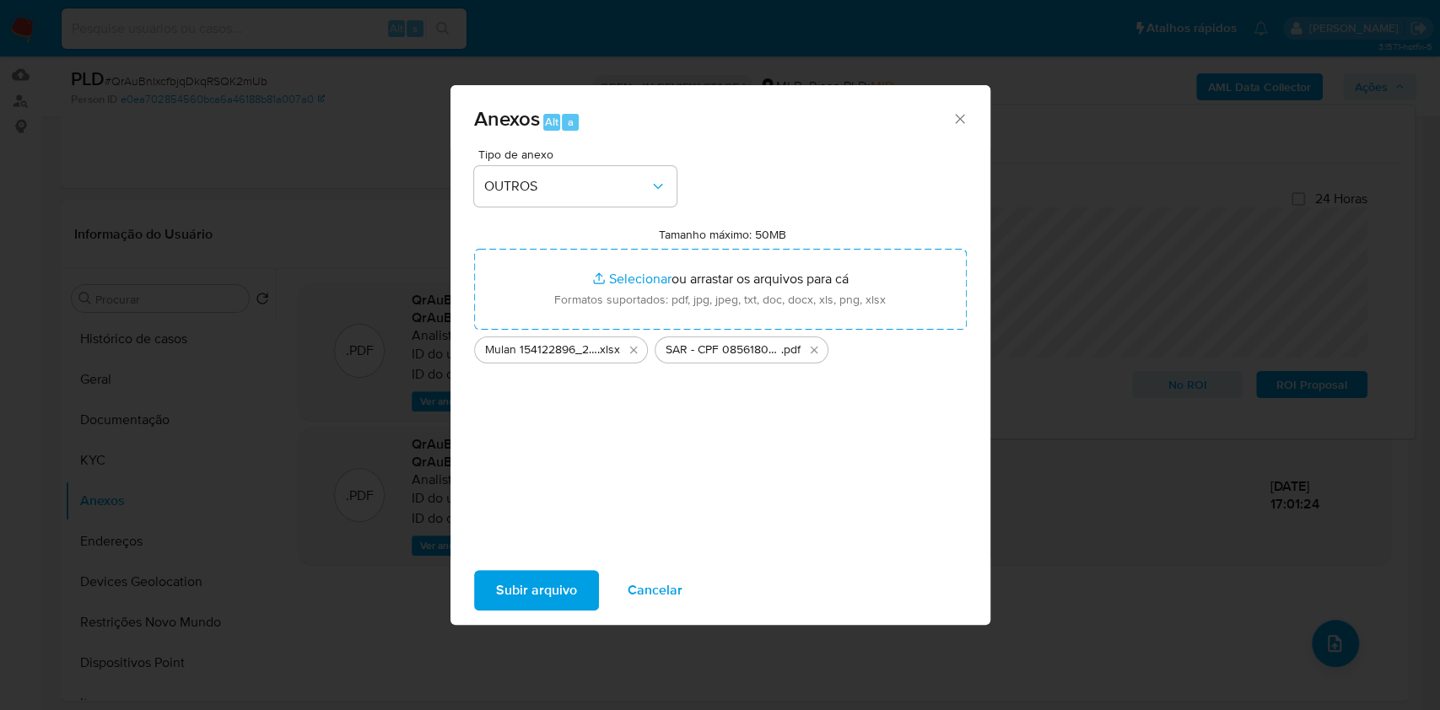
click at [518, 581] on span "Subir arquivo" at bounding box center [536, 590] width 81 height 37
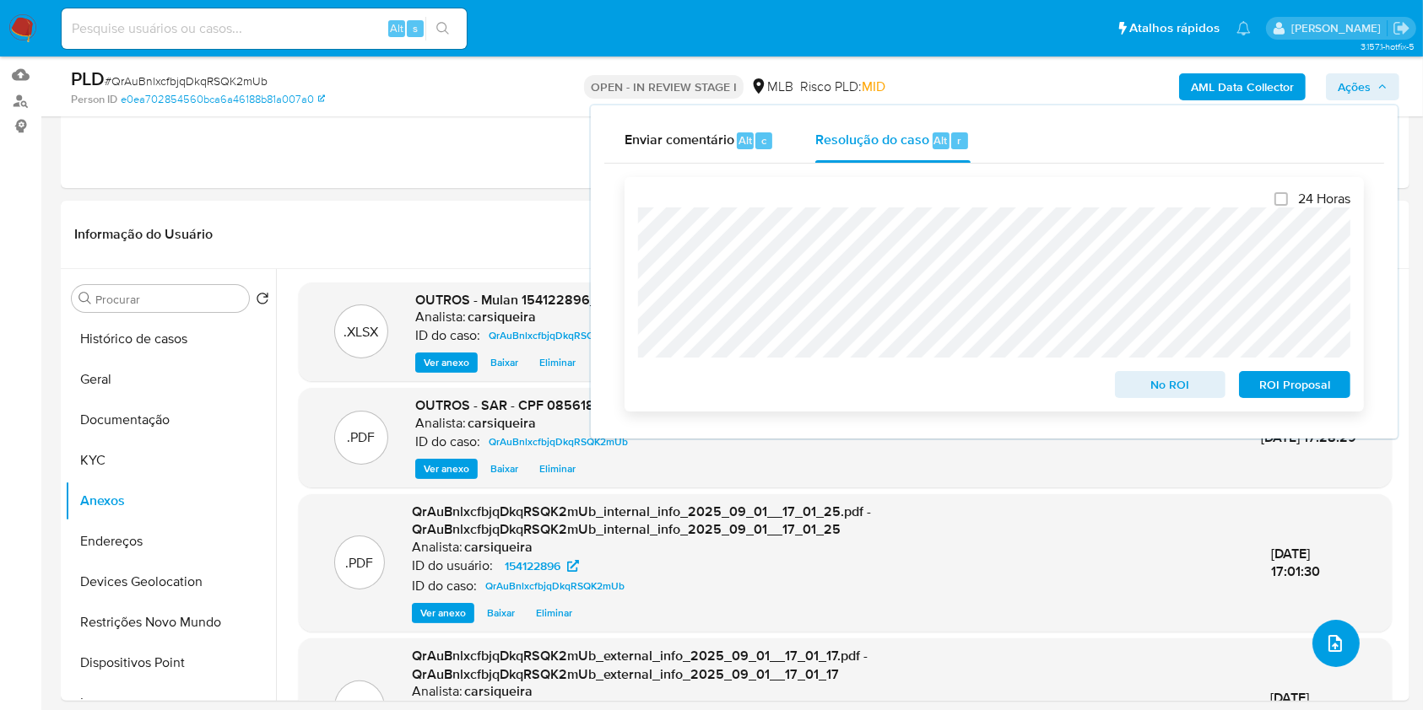
scroll to position [281, 0]
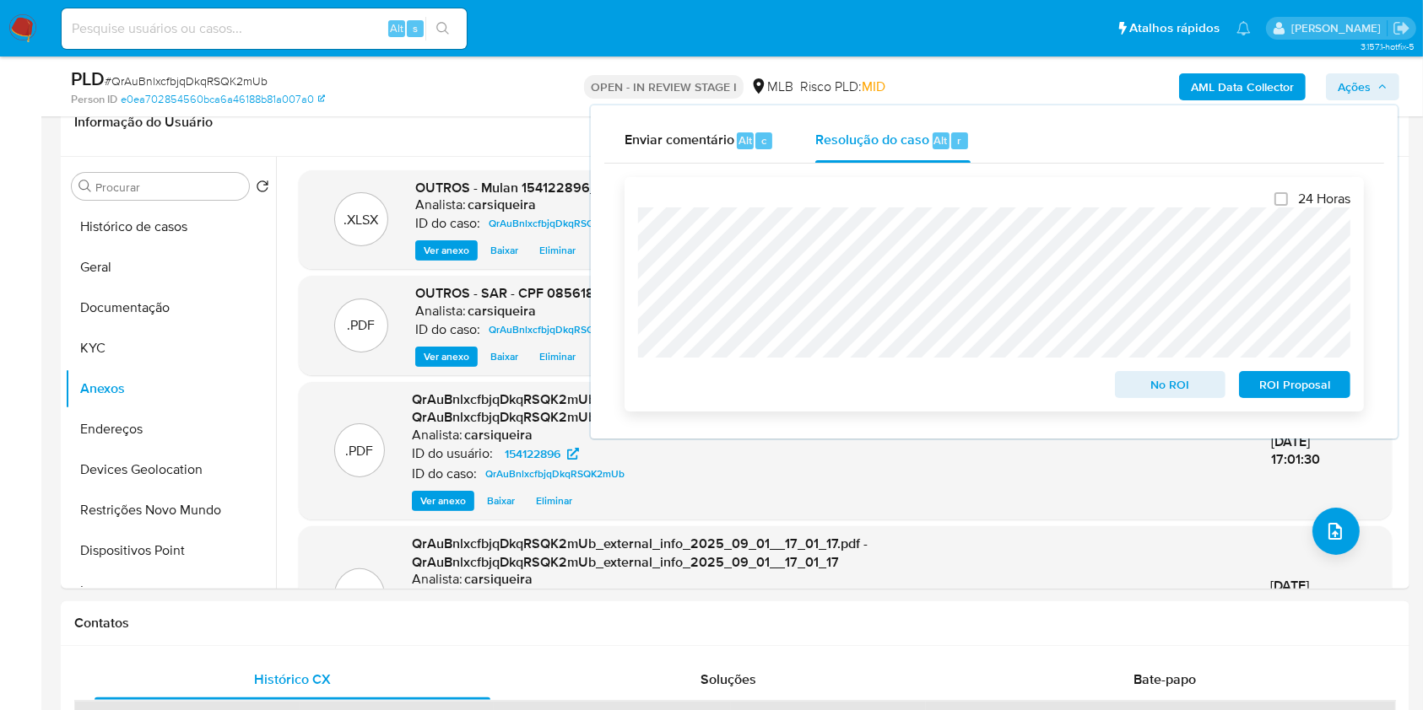
click at [1311, 391] on span "ROI Proposal" at bounding box center [1294, 385] width 88 height 24
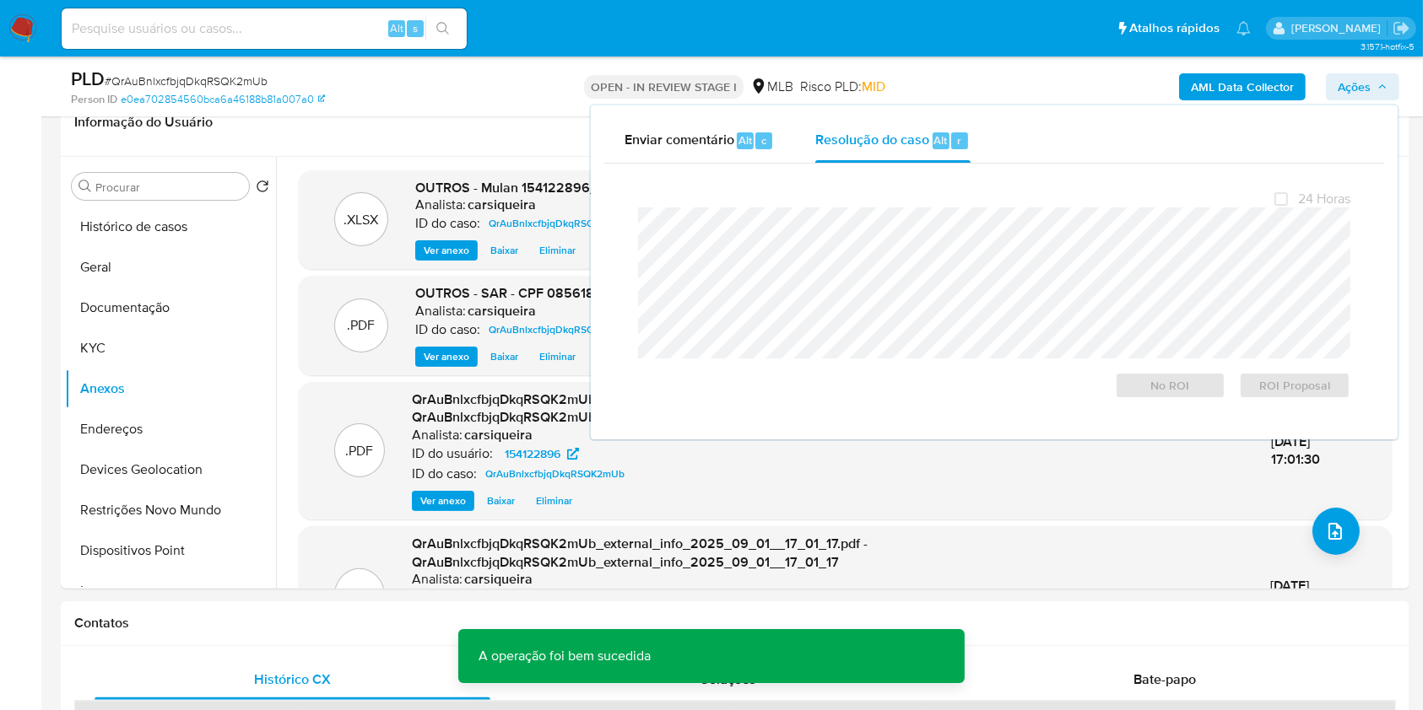
click at [210, 84] on span "# QrAuBnlxcfbjqDkqRSQK2mUb" at bounding box center [186, 81] width 163 height 17
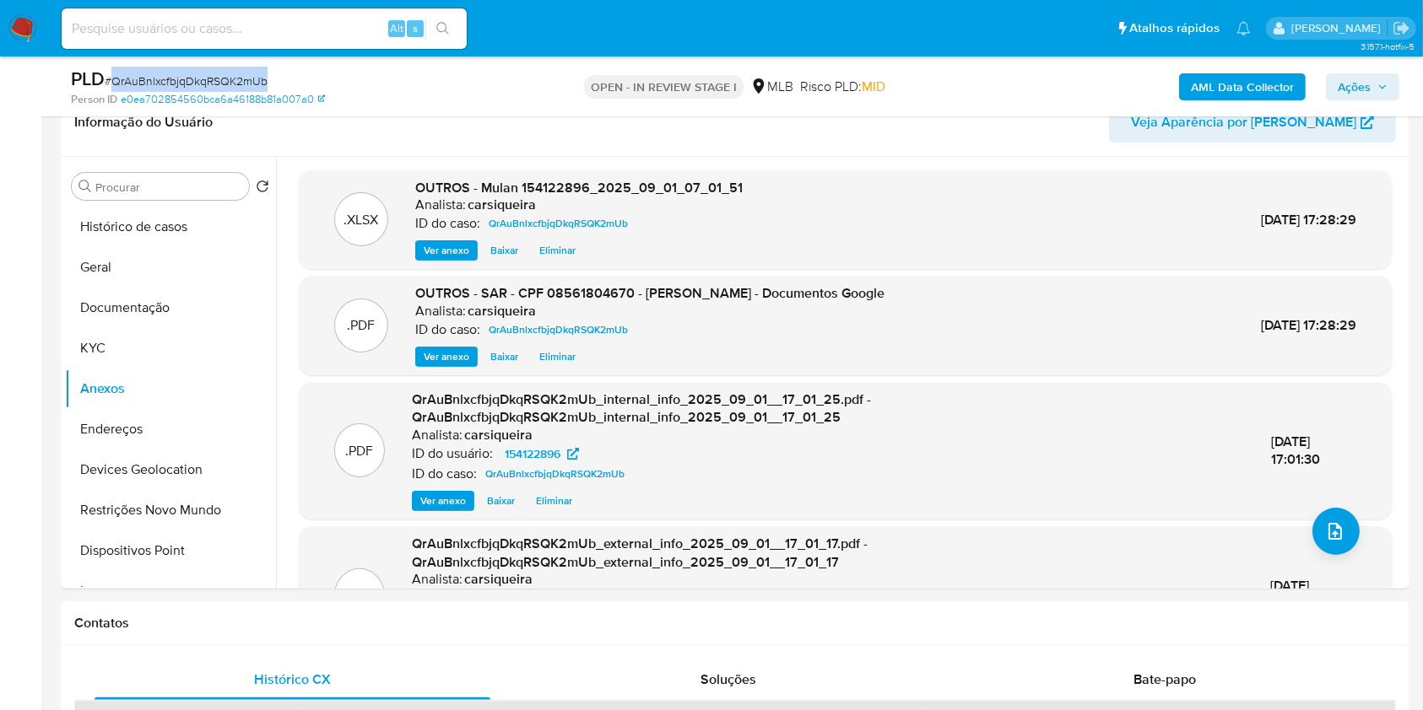
click at [210, 84] on span "# QrAuBnlxcfbjqDkqRSQK2mUb" at bounding box center [186, 81] width 163 height 17
copy span "QrAuBnlxcfbjqDkqRSQK2mUb"
click at [1375, 92] on span "Ações" at bounding box center [1362, 87] width 50 height 24
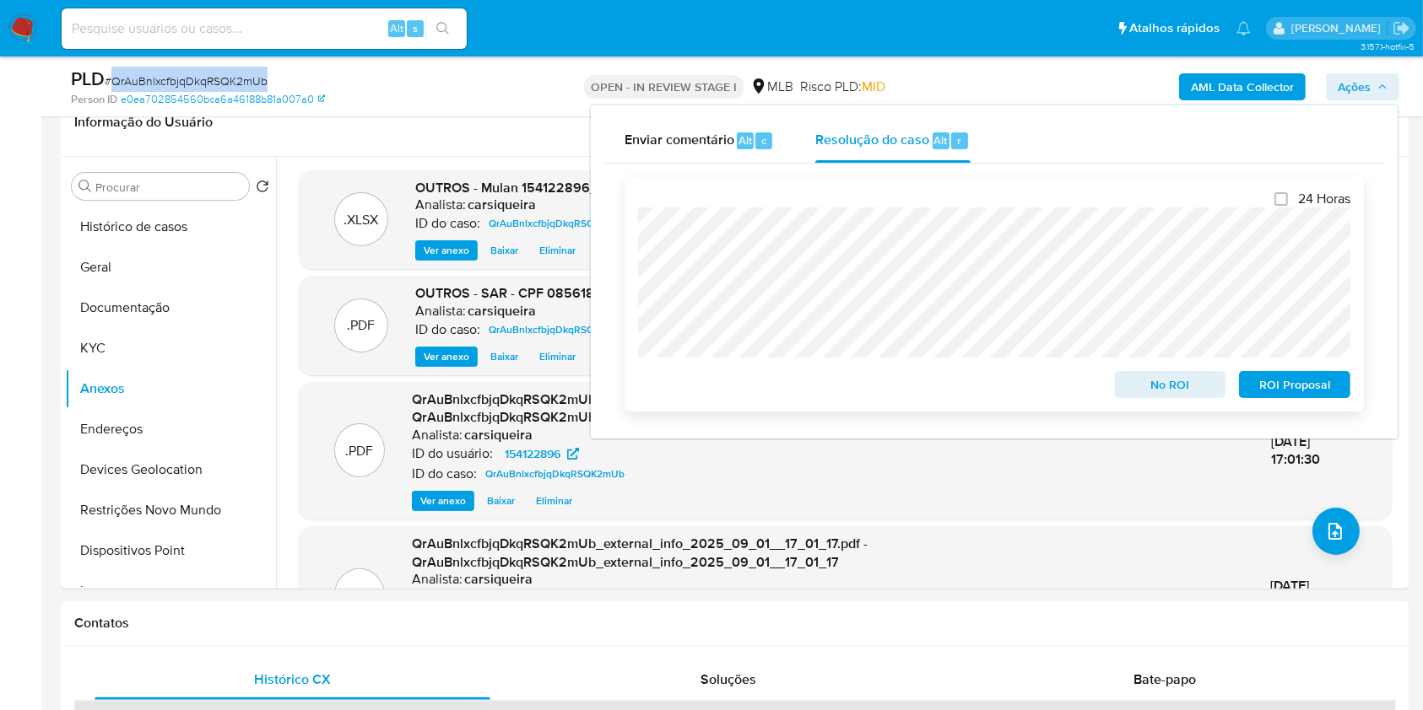
click at [1305, 377] on span "ROI Proposal" at bounding box center [1294, 385] width 88 height 24
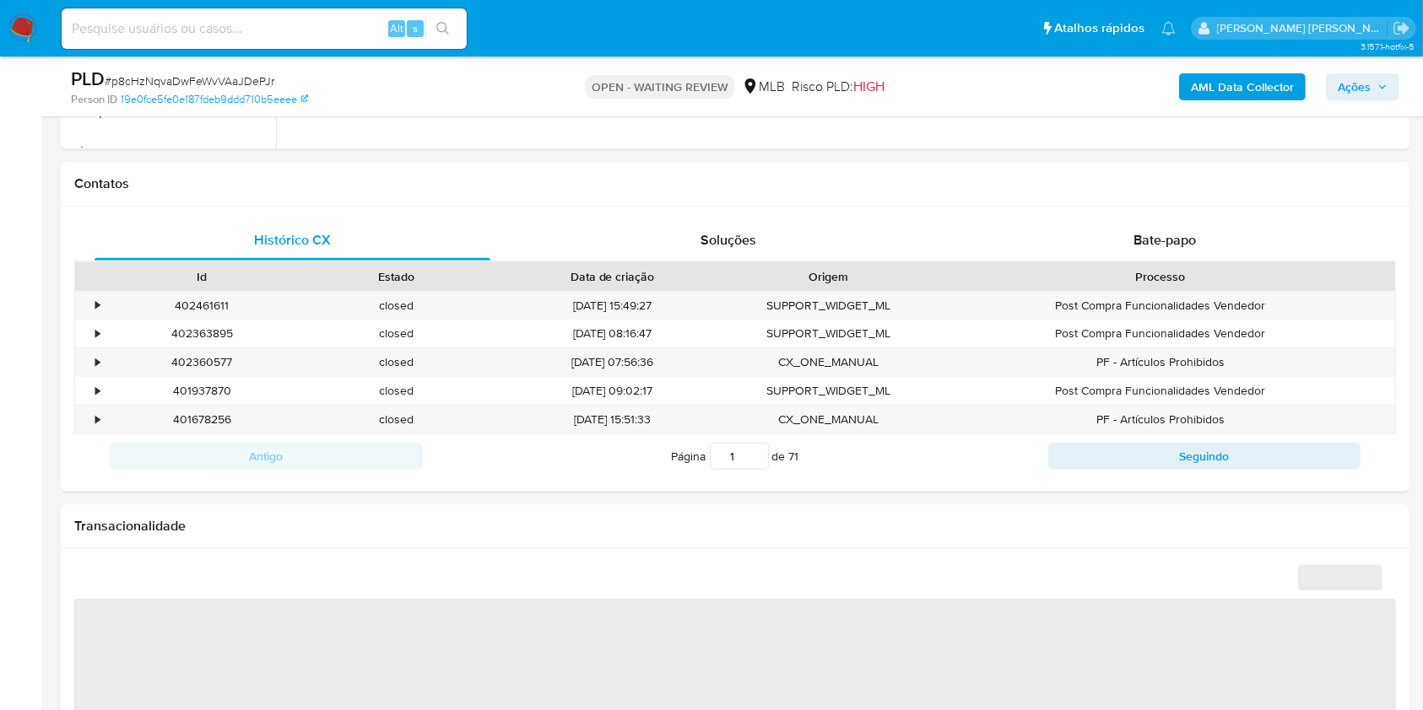
scroll to position [826, 0]
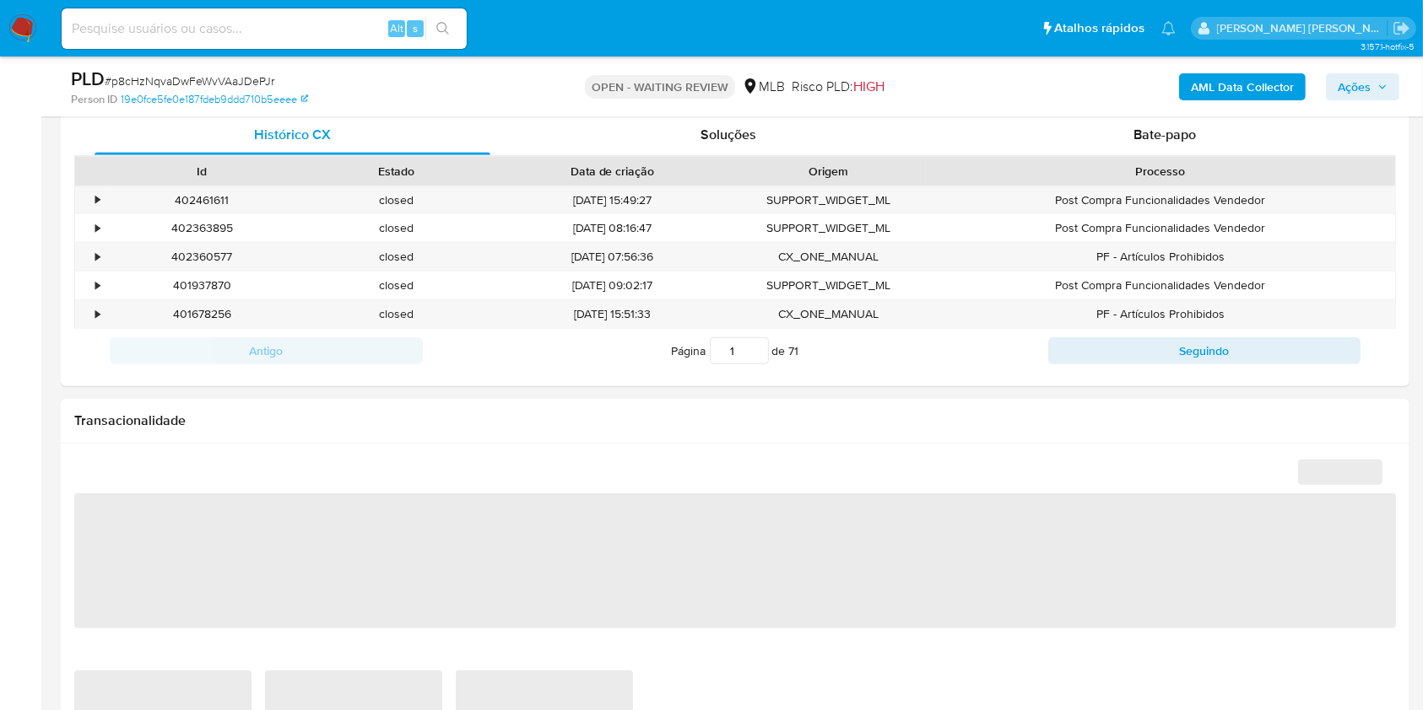
select select "10"
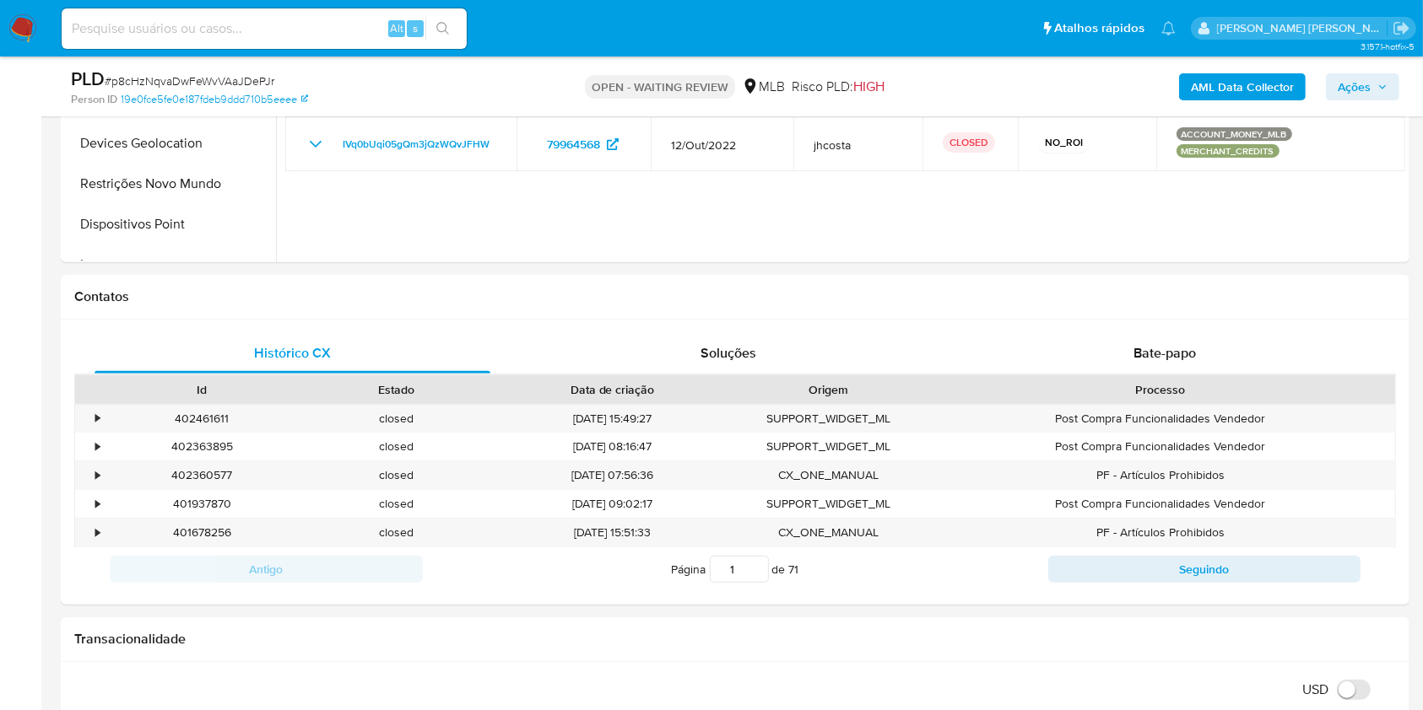
scroll to position [671, 0]
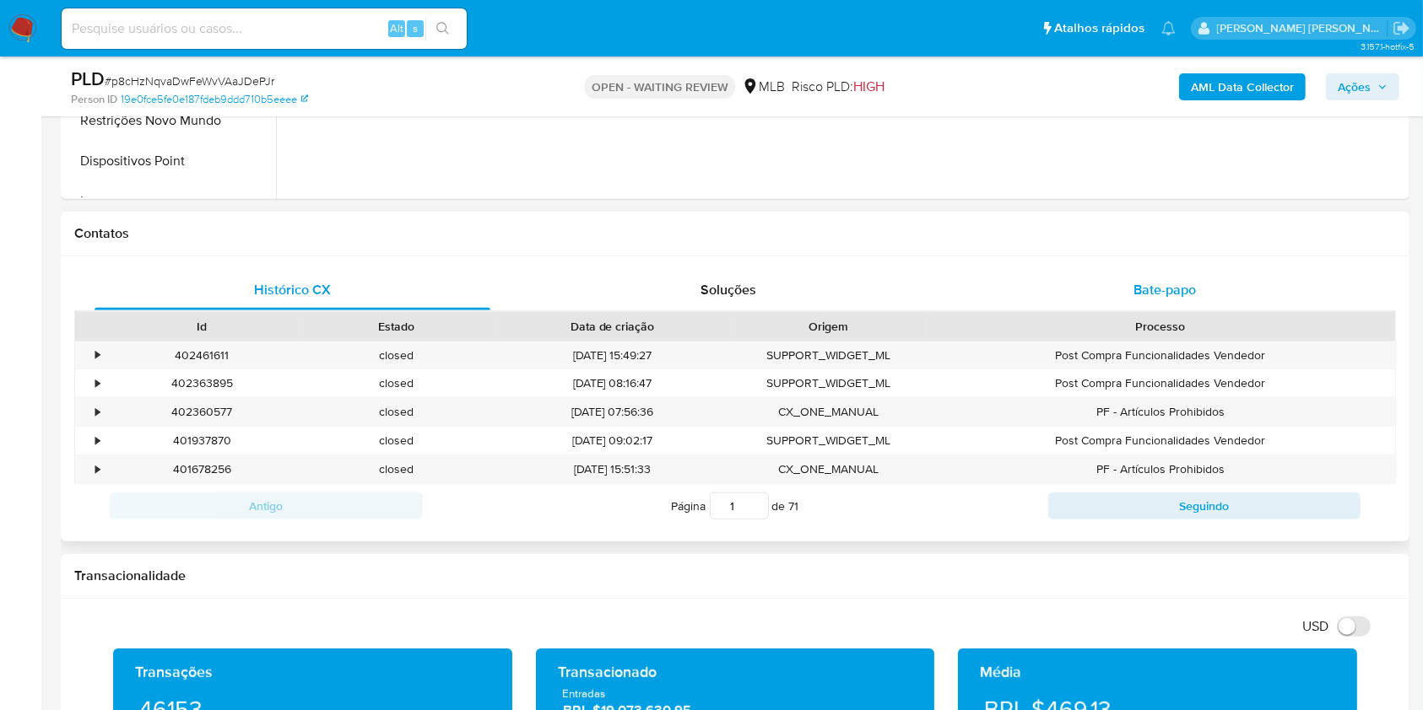
click at [1182, 284] on span "Bate-papo" at bounding box center [1164, 289] width 62 height 19
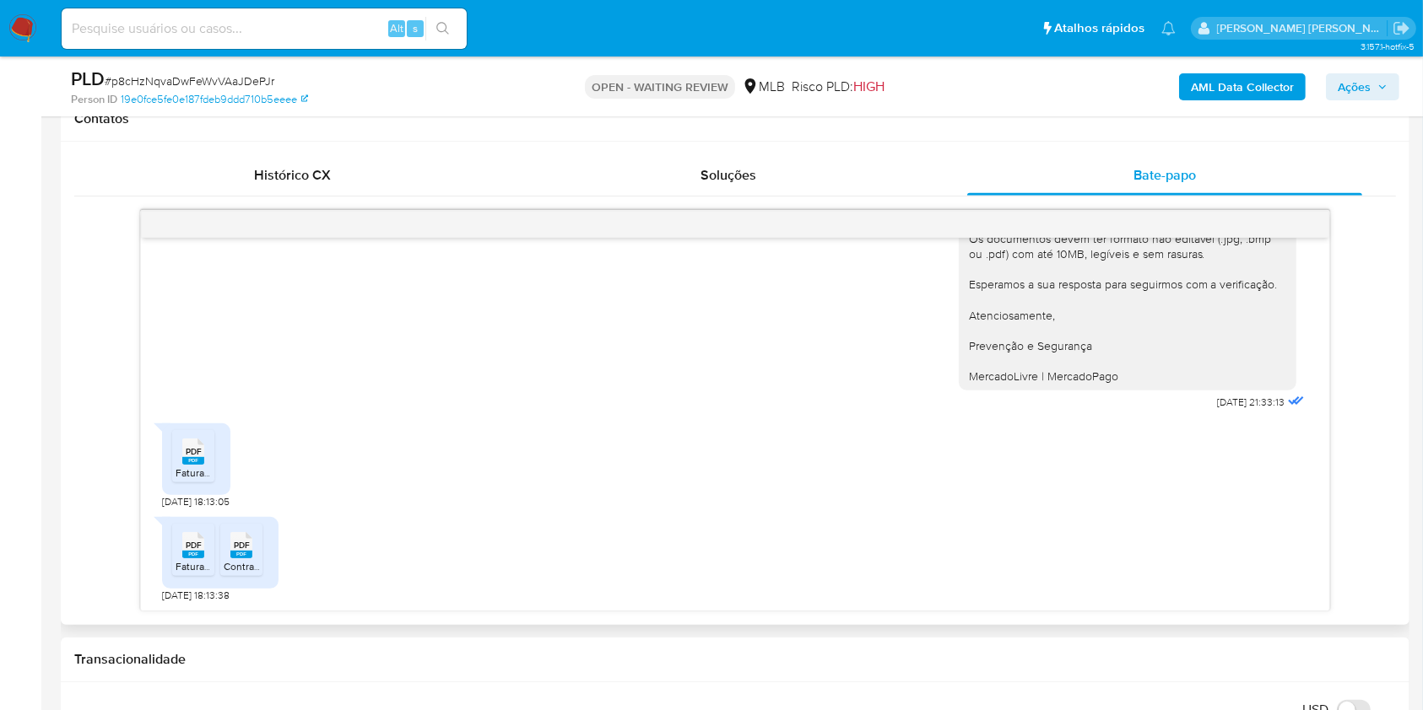
scroll to position [896, 0]
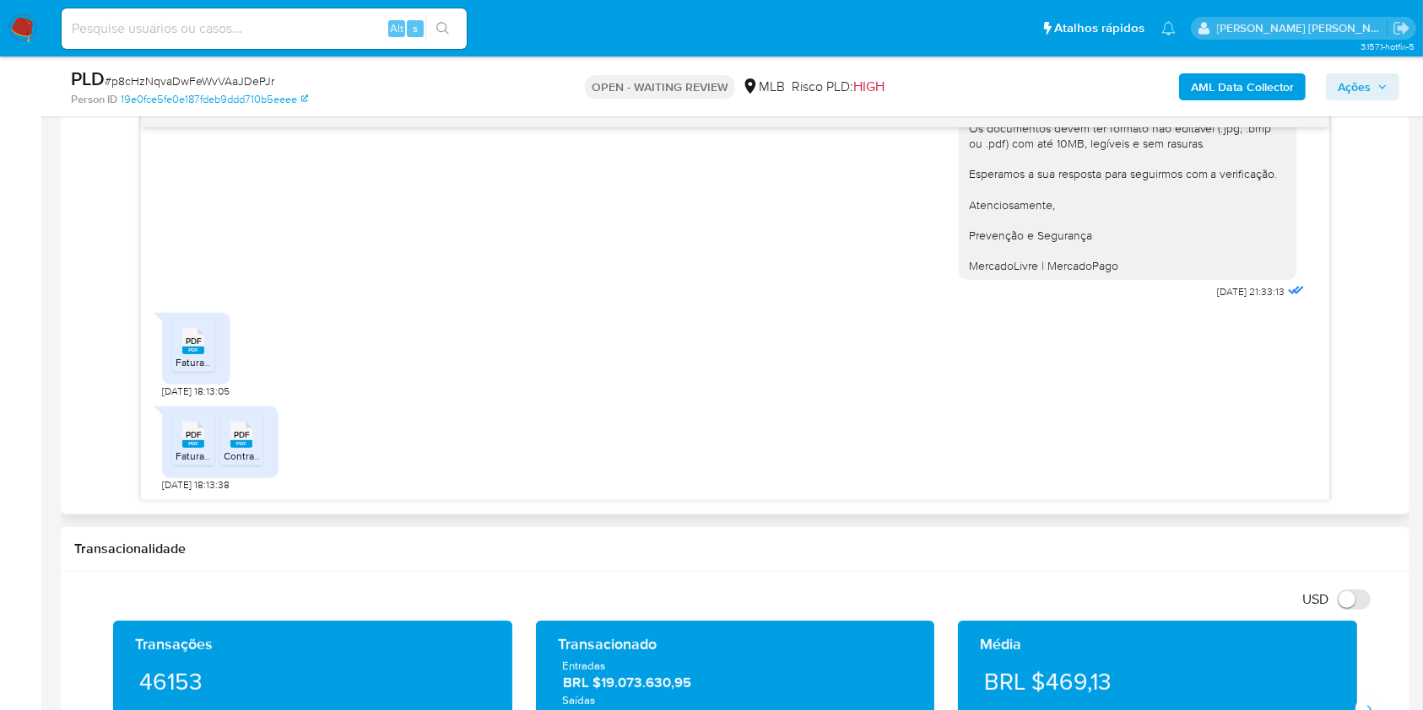
click at [185, 348] on rect at bounding box center [193, 351] width 22 height 8
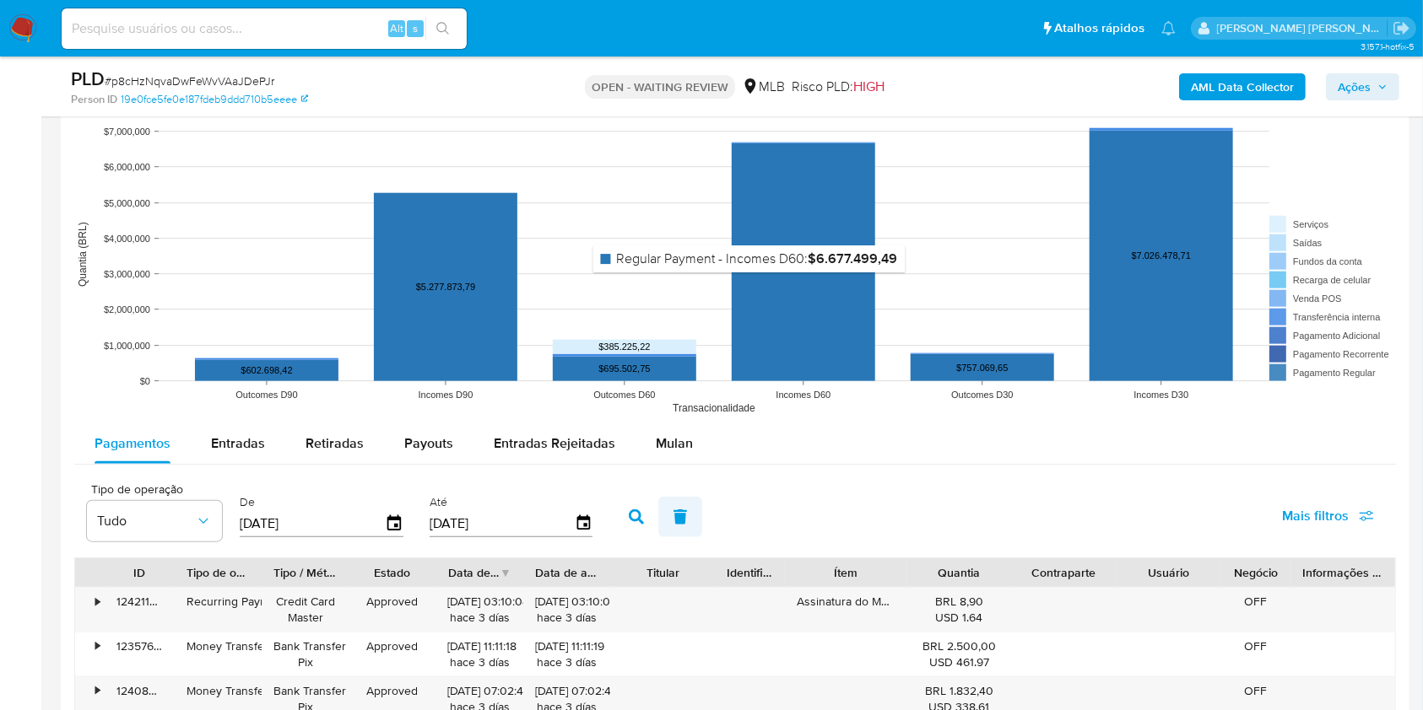
scroll to position [1796, 0]
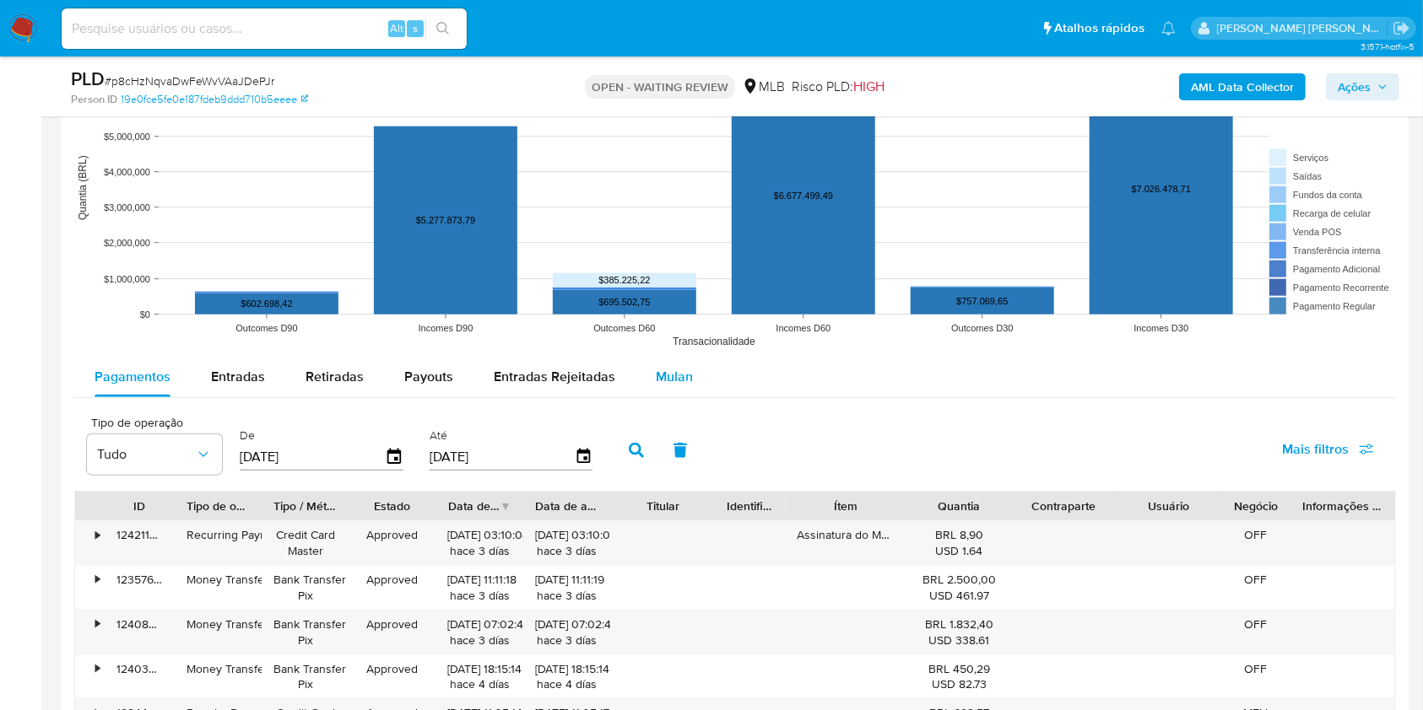
click at [667, 381] on span "Mulan" at bounding box center [674, 376] width 37 height 19
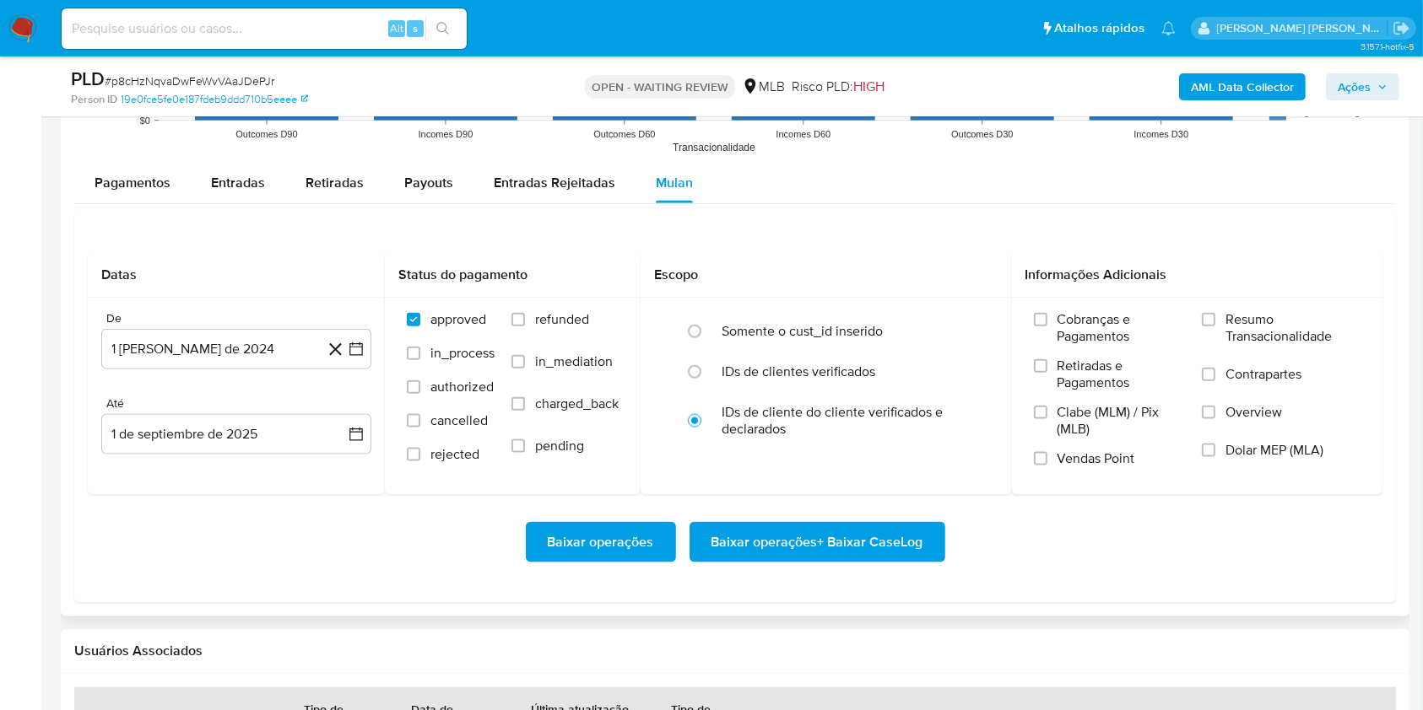
scroll to position [2021, 0]
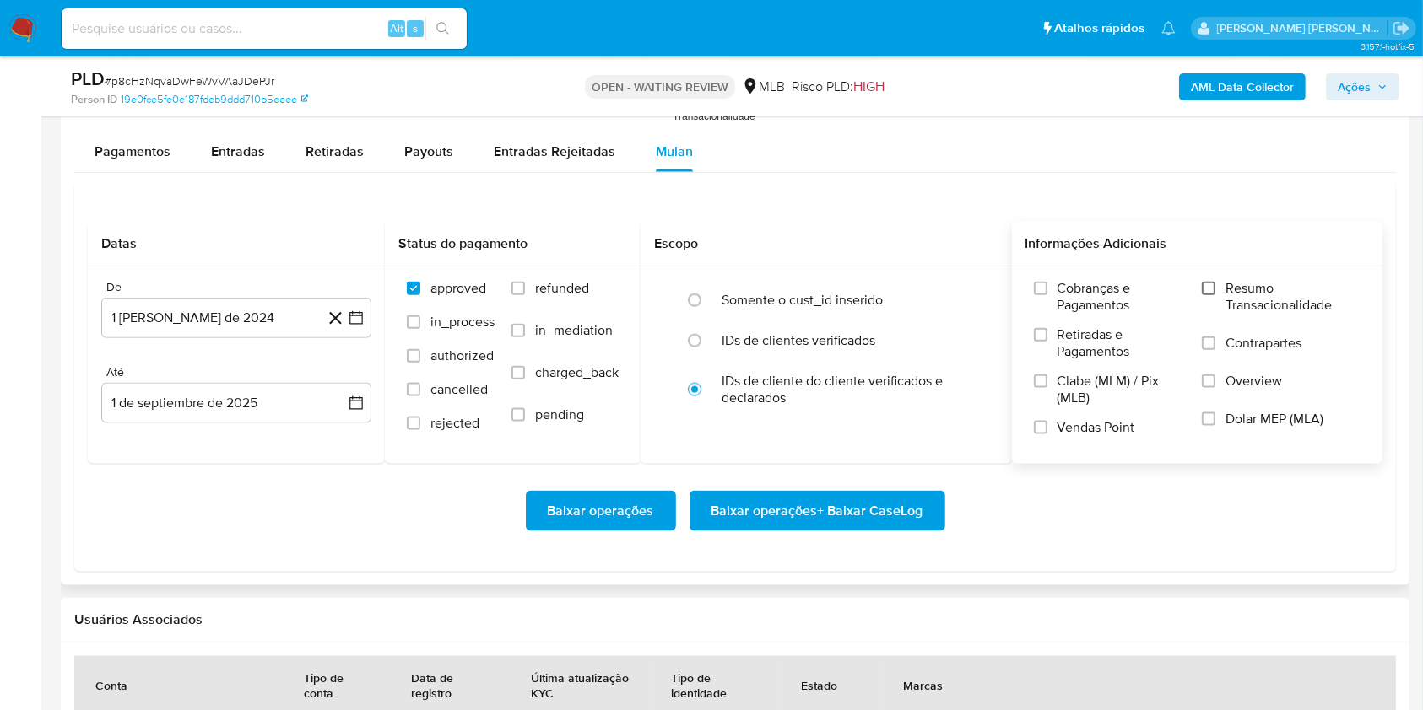
click at [1205, 283] on input "Resumo Transacionalidade" at bounding box center [1209, 289] width 14 height 14
click at [1035, 427] on input "Vendas Point" at bounding box center [1041, 428] width 14 height 14
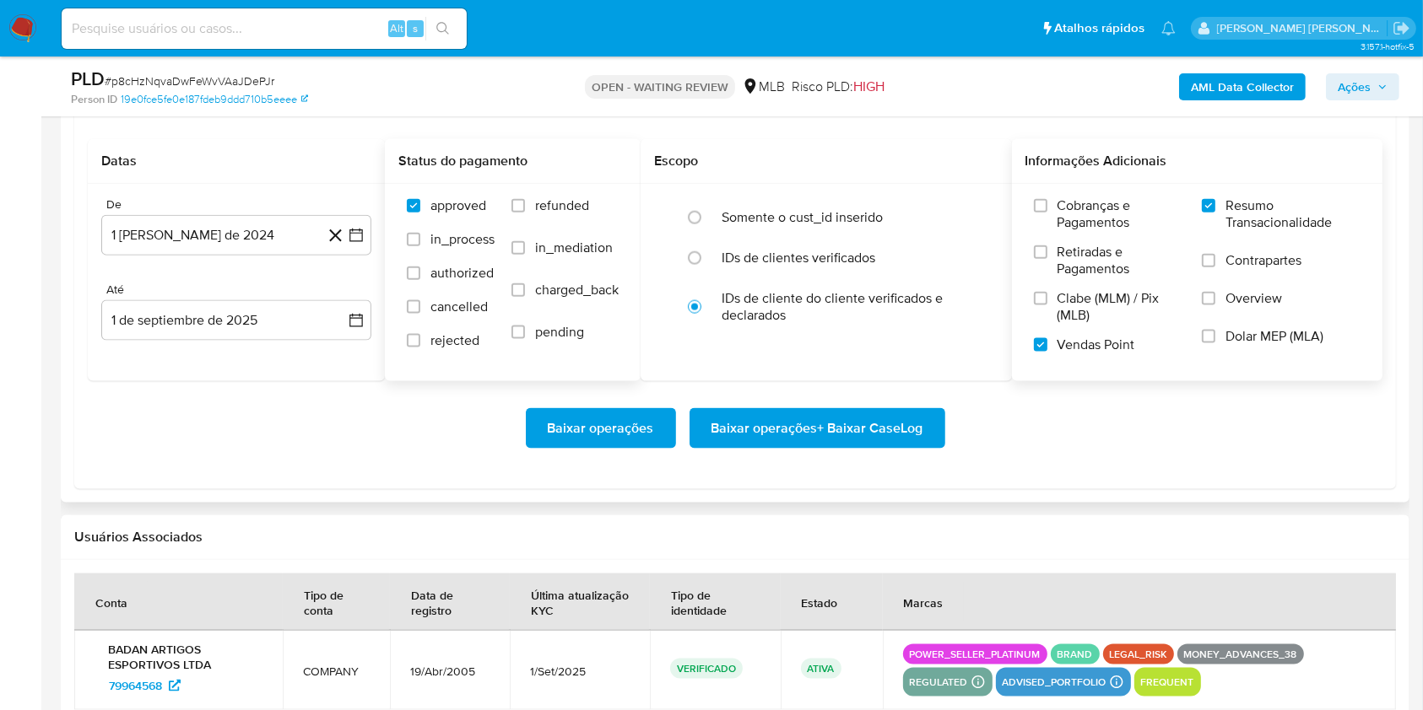
scroll to position [2133, 0]
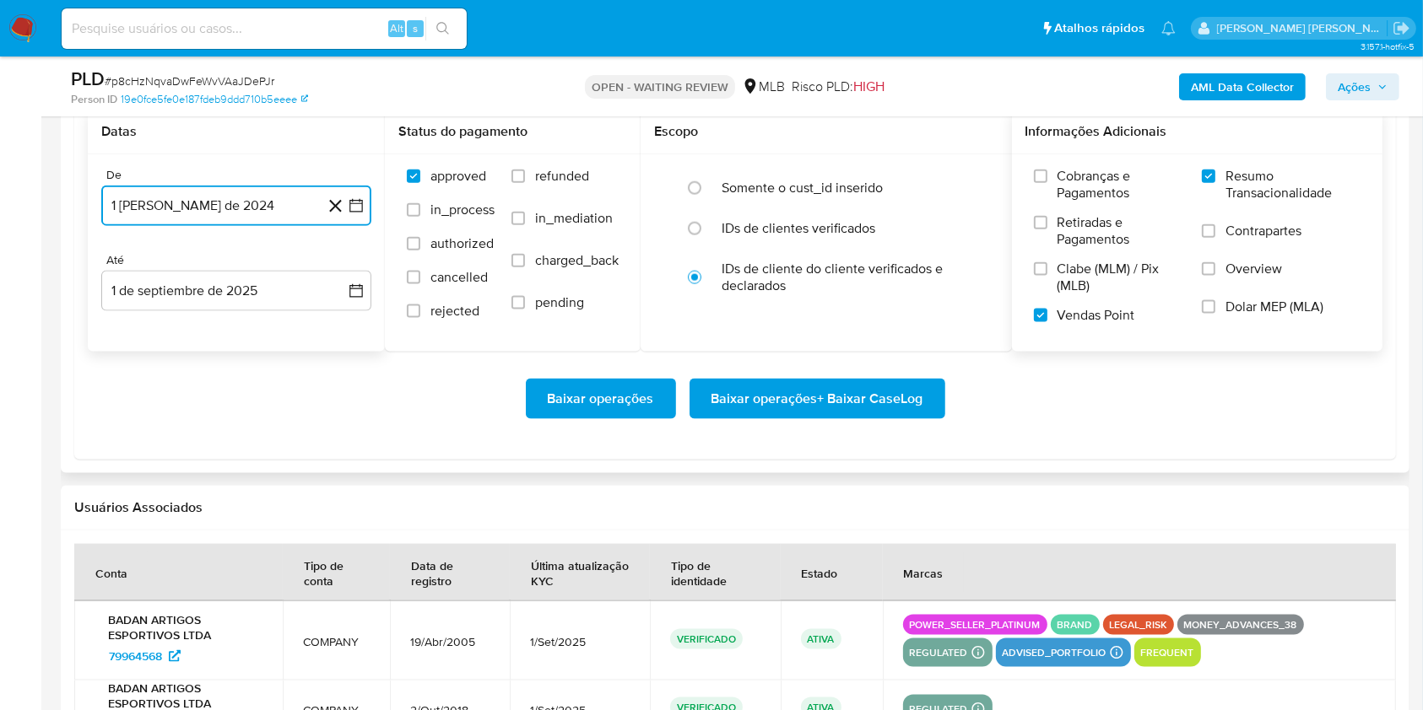
click at [363, 207] on icon "button" at bounding box center [356, 205] width 17 height 17
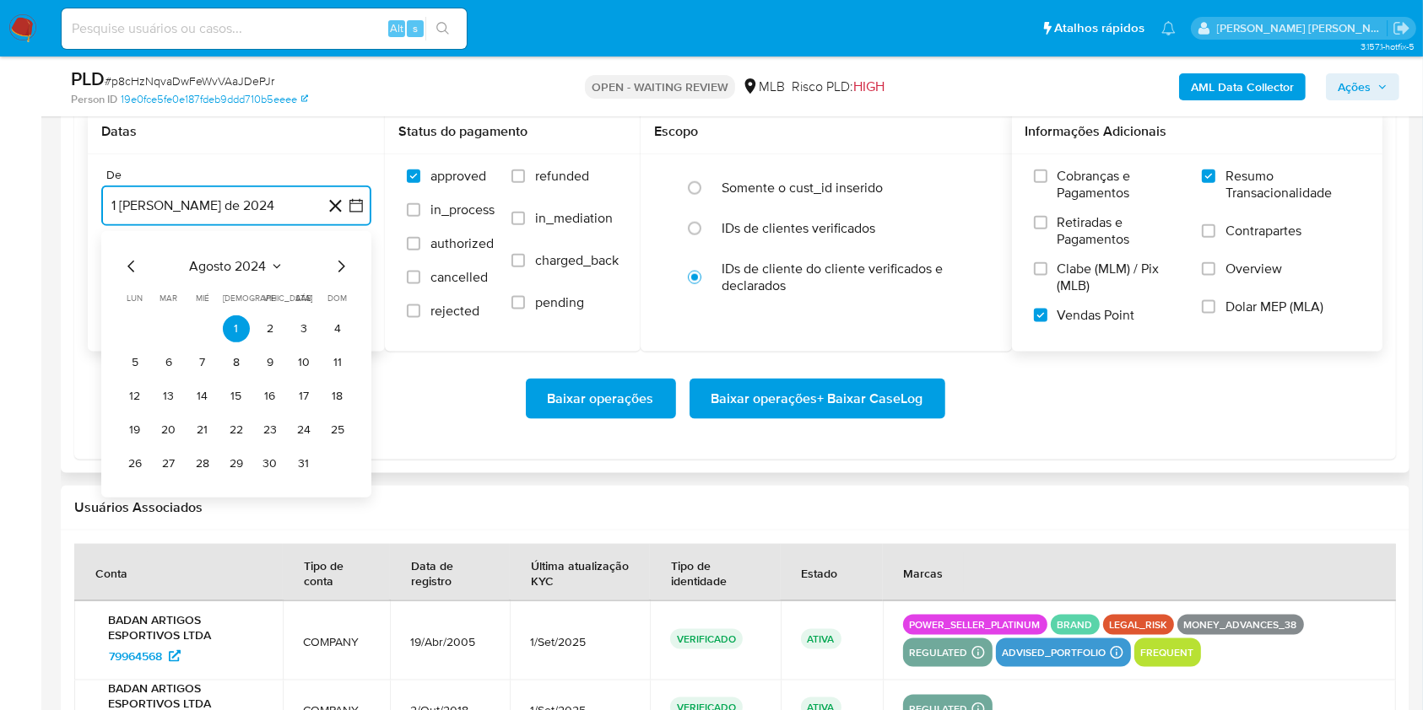
click at [341, 263] on icon "Mes siguiente" at bounding box center [341, 267] width 20 height 20
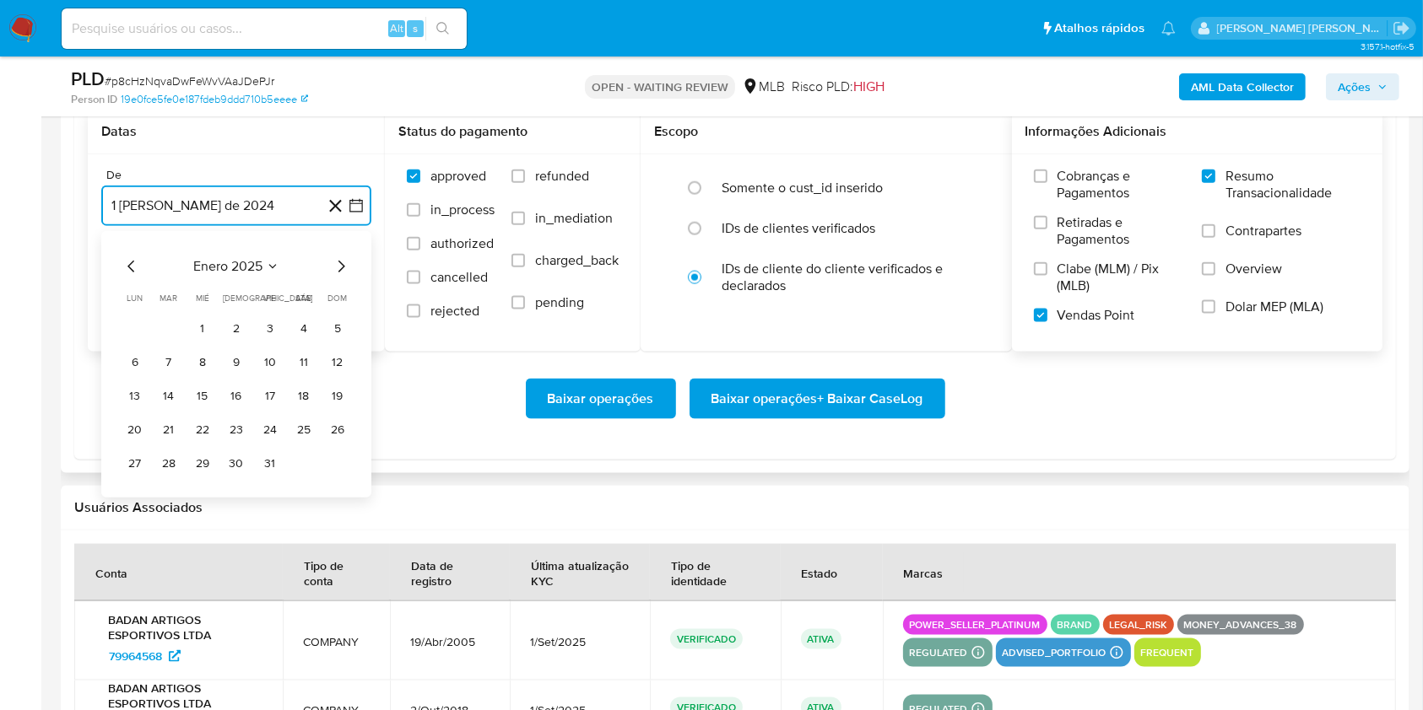
click at [340, 263] on icon "Mes siguiente" at bounding box center [341, 267] width 20 height 20
click at [339, 262] on icon "Mes siguiente" at bounding box center [341, 267] width 20 height 20
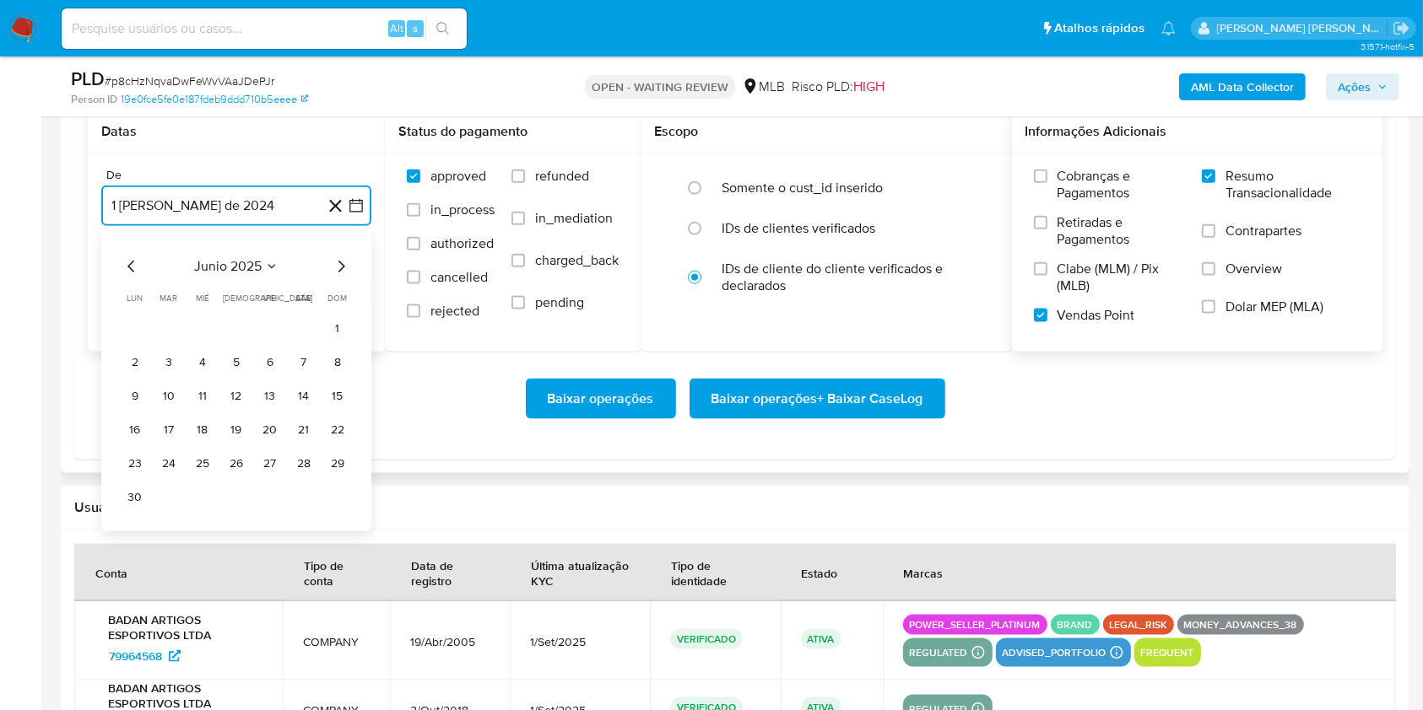
click at [339, 262] on icon "Mes siguiente" at bounding box center [341, 267] width 20 height 20
click at [169, 322] on button "1" at bounding box center [168, 329] width 27 height 27
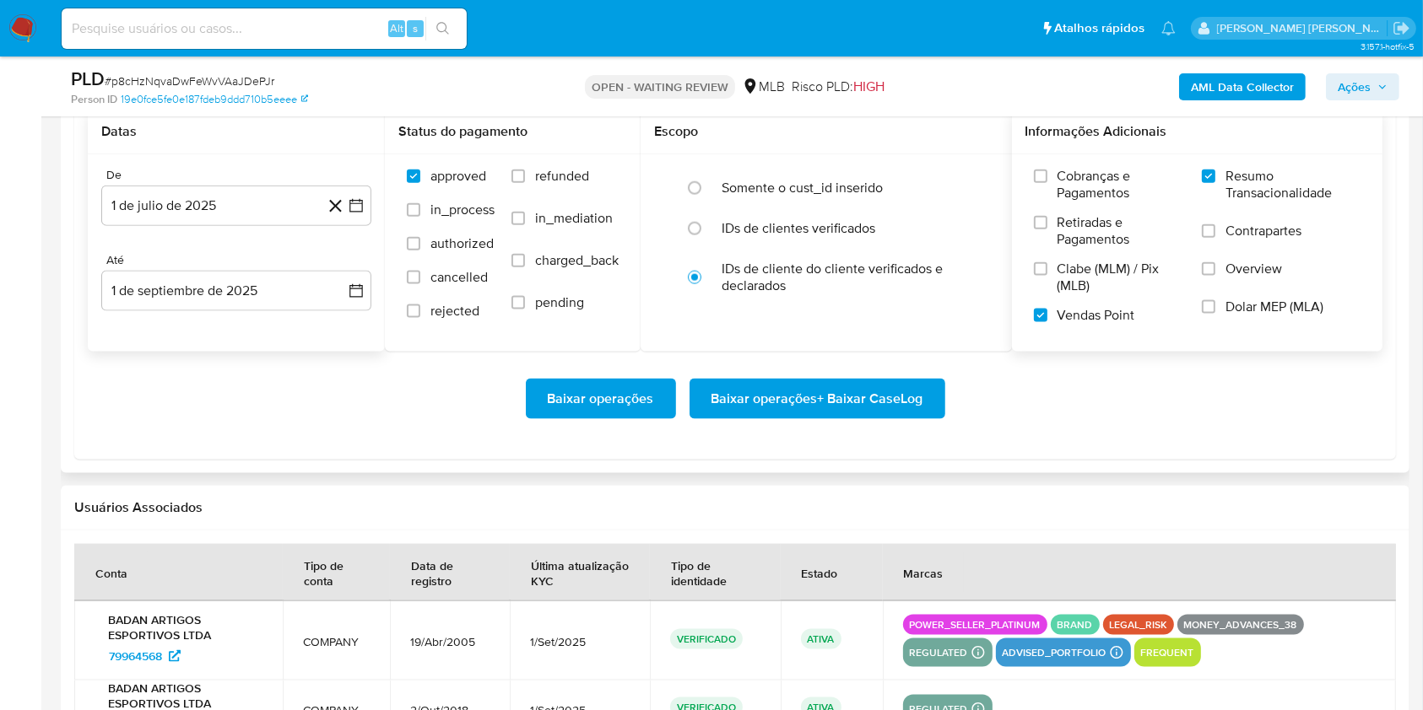
click at [182, 267] on div "Até 1 de septiembre de 2025 [DATE]" at bounding box center [236, 282] width 270 height 58
click at [188, 287] on button "1 de septiembre de 2025" at bounding box center [236, 291] width 270 height 41
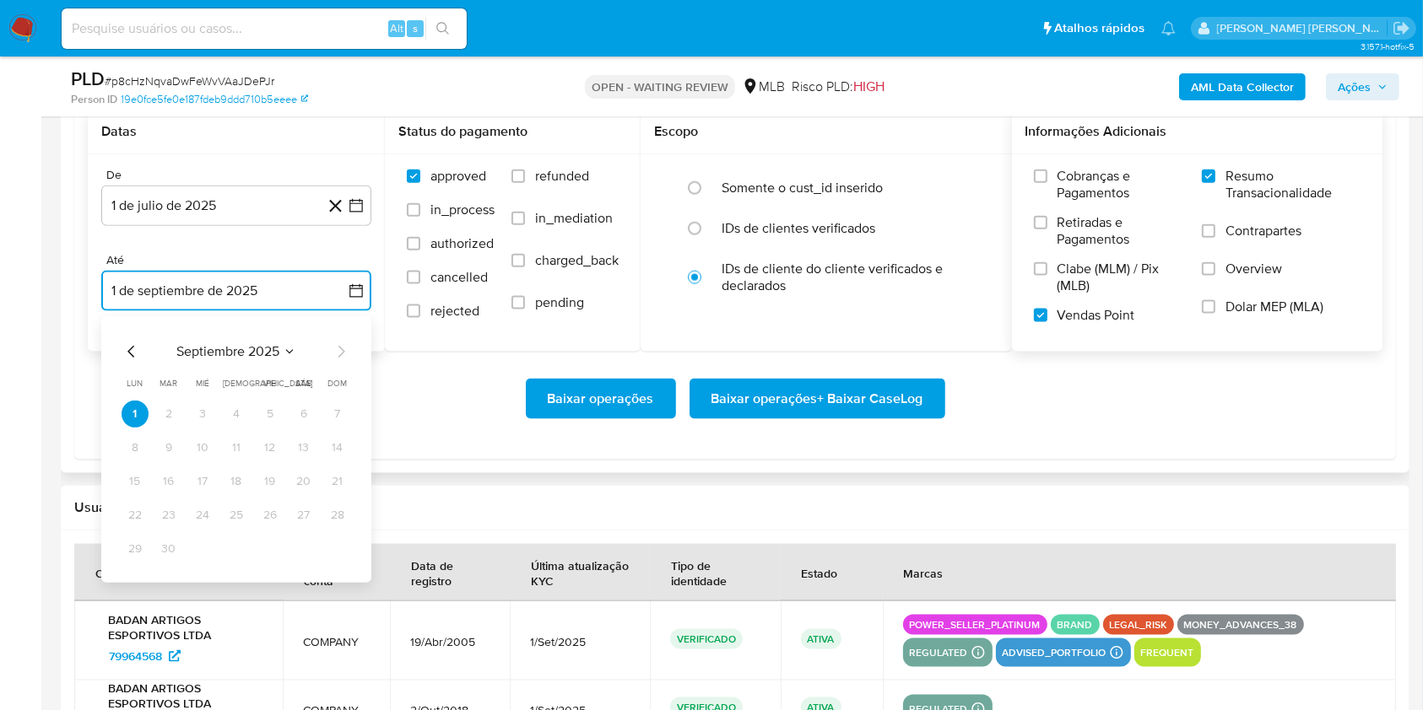
click at [134, 342] on icon "Mes anterior" at bounding box center [132, 352] width 20 height 20
click at [311, 553] on button "30" at bounding box center [303, 549] width 27 height 27
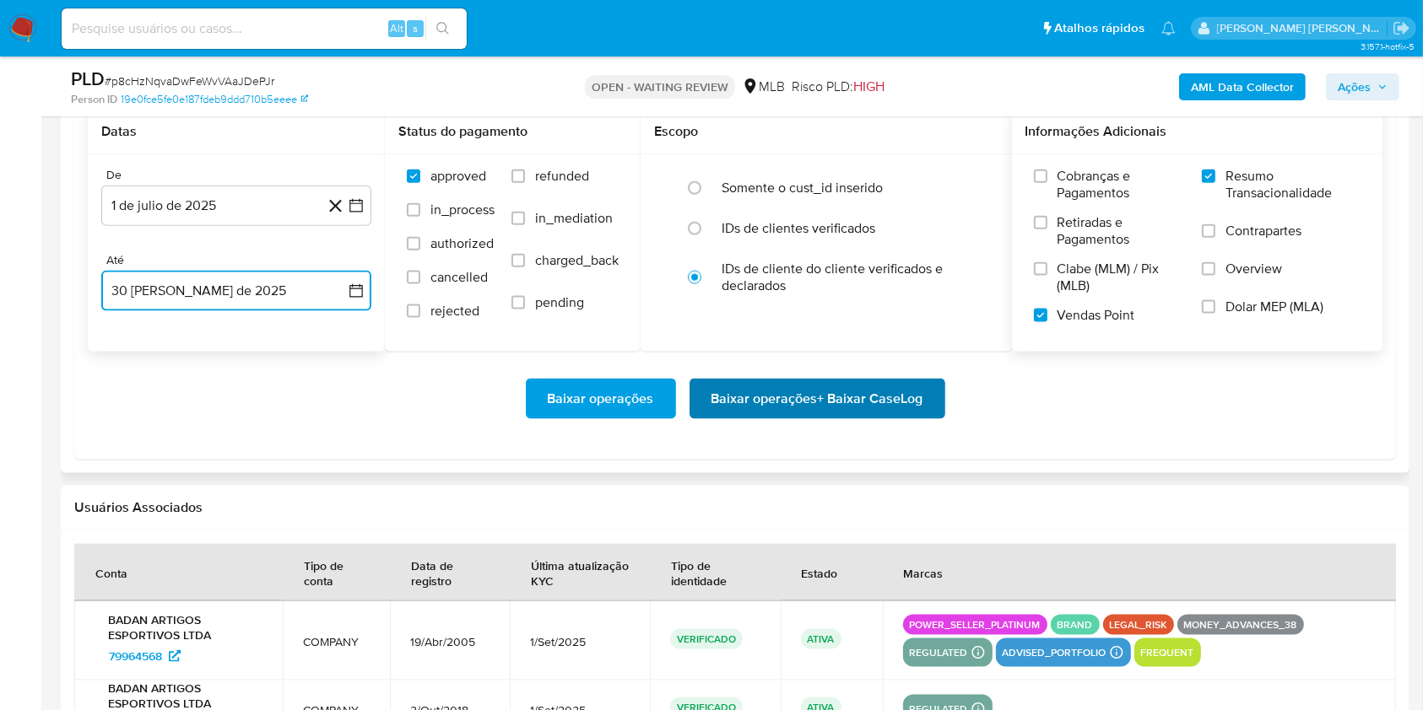
click at [899, 391] on span "Baixar operações + Baixar CaseLog" at bounding box center [817, 399] width 212 height 37
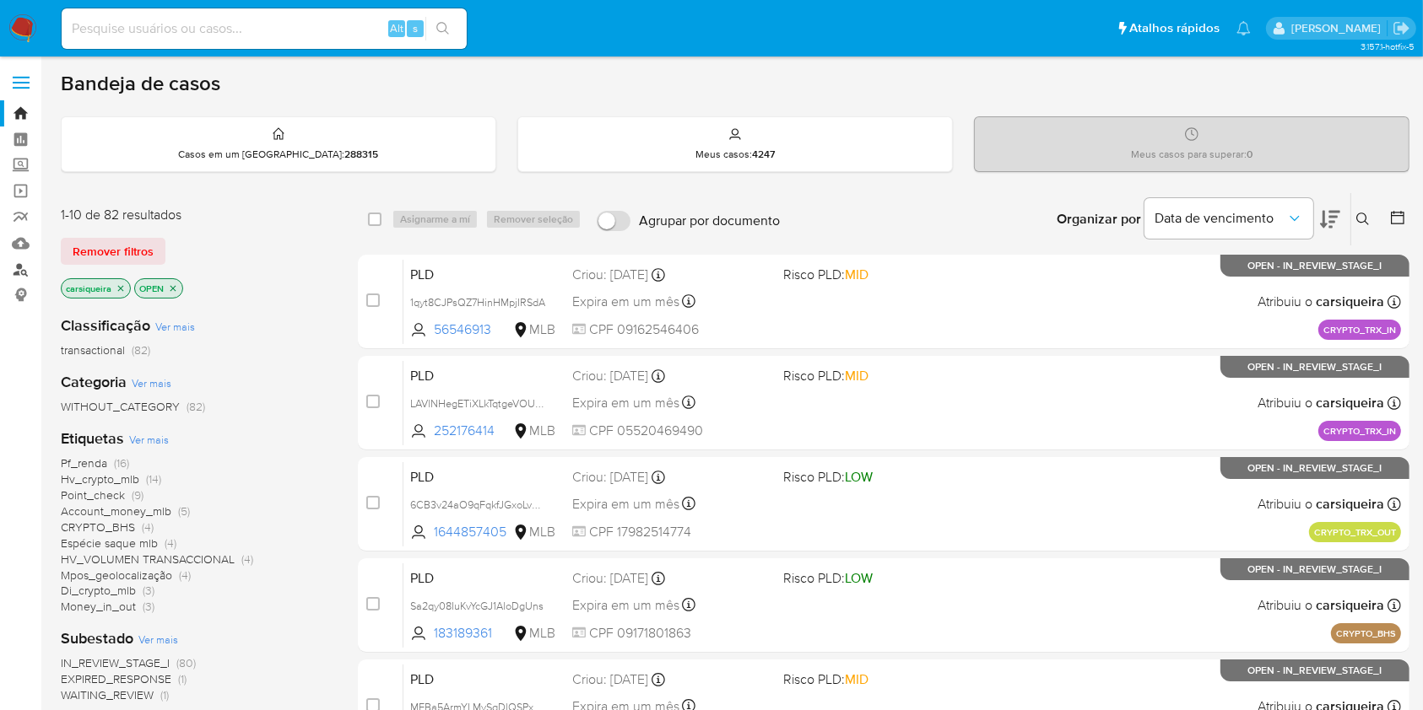
click at [25, 267] on link "Localizador de pessoas" at bounding box center [100, 270] width 201 height 26
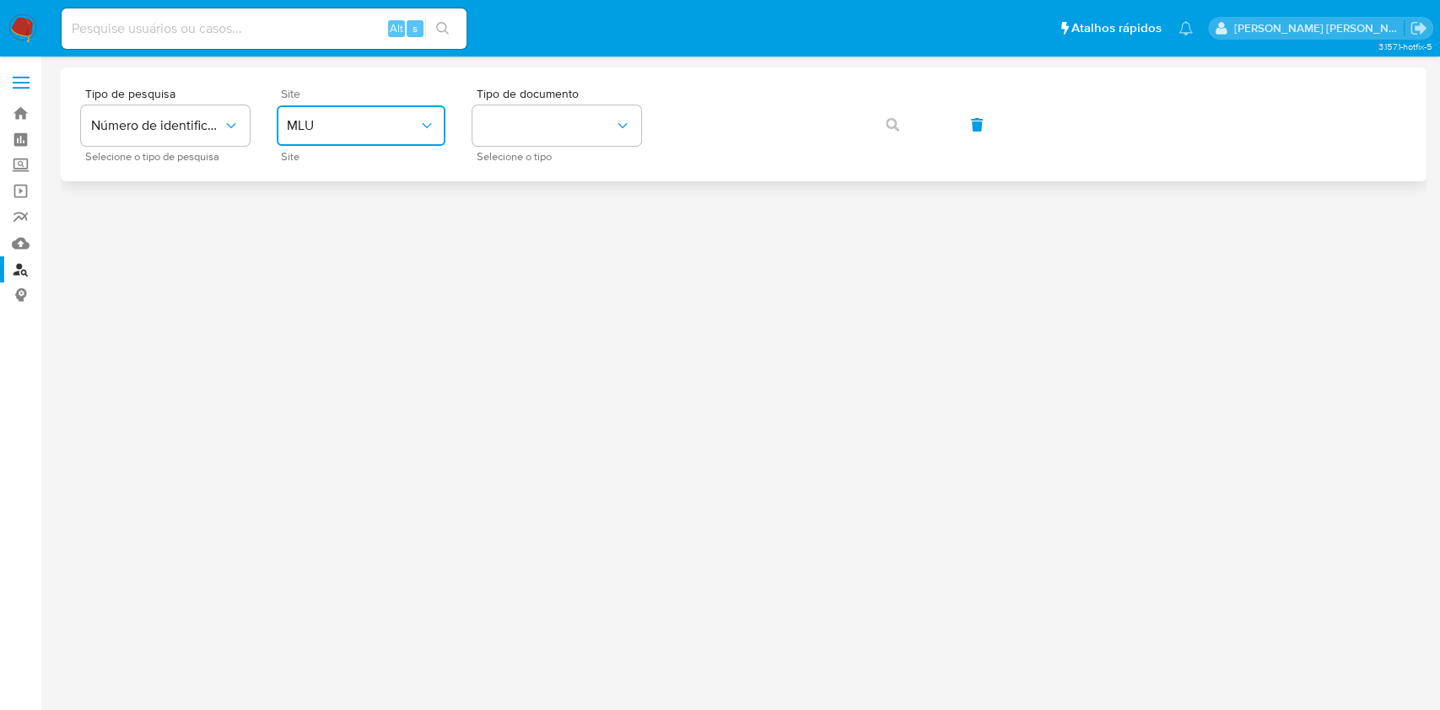
click at [402, 122] on span "MLU" at bounding box center [353, 125] width 132 height 17
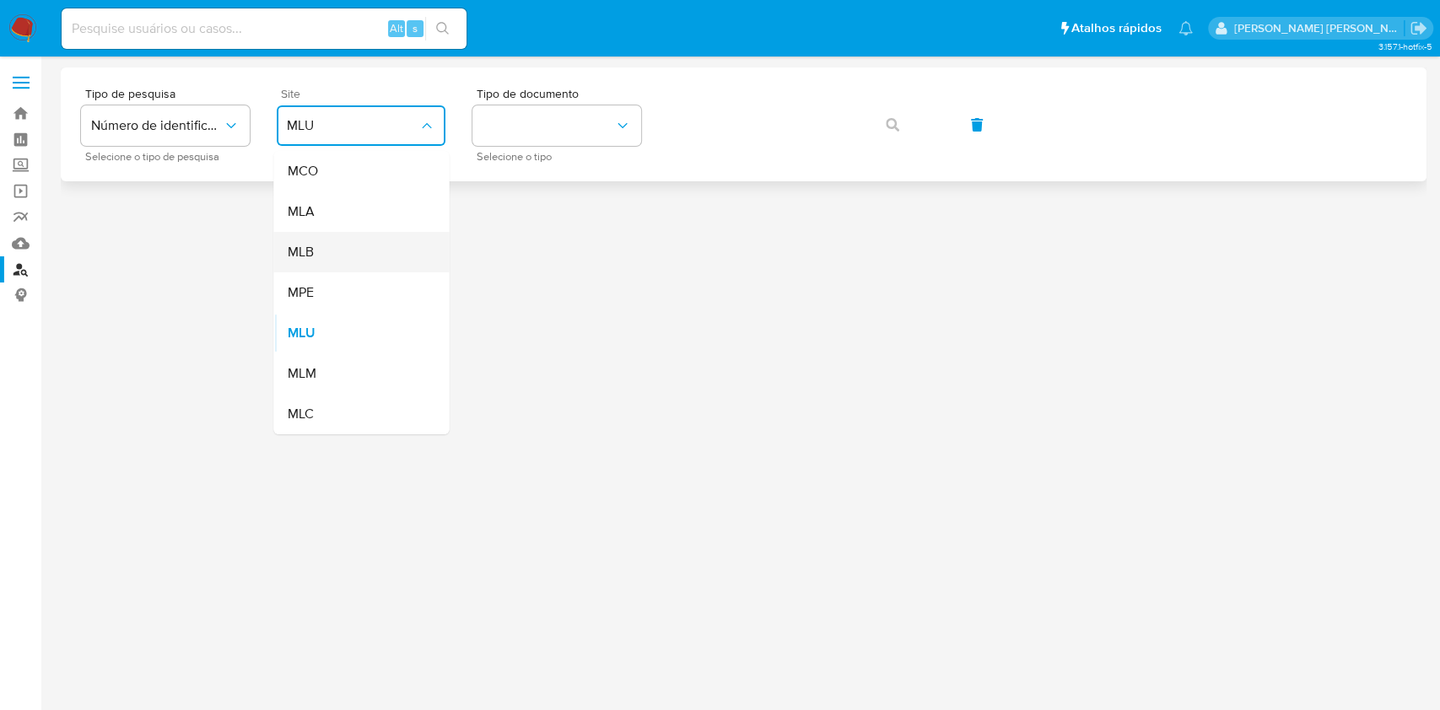
click at [354, 240] on div "MLB" at bounding box center [356, 252] width 138 height 41
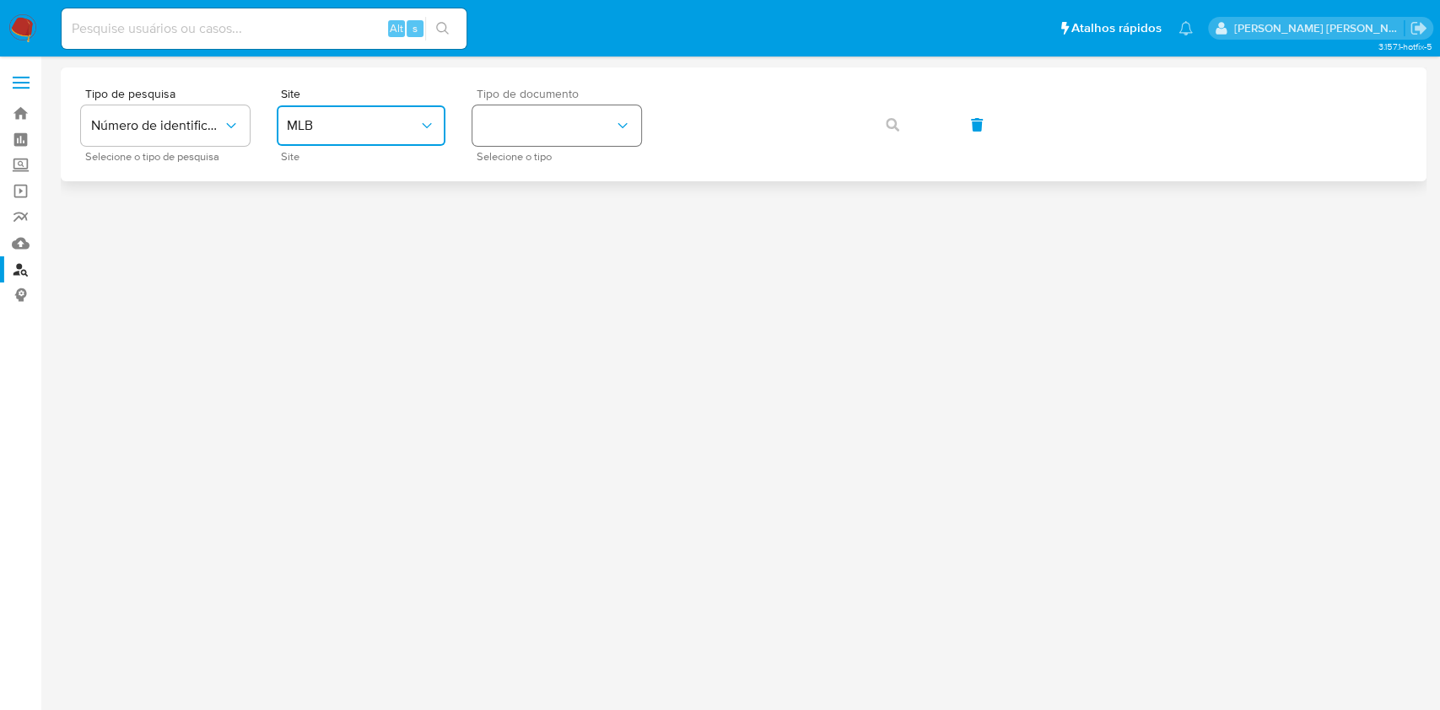
click at [533, 130] on button "identificationType" at bounding box center [557, 125] width 169 height 41
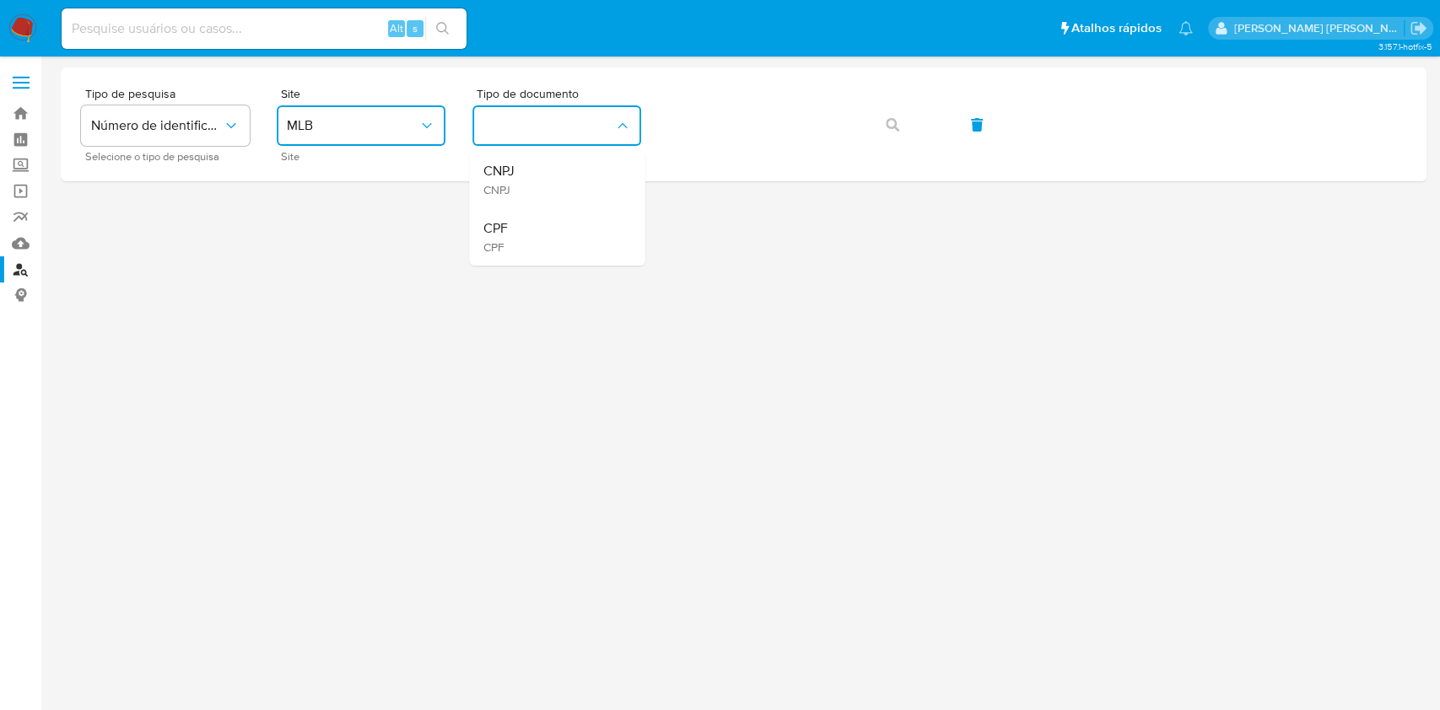
click at [569, 226] on div "CPF CPF" at bounding box center [552, 236] width 138 height 57
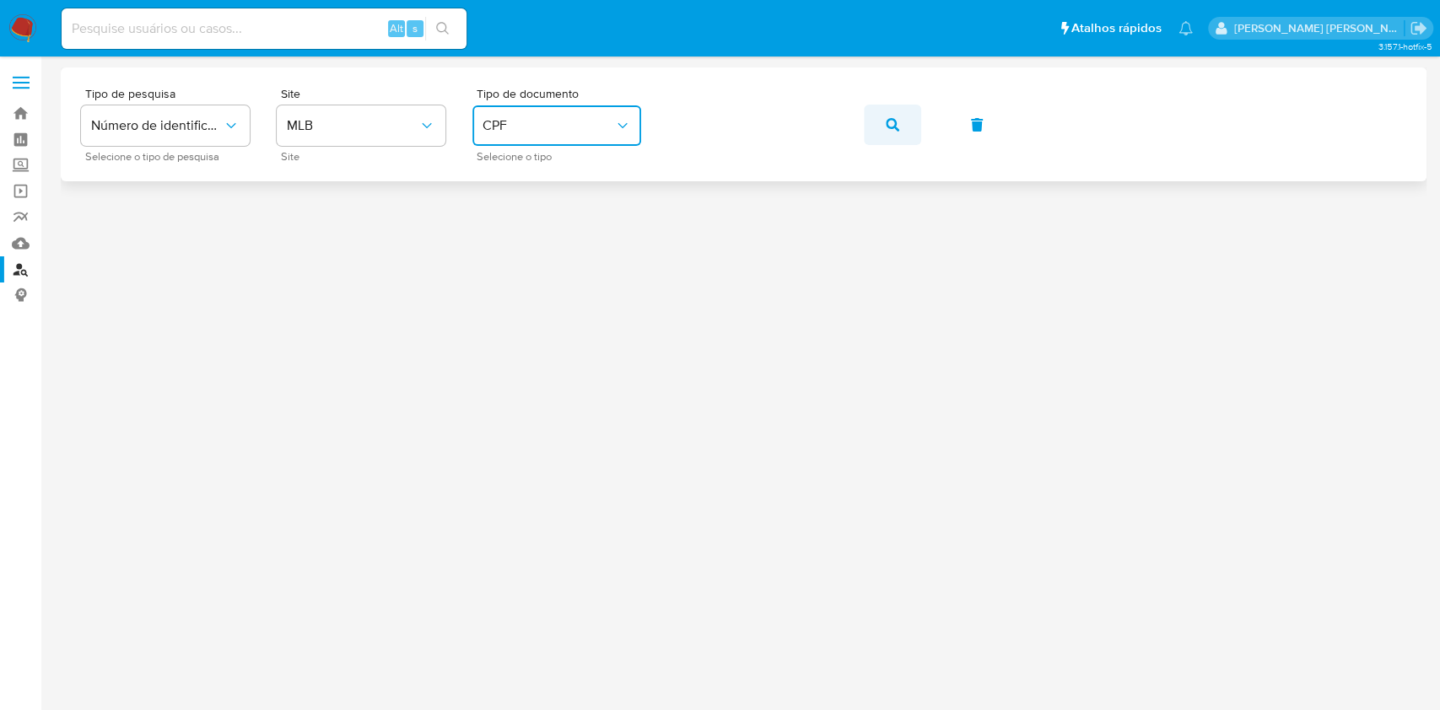
click at [895, 126] on icon "button" at bounding box center [893, 125] width 14 height 14
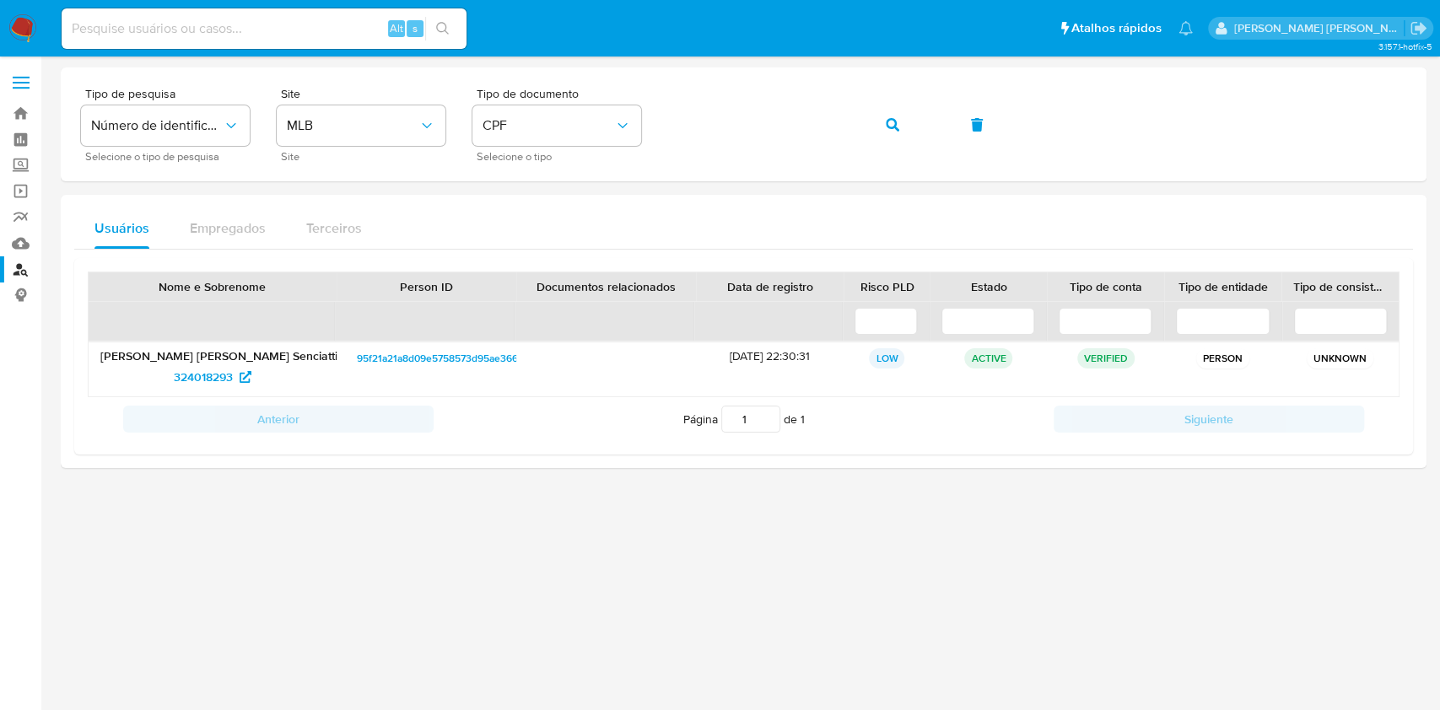
drag, startPoint x: 896, startPoint y: 126, endPoint x: 253, endPoint y: 469, distance: 728.9
click at [316, 519] on div at bounding box center [744, 384] width 1366 height 632
click at [209, 374] on span "324018293" at bounding box center [203, 377] width 59 height 27
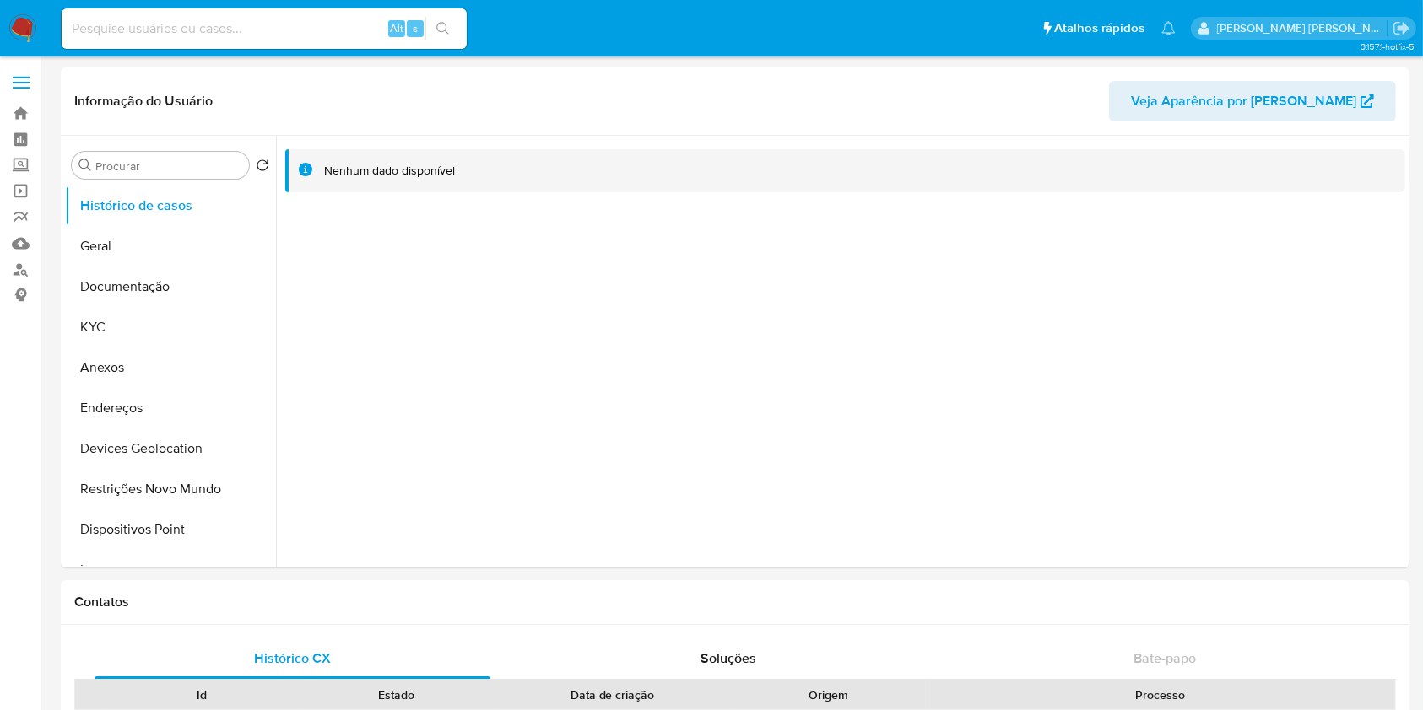
select select "10"
click at [115, 314] on button "KYC" at bounding box center [163, 327] width 197 height 41
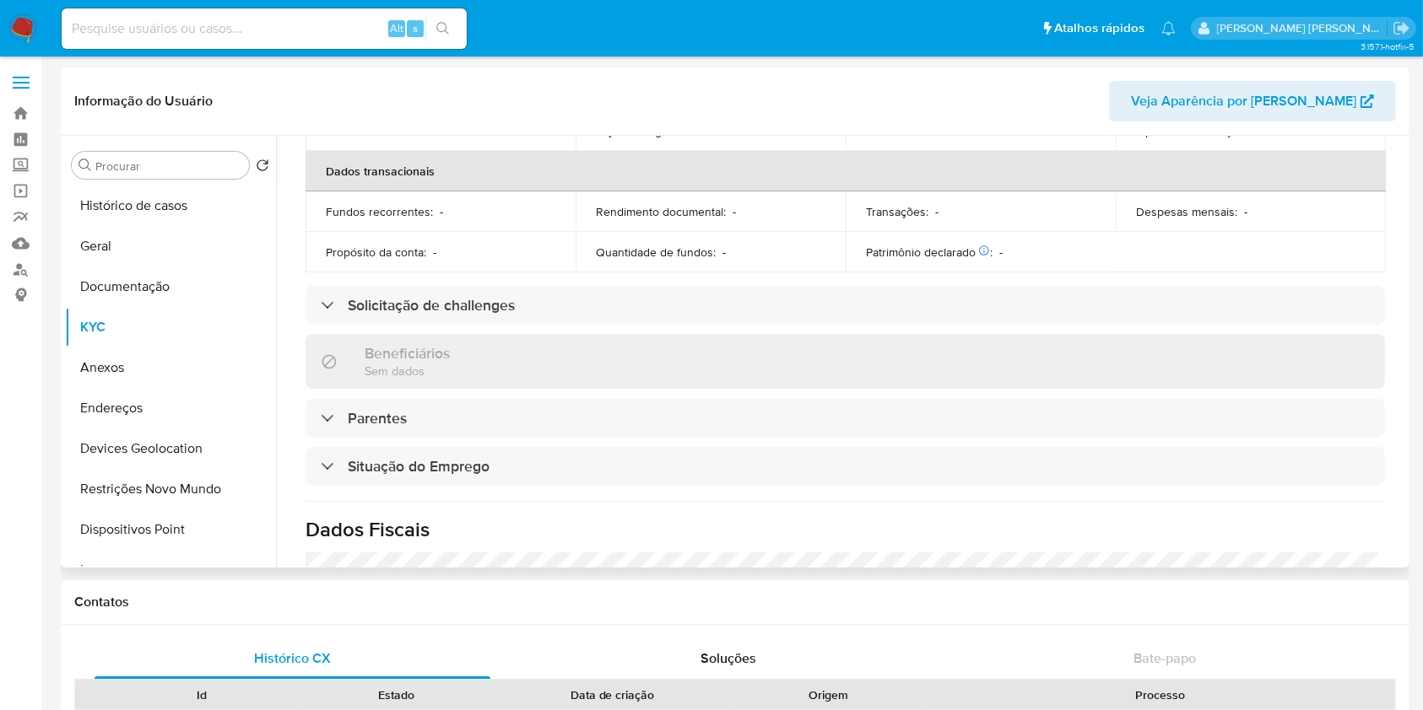
scroll to position [722, 0]
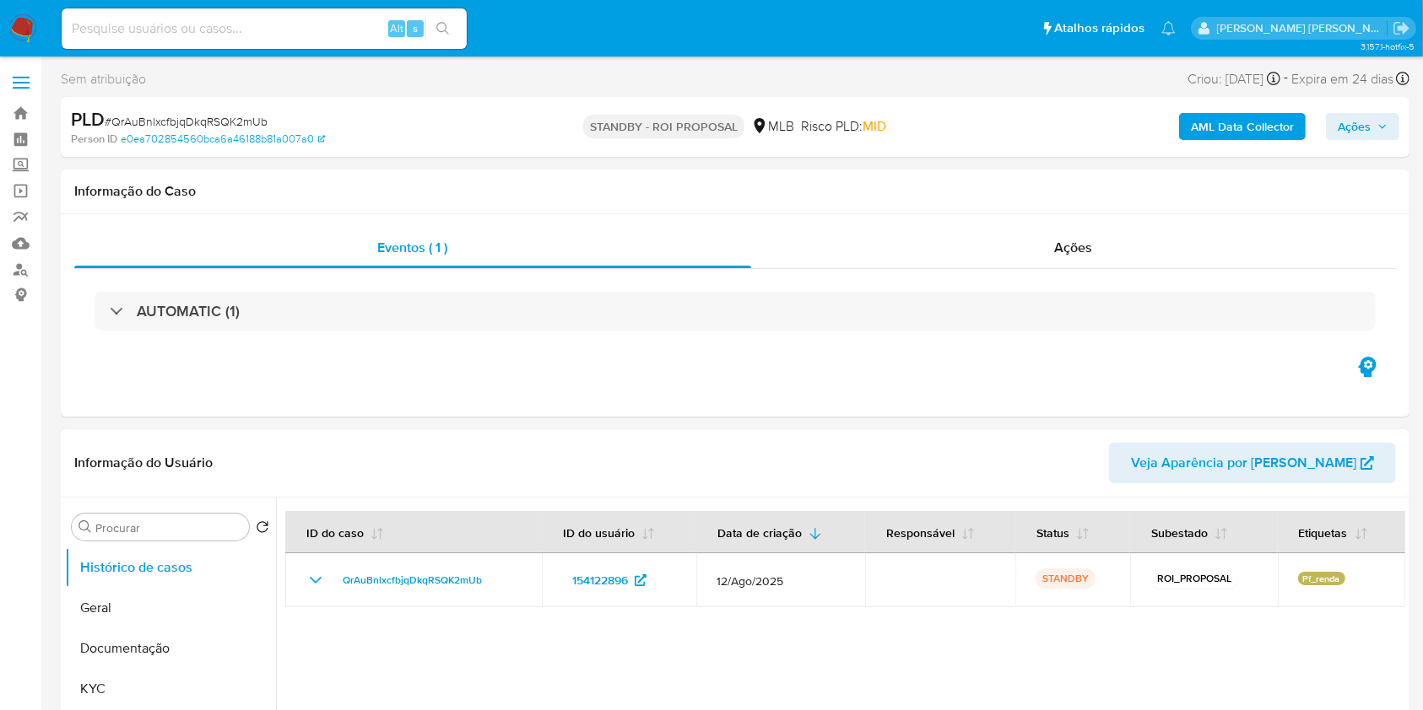
select select "10"
click at [218, 30] on input at bounding box center [264, 29] width 405 height 22
paste input "p8cHzNqvaDwFeWvVAaJDePJr"
type input "p8cHzNqvaDwFeWvVAaJDePJr"
click at [439, 22] on icon "search-icon" at bounding box center [443, 29] width 14 height 14
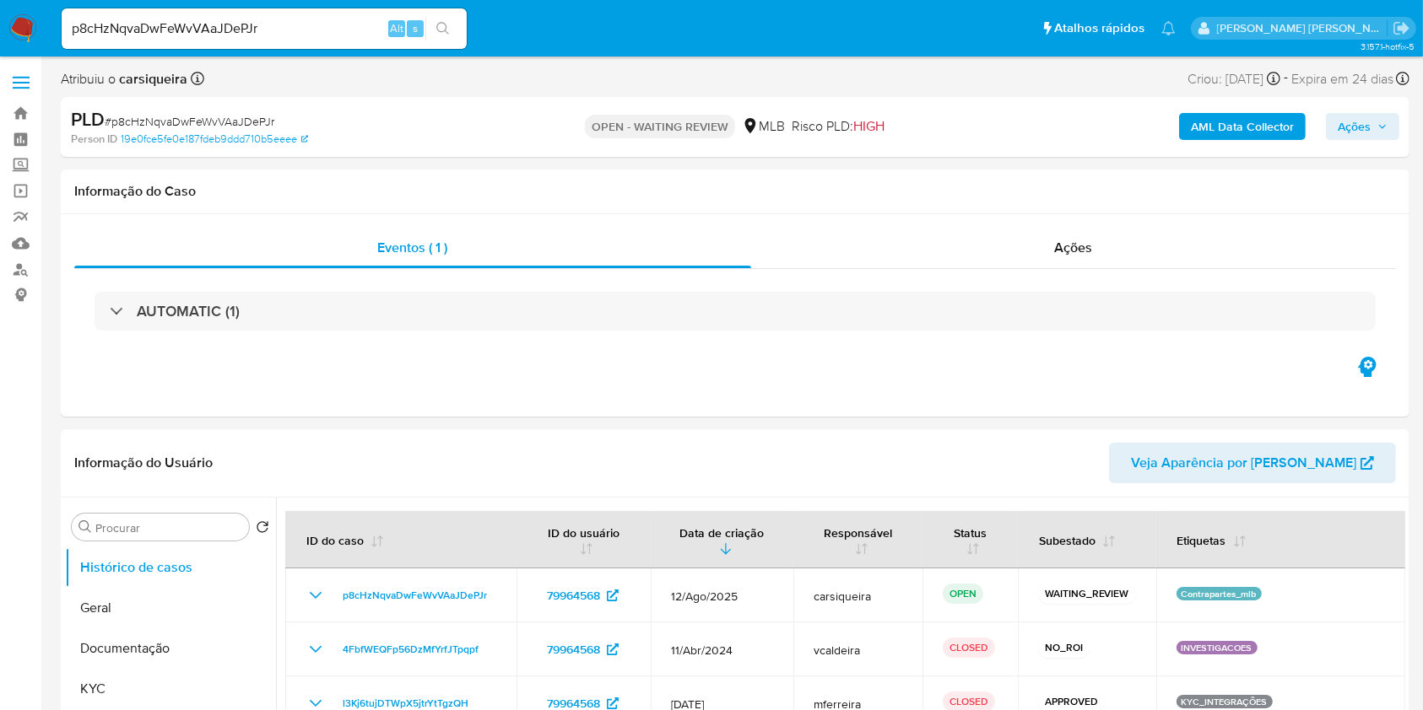
select select "10"
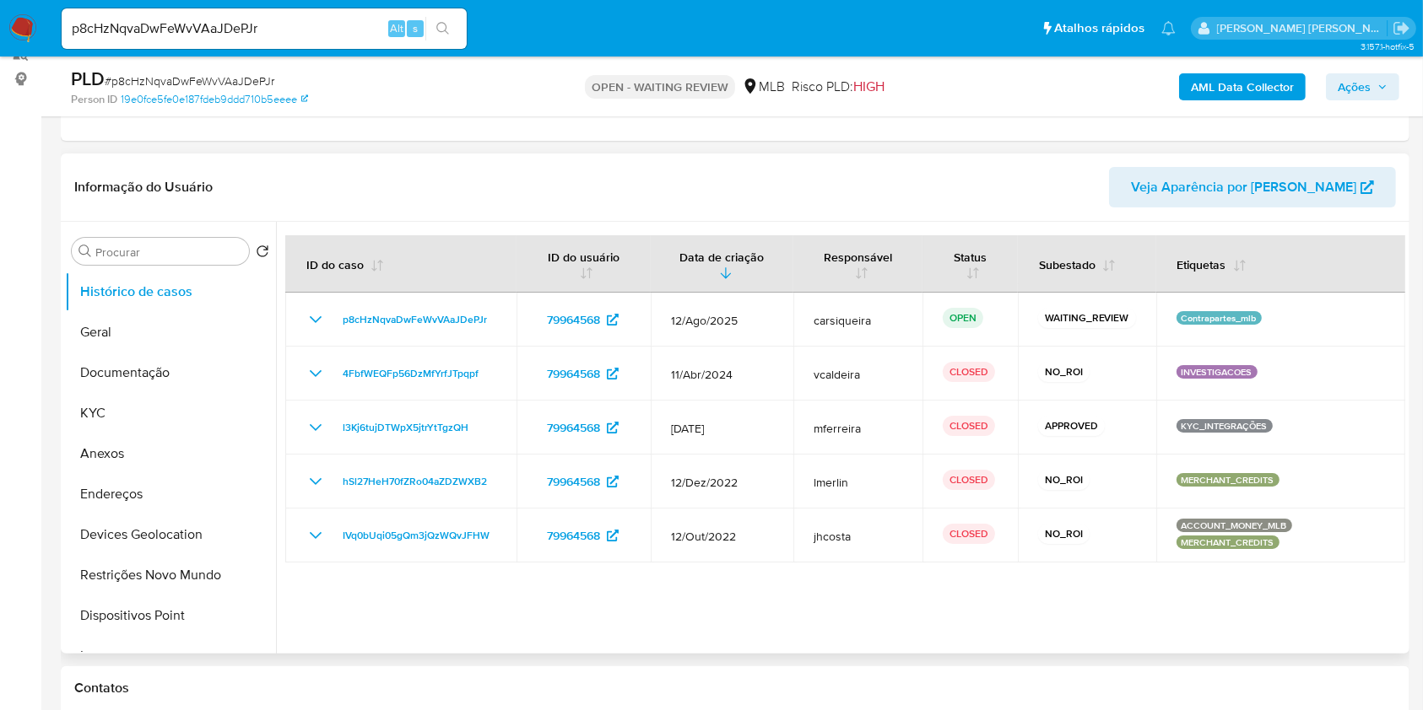
scroll to position [224, 0]
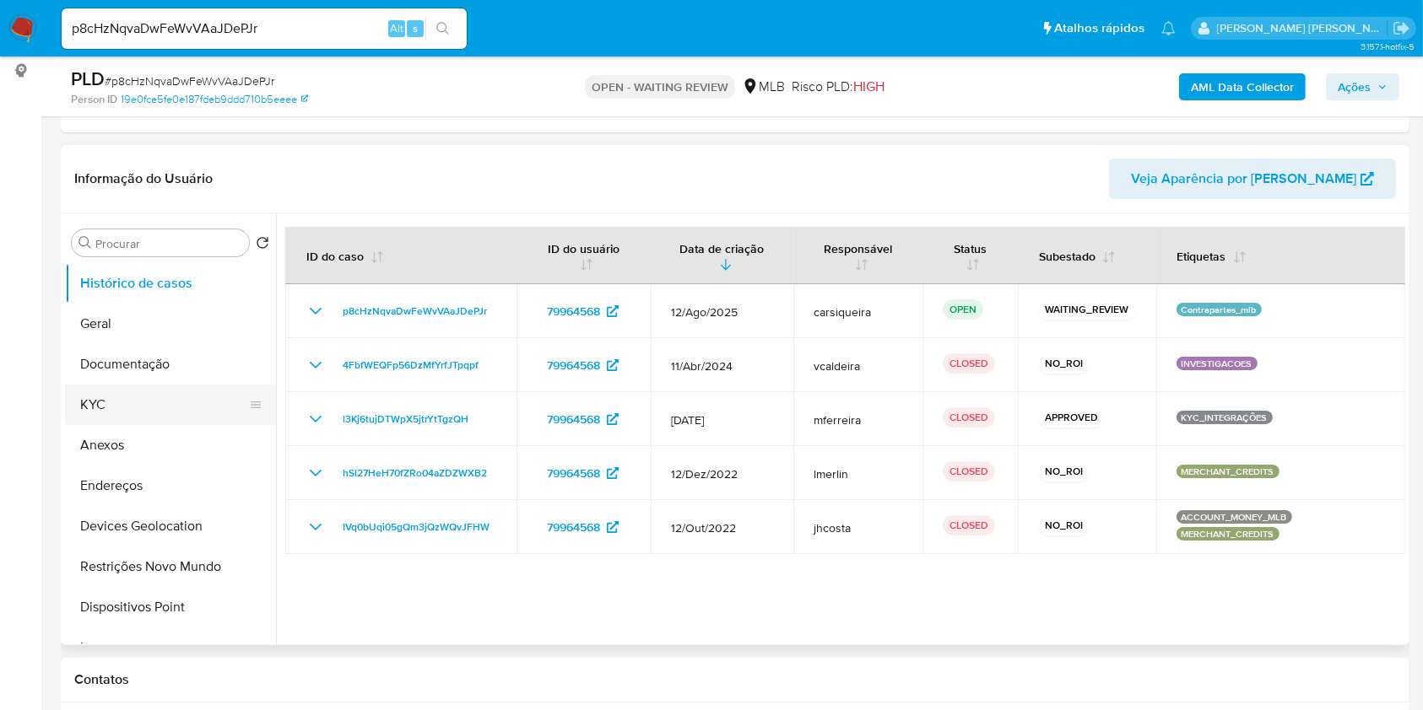
click at [131, 404] on button "KYC" at bounding box center [163, 405] width 197 height 41
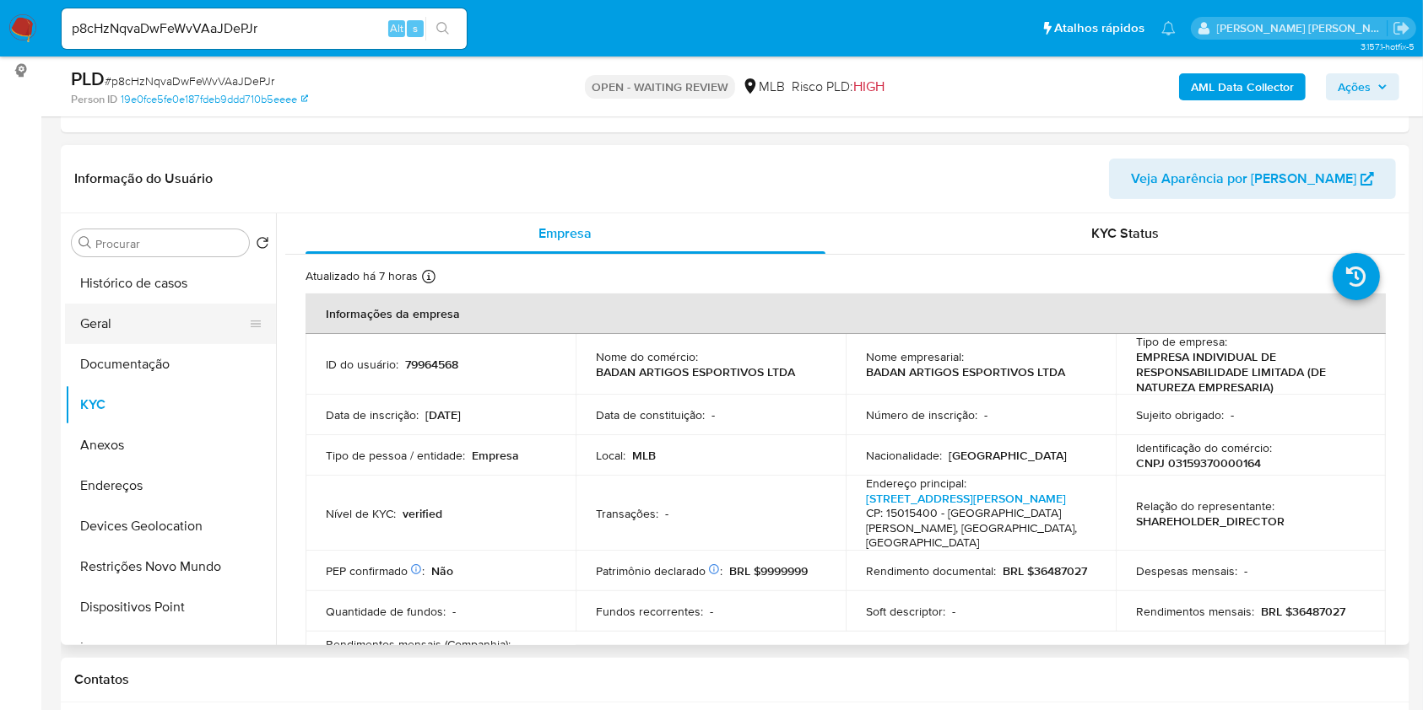
click at [144, 332] on button "Geral" at bounding box center [163, 324] width 197 height 41
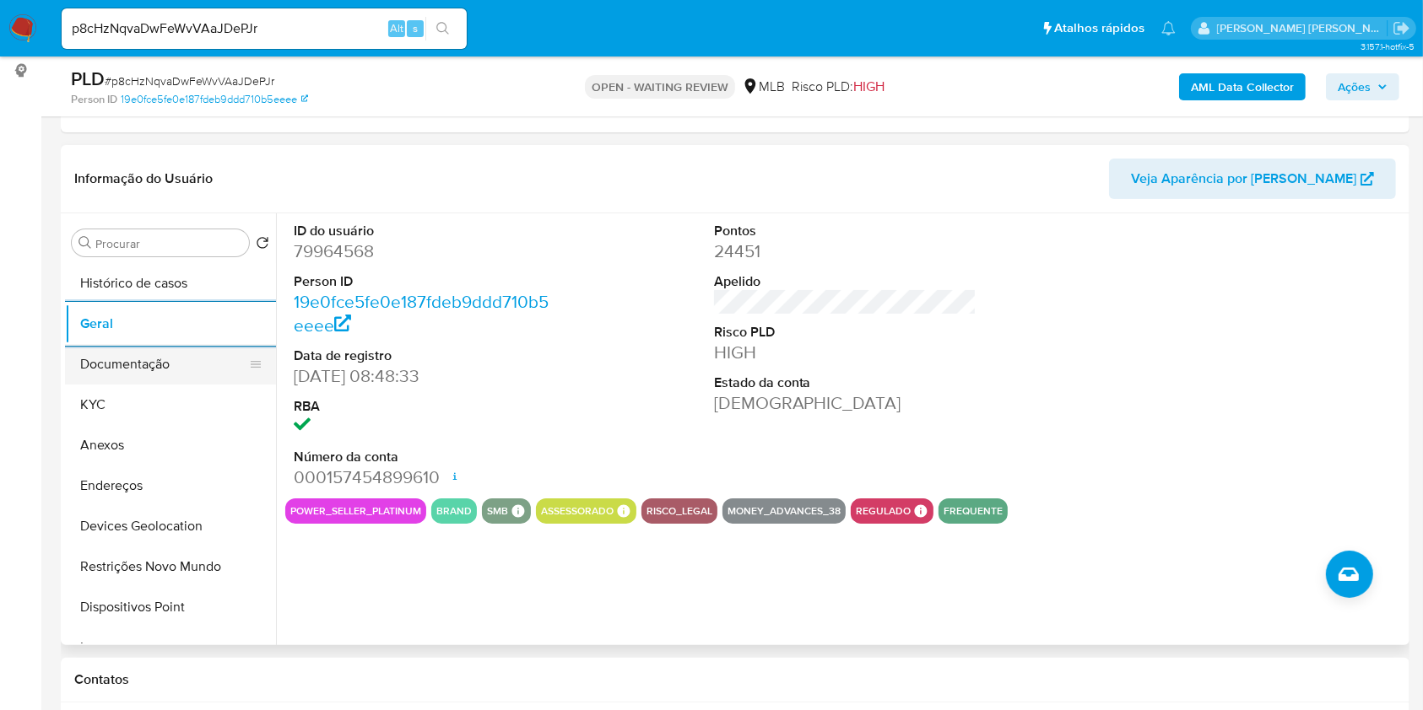
click at [177, 372] on button "Documentação" at bounding box center [163, 364] width 197 height 41
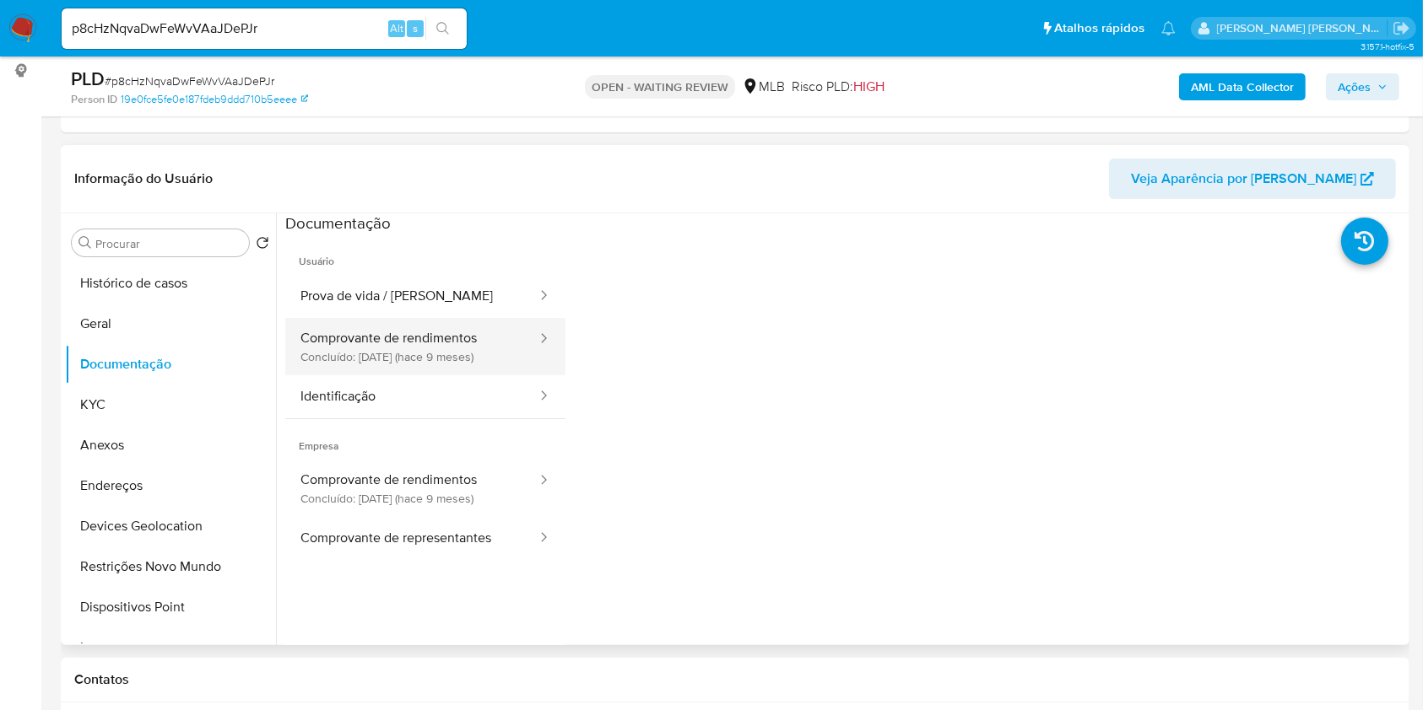
click at [407, 338] on button "Comprovante de rendimentos Concluído: 29/11/2024 (hace 9 meses)" at bounding box center [411, 346] width 253 height 57
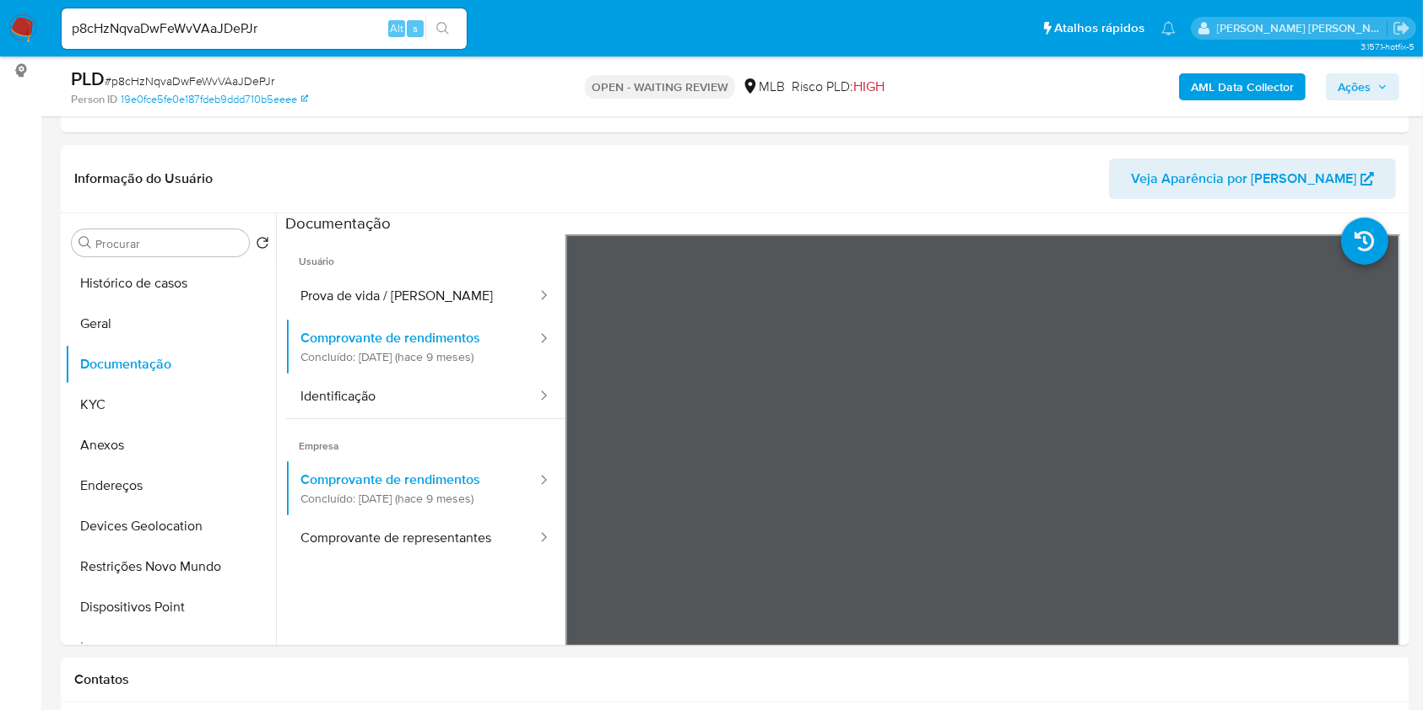
click at [215, 73] on span "# p8cHzNqvaDwFeWvVAaJDePJr" at bounding box center [190, 81] width 170 height 17
copy span "p8cHzNqvaDwFeWvVAaJDePJr"
click at [21, 14] on img at bounding box center [22, 28] width 29 height 29
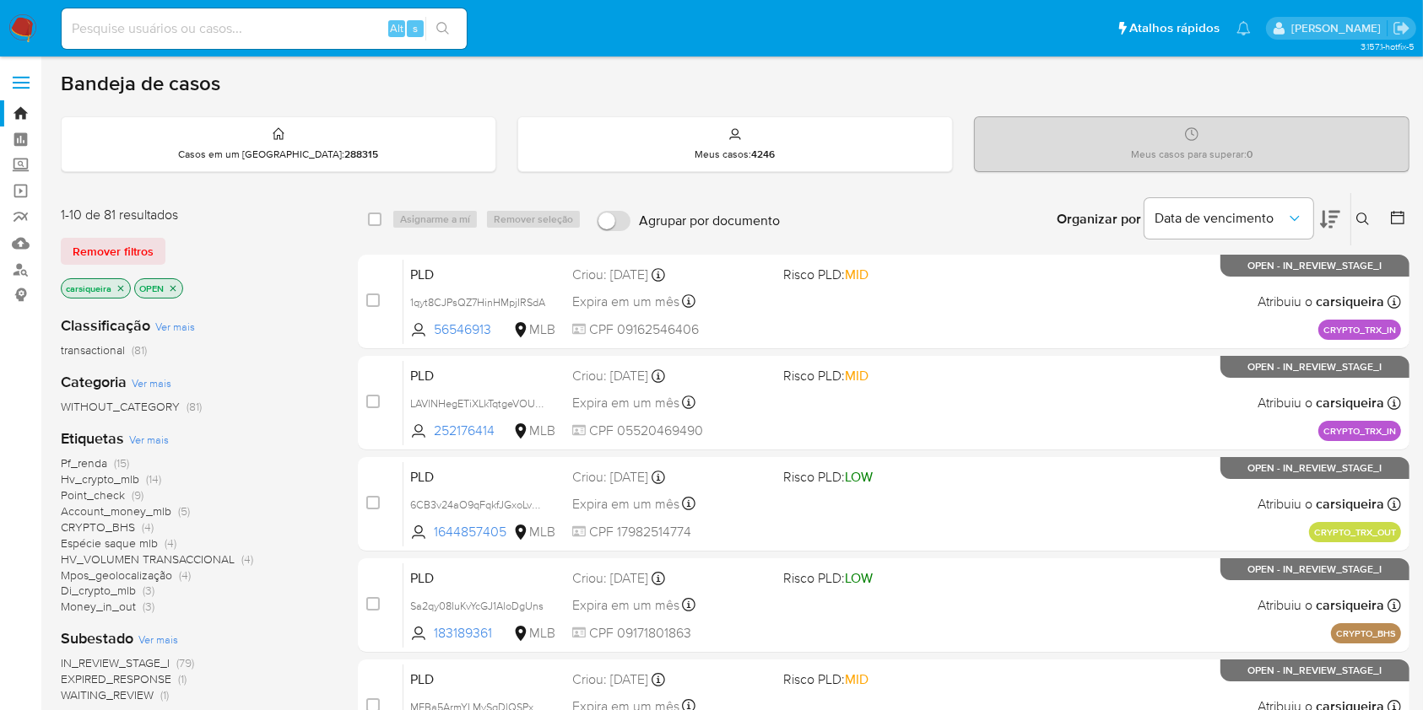
click at [1355, 224] on button at bounding box center [1365, 219] width 28 height 20
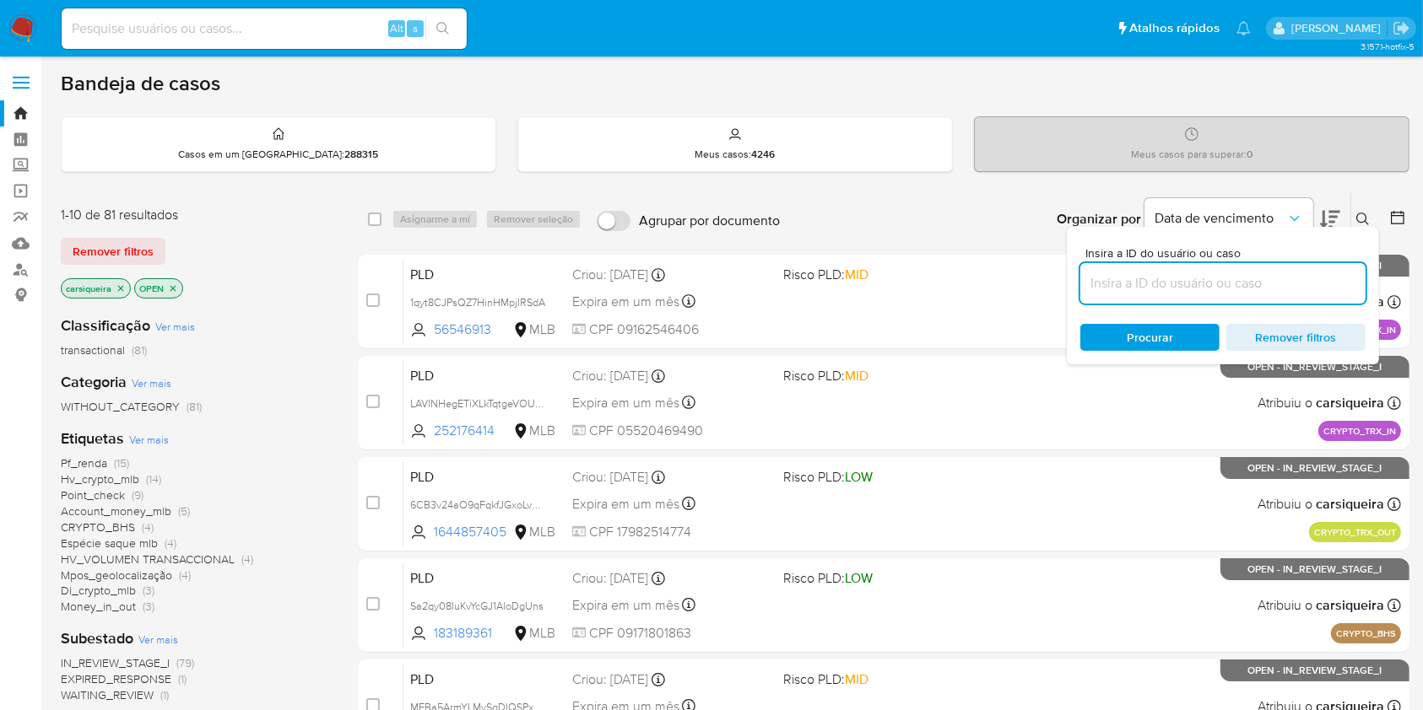
click at [1239, 289] on input at bounding box center [1222, 284] width 285 height 22
type input "p8cHzNqvaDwFeWvVAaJDePJr"
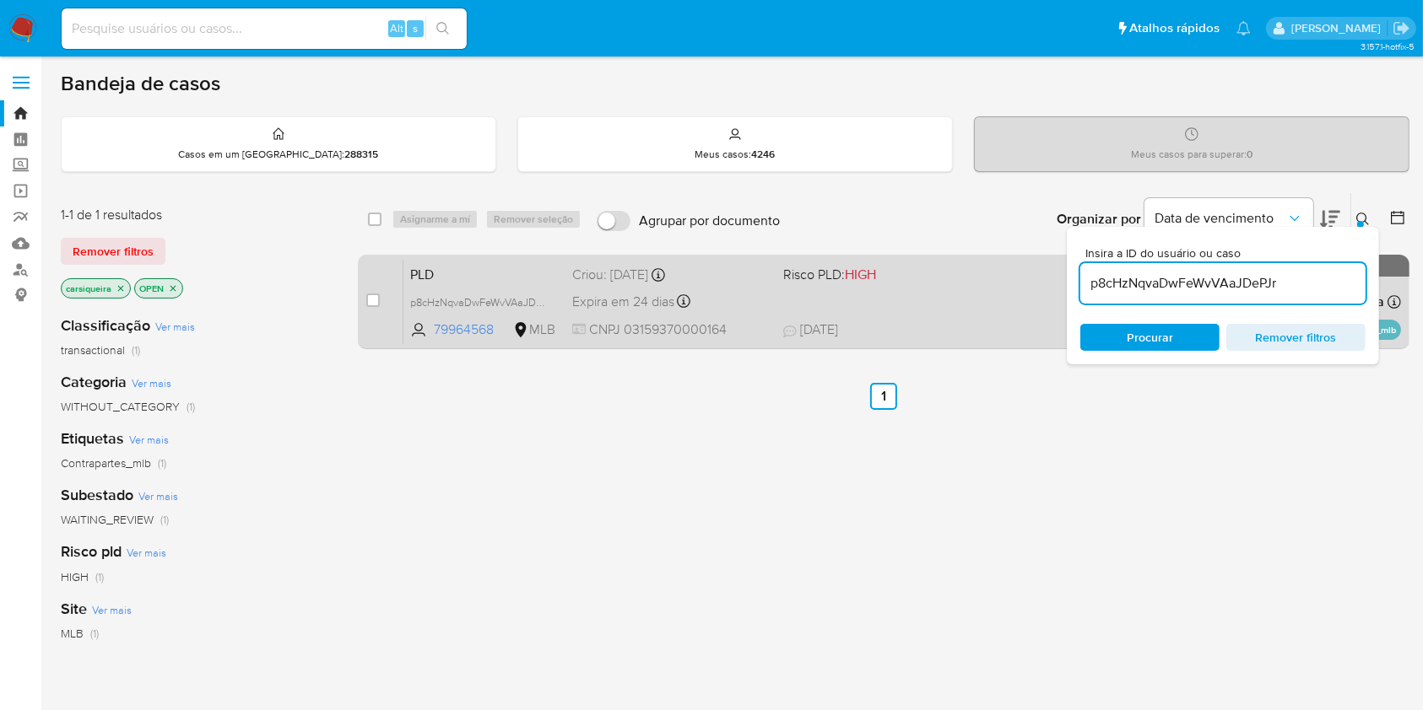
click at [364, 297] on div "case-item-checkbox Incapaz de atribuir o caso PLD p8cHzNqvaDwFeWvVAaJDePJr 7996…" at bounding box center [883, 302] width 1051 height 95
click at [371, 300] on input "checkbox" at bounding box center [373, 301] width 14 height 14
checkbox input "true"
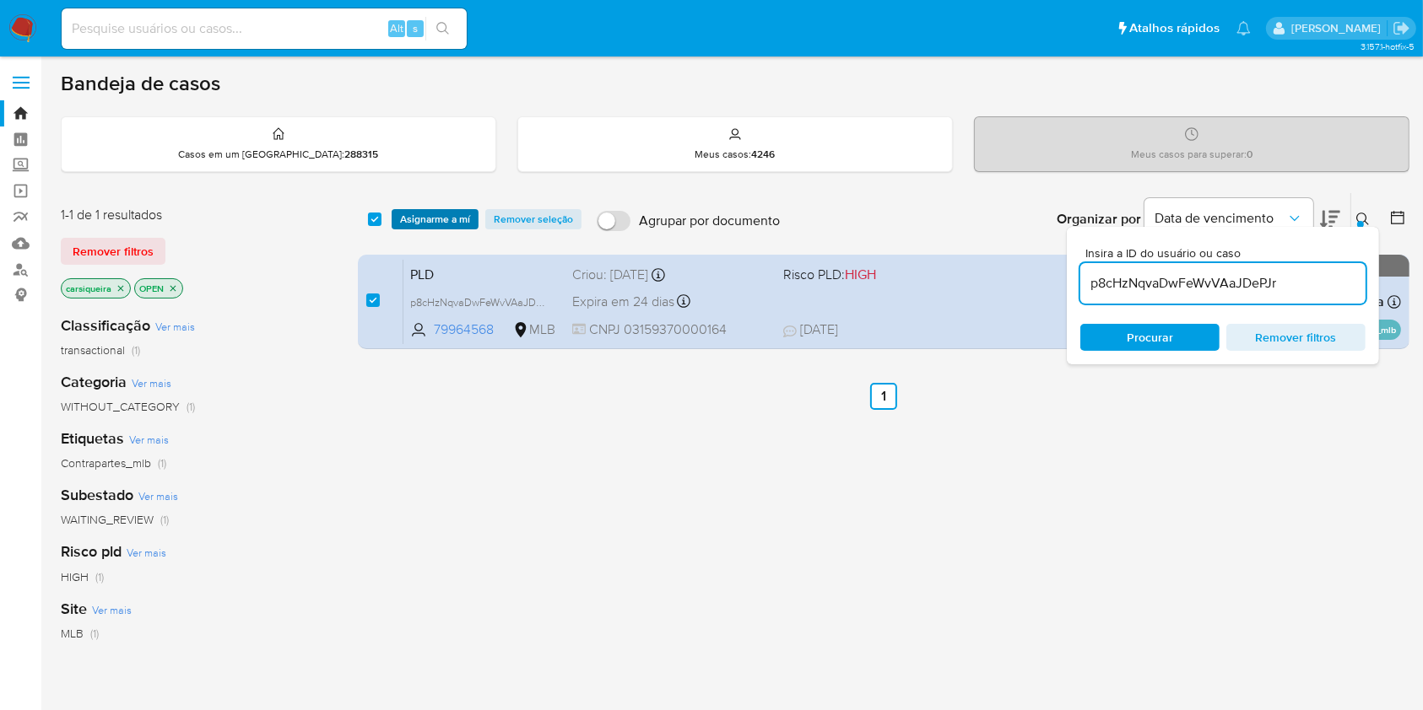
click at [446, 213] on span "Asignarme a mí" at bounding box center [435, 219] width 70 height 17
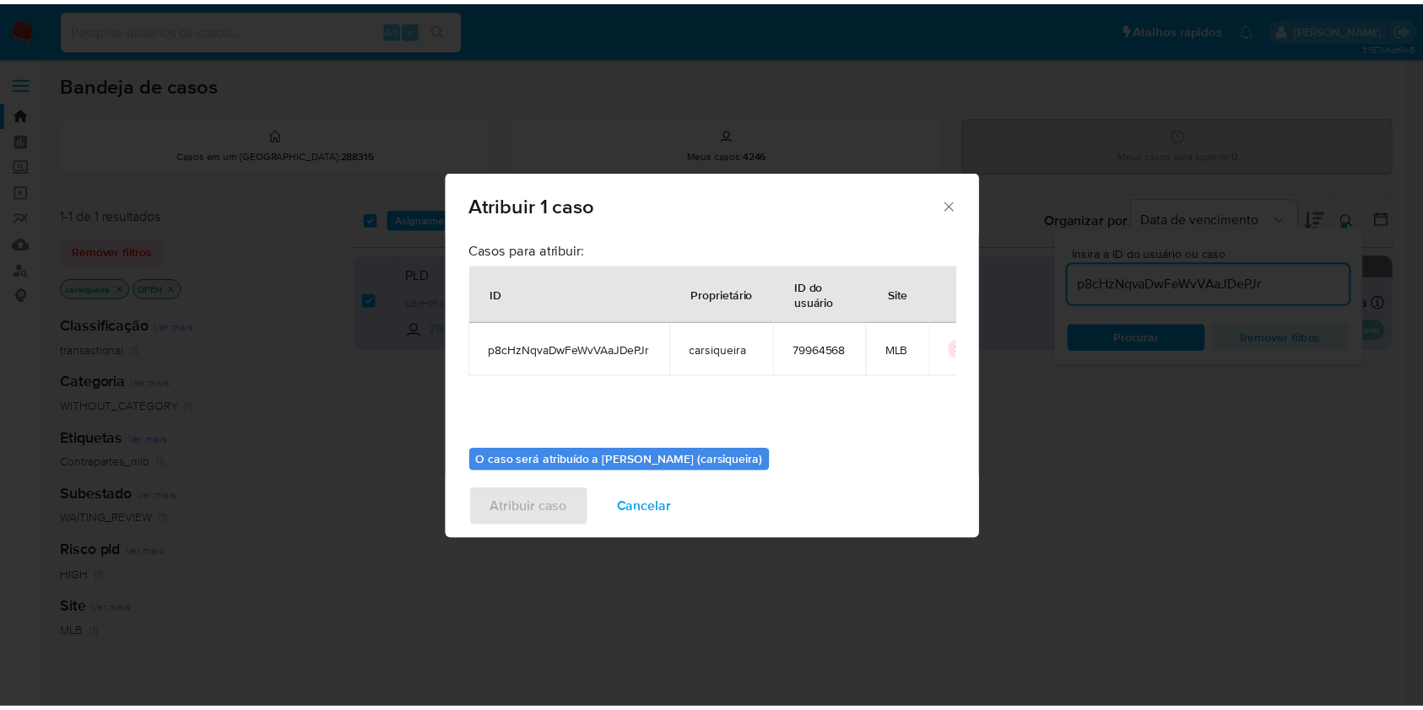
scroll to position [86, 0]
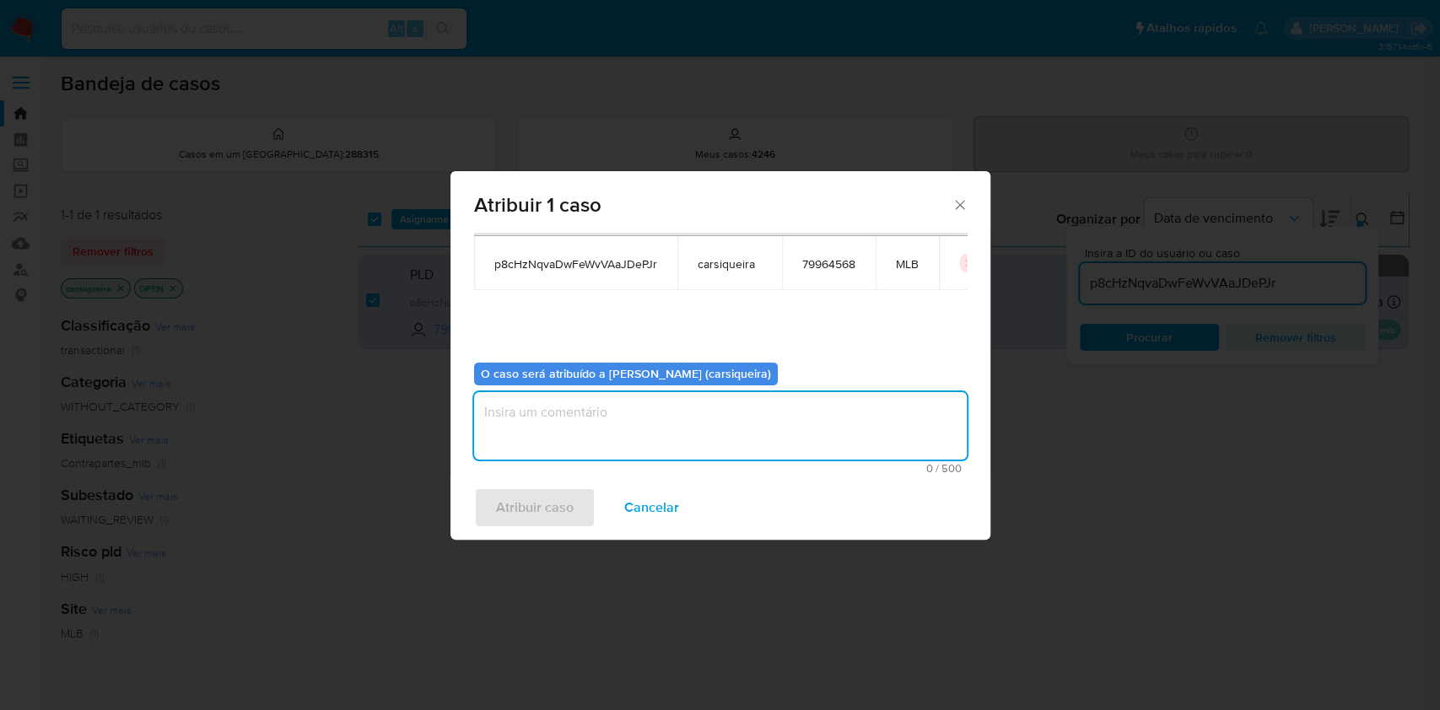
click at [835, 419] on textarea "assign-modal" at bounding box center [720, 426] width 493 height 68
paste textarea "p8cHzNqvaDwFeWvVAaJDePJr"
type textarea "p8cHzNqvaDwFeWvVAaJDePJr"
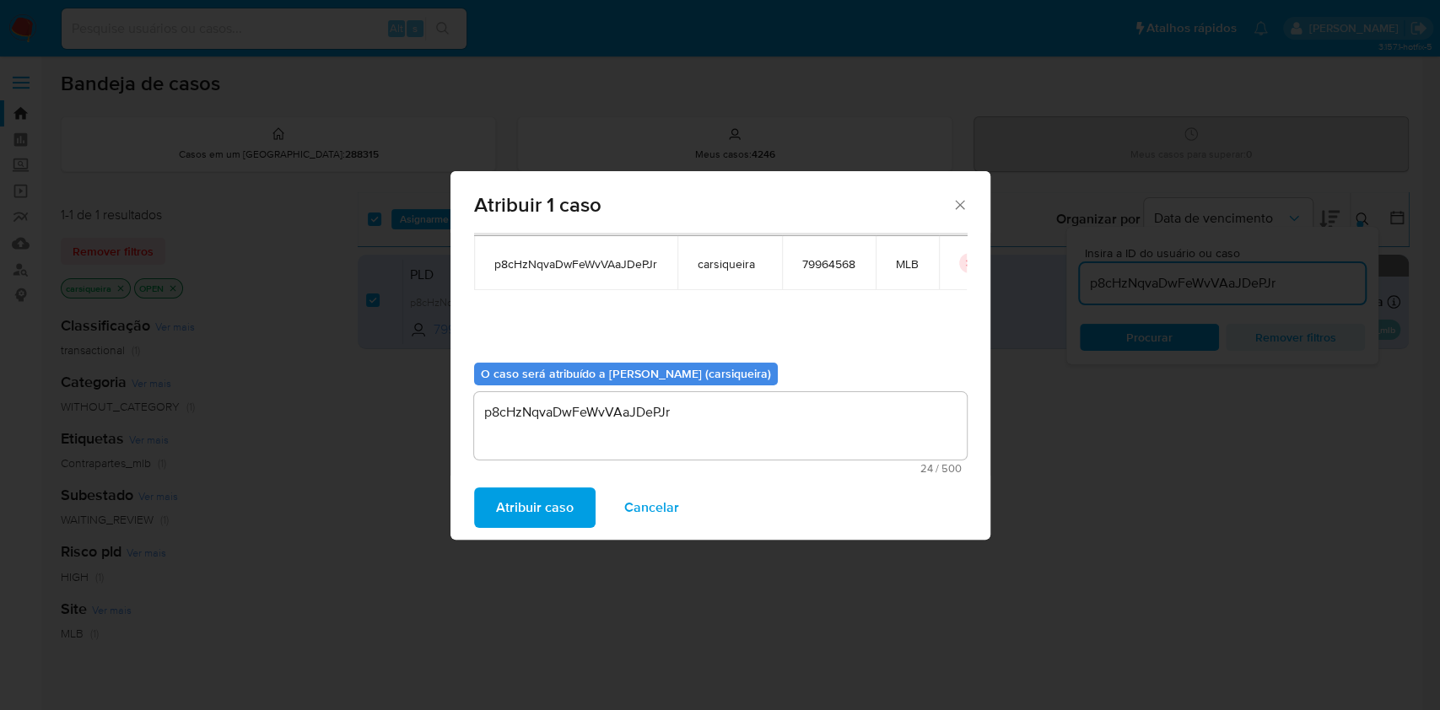
click at [539, 515] on span "Atribuir caso" at bounding box center [535, 507] width 78 height 37
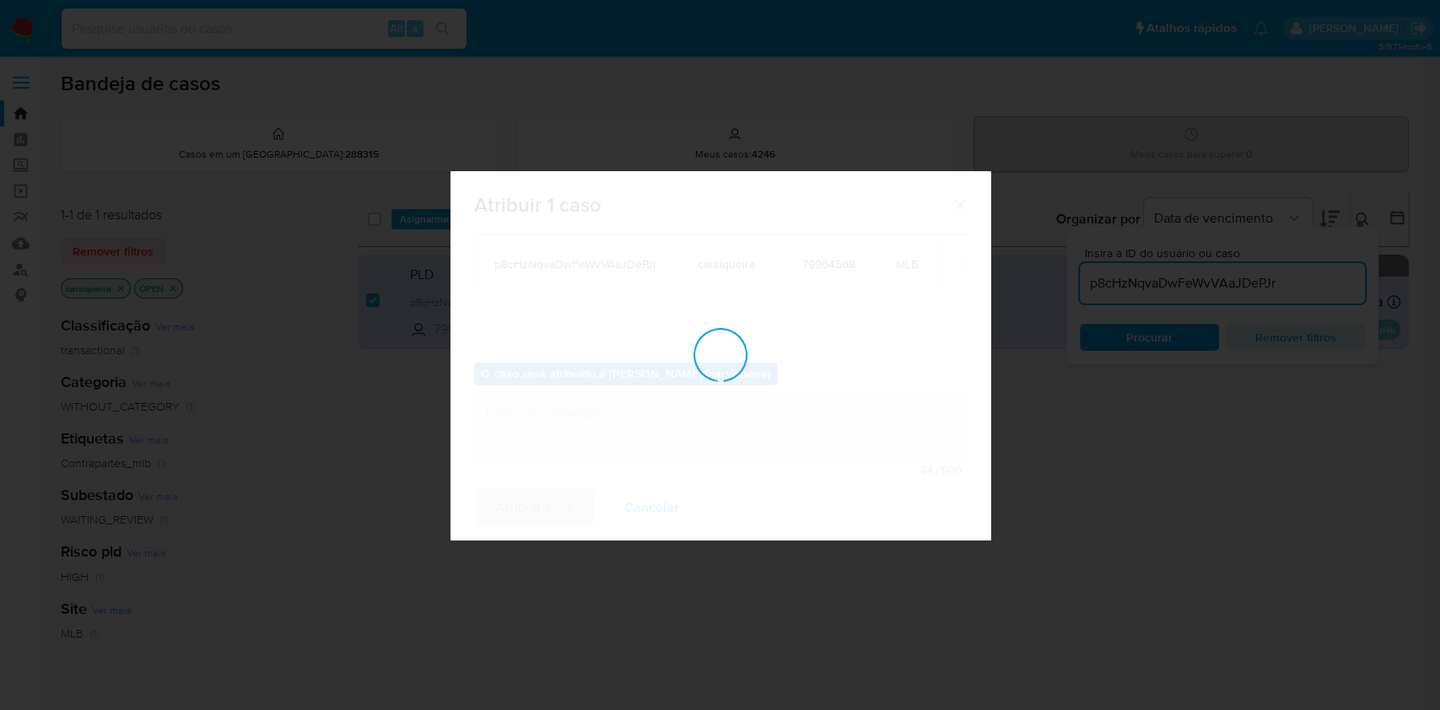
checkbox input "false"
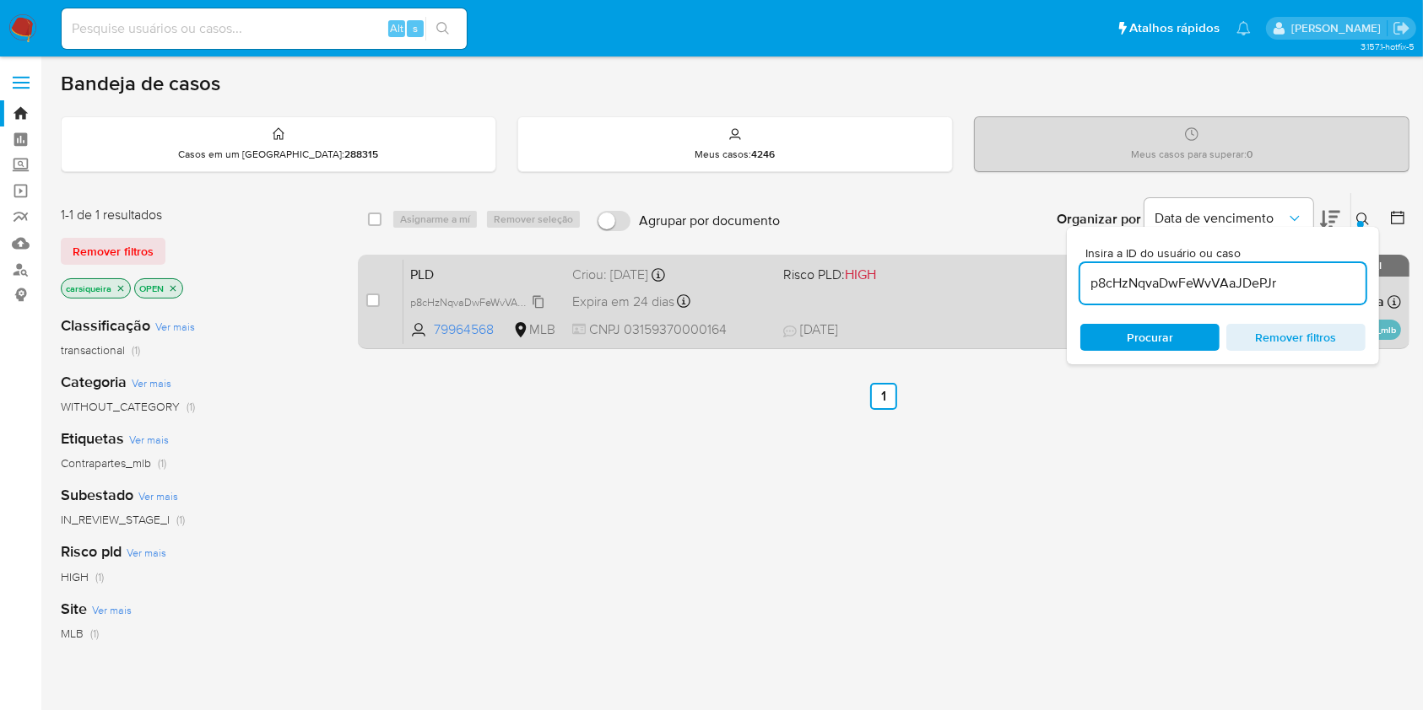
click at [536, 298] on span "p8cHzNqvaDwFeWvVAaJDePJr" at bounding box center [482, 301] width 145 height 19
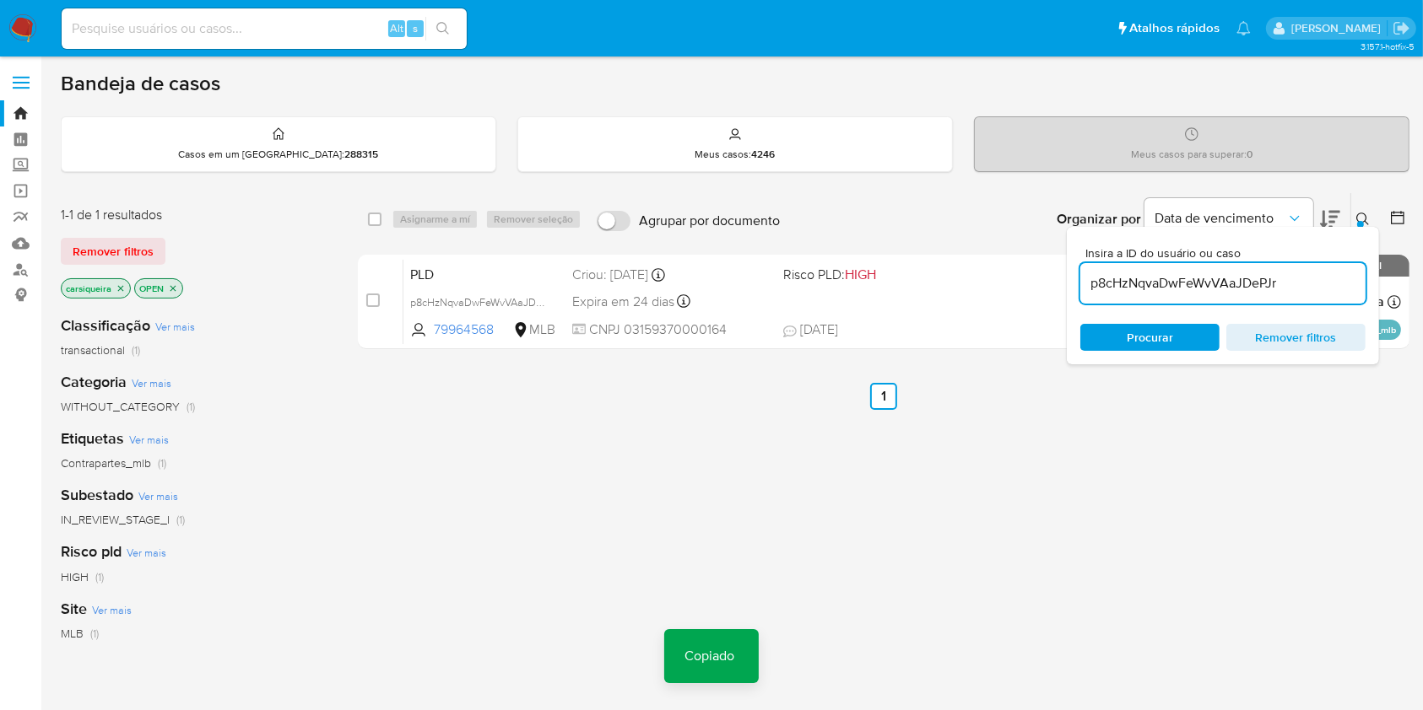
click at [283, 30] on input at bounding box center [264, 29] width 405 height 22
paste input "p8cHzNqvaDwFeWvVAaJDePJr"
type input "p8cHzNqvaDwFeWvVAaJDePJr"
click at [453, 25] on button "search-icon" at bounding box center [442, 29] width 35 height 24
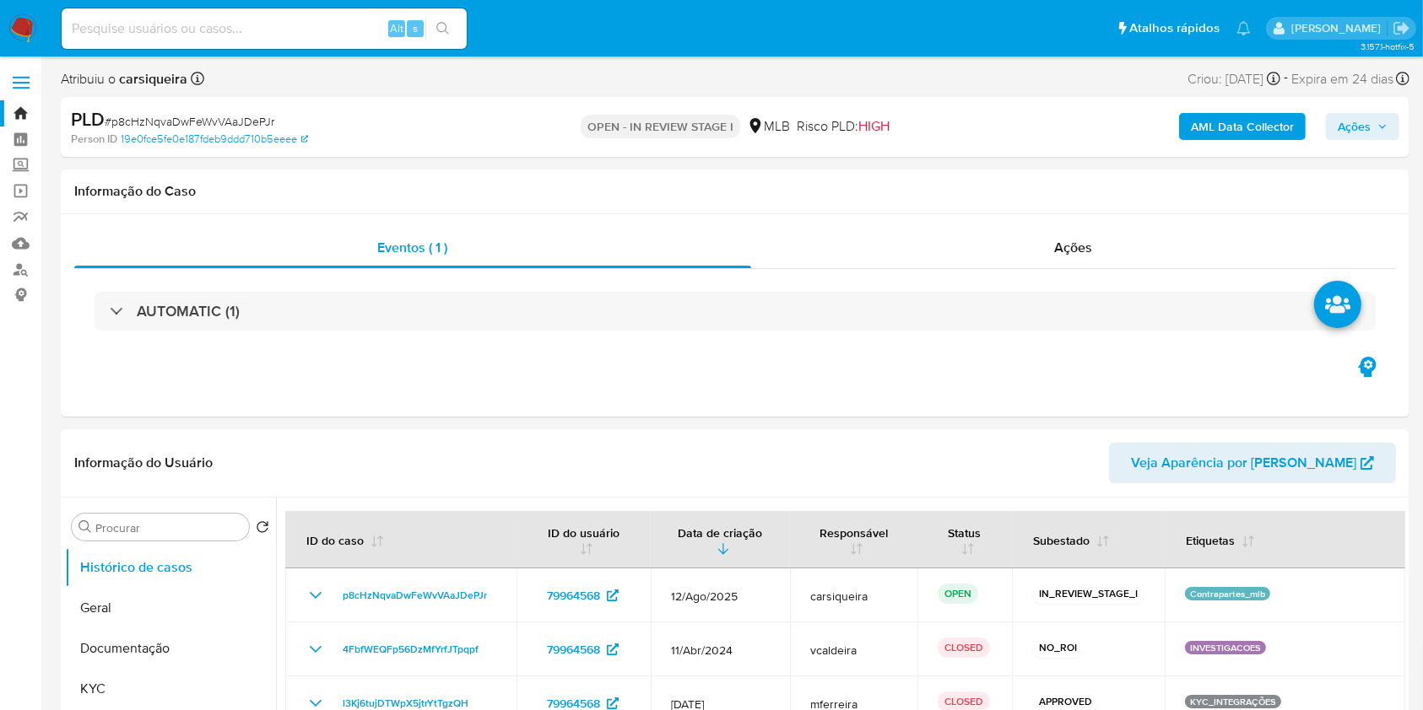
select select "10"
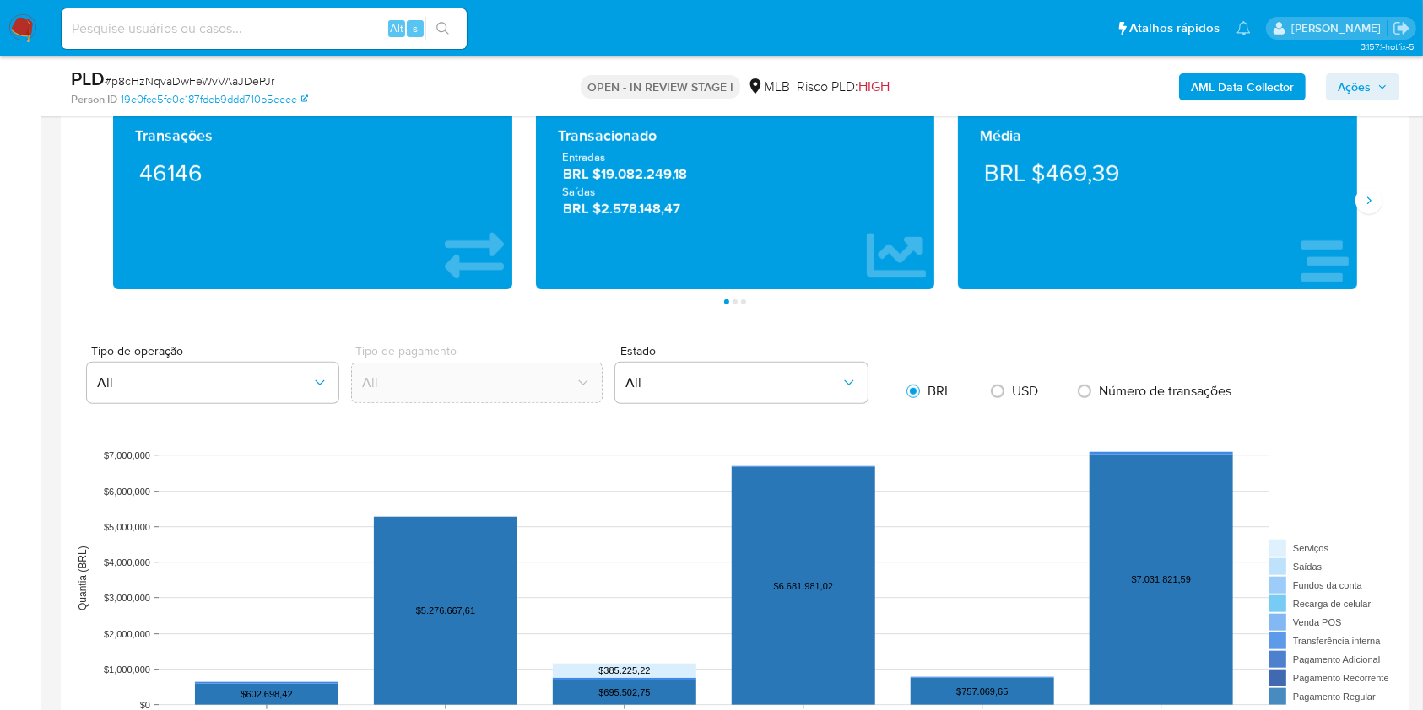
scroll to position [1223, 0]
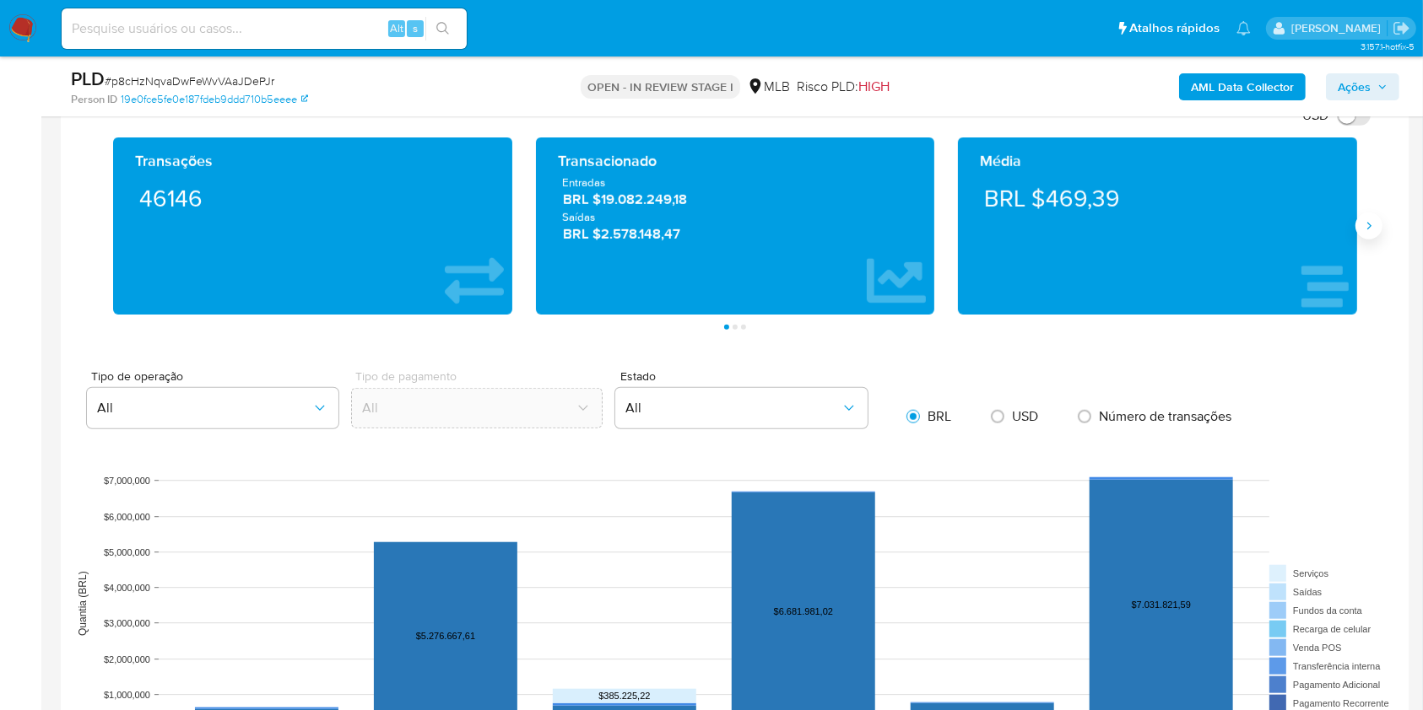
click at [1369, 224] on icon "Siguiente" at bounding box center [1369, 226] width 14 height 14
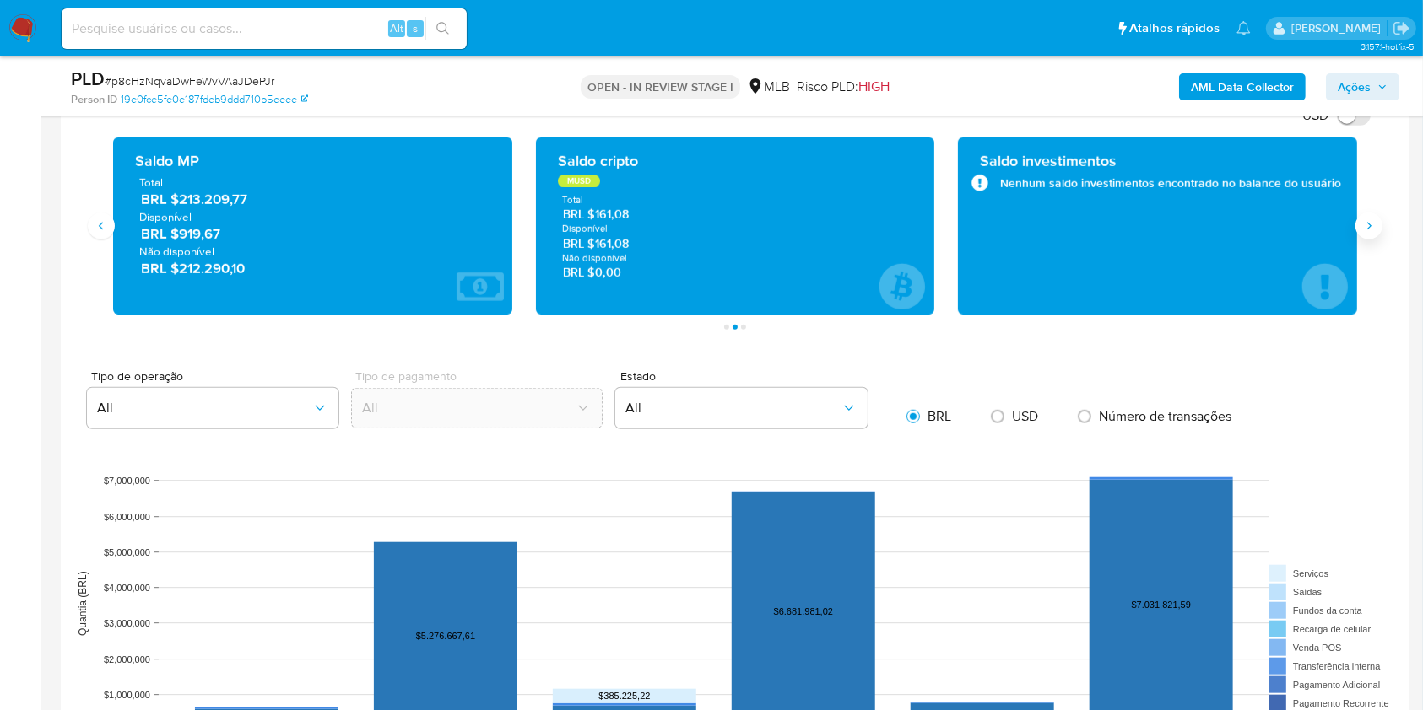
click at [1369, 224] on icon "Siguiente" at bounding box center [1369, 226] width 14 height 14
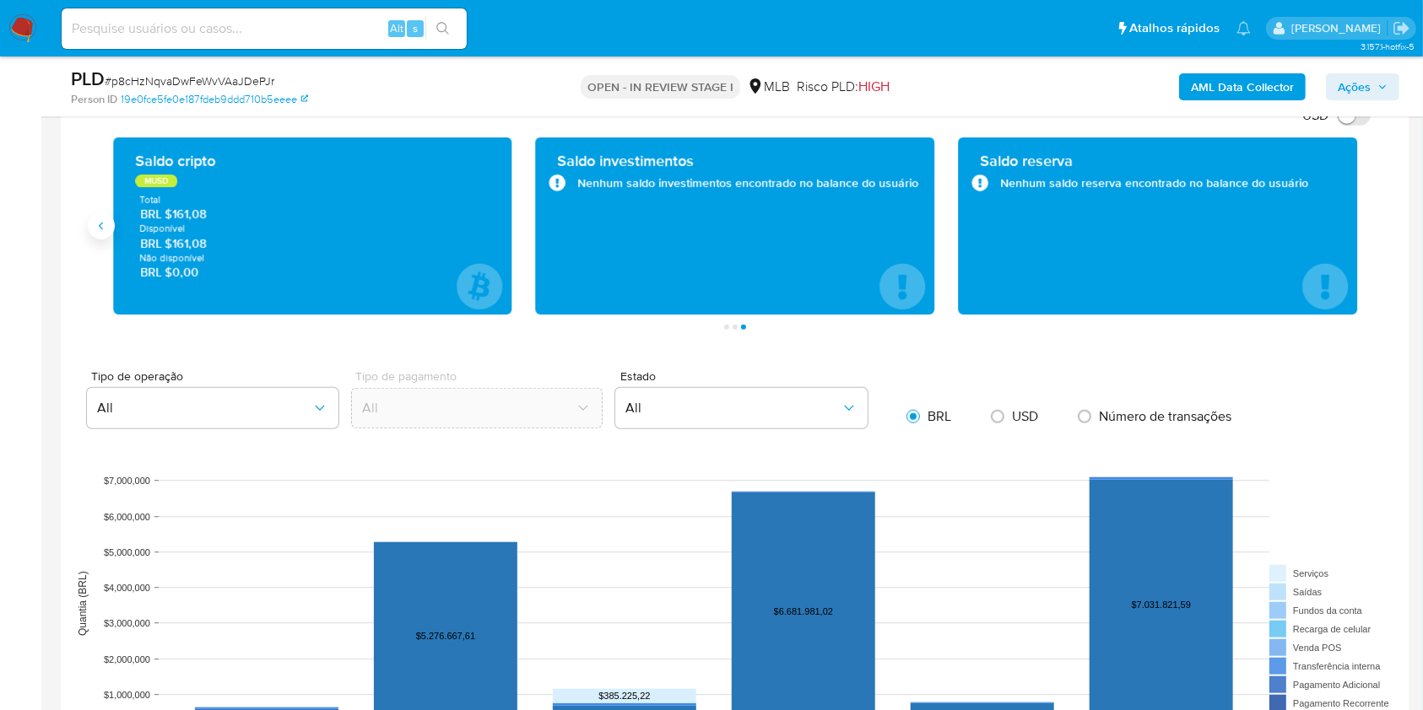
click at [97, 224] on icon "Anterior" at bounding box center [102, 226] width 14 height 14
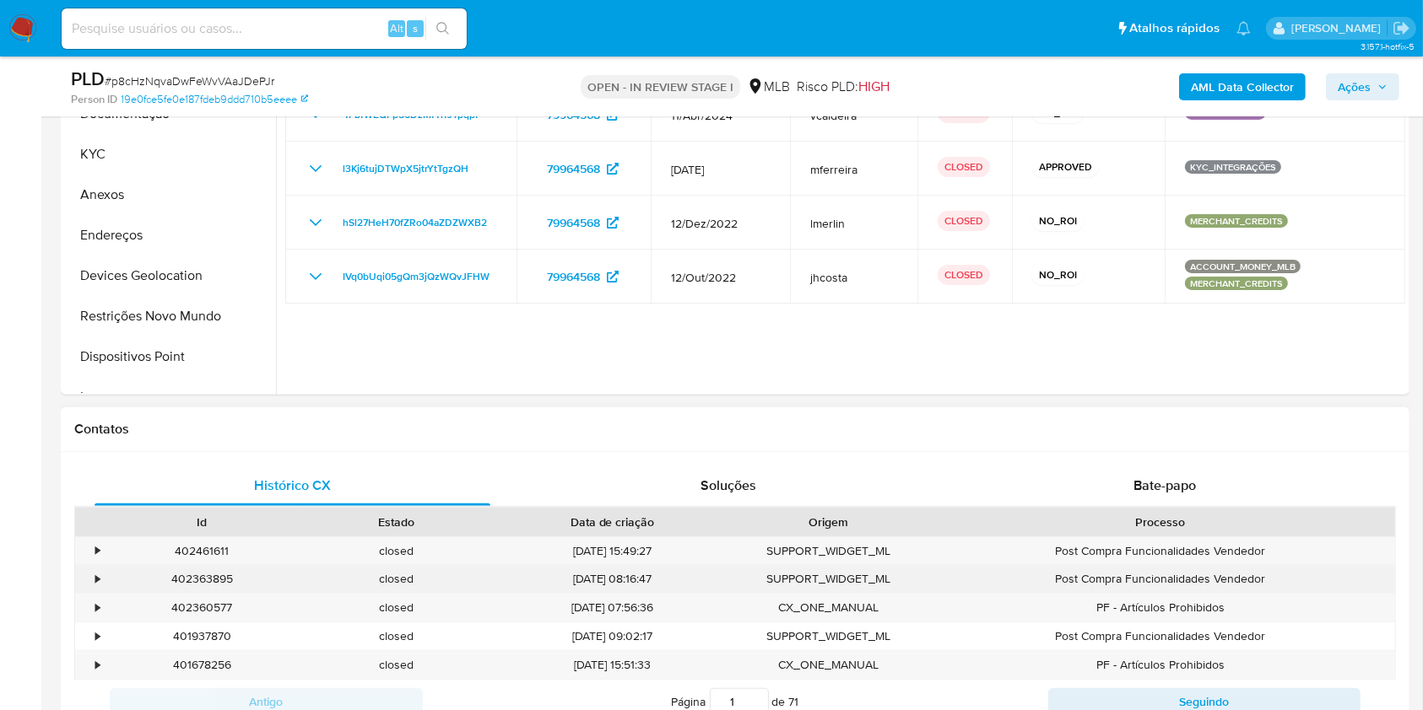
scroll to position [695, 0]
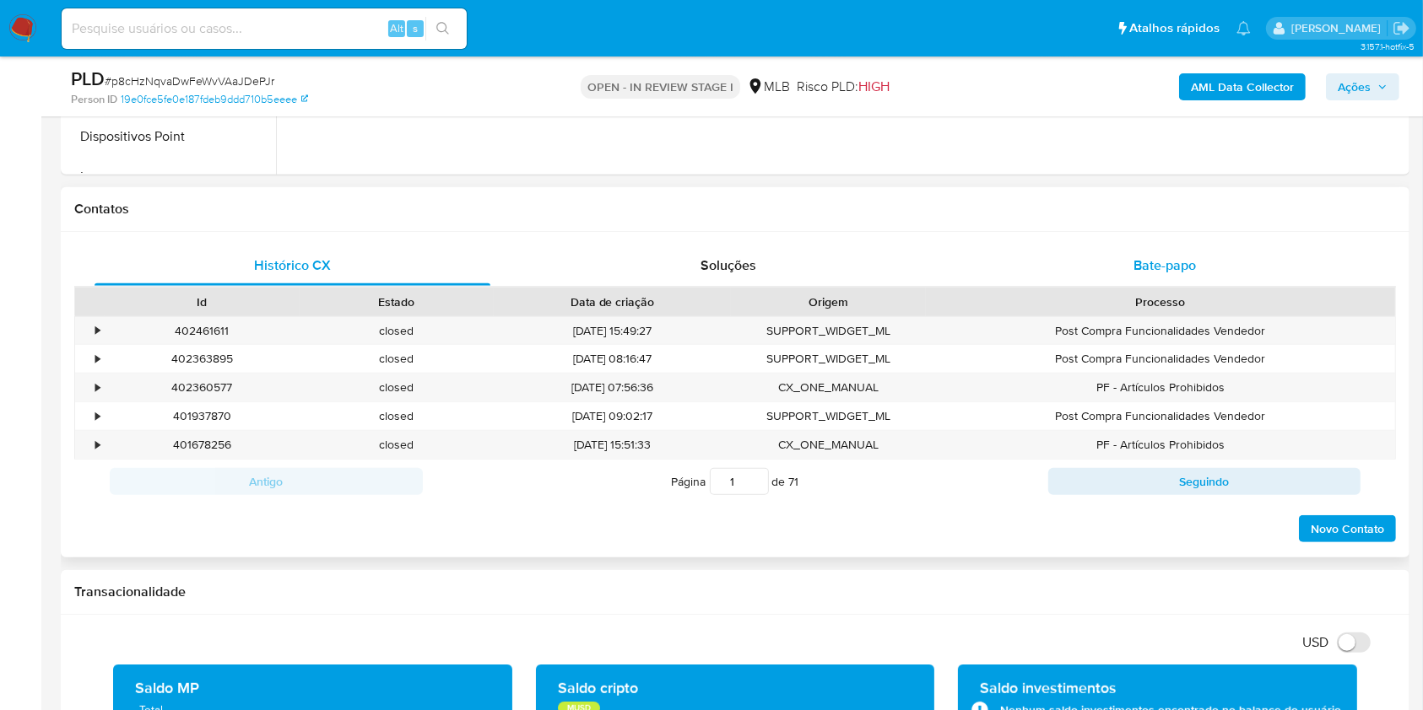
click at [1171, 262] on span "Bate-papo" at bounding box center [1164, 265] width 62 height 19
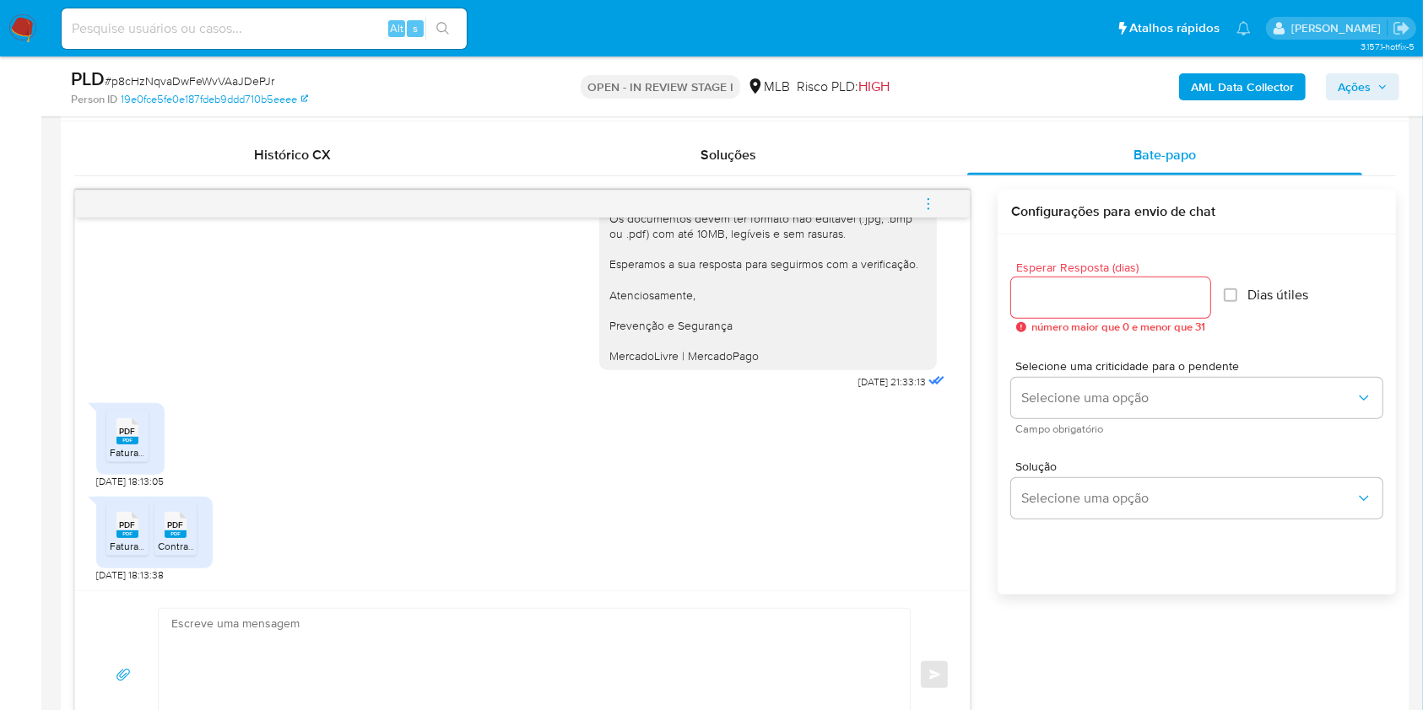
scroll to position [808, 0]
click at [121, 524] on span "PDF" at bounding box center [128, 523] width 16 height 11
click at [158, 517] on div "PDF PDF" at bounding box center [175, 521] width 35 height 33
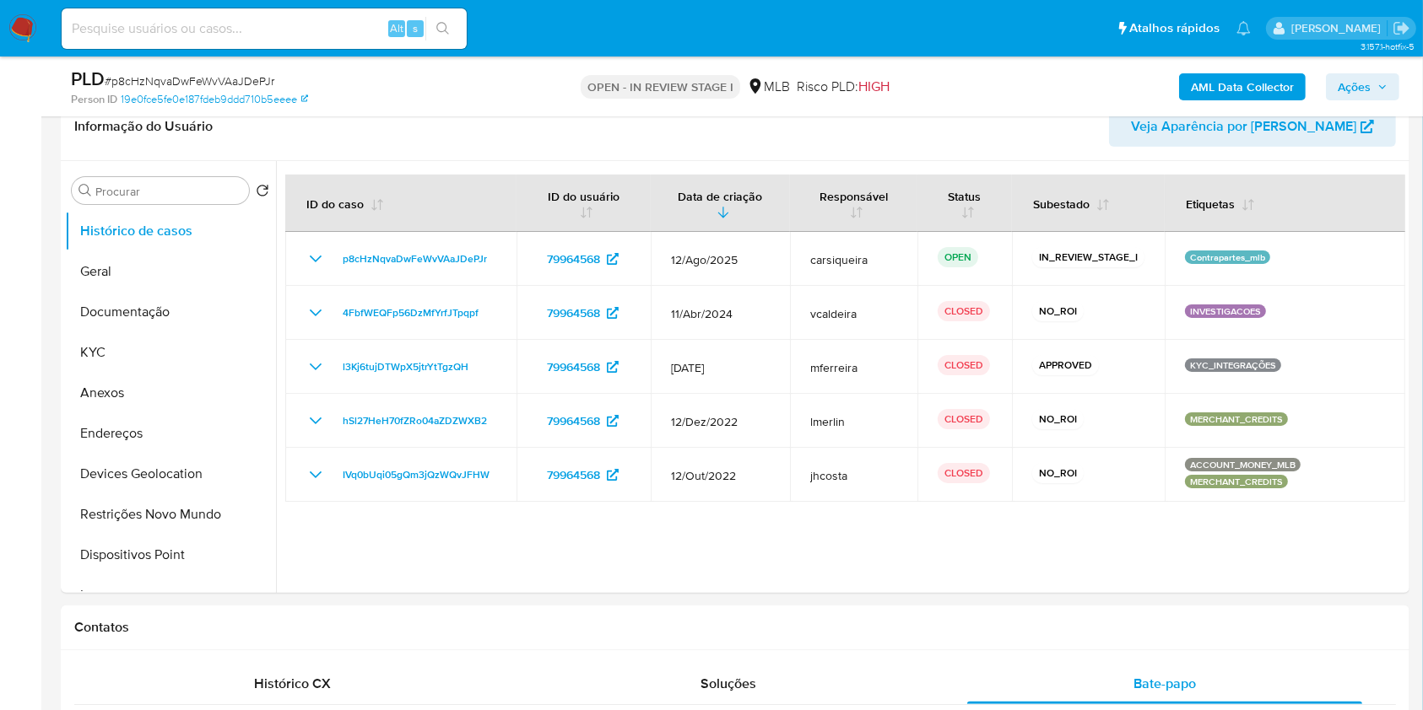
scroll to position [245, 0]
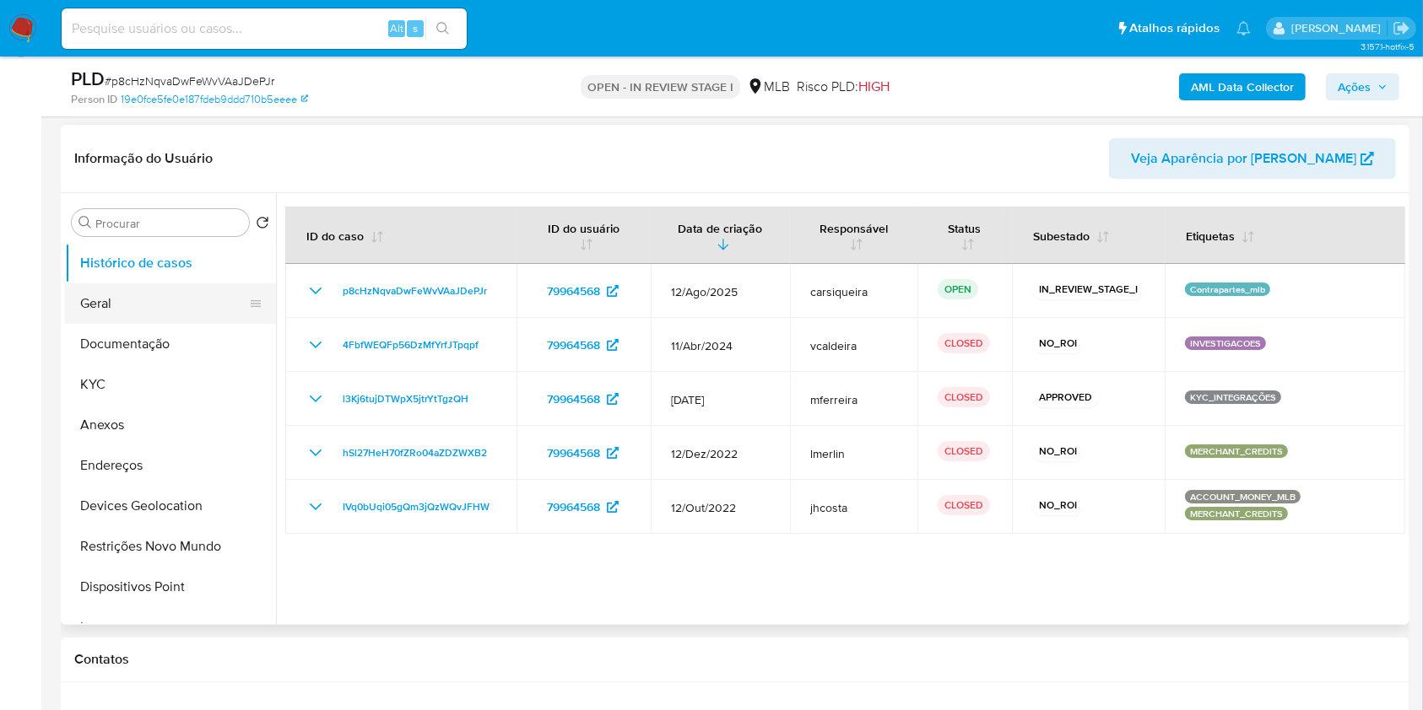
click at [130, 300] on button "Geral" at bounding box center [163, 304] width 197 height 41
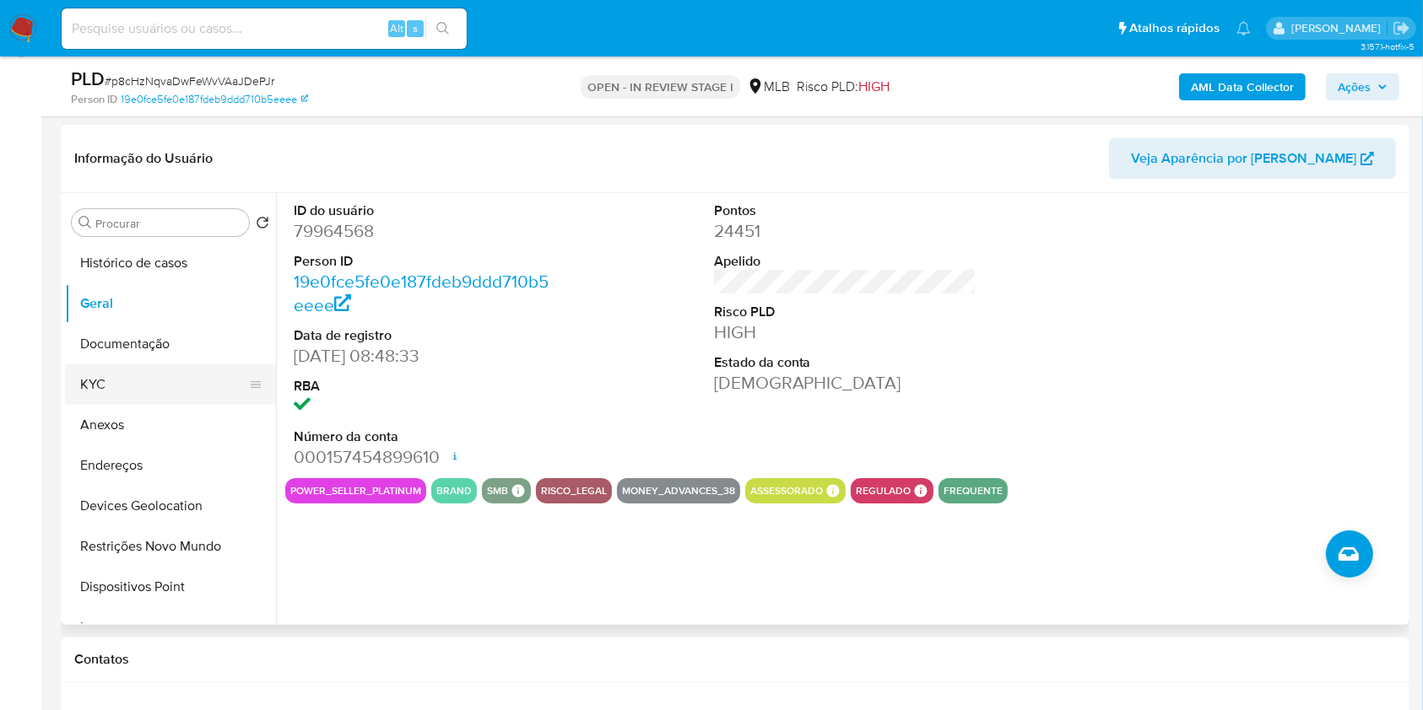
click at [168, 368] on button "KYC" at bounding box center [163, 385] width 197 height 41
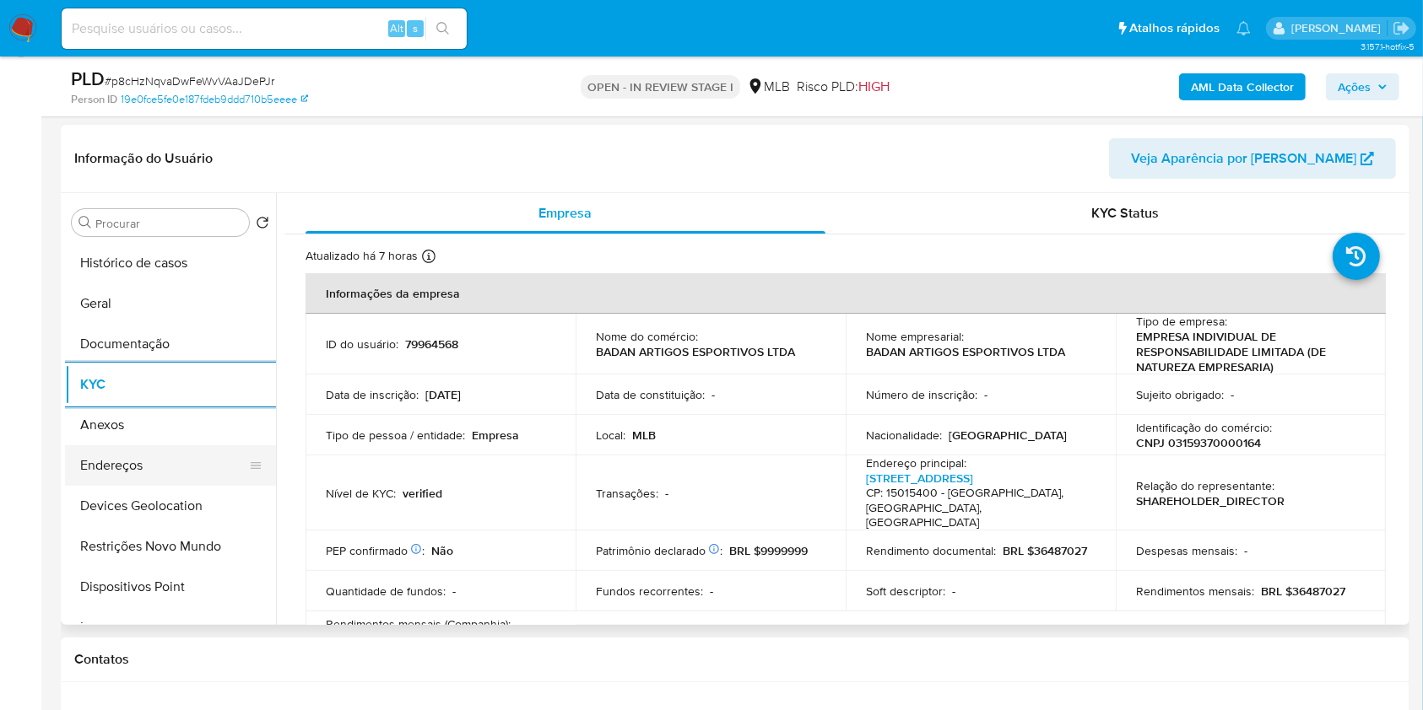
click at [205, 455] on button "Endereços" at bounding box center [163, 466] width 197 height 41
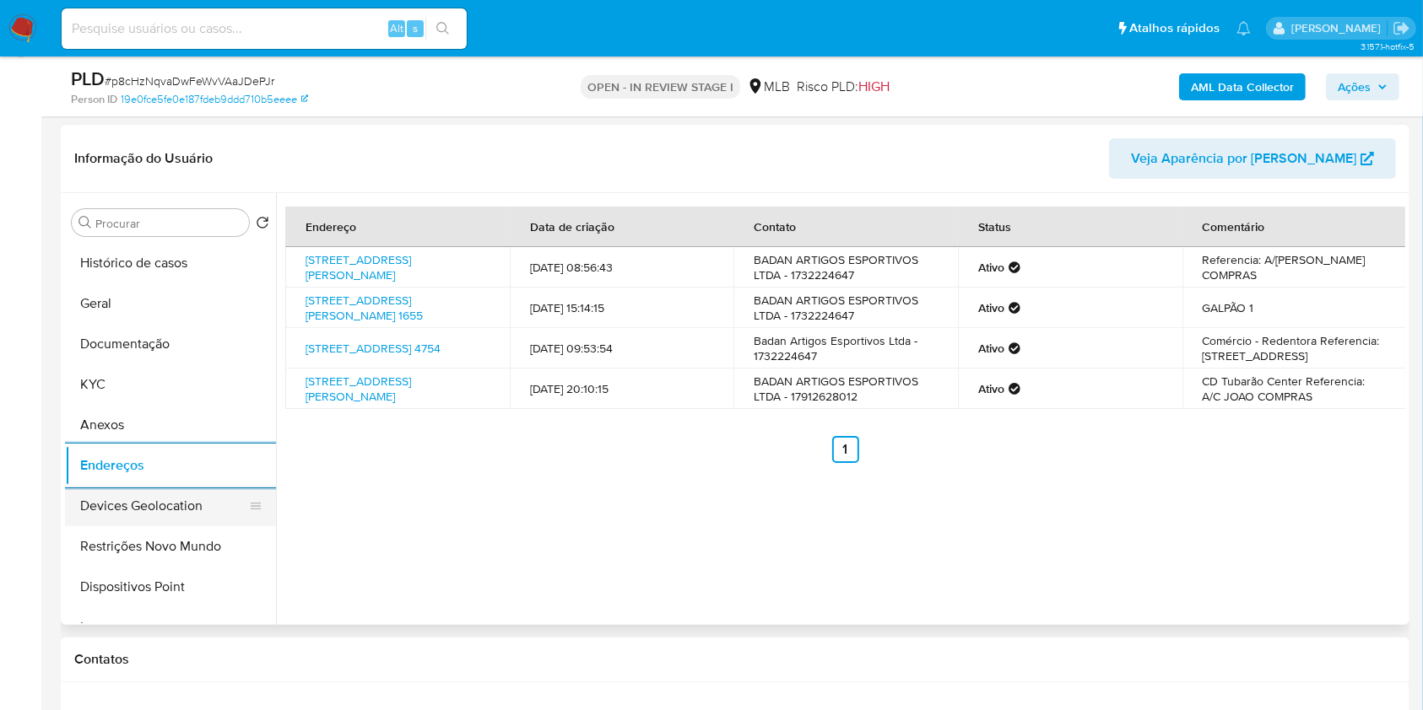
click at [179, 493] on button "Devices Geolocation" at bounding box center [163, 506] width 197 height 41
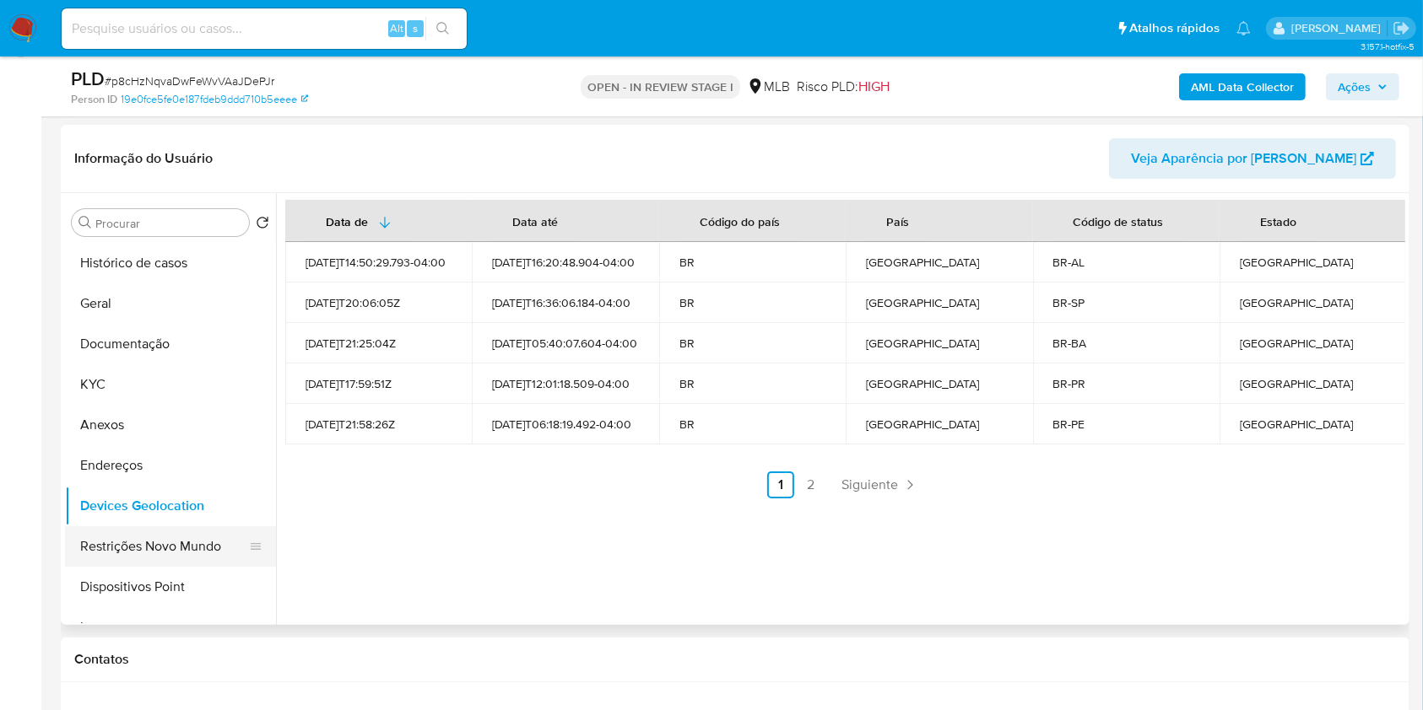
click at [182, 553] on button "Restrições Novo Mundo" at bounding box center [163, 547] width 197 height 41
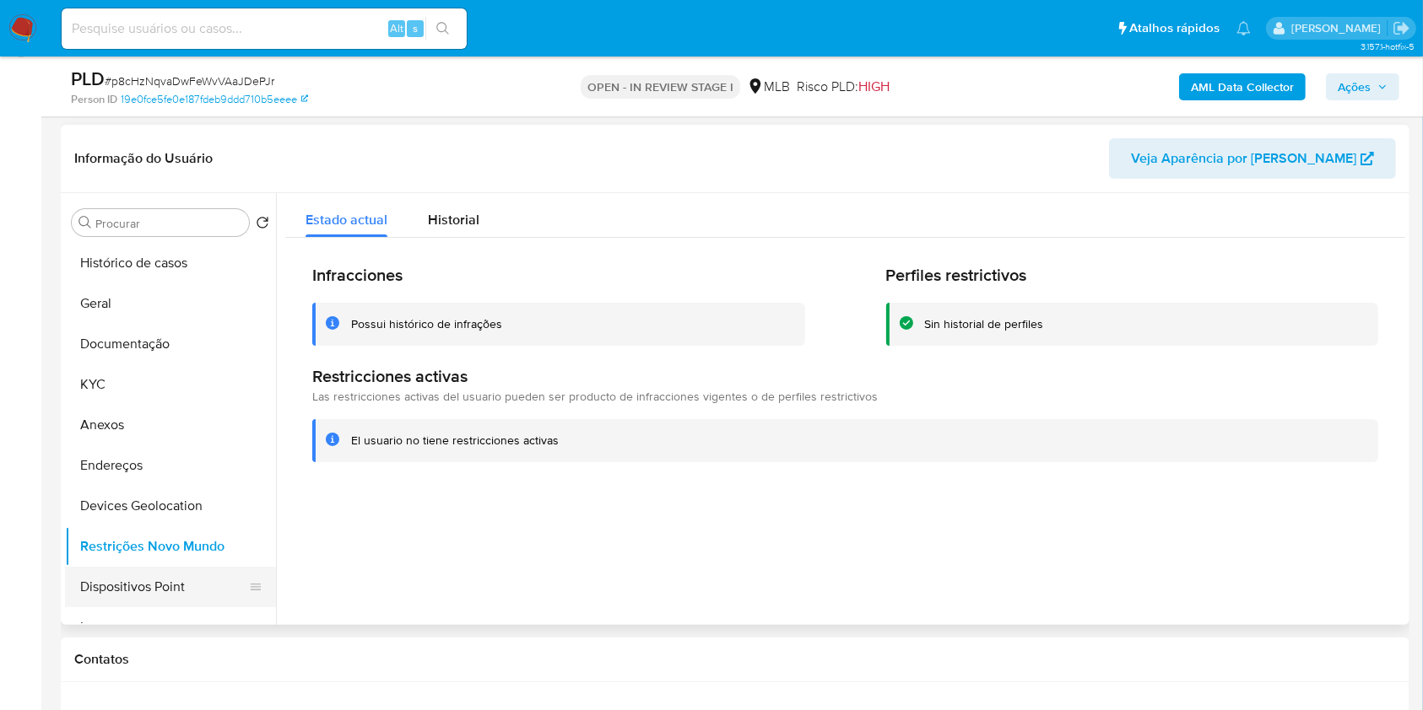
click at [203, 567] on button "Dispositivos Point" at bounding box center [163, 587] width 197 height 41
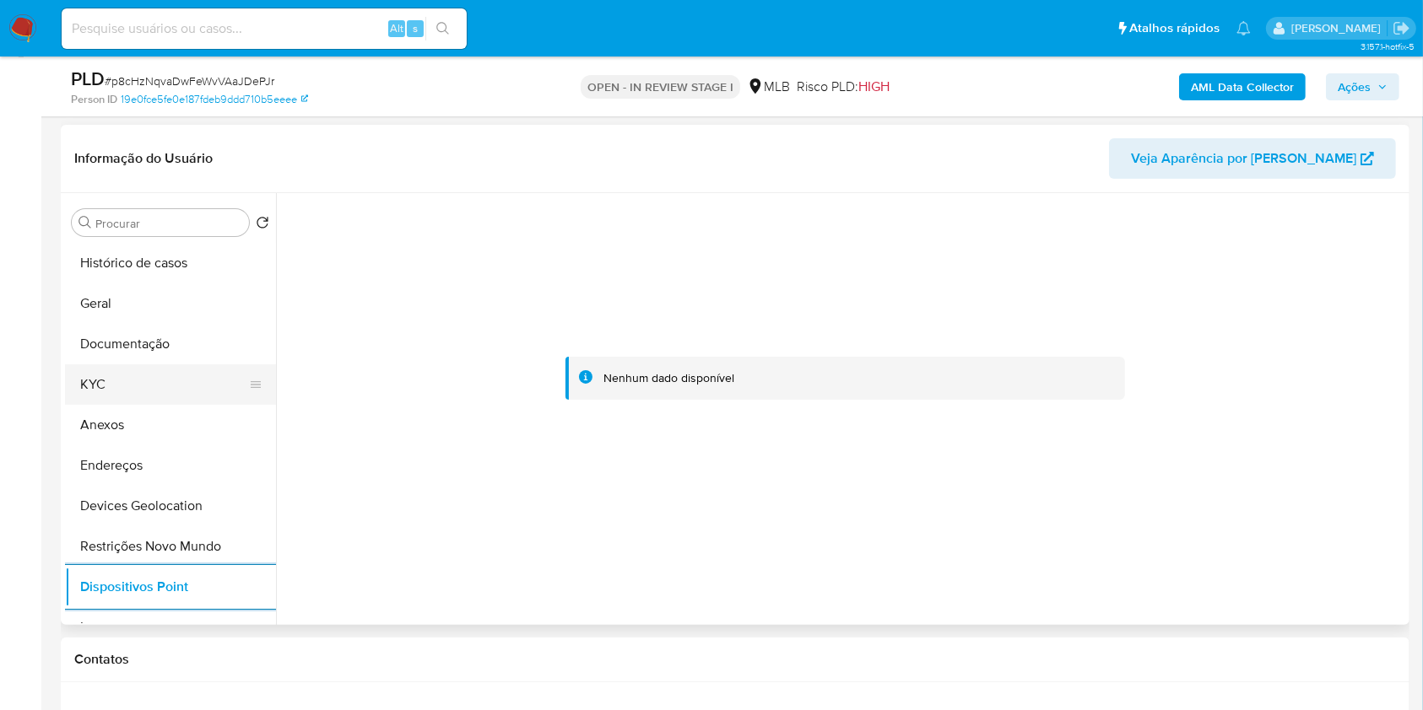
click at [163, 386] on button "KYC" at bounding box center [163, 385] width 197 height 41
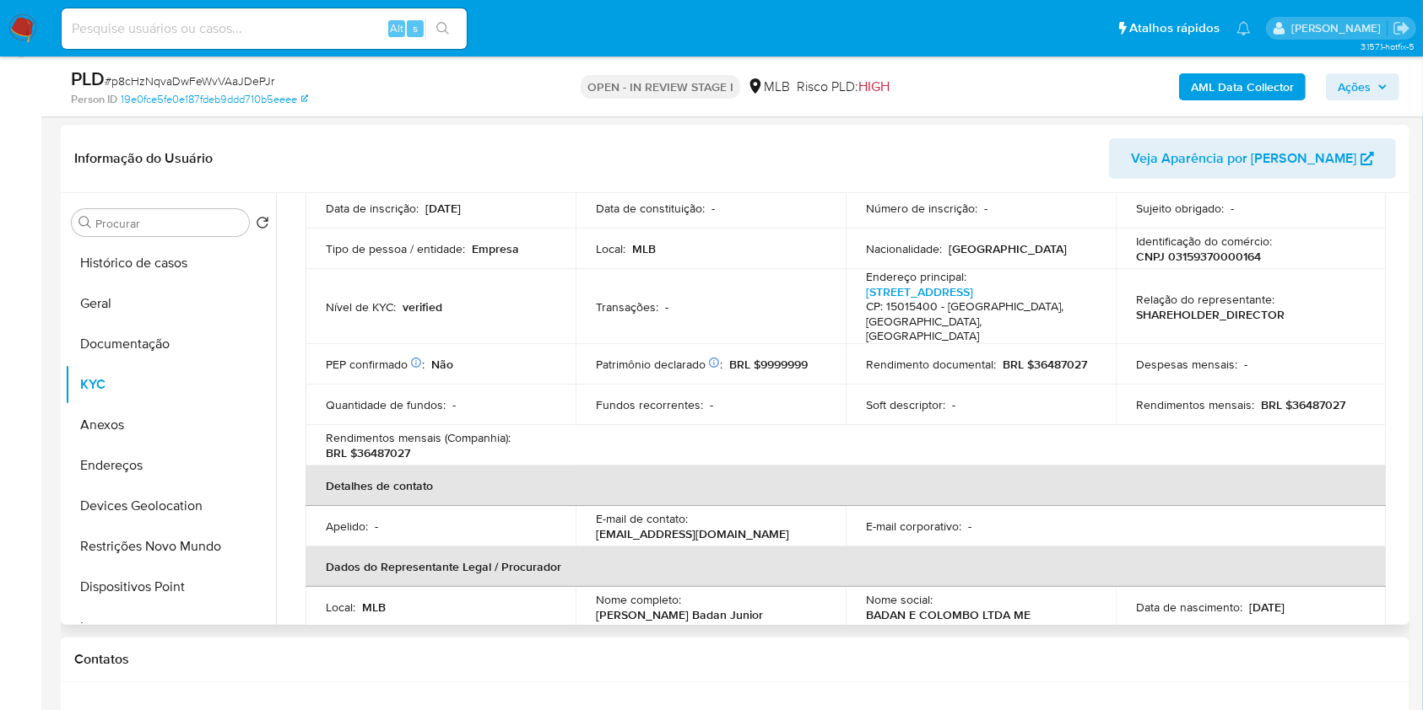
scroll to position [0, 0]
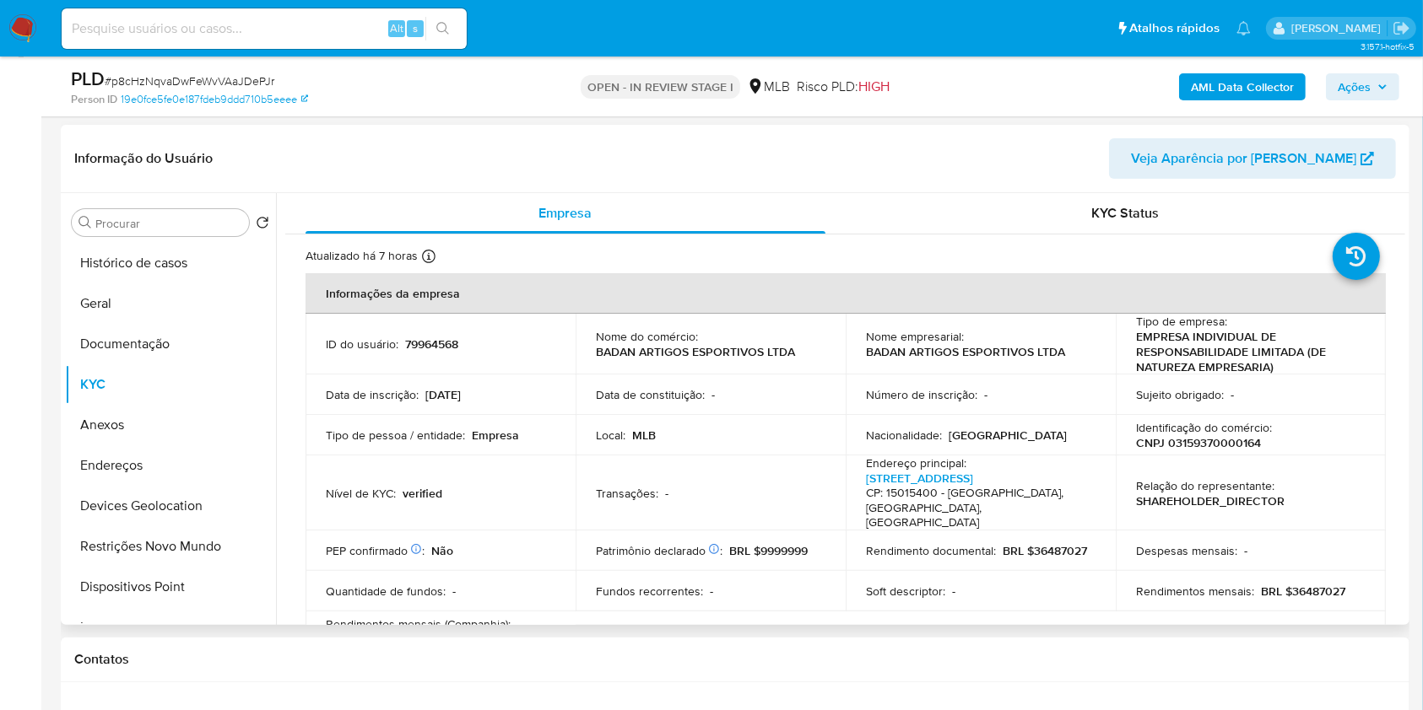
click at [1218, 445] on p "CNPJ 03159370000164" at bounding box center [1198, 442] width 125 height 15
copy p "03159370000164"
click at [1216, 450] on p "CNPJ 03159370000164" at bounding box center [1198, 442] width 125 height 15
click at [1215, 450] on p "CNPJ 03159370000164" at bounding box center [1198, 442] width 125 height 15
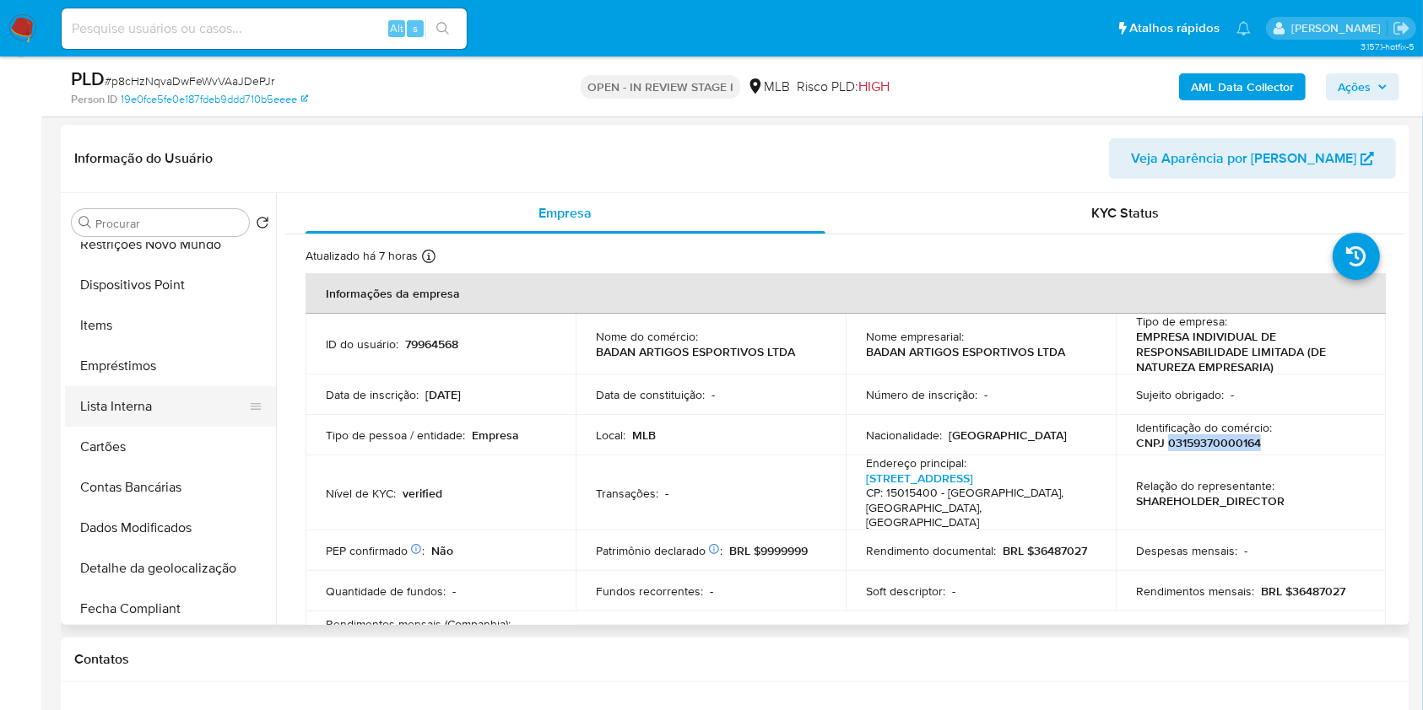
scroll to position [338, 0]
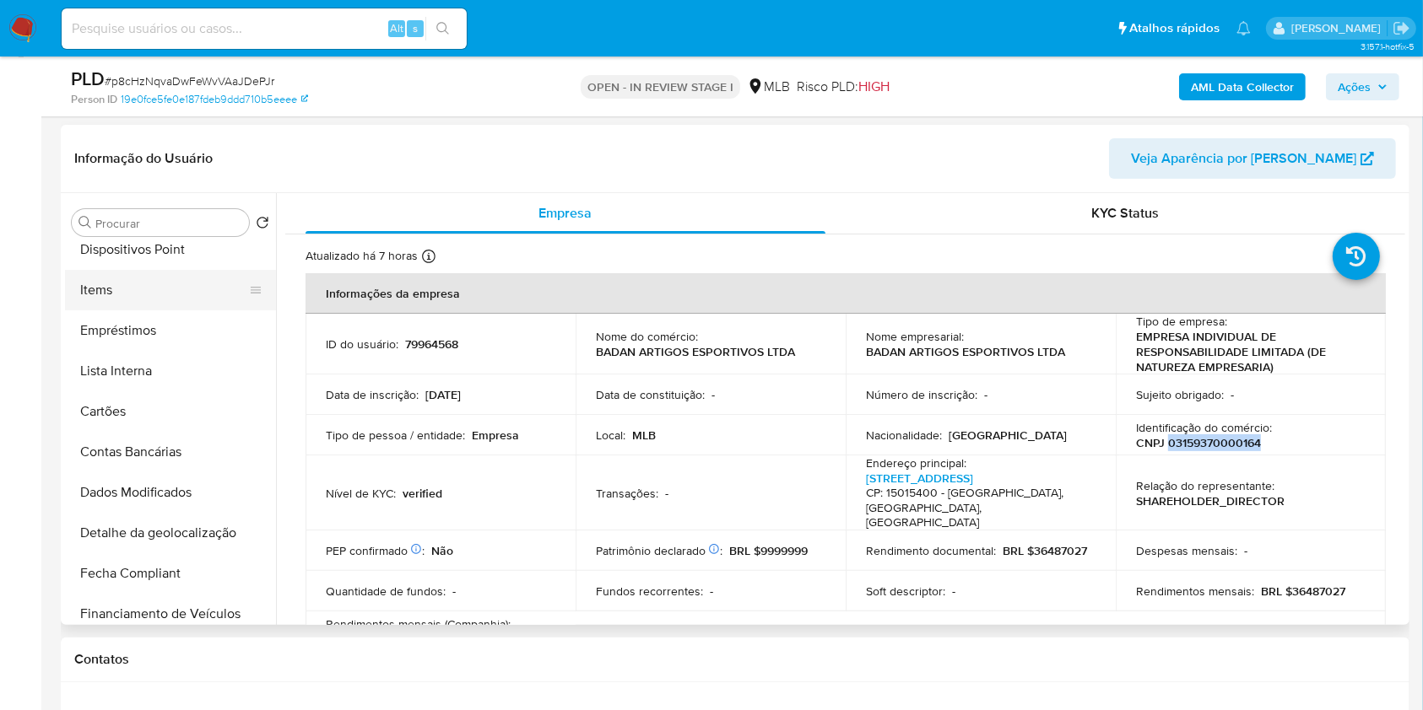
click at [165, 289] on button "Items" at bounding box center [163, 290] width 197 height 41
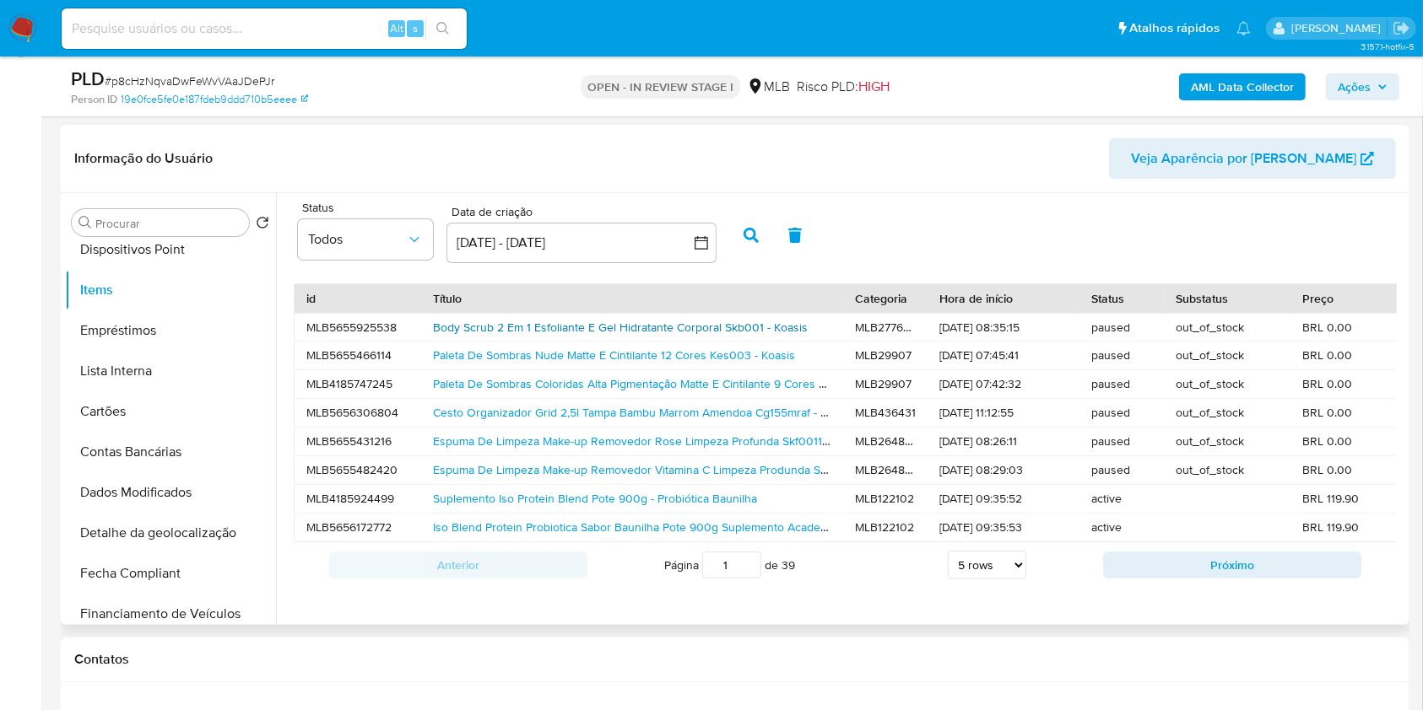
click at [677, 327] on link "Body Scrub 2 Em 1 Esfoliante E Gel Hidratante Corporal Skb001 - Koasis" at bounding box center [620, 327] width 375 height 17
click at [607, 495] on link "Suplemento Iso Protein Blend Pote 900g - Probiótica Baunilha" at bounding box center [595, 498] width 324 height 17
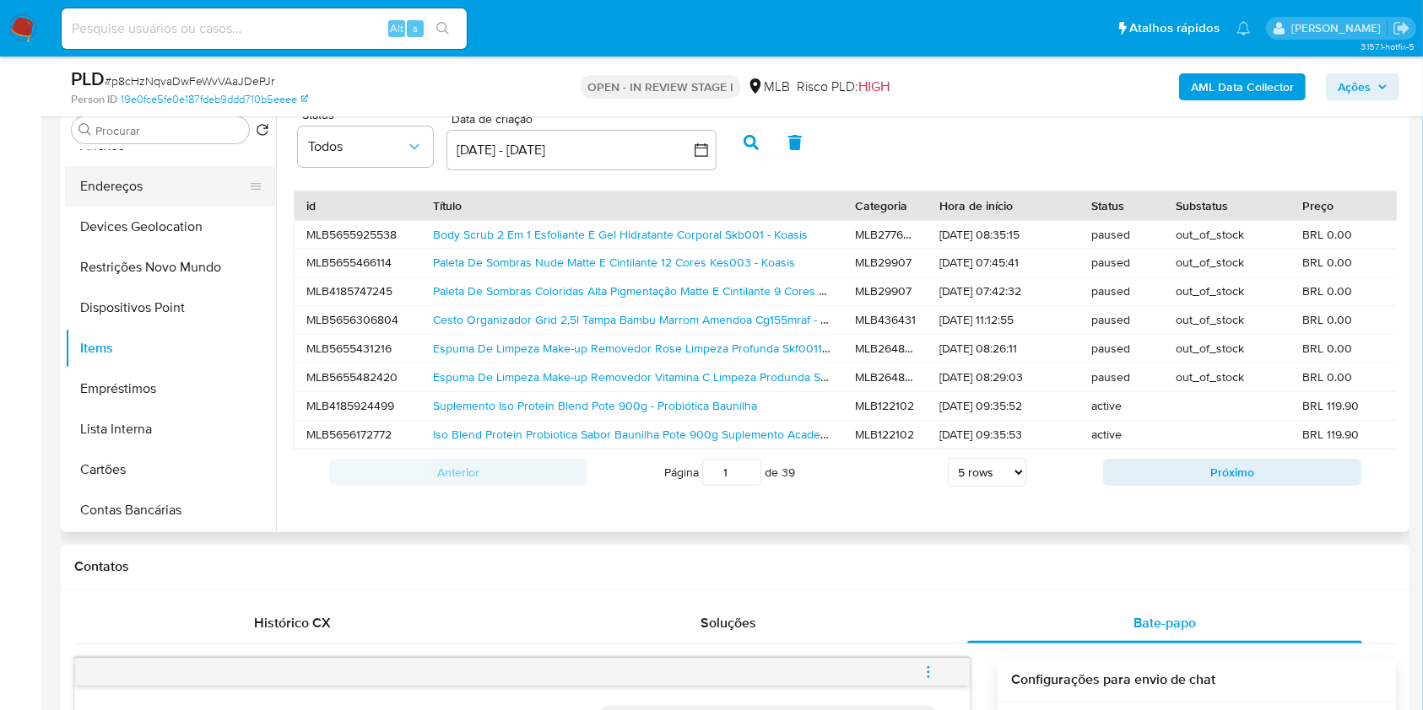
scroll to position [0, 0]
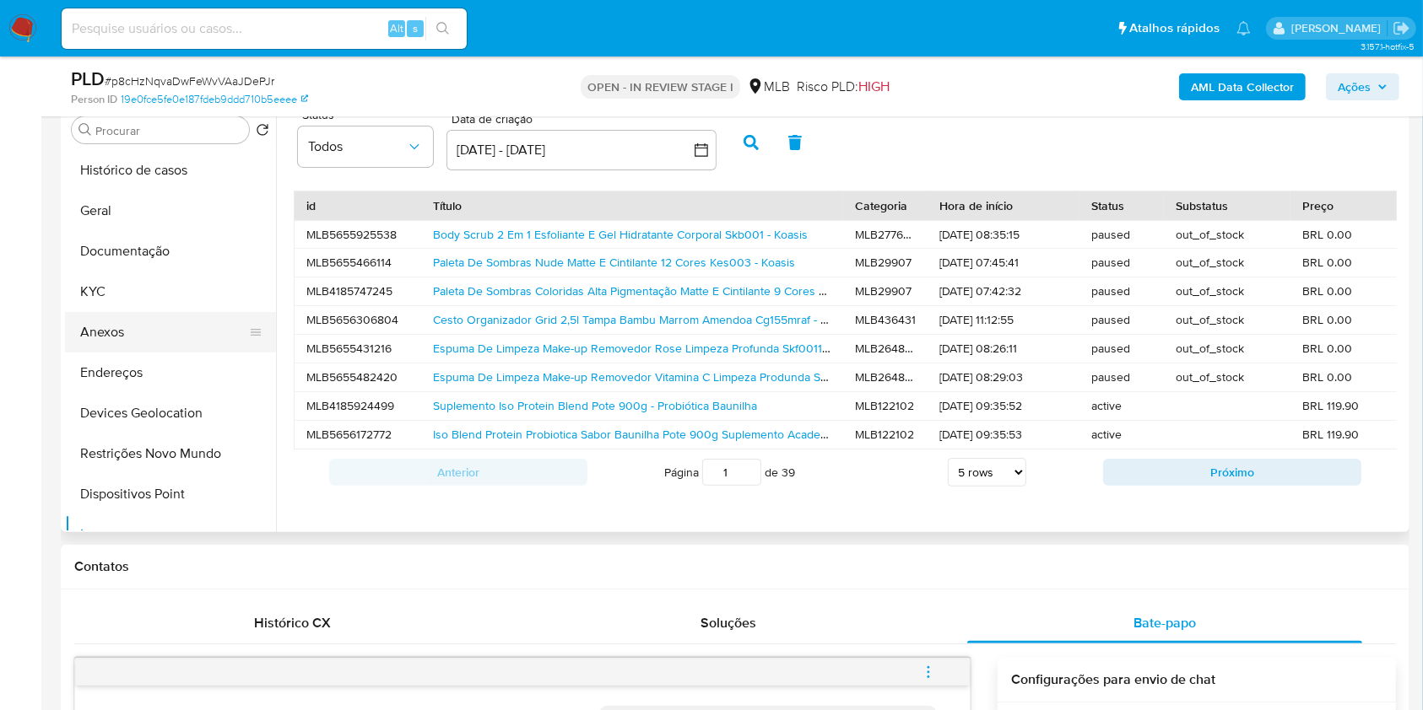
click at [128, 325] on button "Anexos" at bounding box center [163, 332] width 197 height 41
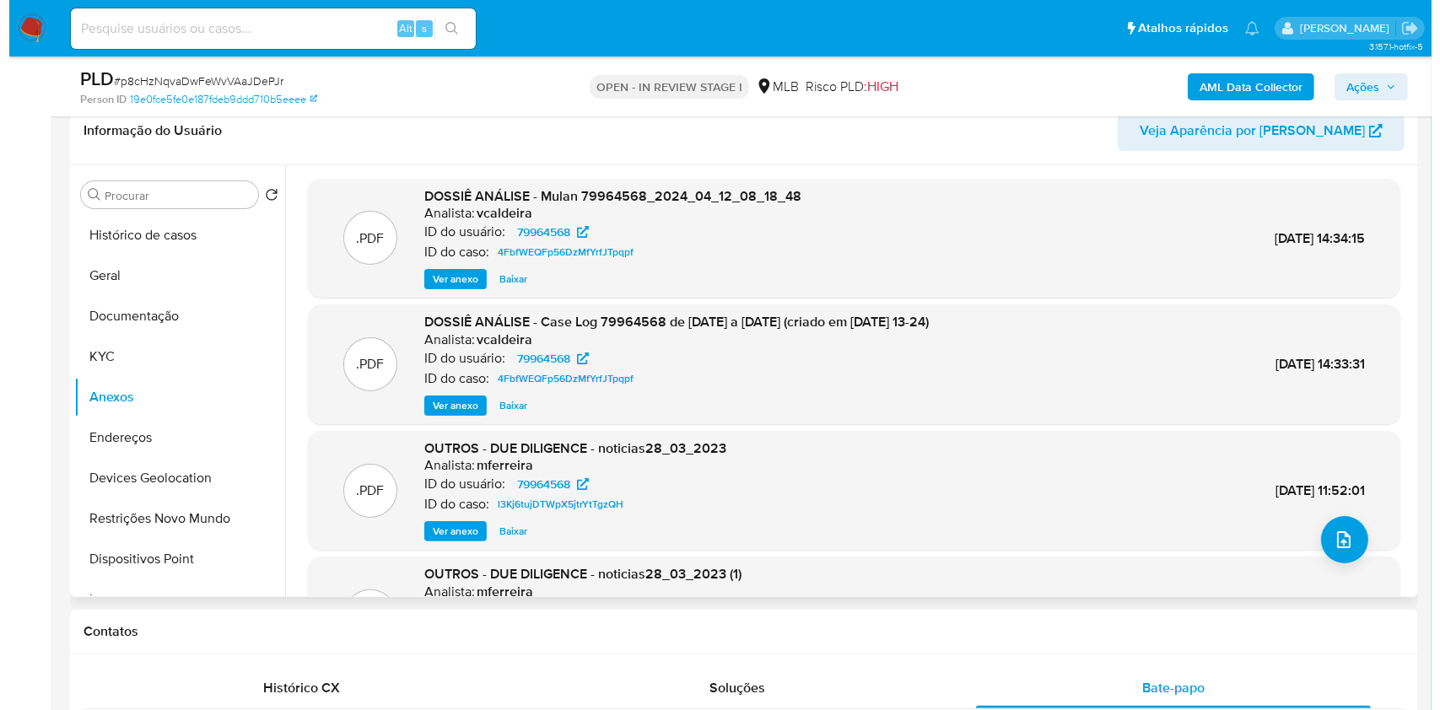
scroll to position [224, 0]
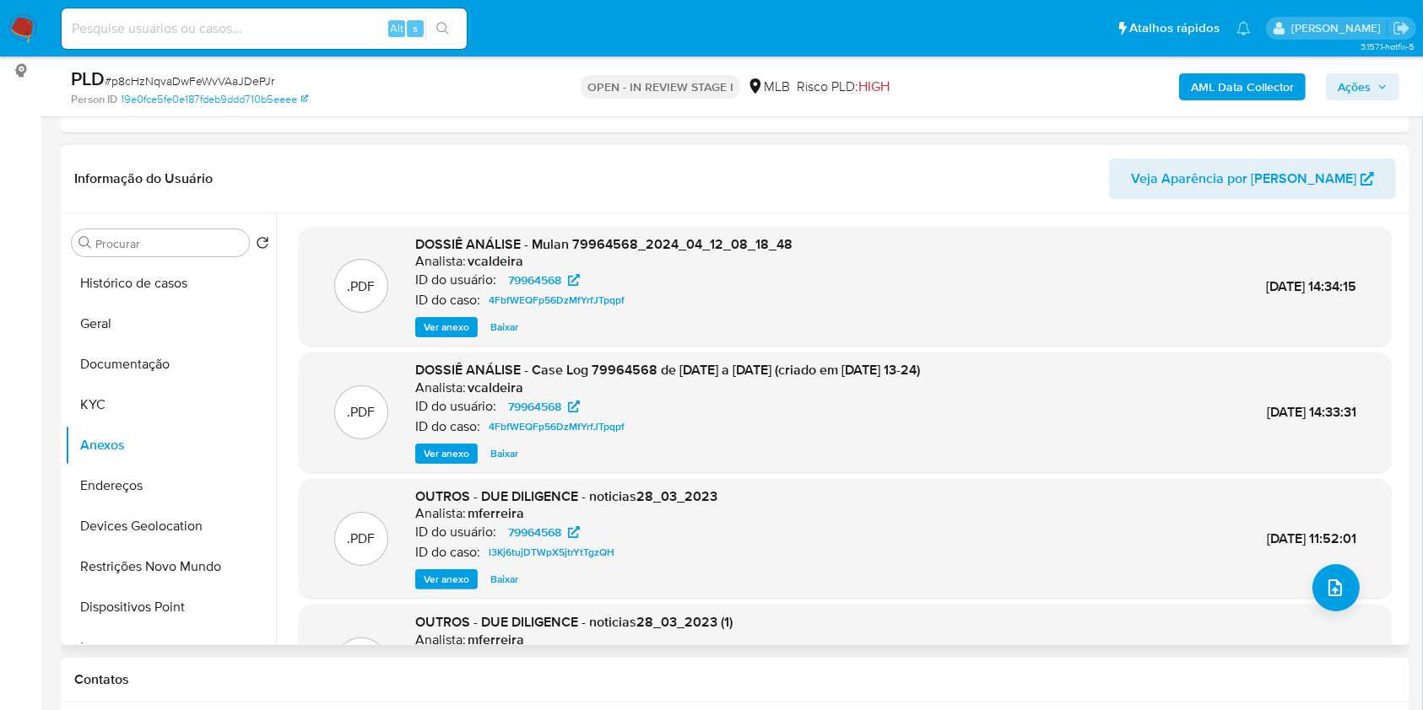
click at [452, 449] on span "Ver anexo" at bounding box center [447, 454] width 46 height 17
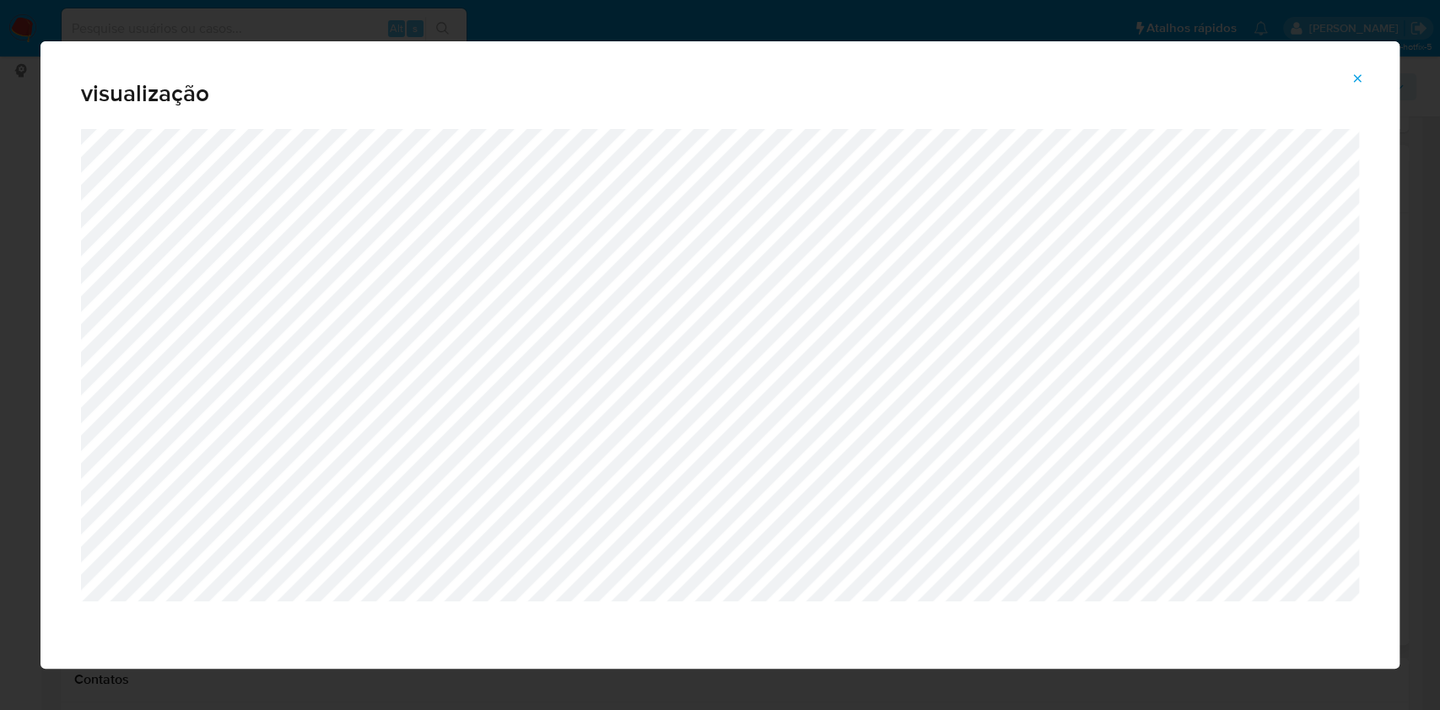
click at [1358, 74] on icon "Attachment preview" at bounding box center [1358, 79] width 14 height 14
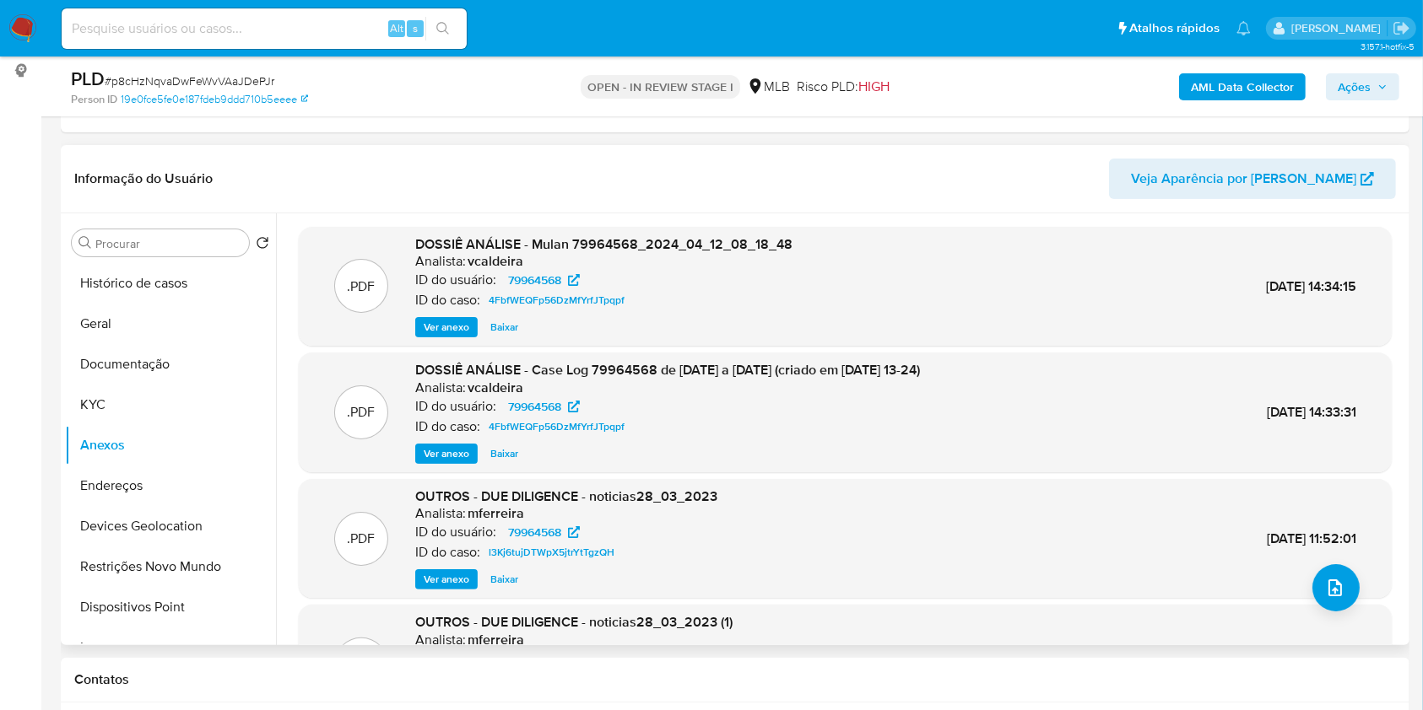
click at [1347, 78] on span "Ações" at bounding box center [1353, 86] width 33 height 27
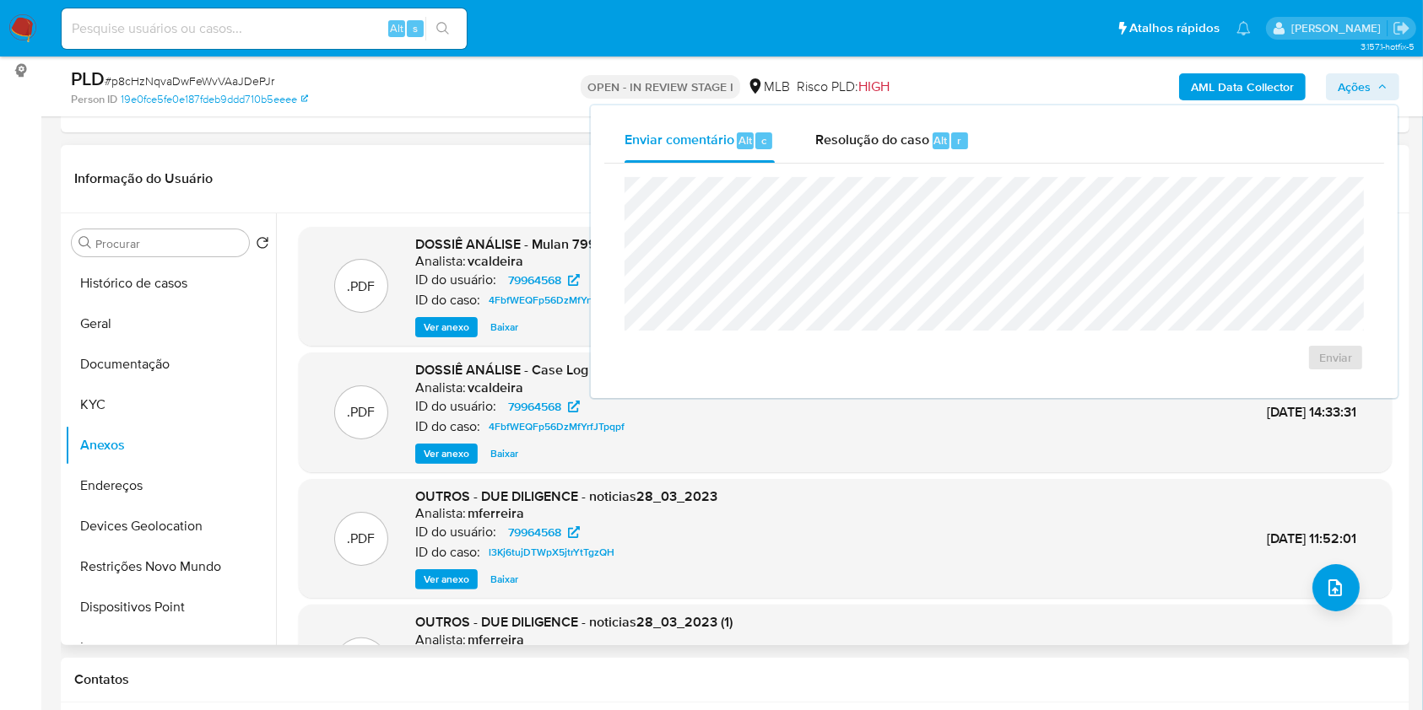
click at [883, 132] on span "Resolução do caso" at bounding box center [872, 139] width 114 height 19
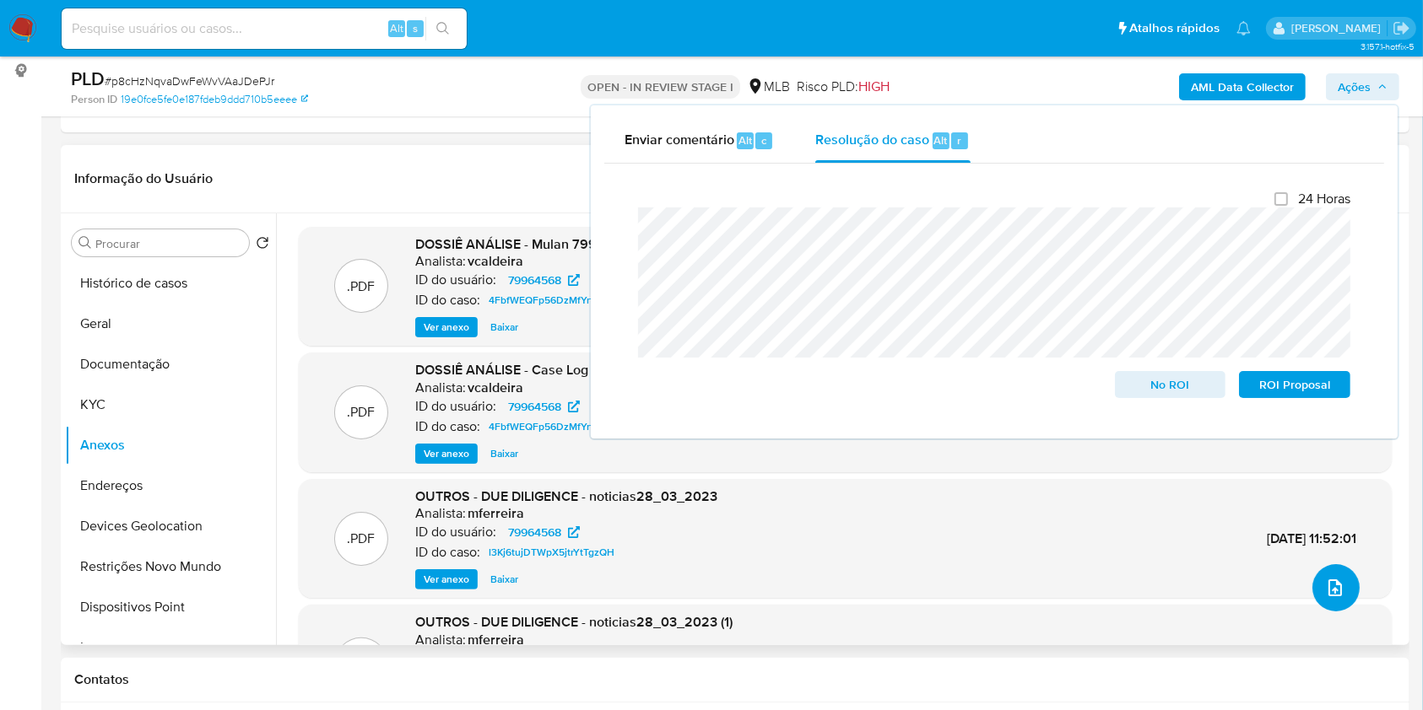
click at [1330, 586] on icon "upload-file" at bounding box center [1335, 588] width 20 height 20
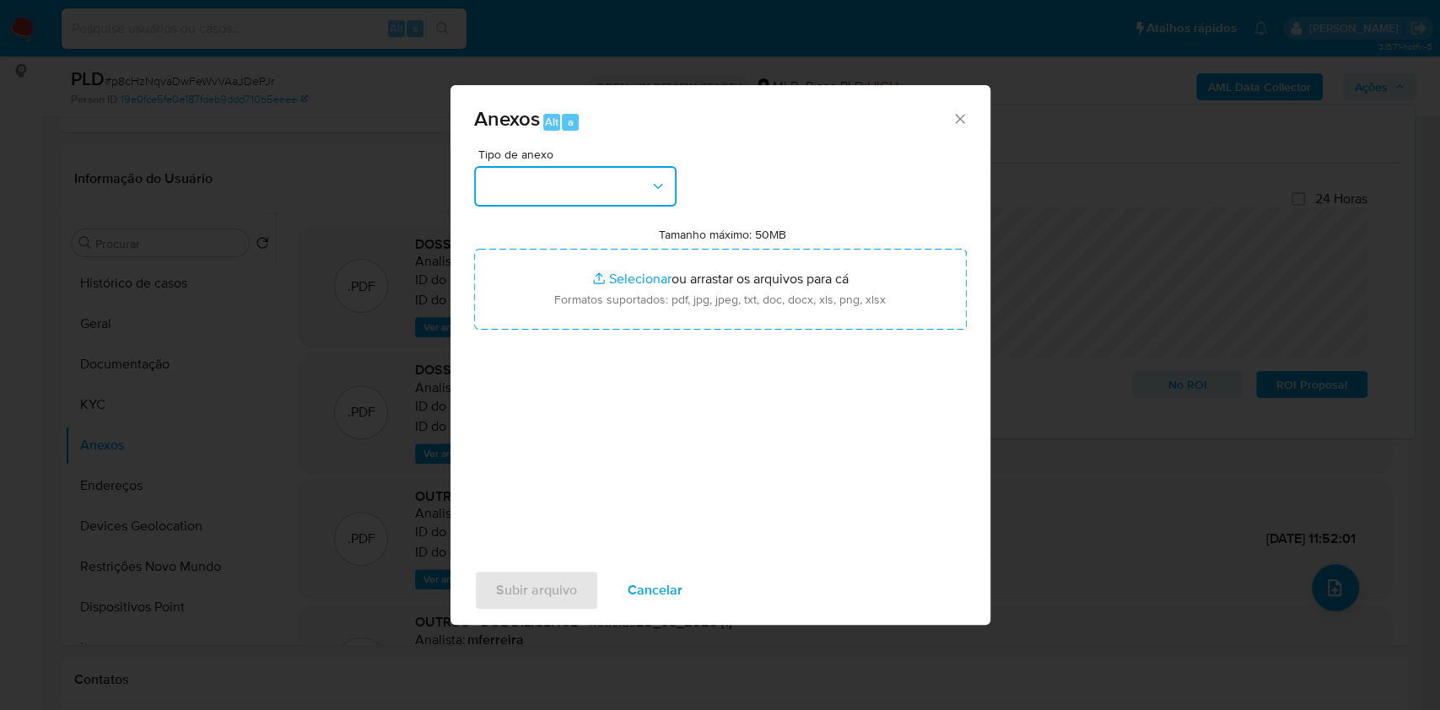
click at [624, 188] on button "button" at bounding box center [575, 186] width 203 height 41
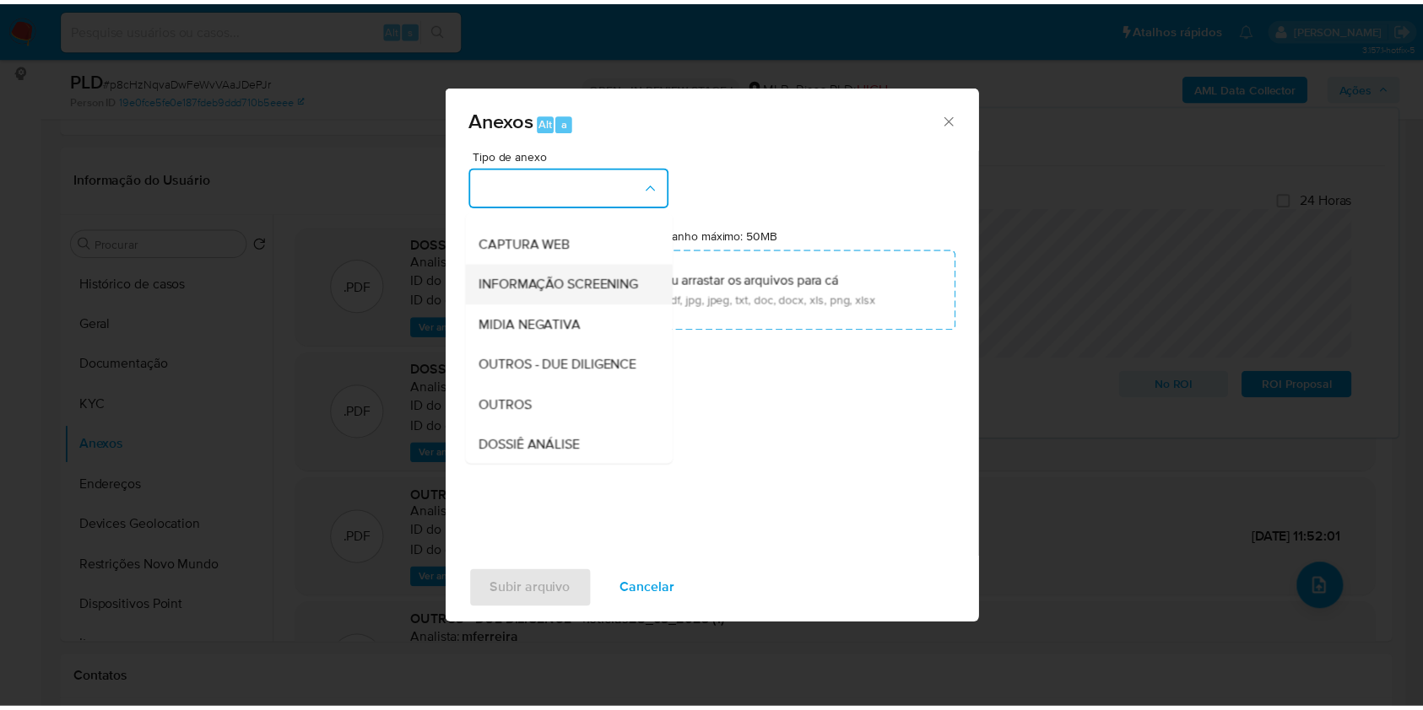
scroll to position [259, 0]
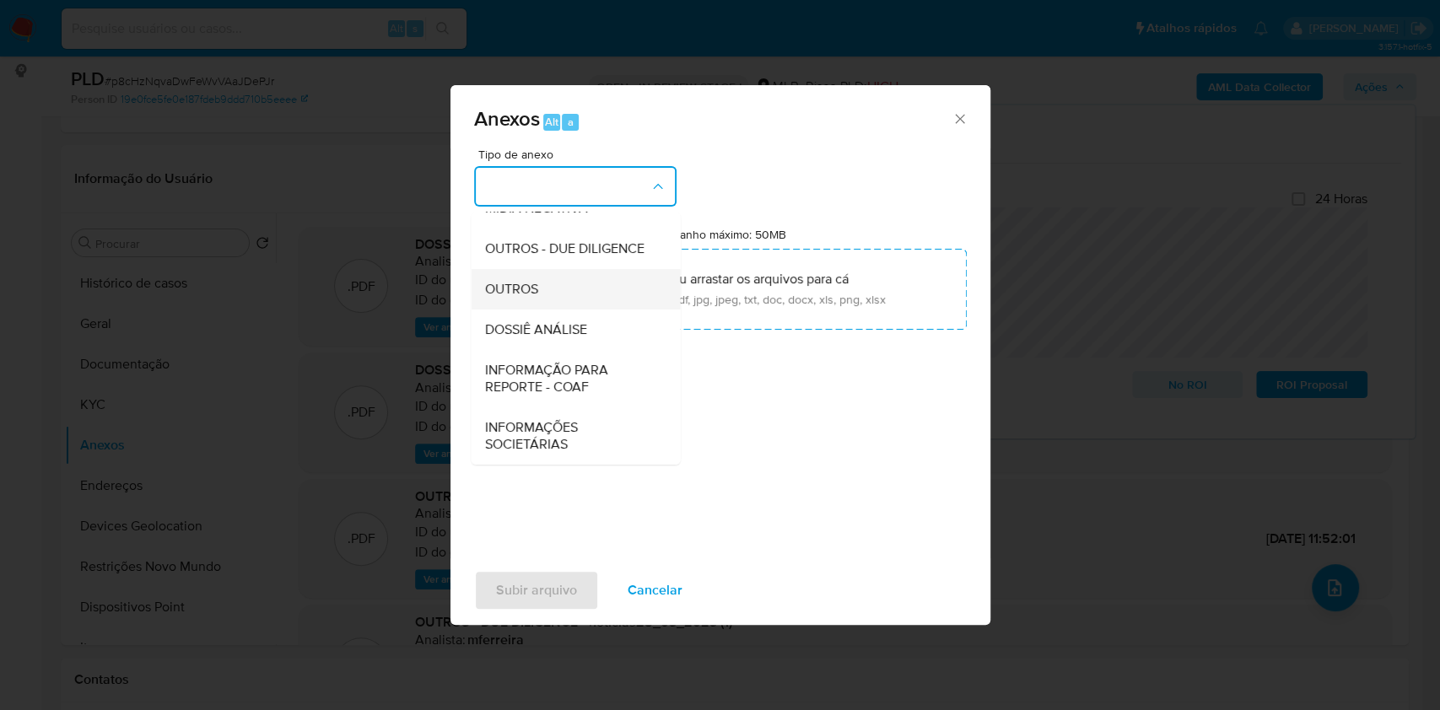
click at [586, 287] on div "OUTROS" at bounding box center [570, 289] width 172 height 41
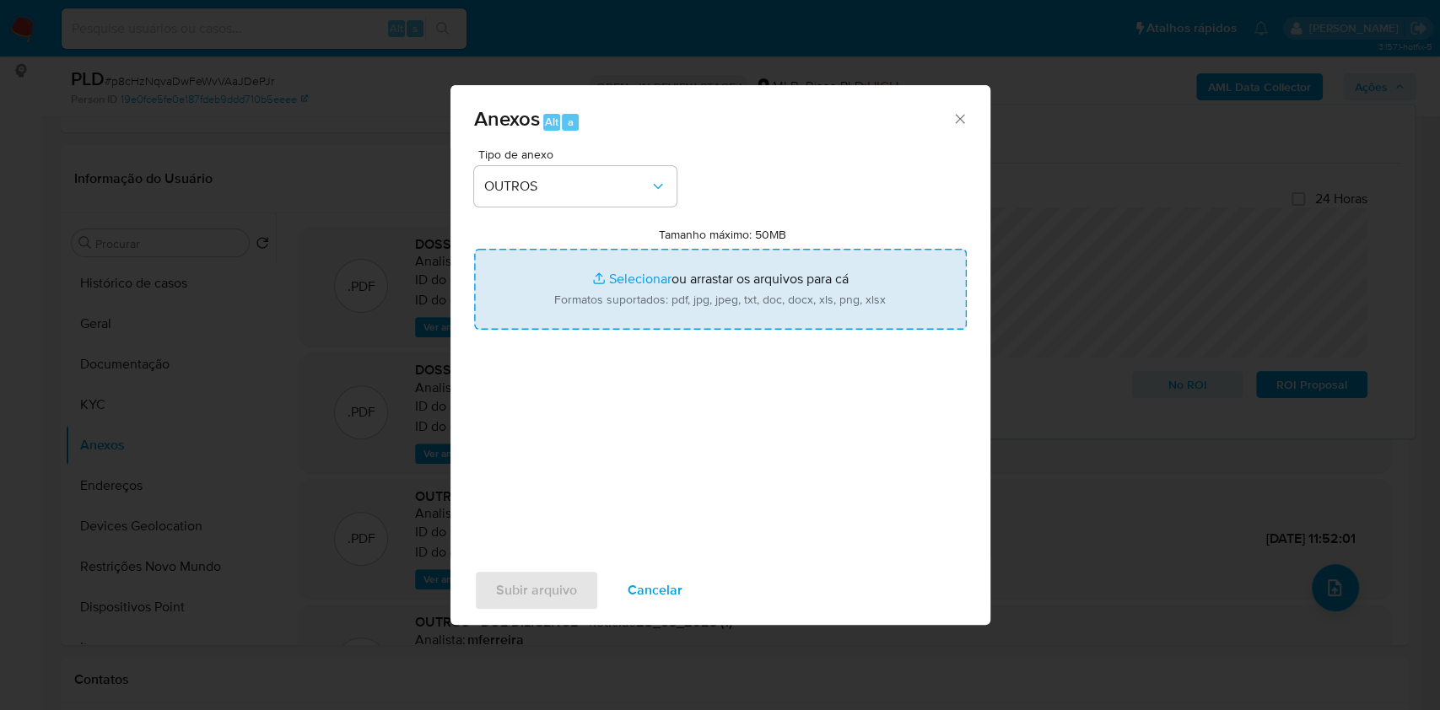
click at [646, 277] on input "Tamanho máximo: 50MB Selecionar arquivos" at bounding box center [720, 289] width 493 height 81
type input "C:\fakepath\CNPJ 03159370000164 - BADAN ARTIGOS ESPORTIVOS LTDA - Documentos Go…"
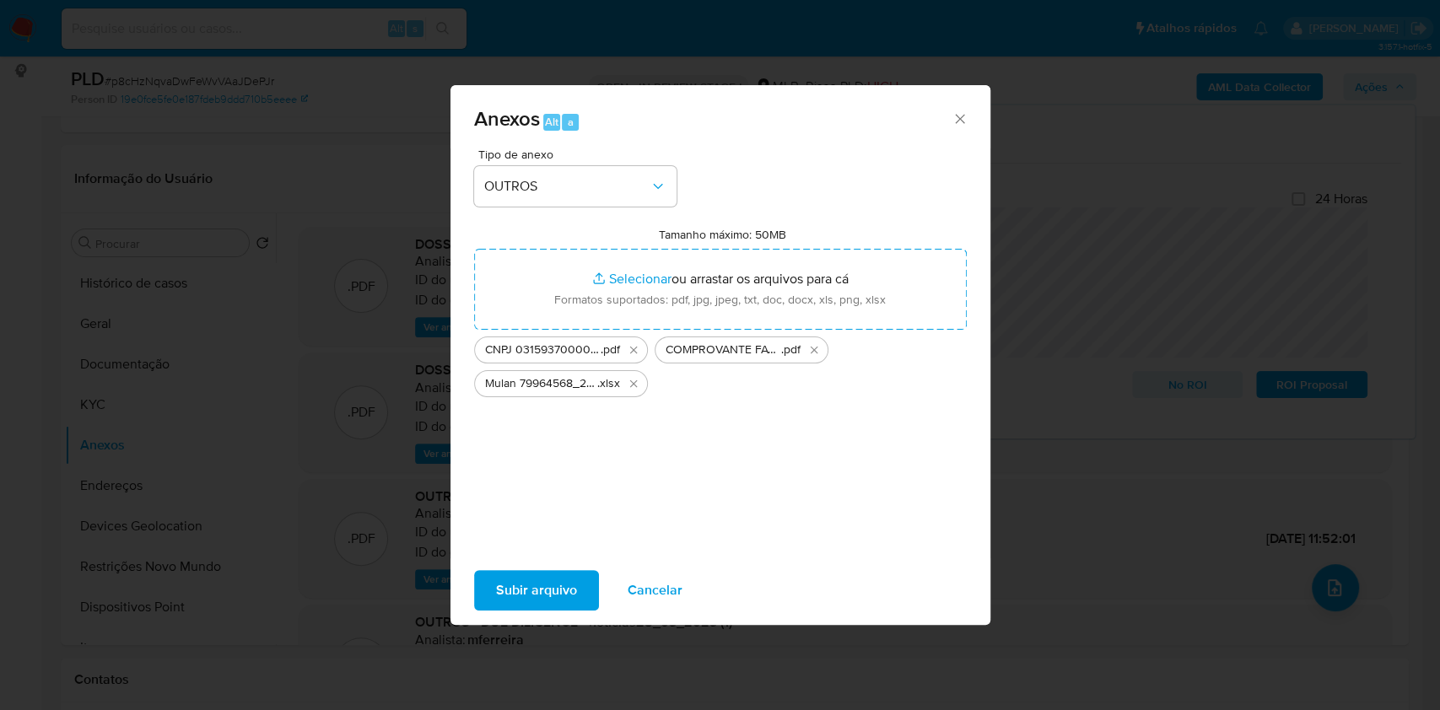
click at [552, 591] on span "Subir arquivo" at bounding box center [536, 590] width 81 height 37
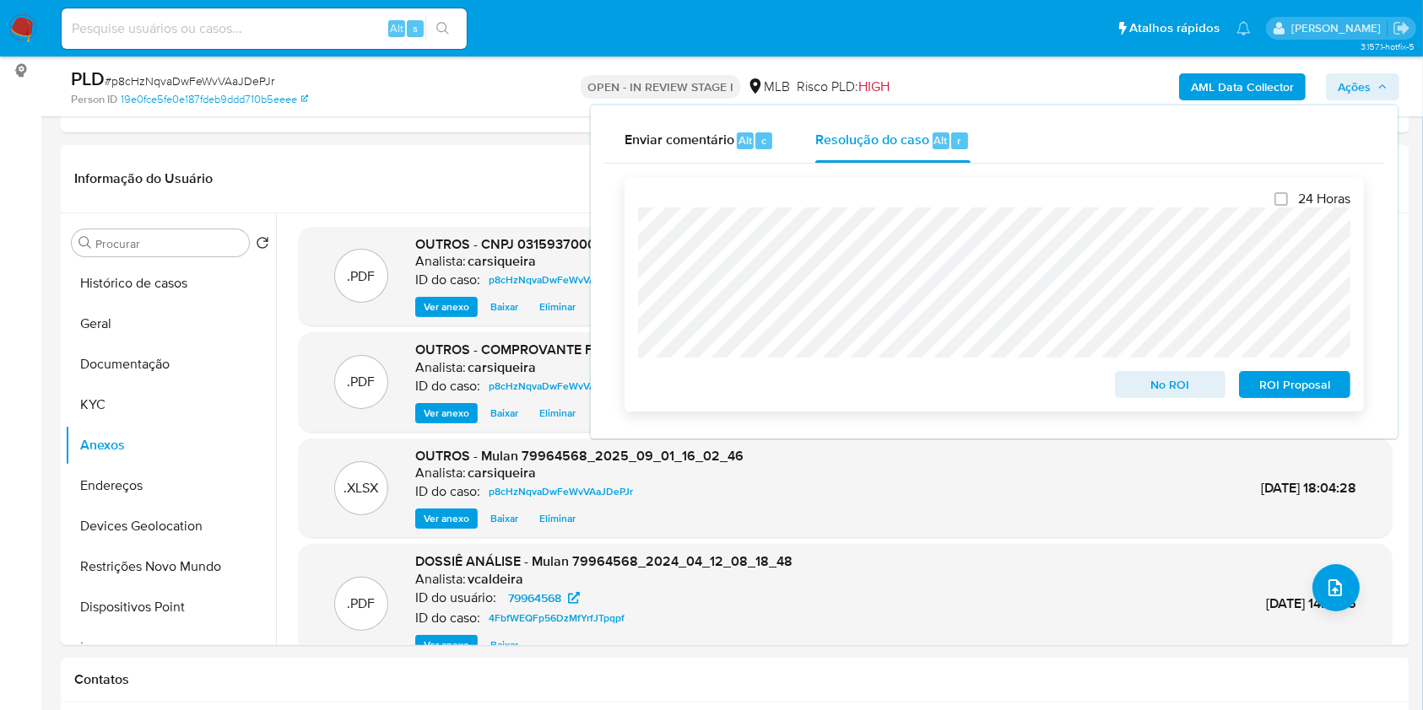
click at [1170, 393] on span "No ROI" at bounding box center [1170, 385] width 88 height 24
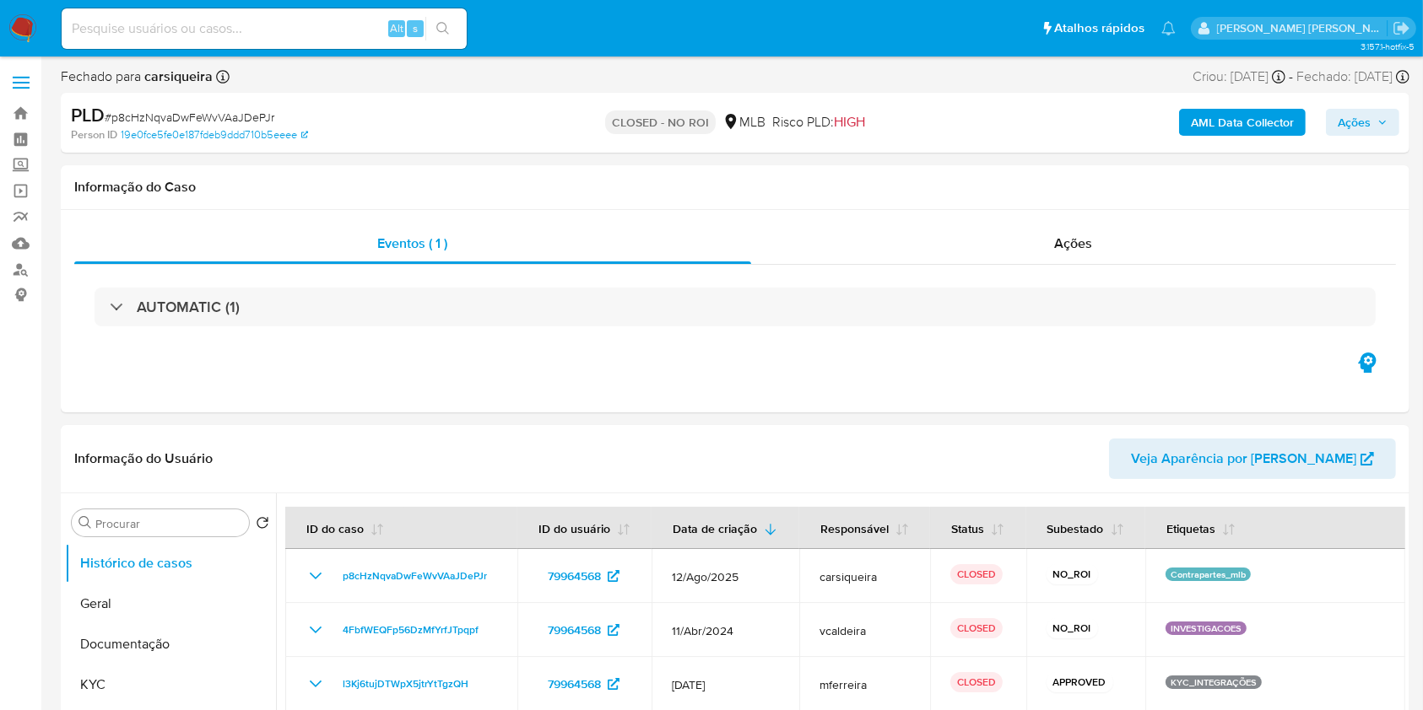
select select "10"
